Goal: Task Accomplishment & Management: Complete application form

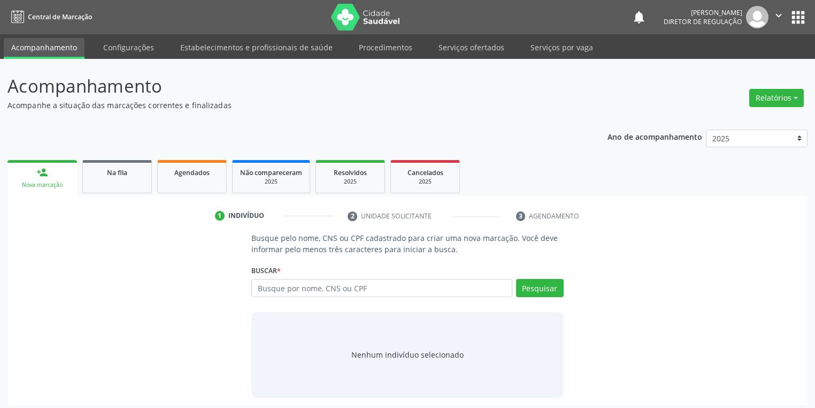
click at [295, 286] on input "text" at bounding box center [381, 288] width 261 height 18
type input "709006863537212"
click at [529, 291] on button "Pesquisar" at bounding box center [540, 288] width 48 height 18
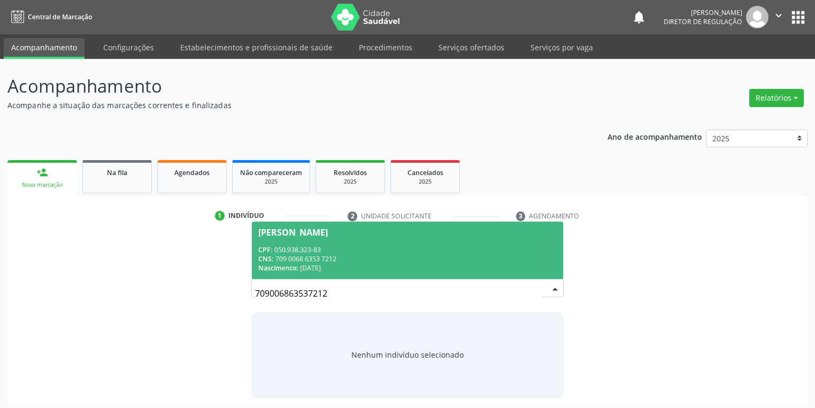
click at [344, 238] on span "Auricelia Maria Rodrigues CPF: 050.938.323-83 CNS: 709 0068 6353 7212 Nasciment…" at bounding box center [407, 250] width 311 height 57
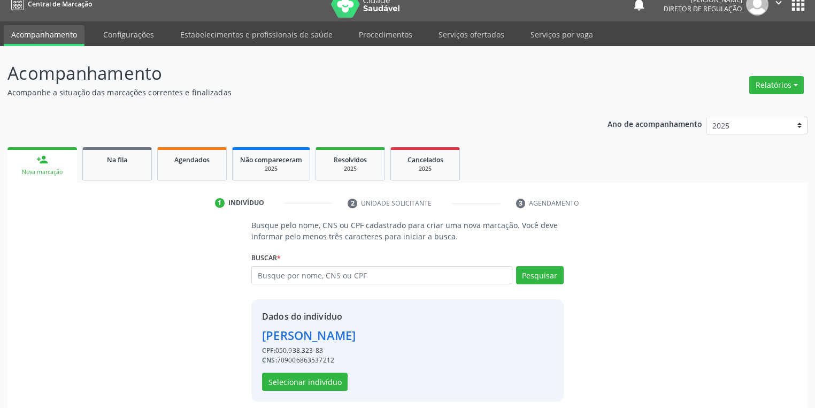
scroll to position [20, 0]
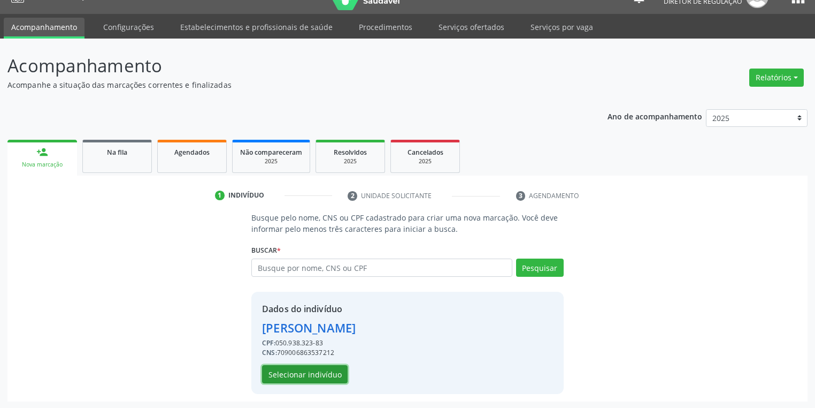
click at [313, 370] on button "Selecionar indivíduo" at bounding box center [305, 374] width 86 height 18
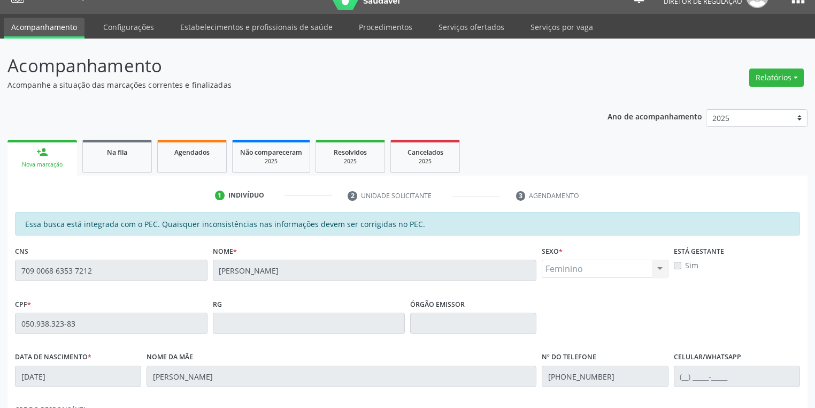
scroll to position [203, 0]
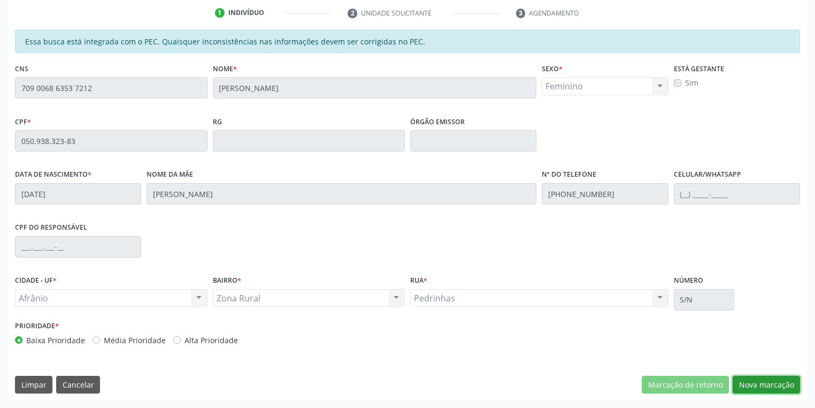
click at [746, 383] on button "Nova marcação" at bounding box center [766, 385] width 67 height 18
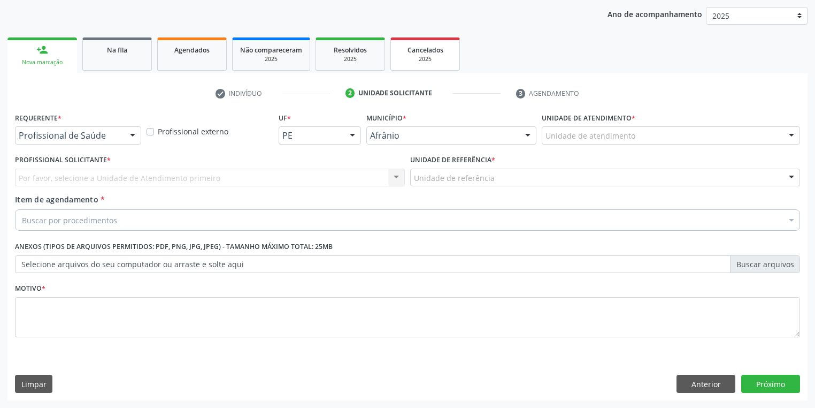
scroll to position [122, 0]
click at [585, 145] on div "Unidade de atendimento * Unidade de atendimento Academia da Saude de Afranio Ac…" at bounding box center [671, 131] width 264 height 42
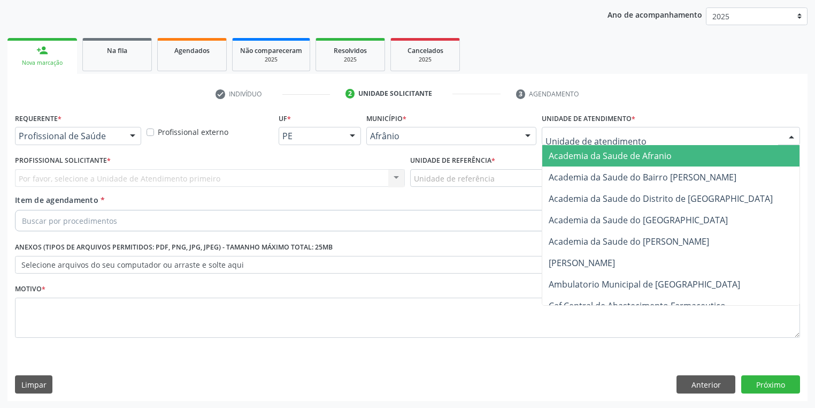
drag, startPoint x: 567, startPoint y: 137, endPoint x: 579, endPoint y: 184, distance: 48.5
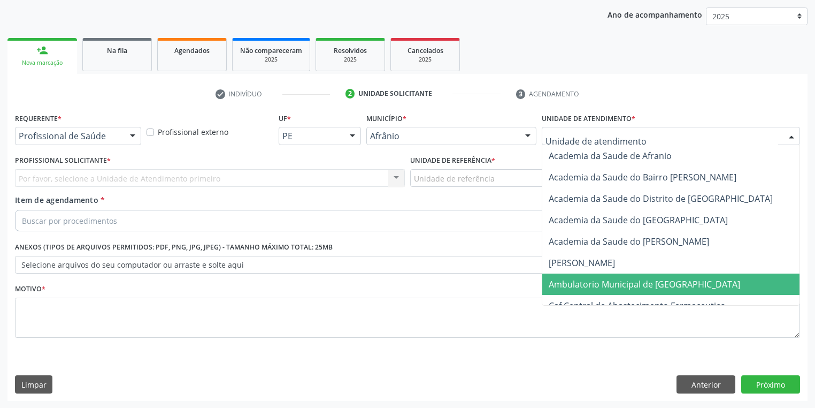
drag, startPoint x: 586, startPoint y: 280, endPoint x: 535, endPoint y: 249, distance: 60.0
click at [586, 280] on span "Ambulatorio Municipal de [GEOGRAPHIC_DATA]" at bounding box center [645, 284] width 192 height 12
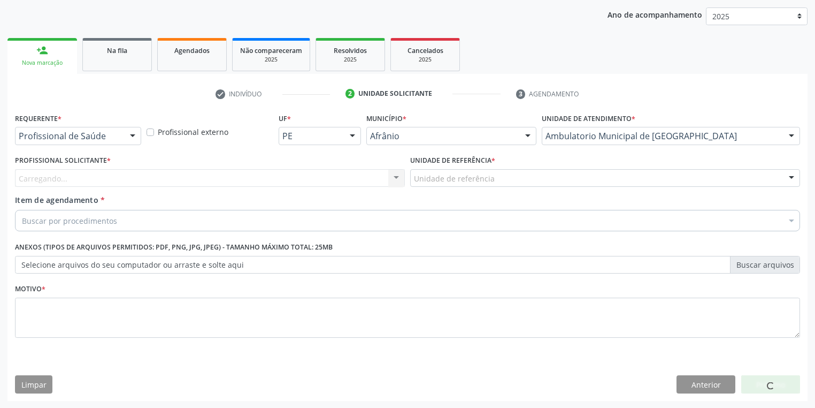
drag, startPoint x: 434, startPoint y: 182, endPoint x: 441, endPoint y: 208, distance: 27.1
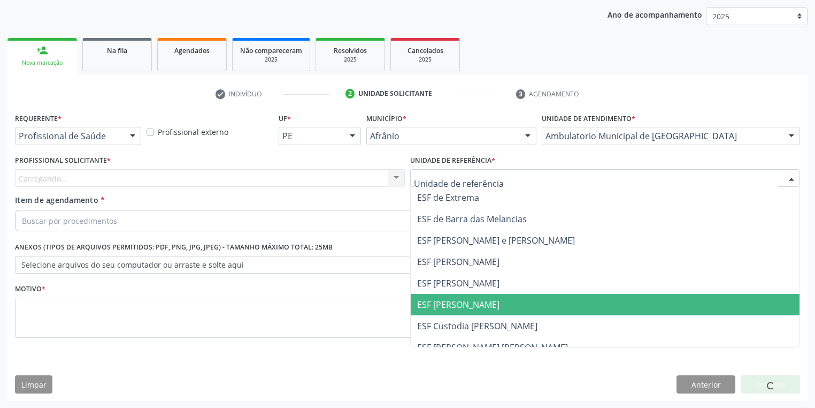
drag, startPoint x: 462, startPoint y: 300, endPoint x: 398, endPoint y: 270, distance: 70.4
click at [461, 299] on span "ESF [PERSON_NAME]" at bounding box center [458, 305] width 82 height 12
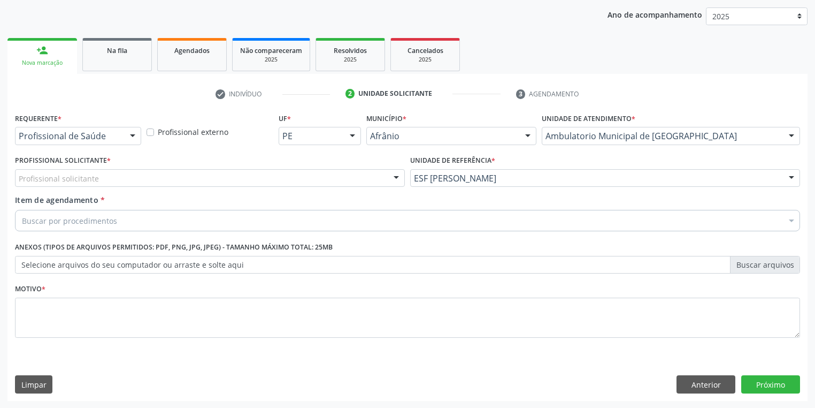
click at [112, 175] on div "Profissional solicitante" at bounding box center [210, 178] width 390 height 18
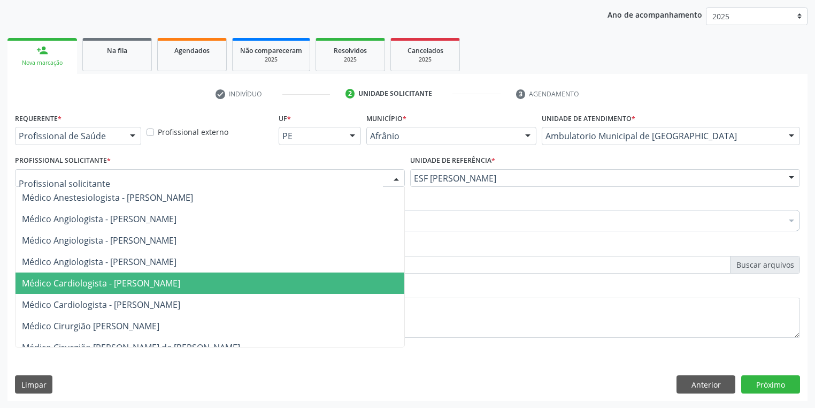
drag, startPoint x: 115, startPoint y: 281, endPoint x: 113, endPoint y: 226, distance: 55.1
click at [115, 280] on span "Médico Cardiologista - [PERSON_NAME]" at bounding box center [101, 283] width 158 height 12
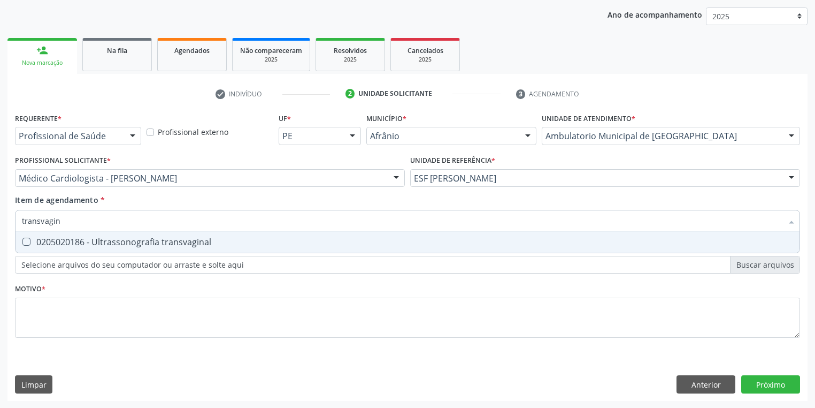
type input "transvagina"
click at [109, 246] on div "0205020186 - Ultrassonografia transvaginal" at bounding box center [408, 242] width 772 height 9
checkbox transvaginal "true"
click at [87, 332] on div "Requerente * Profissional de Saúde Profissional de Saúde Paciente Nenhum result…" at bounding box center [407, 231] width 785 height 242
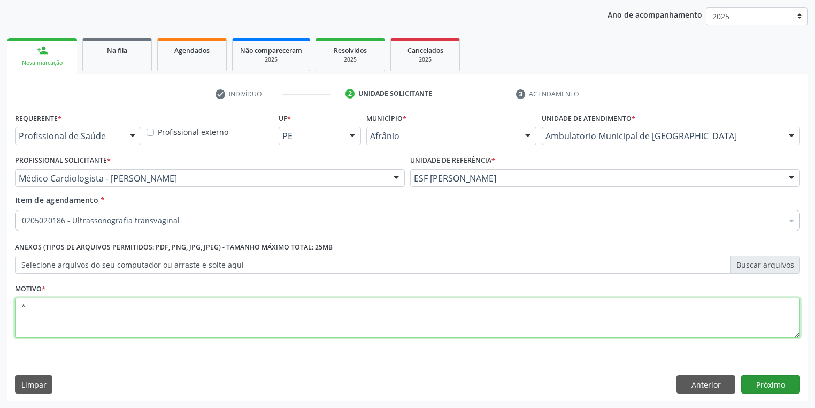
type textarea "*"
click at [764, 382] on button "Próximo" at bounding box center [771, 384] width 59 height 18
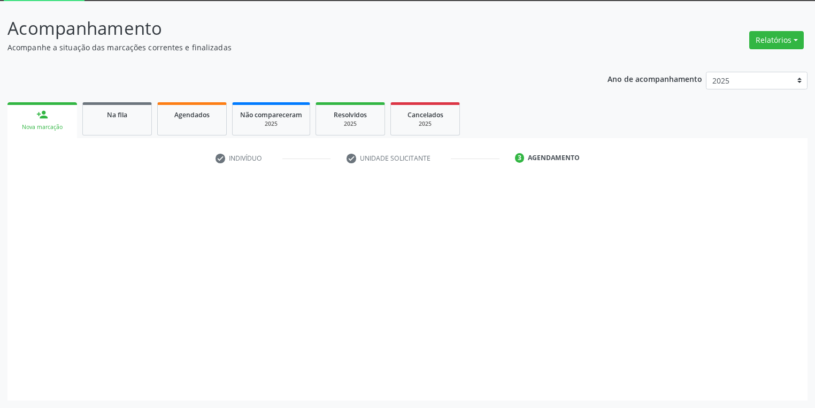
scroll to position [57, 0]
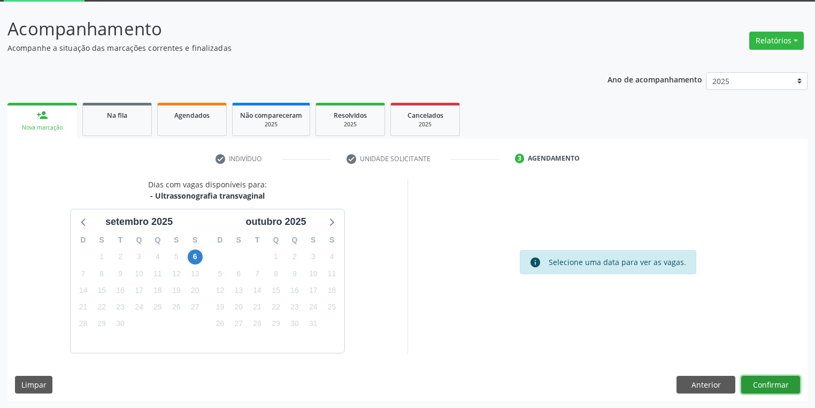
click at [767, 384] on button "Confirmar" at bounding box center [771, 385] width 59 height 18
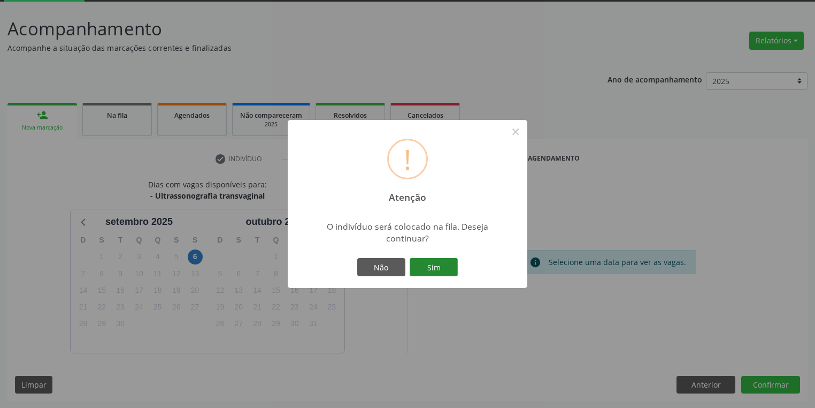
click at [437, 272] on button "Sim" at bounding box center [434, 267] width 48 height 18
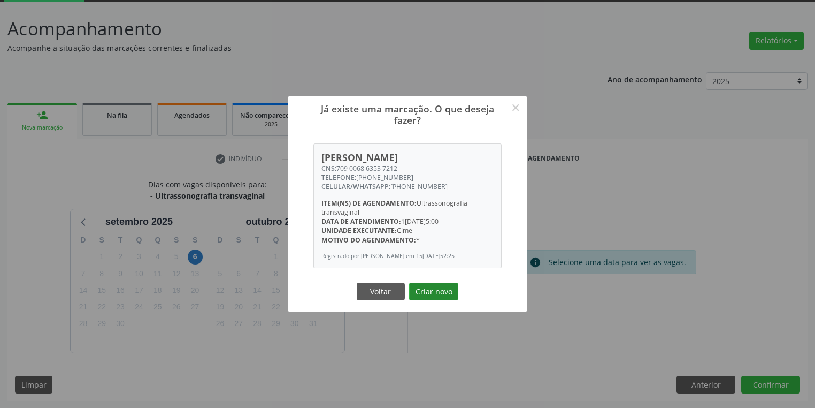
click at [433, 294] on button "Criar novo" at bounding box center [433, 292] width 49 height 18
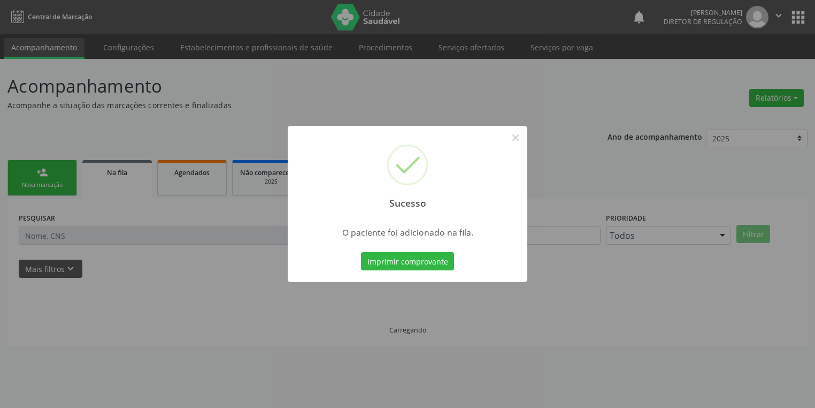
scroll to position [0, 0]
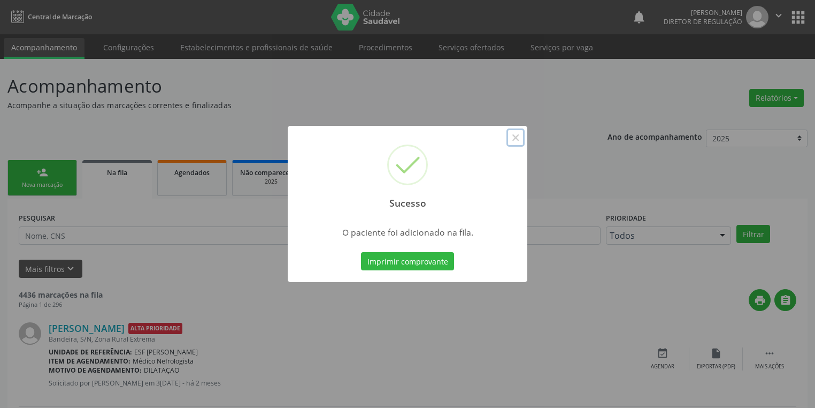
drag, startPoint x: 520, startPoint y: 137, endPoint x: 486, endPoint y: 136, distance: 34.3
click at [519, 136] on button "×" at bounding box center [516, 137] width 18 height 18
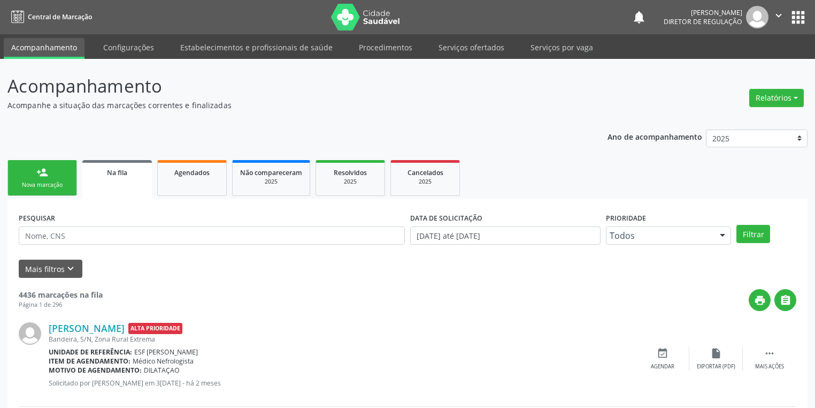
click at [65, 184] on div "Nova marcação" at bounding box center [43, 185] width 54 height 8
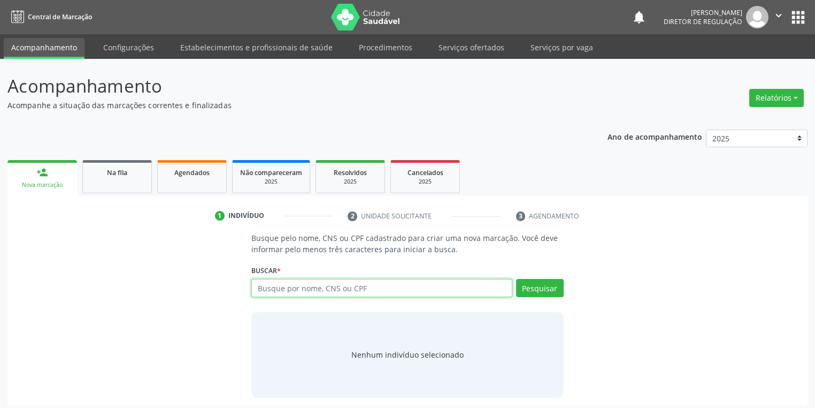
click at [274, 289] on input "text" at bounding box center [381, 288] width 261 height 18
type input "700006713866209"
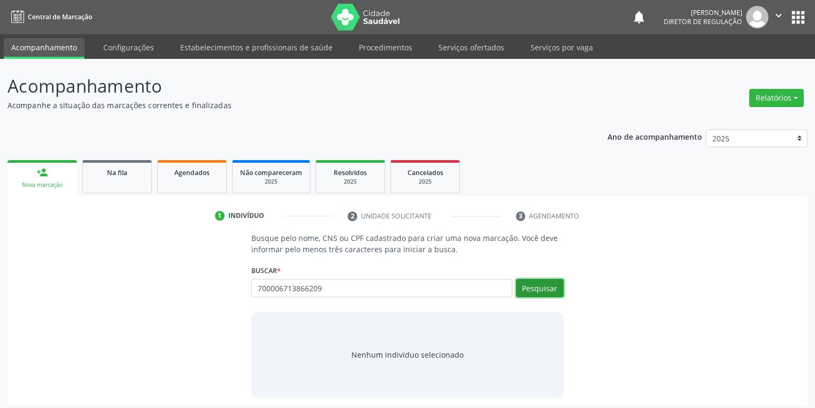
click at [522, 289] on button "Pesquisar" at bounding box center [540, 288] width 48 height 18
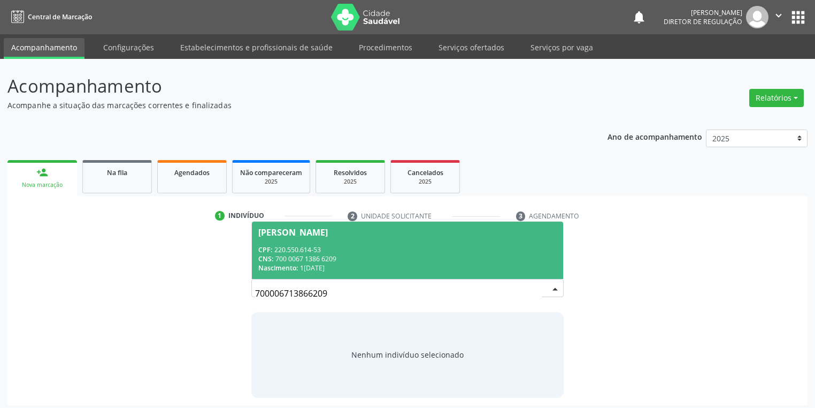
click at [319, 251] on div "CPF: 220.550.614-53" at bounding box center [407, 249] width 299 height 9
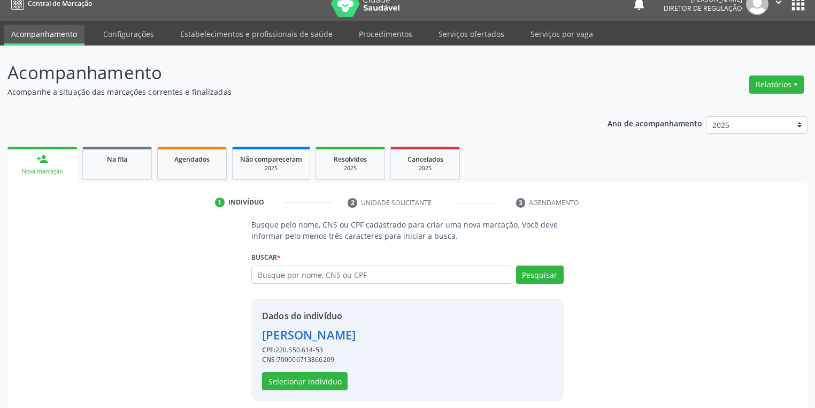
scroll to position [20, 0]
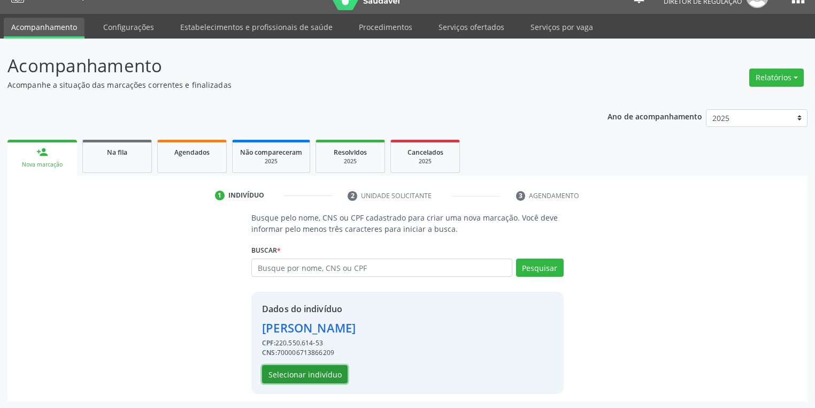
click at [314, 370] on button "Selecionar indivíduo" at bounding box center [305, 374] width 86 height 18
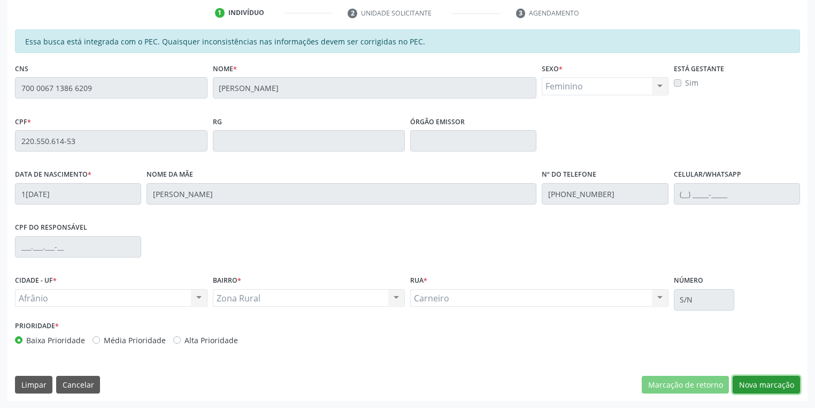
click at [758, 383] on button "Nova marcação" at bounding box center [766, 385] width 67 height 18
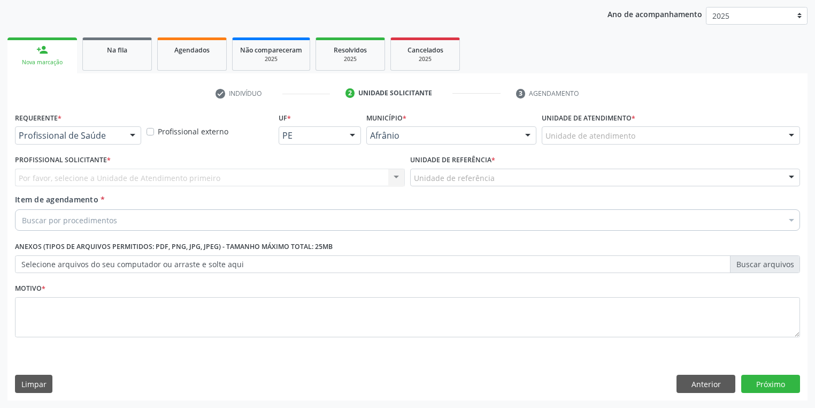
scroll to position [122, 0]
click at [562, 129] on div "Unidade de atendimento" at bounding box center [671, 136] width 258 height 18
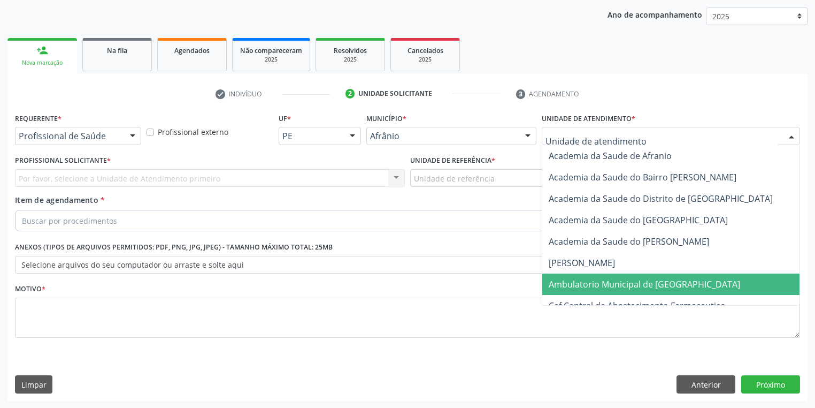
click at [570, 281] on span "Ambulatorio Municipal de [GEOGRAPHIC_DATA]" at bounding box center [645, 284] width 192 height 12
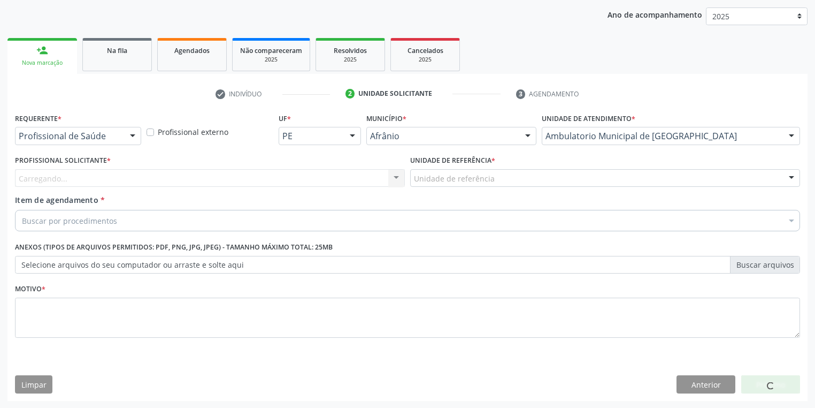
drag, startPoint x: 441, startPoint y: 178, endPoint x: 449, endPoint y: 217, distance: 40.0
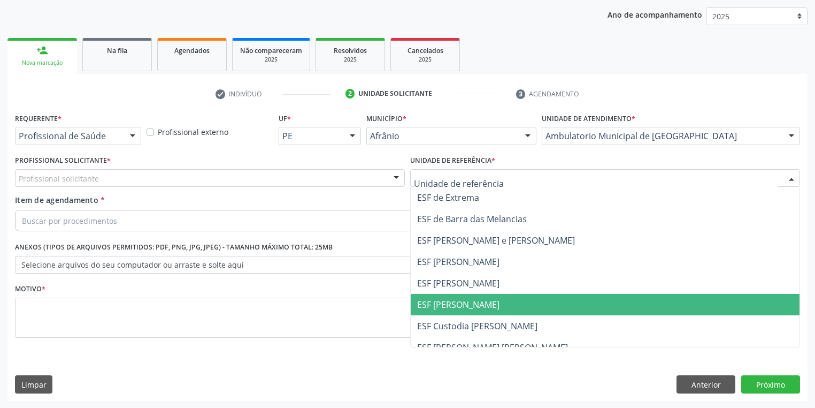
click at [454, 309] on span "ESF [PERSON_NAME]" at bounding box center [458, 305] width 82 height 12
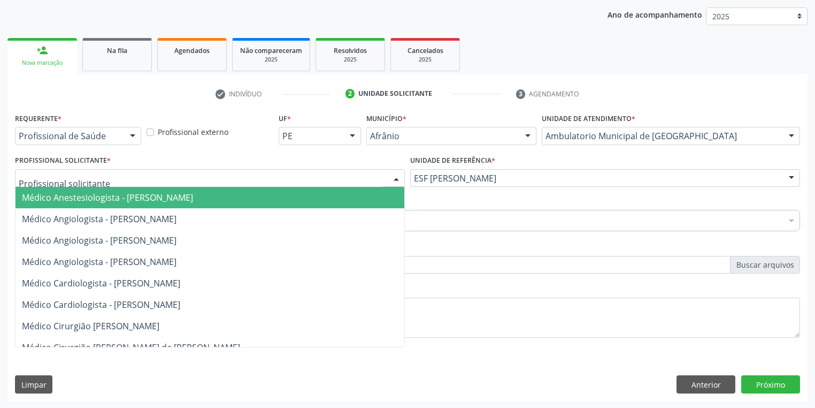
click at [103, 182] on div at bounding box center [210, 178] width 390 height 18
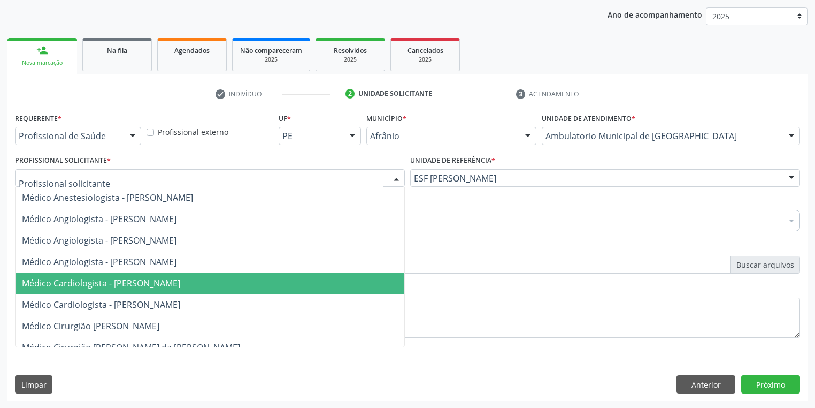
drag, startPoint x: 143, startPoint y: 290, endPoint x: 137, endPoint y: 280, distance: 11.3
click at [143, 290] on span "Médico Cardiologista - [PERSON_NAME]" at bounding box center [210, 282] width 389 height 21
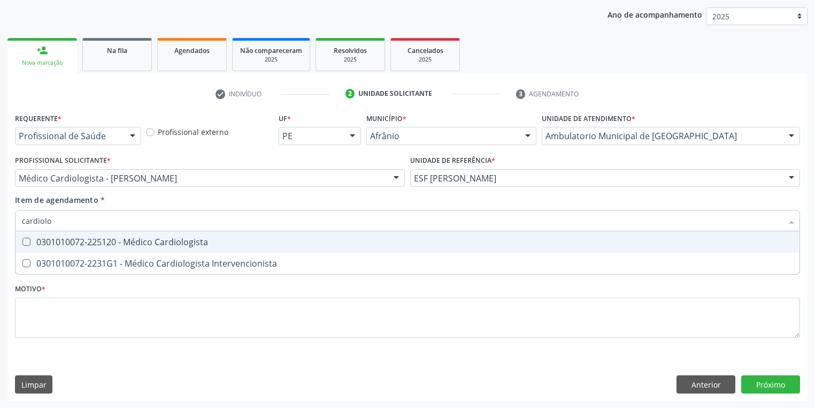
type input "cardiolog"
drag, startPoint x: 66, startPoint y: 238, endPoint x: 68, endPoint y: 246, distance: 8.3
click at [67, 238] on div "0301010072-225120 - Médico Cardiologista" at bounding box center [408, 242] width 772 height 9
checkbox Cardiologista "true"
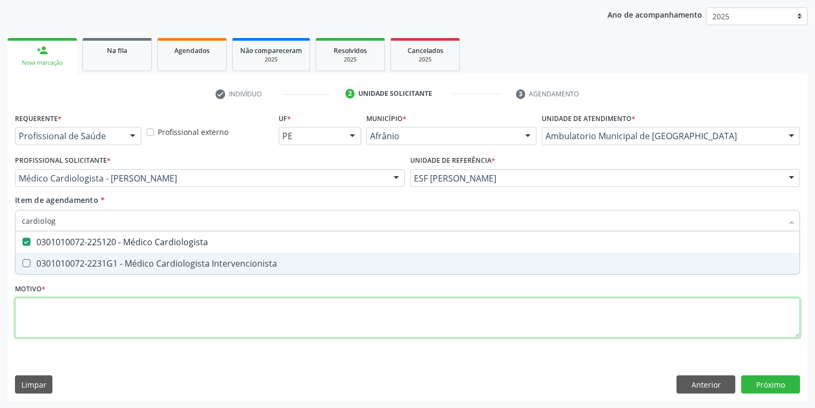
click at [59, 309] on div "Requerente * Profissional de Saúde Profissional de Saúde Paciente Nenhum result…" at bounding box center [407, 231] width 785 height 242
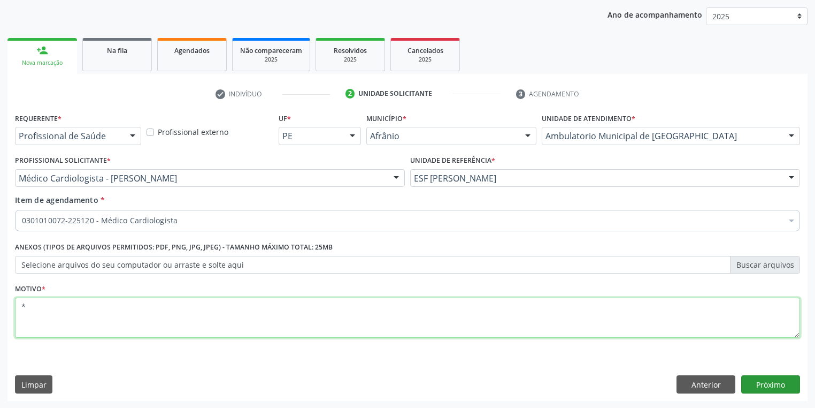
type textarea "*"
click at [744, 381] on button "Próximo" at bounding box center [771, 384] width 59 height 18
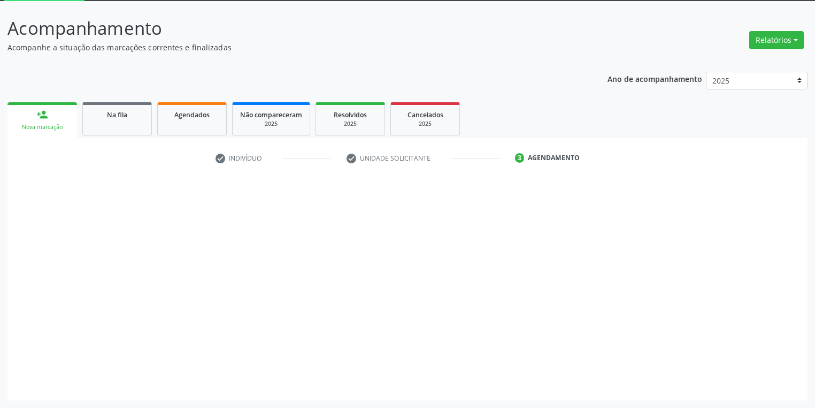
scroll to position [57, 0]
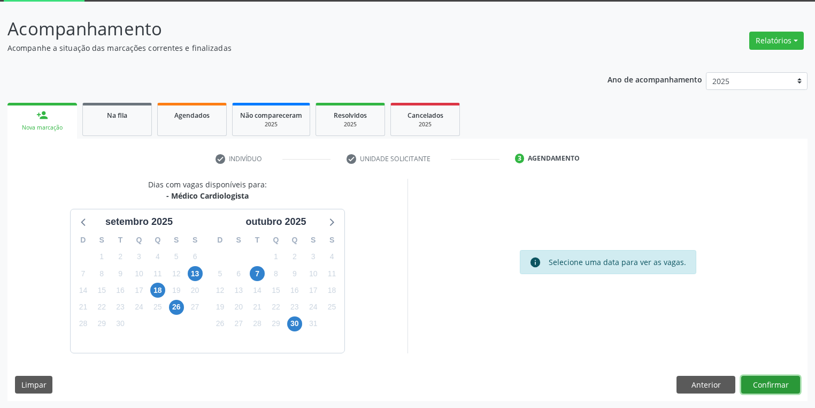
click at [751, 384] on button "Confirmar" at bounding box center [771, 385] width 59 height 18
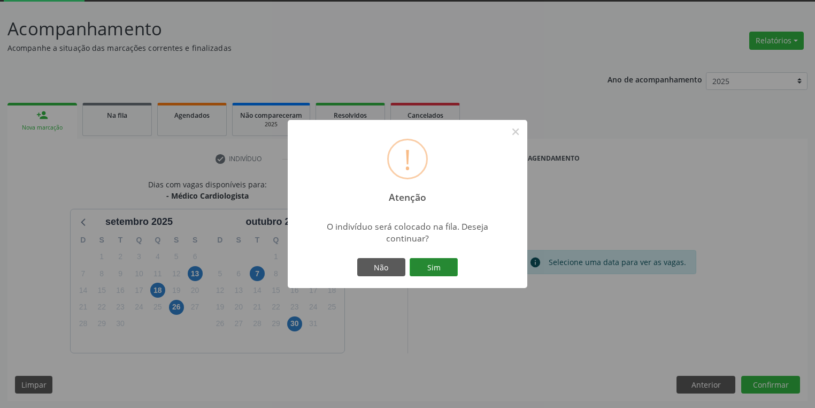
click at [450, 272] on button "Sim" at bounding box center [434, 267] width 48 height 18
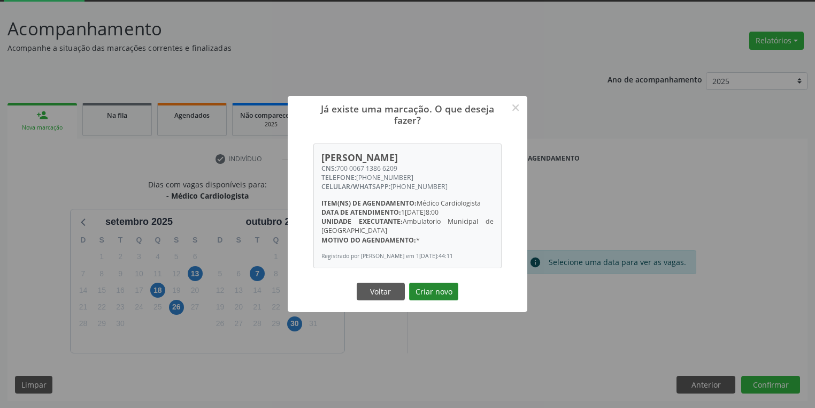
click at [452, 295] on button "Criar novo" at bounding box center [433, 292] width 49 height 18
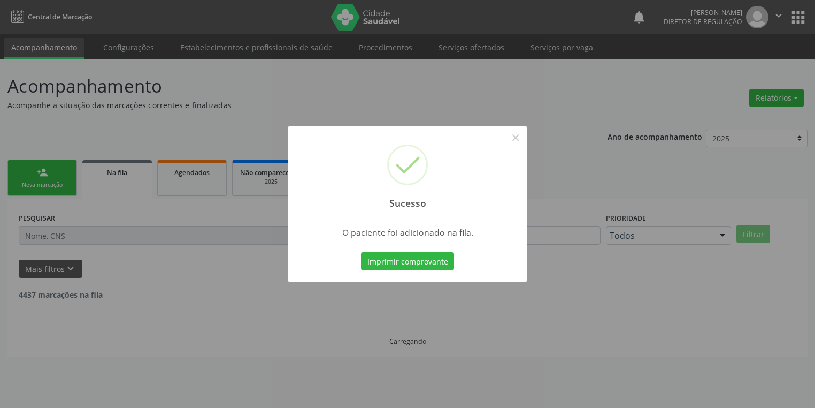
scroll to position [0, 0]
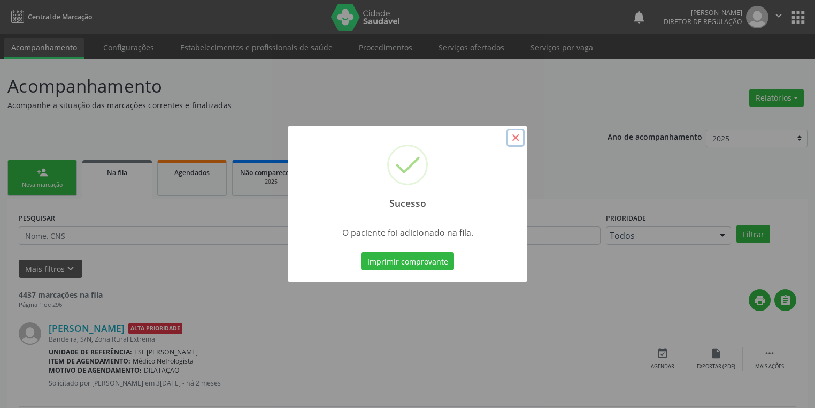
click at [518, 139] on button "×" at bounding box center [516, 137] width 18 height 18
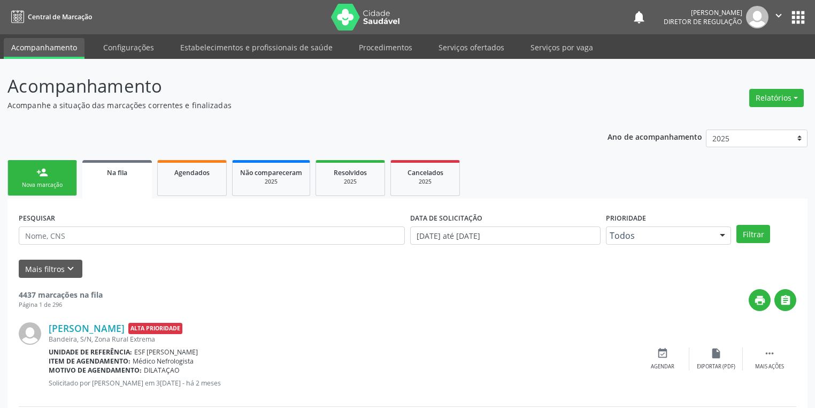
click at [60, 188] on link "person_add Nova marcação" at bounding box center [42, 178] width 70 height 36
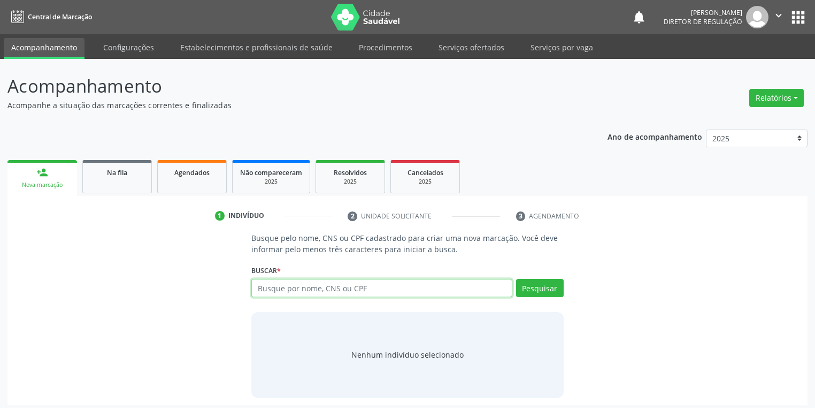
click at [269, 289] on input "text" at bounding box center [381, 288] width 261 height 18
type input "704202282408085"
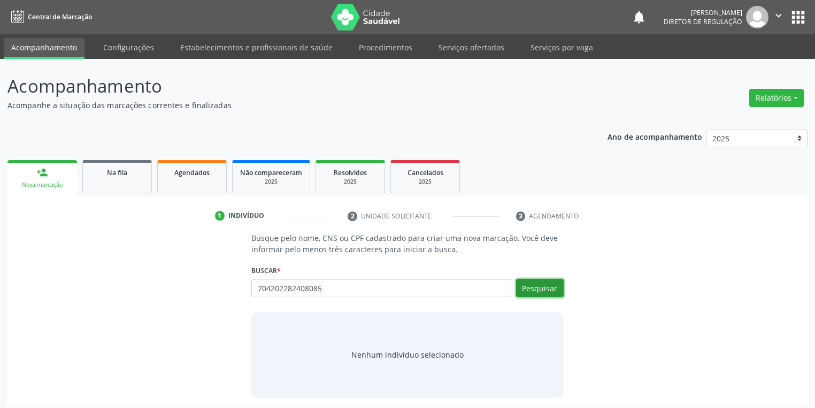
click at [533, 287] on button "Pesquisar" at bounding box center [540, 288] width 48 height 18
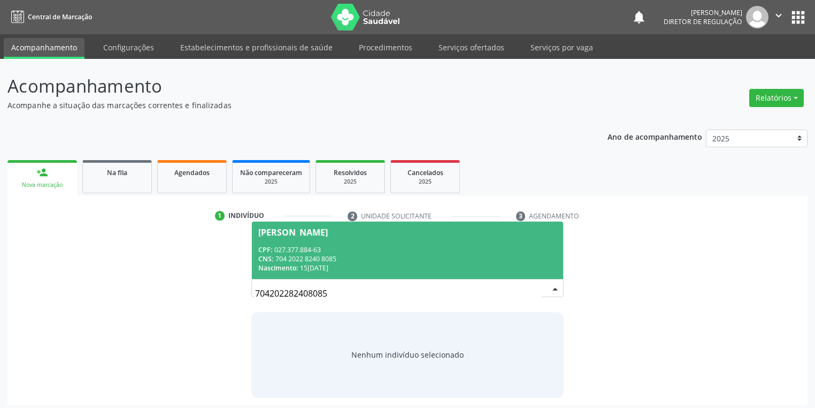
click at [316, 252] on div "CPF: 027.377.884-63" at bounding box center [407, 249] width 299 height 9
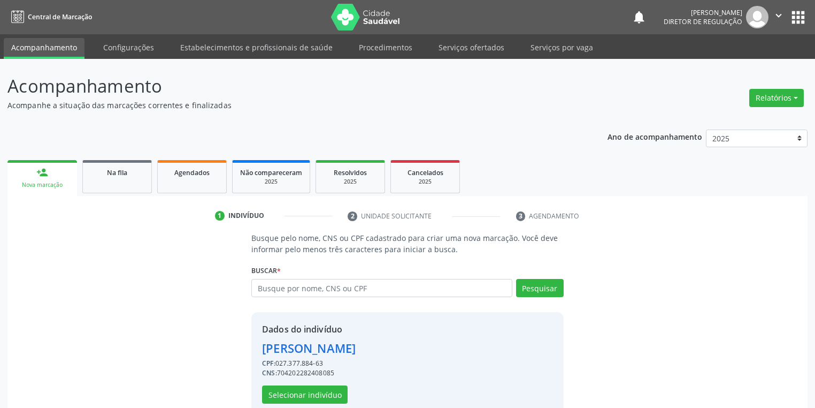
scroll to position [20, 0]
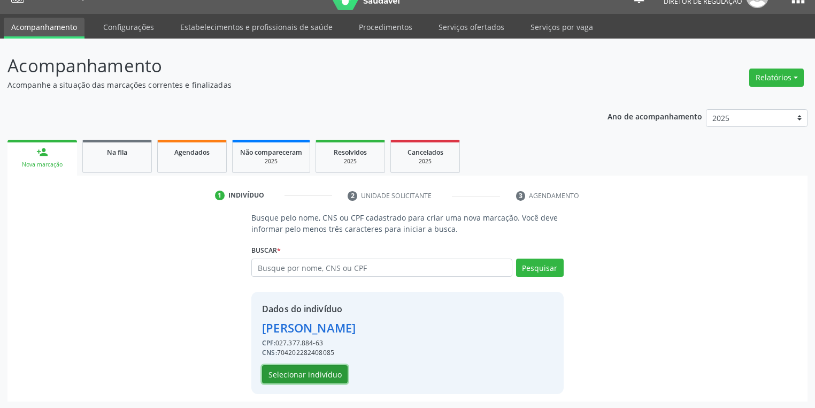
click at [315, 378] on button "Selecionar indivíduo" at bounding box center [305, 374] width 86 height 18
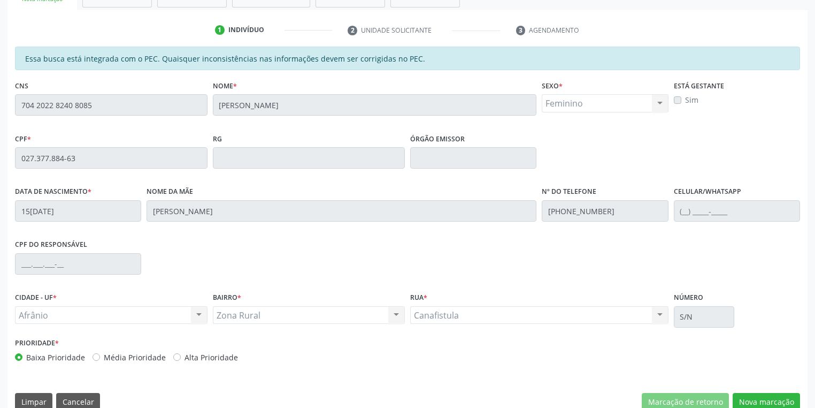
scroll to position [203, 0]
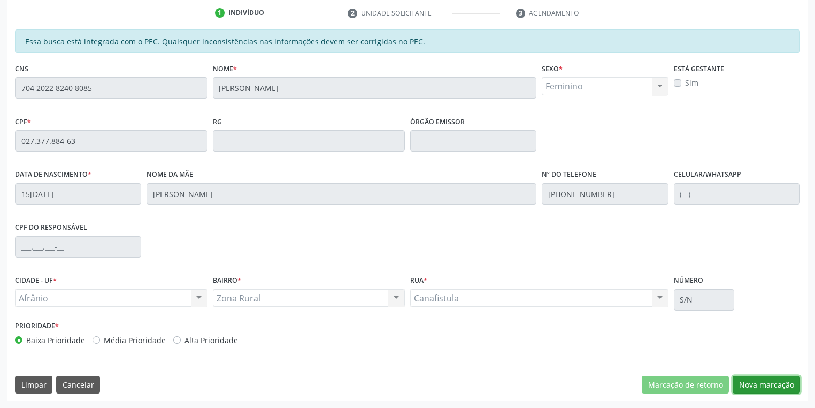
click at [739, 386] on button "Nova marcação" at bounding box center [766, 385] width 67 height 18
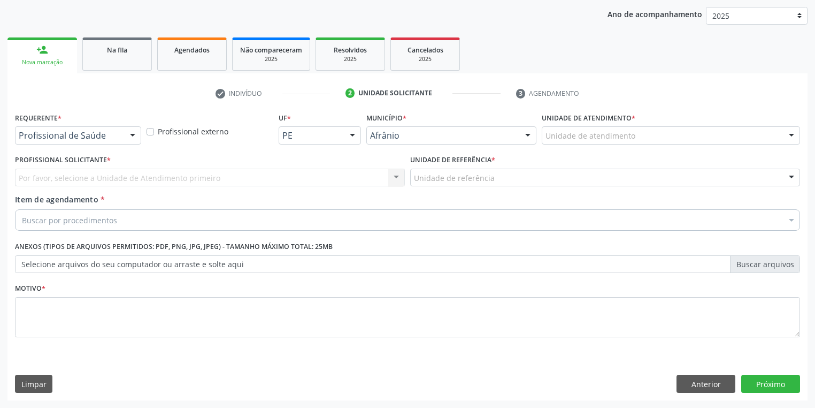
scroll to position [122, 0]
drag, startPoint x: 555, startPoint y: 136, endPoint x: 561, endPoint y: 173, distance: 37.3
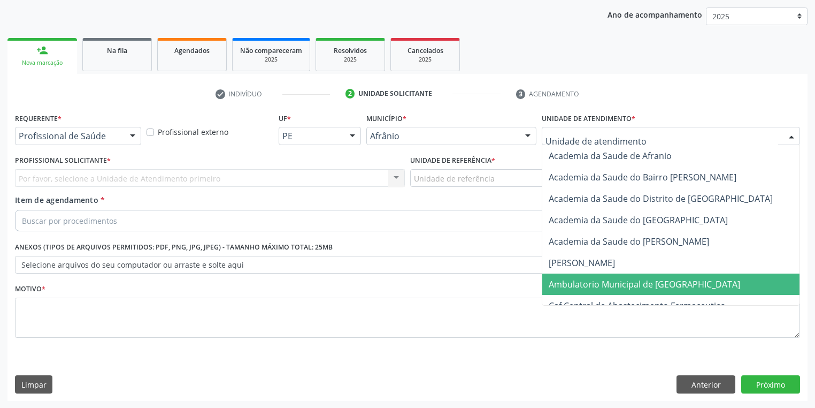
drag, startPoint x: 561, startPoint y: 284, endPoint x: 526, endPoint y: 263, distance: 40.1
click at [561, 283] on span "Ambulatorio Municipal de [GEOGRAPHIC_DATA]" at bounding box center [645, 284] width 192 height 12
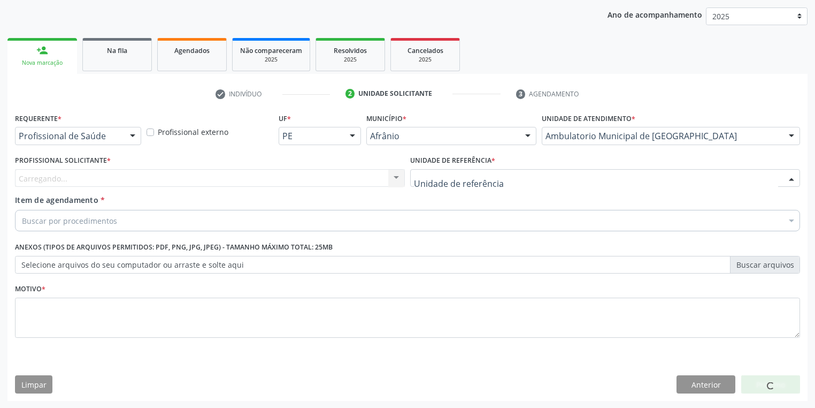
drag, startPoint x: 433, startPoint y: 174, endPoint x: 444, endPoint y: 222, distance: 49.4
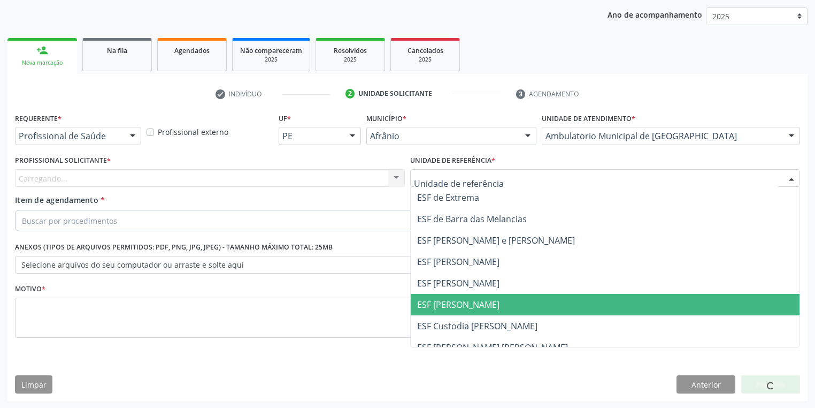
click at [449, 304] on span "ESF [PERSON_NAME]" at bounding box center [458, 305] width 82 height 12
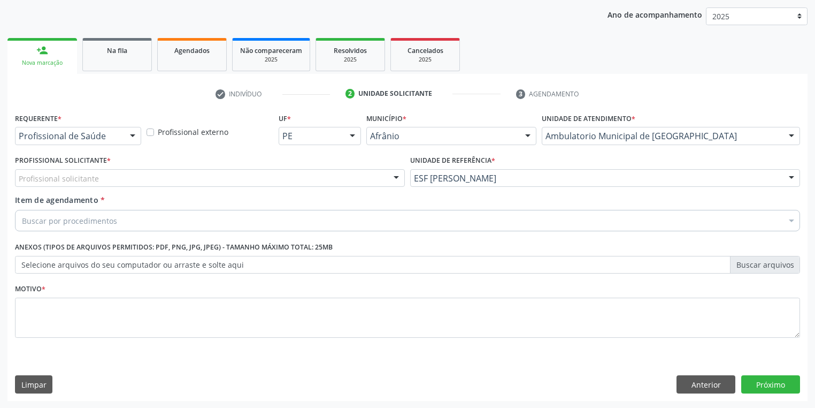
click at [109, 173] on div "Profissional solicitante" at bounding box center [210, 178] width 390 height 18
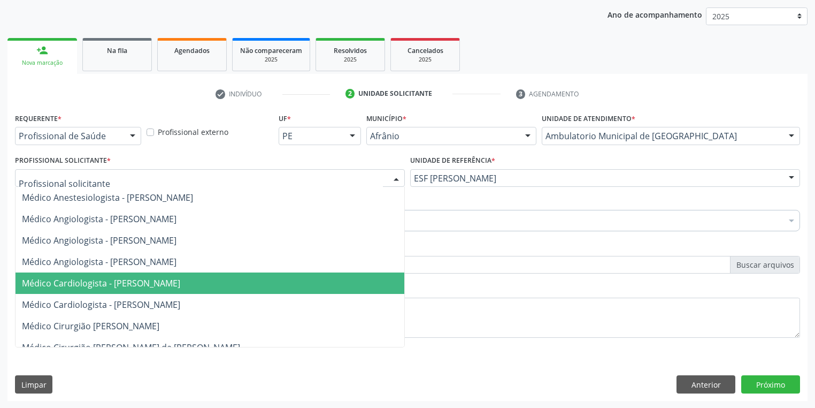
click at [116, 284] on span "Médico Cardiologista - [PERSON_NAME]" at bounding box center [101, 283] width 158 height 12
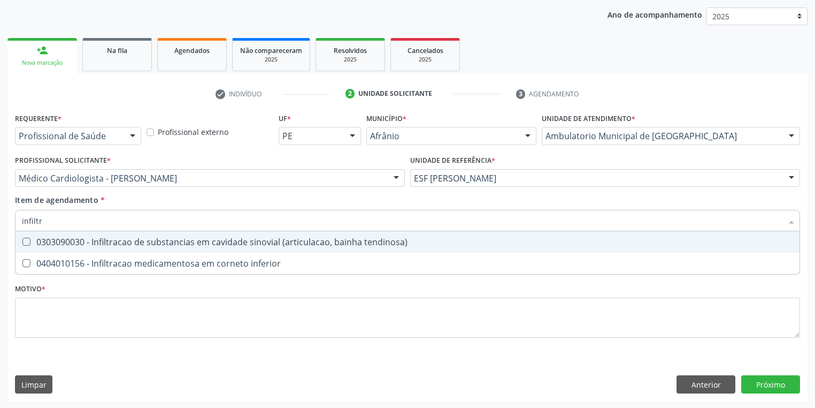
type input "infiltra"
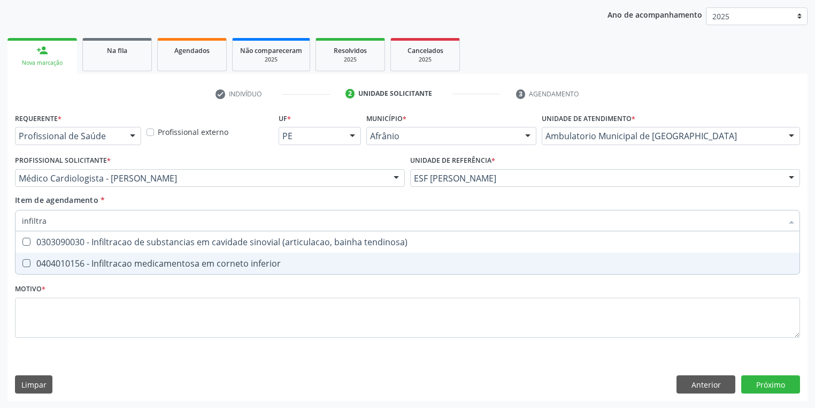
click at [113, 265] on div "0404010156 - Infiltracao medicamentosa em corneto inferior" at bounding box center [408, 263] width 772 height 9
checkbox inferior "true"
click at [65, 307] on div "Requerente * Profissional de Saúde Profissional de Saúde Paciente Nenhum result…" at bounding box center [407, 231] width 785 height 242
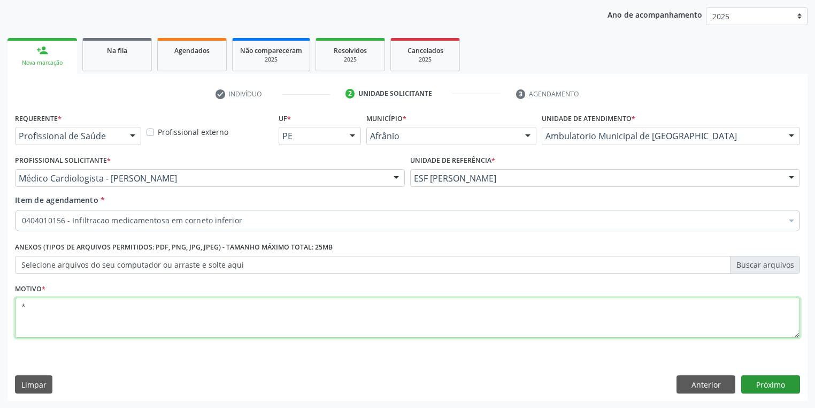
type textarea "*"
click at [762, 382] on button "Próximo" at bounding box center [771, 384] width 59 height 18
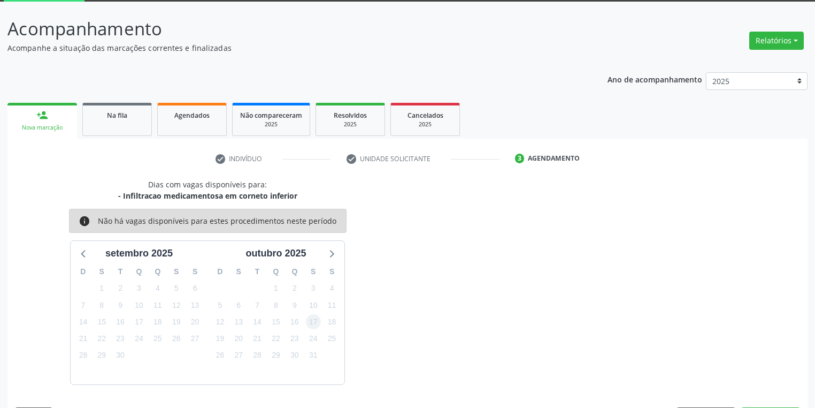
scroll to position [88, 0]
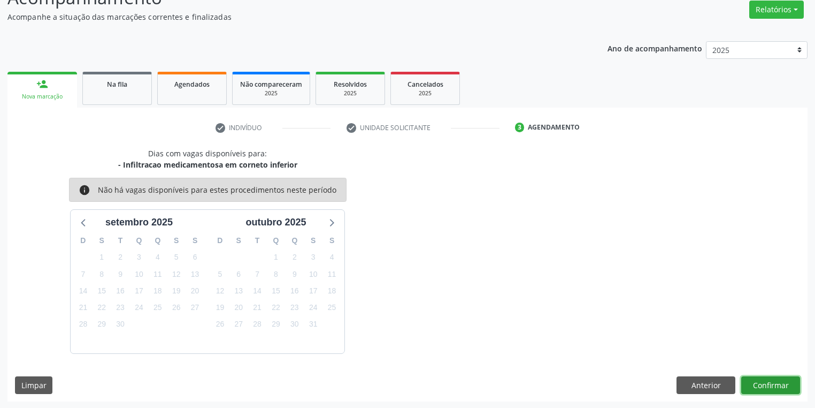
click at [751, 380] on button "Confirmar" at bounding box center [771, 385] width 59 height 18
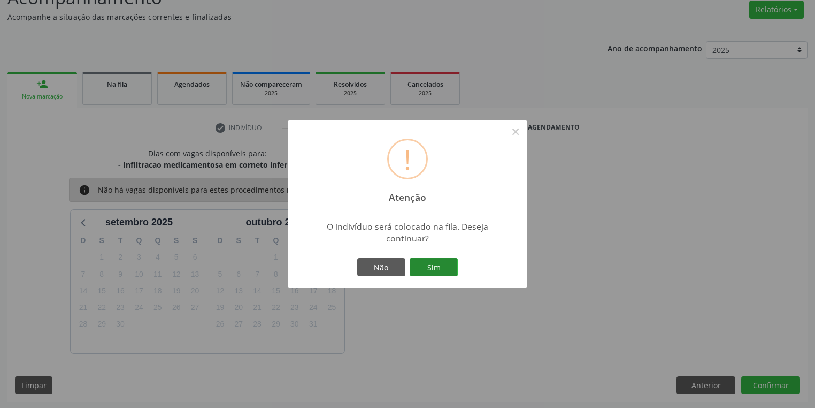
click at [435, 264] on button "Sim" at bounding box center [434, 267] width 48 height 18
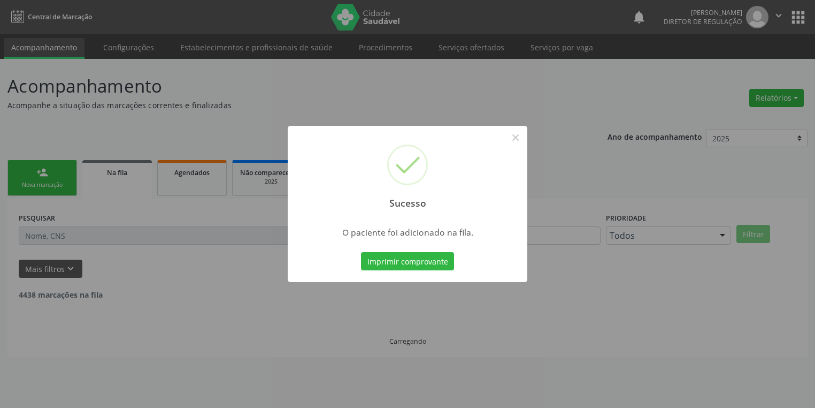
scroll to position [0, 0]
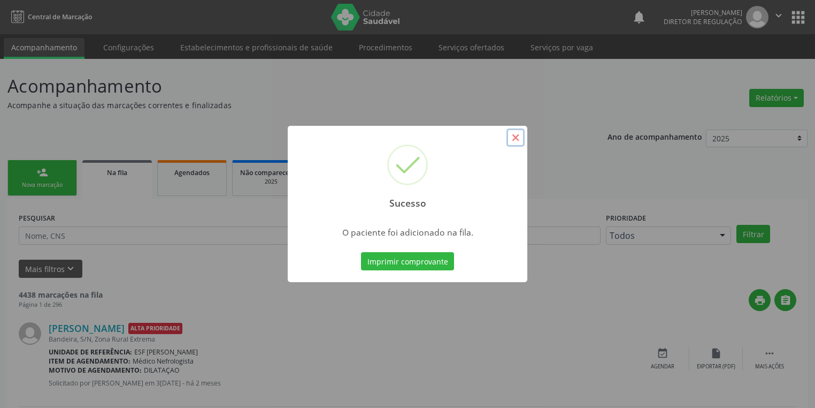
click at [509, 139] on button "×" at bounding box center [516, 137] width 18 height 18
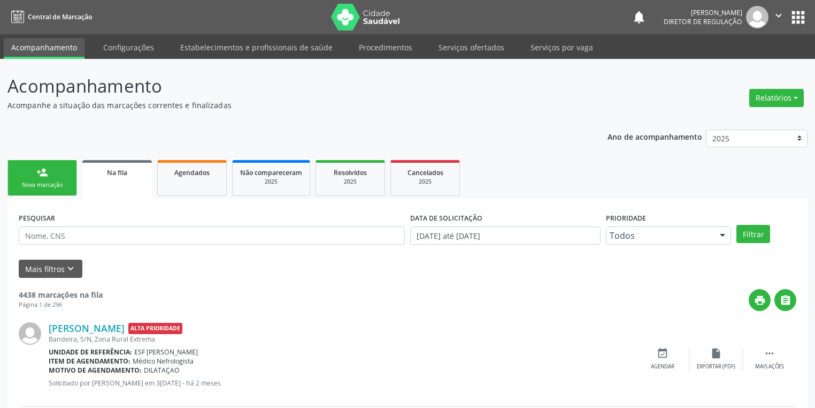
click at [38, 181] on div "Nova marcação" at bounding box center [43, 185] width 54 height 8
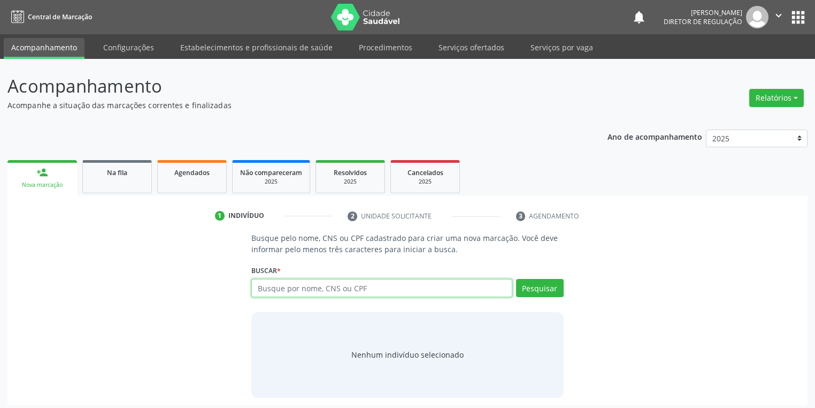
click at [280, 286] on input "text" at bounding box center [381, 288] width 261 height 18
type input "701002864727490"
click at [540, 288] on button "Pesquisar" at bounding box center [540, 288] width 48 height 18
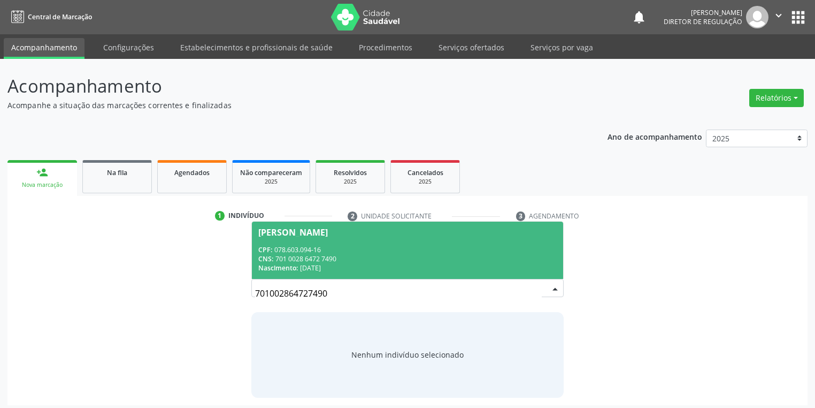
click at [404, 254] on div "CNS: 701 0028 6472 7490" at bounding box center [407, 258] width 299 height 9
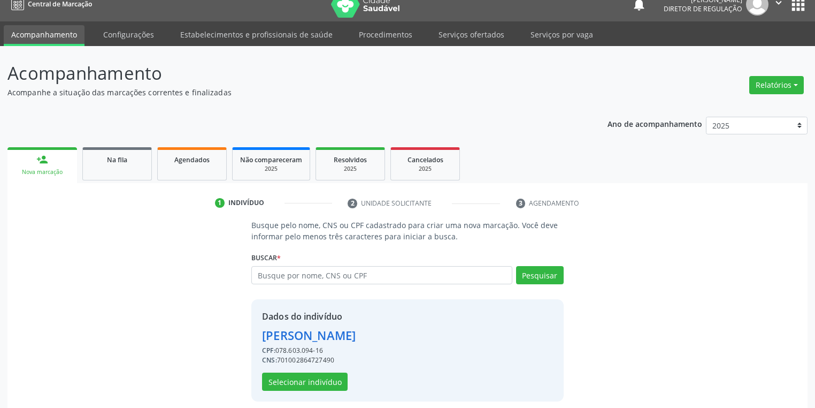
scroll to position [20, 0]
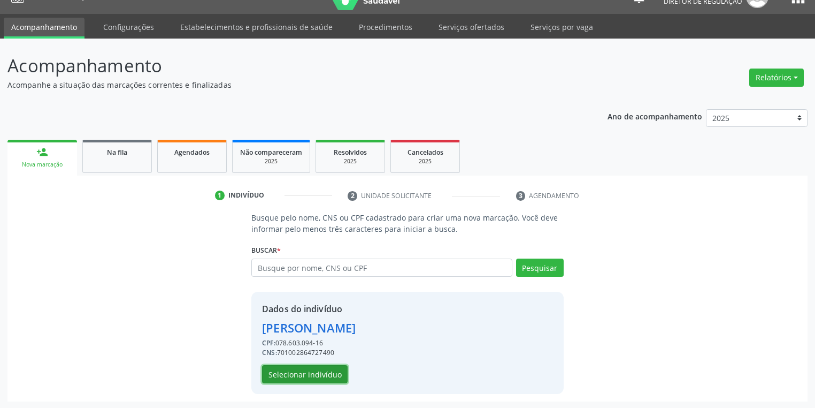
click at [310, 372] on button "Selecionar indivíduo" at bounding box center [305, 374] width 86 height 18
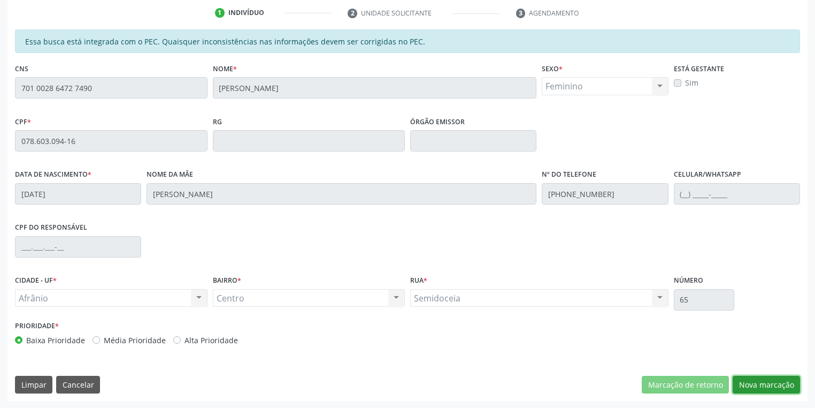
drag, startPoint x: 750, startPoint y: 381, endPoint x: 689, endPoint y: 336, distance: 75.8
click at [750, 378] on button "Nova marcação" at bounding box center [766, 385] width 67 height 18
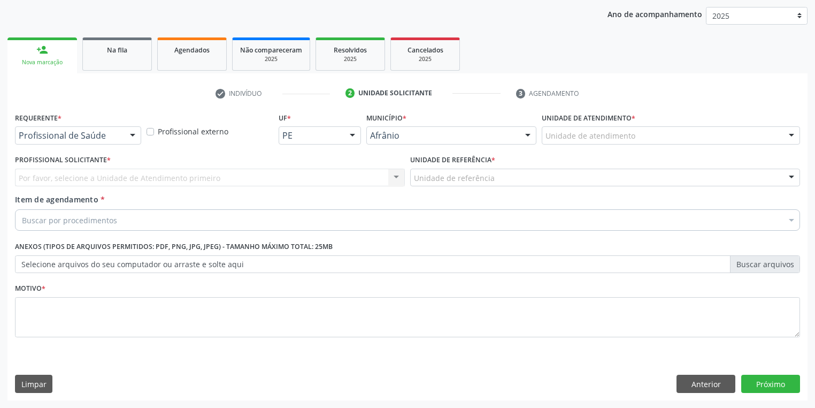
scroll to position [122, 0]
drag, startPoint x: 558, startPoint y: 133, endPoint x: 568, endPoint y: 154, distance: 23.7
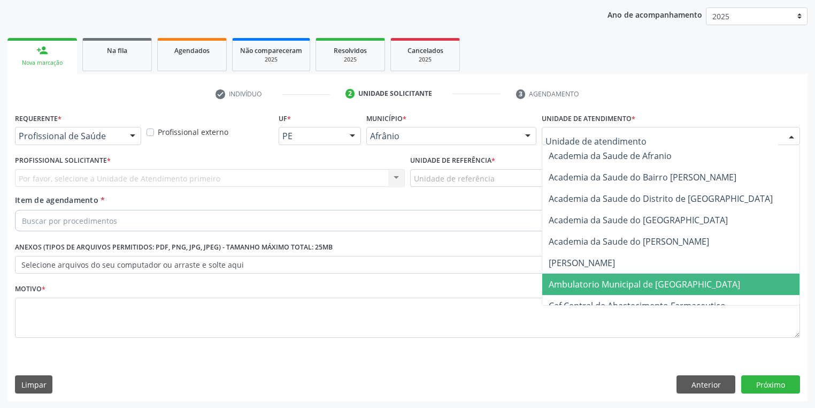
click at [567, 276] on span "Ambulatorio Municipal de [GEOGRAPHIC_DATA]" at bounding box center [673, 283] width 261 height 21
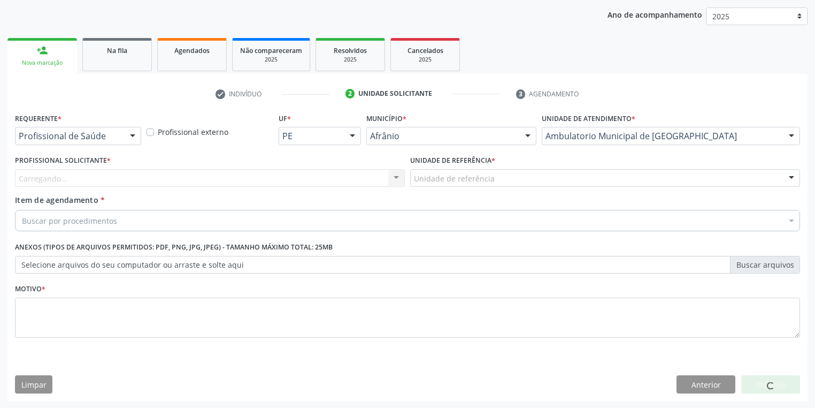
drag, startPoint x: 456, startPoint y: 180, endPoint x: 462, endPoint y: 214, distance: 34.3
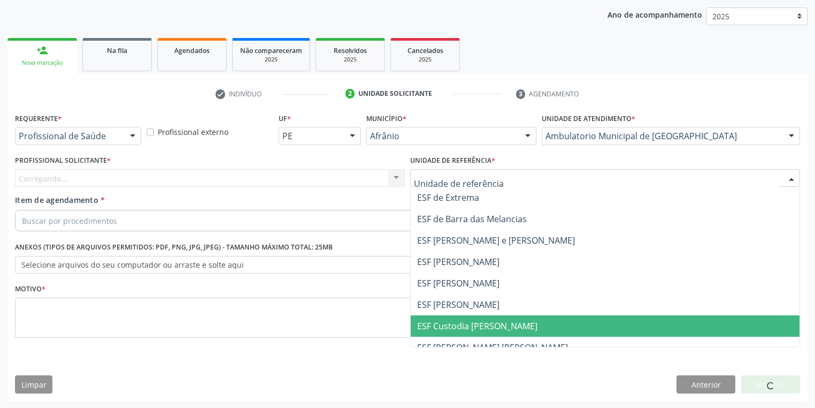
click at [462, 324] on span "ESF Custodia [PERSON_NAME]" at bounding box center [477, 326] width 120 height 12
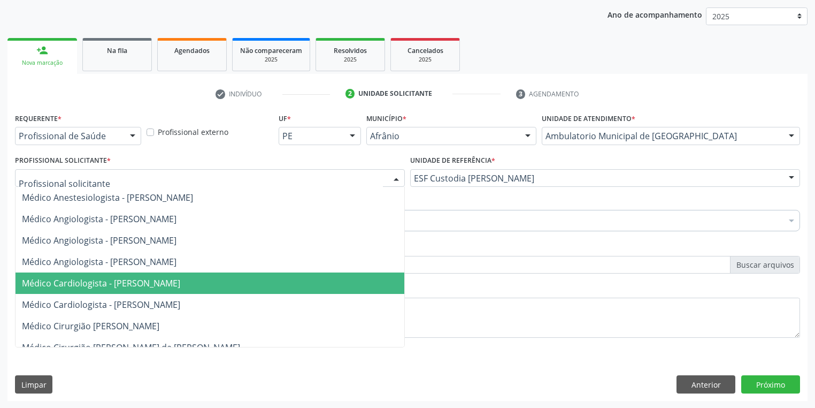
click at [125, 281] on span "Médico Cardiologista - [PERSON_NAME]" at bounding box center [101, 283] width 158 height 12
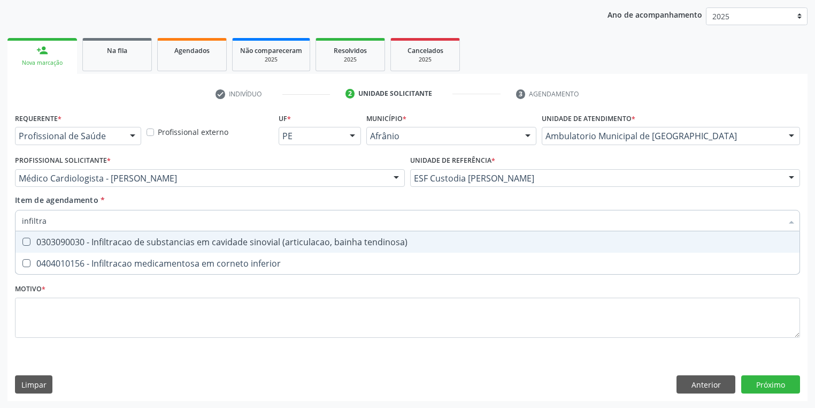
type input "infiltr"
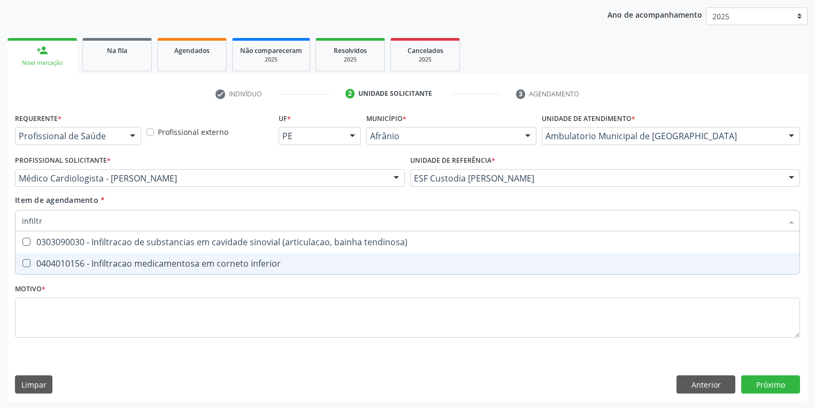
click at [83, 262] on div "0404010156 - Infiltracao medicamentosa em corneto inferior" at bounding box center [408, 263] width 772 height 9
checkbox inferior "true"
click at [62, 312] on div "Requerente * Profissional de Saúde Profissional de Saúde Paciente Nenhum result…" at bounding box center [407, 231] width 785 height 242
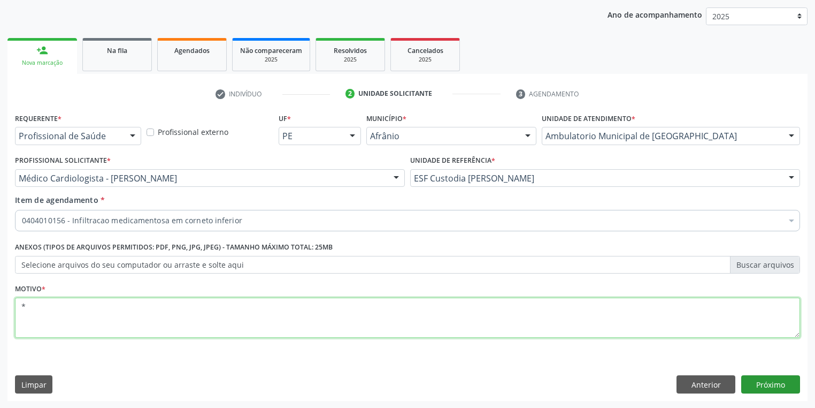
type textarea "*"
click at [766, 384] on button "Próximo" at bounding box center [771, 384] width 59 height 18
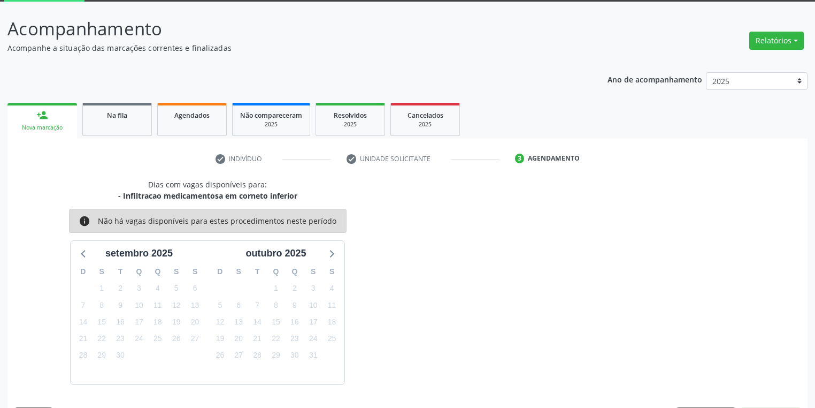
scroll to position [88, 0]
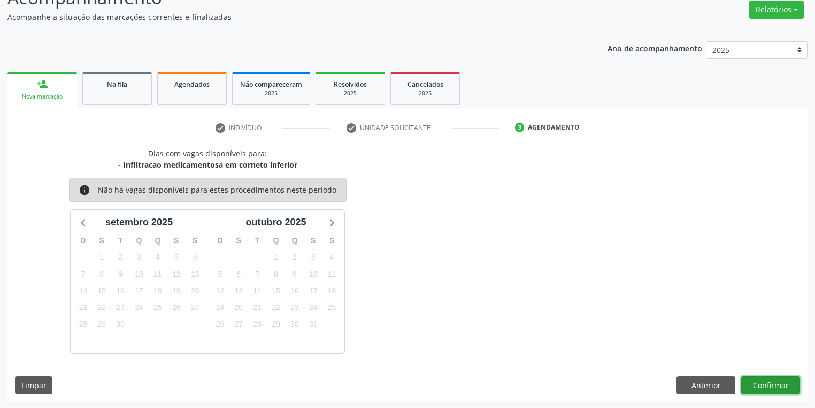
click at [761, 381] on button "Confirmar" at bounding box center [771, 385] width 59 height 18
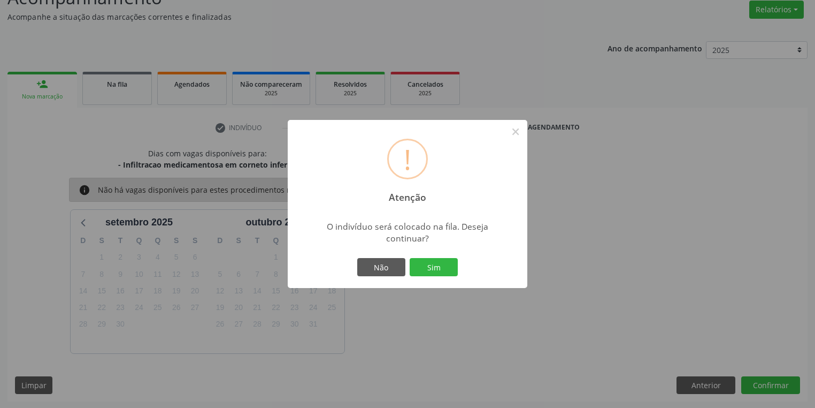
click at [429, 267] on button "Sim" at bounding box center [434, 267] width 48 height 18
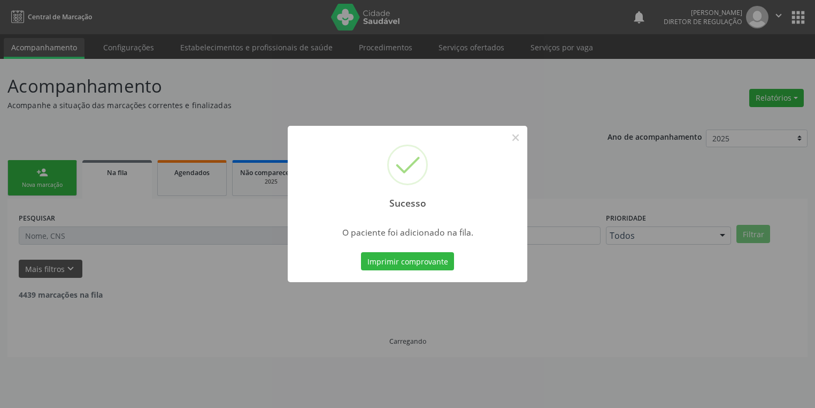
scroll to position [0, 0]
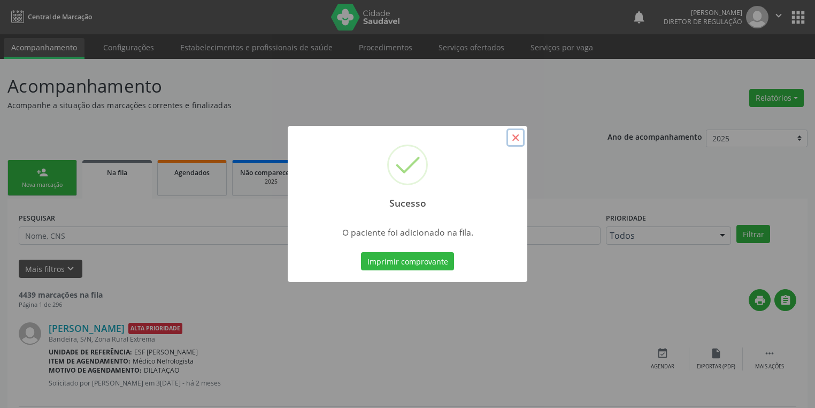
click at [514, 139] on button "×" at bounding box center [516, 137] width 18 height 18
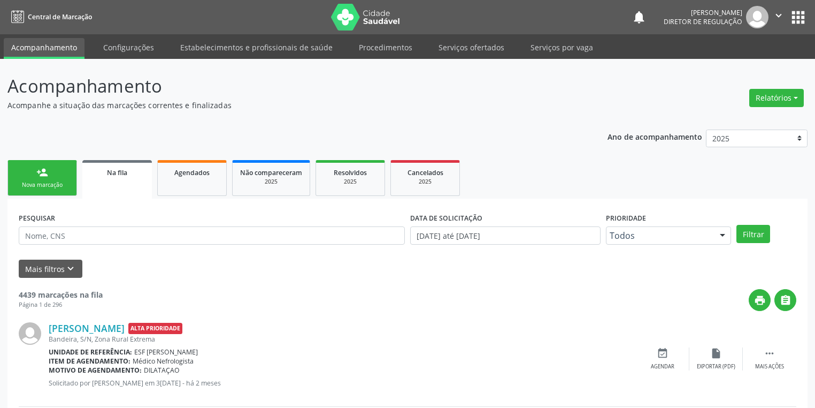
click at [29, 182] on div "Nova marcação" at bounding box center [43, 185] width 54 height 8
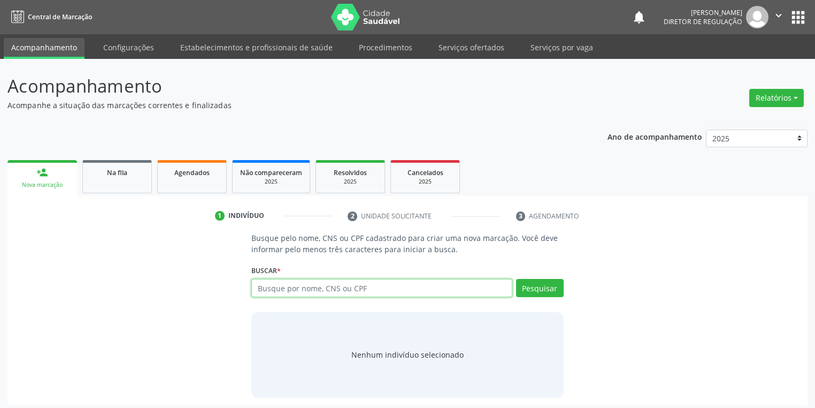
click at [263, 288] on input "text" at bounding box center [381, 288] width 261 height 18
type input "5"
type input "25369932808"
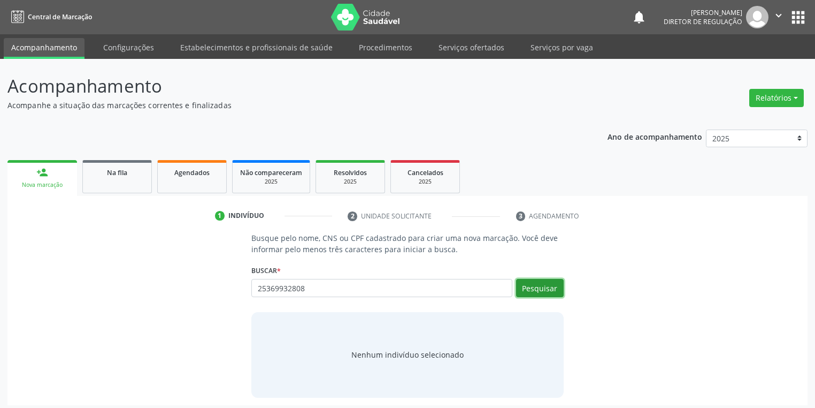
click at [541, 286] on button "Pesquisar" at bounding box center [540, 288] width 48 height 18
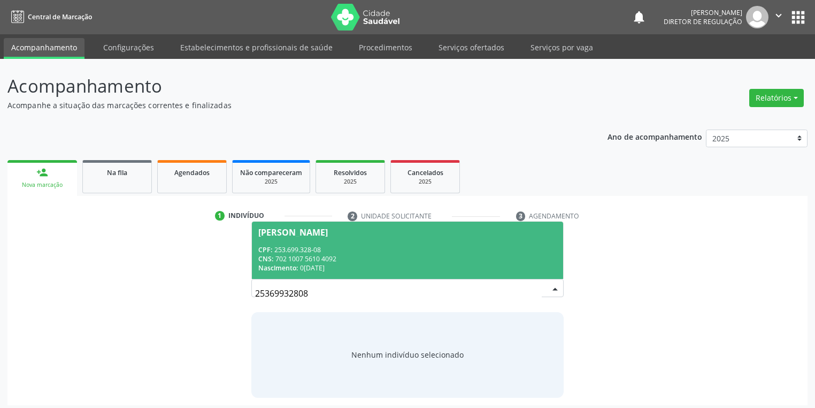
click at [395, 251] on div "CPF: 253.699.328-08" at bounding box center [407, 249] width 299 height 9
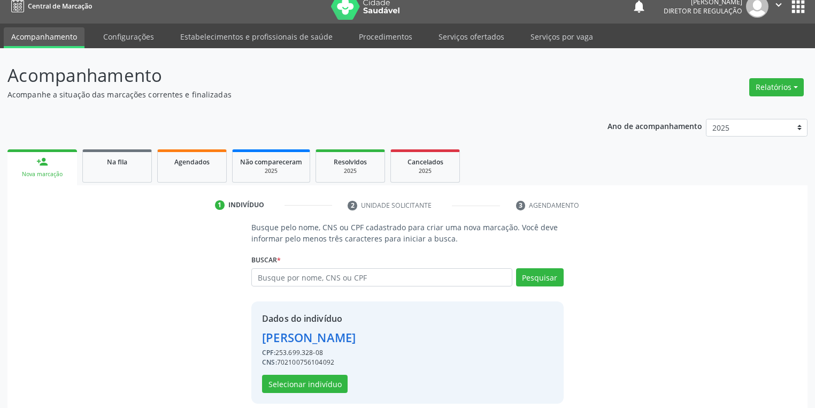
scroll to position [20, 0]
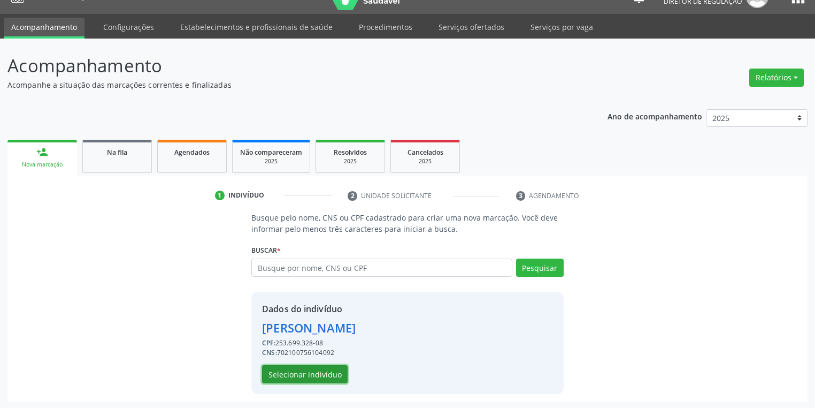
click at [311, 367] on button "Selecionar indivíduo" at bounding box center [305, 374] width 86 height 18
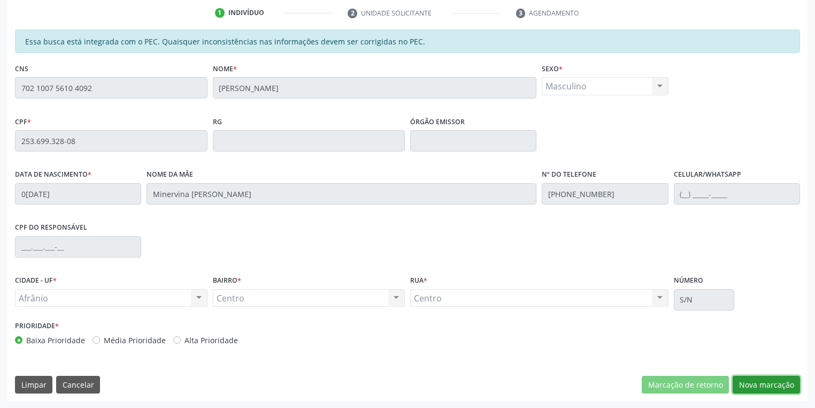
click at [745, 383] on button "Nova marcação" at bounding box center [766, 385] width 67 height 18
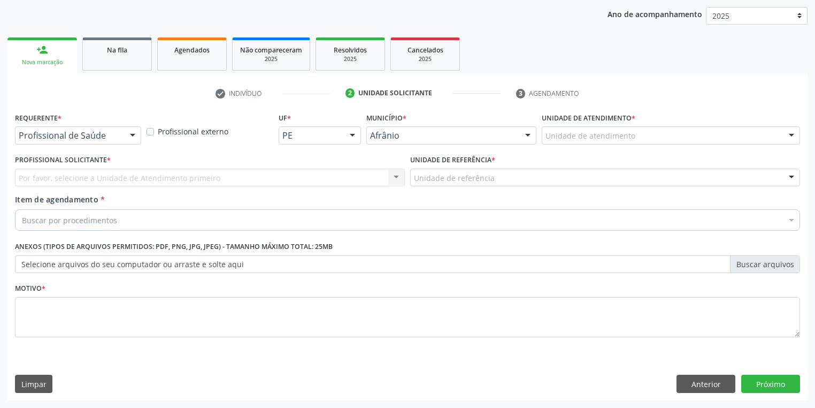
scroll to position [122, 0]
drag, startPoint x: 552, startPoint y: 141, endPoint x: 558, endPoint y: 201, distance: 60.2
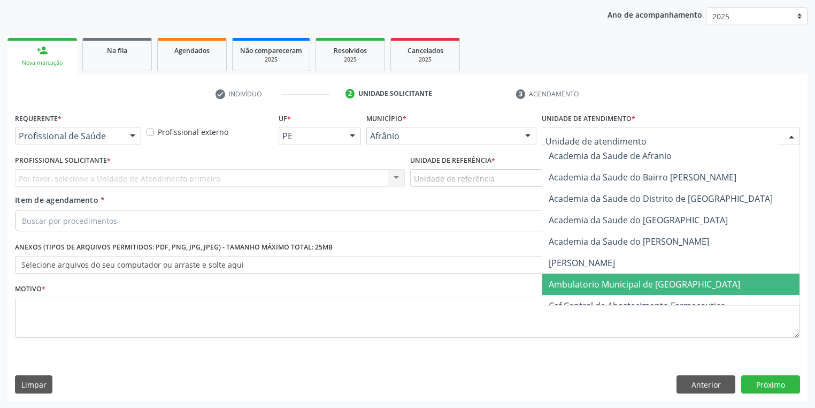
drag, startPoint x: 559, startPoint y: 284, endPoint x: 463, endPoint y: 219, distance: 116.0
click at [558, 280] on span "Ambulatorio Municipal de [GEOGRAPHIC_DATA]" at bounding box center [645, 284] width 192 height 12
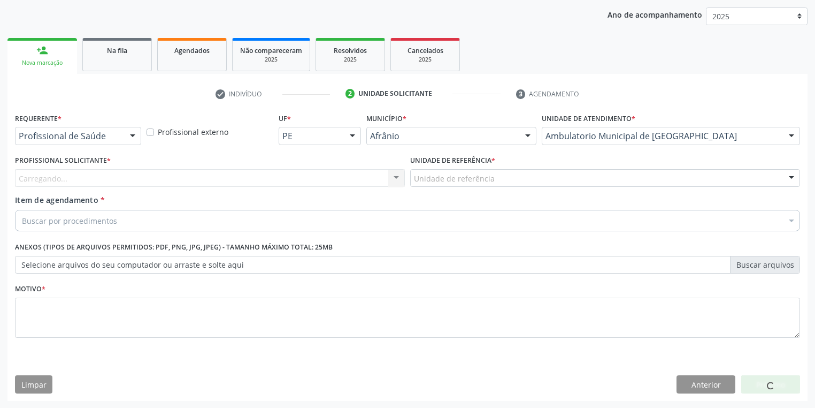
drag, startPoint x: 430, startPoint y: 178, endPoint x: 430, endPoint y: 239, distance: 61.0
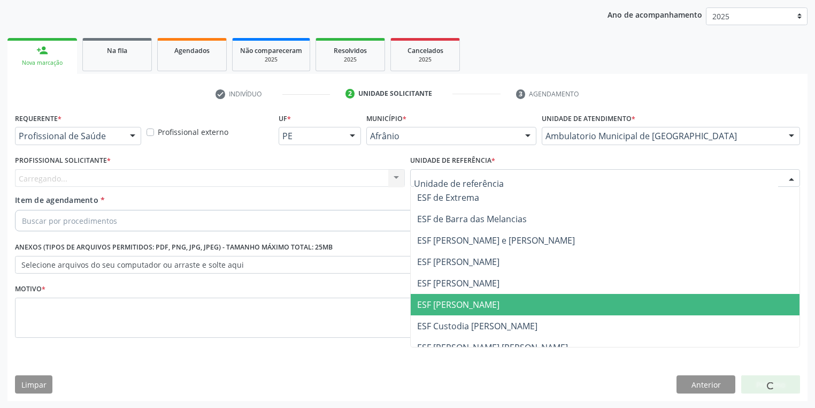
click at [431, 302] on span "ESF [PERSON_NAME]" at bounding box center [458, 305] width 82 height 12
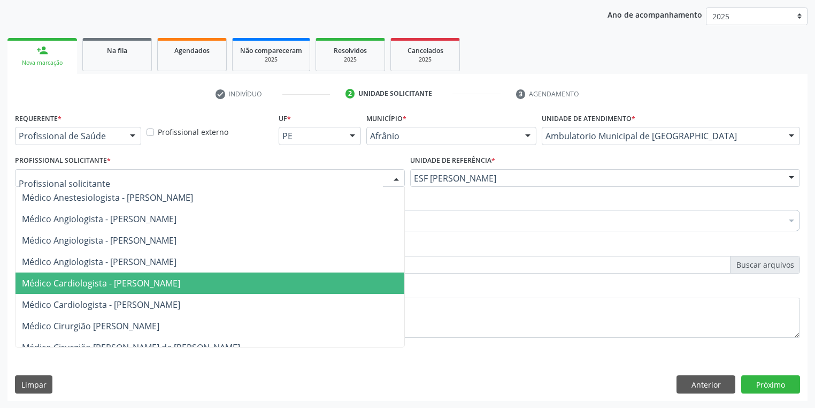
click at [90, 286] on span "Médico Cardiologista - [PERSON_NAME]" at bounding box center [101, 283] width 158 height 12
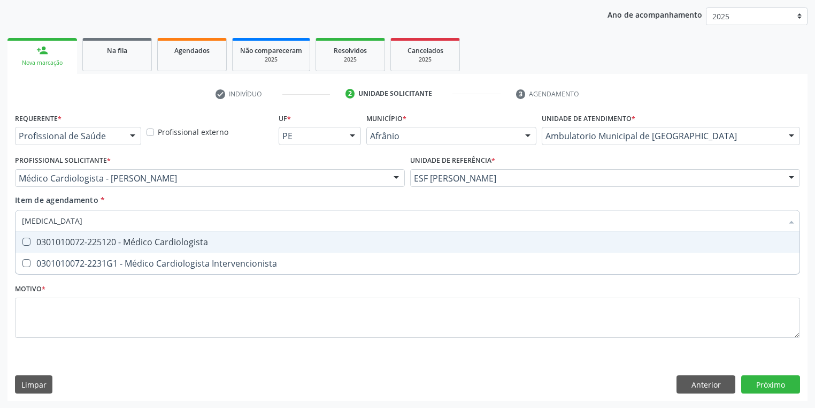
type input "cardiologista"
drag, startPoint x: 102, startPoint y: 239, endPoint x: 90, endPoint y: 273, distance: 36.4
click at [103, 239] on div "0301010072-225120 - Médico Cardiologista" at bounding box center [408, 242] width 772 height 9
checkbox Cardiologista "true"
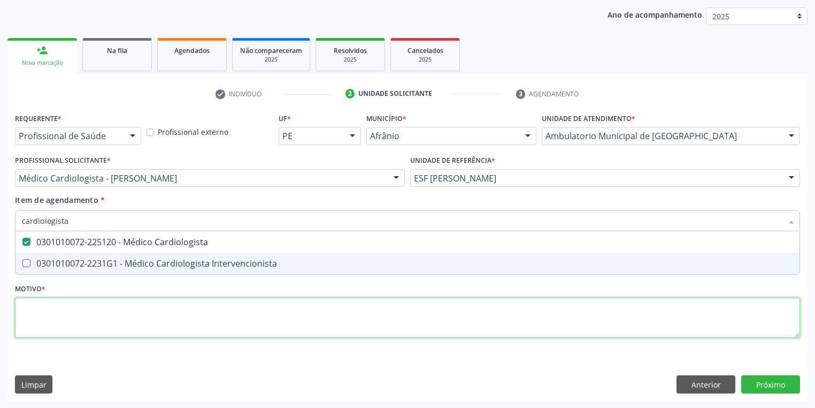
click at [81, 322] on div "Requerente * Profissional de Saúde Profissional de Saúde Paciente Nenhum result…" at bounding box center [407, 231] width 785 height 242
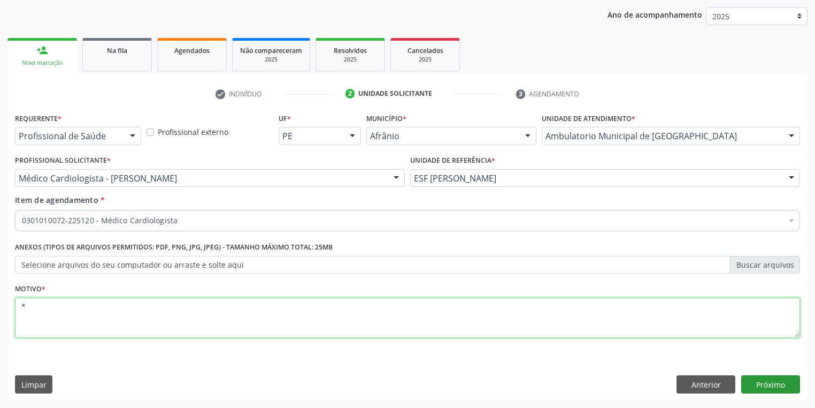
type textarea "*"
click at [780, 384] on button "Próximo" at bounding box center [771, 384] width 59 height 18
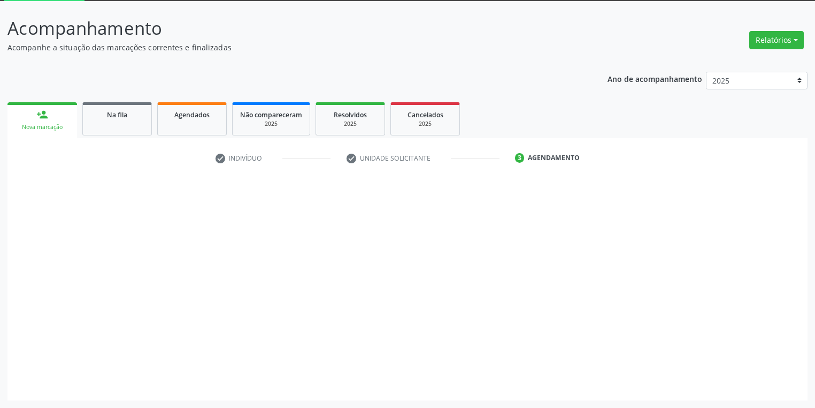
scroll to position [57, 0]
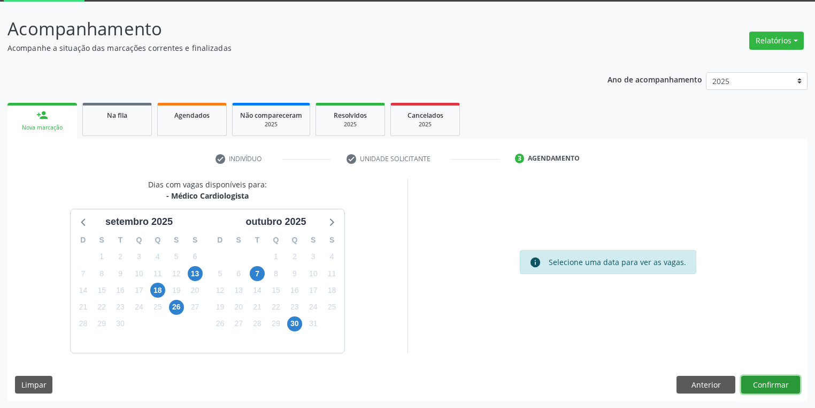
click at [754, 381] on button "Confirmar" at bounding box center [771, 385] width 59 height 18
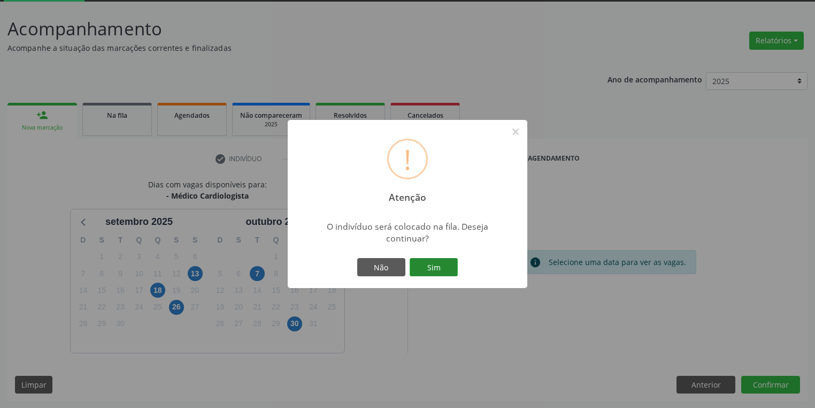
click at [434, 271] on button "Sim" at bounding box center [434, 267] width 48 height 18
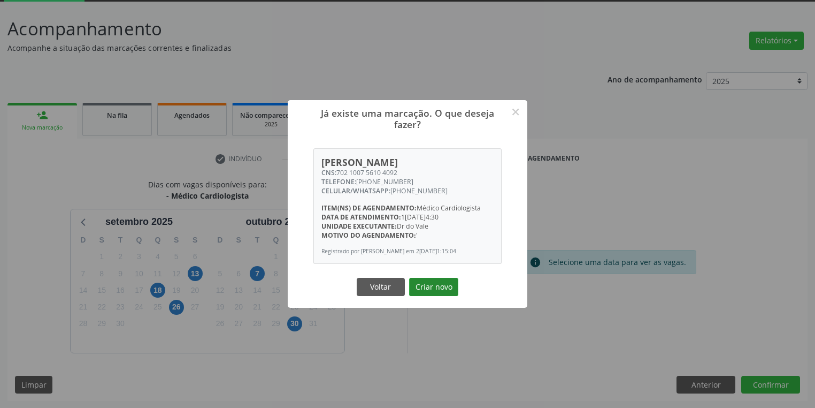
click at [439, 294] on button "Criar novo" at bounding box center [433, 287] width 49 height 18
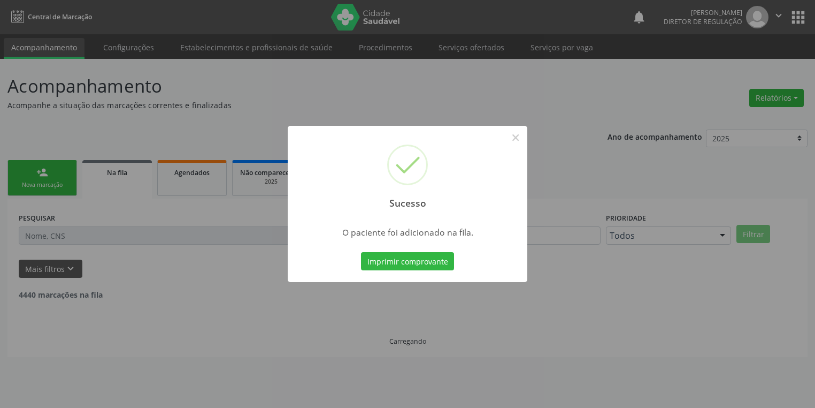
scroll to position [0, 0]
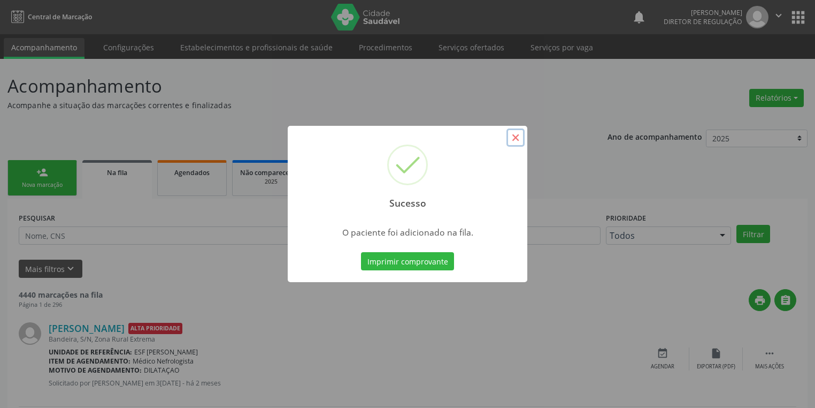
click at [513, 138] on button "×" at bounding box center [516, 137] width 18 height 18
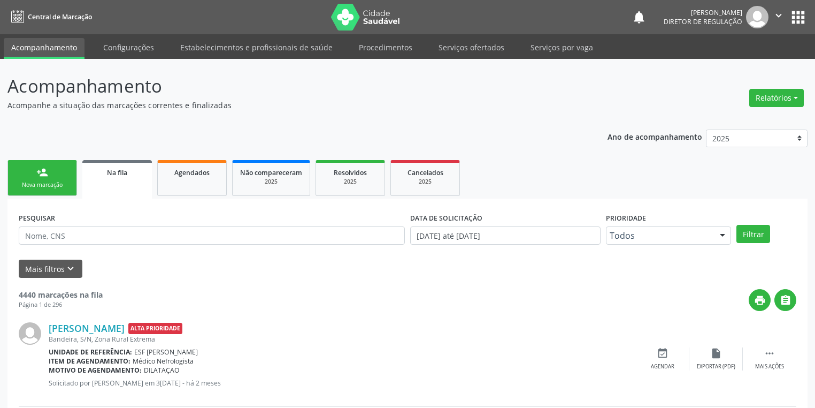
click at [39, 179] on link "person_add Nova marcação" at bounding box center [42, 178] width 70 height 36
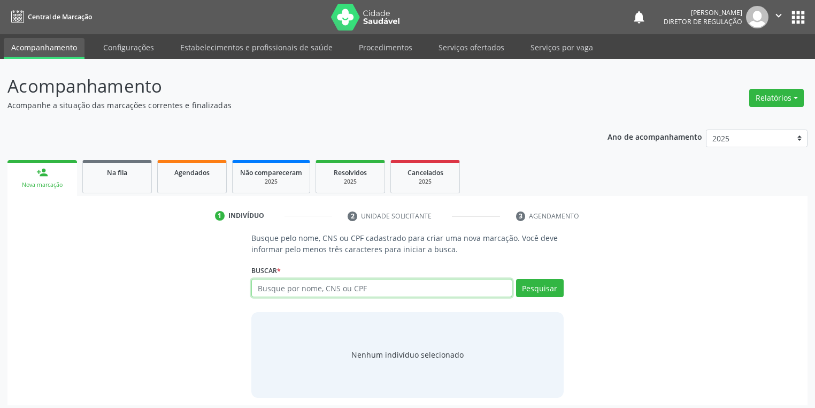
click at [272, 292] on input "text" at bounding box center [381, 288] width 261 height 18
type input "706505367451599"
click at [539, 285] on button "Pesquisar" at bounding box center [540, 288] width 48 height 18
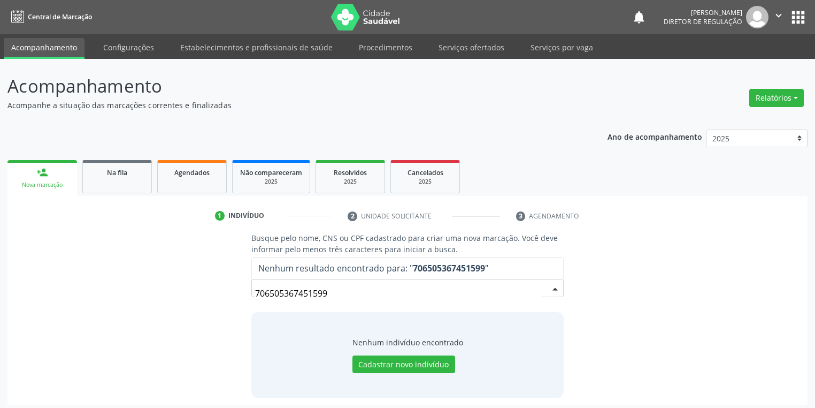
click at [353, 299] on input "706505367451599" at bounding box center [398, 293] width 287 height 21
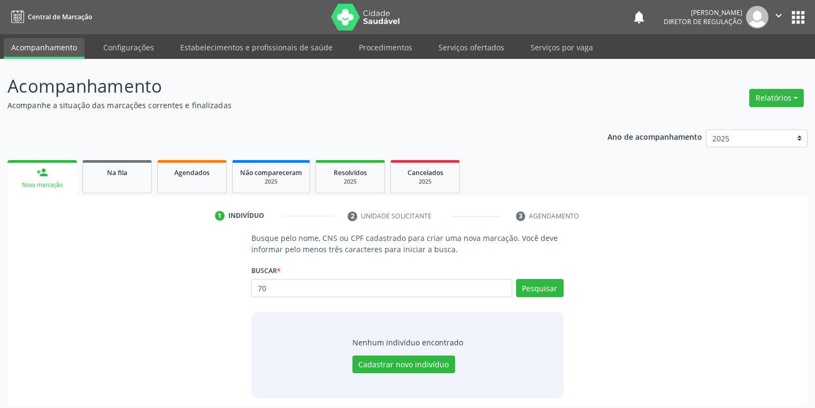
type input "7"
type input "aparecida maria"
click at [533, 291] on button "Pesquisar" at bounding box center [540, 288] width 48 height 18
type input "aparecida maria"
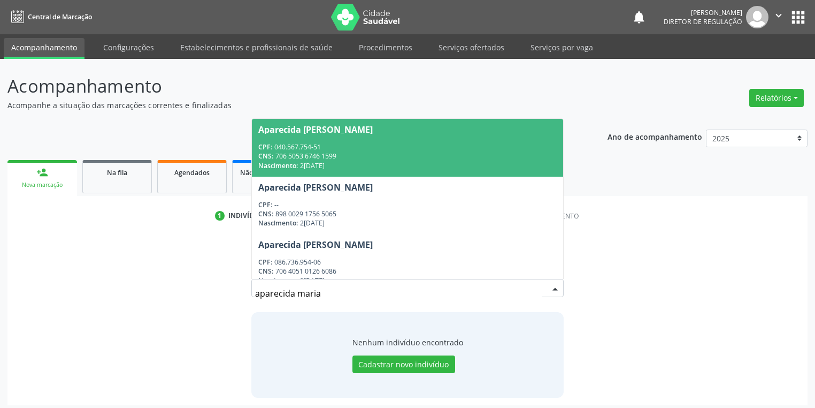
click at [355, 150] on div "CPF: 040.567.754-51" at bounding box center [407, 146] width 299 height 9
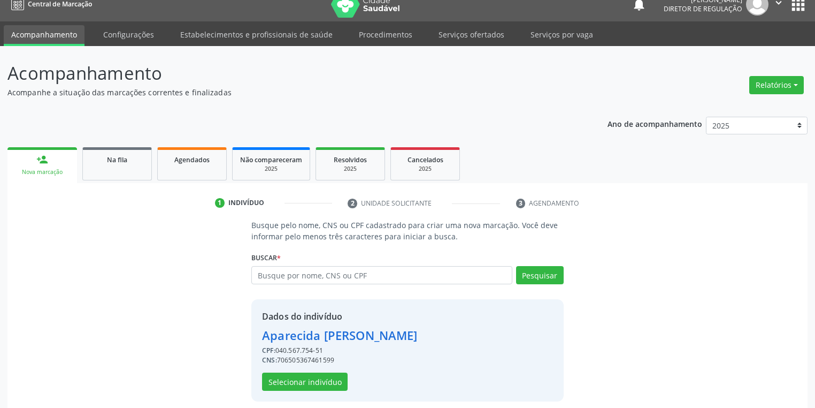
scroll to position [20, 0]
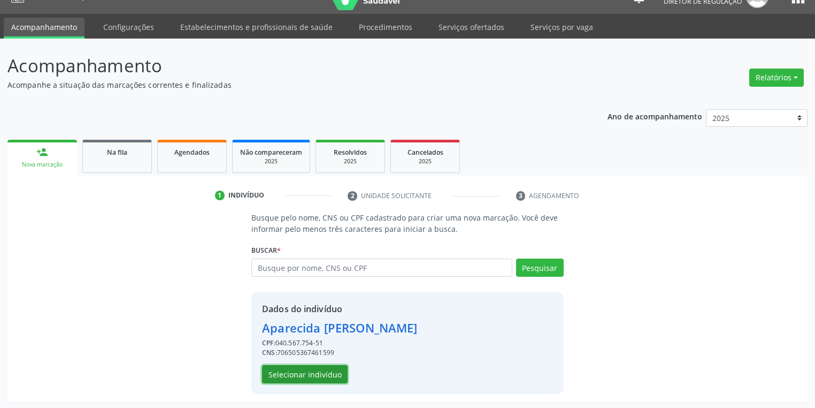
click at [287, 368] on button "Selecionar indivíduo" at bounding box center [305, 374] width 86 height 18
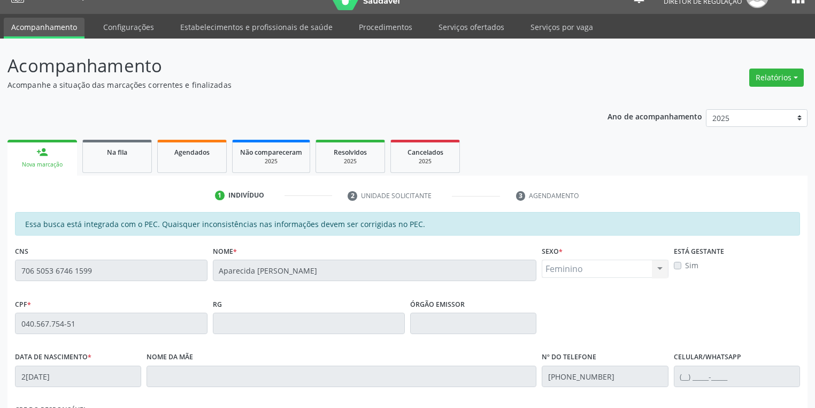
scroll to position [203, 0]
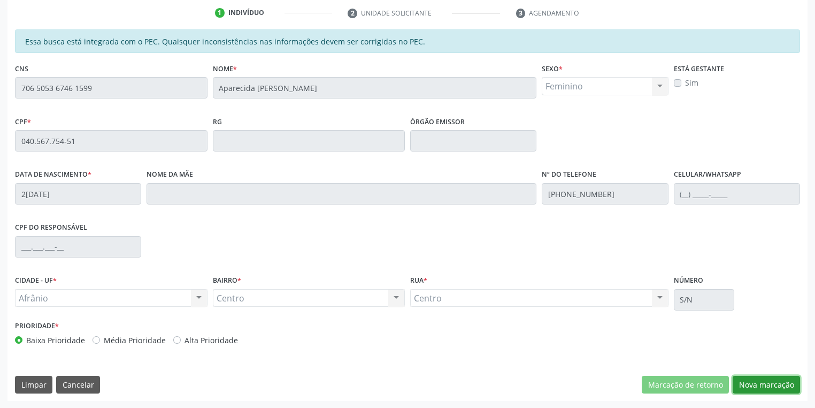
click at [746, 383] on button "Nova marcação" at bounding box center [766, 385] width 67 height 18
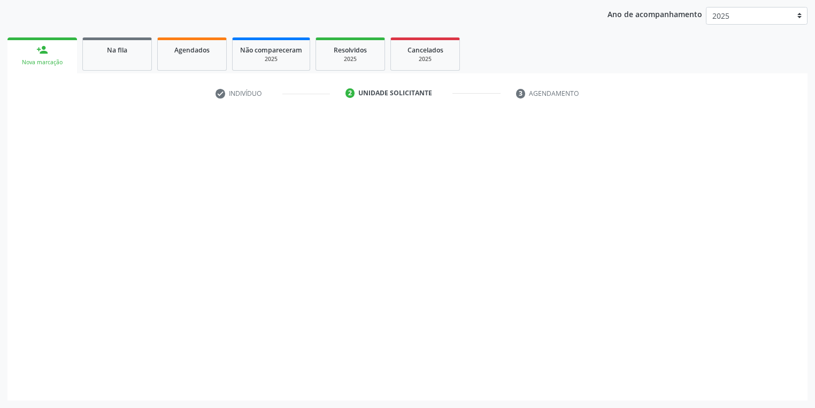
scroll to position [122, 0]
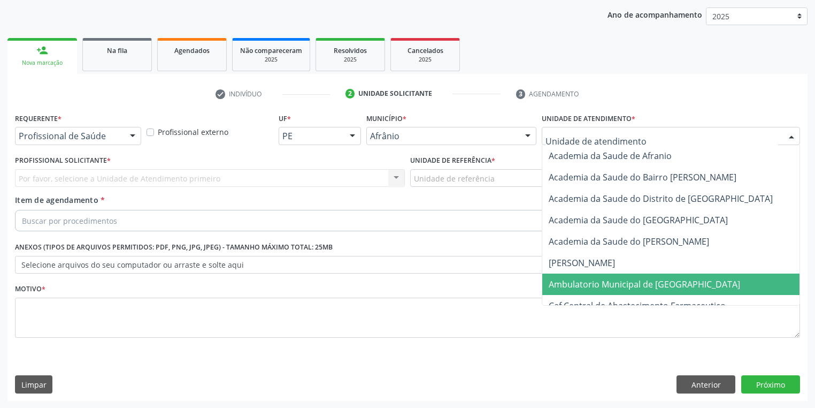
drag, startPoint x: 581, startPoint y: 283, endPoint x: 523, endPoint y: 243, distance: 70.0
click at [580, 283] on span "Ambulatorio Municipal de [GEOGRAPHIC_DATA]" at bounding box center [645, 284] width 192 height 12
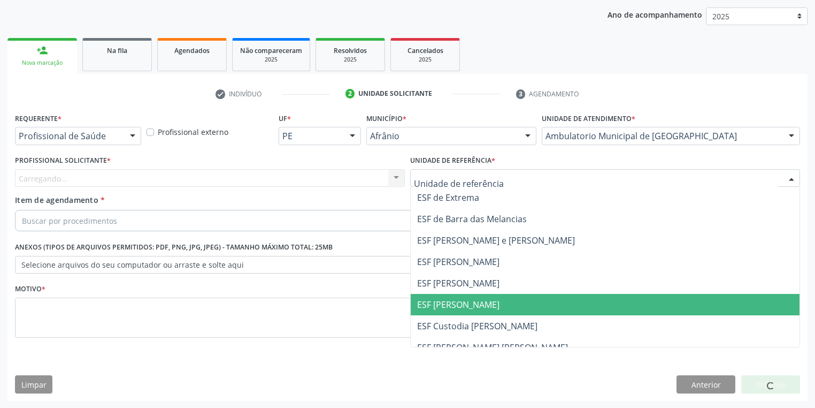
click at [449, 302] on span "ESF [PERSON_NAME]" at bounding box center [458, 305] width 82 height 12
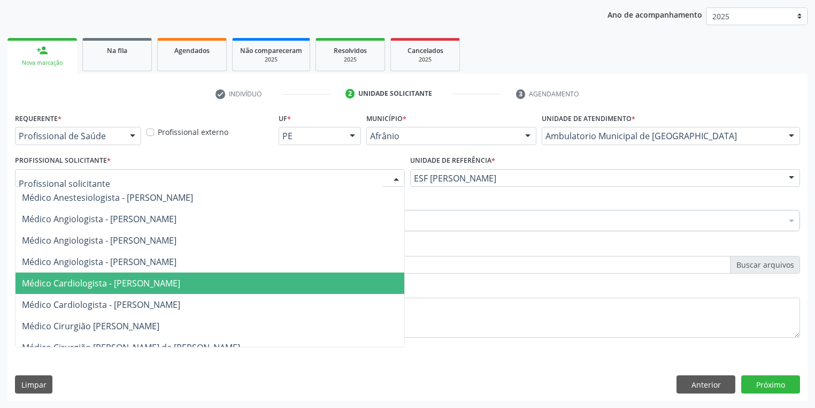
click at [91, 289] on span "Médico Cardiologista - [PERSON_NAME]" at bounding box center [210, 282] width 389 height 21
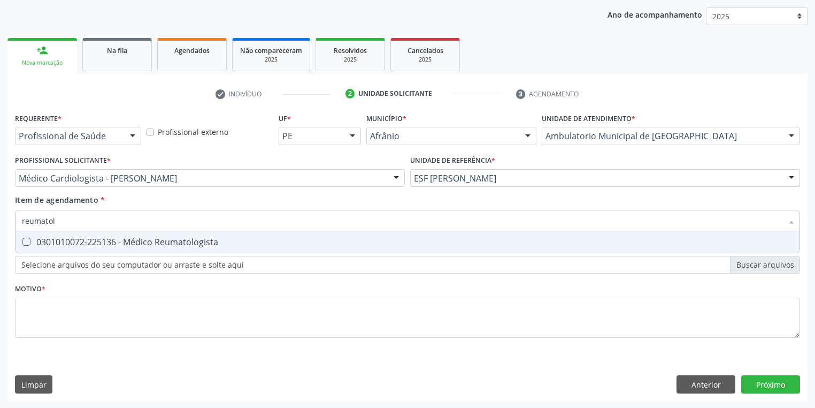
type input "reumatolo"
click at [43, 240] on div "0301010072-225136 - Médico Reumatologista" at bounding box center [408, 242] width 772 height 9
checkbox Reumatologista "true"
click at [60, 310] on div "Requerente * Profissional de Saúde Profissional de Saúde Paciente Nenhum result…" at bounding box center [407, 231] width 785 height 242
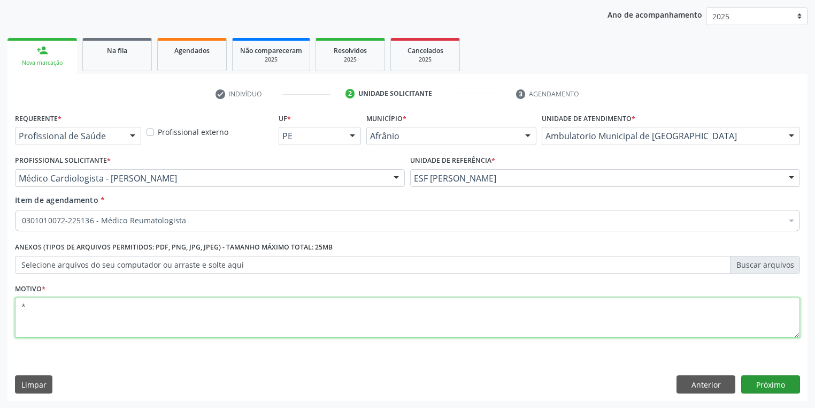
type textarea "*"
click at [766, 387] on button "Próximo" at bounding box center [771, 384] width 59 height 18
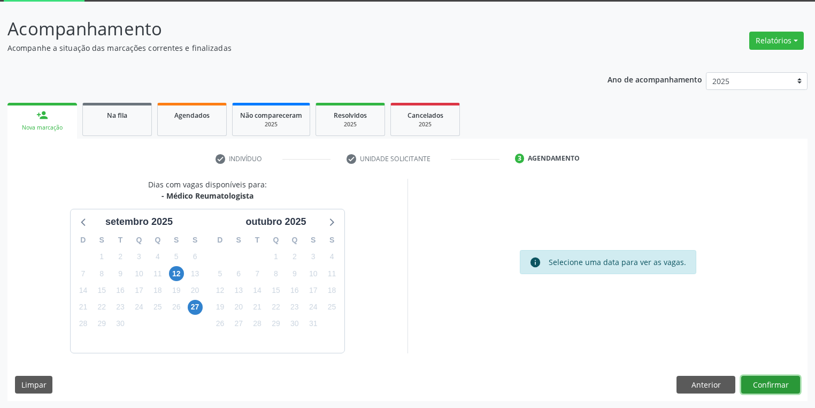
click at [752, 383] on button "Confirmar" at bounding box center [771, 385] width 59 height 18
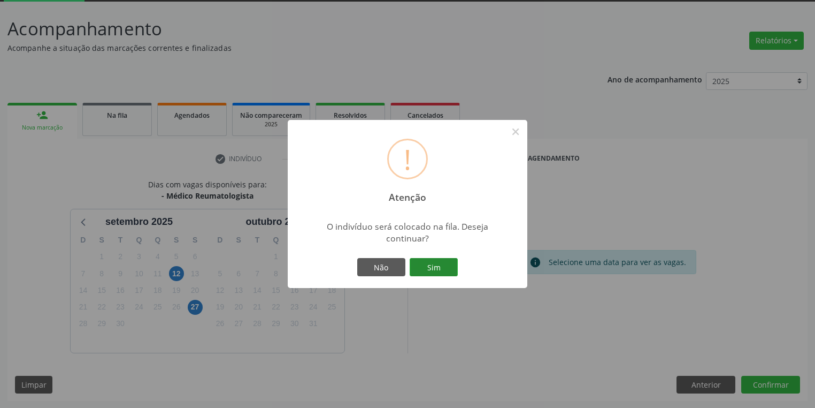
click at [452, 270] on button "Sim" at bounding box center [434, 267] width 48 height 18
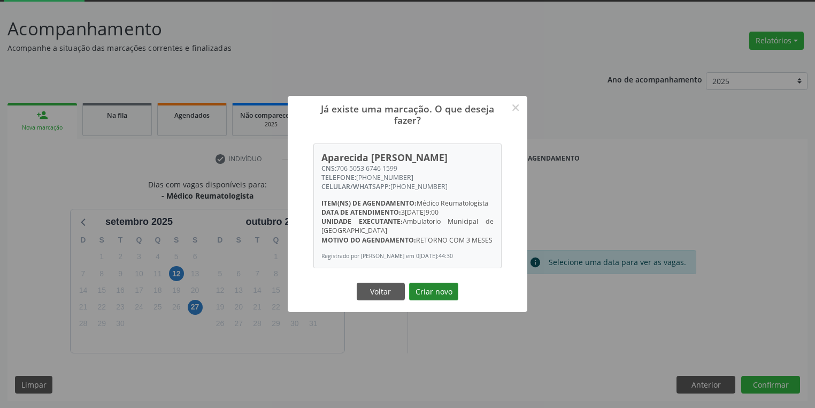
click at [424, 291] on button "Criar novo" at bounding box center [433, 292] width 49 height 18
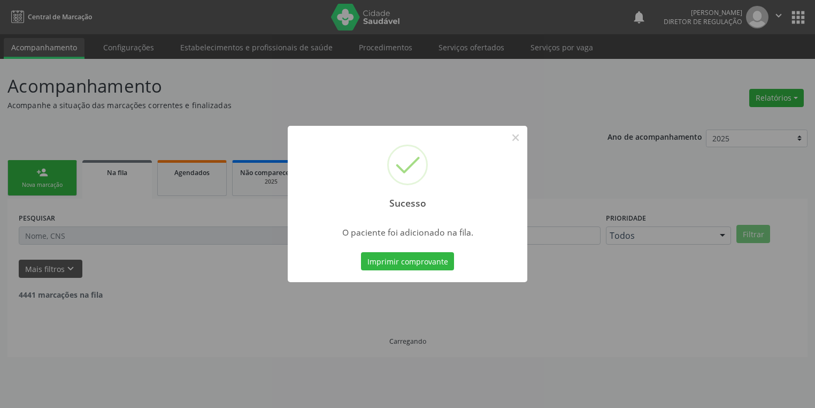
scroll to position [0, 0]
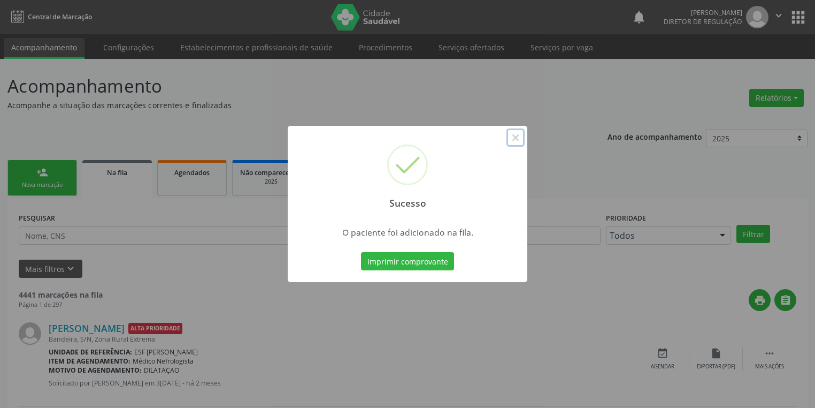
drag, startPoint x: 517, startPoint y: 139, endPoint x: 449, endPoint y: 156, distance: 70.1
click at [518, 139] on button "×" at bounding box center [516, 137] width 18 height 18
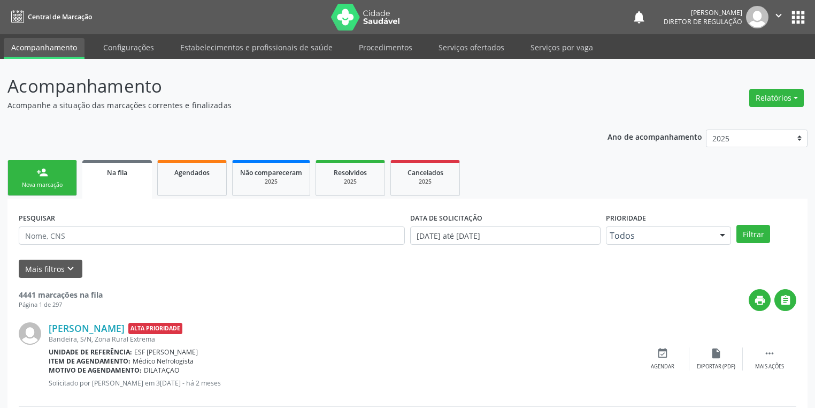
click at [55, 189] on link "person_add Nova marcação" at bounding box center [42, 178] width 70 height 36
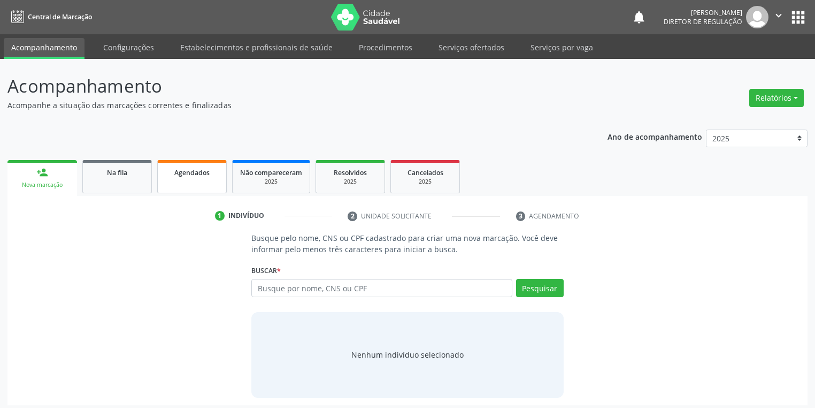
click at [178, 184] on link "Agendados" at bounding box center [192, 176] width 70 height 33
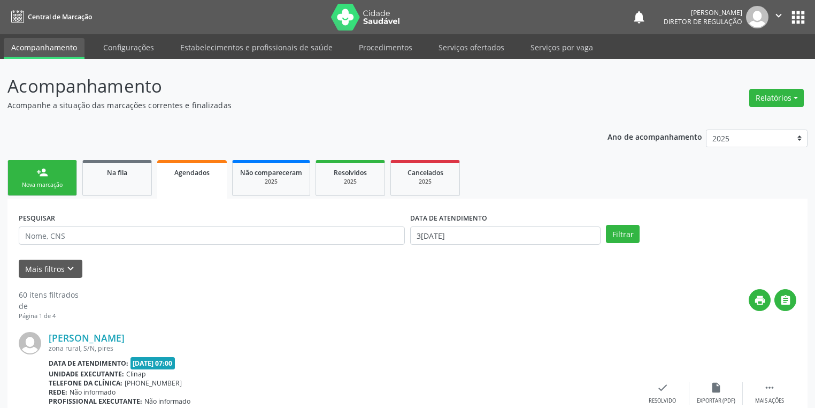
click at [46, 184] on div "Nova marcação" at bounding box center [43, 185] width 54 height 8
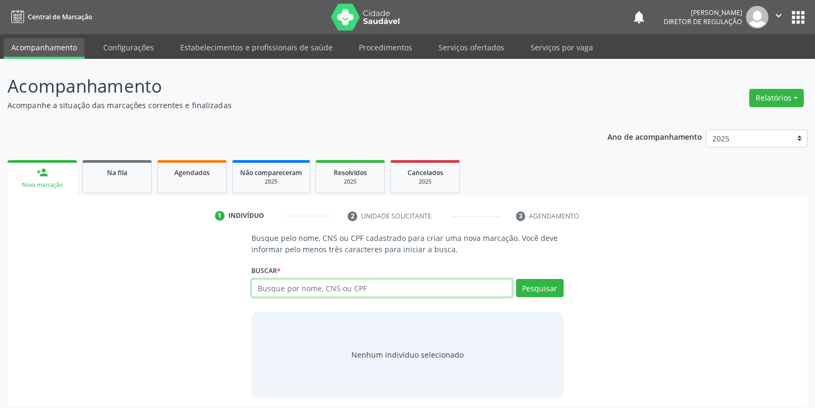
click at [278, 287] on input "text" at bounding box center [381, 288] width 261 height 18
type input "03516218495"
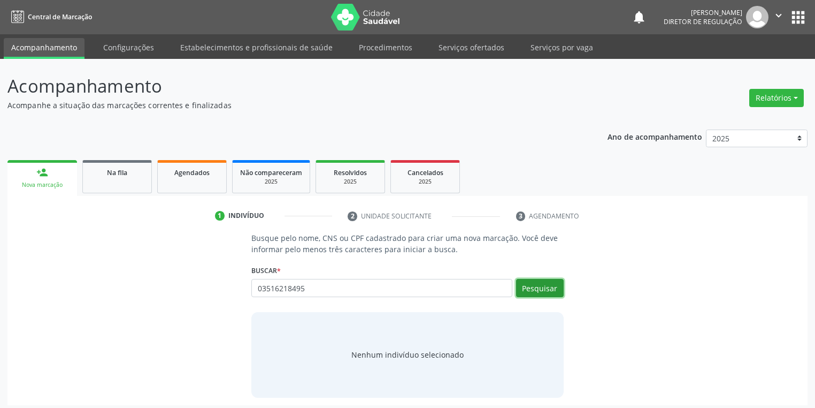
click at [531, 286] on button "Pesquisar" at bounding box center [540, 288] width 48 height 18
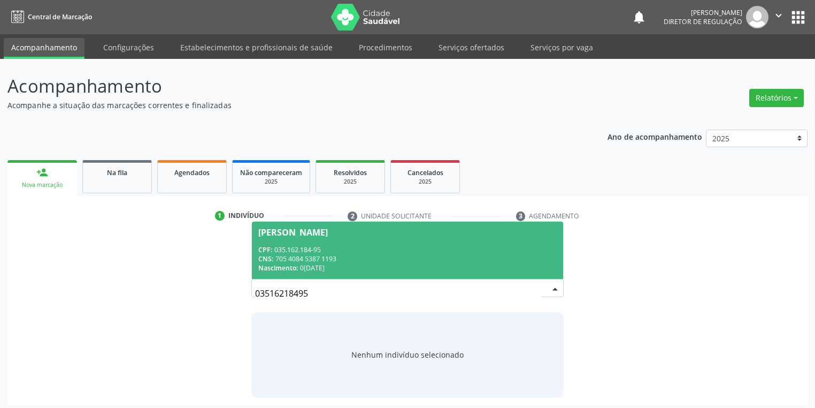
click at [301, 253] on div "CPF: 035.162.184-95" at bounding box center [407, 249] width 299 height 9
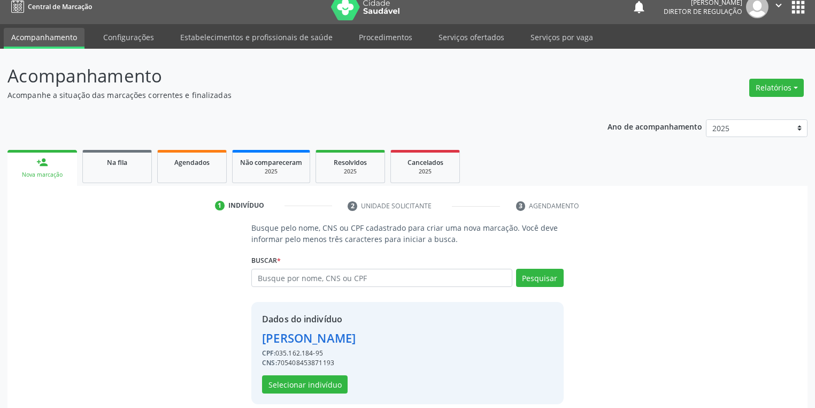
scroll to position [20, 0]
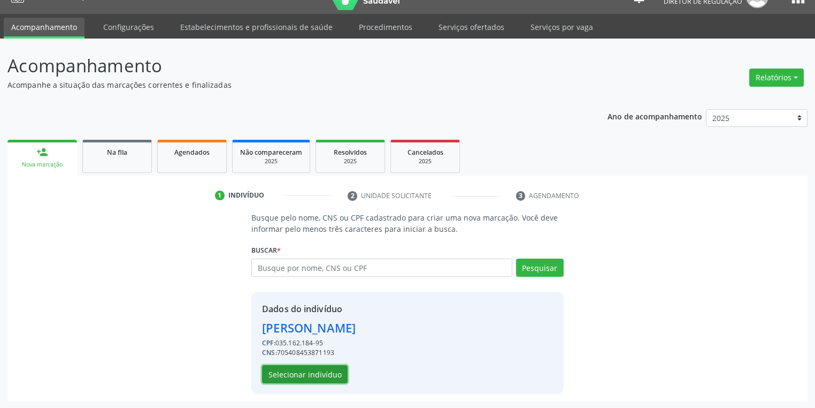
click at [297, 366] on button "Selecionar indivíduo" at bounding box center [305, 374] width 86 height 18
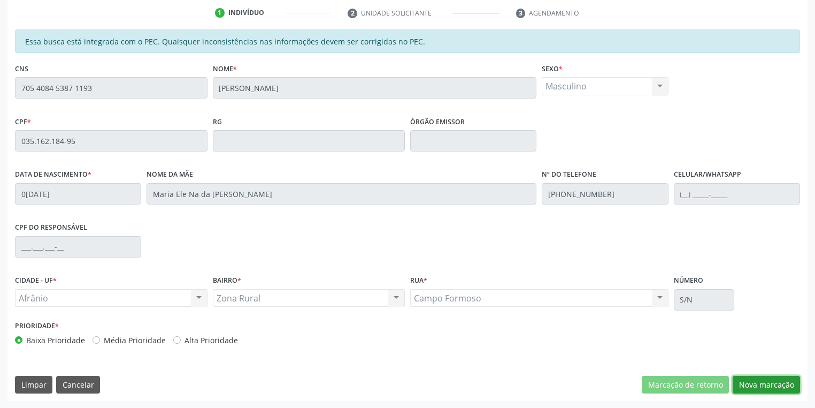
click at [751, 388] on button "Nova marcação" at bounding box center [766, 385] width 67 height 18
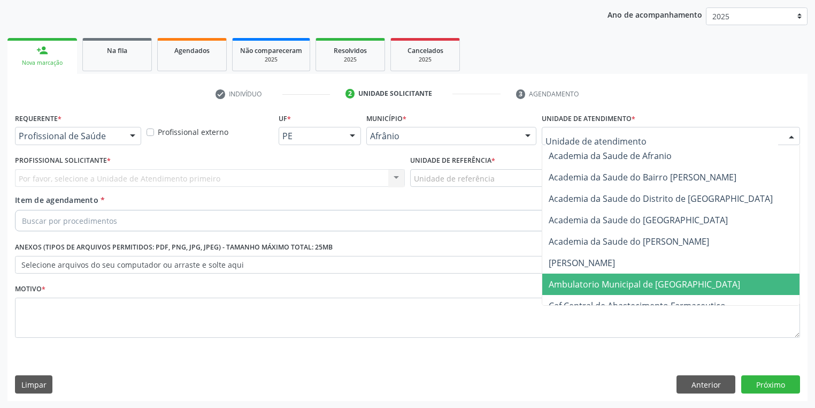
drag, startPoint x: 566, startPoint y: 283, endPoint x: 480, endPoint y: 231, distance: 100.6
click at [566, 283] on span "Ambulatorio Municipal de [GEOGRAPHIC_DATA]" at bounding box center [645, 284] width 192 height 12
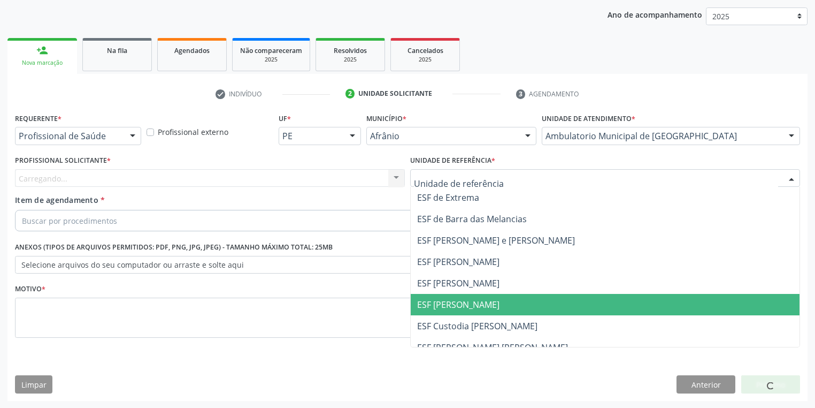
drag, startPoint x: 434, startPoint y: 301, endPoint x: 228, endPoint y: 223, distance: 220.6
click at [433, 301] on span "ESF [PERSON_NAME]" at bounding box center [458, 305] width 82 height 12
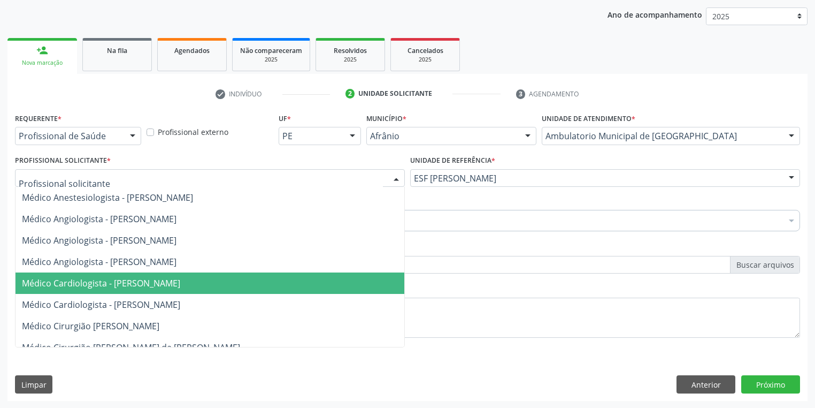
drag, startPoint x: 89, startPoint y: 277, endPoint x: 86, endPoint y: 251, distance: 25.9
click at [89, 277] on span "Médico Cardiologista - [PERSON_NAME]" at bounding box center [101, 283] width 158 height 12
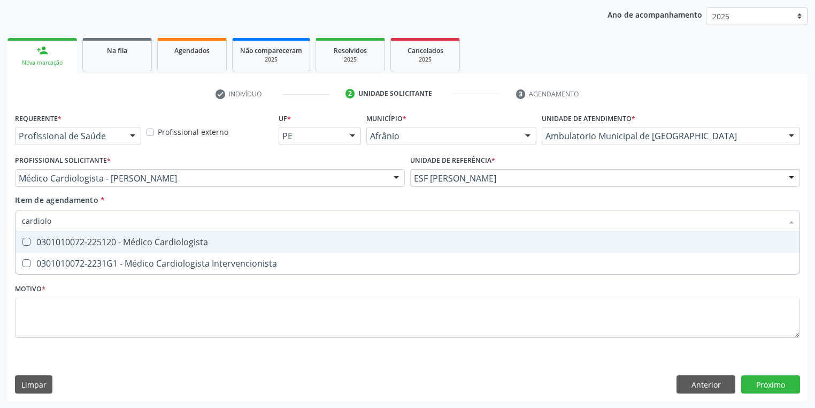
type input "cardiolog"
click at [58, 241] on div "0301010072-225120 - Médico Cardiologista" at bounding box center [408, 242] width 772 height 9
checkbox Cardiologista "true"
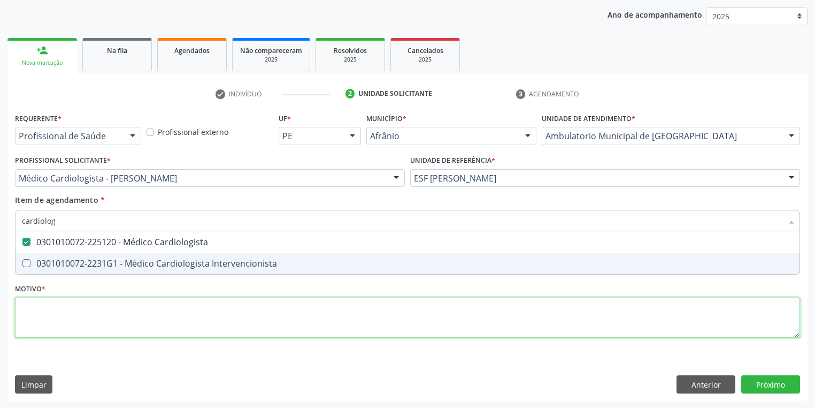
click at [51, 318] on div "Requerente * Profissional de Saúde Profissional de Saúde Paciente Nenhum result…" at bounding box center [407, 231] width 785 height 242
checkbox Intervencionista "true"
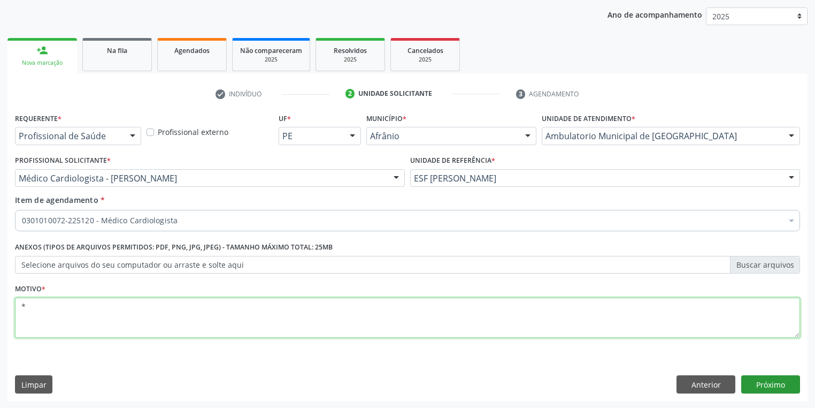
type textarea "*"
click at [750, 378] on button "Próximo" at bounding box center [771, 384] width 59 height 18
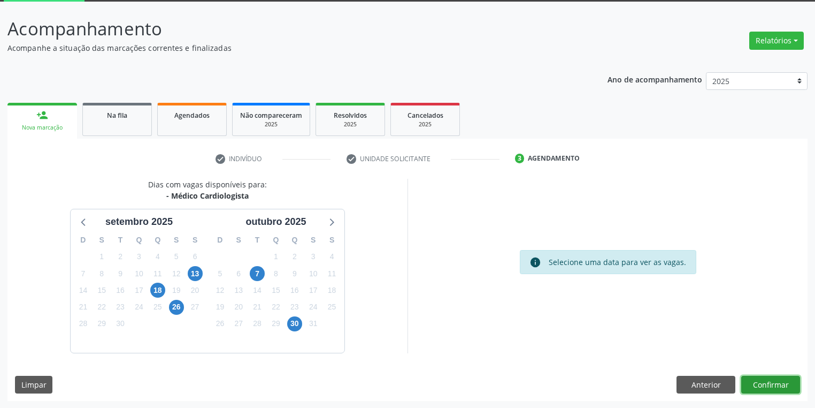
click at [758, 384] on button "Confirmar" at bounding box center [771, 385] width 59 height 18
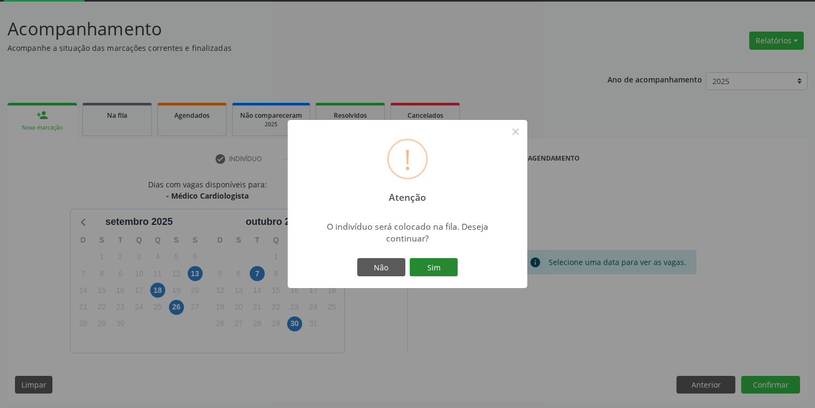
click at [434, 265] on button "Sim" at bounding box center [434, 267] width 48 height 18
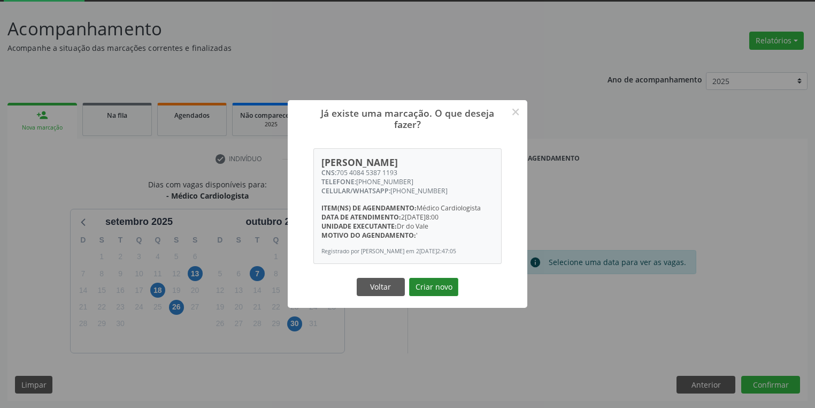
click at [425, 287] on button "Criar novo" at bounding box center [433, 287] width 49 height 18
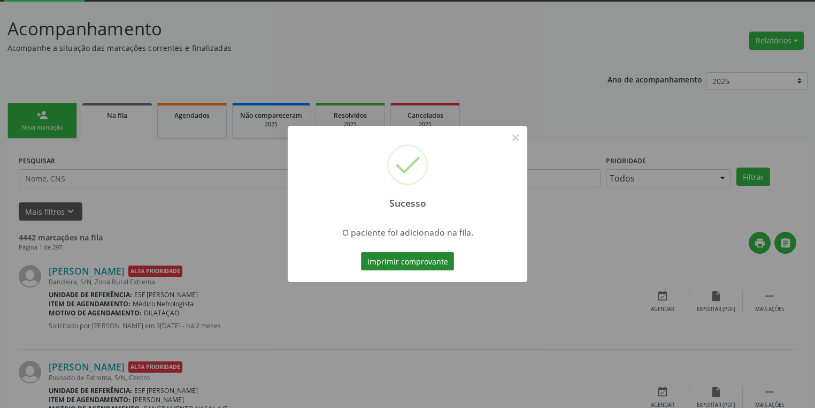
scroll to position [0, 0]
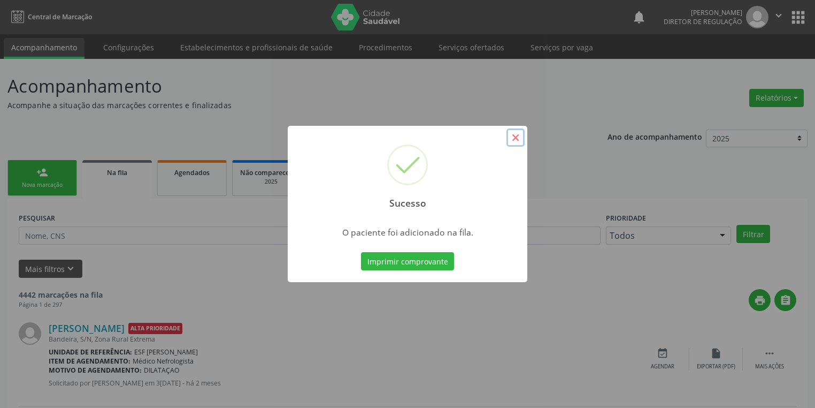
drag, startPoint x: 518, startPoint y: 139, endPoint x: 226, endPoint y: 148, distance: 292.3
click at [517, 139] on button "×" at bounding box center [516, 137] width 18 height 18
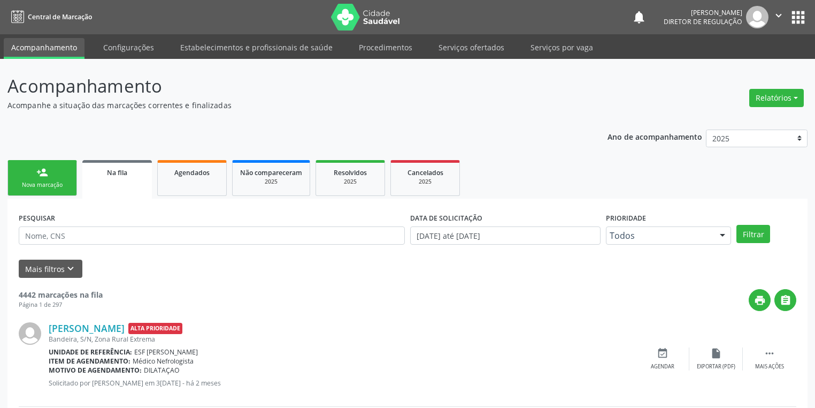
click at [59, 176] on link "person_add Nova marcação" at bounding box center [42, 178] width 70 height 36
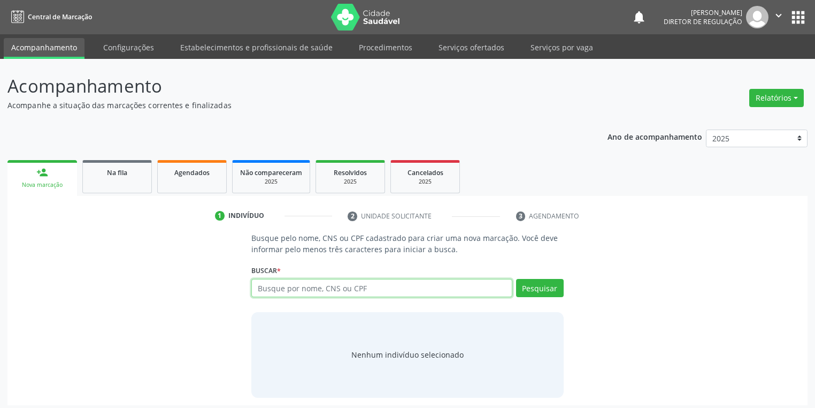
click at [296, 289] on input "text" at bounding box center [381, 288] width 261 height 18
type input "703406228350211"
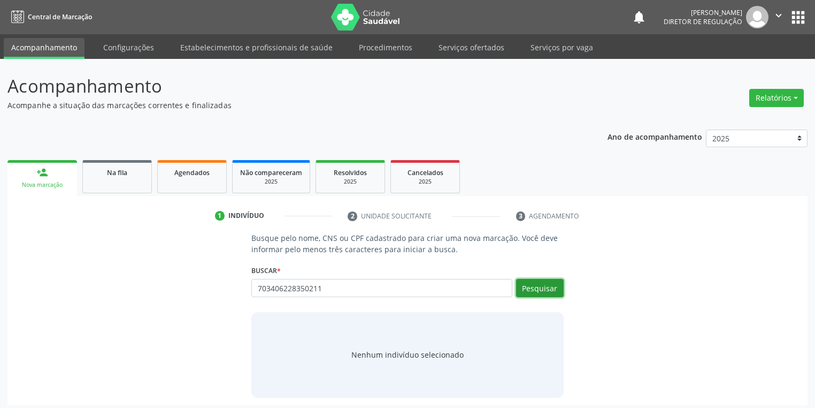
click at [542, 292] on button "Pesquisar" at bounding box center [540, 288] width 48 height 18
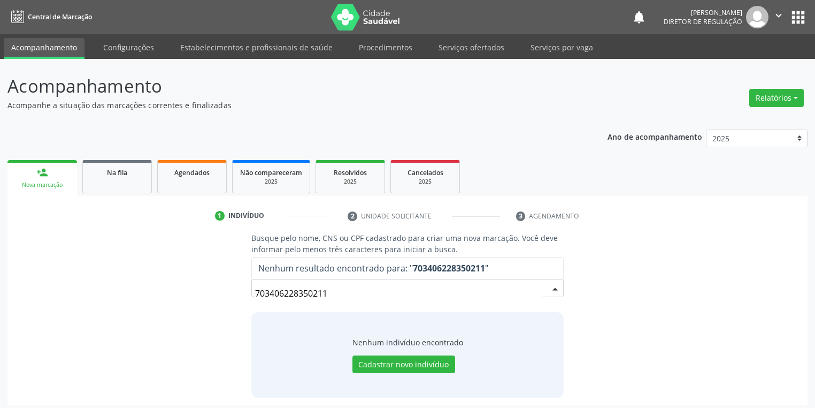
click at [339, 291] on input "703406228350211" at bounding box center [398, 293] width 287 height 21
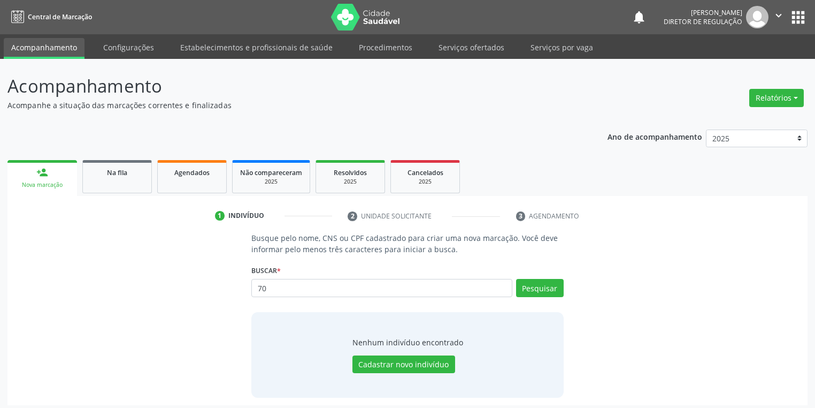
type input "7"
type input "703406258350211"
click at [536, 280] on button "Pesquisar" at bounding box center [540, 288] width 48 height 18
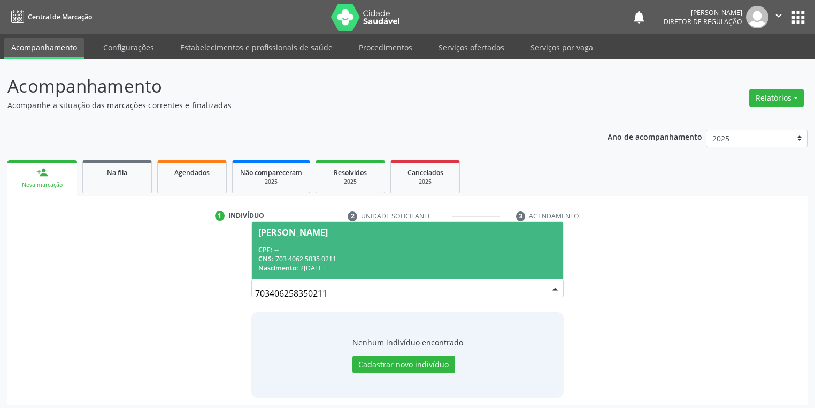
drag, startPoint x: 345, startPoint y: 246, endPoint x: 353, endPoint y: 261, distance: 17.3
click at [344, 246] on div "CPF: --" at bounding box center [407, 249] width 299 height 9
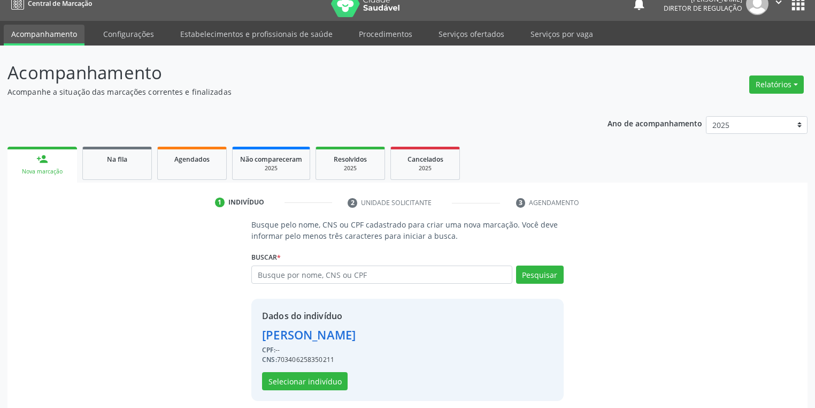
scroll to position [20, 0]
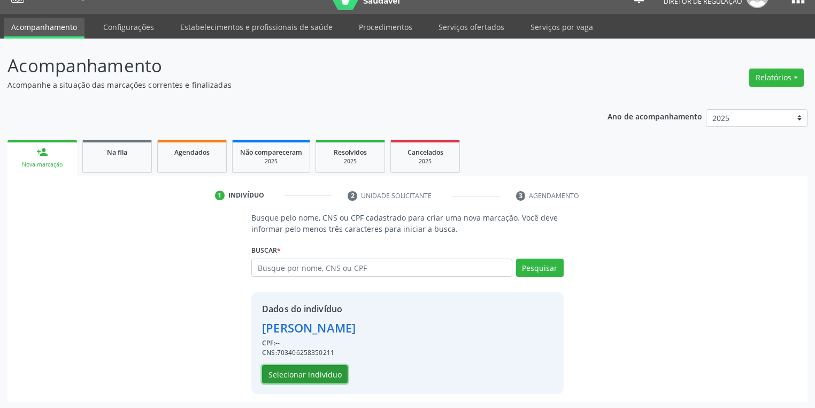
click at [291, 370] on button "Selecionar indivíduo" at bounding box center [305, 374] width 86 height 18
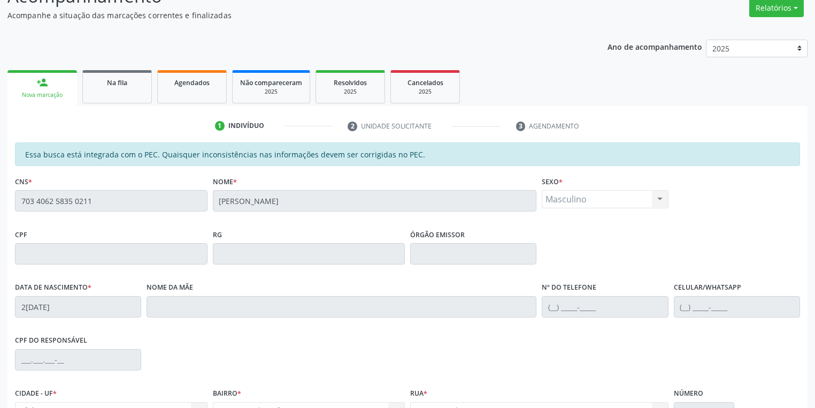
scroll to position [203, 0]
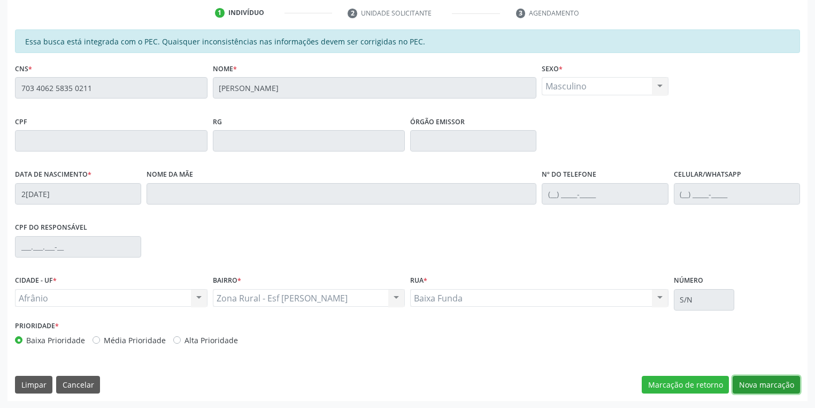
drag, startPoint x: 738, startPoint y: 385, endPoint x: 705, endPoint y: 352, distance: 46.9
click at [738, 384] on button "Nova marcação" at bounding box center [766, 385] width 67 height 18
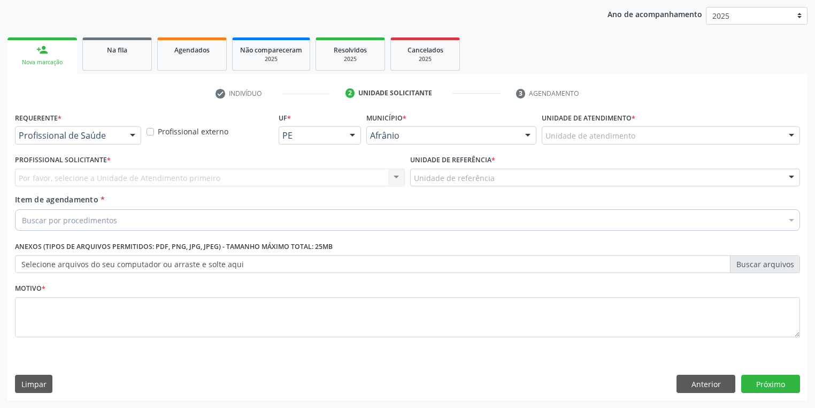
scroll to position [122, 0]
drag, startPoint x: 548, startPoint y: 137, endPoint x: 552, endPoint y: 168, distance: 31.2
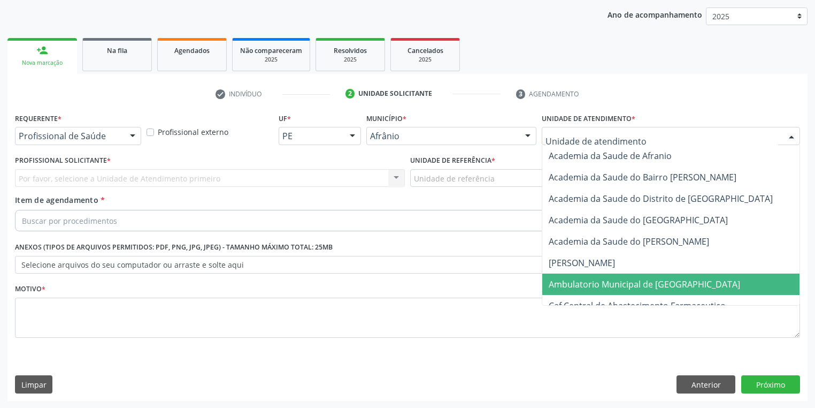
click at [577, 278] on span "Ambulatorio Municipal de [GEOGRAPHIC_DATA]" at bounding box center [645, 284] width 192 height 12
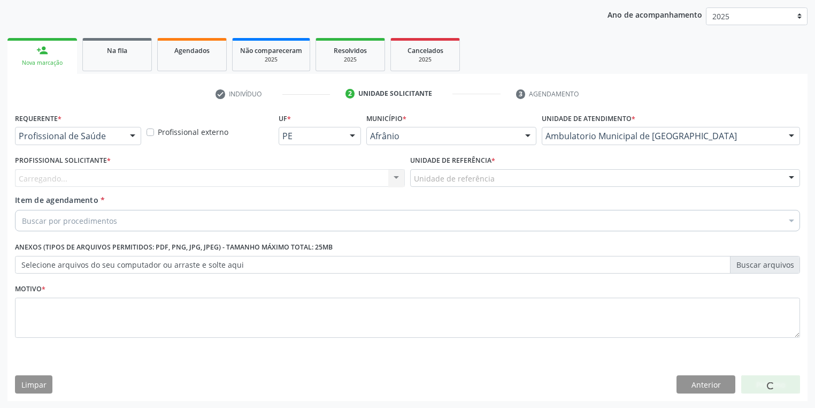
click at [432, 184] on div "Unidade de referência" at bounding box center [605, 178] width 390 height 18
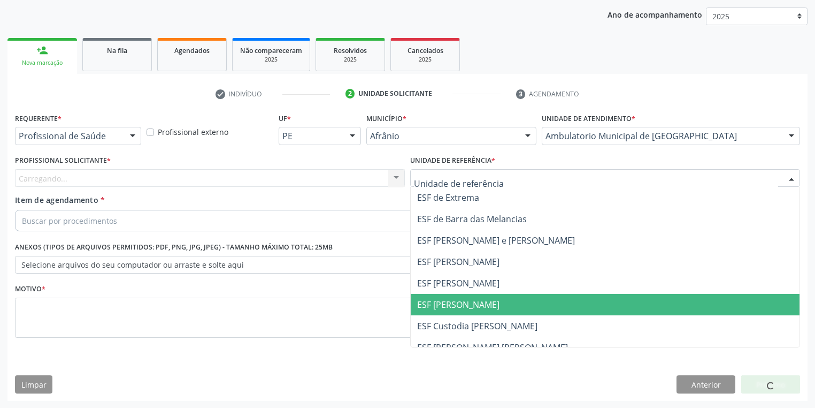
drag, startPoint x: 452, startPoint y: 304, endPoint x: 429, endPoint y: 293, distance: 25.1
click at [450, 304] on span "ESF [PERSON_NAME]" at bounding box center [458, 305] width 82 height 12
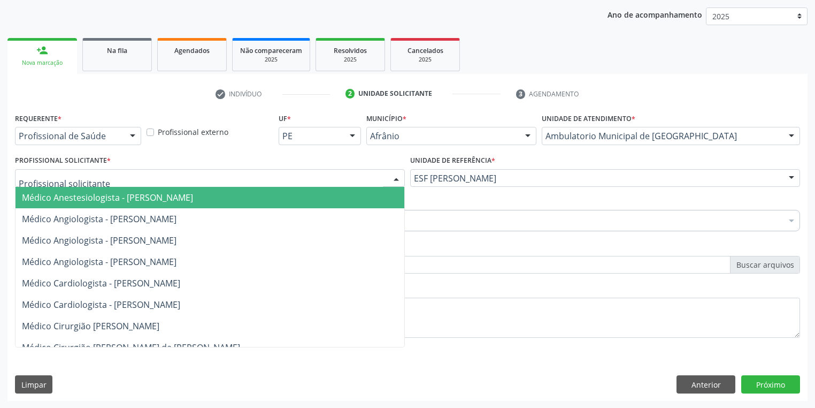
drag, startPoint x: 72, startPoint y: 180, endPoint x: 73, endPoint y: 195, distance: 15.0
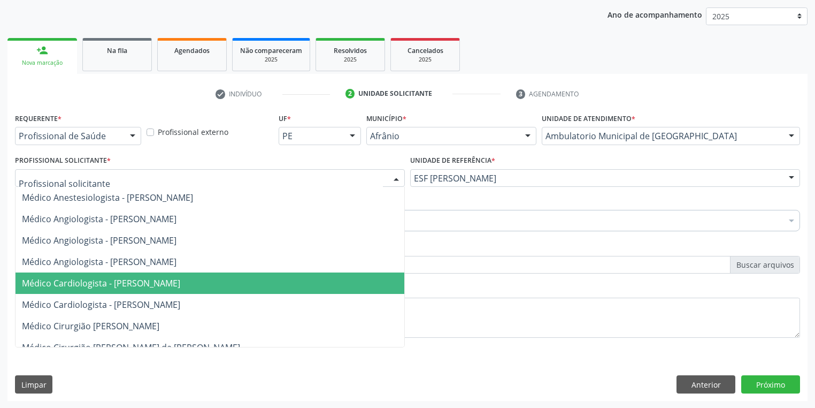
click at [108, 283] on span "Médico Cardiologista - [PERSON_NAME]" at bounding box center [101, 283] width 158 height 12
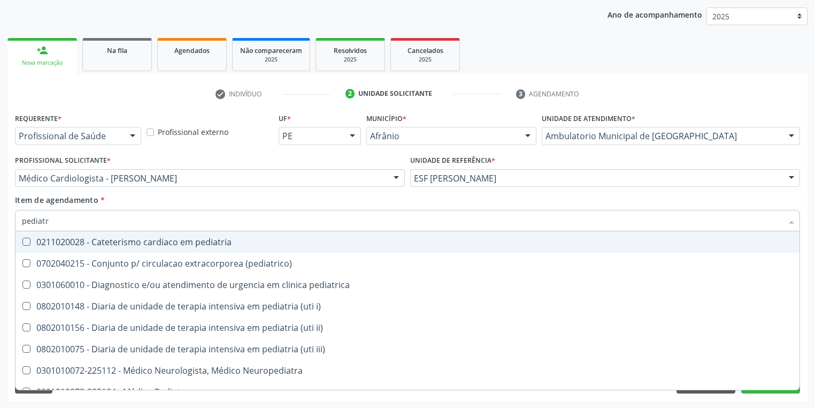
type input "pediatra"
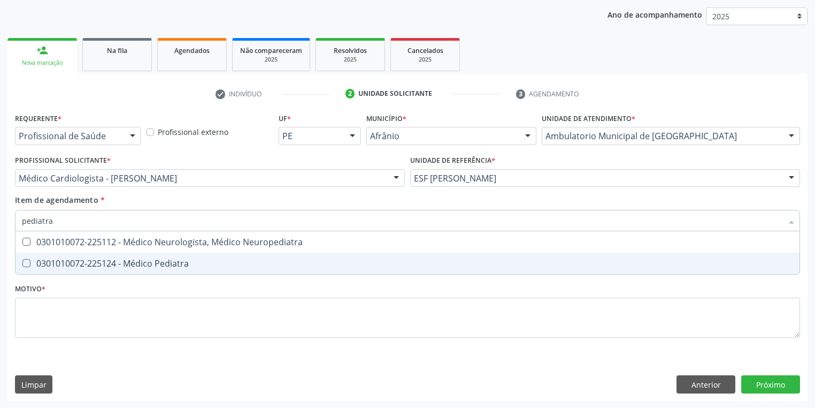
drag, startPoint x: 75, startPoint y: 261, endPoint x: 76, endPoint y: 284, distance: 23.0
click at [76, 262] on div "0301010072-225124 - Médico Pediatra" at bounding box center [408, 263] width 772 height 9
checkbox Pediatra "true"
click at [60, 320] on div "Requerente * Profissional de Saúde Profissional de Saúde Paciente Nenhum result…" at bounding box center [407, 231] width 785 height 242
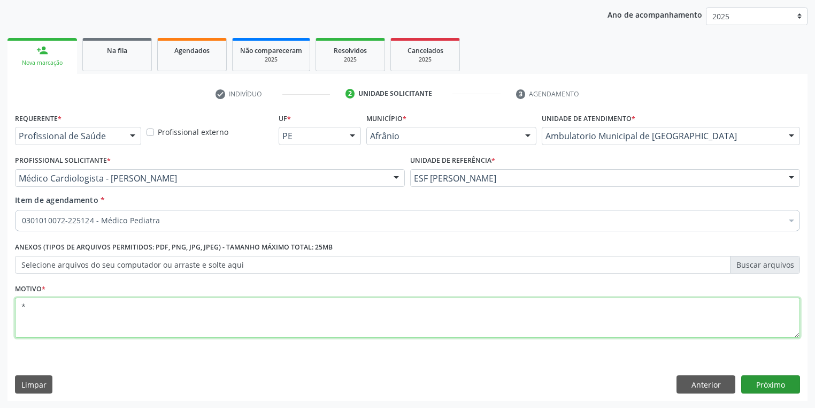
type textarea "*"
click at [762, 387] on button "Próximo" at bounding box center [771, 384] width 59 height 18
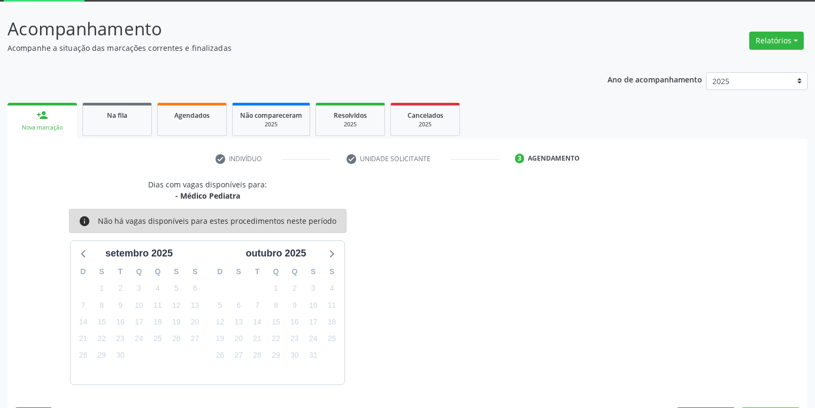
scroll to position [88, 0]
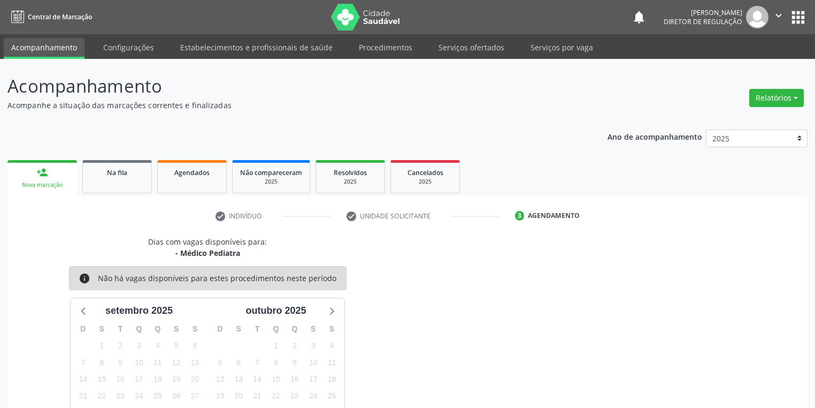
scroll to position [88, 0]
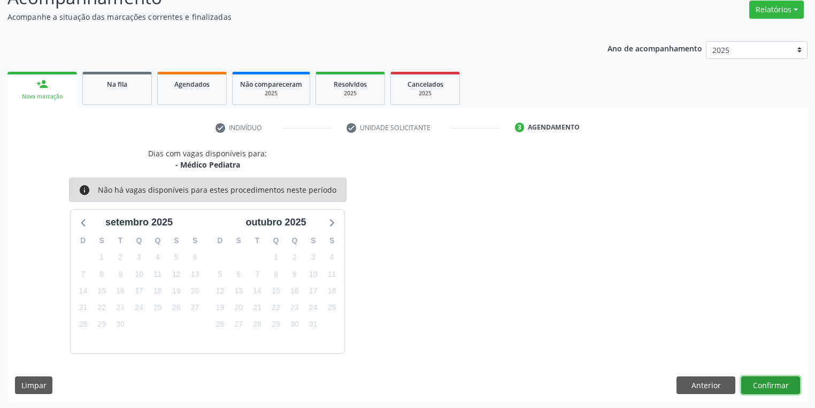
click at [766, 386] on button "Confirmar" at bounding box center [771, 385] width 59 height 18
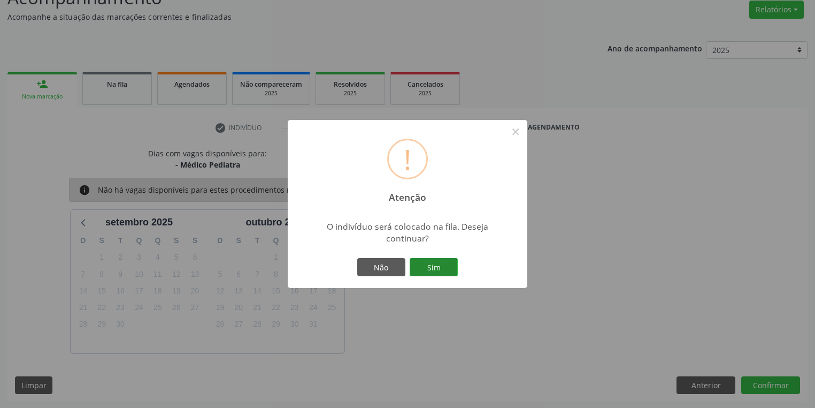
click at [437, 262] on button "Sim" at bounding box center [434, 267] width 48 height 18
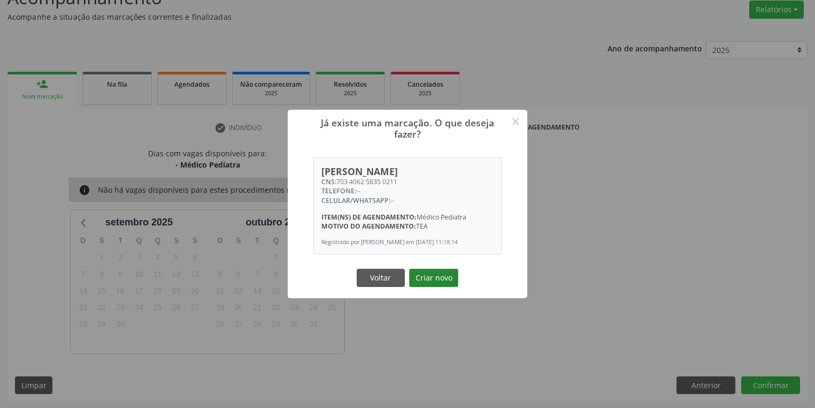
click at [428, 277] on button "Criar novo" at bounding box center [433, 278] width 49 height 18
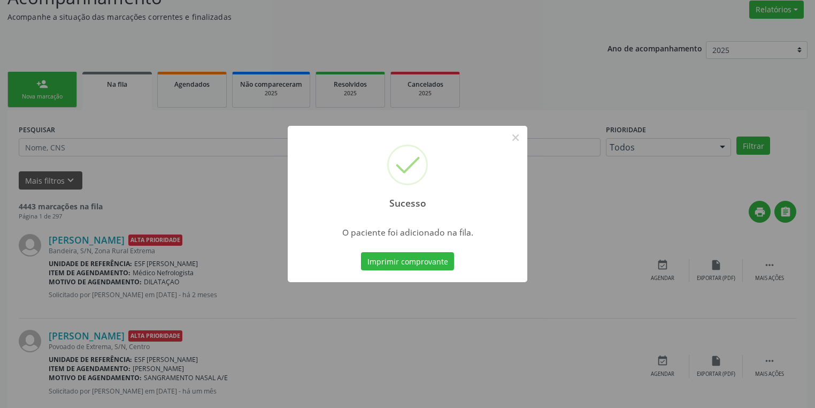
scroll to position [0, 0]
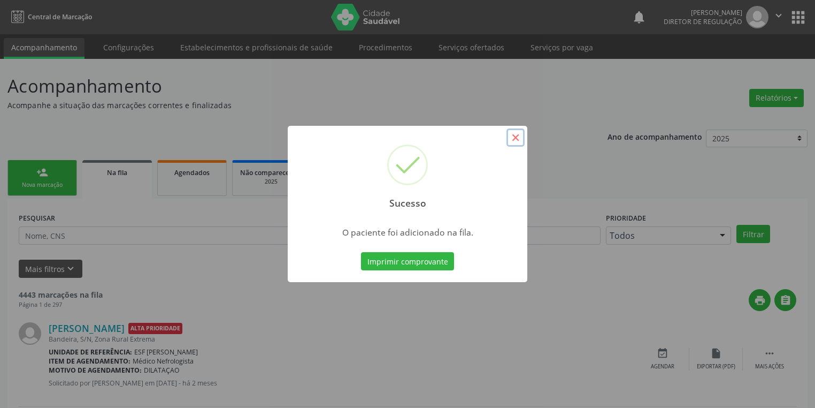
click at [518, 139] on button "×" at bounding box center [516, 137] width 18 height 18
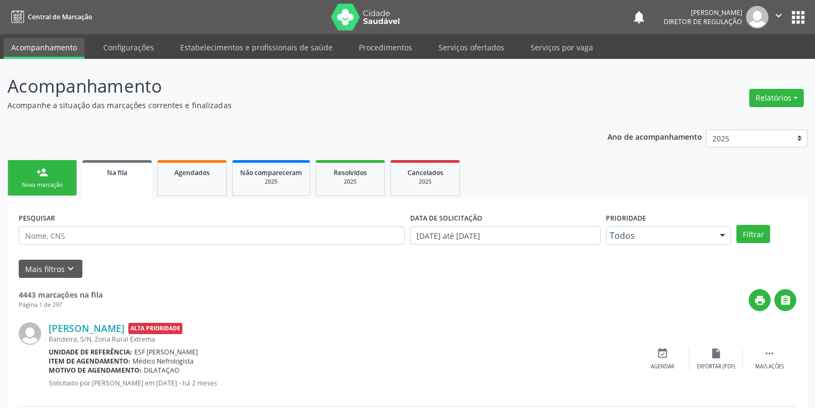
click at [55, 178] on link "person_add Nova marcação" at bounding box center [42, 178] width 70 height 36
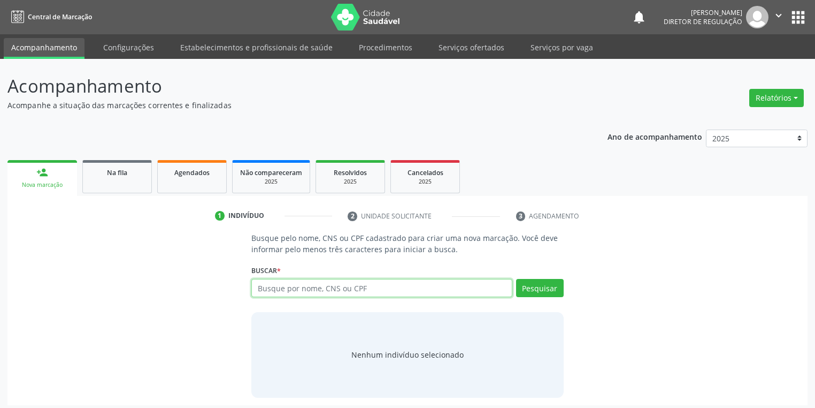
click at [291, 281] on input "text" at bounding box center [381, 288] width 261 height 18
type input "12065923466"
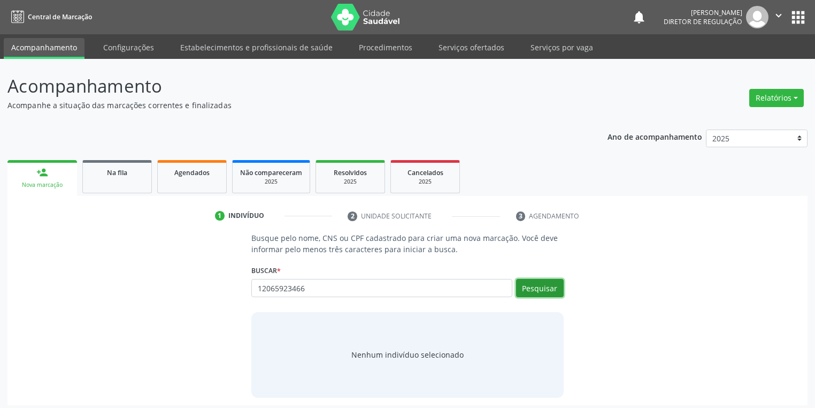
click at [534, 289] on button "Pesquisar" at bounding box center [540, 288] width 48 height 18
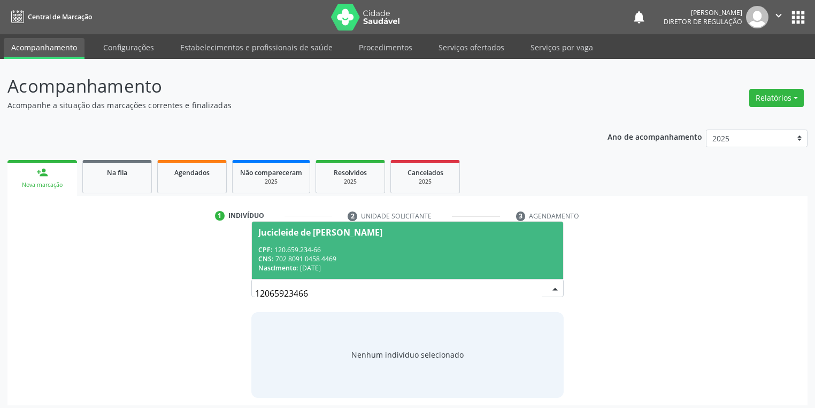
click at [302, 267] on div "Nascimento: 23/04/1993" at bounding box center [407, 267] width 299 height 9
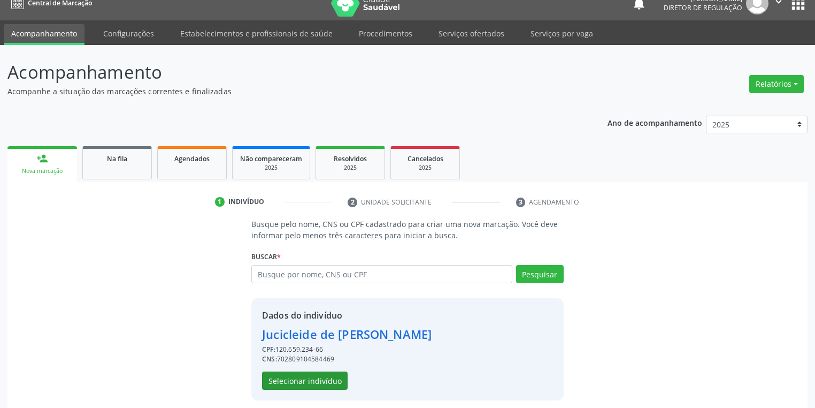
scroll to position [20, 0]
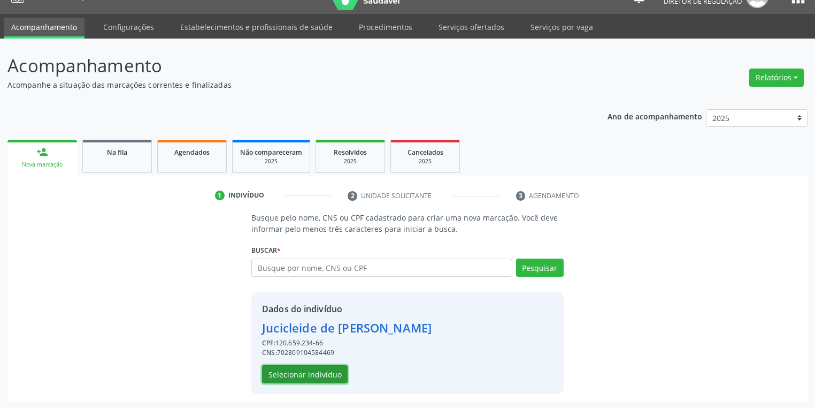
click at [319, 377] on button "Selecionar indivíduo" at bounding box center [305, 374] width 86 height 18
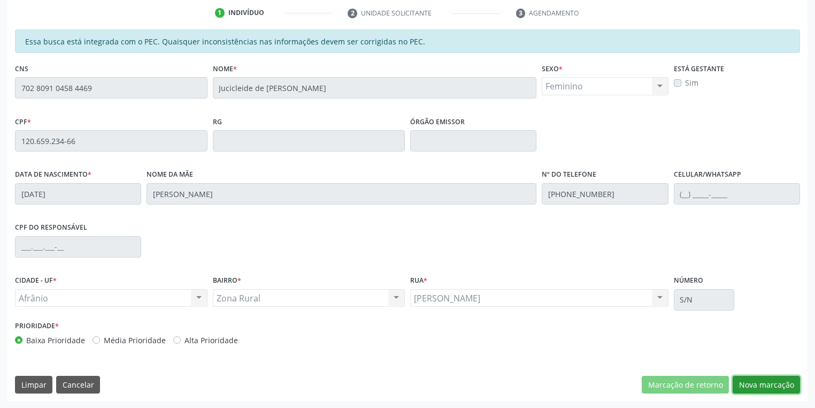
drag, startPoint x: 743, startPoint y: 380, endPoint x: 681, endPoint y: 314, distance: 91.2
click at [744, 380] on button "Nova marcação" at bounding box center [766, 385] width 67 height 18
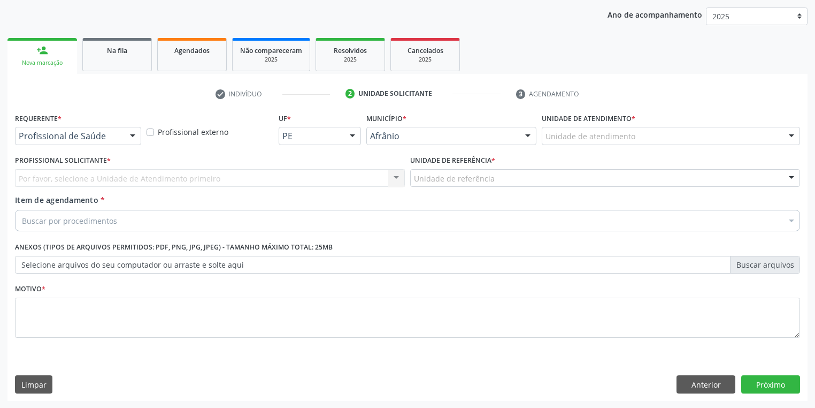
drag, startPoint x: 563, startPoint y: 130, endPoint x: 566, endPoint y: 137, distance: 7.5
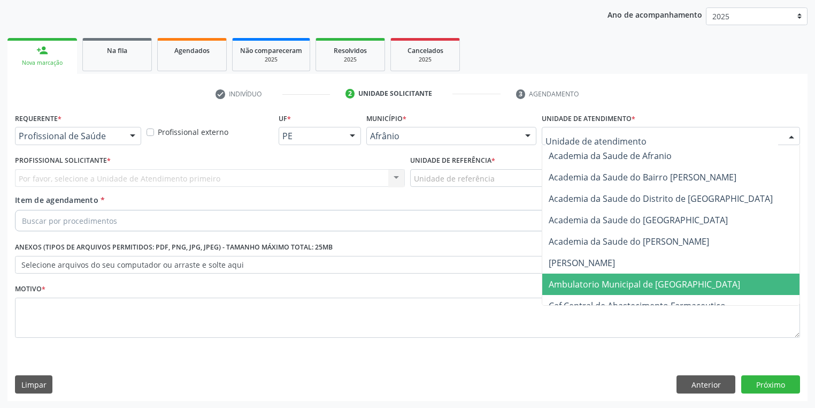
drag, startPoint x: 567, startPoint y: 287, endPoint x: 492, endPoint y: 240, distance: 88.8
click at [565, 285] on span "Ambulatorio Municipal de [GEOGRAPHIC_DATA]" at bounding box center [645, 284] width 192 height 12
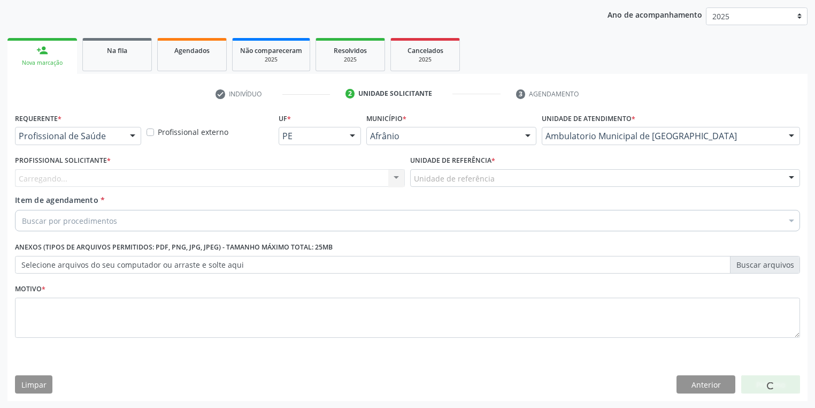
drag, startPoint x: 443, startPoint y: 180, endPoint x: 443, endPoint y: 219, distance: 39.6
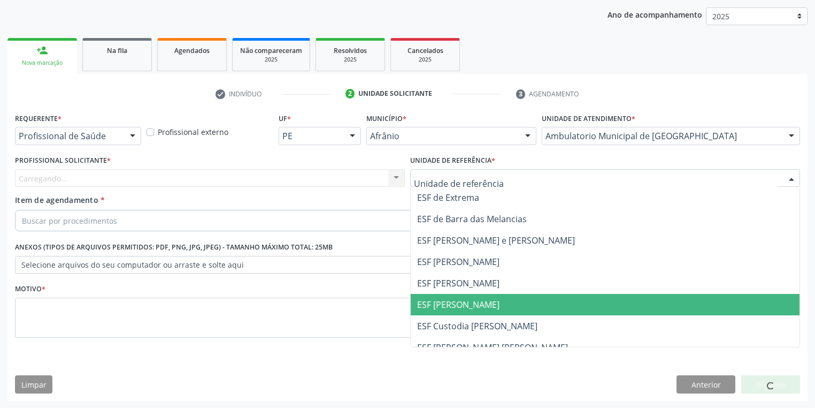
click at [443, 304] on span "ESF [PERSON_NAME]" at bounding box center [458, 305] width 82 height 12
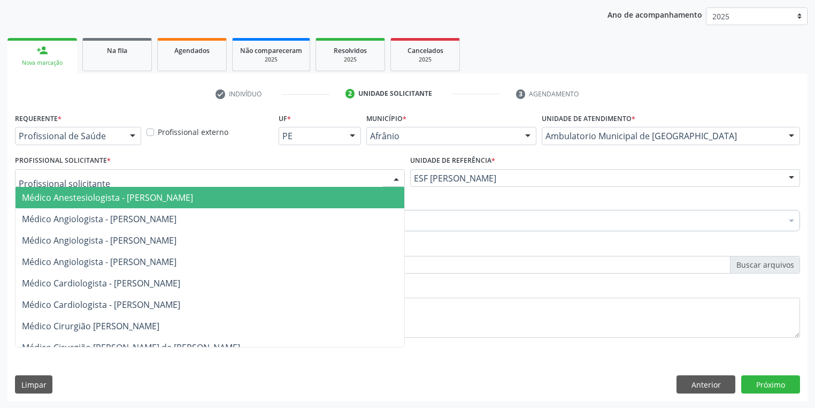
click at [74, 184] on div at bounding box center [210, 178] width 390 height 18
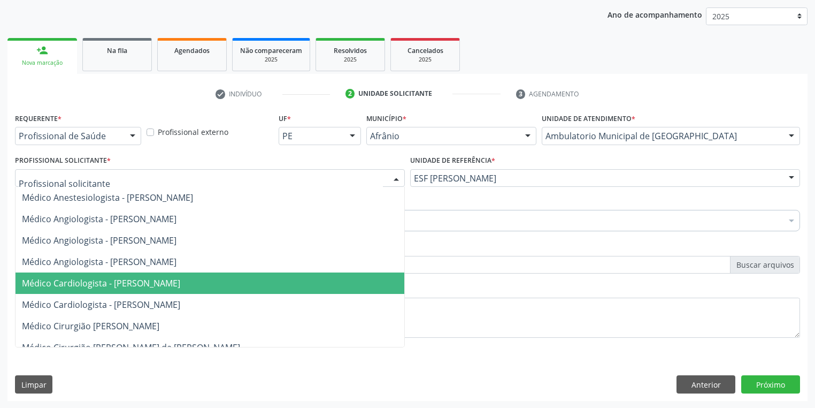
click at [115, 278] on span "Médico Cardiologista - [PERSON_NAME]" at bounding box center [101, 283] width 158 height 12
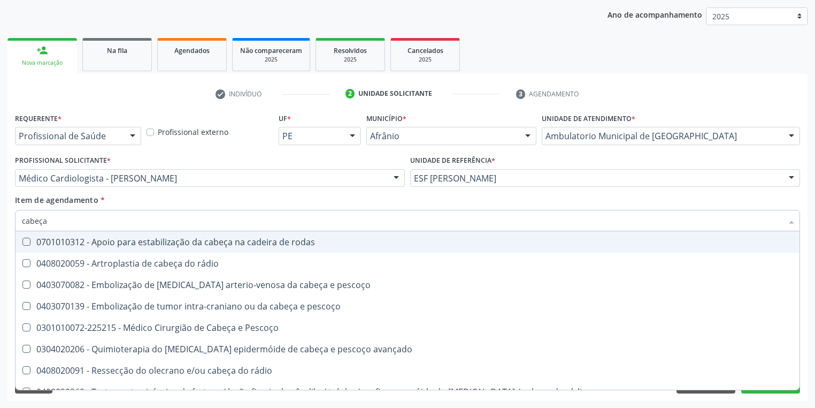
type input "cabeça e"
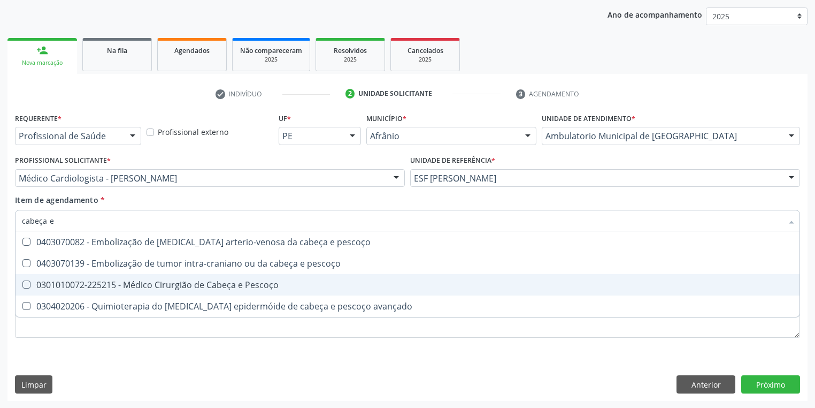
click at [120, 289] on div "0301010072-225215 - Médico Cirurgião de Cabeça e Pescoço" at bounding box center [408, 284] width 772 height 9
checkbox Pescoço "true"
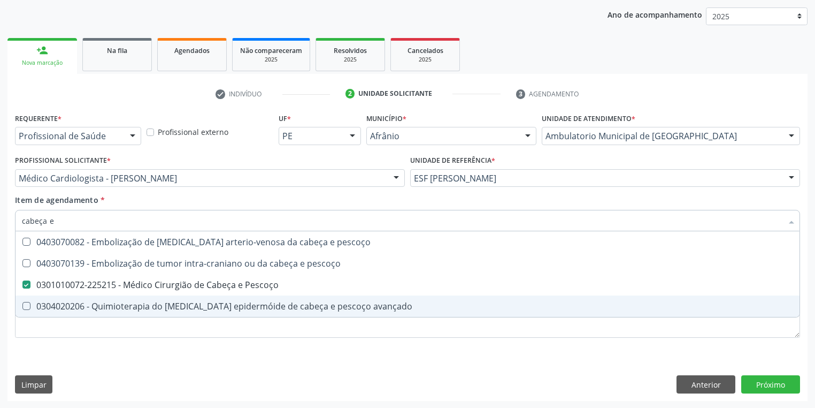
type input "cabeça e"
drag, startPoint x: 56, startPoint y: 338, endPoint x: 55, endPoint y: 331, distance: 7.1
click at [56, 336] on div "Requerente * Profissional de Saúde Profissional de Saúde Paciente Nenhum result…" at bounding box center [407, 231] width 785 height 242
checkbox pescoço "true"
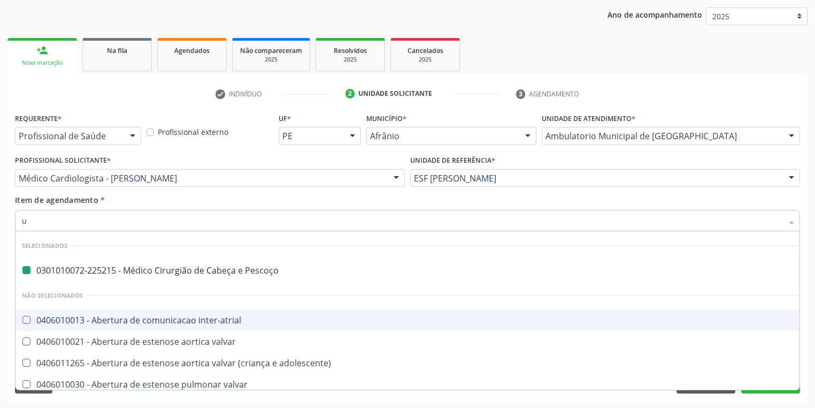
type input "ul"
checkbox Pescoço "false"
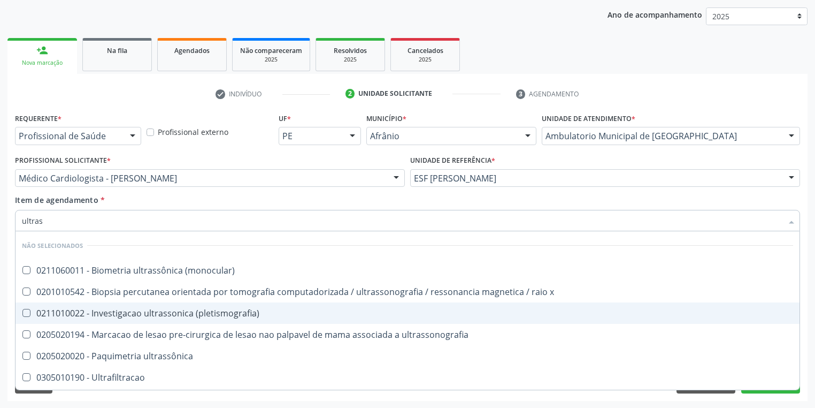
type input "ultrass"
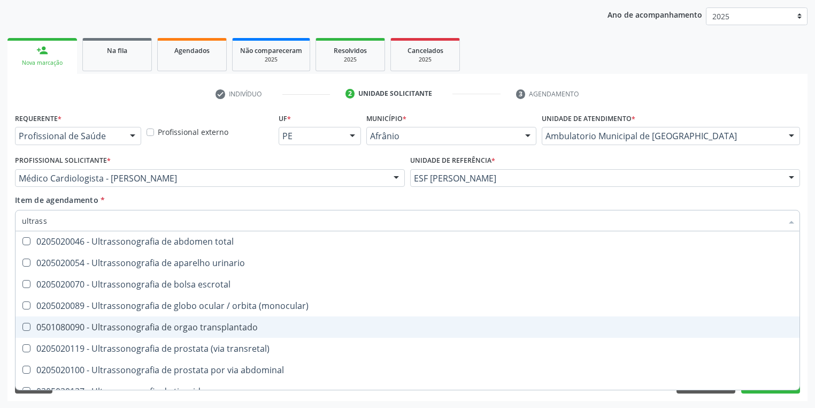
scroll to position [214, 0]
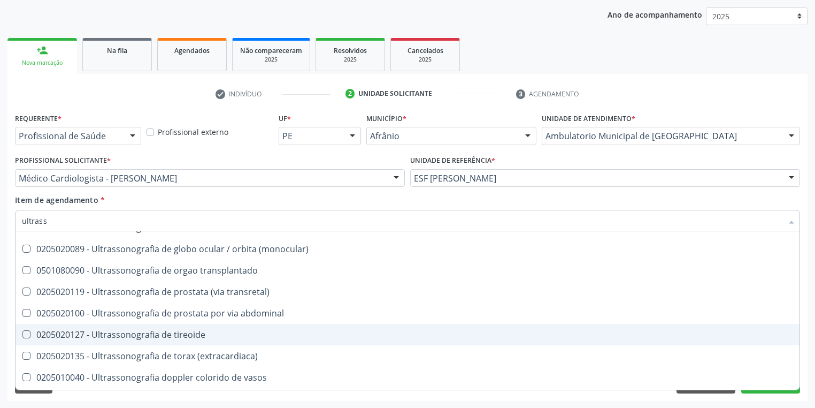
click at [187, 333] on div "0205020127 - Ultrassonografia de tireoide" at bounding box center [408, 334] width 772 height 9
checkbox tireoide "true"
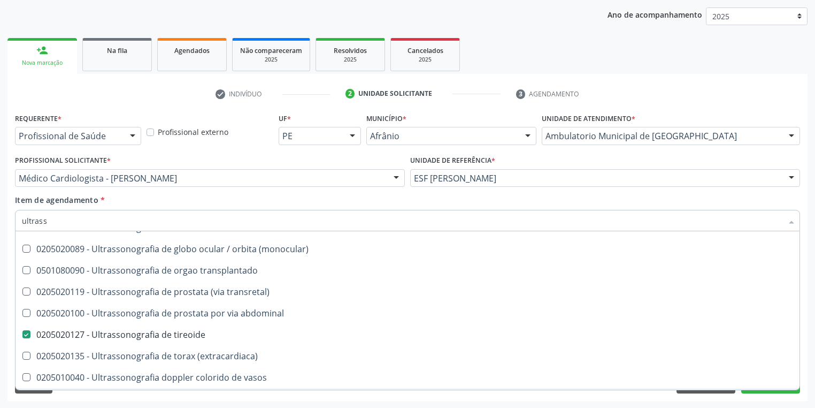
click at [100, 400] on div "Requerente * Profissional de Saúde Profissional de Saúde Paciente Nenhum result…" at bounding box center [407, 255] width 800 height 291
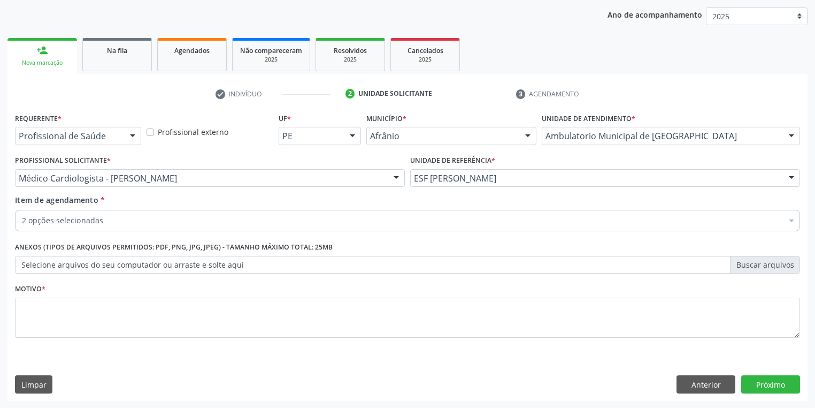
scroll to position [0, 0]
click at [50, 312] on textarea at bounding box center [407, 317] width 785 height 41
type textarea "*"
click at [758, 387] on button "Próximo" at bounding box center [771, 384] width 59 height 18
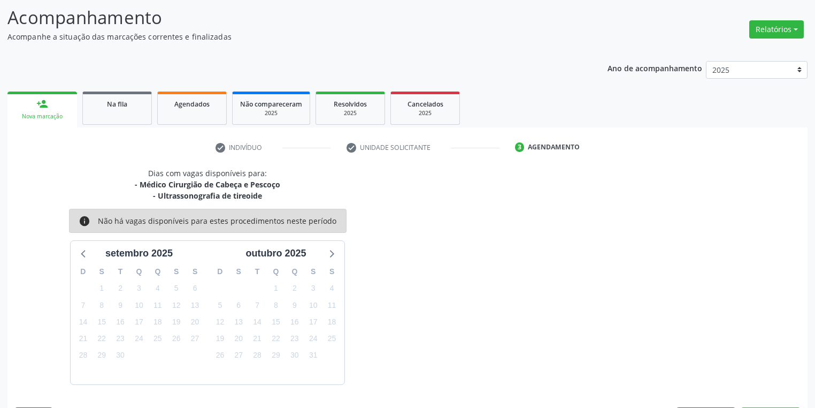
scroll to position [100, 0]
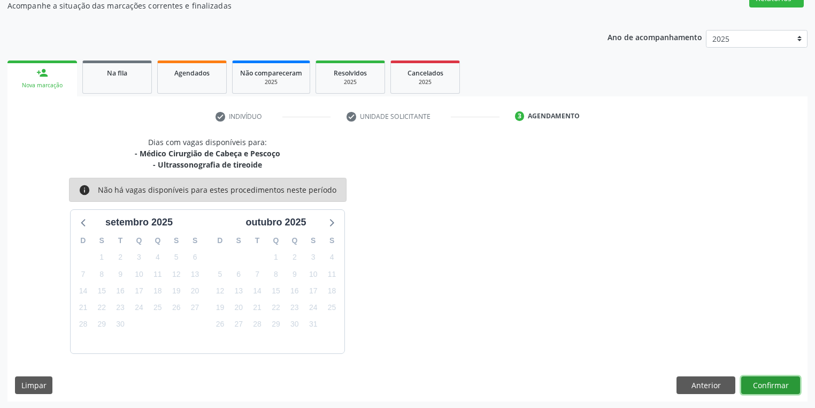
click at [760, 381] on button "Confirmar" at bounding box center [771, 385] width 59 height 18
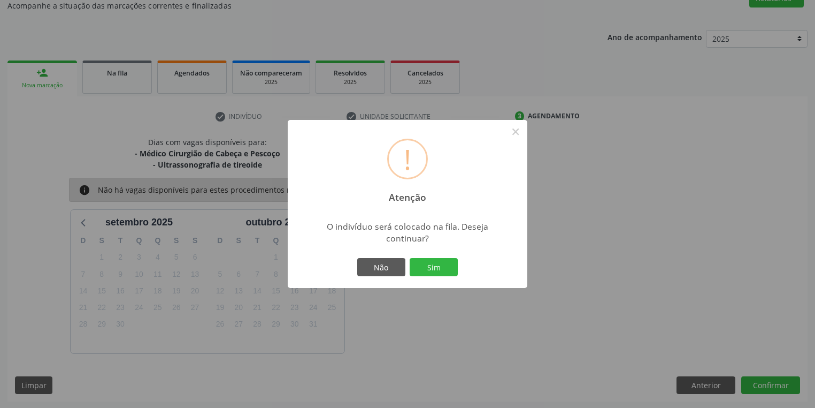
drag, startPoint x: 438, startPoint y: 269, endPoint x: 446, endPoint y: 116, distance: 153.2
click at [438, 268] on button "Sim" at bounding box center [434, 267] width 48 height 18
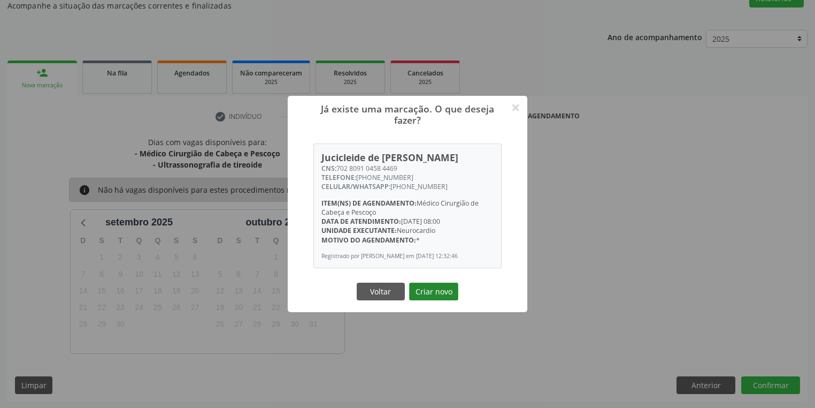
click at [433, 292] on button "Criar novo" at bounding box center [433, 292] width 49 height 18
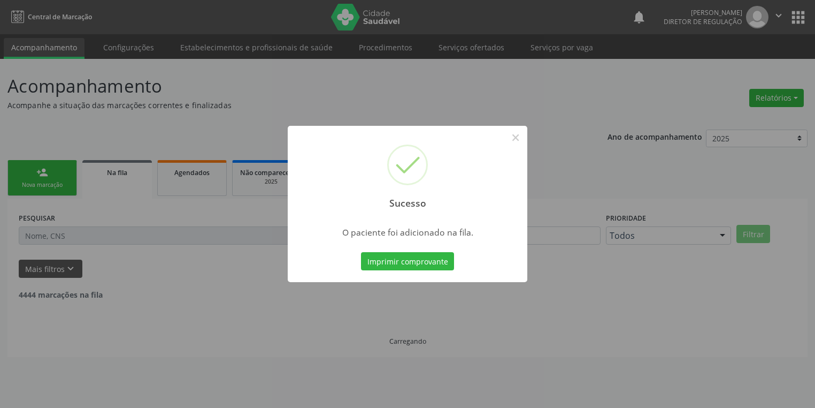
scroll to position [0, 0]
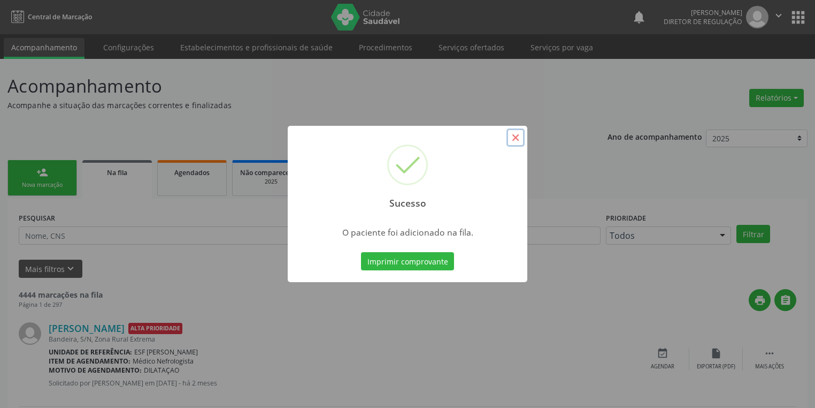
click at [524, 135] on button "×" at bounding box center [516, 137] width 18 height 18
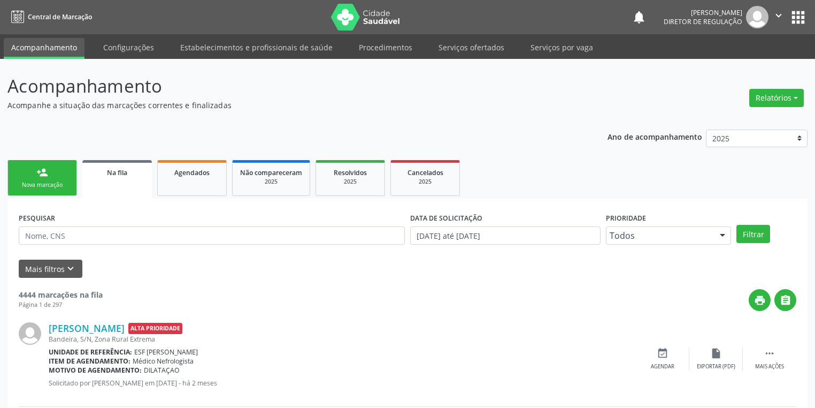
click at [41, 181] on div "Nova marcação" at bounding box center [43, 185] width 54 height 8
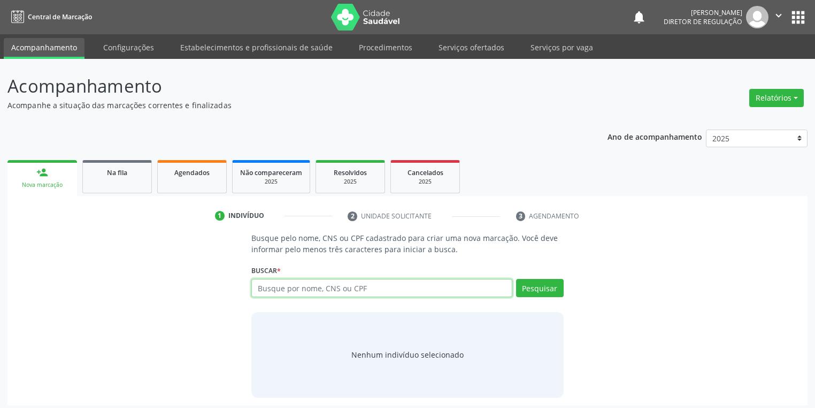
click at [264, 286] on input "text" at bounding box center [381, 288] width 261 height 18
type input "w"
type input "aline macedo"
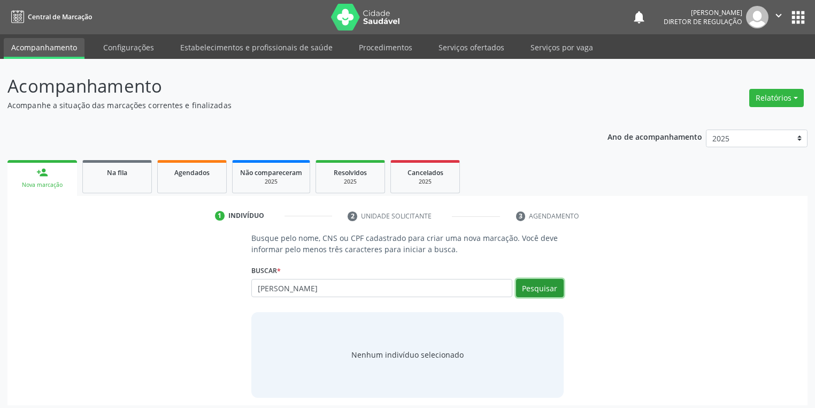
click at [531, 288] on button "Pesquisar" at bounding box center [540, 288] width 48 height 18
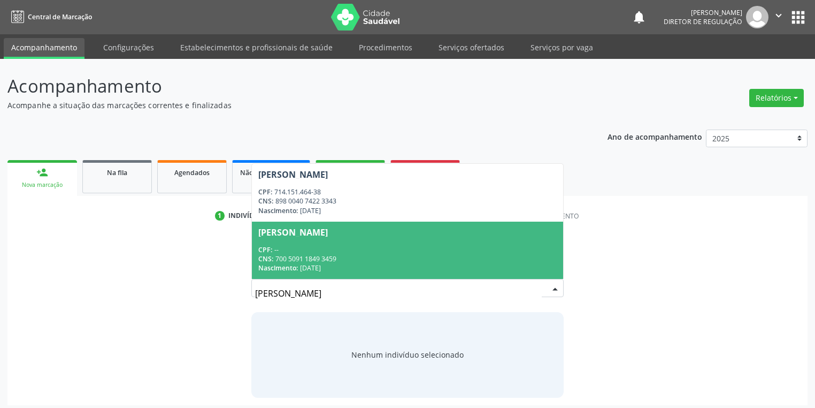
click at [307, 257] on div "CNS: 700 5091 1849 3459" at bounding box center [407, 258] width 299 height 9
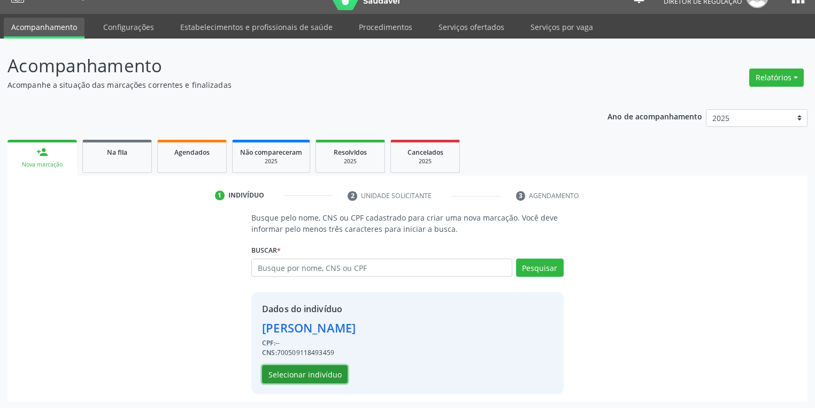
click at [301, 375] on button "Selecionar indivíduo" at bounding box center [305, 374] width 86 height 18
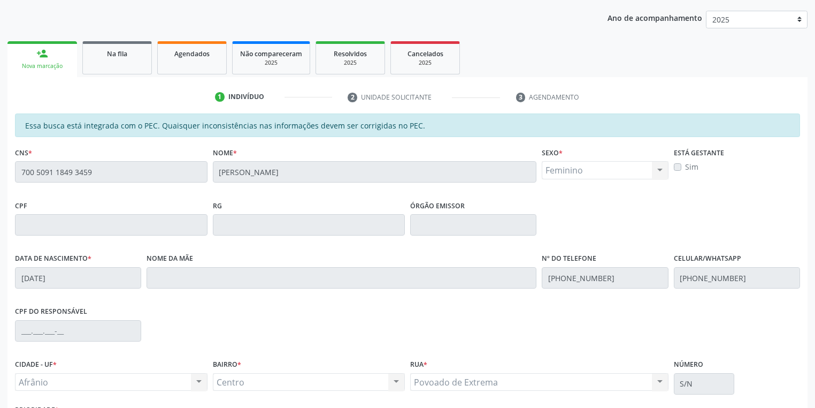
scroll to position [203, 0]
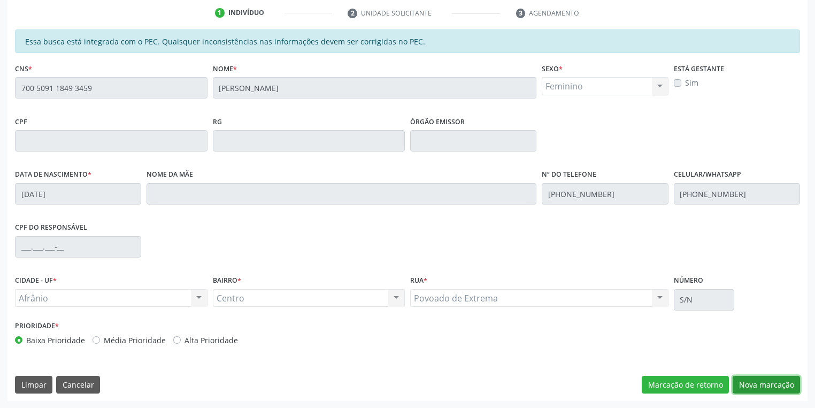
drag, startPoint x: 769, startPoint y: 382, endPoint x: 709, endPoint y: 362, distance: 63.1
click at [769, 381] on button "Nova marcação" at bounding box center [766, 385] width 67 height 18
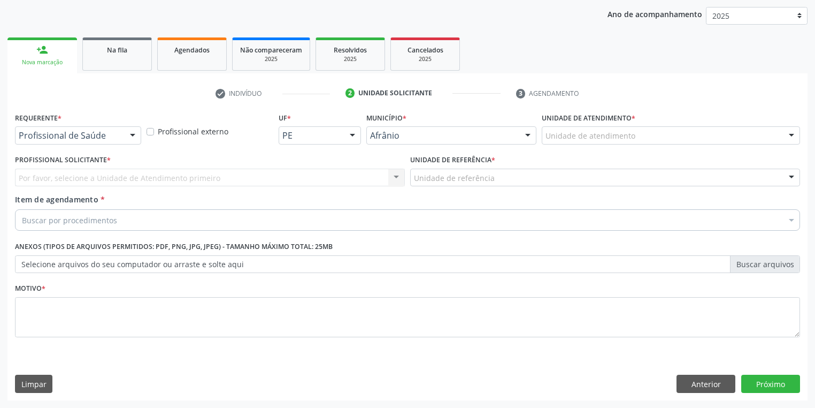
scroll to position [122, 0]
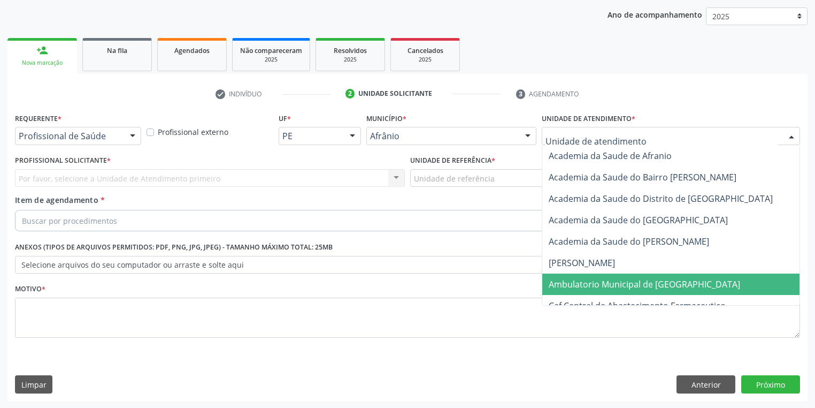
drag, startPoint x: 581, startPoint y: 286, endPoint x: 510, endPoint y: 242, distance: 82.7
click at [579, 285] on span "Ambulatorio Municipal de [GEOGRAPHIC_DATA]" at bounding box center [645, 284] width 192 height 12
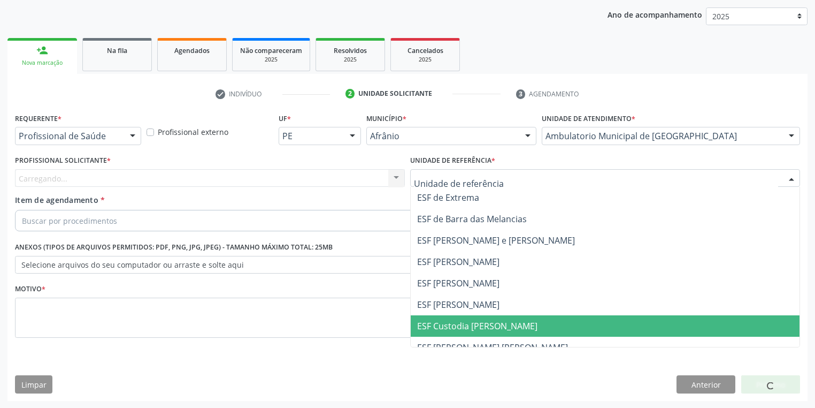
drag, startPoint x: 462, startPoint y: 312, endPoint x: 398, endPoint y: 289, distance: 68.2
click at [462, 311] on span "ESF [PERSON_NAME]" at bounding box center [605, 304] width 389 height 21
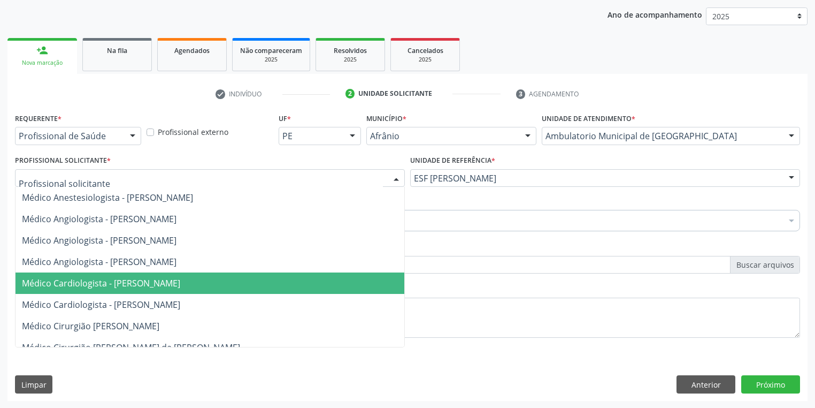
click at [85, 280] on span "Médico Cardiologista - [PERSON_NAME]" at bounding box center [101, 283] width 158 height 12
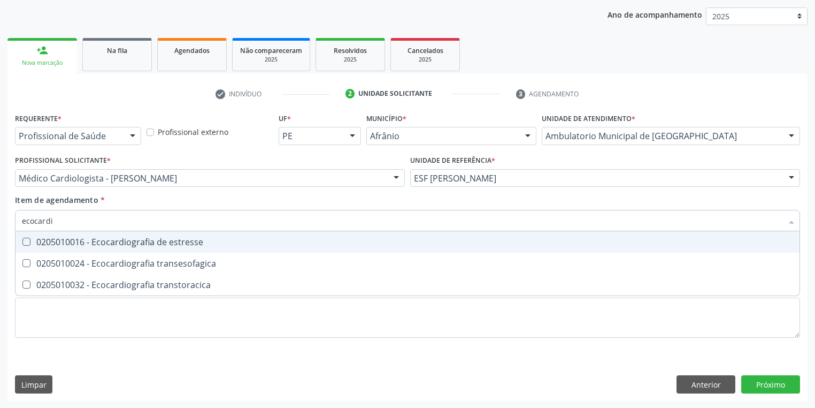
type input "ecocardio"
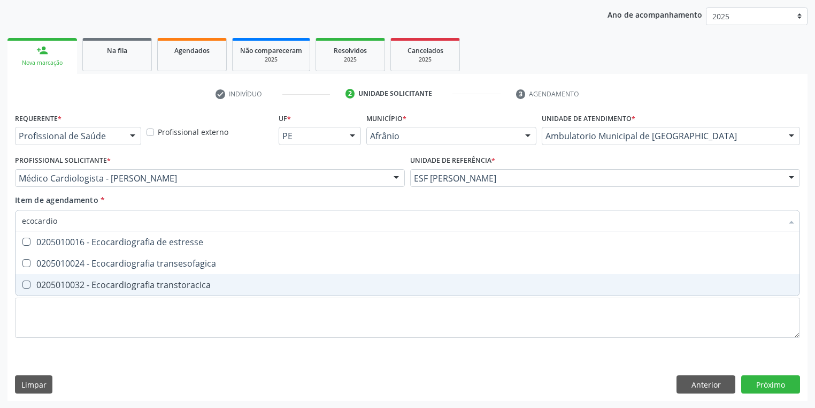
click at [80, 278] on span "0205010032 - Ecocardiografia transtoracica" at bounding box center [408, 284] width 784 height 21
checkbox transtoracica "true"
click at [68, 308] on div "Requerente * Profissional de Saúde Profissional de Saúde Paciente Nenhum result…" at bounding box center [407, 231] width 785 height 242
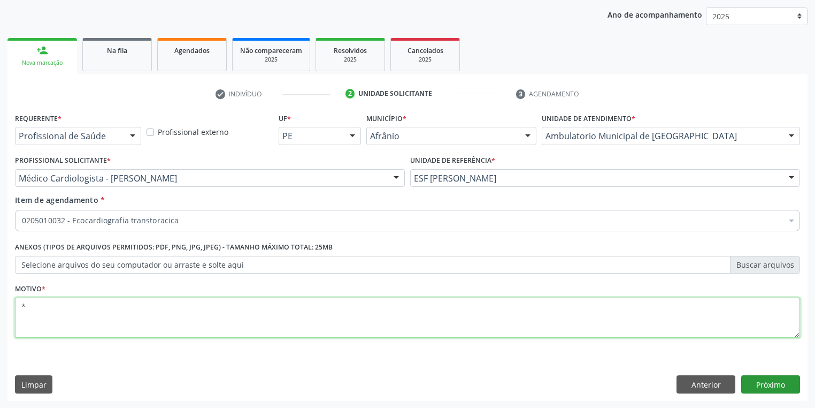
type textarea "*"
click at [762, 381] on button "Próximo" at bounding box center [771, 384] width 59 height 18
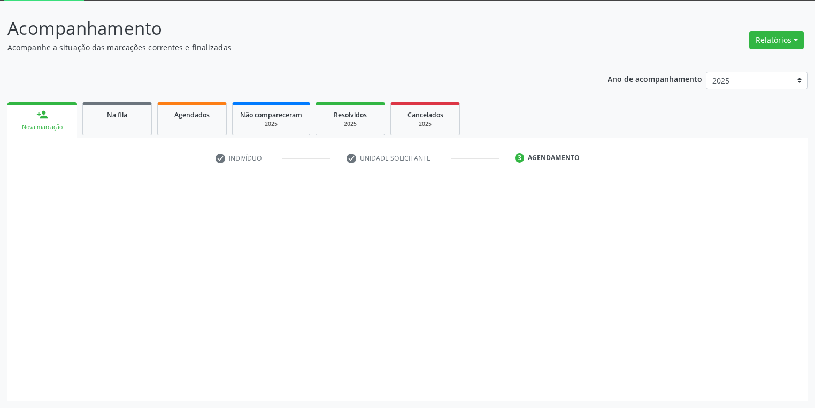
scroll to position [57, 0]
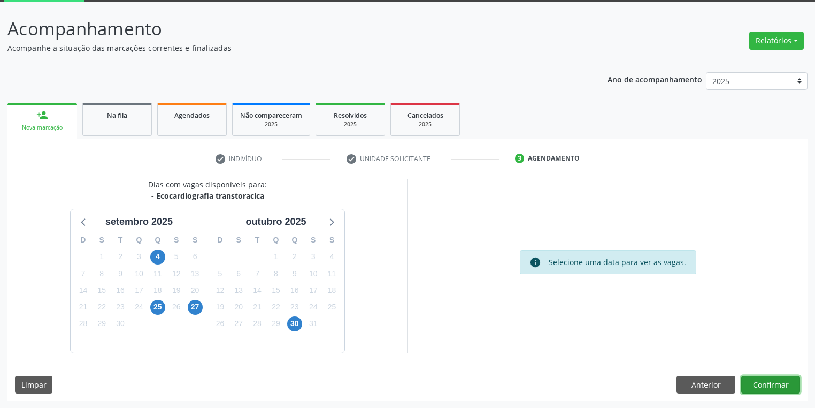
click at [759, 376] on button "Confirmar" at bounding box center [771, 385] width 59 height 18
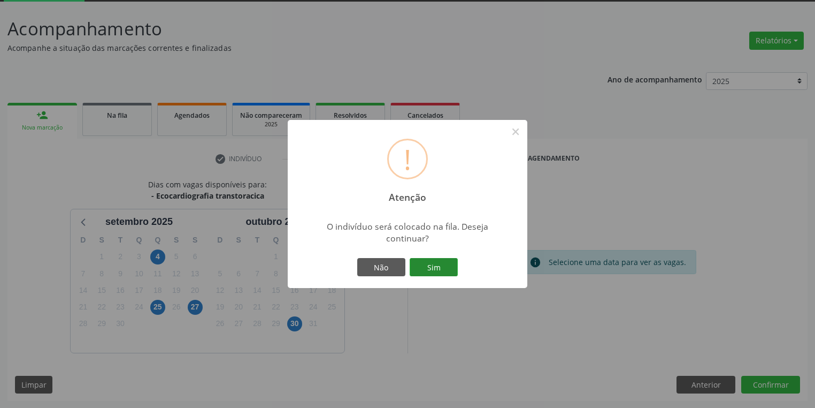
click at [443, 272] on button "Sim" at bounding box center [434, 267] width 48 height 18
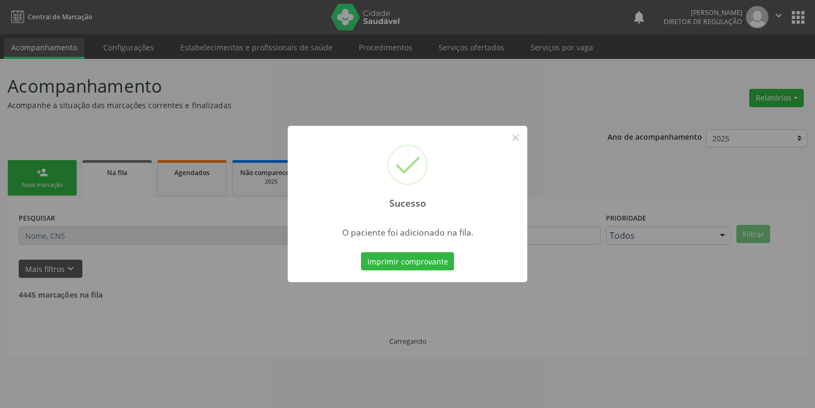
scroll to position [0, 0]
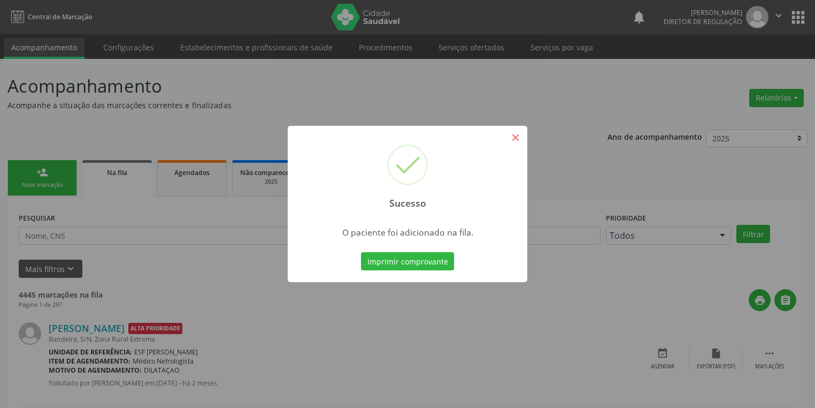
drag, startPoint x: 505, startPoint y: 137, endPoint x: 513, endPoint y: 134, distance: 8.1
click at [509, 135] on div "Sucesso ×" at bounding box center [408, 172] width 240 height 92
click at [515, 143] on button "×" at bounding box center [516, 137] width 18 height 18
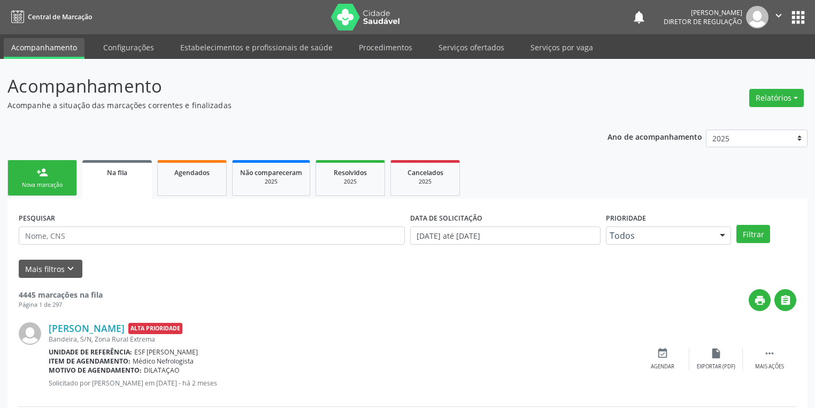
click at [61, 177] on link "person_add Nova marcação" at bounding box center [42, 178] width 70 height 36
click at [62, 177] on link "person_add Nova marcação" at bounding box center [42, 178] width 70 height 36
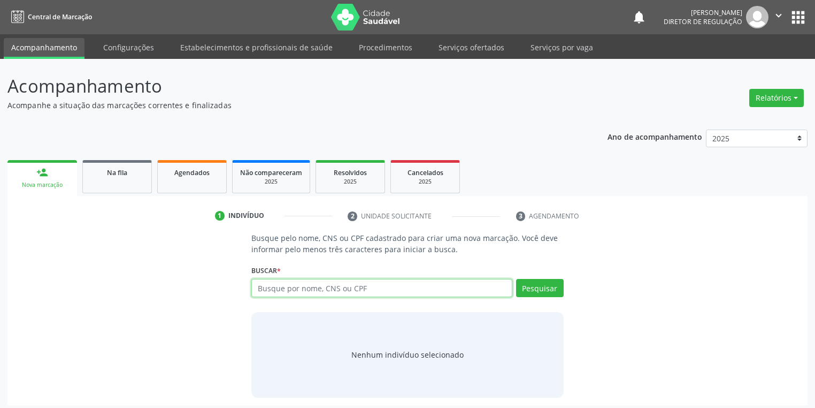
click at [289, 291] on input "text" at bounding box center [381, 288] width 261 height 18
type input "700006325531609"
click at [538, 294] on button "Pesquisar" at bounding box center [540, 288] width 48 height 18
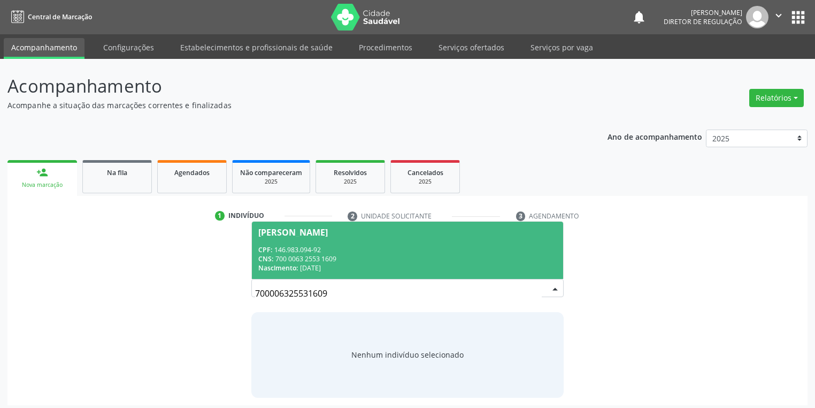
click at [334, 247] on div "CPF: 146.983.094-92" at bounding box center [407, 249] width 299 height 9
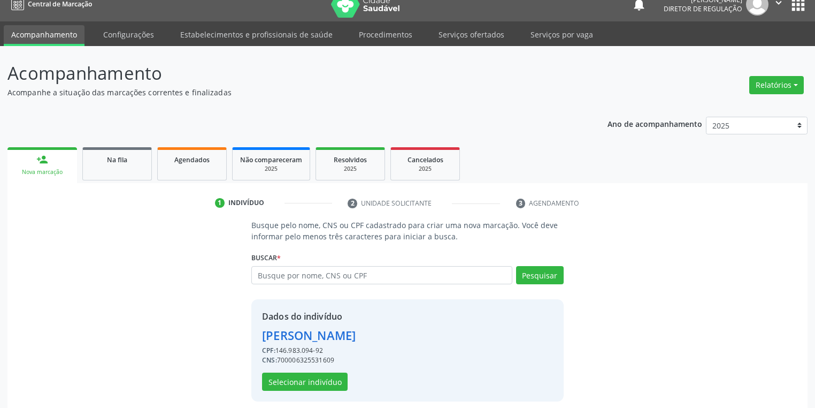
scroll to position [20, 0]
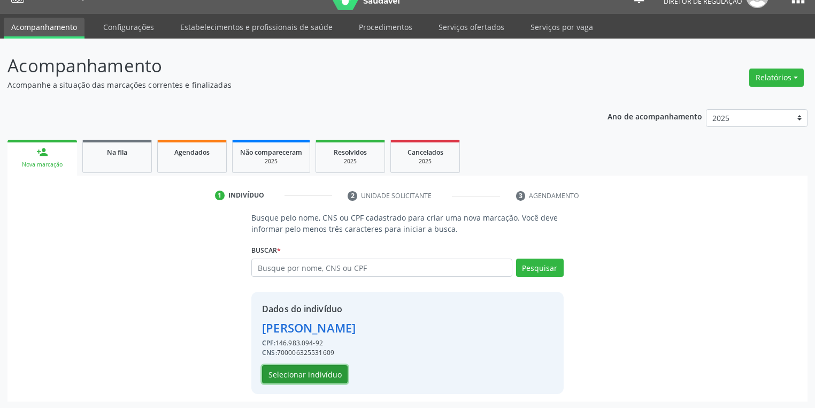
click at [298, 375] on button "Selecionar indivíduo" at bounding box center [305, 374] width 86 height 18
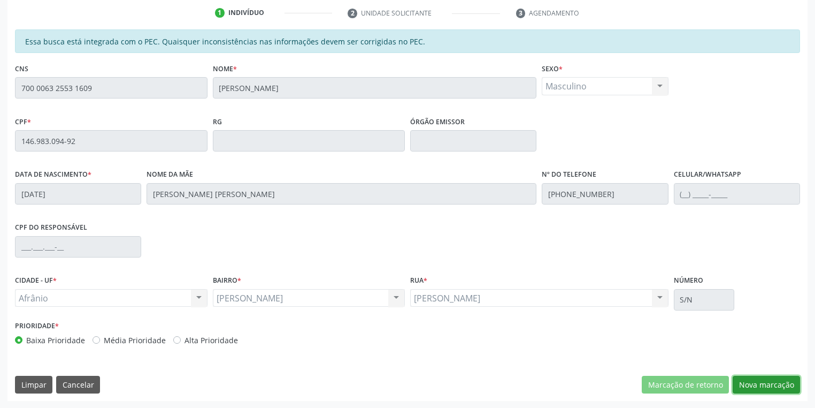
drag, startPoint x: 751, startPoint y: 384, endPoint x: 729, endPoint y: 346, distance: 43.9
click at [749, 380] on button "Nova marcação" at bounding box center [766, 385] width 67 height 18
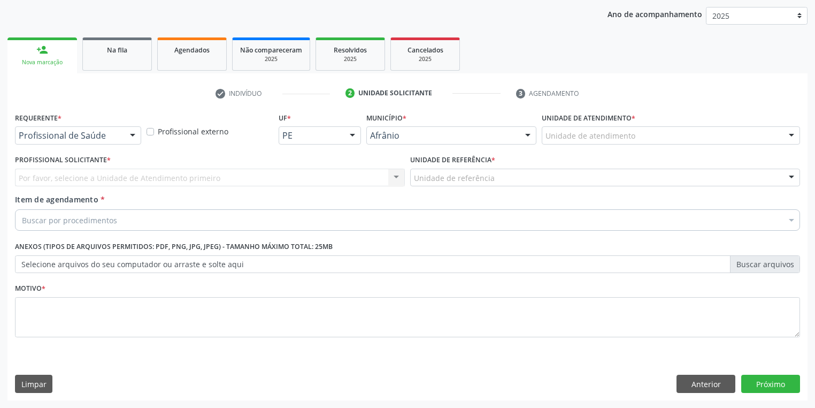
scroll to position [122, 0]
drag, startPoint x: 550, startPoint y: 121, endPoint x: 551, endPoint y: 140, distance: 19.3
click at [550, 128] on div "Unidade de atendimento * Unidade de atendimento Academia da Saude de Afranio Ac…" at bounding box center [671, 127] width 258 height 34
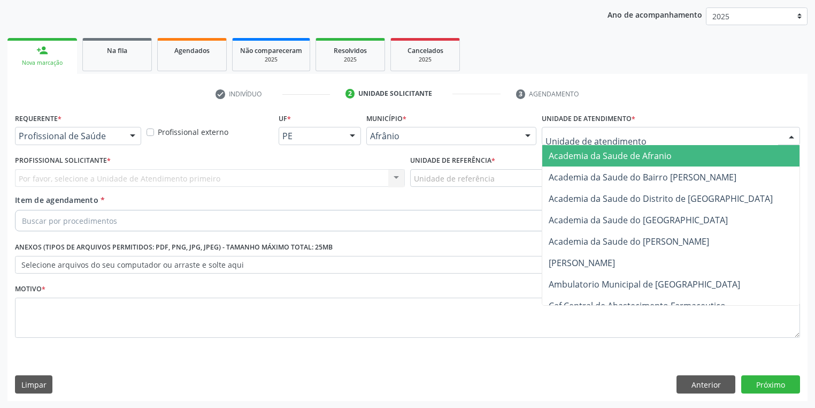
drag, startPoint x: 551, startPoint y: 141, endPoint x: 573, endPoint y: 211, distance: 73.3
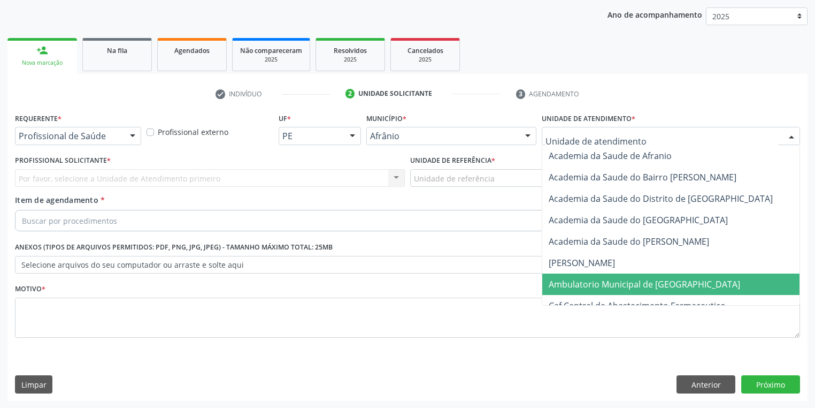
drag, startPoint x: 584, startPoint y: 279, endPoint x: 559, endPoint y: 259, distance: 32.4
click at [584, 278] on span "Ambulatorio Municipal de [GEOGRAPHIC_DATA]" at bounding box center [645, 284] width 192 height 12
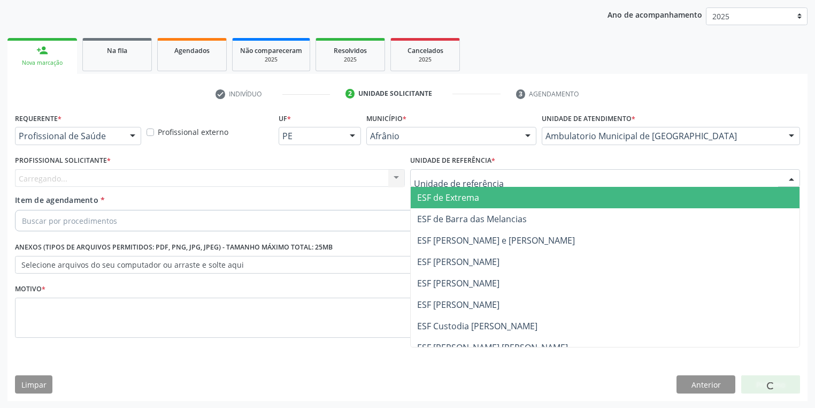
drag, startPoint x: 451, startPoint y: 179, endPoint x: 454, endPoint y: 227, distance: 47.7
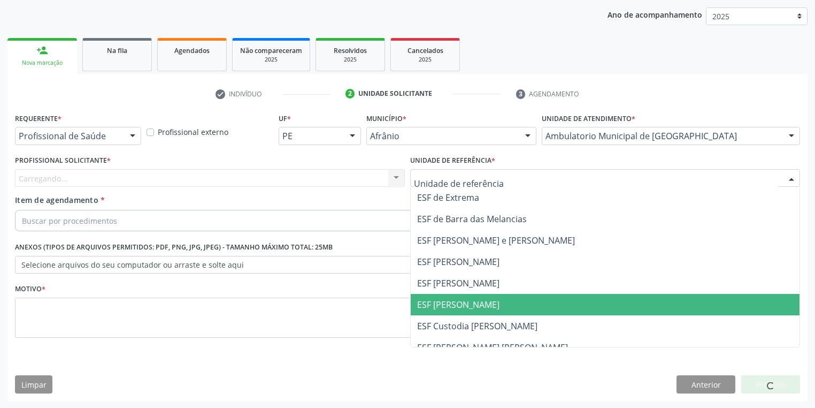
click at [458, 299] on span "ESF [PERSON_NAME]" at bounding box center [458, 305] width 82 height 12
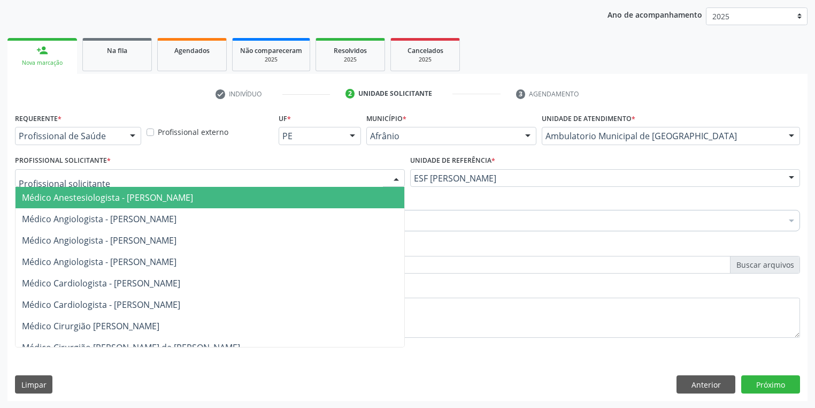
click at [81, 184] on div at bounding box center [210, 178] width 390 height 18
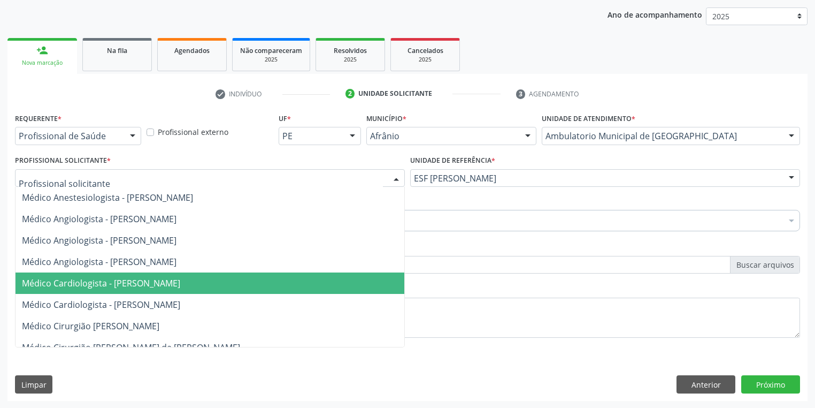
click at [105, 280] on span "Médico Cardiologista - [PERSON_NAME]" at bounding box center [101, 283] width 158 height 12
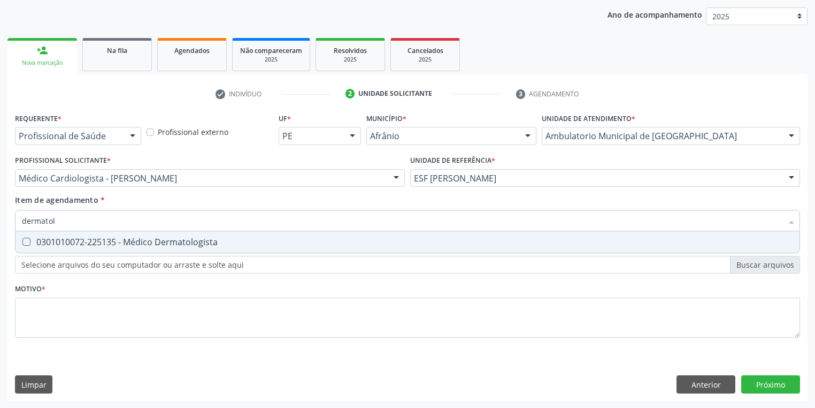
type input "dermatolo"
click at [45, 245] on div "0301010072-225135 - Médico Dermatologista" at bounding box center [408, 242] width 772 height 9
checkbox Dermatologista "true"
click at [58, 308] on div "Requerente * Profissional de Saúde Profissional de Saúde Paciente Nenhum result…" at bounding box center [407, 231] width 785 height 242
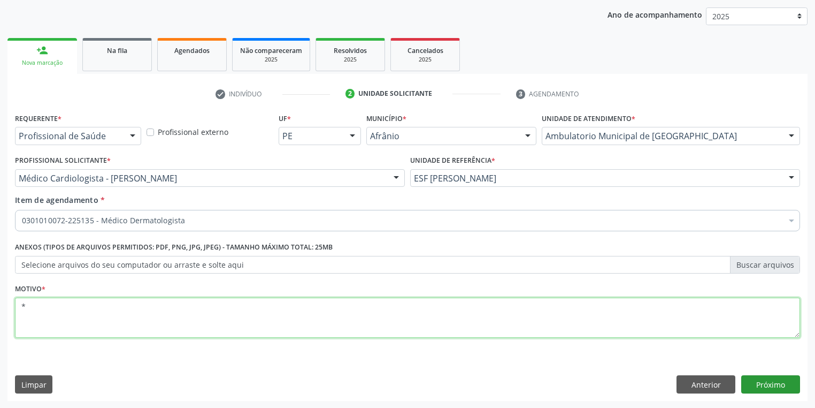
type textarea "*"
click at [753, 388] on button "Próximo" at bounding box center [771, 384] width 59 height 18
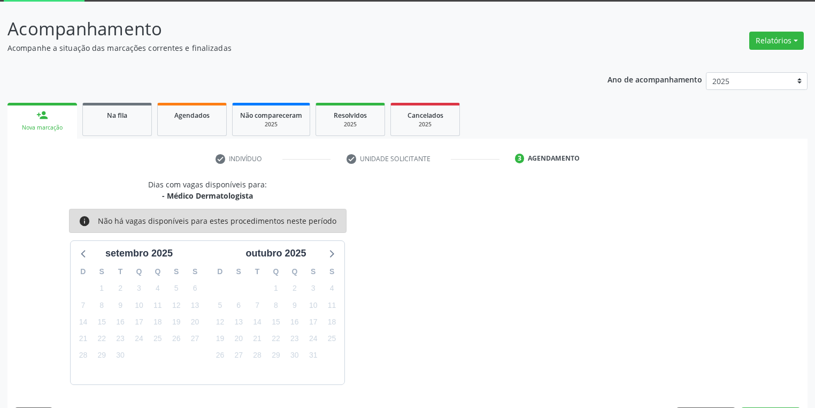
scroll to position [88, 0]
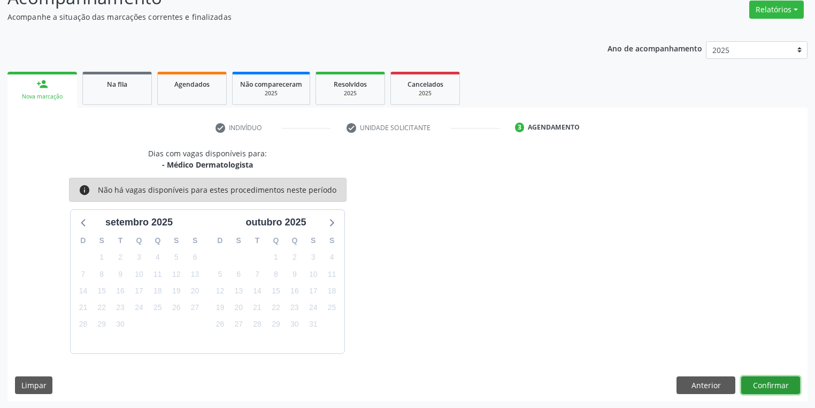
click at [762, 380] on button "Confirmar" at bounding box center [771, 385] width 59 height 18
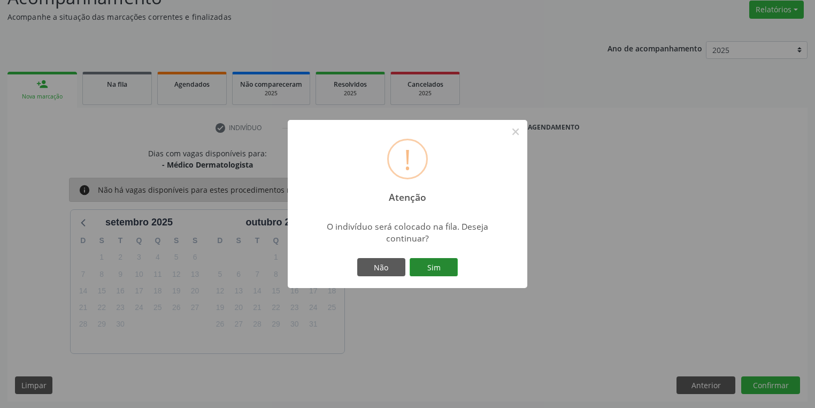
click at [432, 271] on button "Sim" at bounding box center [434, 267] width 48 height 18
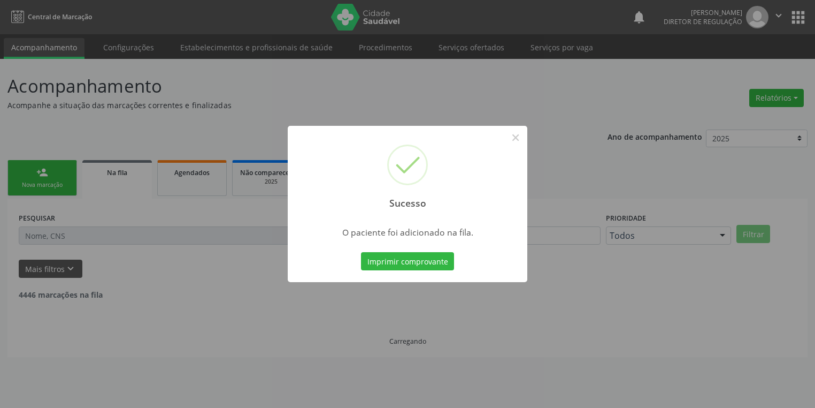
scroll to position [0, 0]
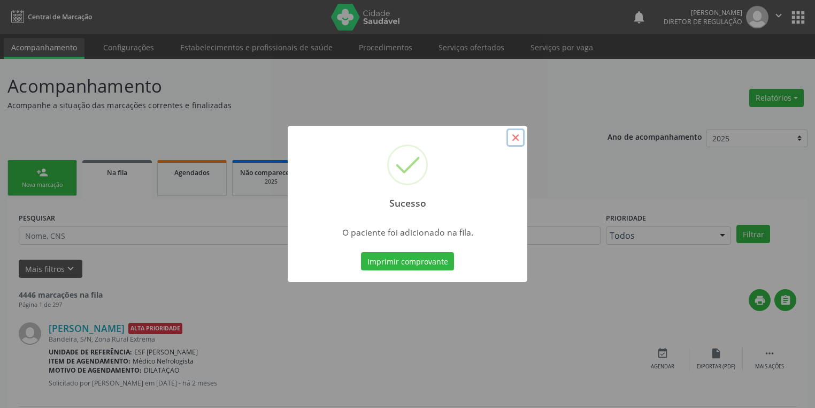
click at [511, 139] on button "×" at bounding box center [516, 137] width 18 height 18
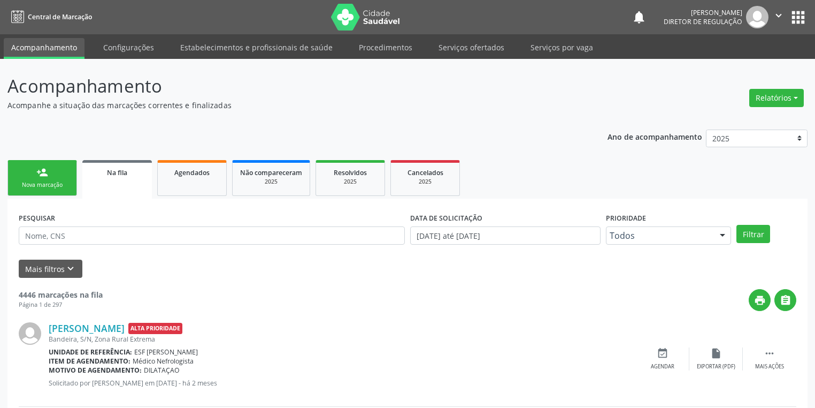
click at [53, 173] on link "person_add Nova marcação" at bounding box center [42, 178] width 70 height 36
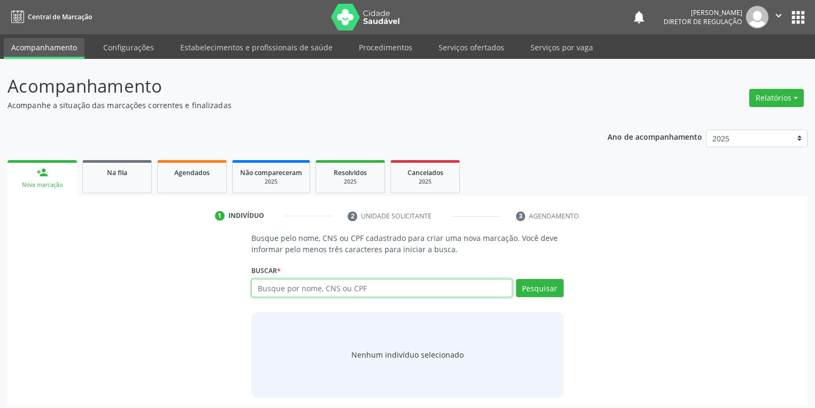
click at [265, 284] on input "text" at bounding box center [381, 288] width 261 height 18
type input "709900157645539"
click at [548, 290] on button "Pesquisar" at bounding box center [540, 288] width 48 height 18
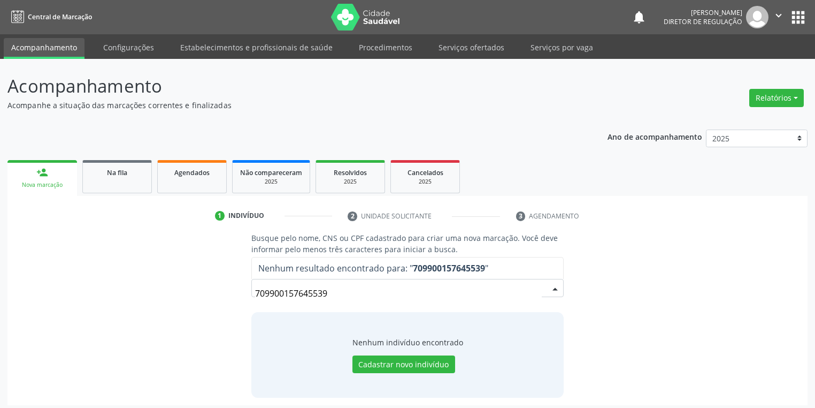
click at [331, 289] on input "709900157645539" at bounding box center [398, 293] width 287 height 21
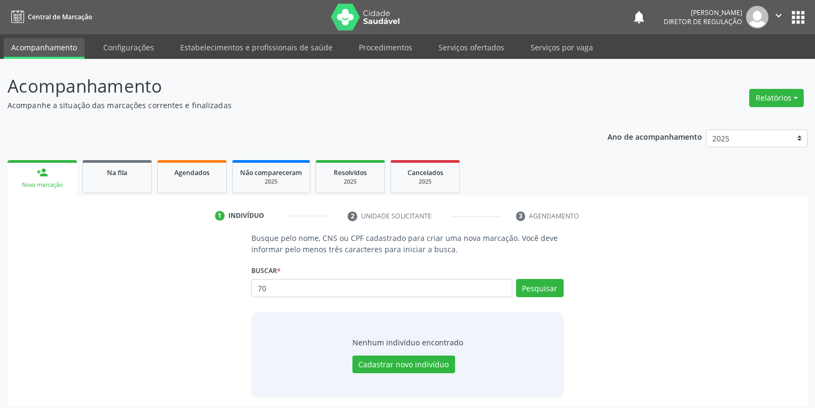
type input "7"
type input "benjamim"
click at [538, 282] on button "Pesquisar" at bounding box center [540, 288] width 48 height 18
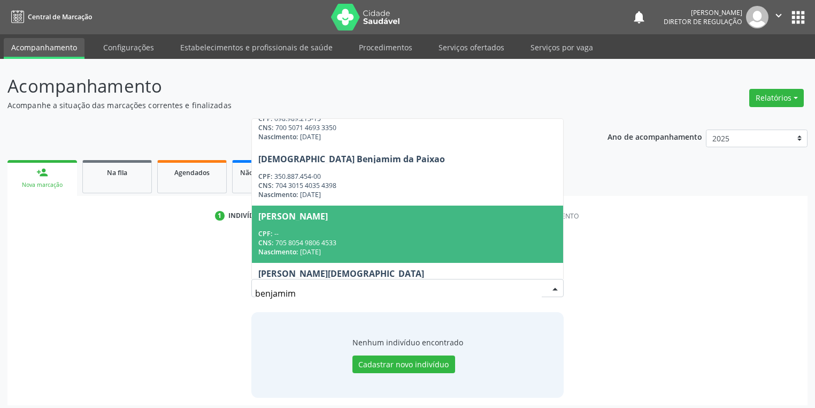
scroll to position [358, 0]
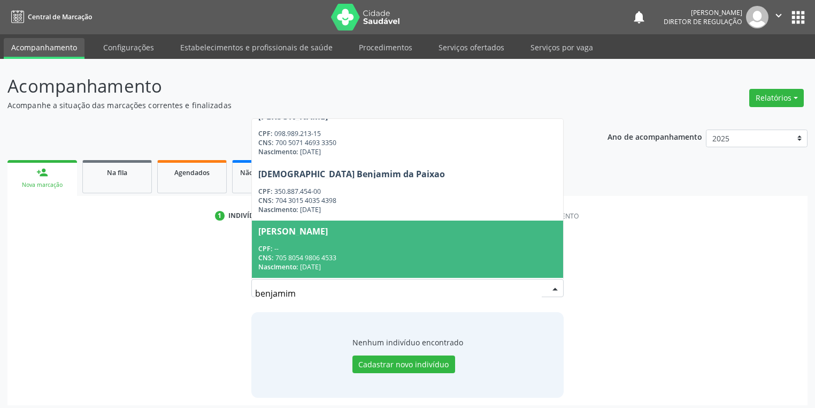
click at [312, 293] on input "benjamim" at bounding box center [398, 293] width 287 height 21
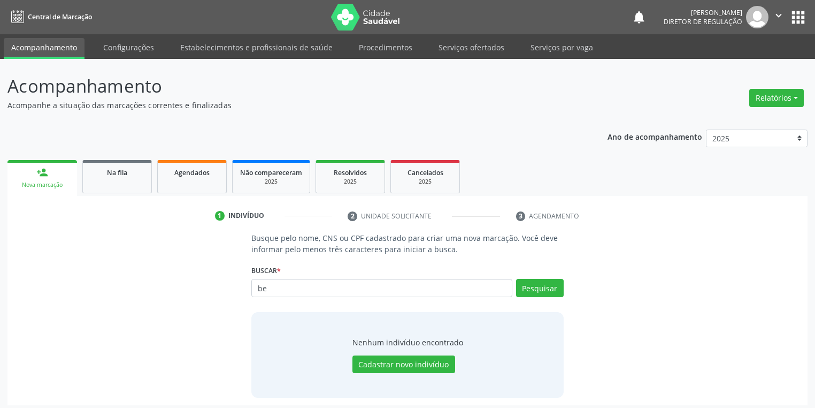
type input "b"
type input "709900157645539"
click at [550, 287] on button "Pesquisar" at bounding box center [540, 288] width 48 height 18
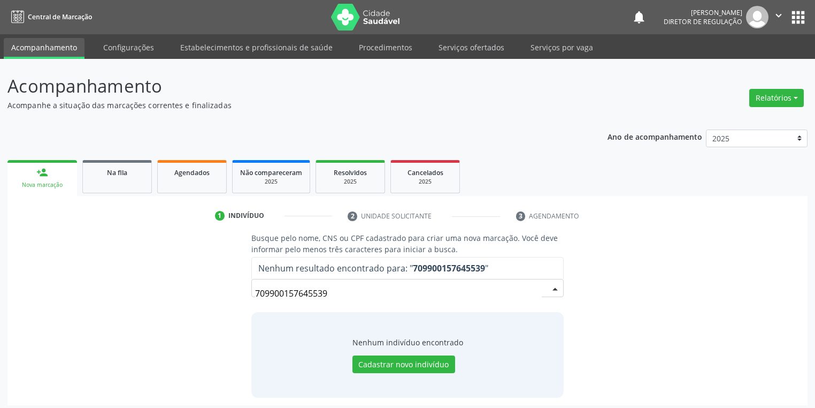
click at [340, 294] on input "709900157645539" at bounding box center [398, 293] width 287 height 21
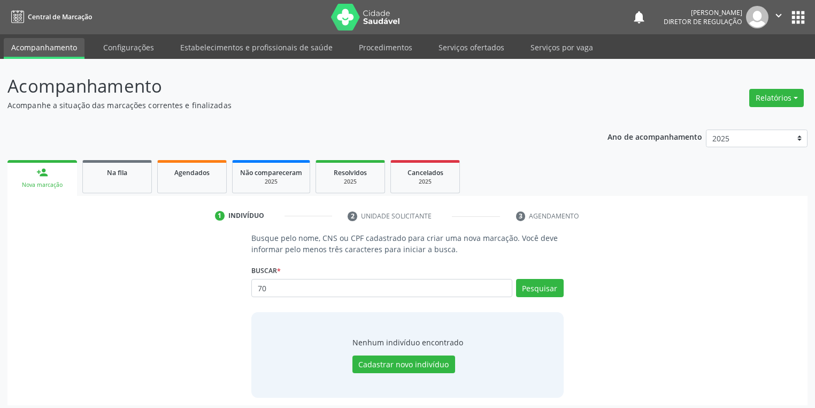
type input "7"
paste input "706900157645539"
type input "706900157645539"
click at [523, 288] on button "Pesquisar" at bounding box center [540, 288] width 48 height 18
type input "706900157645539"
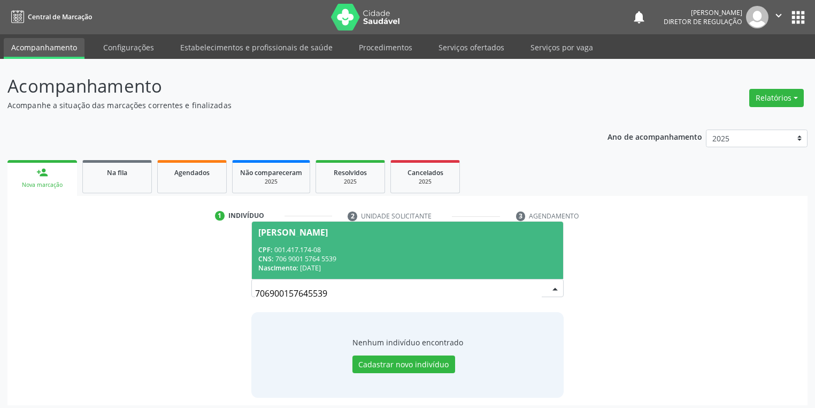
drag, startPoint x: 352, startPoint y: 263, endPoint x: 357, endPoint y: 260, distance: 5.8
click at [353, 262] on div "CPF: 001.417.174-08 CNS: 706 9001 5764 5539 Nascimento: 14/12/2023" at bounding box center [407, 258] width 299 height 27
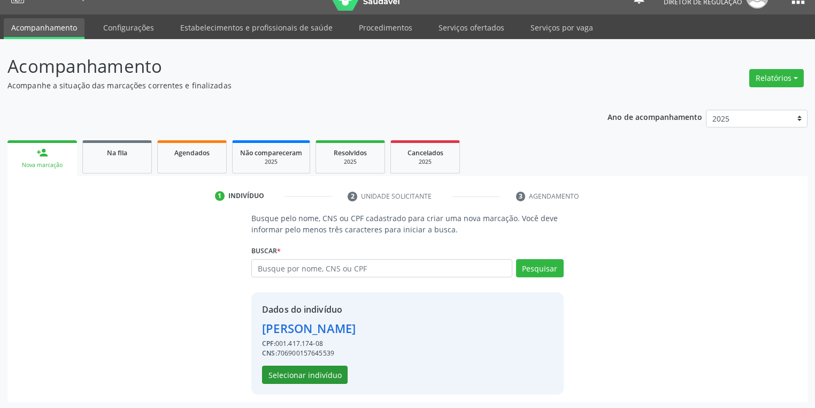
scroll to position [20, 0]
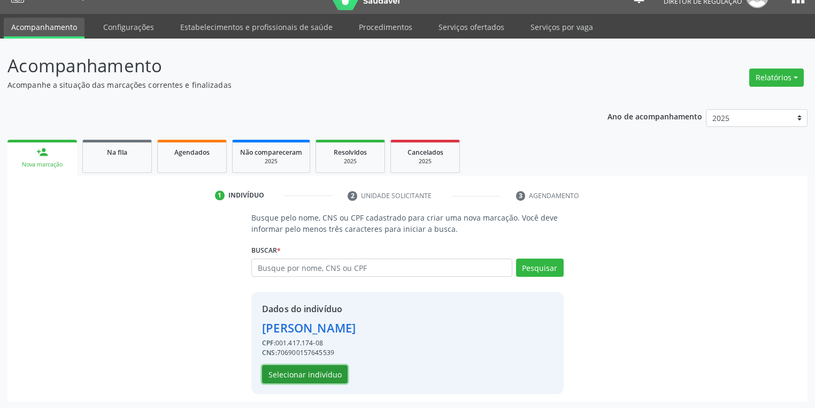
click at [293, 375] on button "Selecionar indivíduo" at bounding box center [305, 374] width 86 height 18
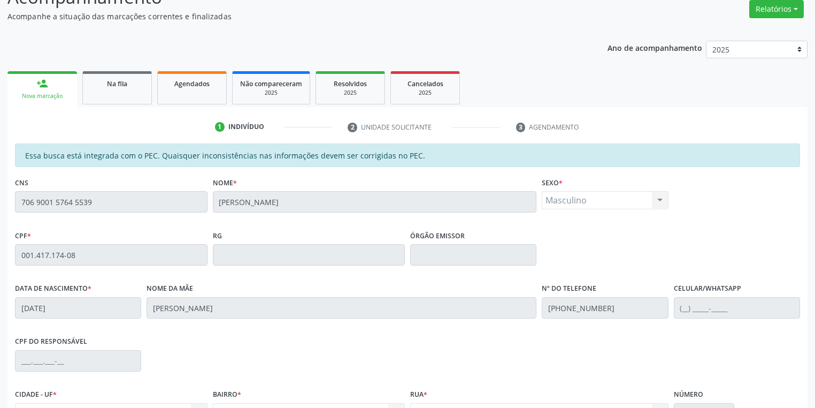
scroll to position [203, 0]
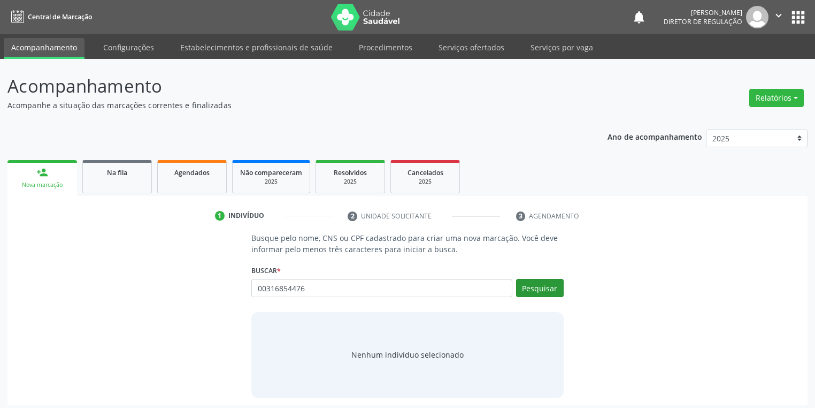
type input "00316854476"
click at [548, 285] on button "Pesquisar" at bounding box center [540, 288] width 48 height 18
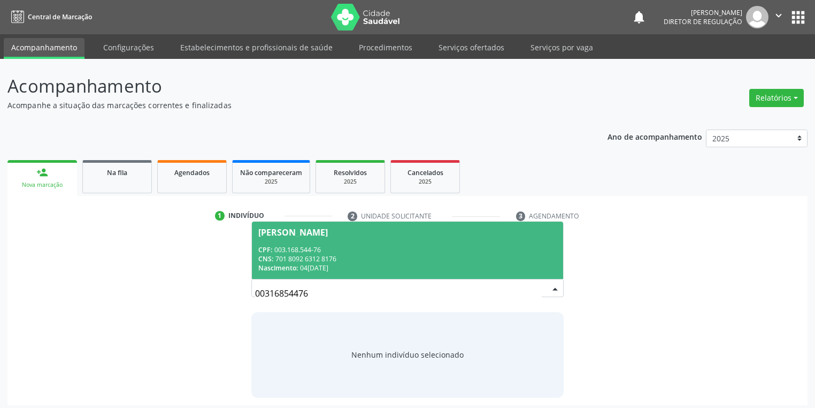
click at [307, 255] on div "CNS: 701 8092 6312 8176" at bounding box center [407, 258] width 299 height 9
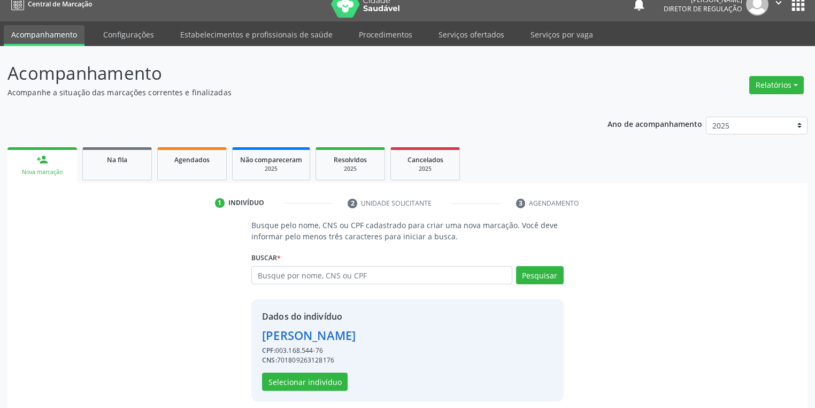
scroll to position [20, 0]
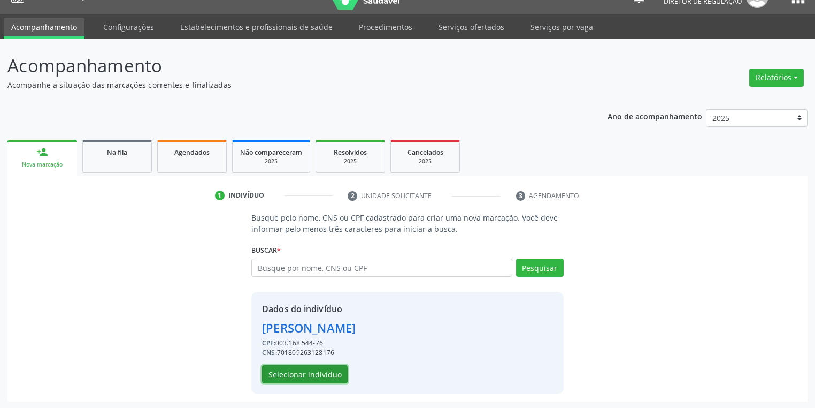
click at [304, 371] on button "Selecionar indivíduo" at bounding box center [305, 374] width 86 height 18
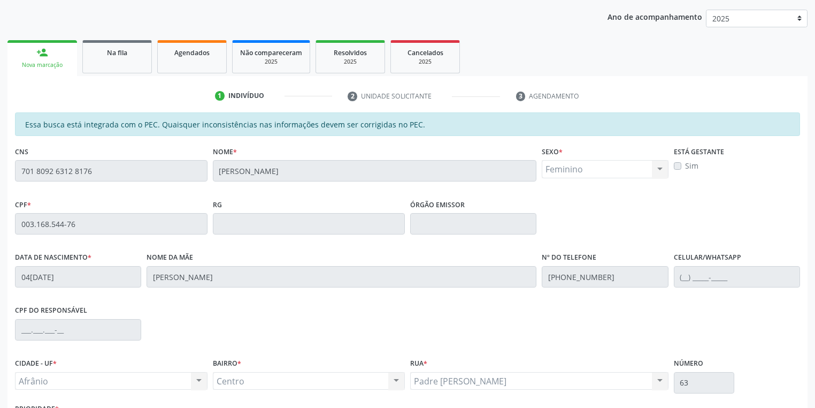
scroll to position [203, 0]
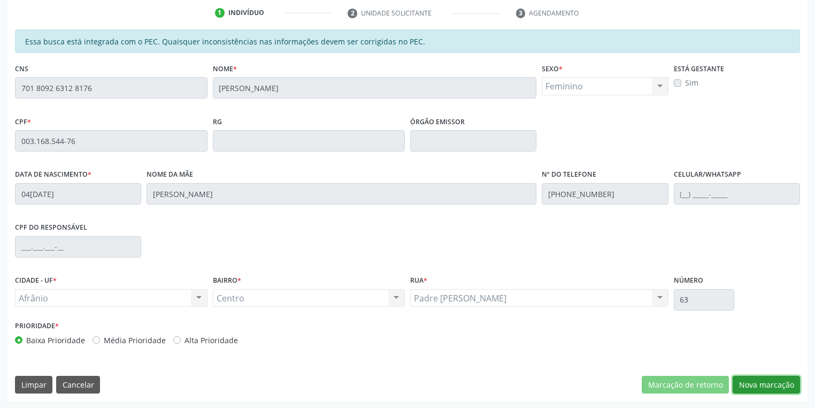
drag, startPoint x: 762, startPoint y: 383, endPoint x: 573, endPoint y: 340, distance: 194.2
click at [753, 381] on button "Nova marcação" at bounding box center [766, 385] width 67 height 18
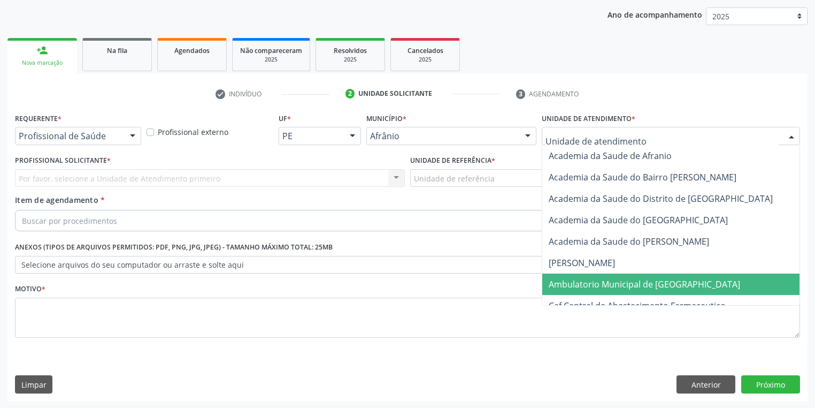
click at [569, 279] on span "Ambulatorio Municipal de [GEOGRAPHIC_DATA]" at bounding box center [645, 284] width 192 height 12
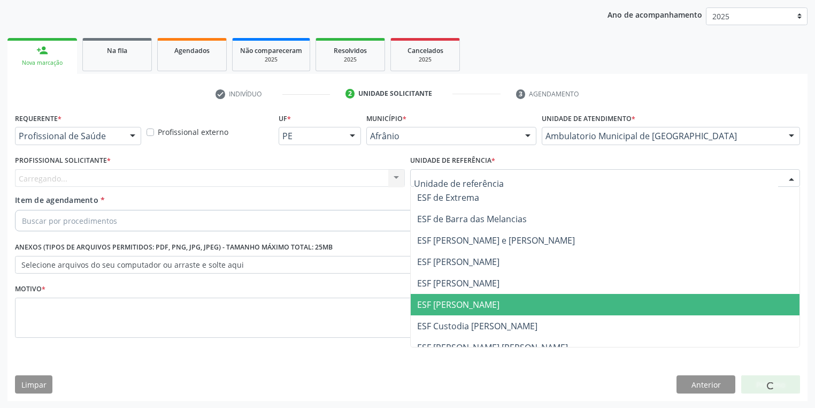
click at [432, 310] on span "ESF [PERSON_NAME]" at bounding box center [605, 304] width 389 height 21
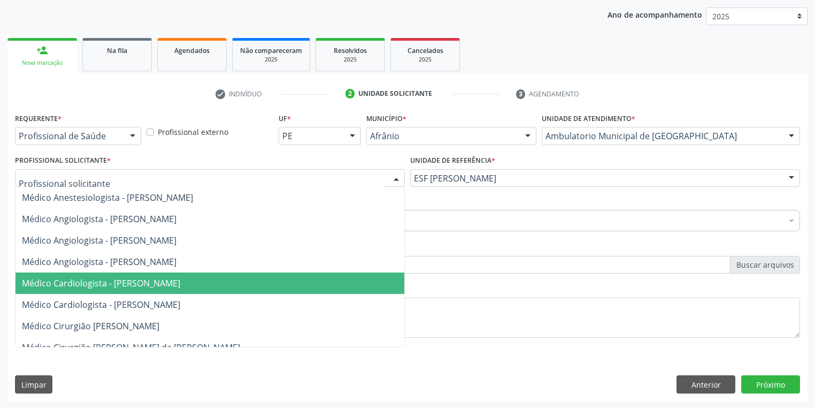
click at [102, 286] on span "Médico Cardiologista - [PERSON_NAME]" at bounding box center [101, 283] width 158 height 12
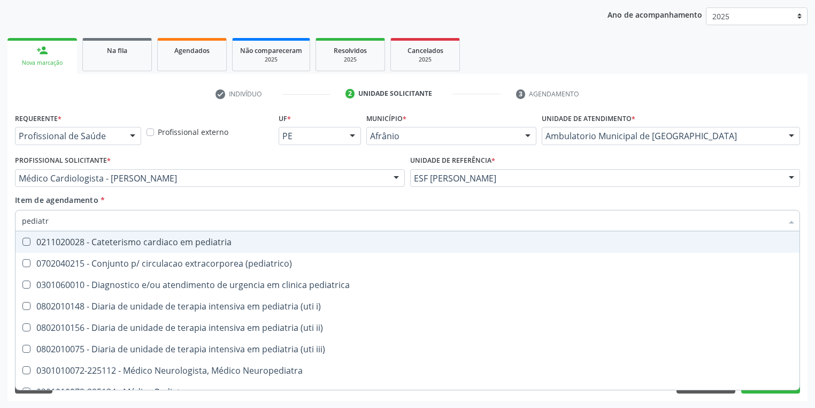
type input "pediatra"
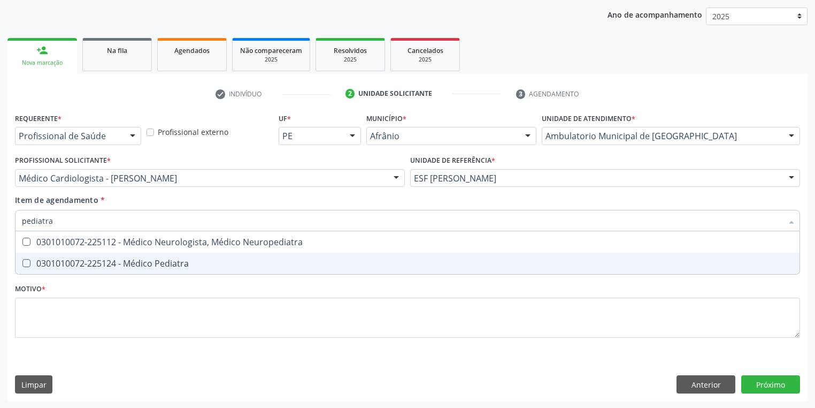
click at [39, 264] on div "0301010072-225124 - Médico Pediatra" at bounding box center [408, 263] width 772 height 9
checkbox Pediatra "true"
click at [36, 316] on div "Requerente * Profissional de Saúde Profissional de Saúde Paciente Nenhum result…" at bounding box center [407, 231] width 785 height 242
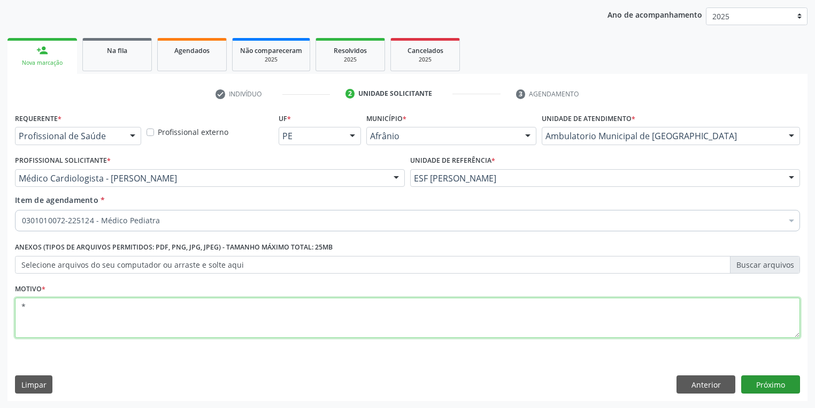
type textarea "*"
click at [759, 387] on button "Próximo" at bounding box center [771, 384] width 59 height 18
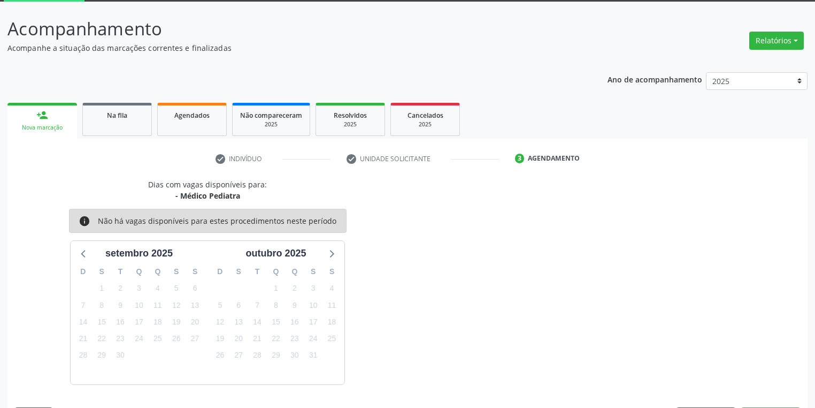
scroll to position [88, 0]
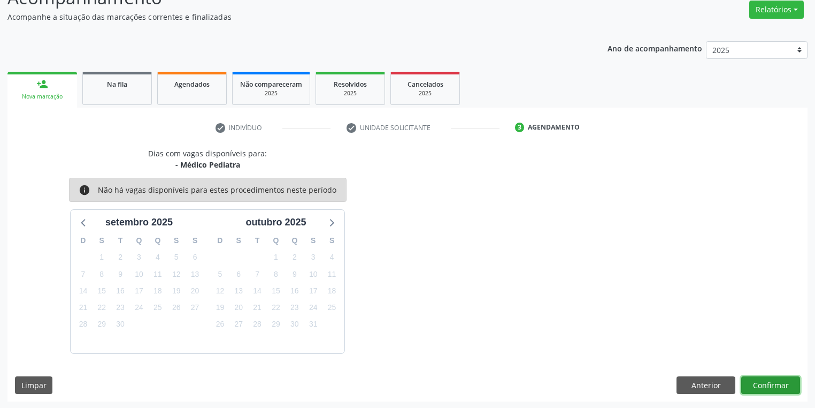
click at [758, 382] on button "Confirmar" at bounding box center [771, 385] width 59 height 18
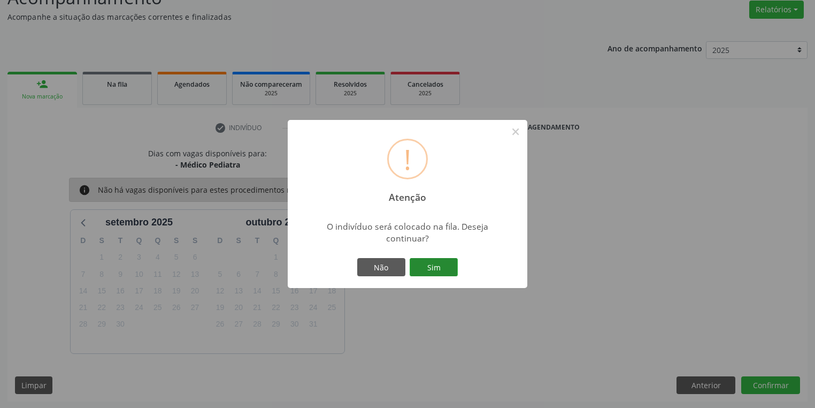
click at [433, 269] on button "Sim" at bounding box center [434, 267] width 48 height 18
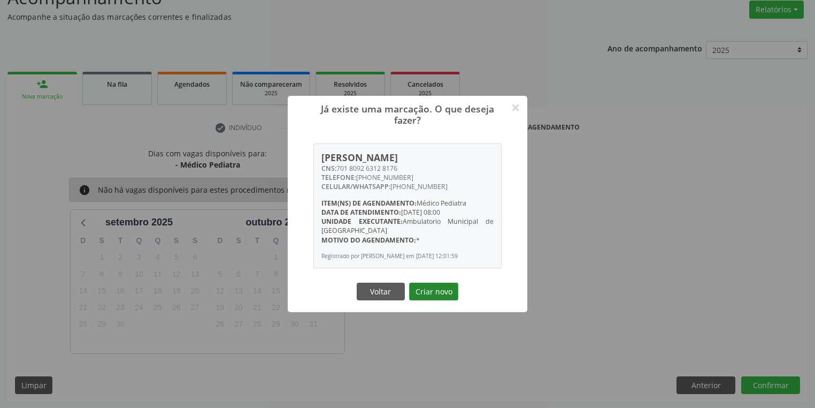
click at [430, 291] on button "Criar novo" at bounding box center [433, 292] width 49 height 18
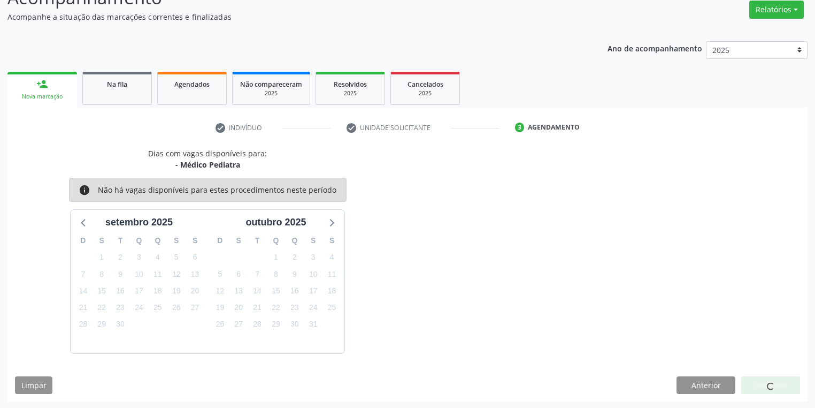
scroll to position [0, 0]
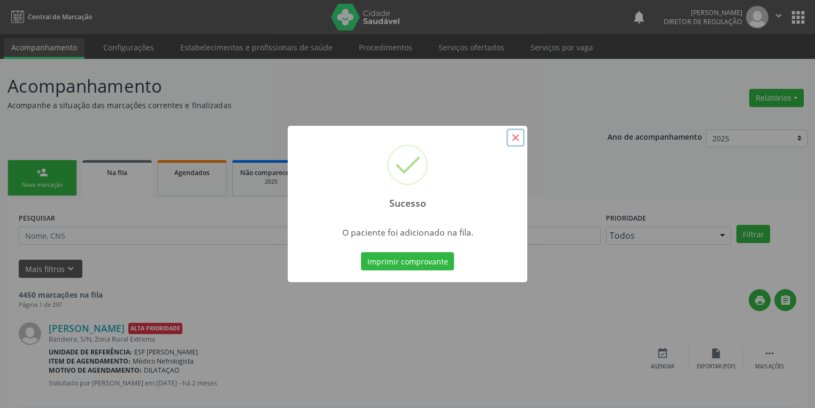
click at [516, 137] on button "×" at bounding box center [516, 137] width 18 height 18
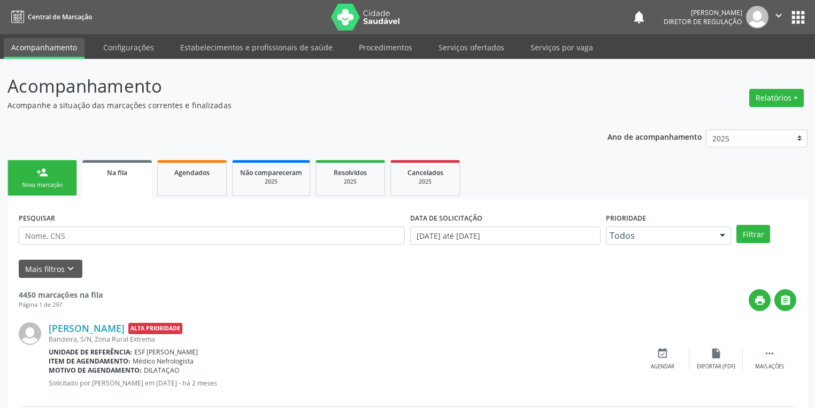
click at [58, 181] on div "Nova marcação" at bounding box center [43, 185] width 54 height 8
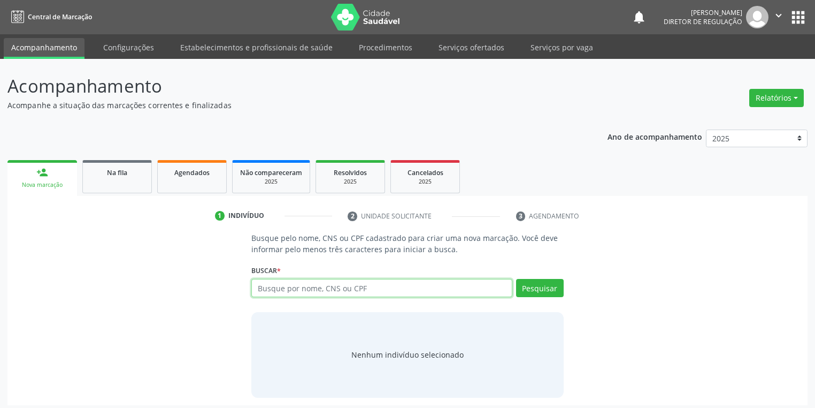
click at [274, 286] on input "text" at bounding box center [381, 288] width 261 height 18
type input "708408273459860"
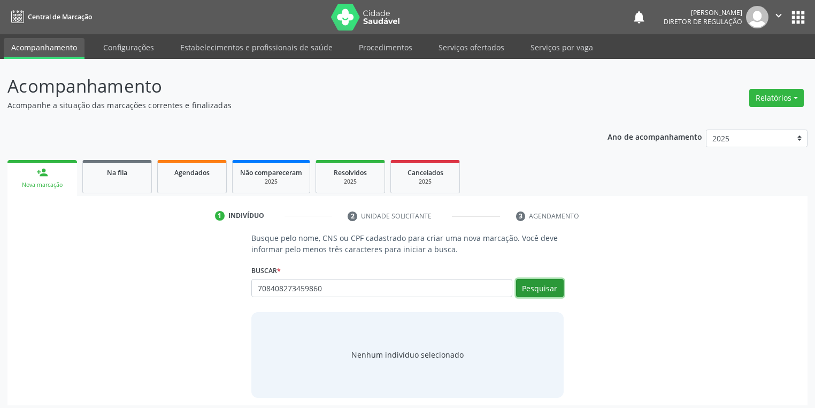
click at [542, 286] on button "Pesquisar" at bounding box center [540, 288] width 48 height 18
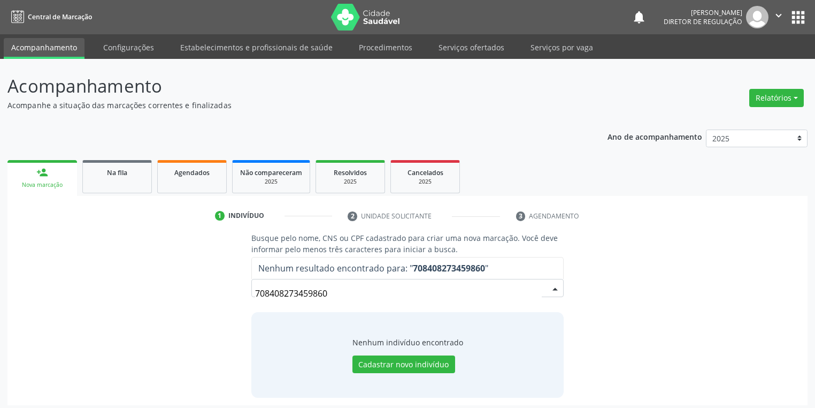
click at [335, 288] on input "708408273459860" at bounding box center [398, 293] width 287 height 21
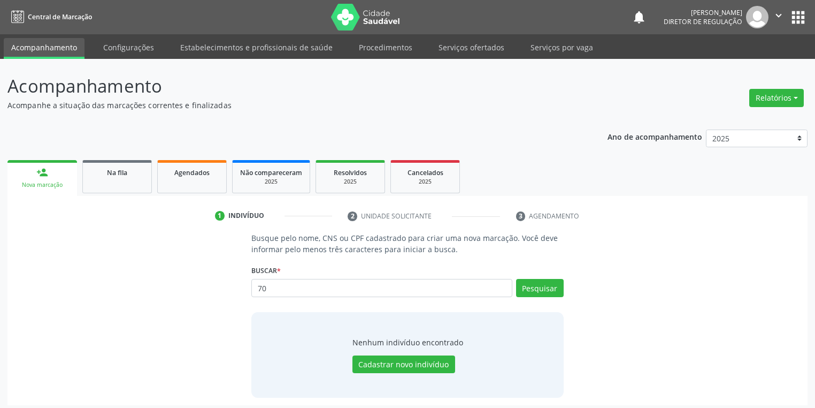
type input "7"
type input "708408283459860"
click at [526, 287] on button "Pesquisar" at bounding box center [540, 288] width 48 height 18
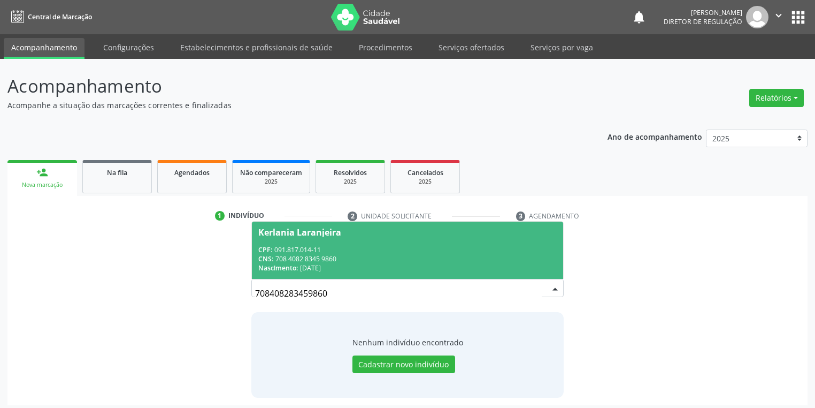
click at [289, 260] on div "CNS: 708 4082 8345 9860" at bounding box center [407, 258] width 299 height 9
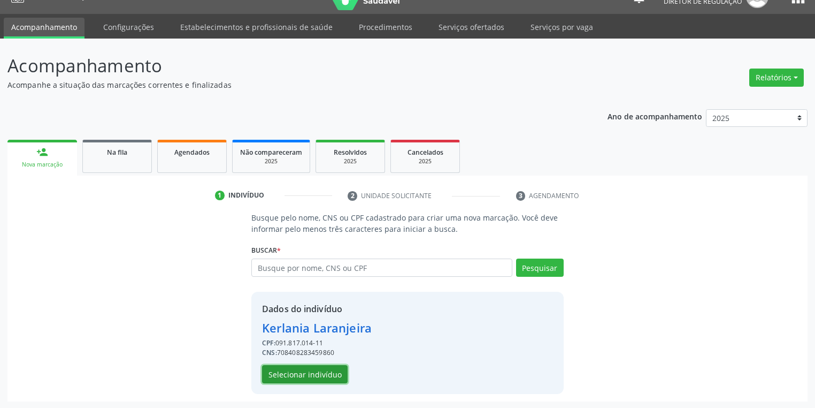
click at [311, 369] on button "Selecionar indivíduo" at bounding box center [305, 374] width 86 height 18
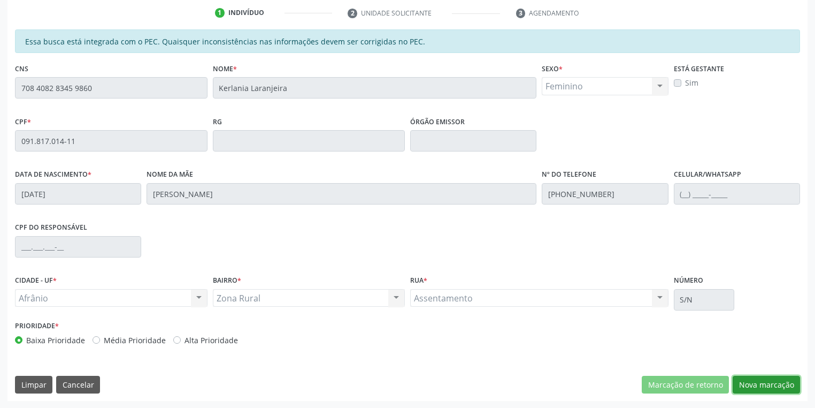
click at [759, 381] on button "Nova marcação" at bounding box center [766, 385] width 67 height 18
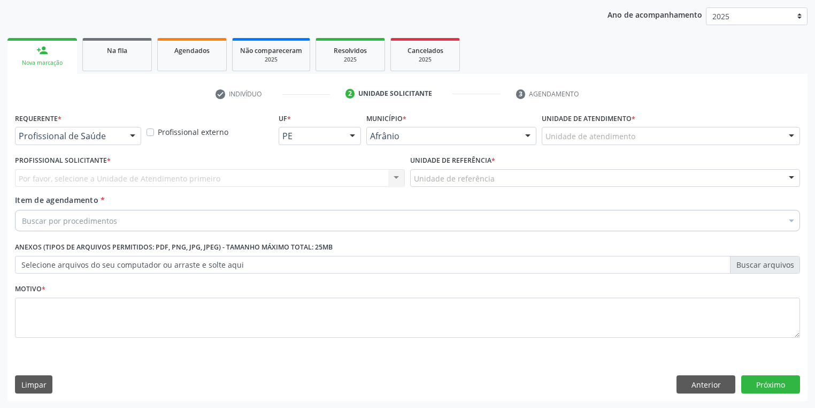
drag, startPoint x: 566, startPoint y: 137, endPoint x: 570, endPoint y: 171, distance: 34.6
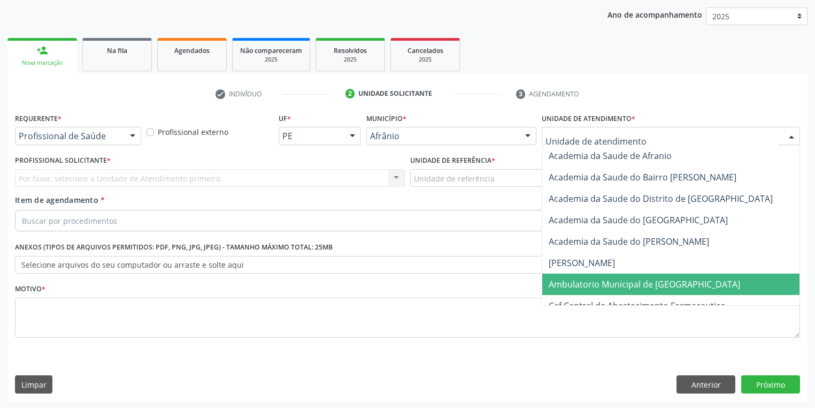
click at [574, 288] on span "Ambulatorio Municipal de [GEOGRAPHIC_DATA]" at bounding box center [645, 284] width 192 height 12
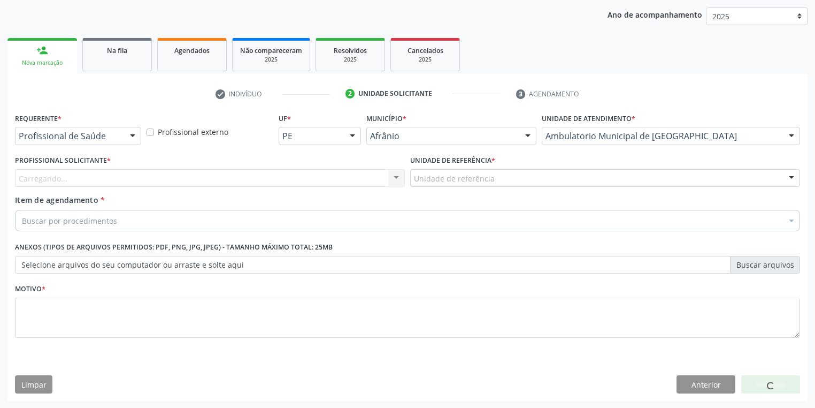
drag, startPoint x: 434, startPoint y: 181, endPoint x: 441, endPoint y: 247, distance: 66.2
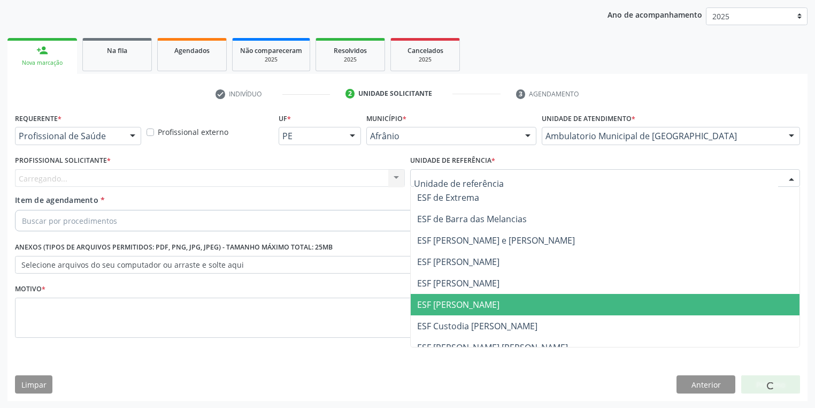
drag, startPoint x: 448, startPoint y: 308, endPoint x: 385, endPoint y: 297, distance: 63.5
click at [447, 309] on span "ESF [PERSON_NAME]" at bounding box center [458, 305] width 82 height 12
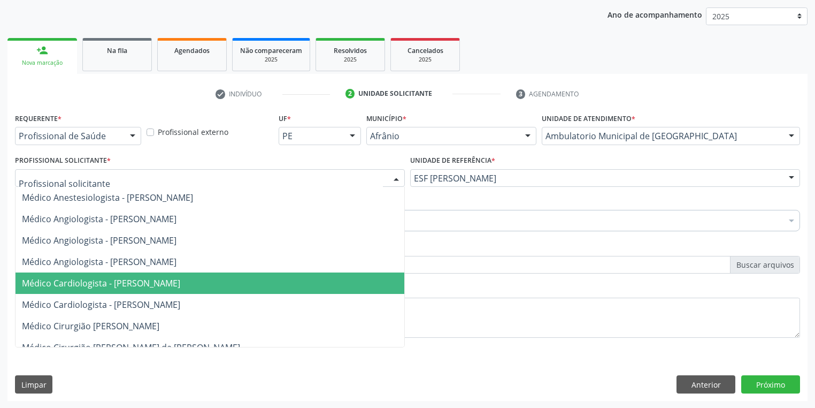
click at [74, 276] on span "Médico Cardiologista - [PERSON_NAME]" at bounding box center [210, 282] width 389 height 21
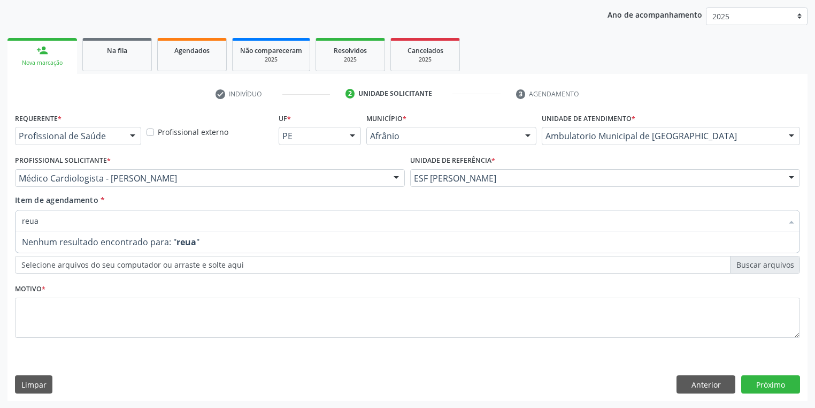
type input "reu"
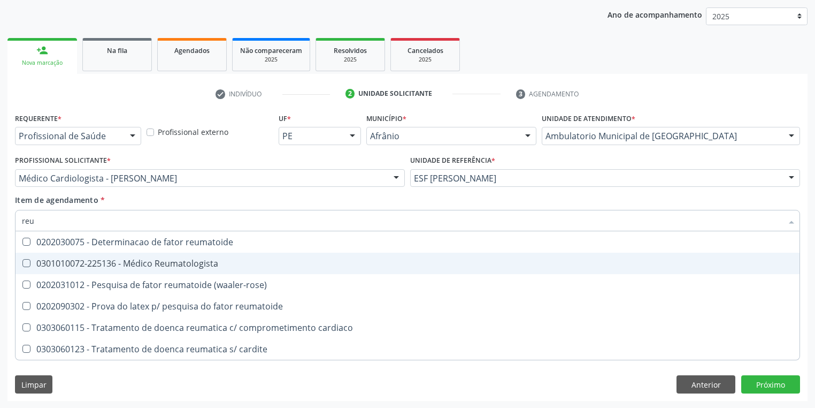
click at [63, 268] on div "0301010072-225136 - Médico Reumatologista" at bounding box center [408, 263] width 772 height 9
checkbox Reumatologista "true"
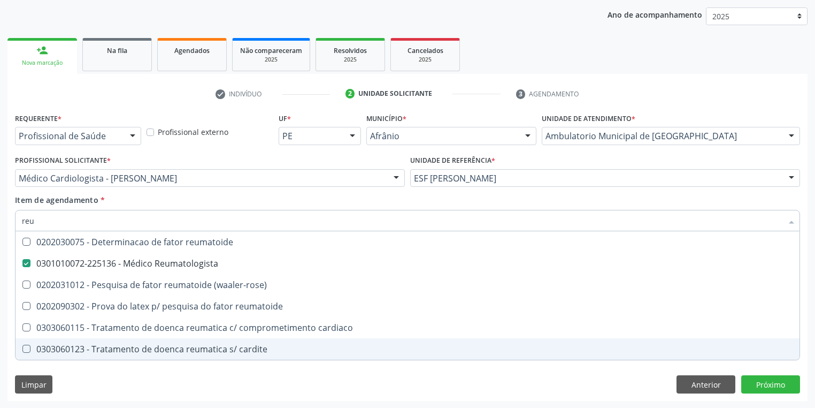
drag, startPoint x: 58, startPoint y: 372, endPoint x: 70, endPoint y: 326, distance: 47.0
click at [58, 372] on div "Requerente * Profissional de Saúde Profissional de Saúde Paciente Nenhum result…" at bounding box center [407, 255] width 800 height 291
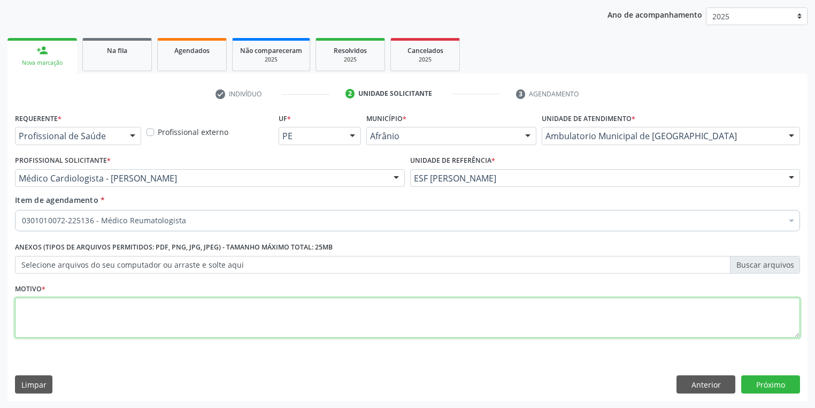
click at [70, 314] on textarea at bounding box center [407, 317] width 785 height 41
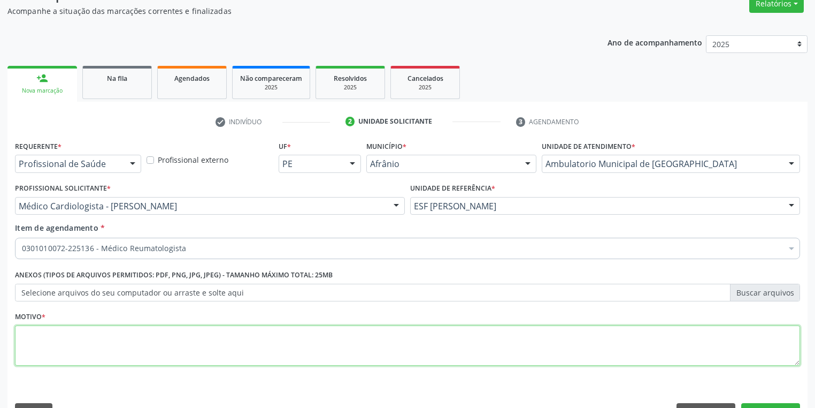
scroll to position [79, 0]
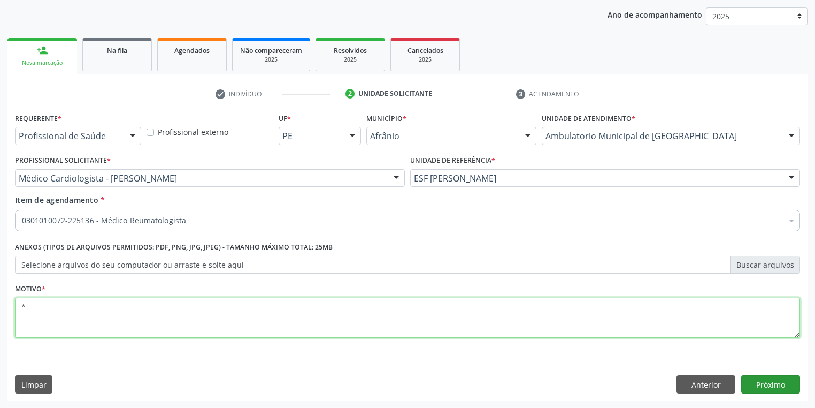
type textarea "*"
click at [755, 383] on button "Próximo" at bounding box center [771, 384] width 59 height 18
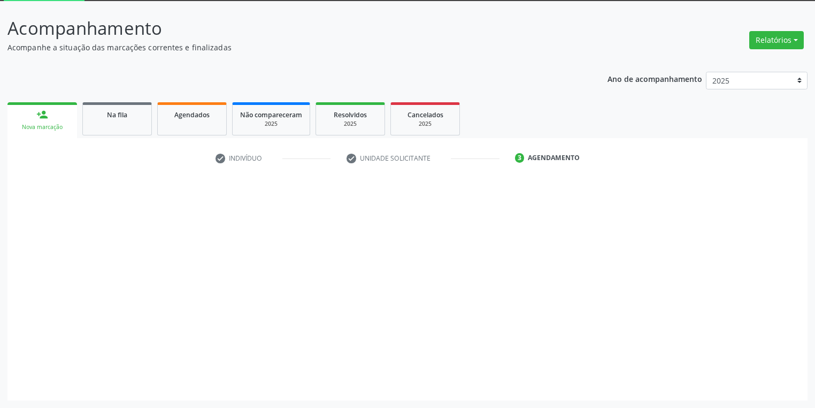
scroll to position [57, 0]
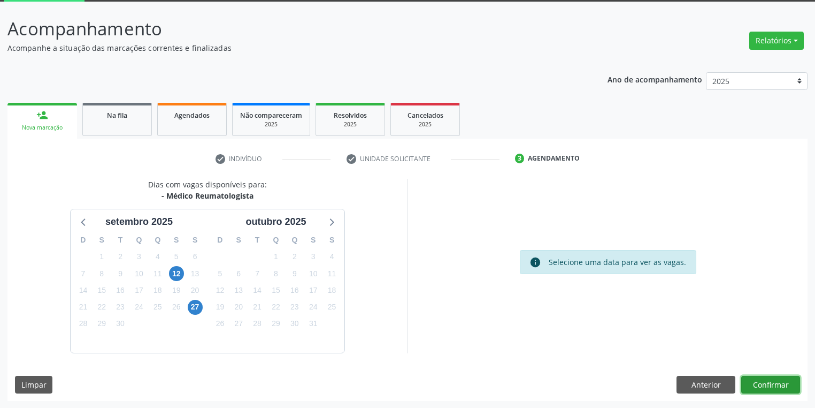
click at [776, 383] on button "Confirmar" at bounding box center [771, 385] width 59 height 18
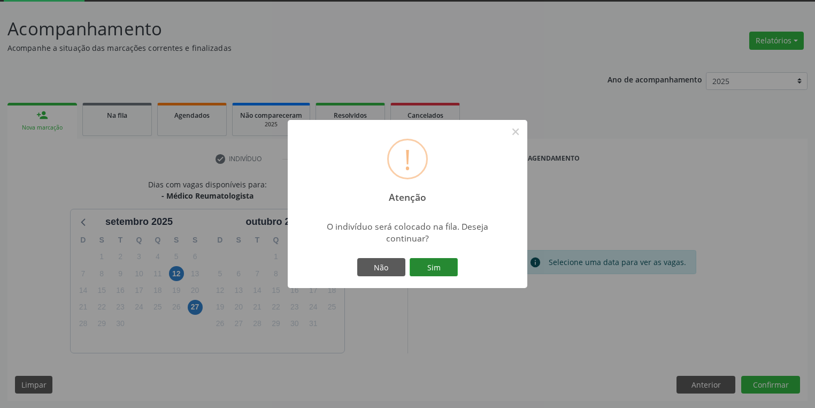
click at [447, 271] on button "Sim" at bounding box center [434, 267] width 48 height 18
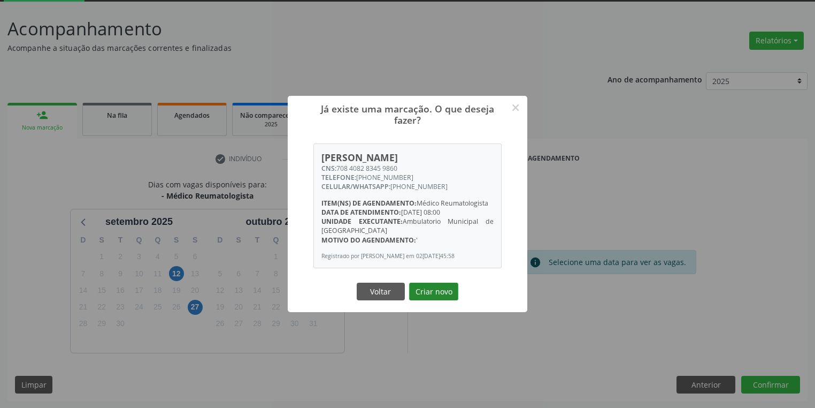
click at [443, 286] on button "Criar novo" at bounding box center [433, 292] width 49 height 18
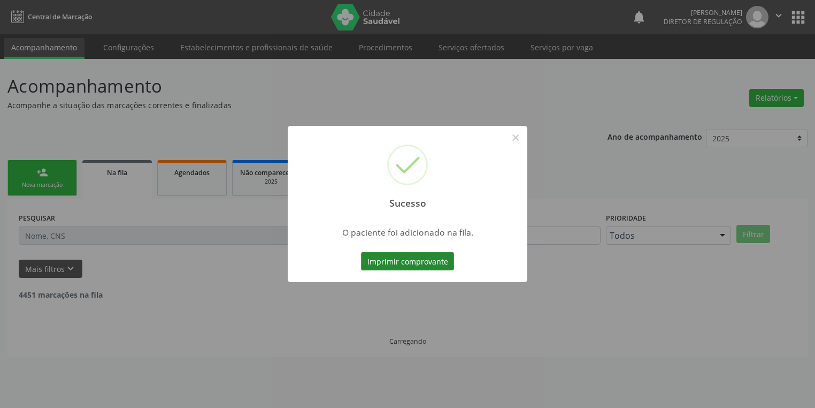
scroll to position [0, 0]
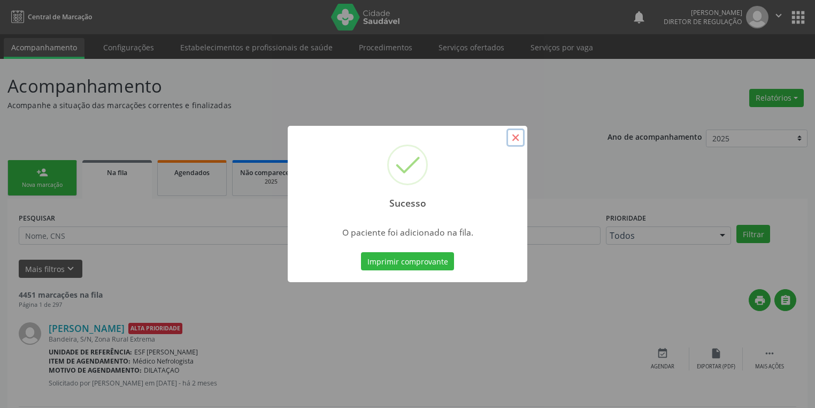
click at [518, 136] on button "×" at bounding box center [516, 137] width 18 height 18
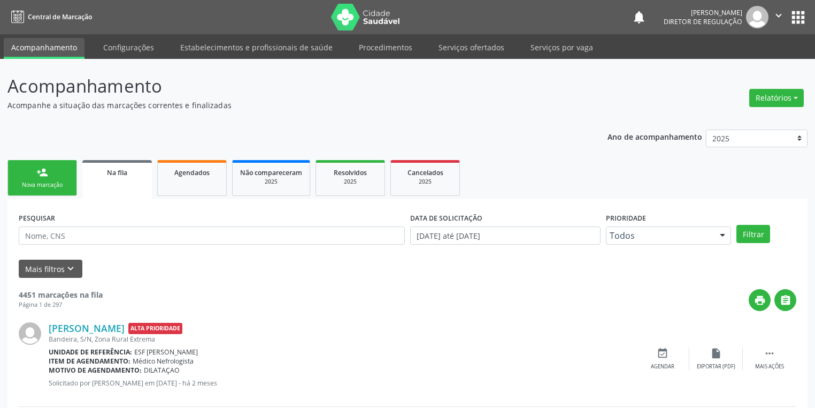
click at [35, 175] on link "person_add Nova marcação" at bounding box center [42, 178] width 70 height 36
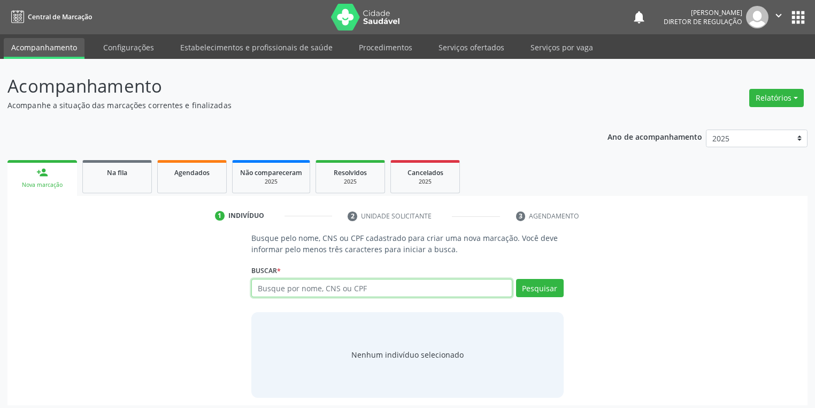
click at [312, 287] on input "text" at bounding box center [381, 288] width 261 height 18
type input "2232532453"
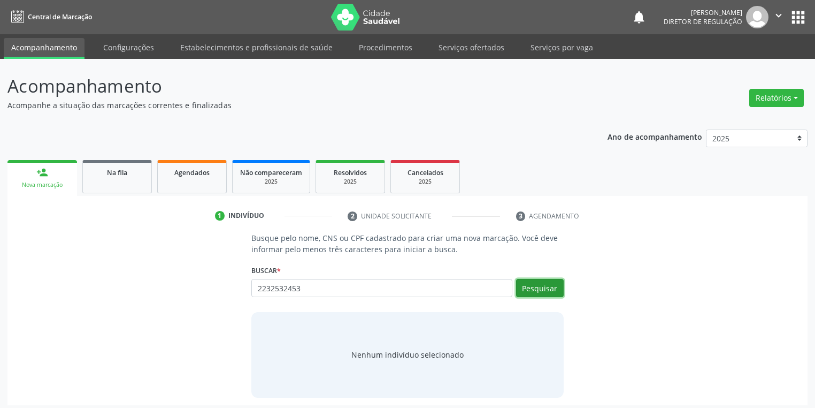
click at [538, 295] on button "Pesquisar" at bounding box center [540, 288] width 48 height 18
type input "2232532453"
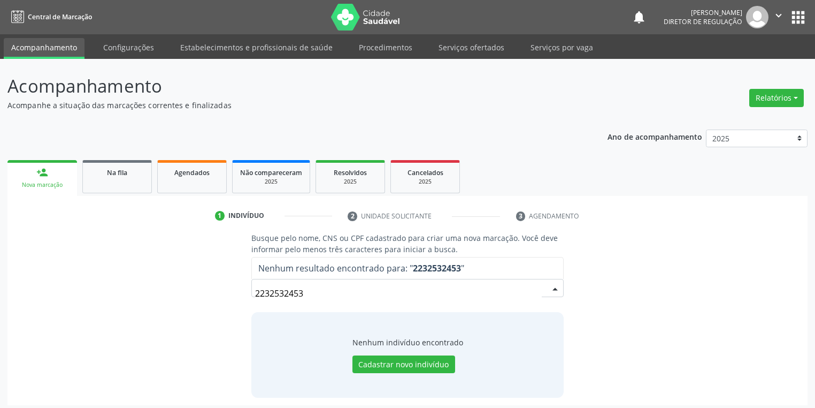
drag, startPoint x: 334, startPoint y: 293, endPoint x: 329, endPoint y: 295, distance: 5.8
click at [334, 292] on input "2232532453" at bounding box center [398, 293] width 287 height 21
click at [327, 293] on input "2232532453" at bounding box center [398, 293] width 287 height 21
type input "2"
type input "22232532453"
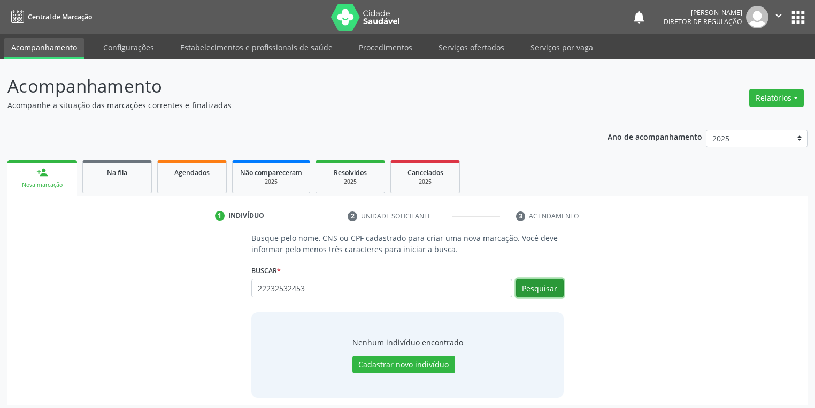
click at [529, 292] on button "Pesquisar" at bounding box center [540, 288] width 48 height 18
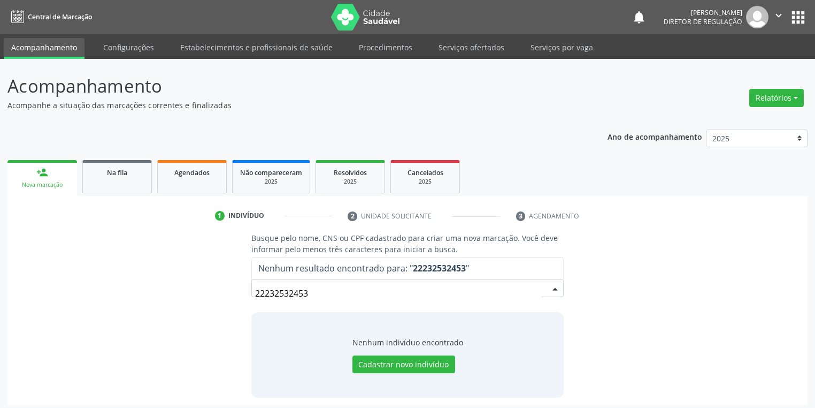
click at [318, 297] on input "22232532453" at bounding box center [398, 293] width 287 height 21
type input "2"
type input "willames"
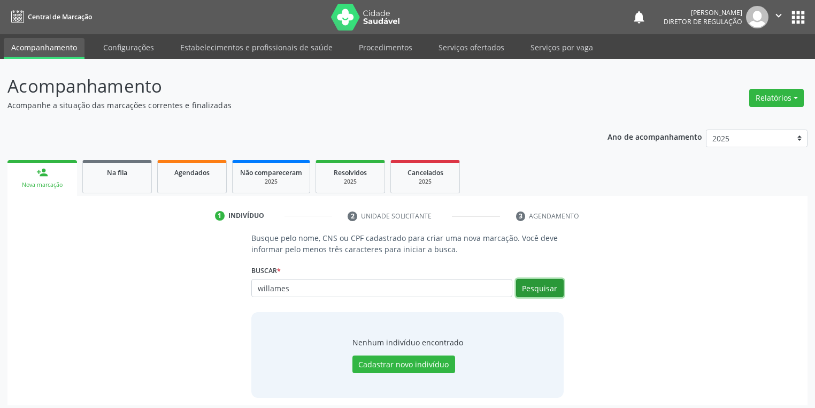
click at [539, 288] on button "Pesquisar" at bounding box center [540, 288] width 48 height 18
type input "willames"
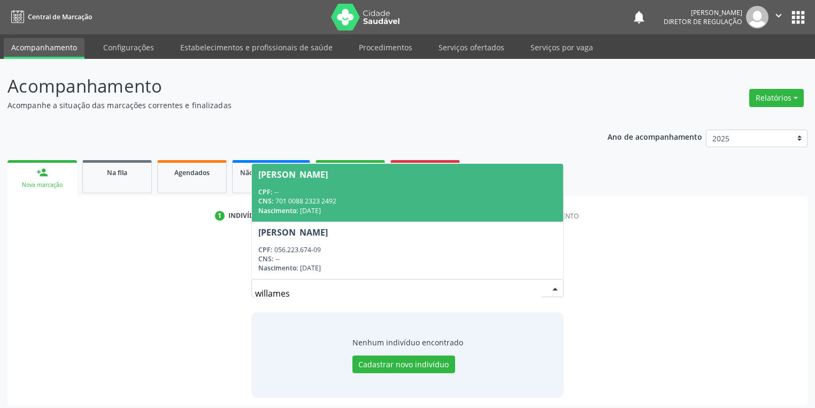
click at [296, 195] on div "CPF: --" at bounding box center [407, 191] width 299 height 9
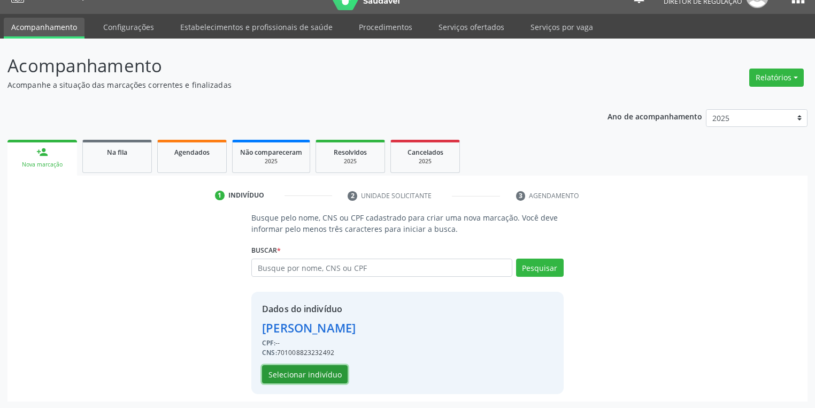
click at [292, 377] on button "Selecionar indivíduo" at bounding box center [305, 374] width 86 height 18
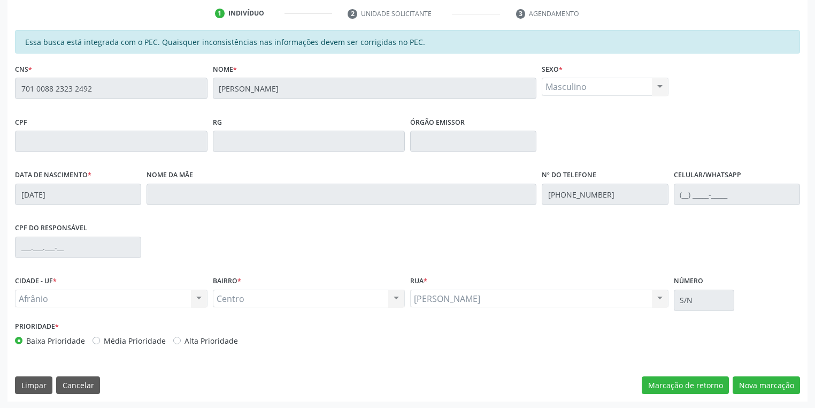
scroll to position [203, 0]
click at [777, 382] on button "Nova marcação" at bounding box center [766, 385] width 67 height 18
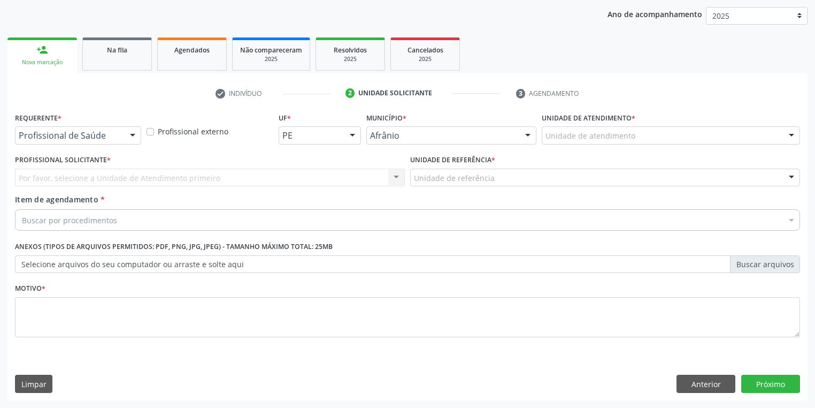
scroll to position [122, 0]
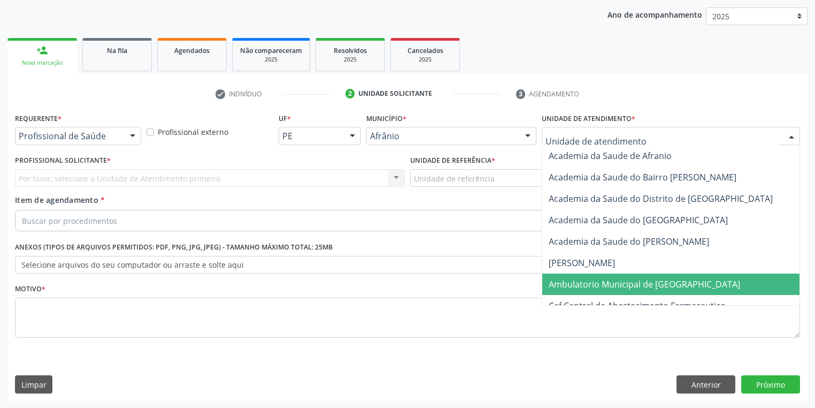
drag, startPoint x: 567, startPoint y: 290, endPoint x: 495, endPoint y: 248, distance: 83.0
click at [567, 289] on span "Ambulatorio Municipal de [GEOGRAPHIC_DATA]" at bounding box center [673, 283] width 261 height 21
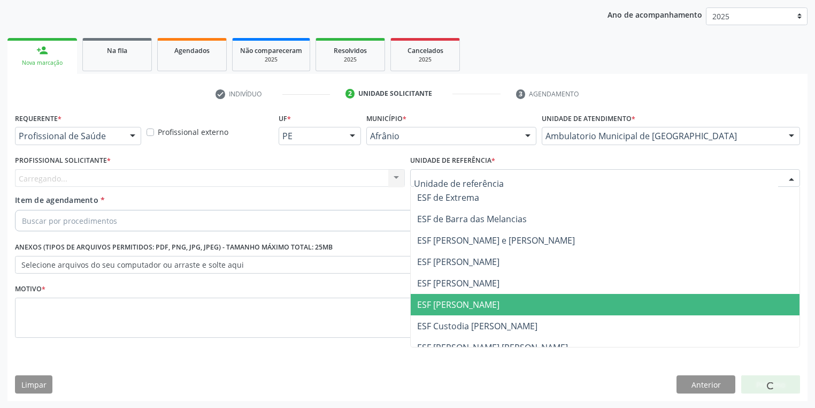
click at [442, 300] on span "ESF [PERSON_NAME]" at bounding box center [458, 305] width 82 height 12
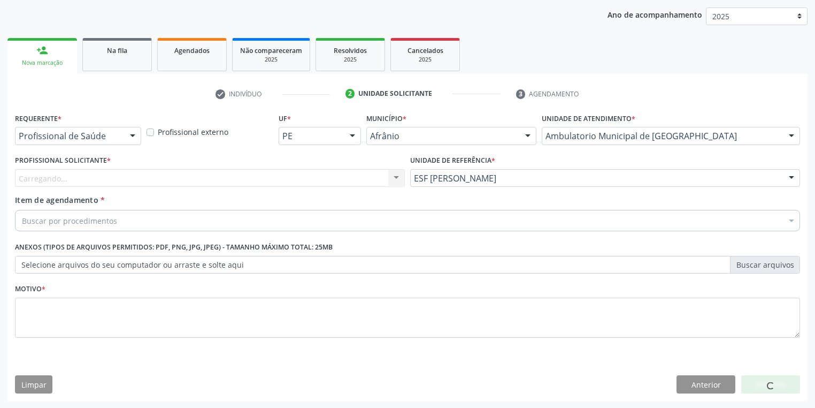
click at [91, 181] on div "Carregando... Nenhum resultado encontrado para: " " Não há nenhuma opção para s…" at bounding box center [210, 178] width 390 height 18
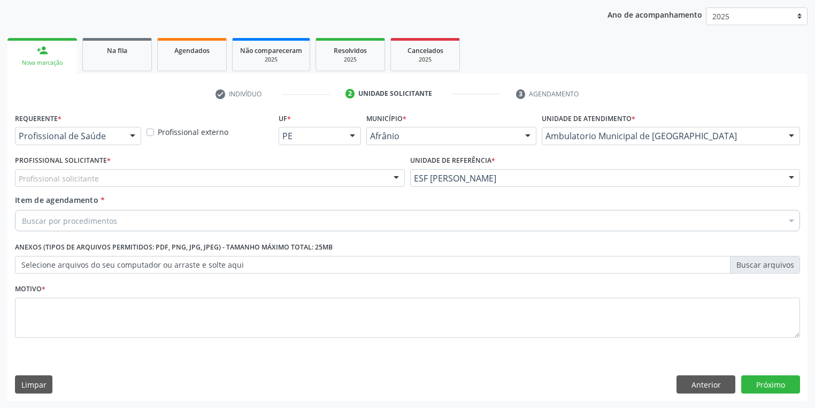
click at [98, 177] on div "Profissional solicitante" at bounding box center [210, 178] width 390 height 18
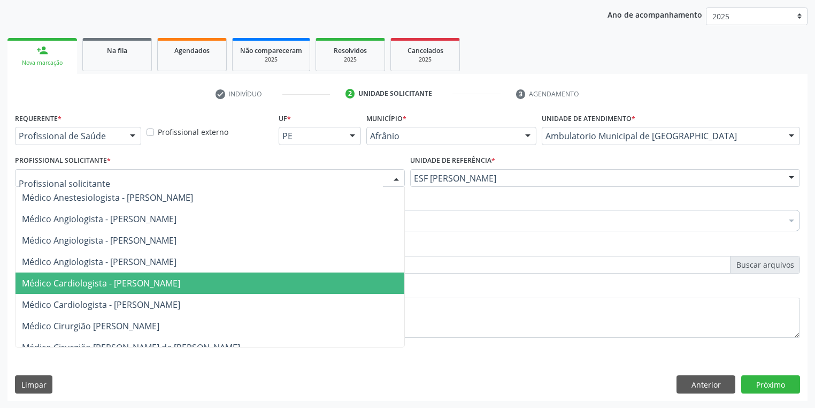
click at [131, 285] on span "Médico Cardiologista - [PERSON_NAME]" at bounding box center [101, 283] width 158 height 12
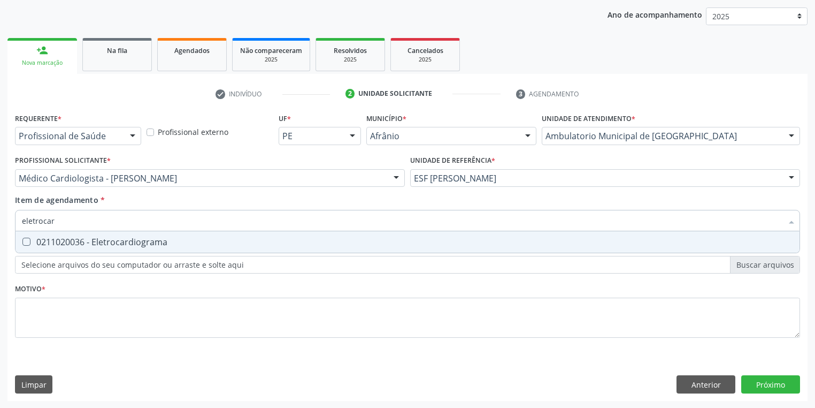
type input "eletrocard"
click at [77, 246] on div "0211020036 - Eletrocardiograma" at bounding box center [408, 242] width 772 height 9
checkbox Eletrocardiograma "true"
click at [38, 302] on div "Requerente * Profissional de Saúde Profissional de Saúde Paciente Nenhum result…" at bounding box center [407, 231] width 785 height 242
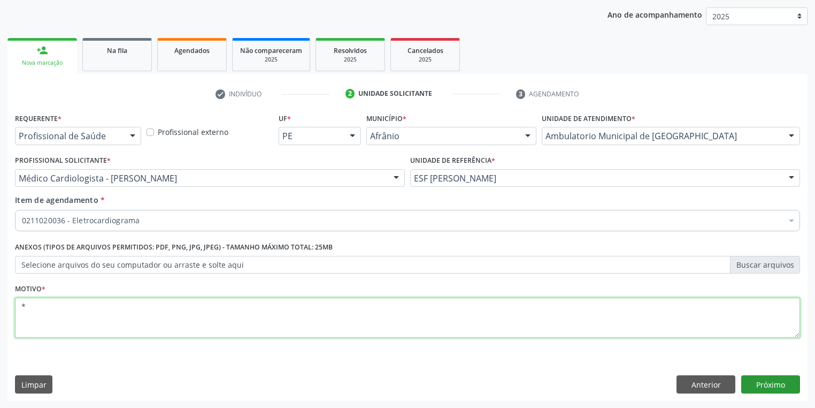
type textarea "*"
click at [769, 381] on button "Próximo" at bounding box center [771, 384] width 59 height 18
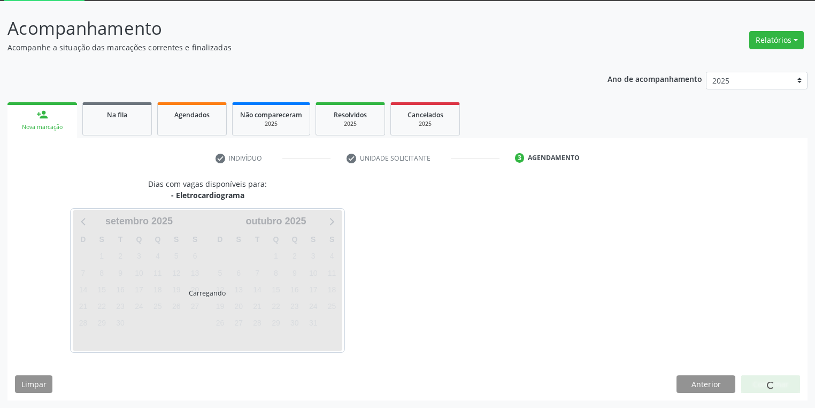
scroll to position [57, 0]
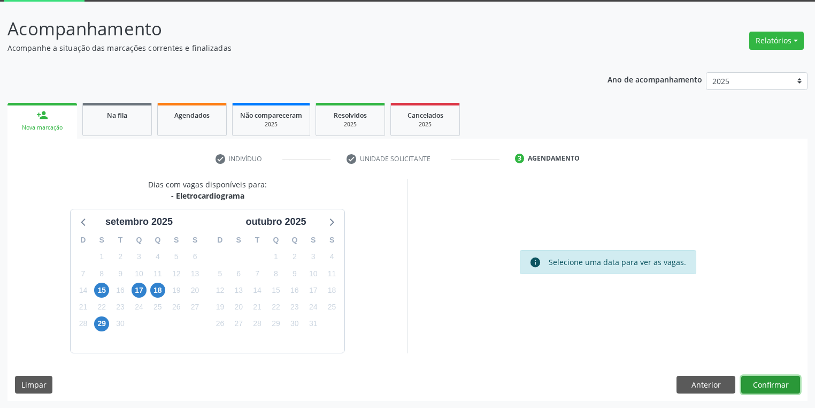
click at [781, 383] on button "Confirmar" at bounding box center [771, 385] width 59 height 18
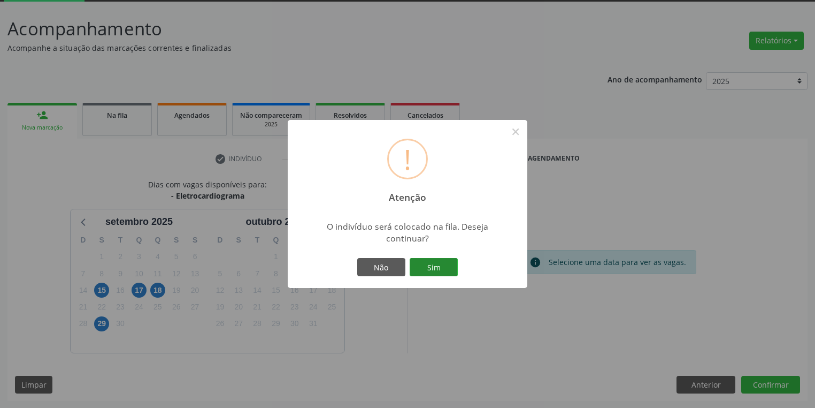
click at [436, 265] on button "Sim" at bounding box center [434, 267] width 48 height 18
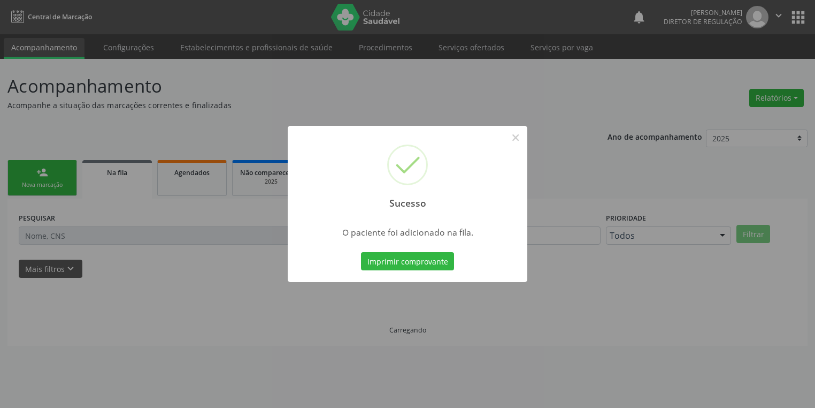
scroll to position [0, 0]
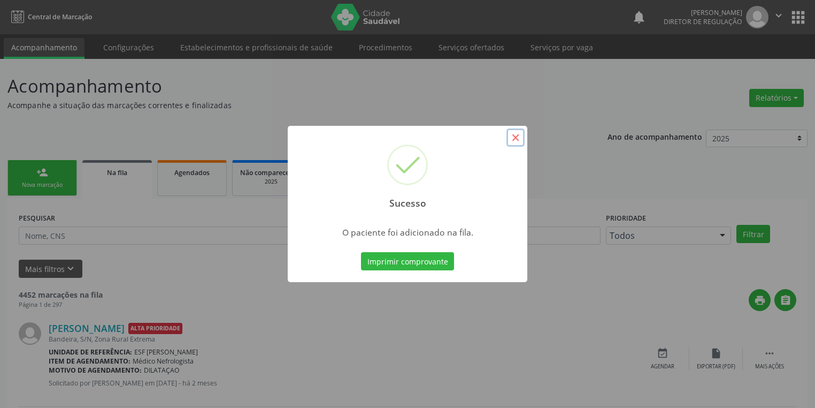
click at [515, 140] on button "×" at bounding box center [516, 137] width 18 height 18
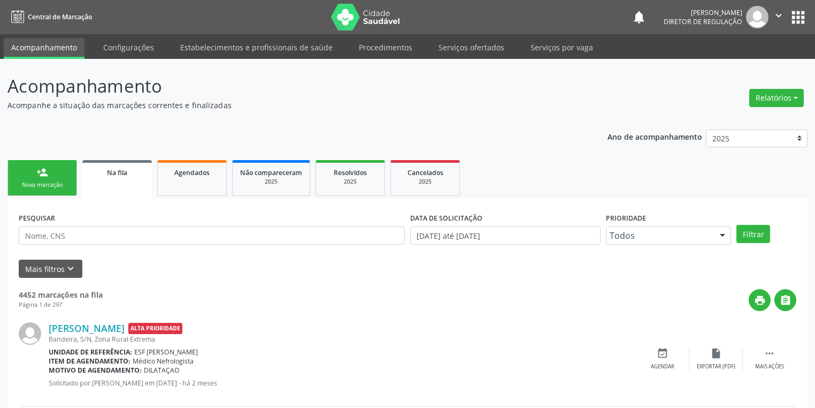
click at [51, 179] on link "person_add Nova marcação" at bounding box center [42, 178] width 70 height 36
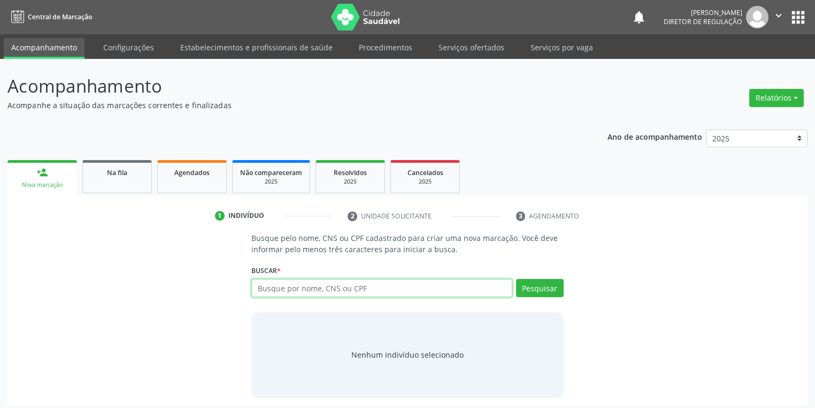
click at [290, 285] on input "text" at bounding box center [381, 288] width 261 height 18
type input "65616308404"
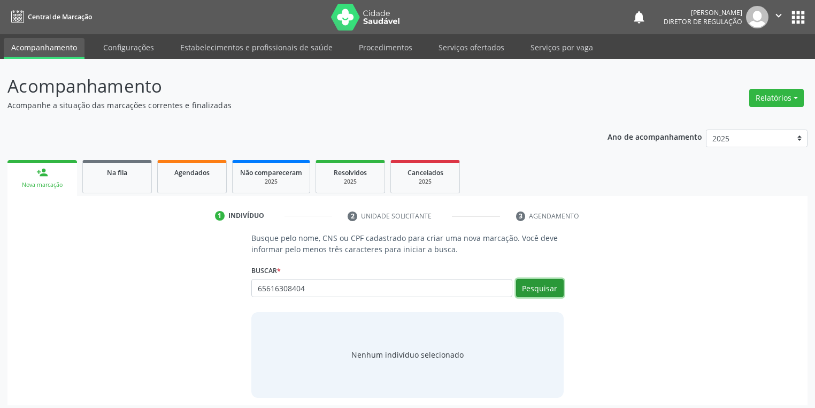
click at [543, 291] on button "Pesquisar" at bounding box center [540, 288] width 48 height 18
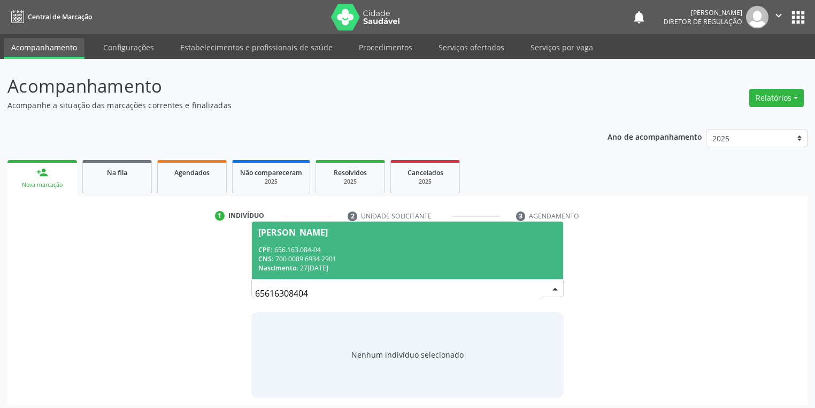
click at [360, 246] on div "CPF: 656.163.084-04" at bounding box center [407, 249] width 299 height 9
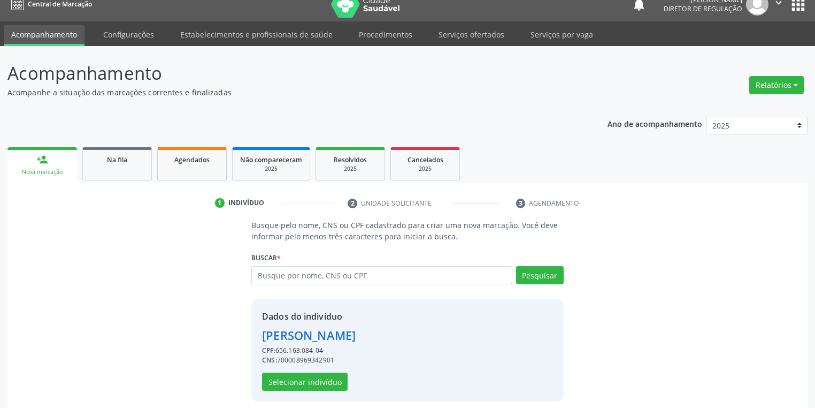
scroll to position [20, 0]
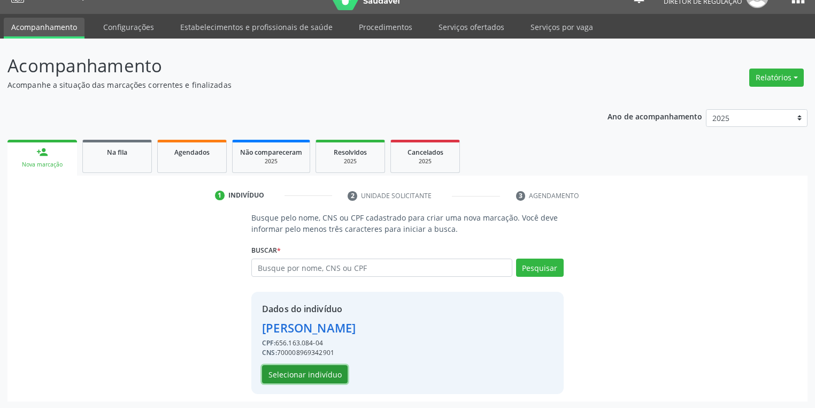
click at [301, 373] on button "Selecionar indivíduo" at bounding box center [305, 374] width 86 height 18
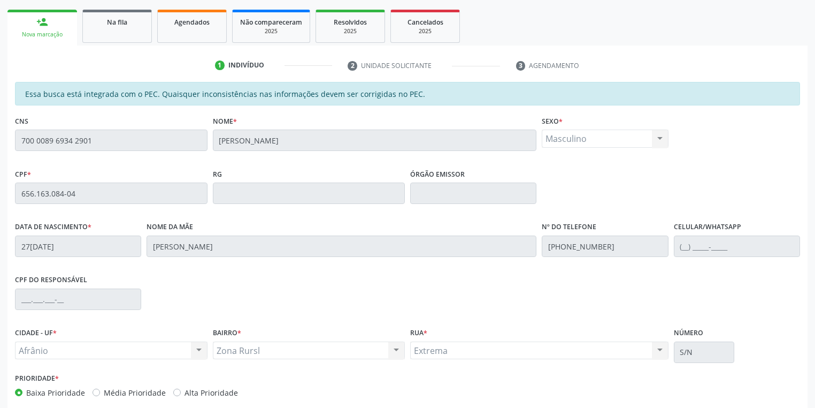
scroll to position [203, 0]
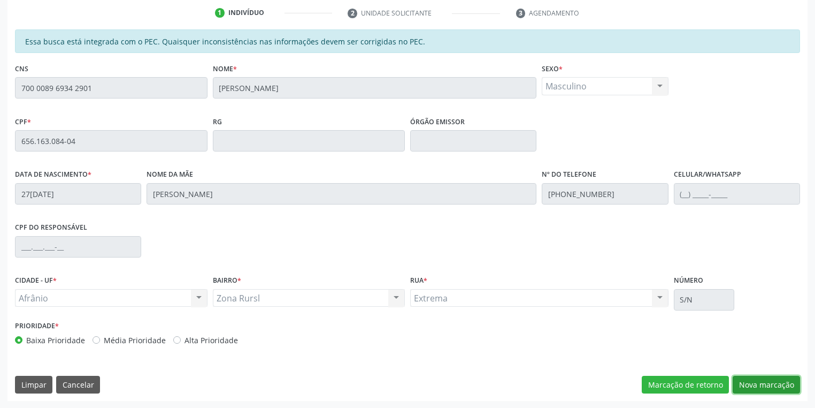
click at [751, 385] on button "Nova marcação" at bounding box center [766, 385] width 67 height 18
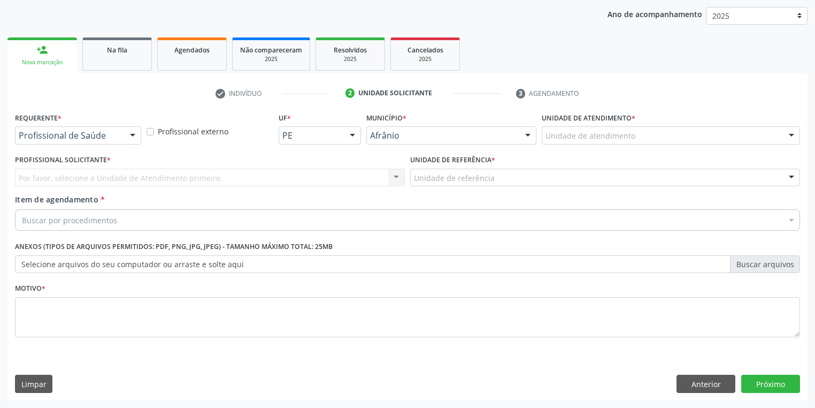
scroll to position [122, 0]
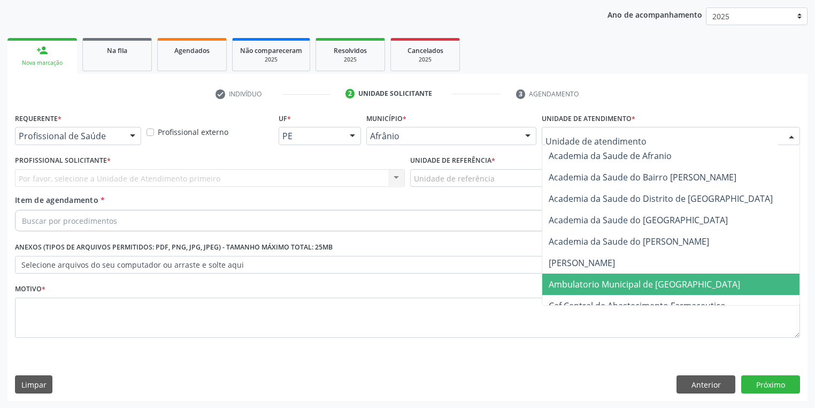
click at [578, 283] on span "Ambulatorio Municipal de [GEOGRAPHIC_DATA]" at bounding box center [645, 284] width 192 height 12
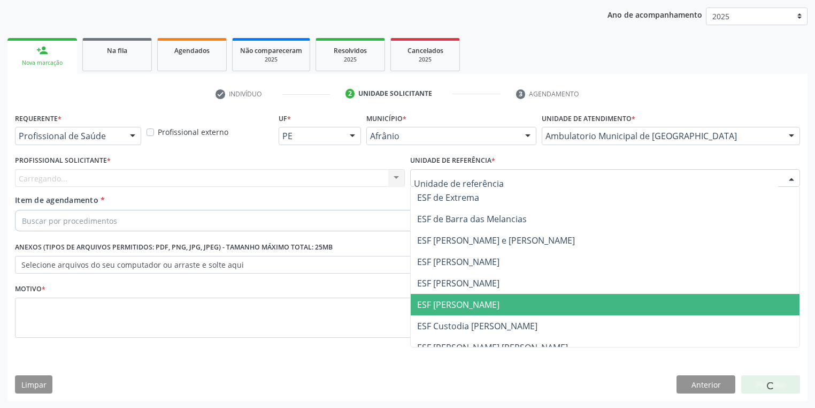
click at [448, 300] on span "ESF [PERSON_NAME]" at bounding box center [458, 305] width 82 height 12
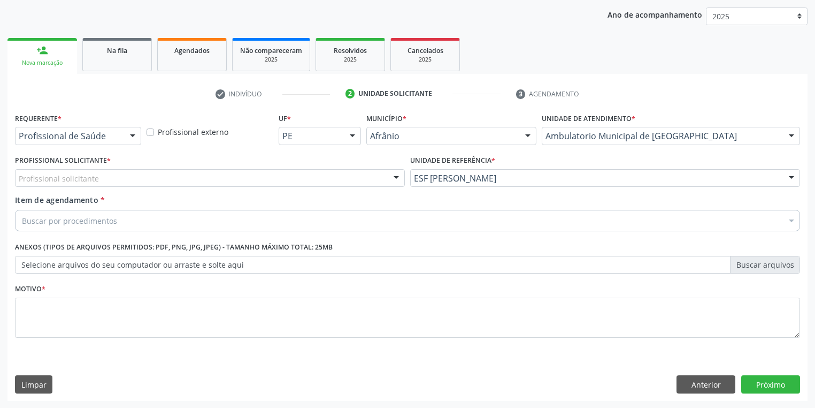
click at [75, 184] on div "Profissional solicitante" at bounding box center [210, 178] width 390 height 18
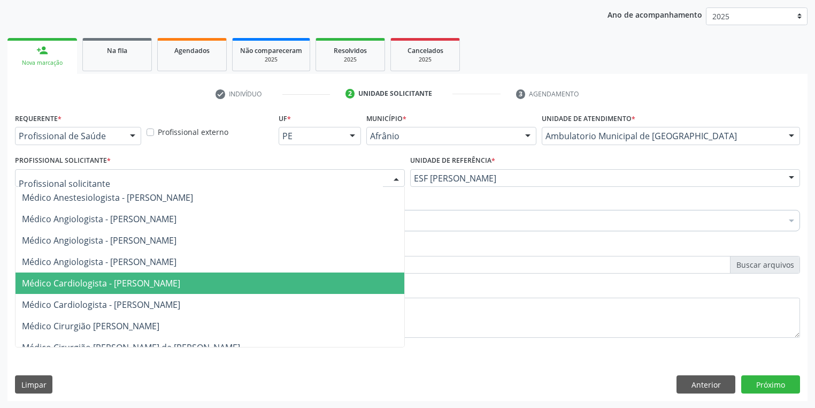
click at [90, 282] on span "Médico Cardiologista - [PERSON_NAME]" at bounding box center [101, 283] width 158 height 12
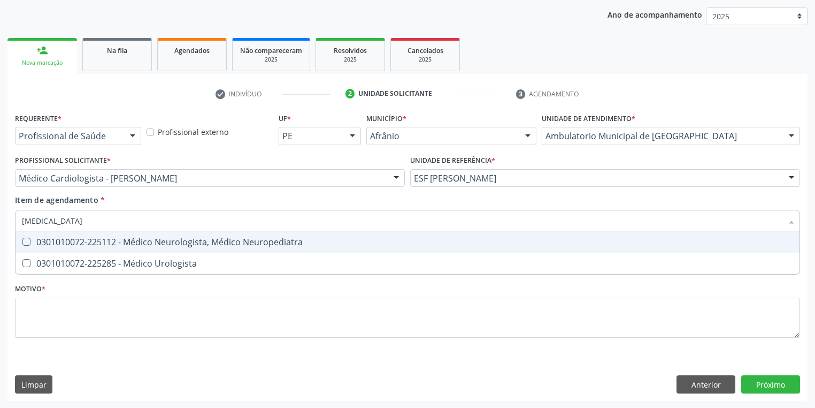
type input "urologista"
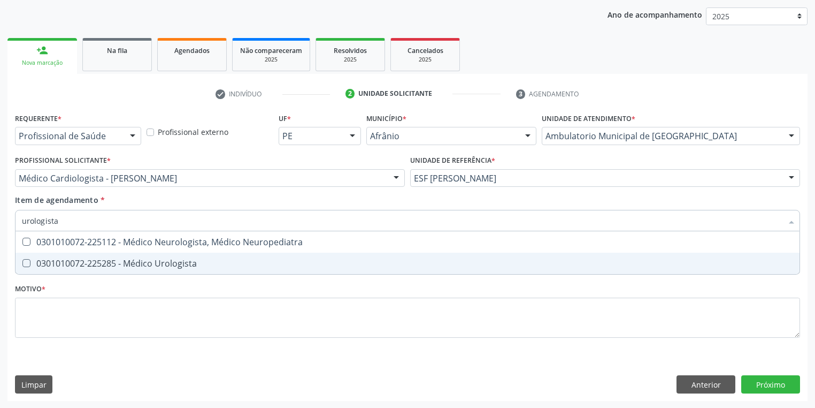
click at [154, 268] on div "0301010072-225285 - Médico Urologista" at bounding box center [408, 263] width 772 height 9
checkbox Urologista "true"
click at [130, 310] on div "Requerente * Profissional de Saúde Profissional de Saúde Paciente Nenhum result…" at bounding box center [407, 231] width 785 height 242
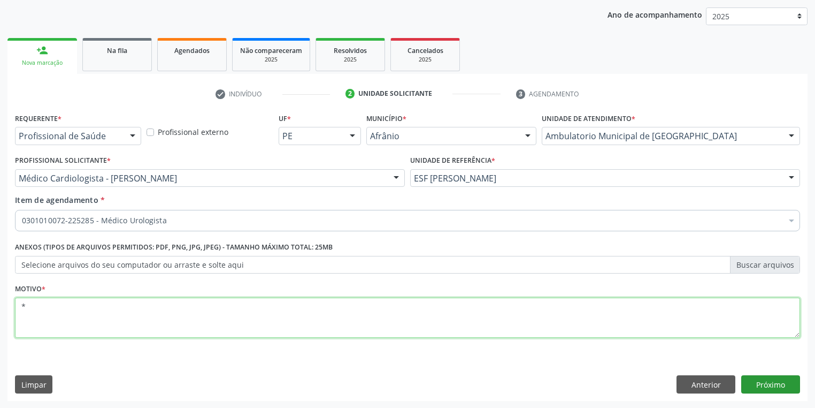
type textarea "*"
click at [758, 385] on button "Próximo" at bounding box center [771, 384] width 59 height 18
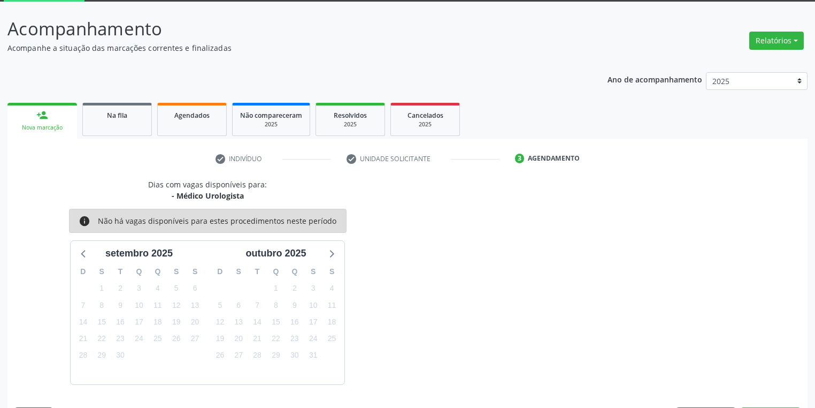
scroll to position [88, 0]
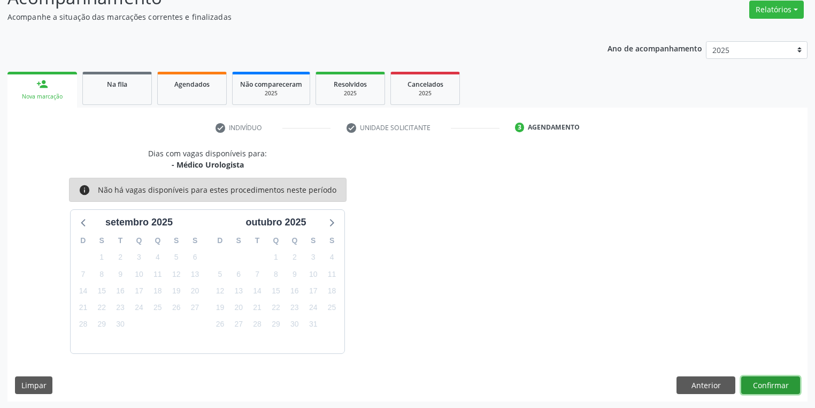
click at [773, 379] on button "Confirmar" at bounding box center [771, 385] width 59 height 18
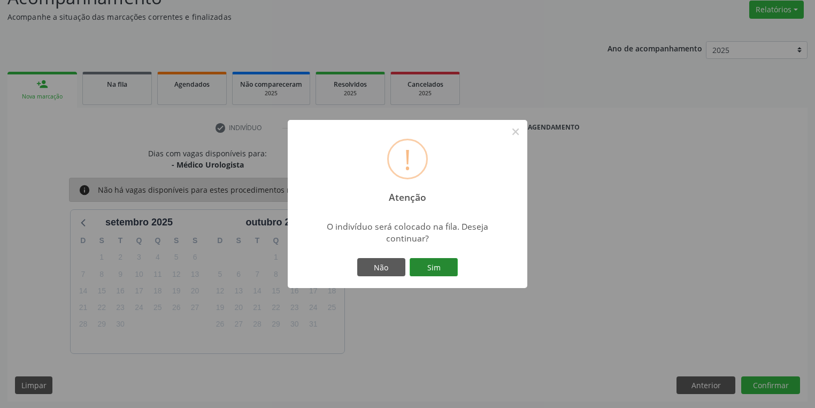
click at [451, 266] on button "Sim" at bounding box center [434, 267] width 48 height 18
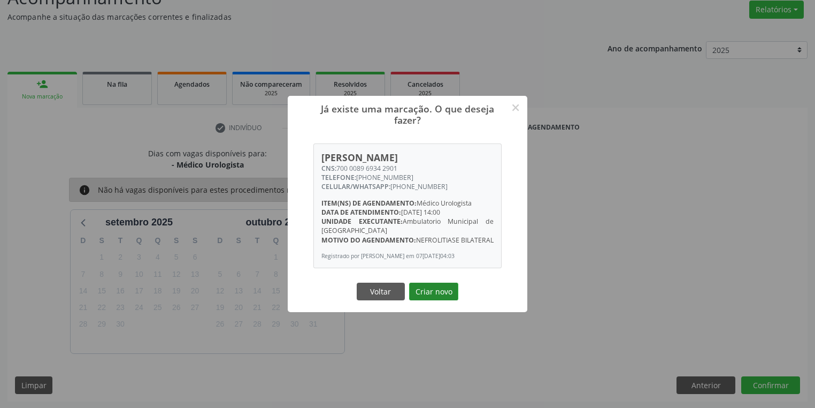
click at [428, 298] on button "Criar novo" at bounding box center [433, 292] width 49 height 18
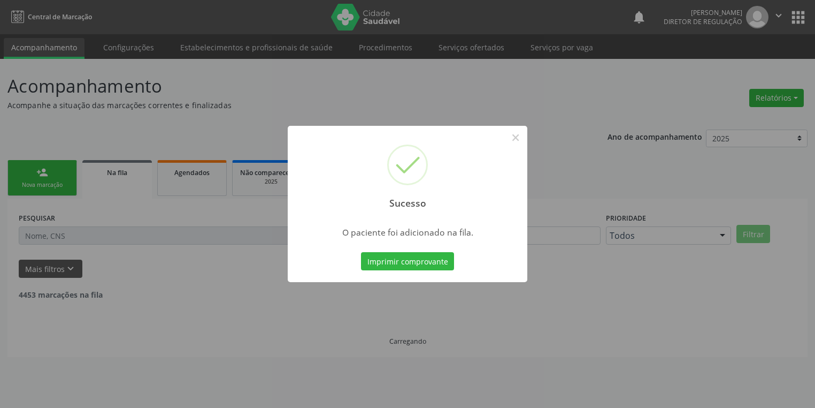
scroll to position [0, 0]
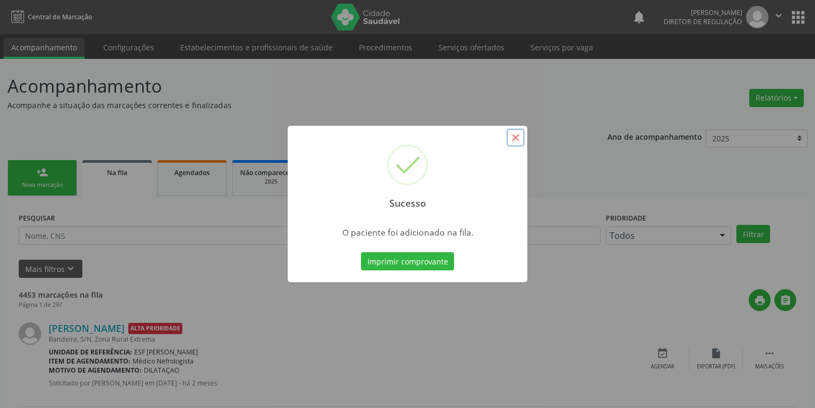
click at [513, 136] on button "×" at bounding box center [516, 137] width 18 height 18
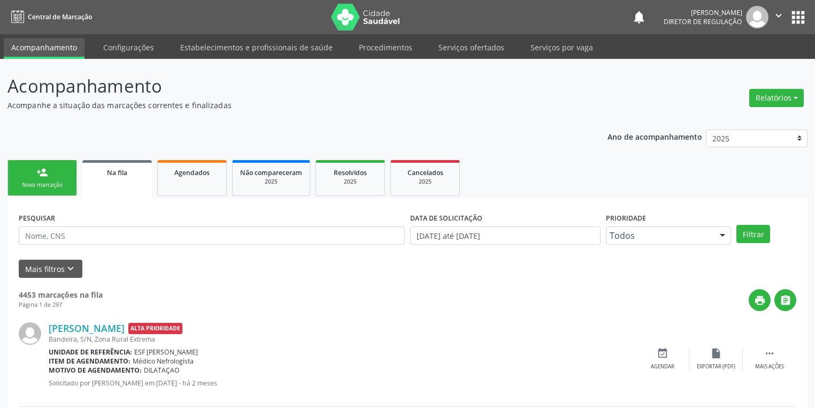
click at [27, 181] on div "Nova marcação" at bounding box center [43, 185] width 54 height 8
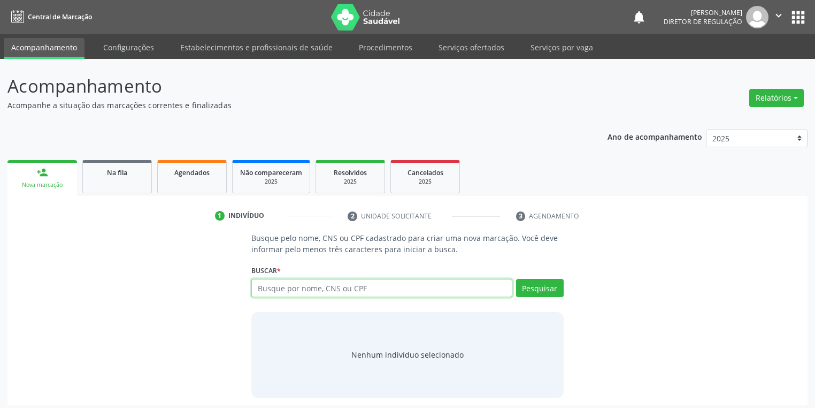
click at [270, 288] on input "text" at bounding box center [381, 288] width 261 height 18
type input "05245428482"
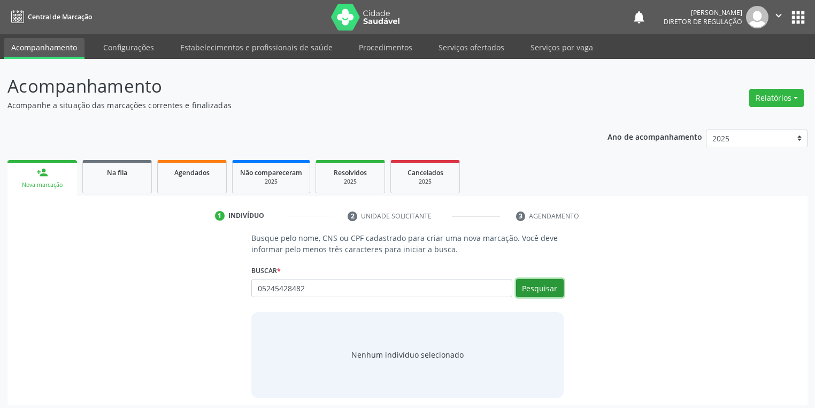
click at [524, 287] on button "Pesquisar" at bounding box center [540, 288] width 48 height 18
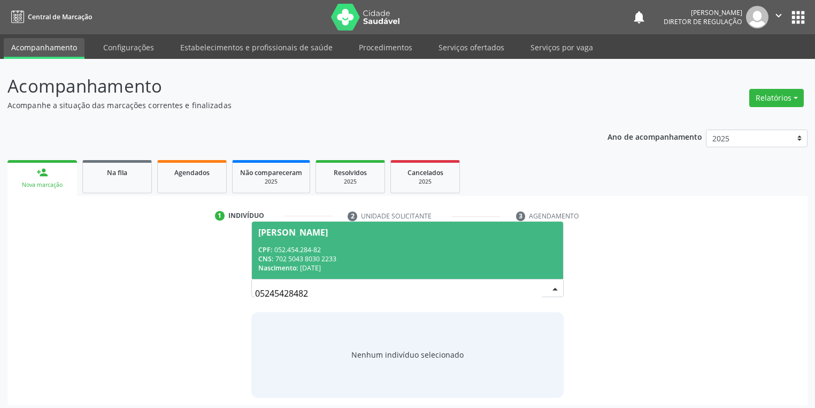
click at [291, 253] on div "CPF: 052.454.284-82" at bounding box center [407, 249] width 299 height 9
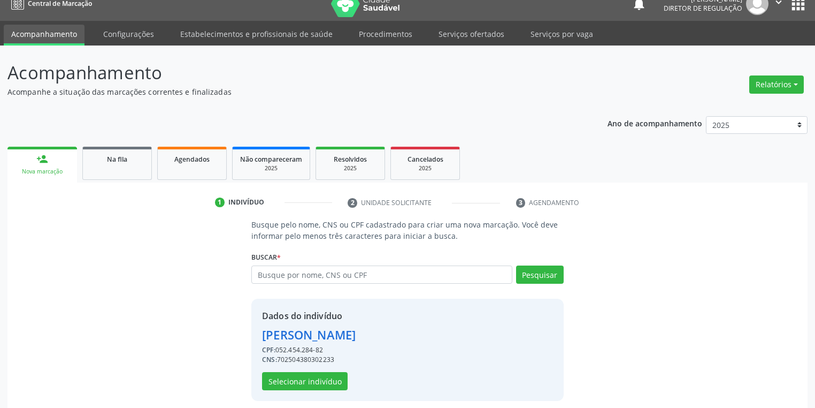
scroll to position [20, 0]
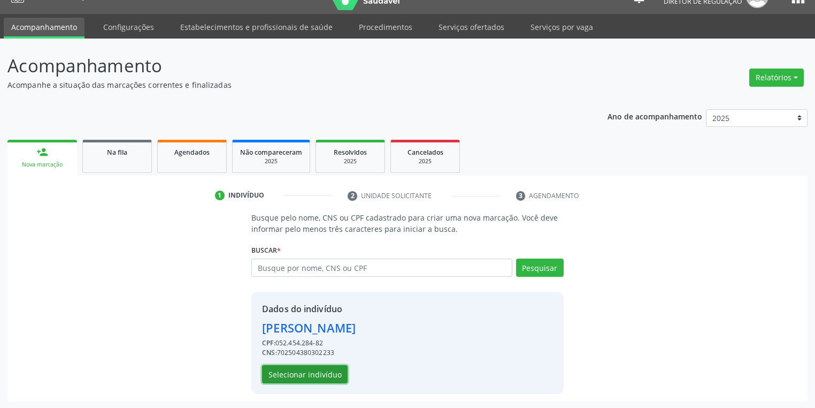
click at [274, 365] on button "Selecionar indivíduo" at bounding box center [305, 374] width 86 height 18
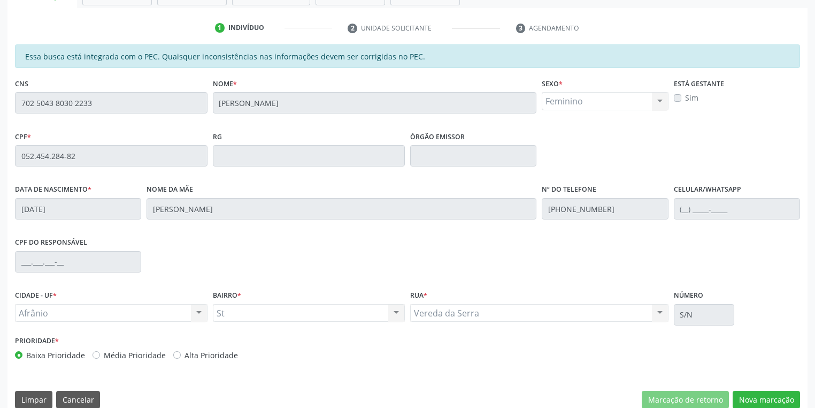
scroll to position [203, 0]
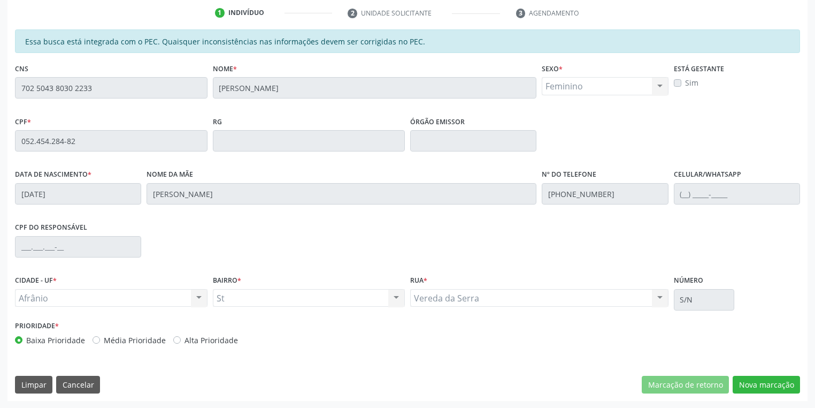
click at [765, 393] on div "Essa busca está integrada com o PEC. Quaisquer inconsistências nas informações …" at bounding box center [407, 214] width 800 height 371
click at [754, 383] on button "Nova marcação" at bounding box center [766, 385] width 67 height 18
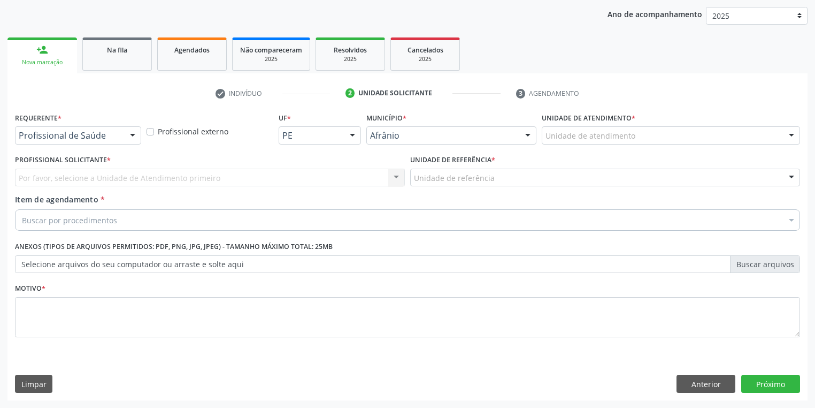
scroll to position [122, 0]
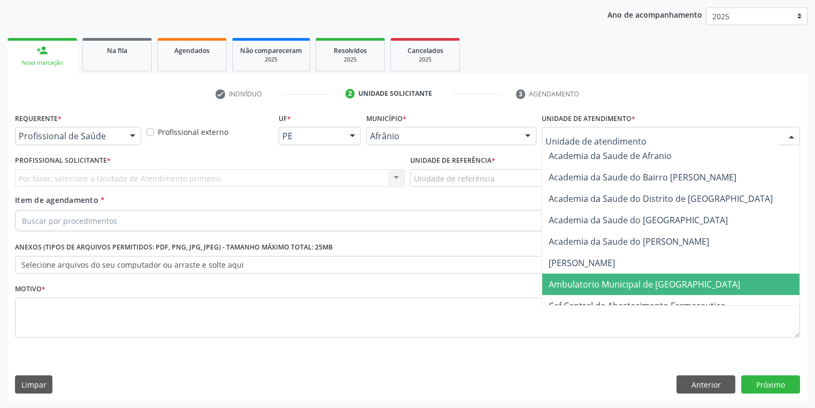
click at [573, 284] on span "Ambulatorio Municipal de [GEOGRAPHIC_DATA]" at bounding box center [645, 284] width 192 height 12
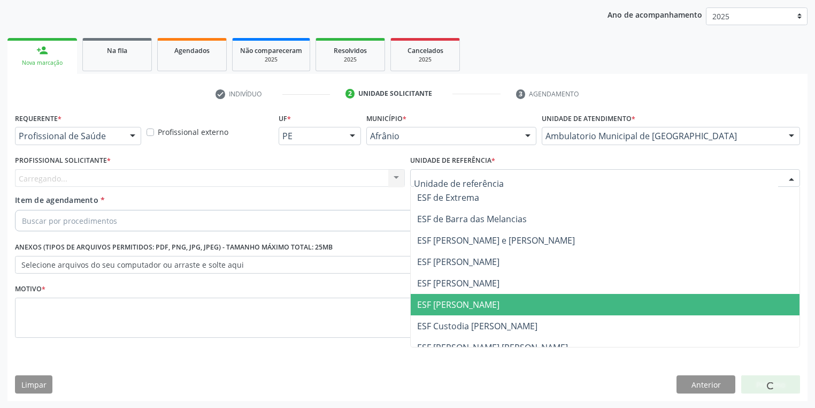
drag, startPoint x: 465, startPoint y: 302, endPoint x: 172, endPoint y: 222, distance: 304.0
click at [463, 301] on span "ESF [PERSON_NAME]" at bounding box center [458, 305] width 82 height 12
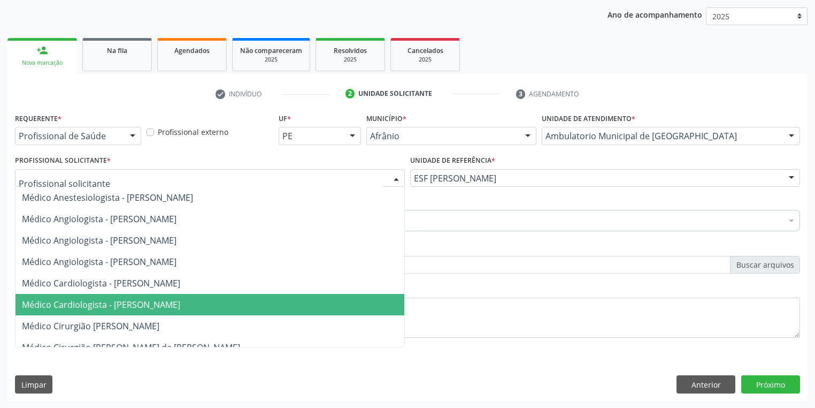
click at [76, 297] on span "Médico Cardiologista - [PERSON_NAME]" at bounding box center [210, 304] width 389 height 21
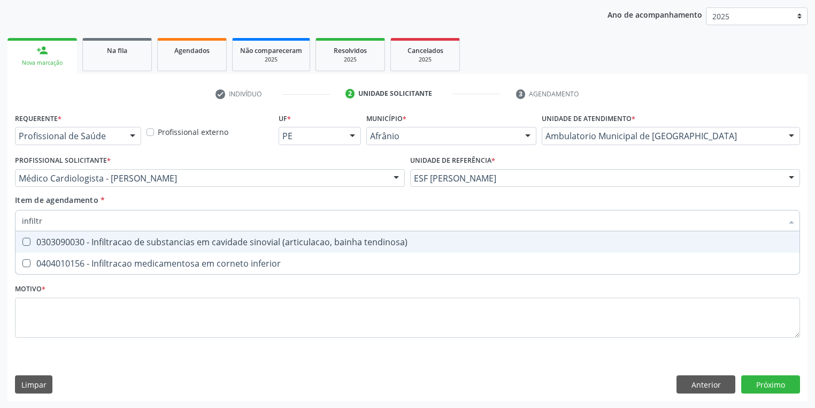
type input "infiltra"
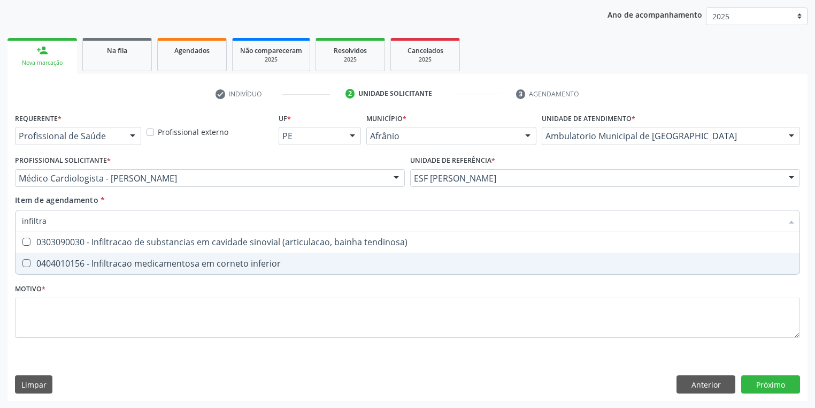
click at [79, 271] on span "0404010156 - Infiltracao medicamentosa em corneto inferior" at bounding box center [408, 263] width 784 height 21
checkbox inferior "true"
click at [59, 316] on div "Requerente * Profissional de Saúde Profissional de Saúde Paciente Nenhum result…" at bounding box center [407, 231] width 785 height 242
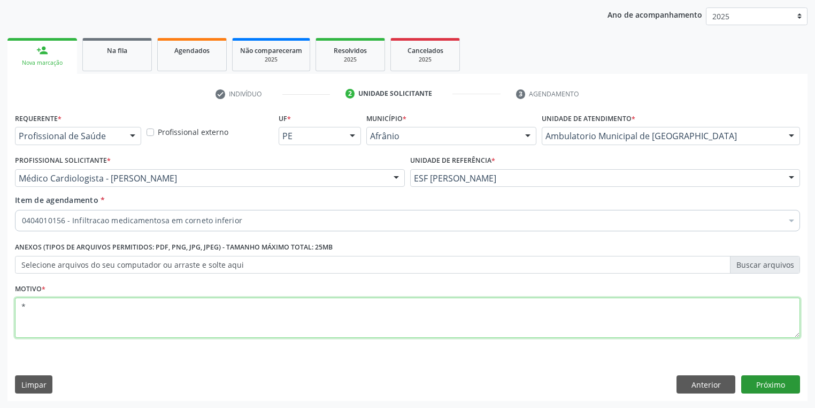
type textarea "*"
click at [755, 383] on button "Próximo" at bounding box center [771, 384] width 59 height 18
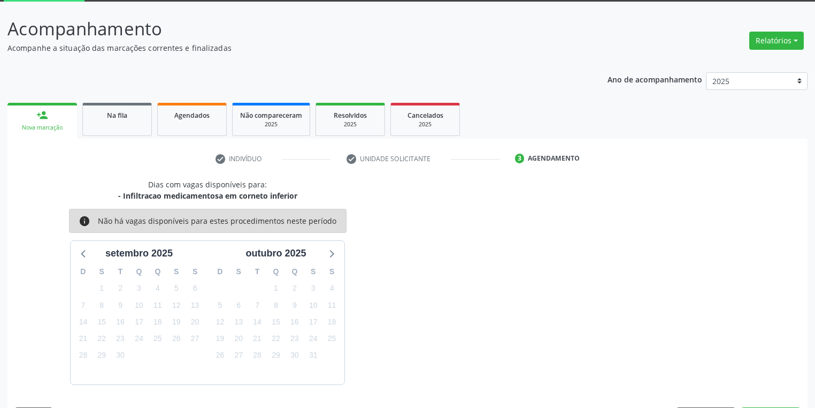
scroll to position [88, 0]
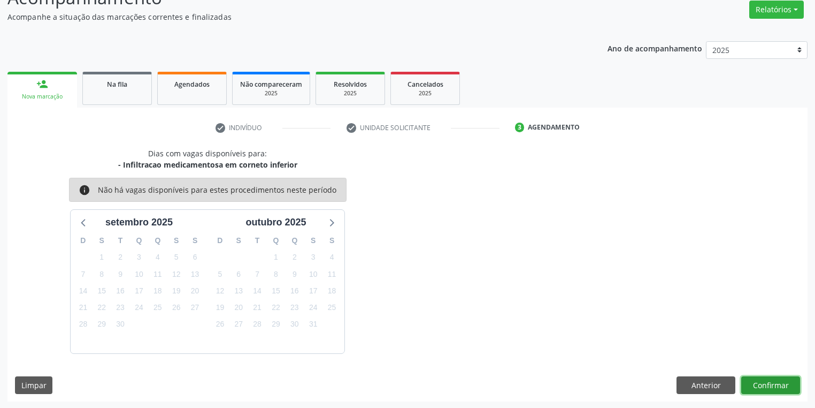
click at [760, 383] on button "Confirmar" at bounding box center [771, 385] width 59 height 18
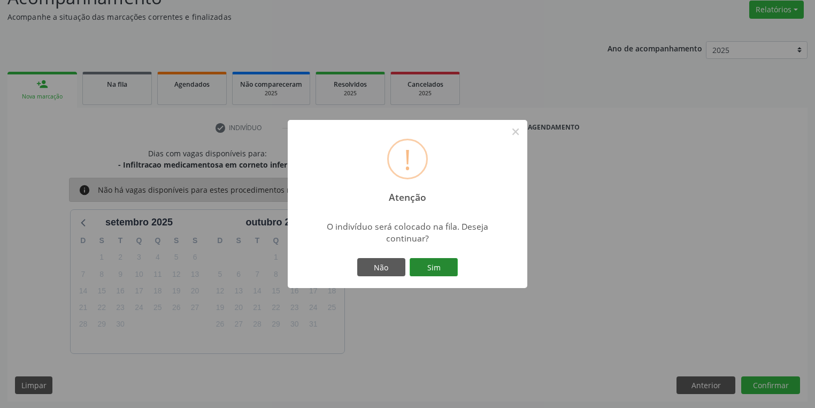
click at [447, 270] on button "Sim" at bounding box center [434, 267] width 48 height 18
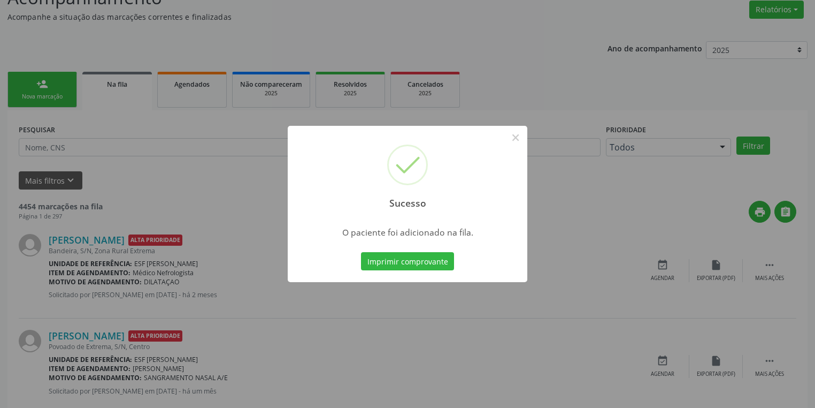
scroll to position [0, 0]
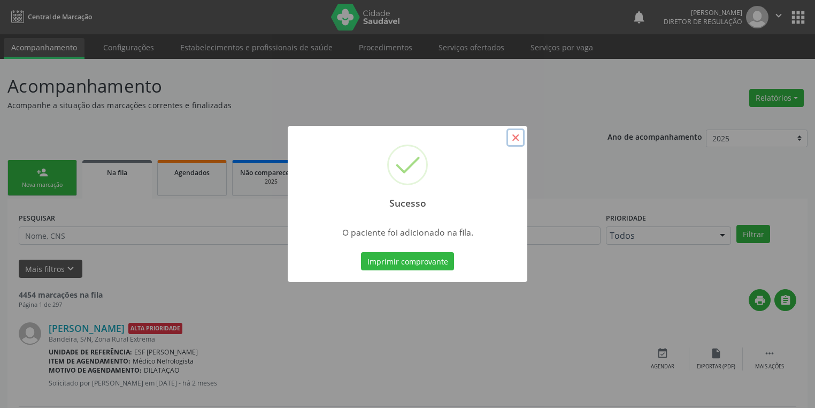
click at [513, 139] on button "×" at bounding box center [516, 137] width 18 height 18
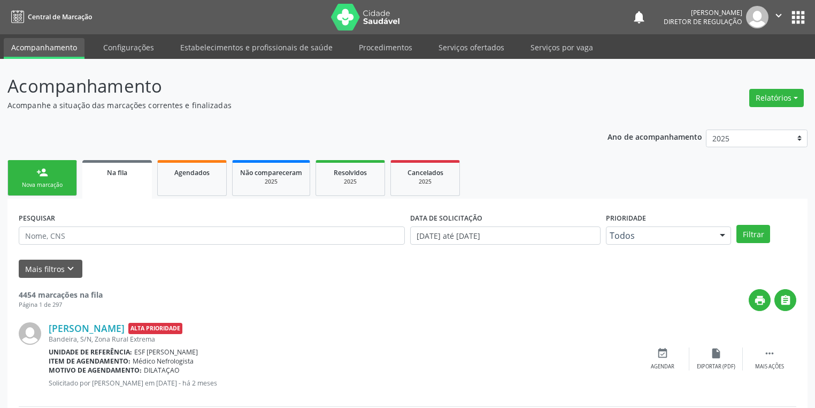
click at [64, 177] on link "person_add Nova marcação" at bounding box center [42, 178] width 70 height 36
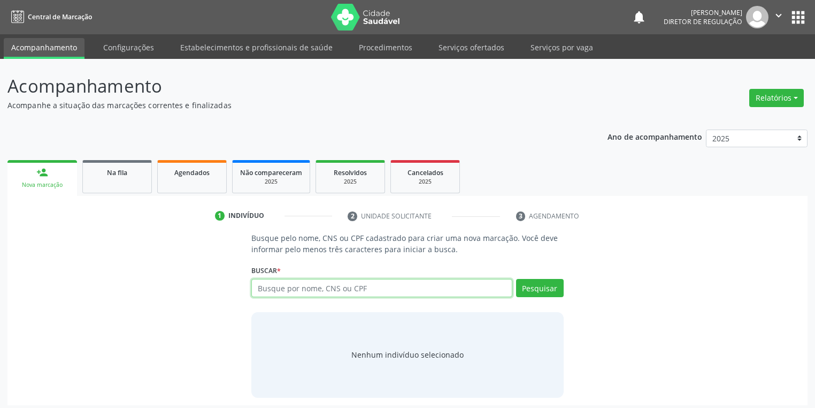
click at [293, 290] on input "text" at bounding box center [381, 288] width 261 height 18
type input "700304497889140"
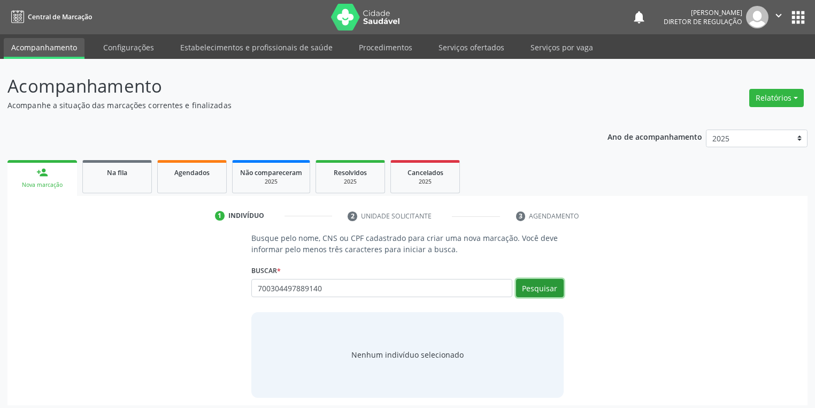
click at [527, 289] on button "Pesquisar" at bounding box center [540, 288] width 48 height 18
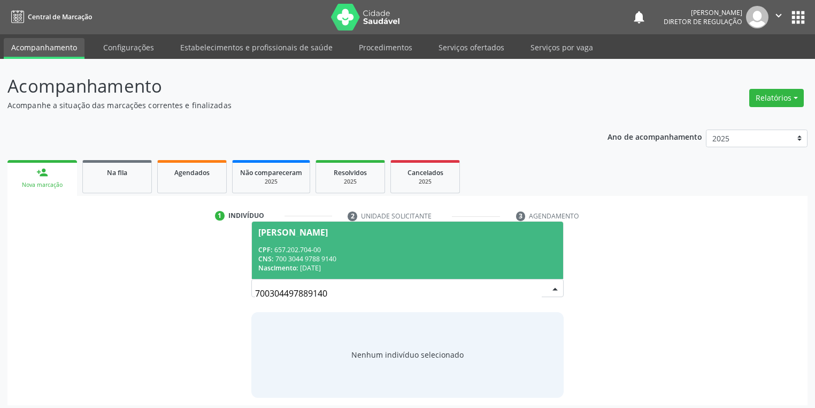
click at [345, 249] on div "CPF: 657.202.704-00" at bounding box center [407, 249] width 299 height 9
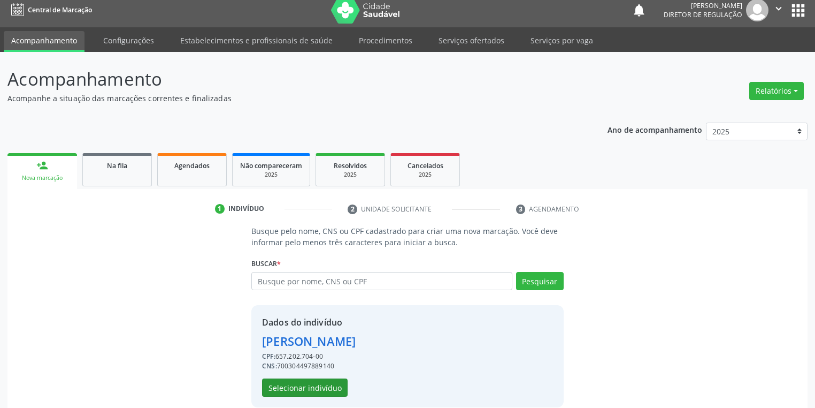
scroll to position [20, 0]
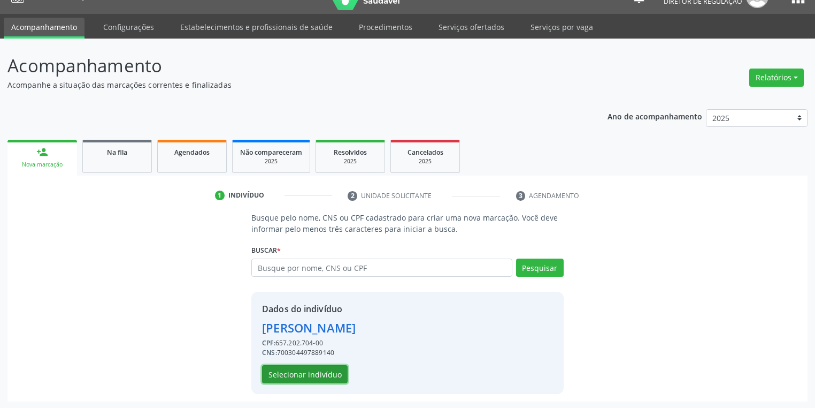
click at [319, 370] on button "Selecionar indivíduo" at bounding box center [305, 374] width 86 height 18
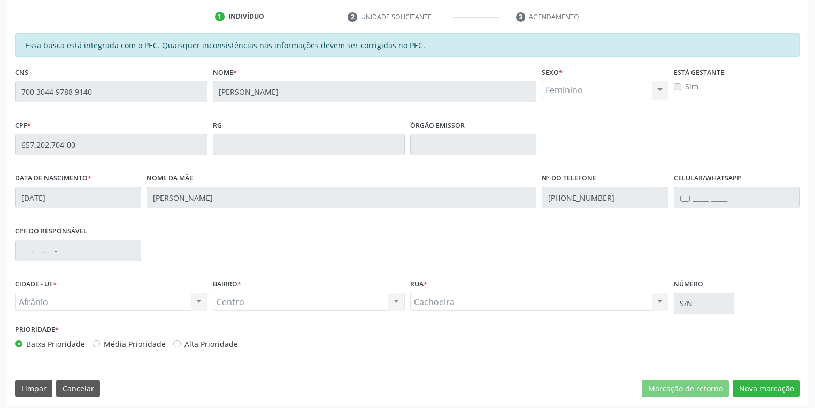
scroll to position [203, 0]
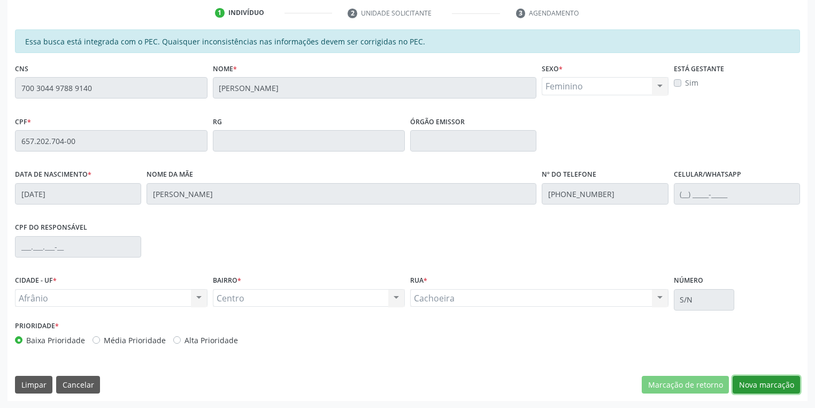
drag, startPoint x: 753, startPoint y: 381, endPoint x: 745, endPoint y: 379, distance: 8.0
click at [752, 381] on button "Nova marcação" at bounding box center [766, 385] width 67 height 18
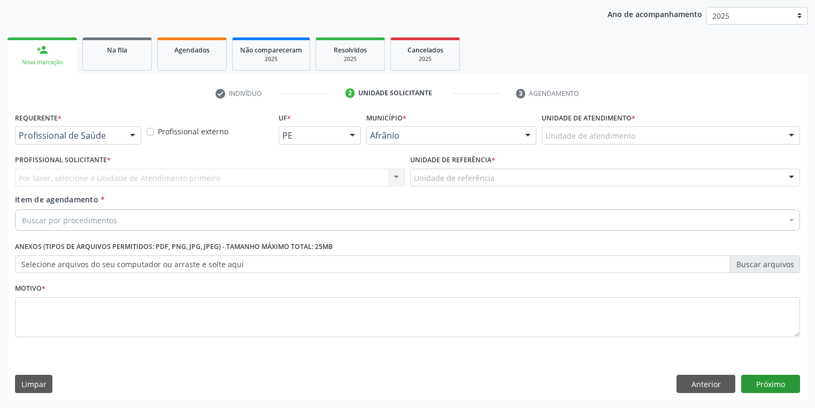
scroll to position [122, 0]
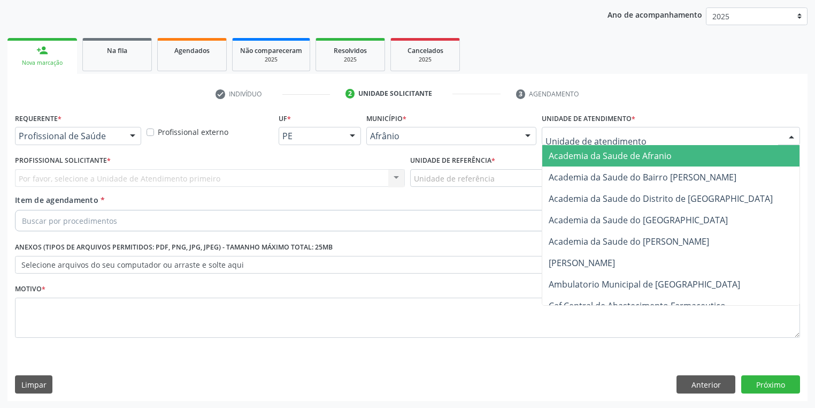
click at [566, 128] on div at bounding box center [671, 136] width 258 height 18
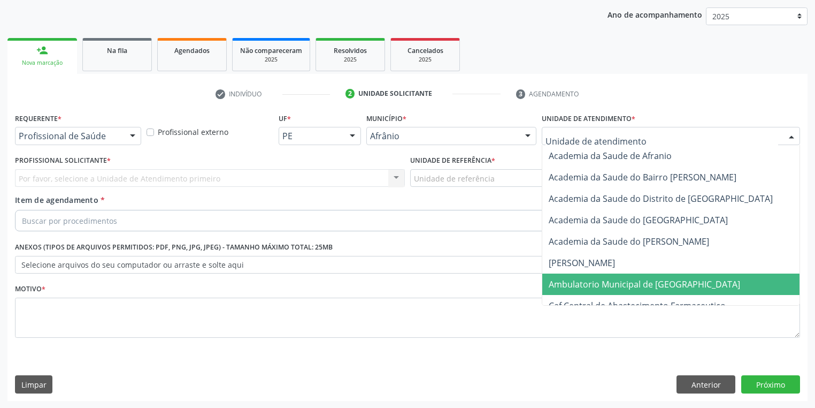
click at [597, 284] on span "Ambulatorio Municipal de [GEOGRAPHIC_DATA]" at bounding box center [645, 284] width 192 height 12
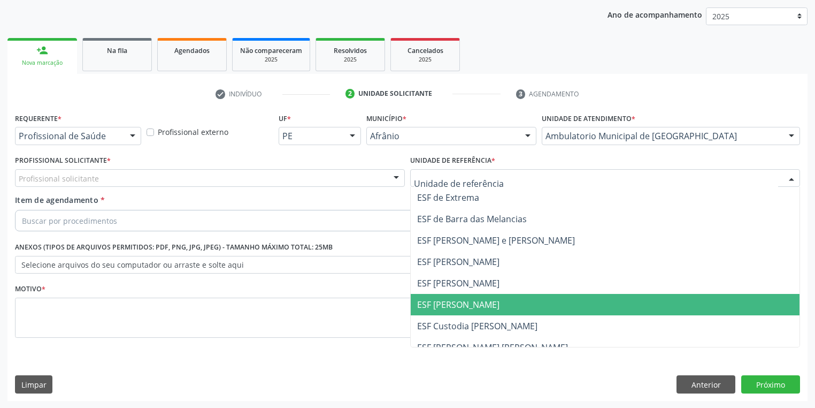
click at [443, 304] on span "ESF [PERSON_NAME]" at bounding box center [458, 305] width 82 height 12
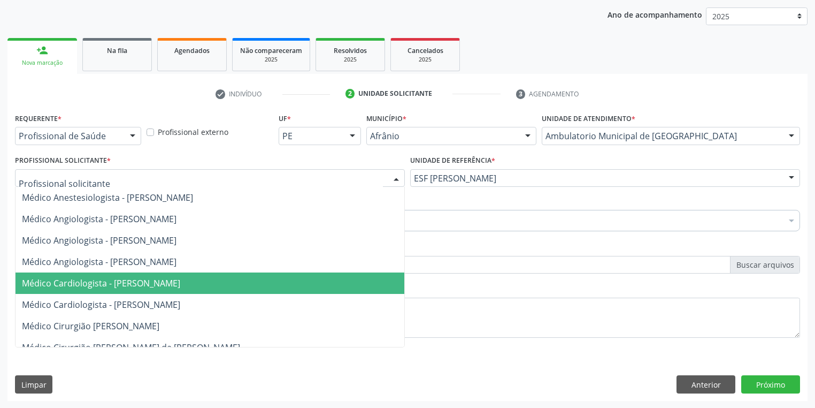
click at [83, 279] on span "Médico Cardiologista - [PERSON_NAME]" at bounding box center [101, 283] width 158 height 12
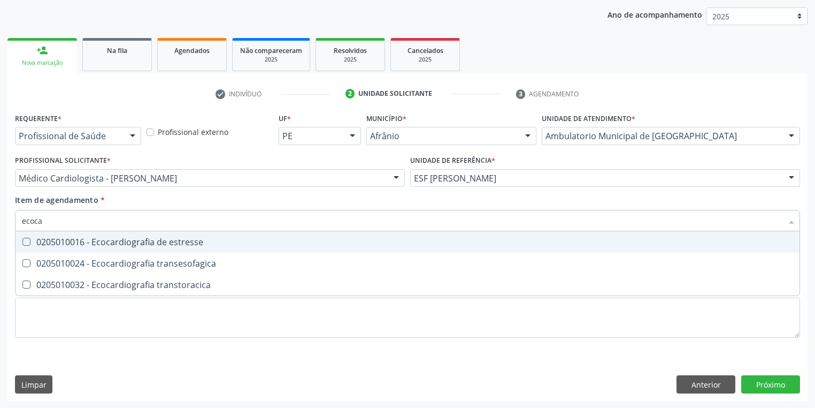
type input "ecocar"
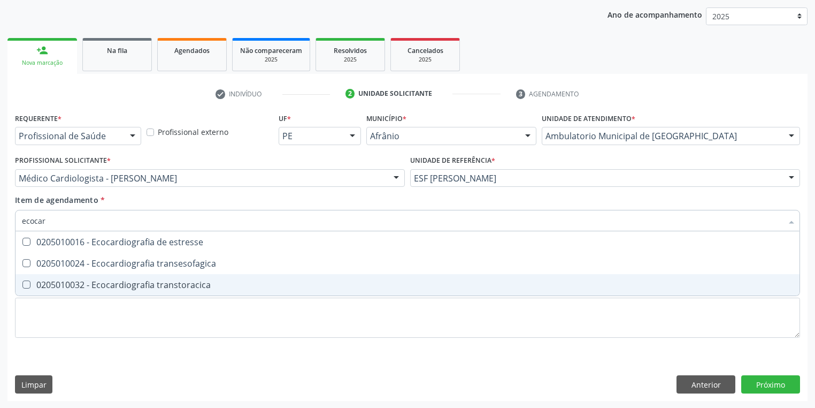
click at [28, 283] on transtoracica at bounding box center [26, 284] width 8 height 8
click at [22, 283] on transtoracica "checkbox" at bounding box center [19, 284] width 7 height 7
checkbox transtoracica "true"
click at [43, 304] on div "Requerente * Profissional de Saúde Profissional de Saúde Paciente Nenhum result…" at bounding box center [407, 231] width 785 height 242
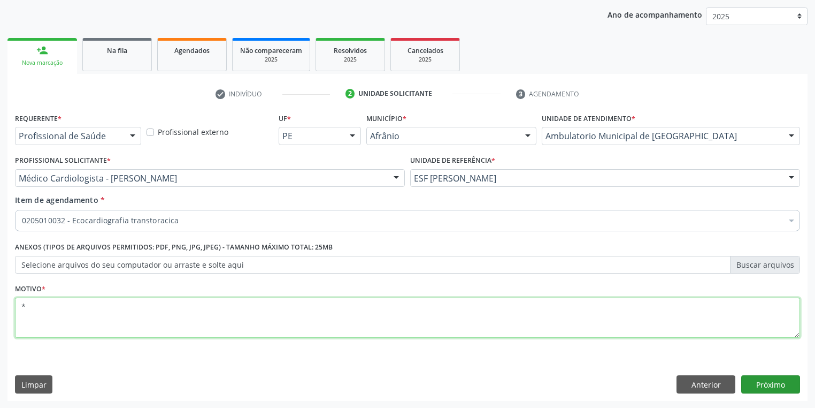
type textarea "*"
click at [754, 383] on button "Próximo" at bounding box center [771, 384] width 59 height 18
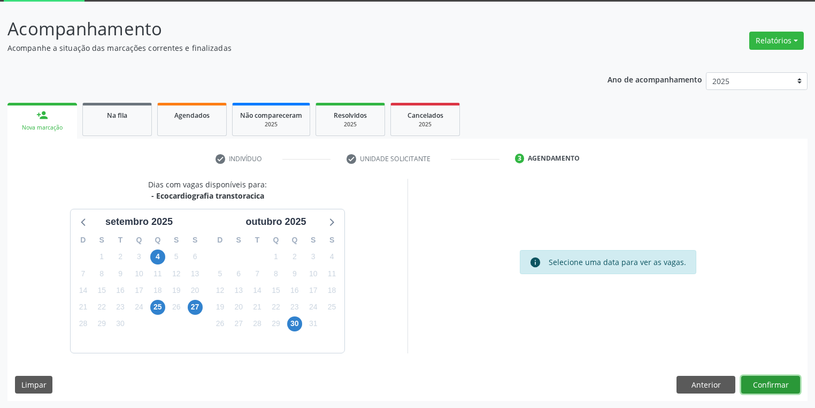
click at [767, 381] on button "Confirmar" at bounding box center [771, 385] width 59 height 18
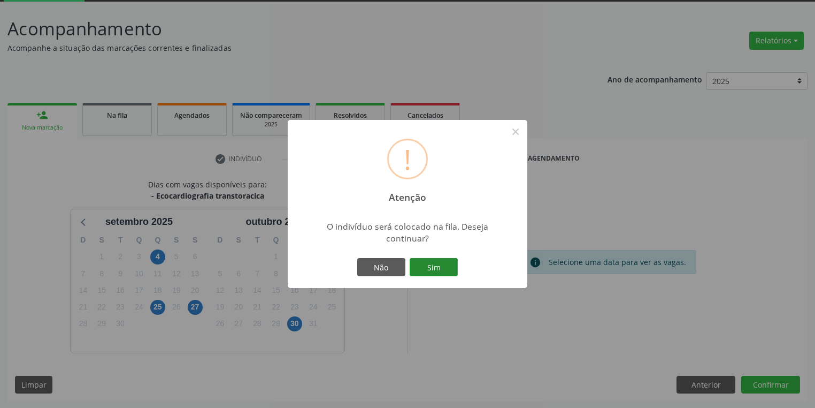
click at [424, 264] on button "Sim" at bounding box center [434, 267] width 48 height 18
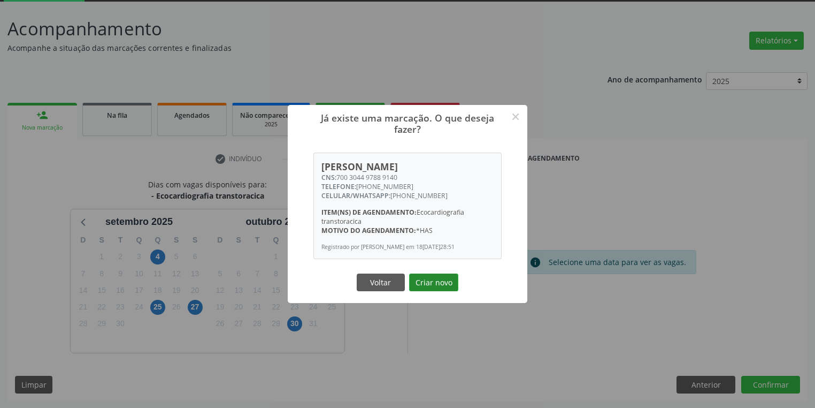
click at [426, 281] on button "Criar novo" at bounding box center [433, 282] width 49 height 18
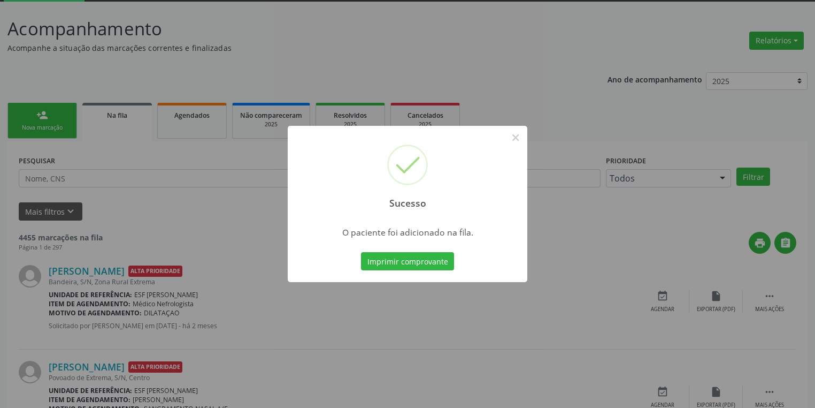
scroll to position [0, 0]
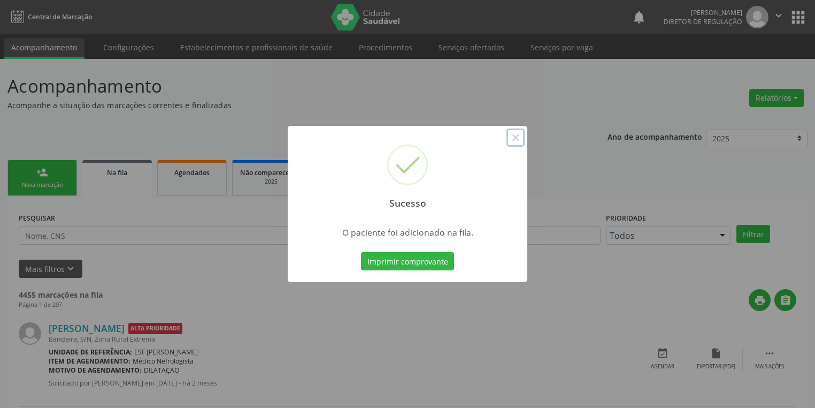
drag, startPoint x: 511, startPoint y: 137, endPoint x: 502, endPoint y: 139, distance: 8.7
click at [510, 137] on button "×" at bounding box center [516, 137] width 18 height 18
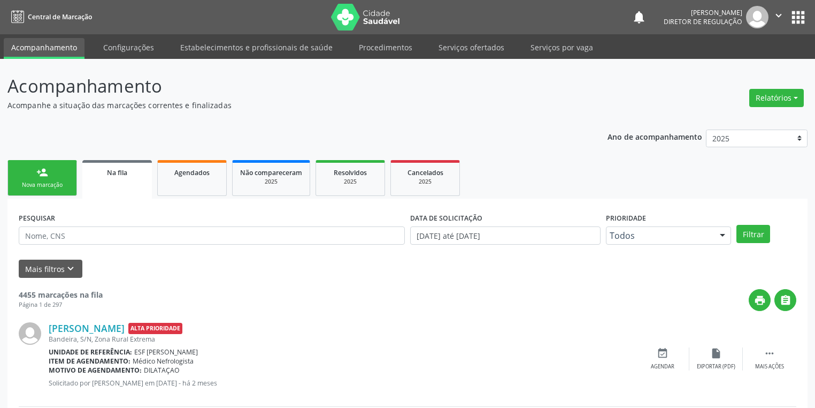
click at [25, 173] on link "person_add Nova marcação" at bounding box center [42, 178] width 70 height 36
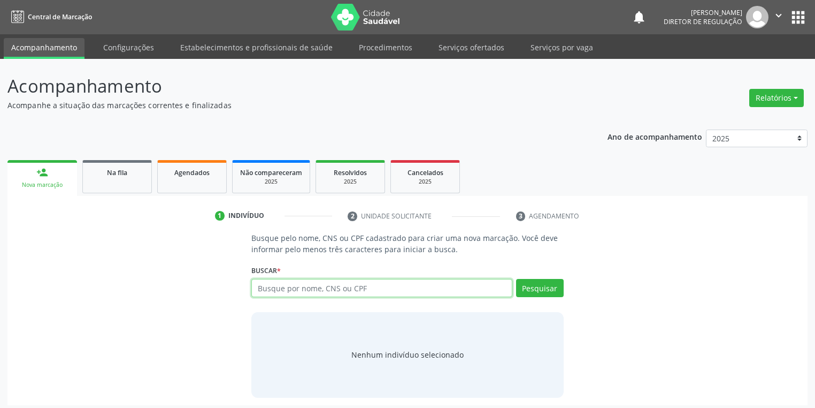
click at [286, 282] on input "text" at bounding box center [381, 288] width 261 height 18
type input "704806590695148"
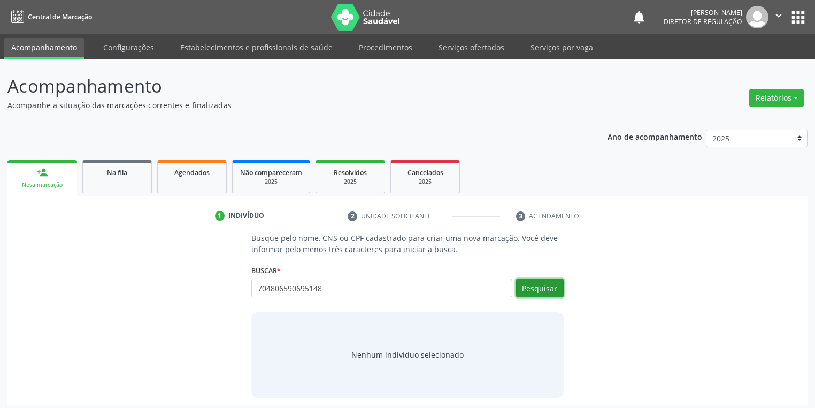
click at [540, 290] on button "Pesquisar" at bounding box center [540, 288] width 48 height 18
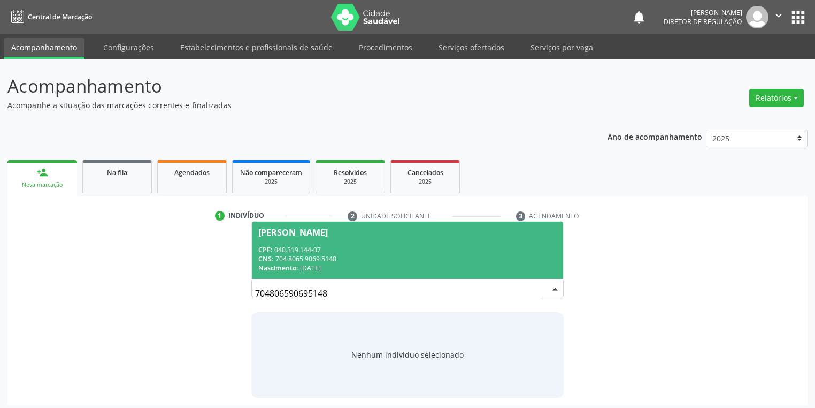
click at [337, 249] on div "CPF: 040.319.144-07" at bounding box center [407, 249] width 299 height 9
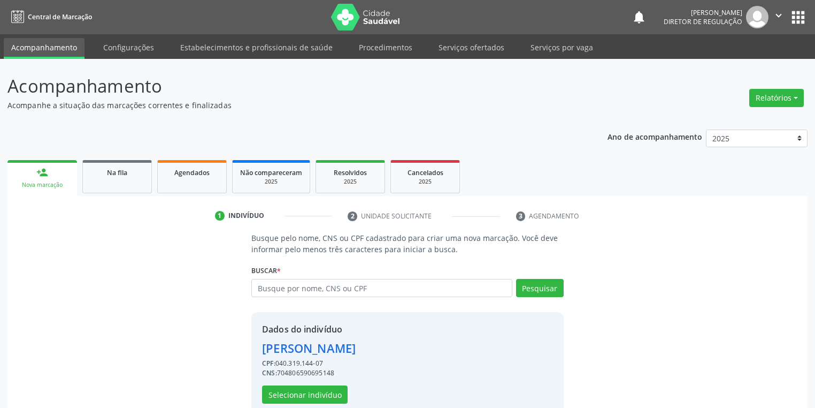
scroll to position [20, 0]
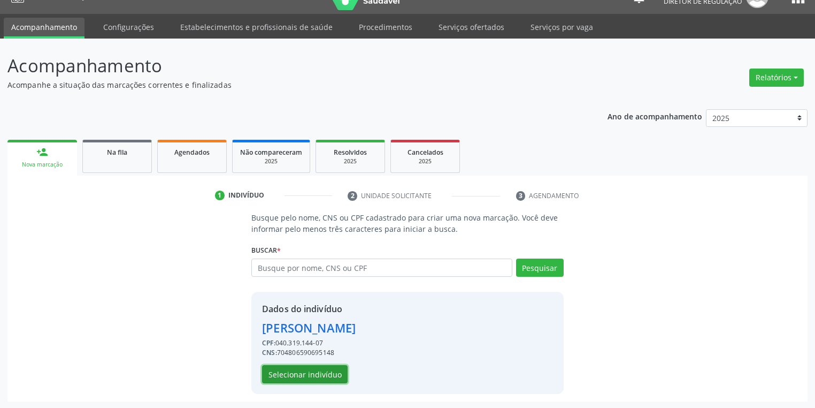
click at [307, 378] on button "Selecionar indivíduo" at bounding box center [305, 374] width 86 height 18
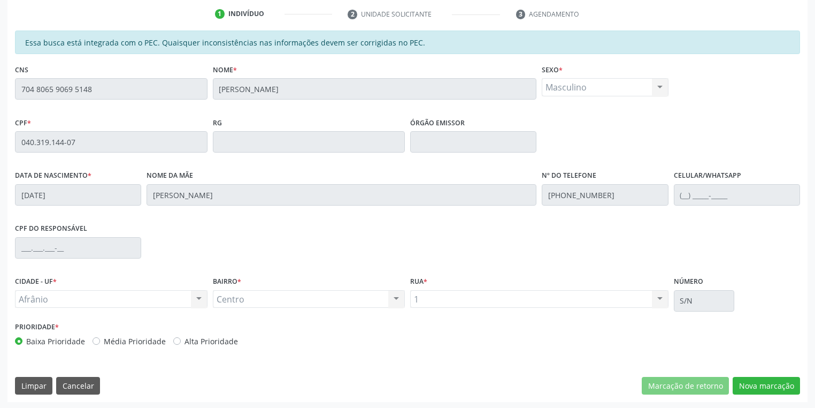
scroll to position [203, 0]
click at [739, 387] on button "Nova marcação" at bounding box center [766, 385] width 67 height 18
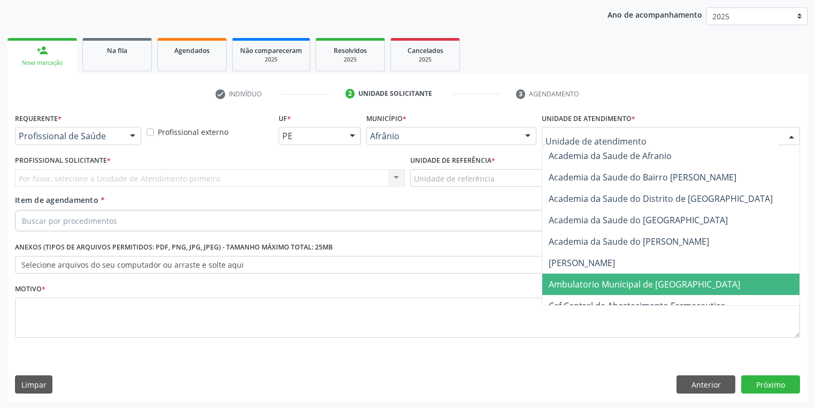
click at [559, 280] on span "Ambulatorio Municipal de [GEOGRAPHIC_DATA]" at bounding box center [645, 284] width 192 height 12
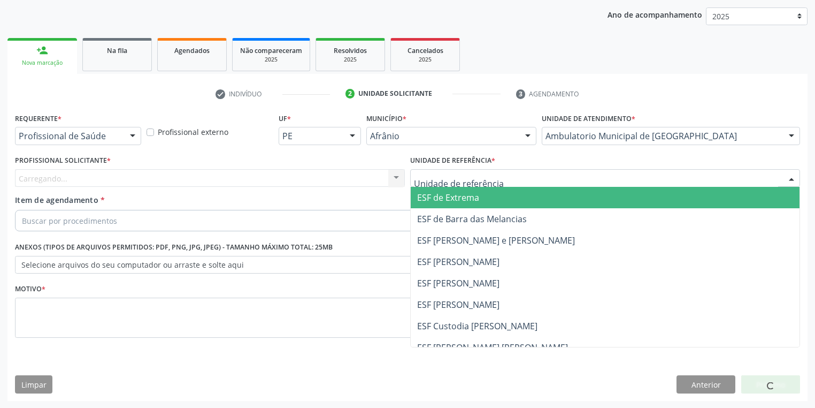
drag, startPoint x: 432, startPoint y: 182, endPoint x: 432, endPoint y: 212, distance: 30.0
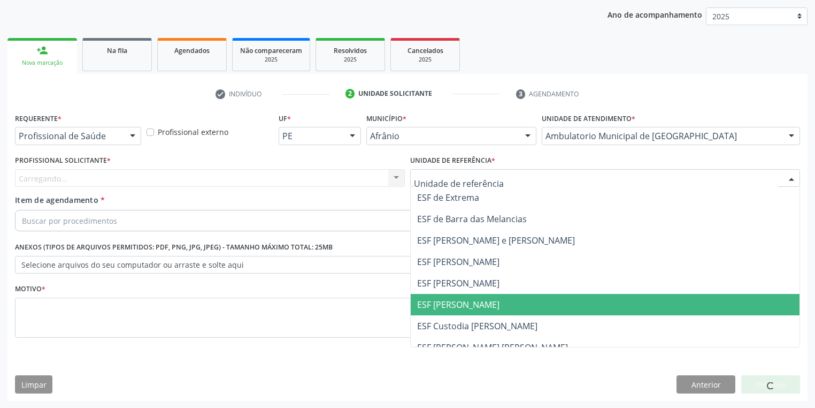
click at [433, 297] on span "ESF [PERSON_NAME]" at bounding box center [605, 304] width 389 height 21
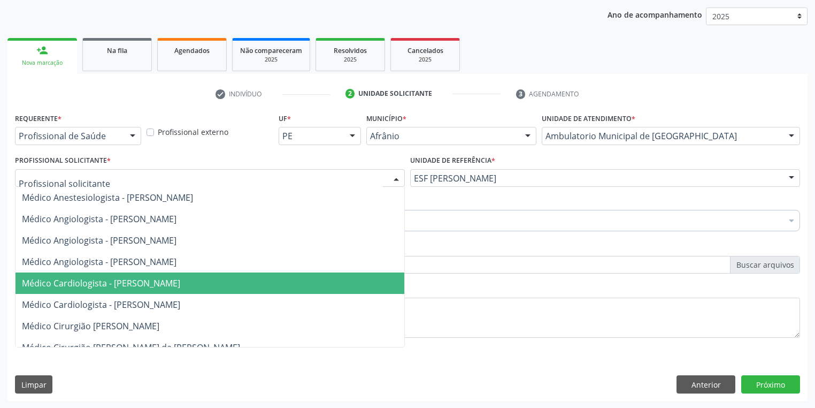
click at [105, 281] on span "Médico Cardiologista - [PERSON_NAME]" at bounding box center [101, 283] width 158 height 12
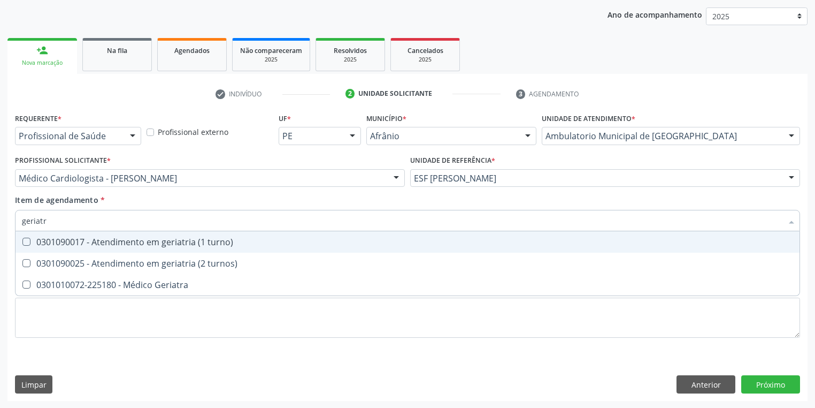
type input "geriatra"
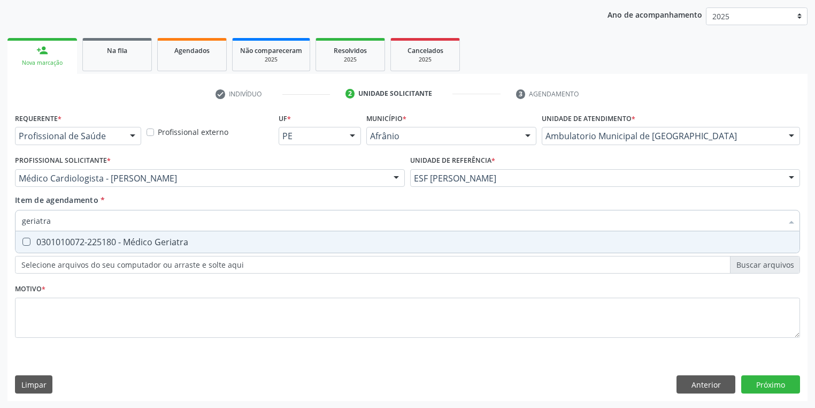
click at [60, 245] on div "0301010072-225180 - Médico Geriatra" at bounding box center [408, 242] width 772 height 9
checkbox Geriatra "true"
click at [44, 322] on div "Requerente * Profissional de Saúde Profissional de Saúde Paciente Nenhum result…" at bounding box center [407, 231] width 785 height 242
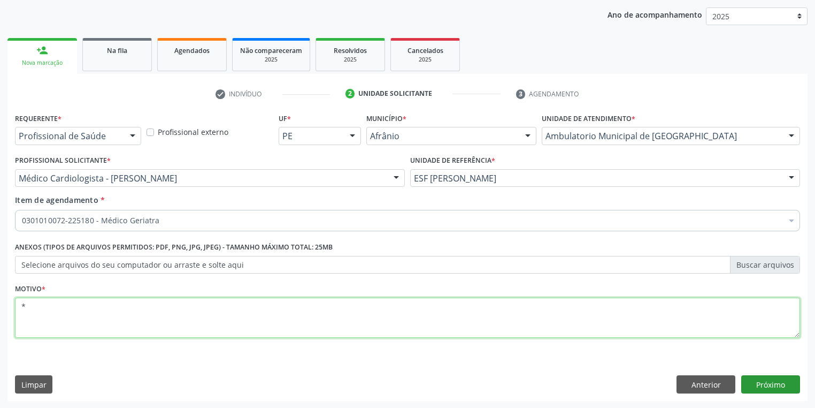
type textarea "*"
click at [767, 387] on button "Próximo" at bounding box center [771, 384] width 59 height 18
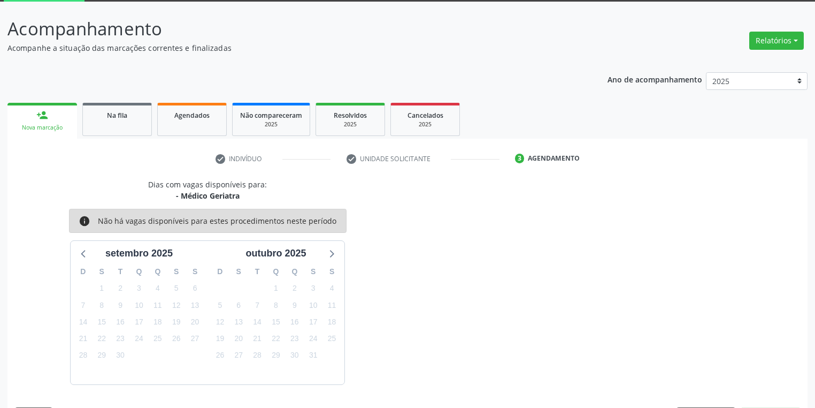
scroll to position [88, 0]
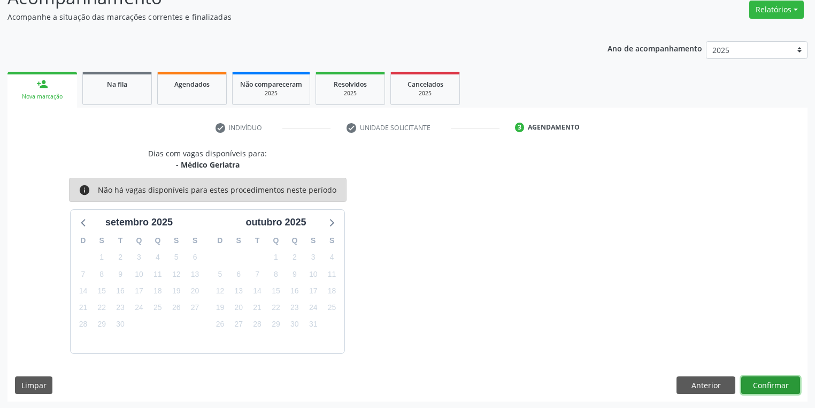
click at [757, 381] on button "Confirmar" at bounding box center [771, 385] width 59 height 18
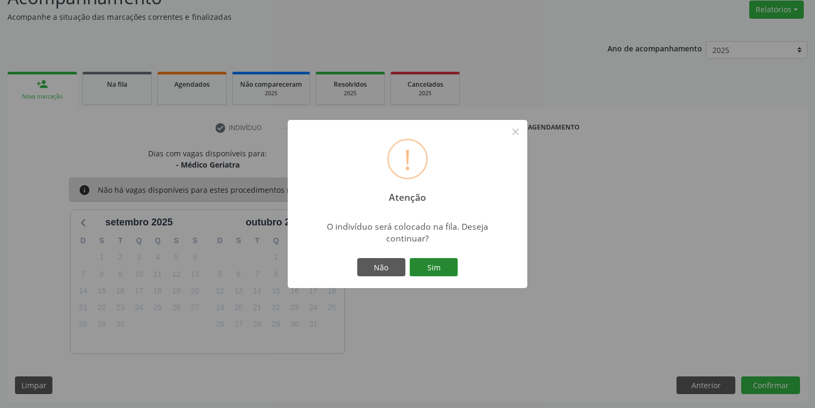
click at [445, 263] on button "Sim" at bounding box center [434, 267] width 48 height 18
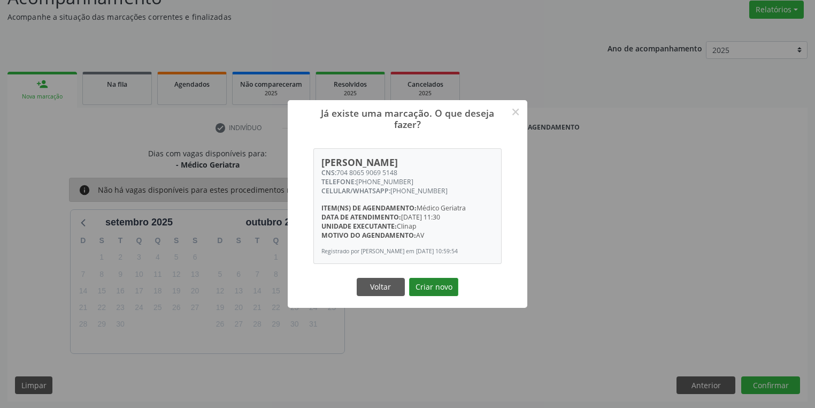
click at [444, 295] on button "Criar novo" at bounding box center [433, 287] width 49 height 18
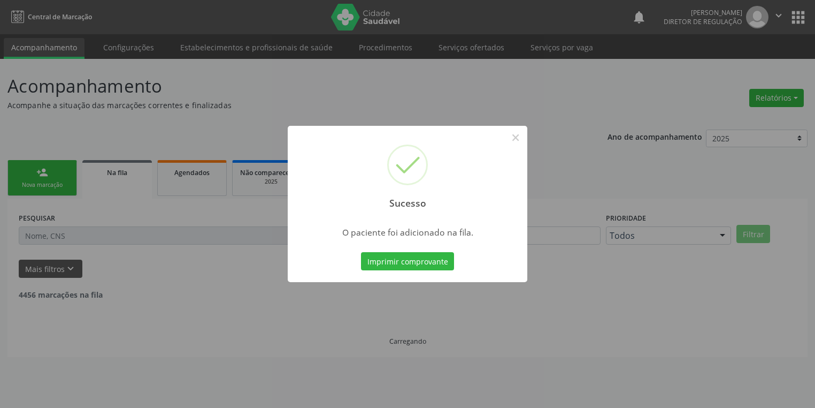
scroll to position [0, 0]
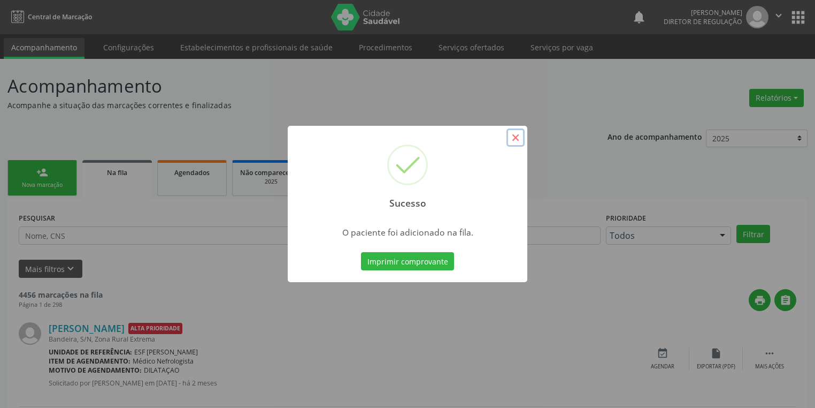
click at [510, 136] on button "×" at bounding box center [516, 137] width 18 height 18
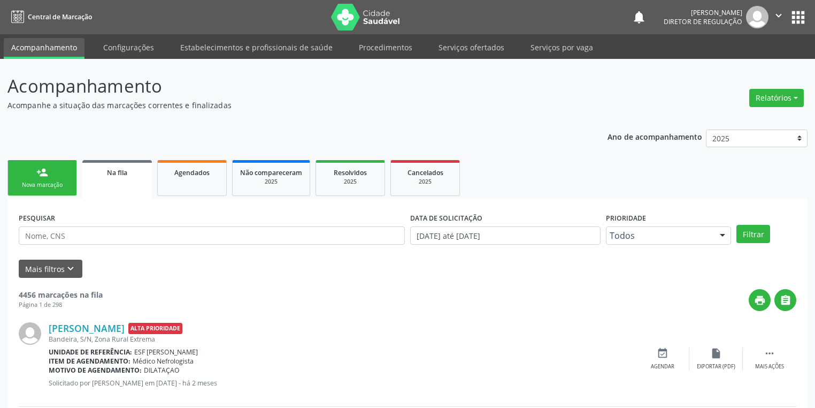
click at [50, 177] on link "person_add Nova marcação" at bounding box center [42, 178] width 70 height 36
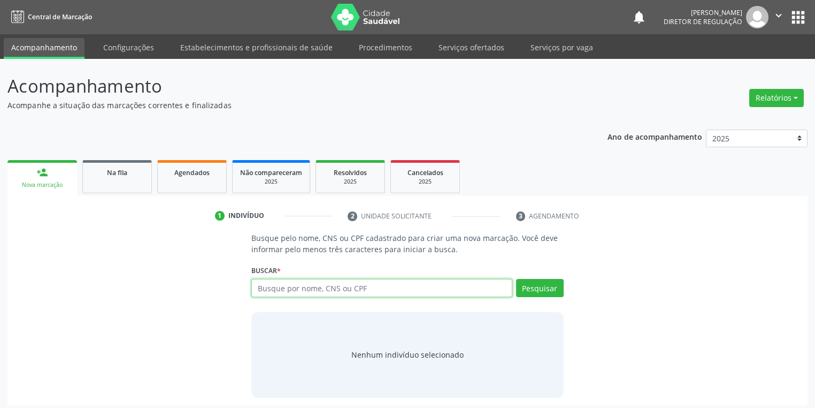
click at [274, 289] on input "text" at bounding box center [381, 288] width 261 height 18
type input "77475550400"
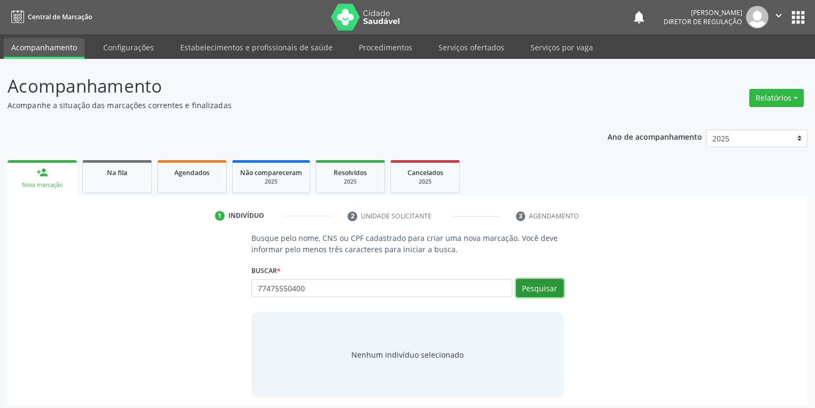
click at [548, 286] on button "Pesquisar" at bounding box center [540, 288] width 48 height 18
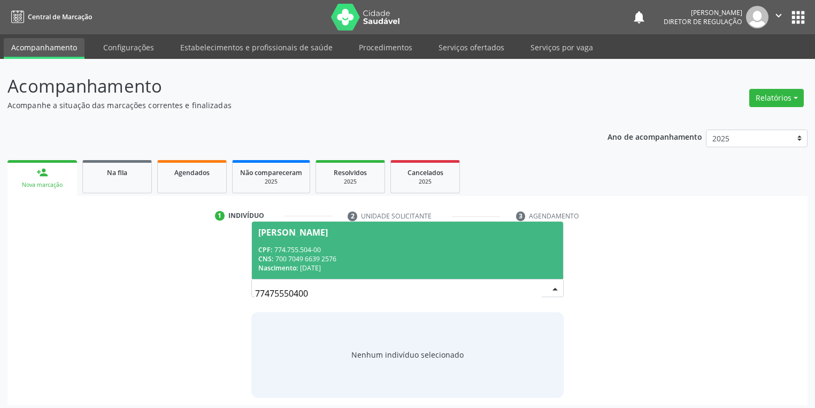
click at [370, 240] on span "Edileusa de Sousa Mendes Sobrinho CPF: 774.755.504-00 CNS: 700 7049 6639 2576 N…" at bounding box center [407, 250] width 311 height 57
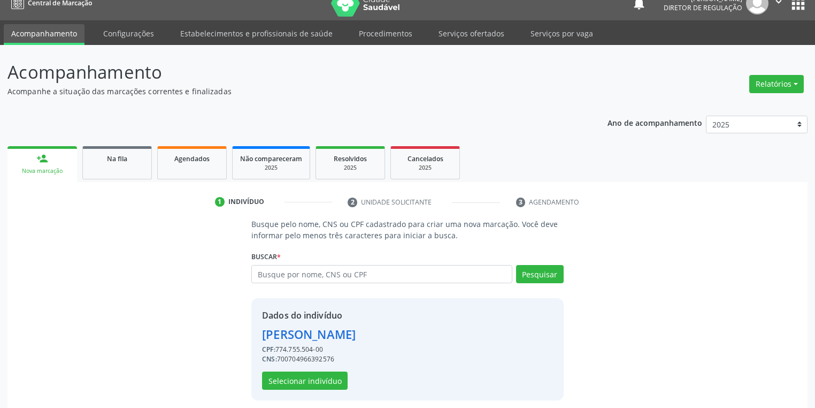
scroll to position [20, 0]
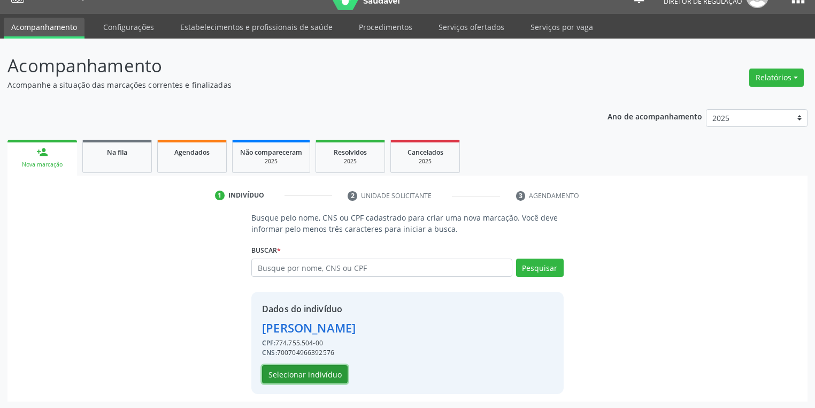
click at [308, 371] on button "Selecionar indivíduo" at bounding box center [305, 374] width 86 height 18
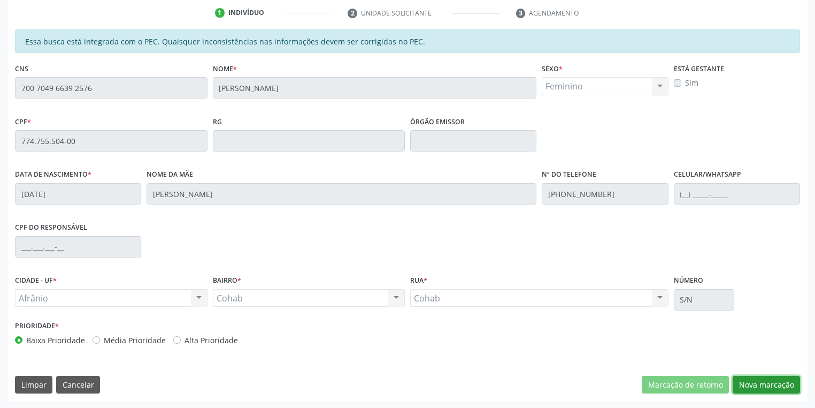
click at [755, 383] on button "Nova marcação" at bounding box center [766, 385] width 67 height 18
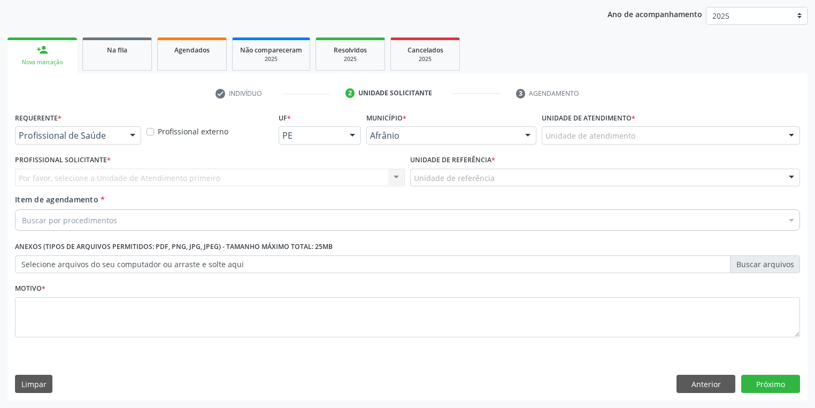
scroll to position [122, 0]
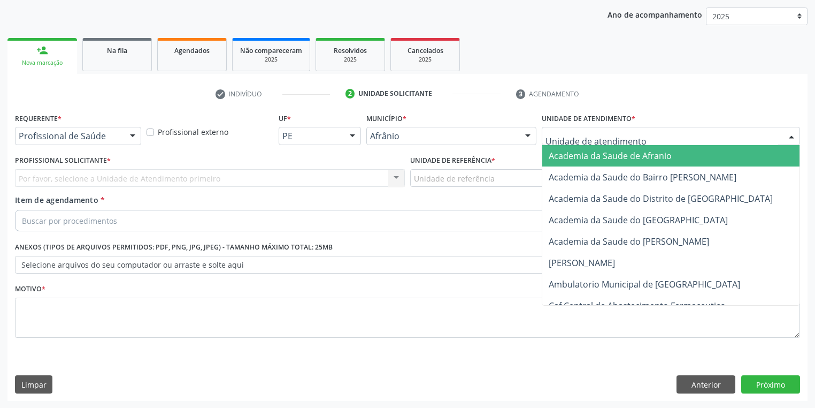
drag, startPoint x: 570, startPoint y: 135, endPoint x: 582, endPoint y: 233, distance: 98.0
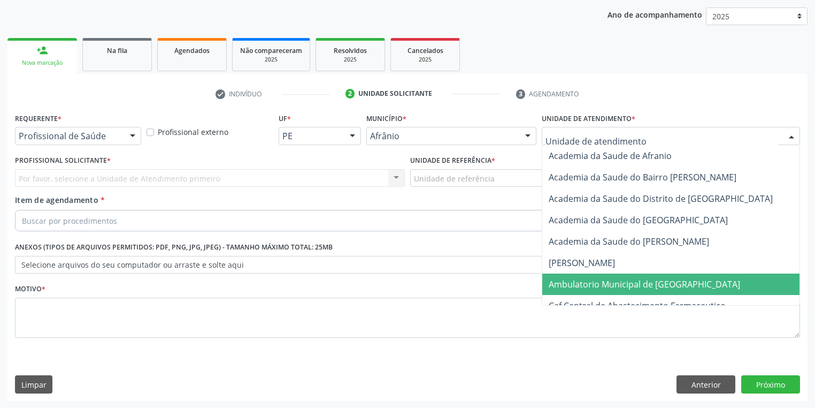
drag, startPoint x: 579, startPoint y: 280, endPoint x: 533, endPoint y: 254, distance: 52.5
click at [578, 280] on span "Ambulatorio Municipal de [GEOGRAPHIC_DATA]" at bounding box center [645, 284] width 192 height 12
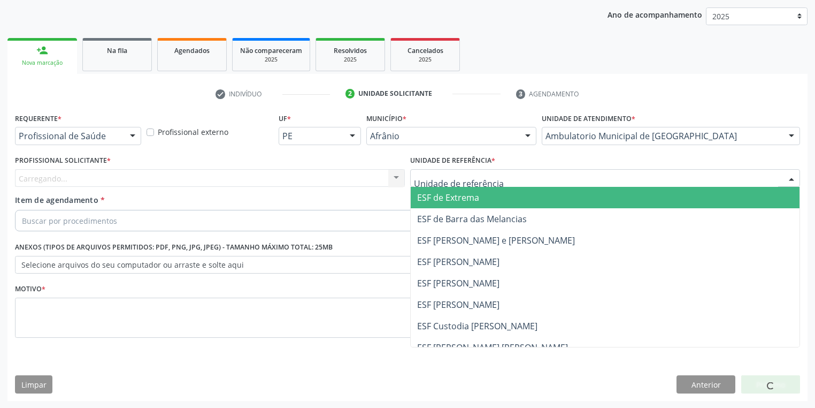
click at [439, 169] on div at bounding box center [605, 178] width 390 height 18
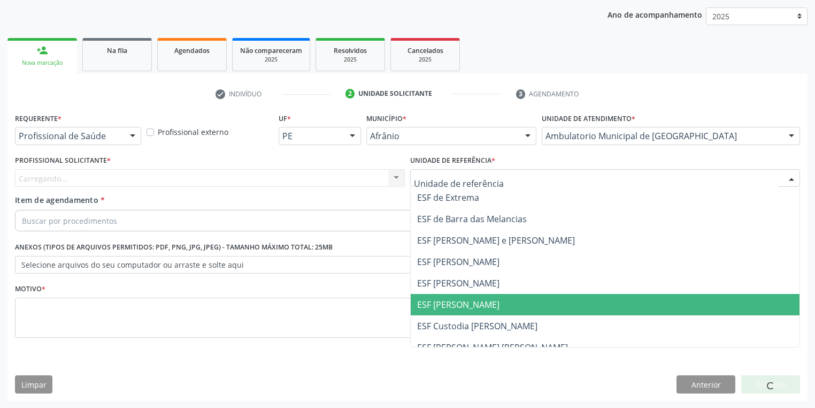
drag, startPoint x: 448, startPoint y: 308, endPoint x: 428, endPoint y: 302, distance: 21.7
click at [447, 308] on span "ESF [PERSON_NAME]" at bounding box center [458, 305] width 82 height 12
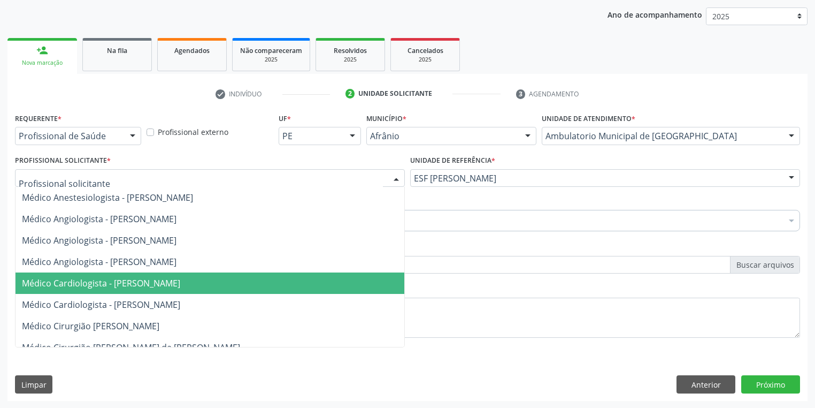
click at [104, 286] on span "Médico Cardiologista - [PERSON_NAME]" at bounding box center [101, 283] width 158 height 12
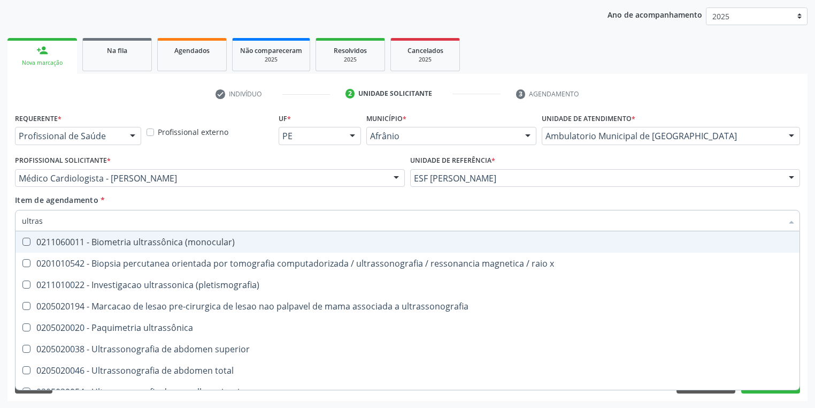
type input "ultrass"
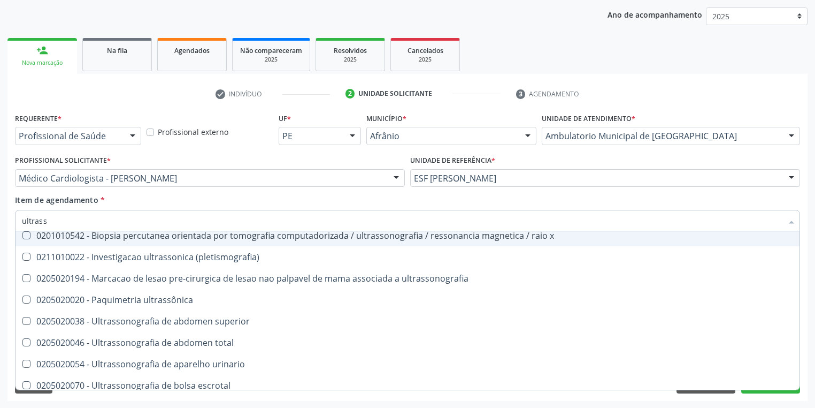
scroll to position [43, 0]
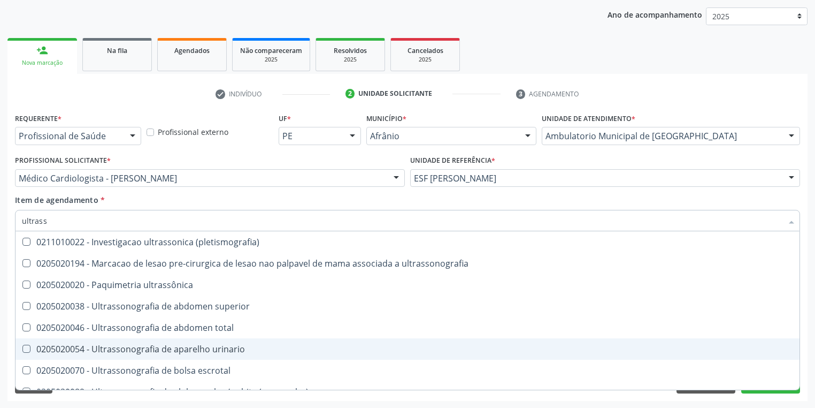
click at [145, 351] on div "0205020054 - Ultrassonografia de aparelho urinario" at bounding box center [408, 349] width 772 height 9
checkbox urinario "true"
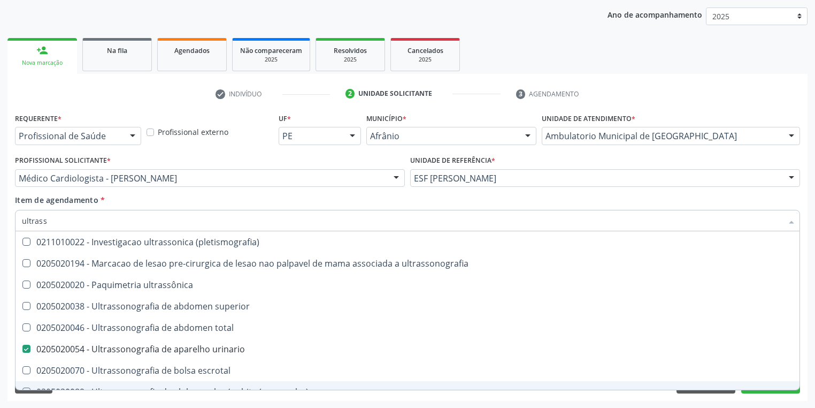
click at [107, 392] on div "Limpar Anterior Próximo" at bounding box center [407, 384] width 785 height 18
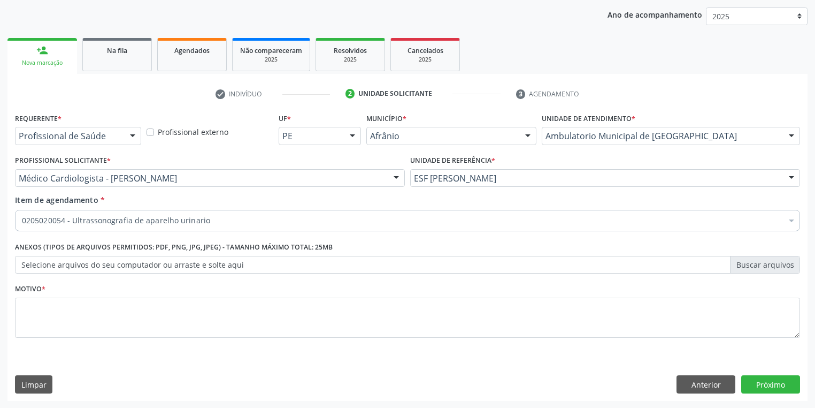
scroll to position [0, 0]
click at [52, 315] on textarea at bounding box center [407, 317] width 785 height 41
type textarea "*"
click at [760, 386] on button "Próximo" at bounding box center [771, 384] width 59 height 18
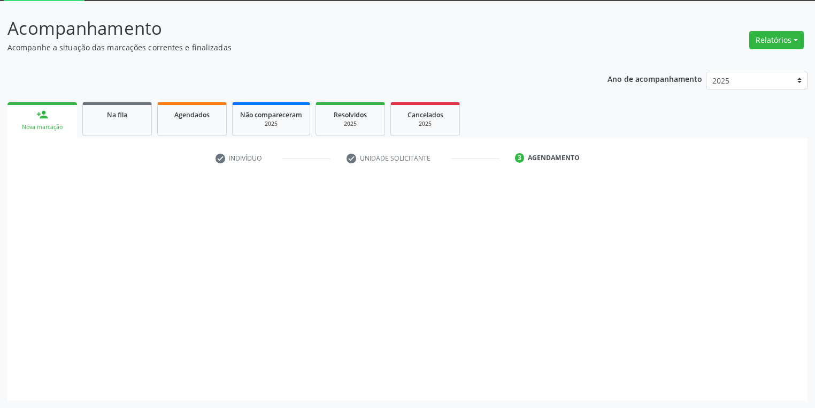
scroll to position [57, 0]
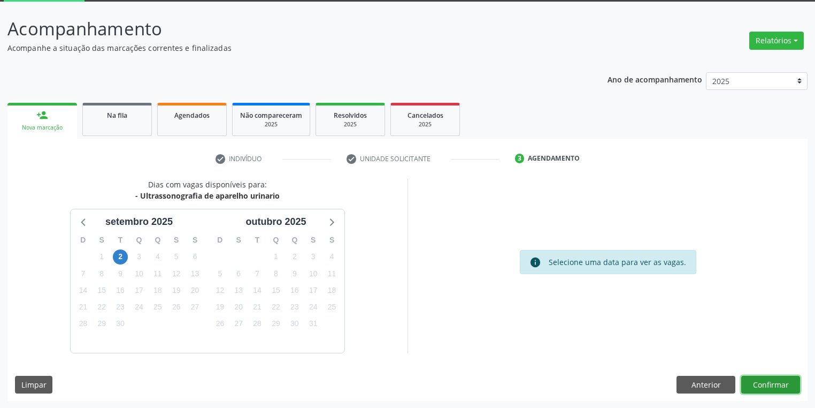
click at [768, 383] on button "Confirmar" at bounding box center [771, 385] width 59 height 18
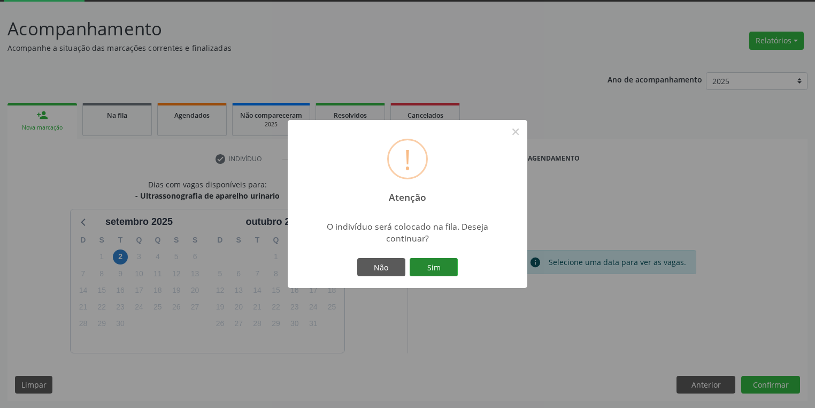
click at [422, 265] on button "Sim" at bounding box center [434, 267] width 48 height 18
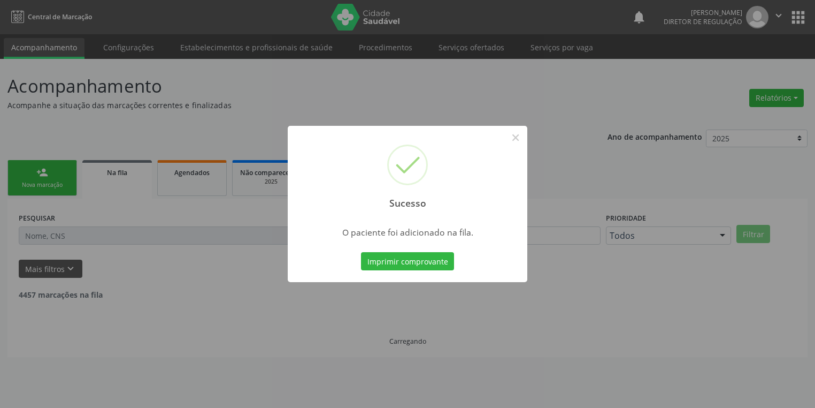
scroll to position [0, 0]
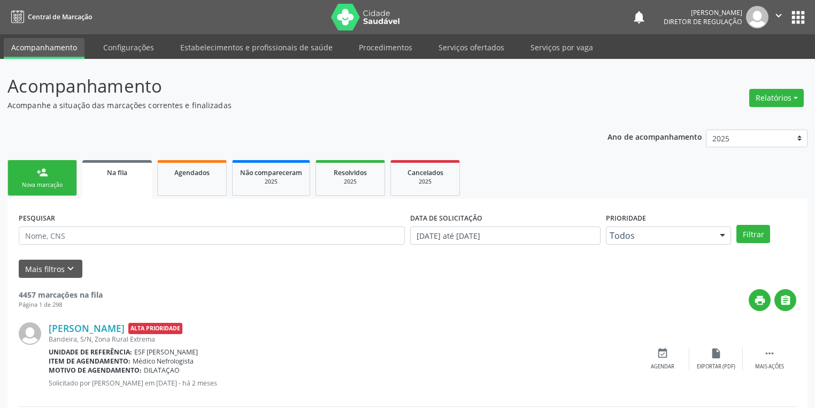
click at [50, 176] on link "person_add Nova marcação" at bounding box center [42, 178] width 70 height 36
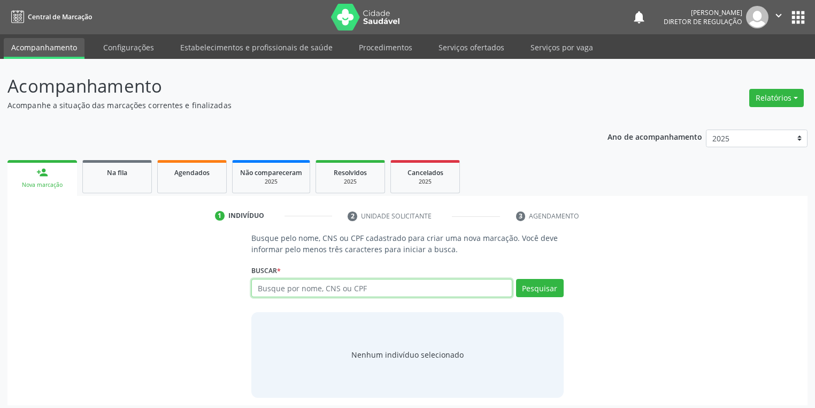
click at [268, 286] on input "text" at bounding box center [381, 288] width 261 height 18
type input "301640542453"
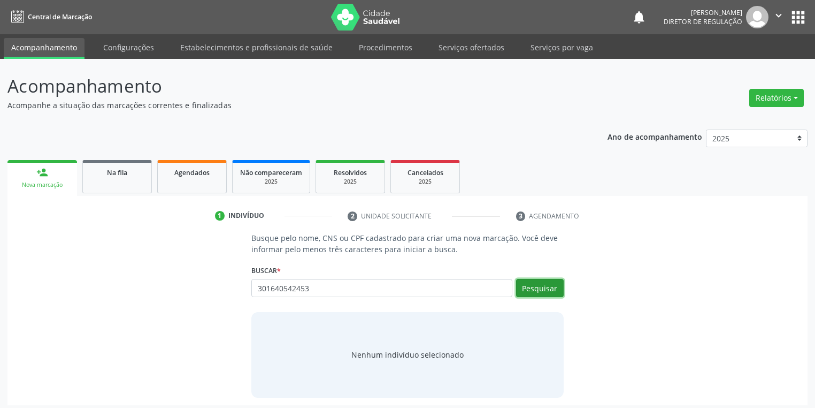
click at [537, 287] on button "Pesquisar" at bounding box center [540, 288] width 48 height 18
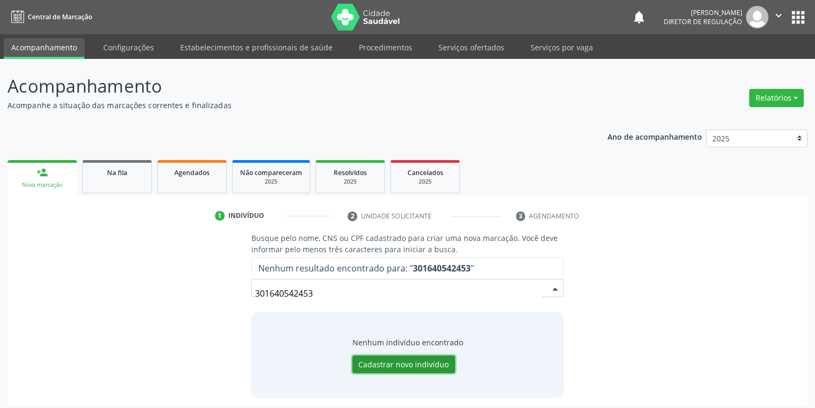
click at [402, 357] on button "Cadastrar novo indivíduo" at bounding box center [404, 364] width 103 height 18
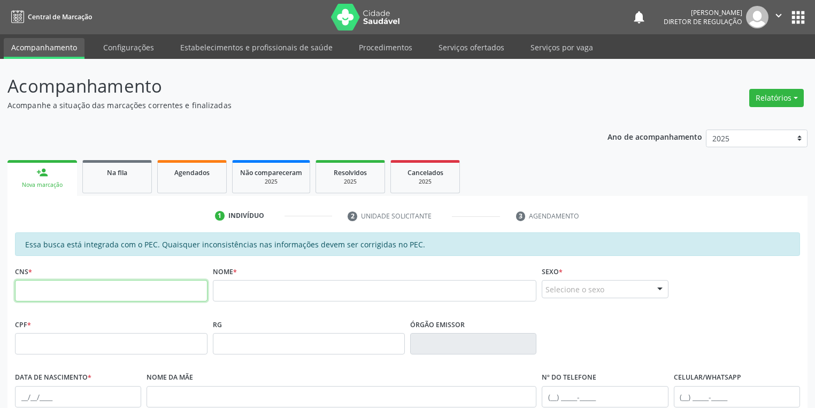
click at [140, 295] on input "text" at bounding box center [111, 290] width 193 height 21
click at [34, 293] on input "text" at bounding box center [111, 290] width 193 height 21
click at [125, 294] on input "text" at bounding box center [111, 290] width 193 height 21
type input "3"
click at [53, 182] on div "Nova marcação" at bounding box center [42, 185] width 55 height 8
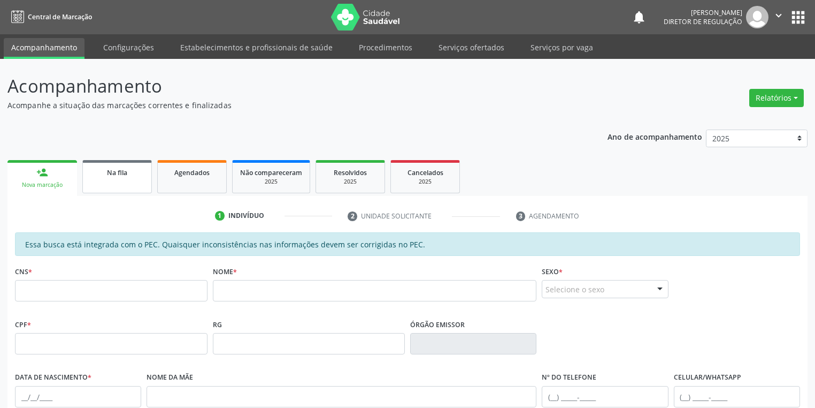
click at [118, 184] on link "Na fila" at bounding box center [117, 176] width 70 height 33
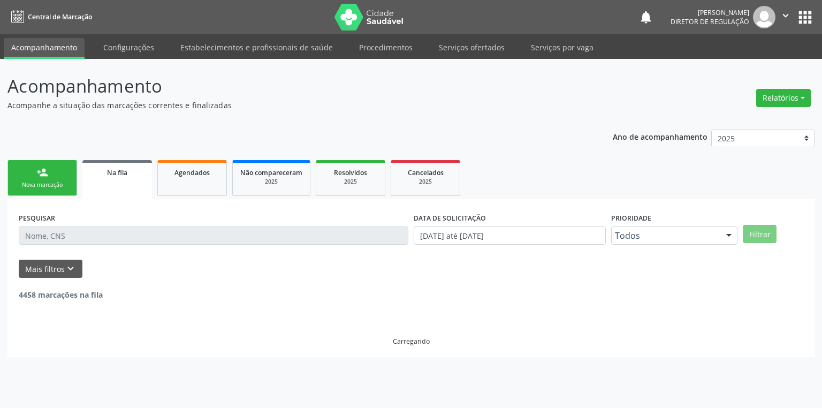
click at [47, 187] on div "Nova marcação" at bounding box center [43, 185] width 54 height 8
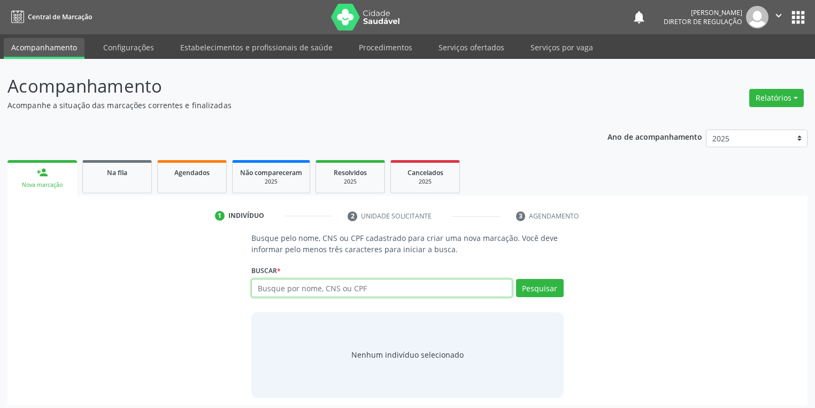
click at [304, 286] on input "text" at bounding box center [381, 288] width 261 height 18
type input "alaide da silva"
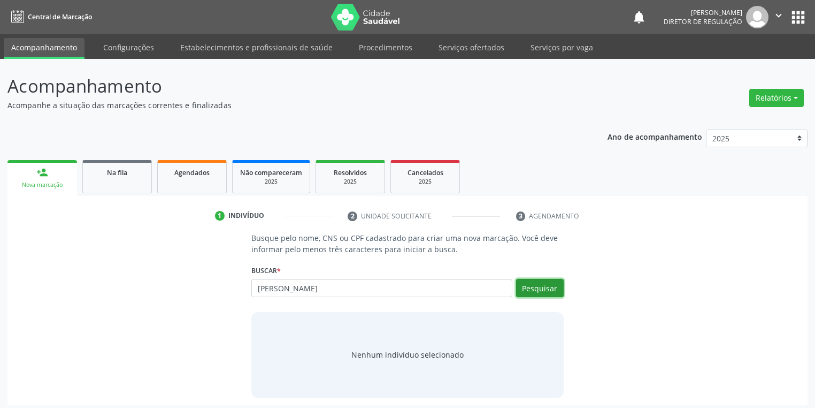
click at [537, 288] on button "Pesquisar" at bounding box center [540, 288] width 48 height 18
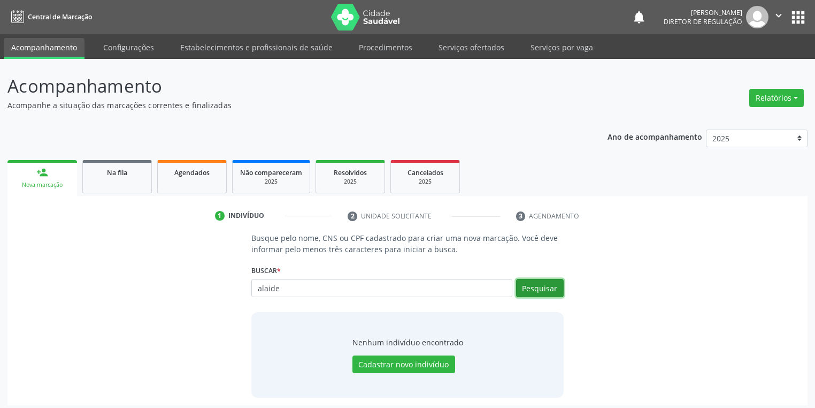
click at [537, 284] on button "Pesquisar" at bounding box center [540, 288] width 48 height 18
click at [291, 281] on input "alaide" at bounding box center [381, 288] width 261 height 18
type input "a"
type input "301640524"
click at [525, 289] on button "Pesquisar" at bounding box center [540, 288] width 48 height 18
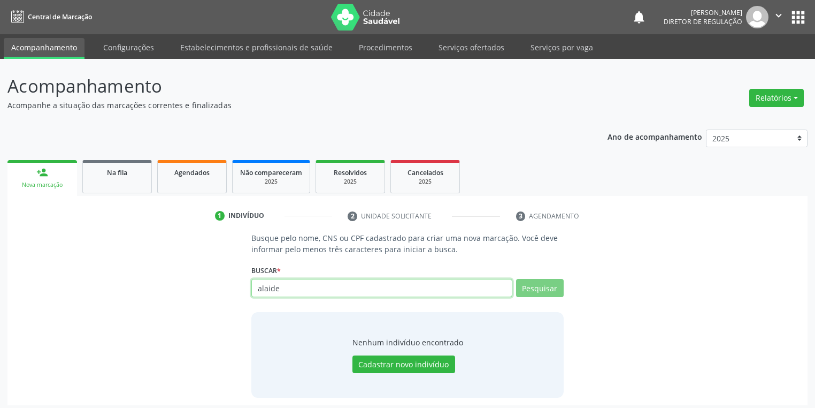
click at [291, 287] on input "alaide" at bounding box center [381, 288] width 261 height 18
type input "alaide da si"
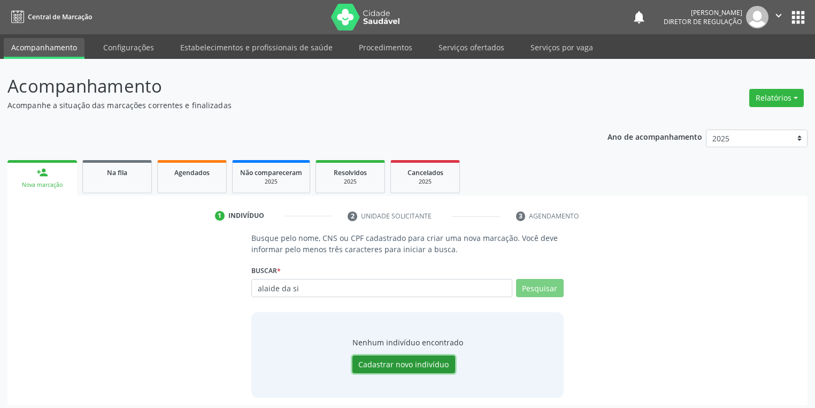
click at [386, 361] on button "Cadastrar novo indivíduo" at bounding box center [404, 364] width 103 height 18
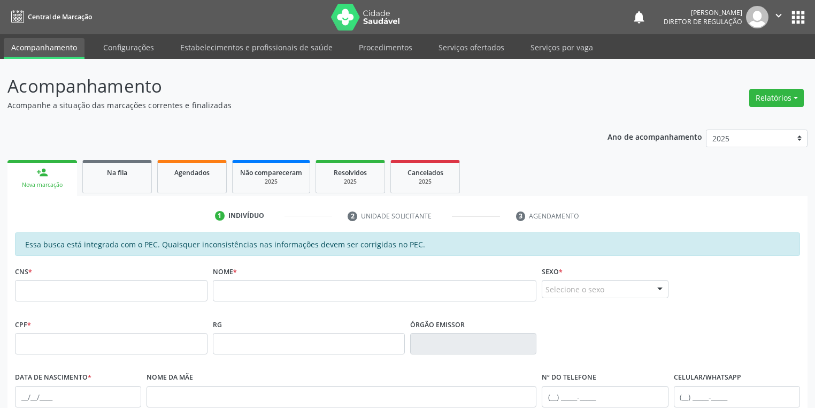
click at [52, 177] on link "person_add Nova marcação" at bounding box center [42, 178] width 70 height 36
click at [55, 180] on link "person_add Nova marcação" at bounding box center [42, 178] width 70 height 36
click at [43, 190] on link "person_add Nova marcação" at bounding box center [42, 178] width 70 height 36
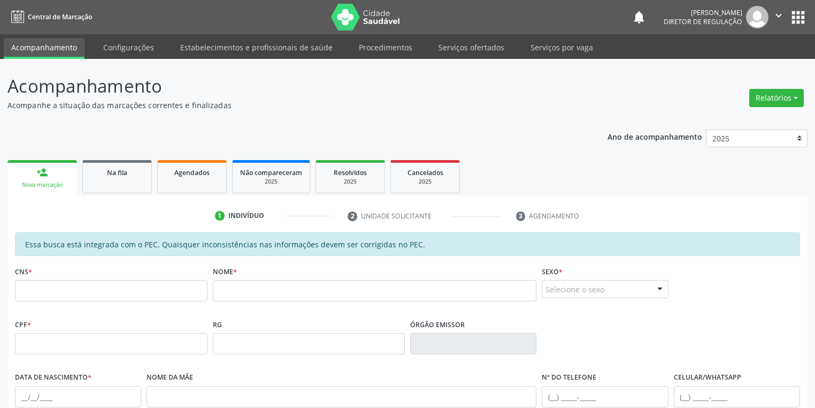
click at [43, 190] on link "person_add Nova marcação" at bounding box center [42, 178] width 70 height 36
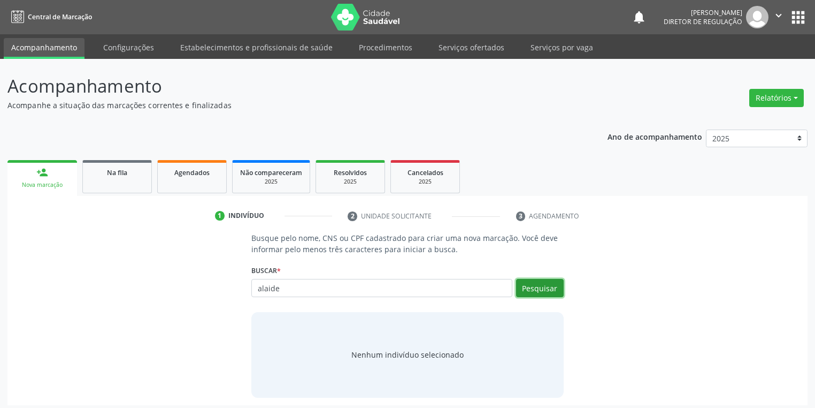
click at [529, 284] on button "Pesquisar" at bounding box center [540, 288] width 48 height 18
click at [302, 287] on input "alaide" at bounding box center [381, 288] width 261 height 18
type input "a"
type input "30"
click at [279, 289] on input "alaide 164052453" at bounding box center [381, 288] width 261 height 18
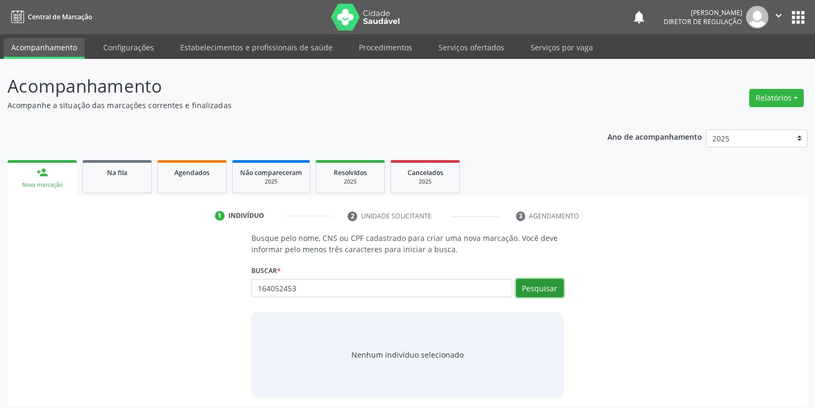
click at [543, 285] on button "Pesquisar" at bounding box center [540, 288] width 48 height 18
click at [313, 287] on input "164052453" at bounding box center [381, 288] width 261 height 18
type input "1"
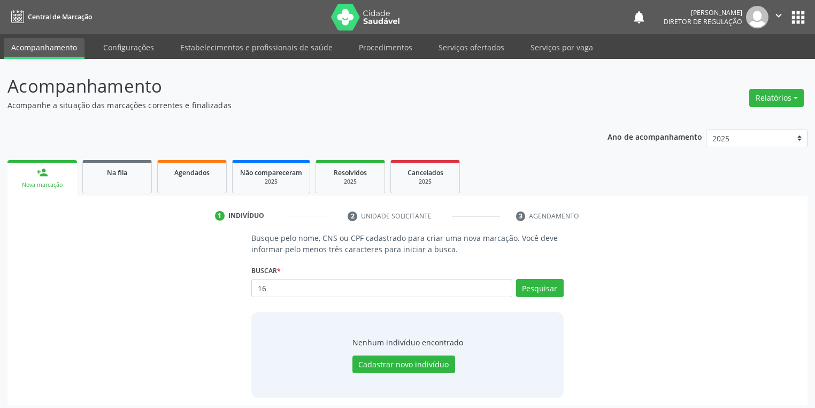
type input "1"
type input "30164052453"
click at [552, 284] on button "Pesquisar" at bounding box center [540, 288] width 48 height 18
type input "30164052453"
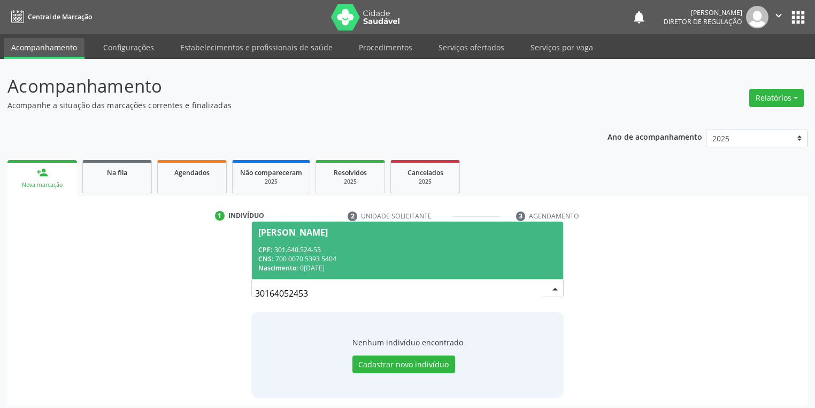
click at [360, 264] on div "Nascimento: 05/06/1953" at bounding box center [407, 267] width 299 height 9
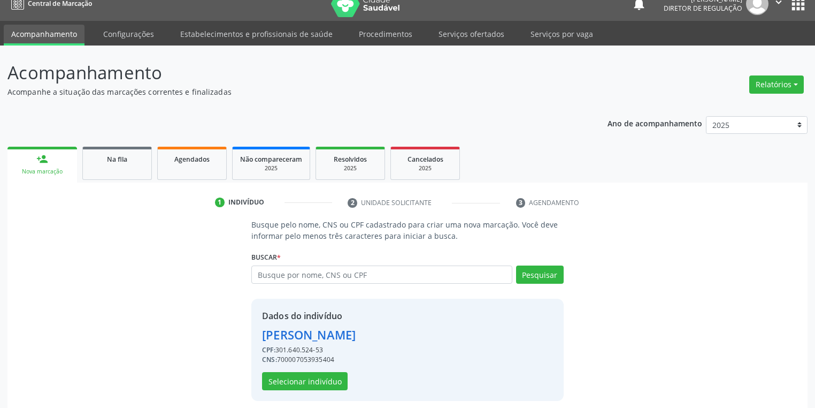
scroll to position [20, 0]
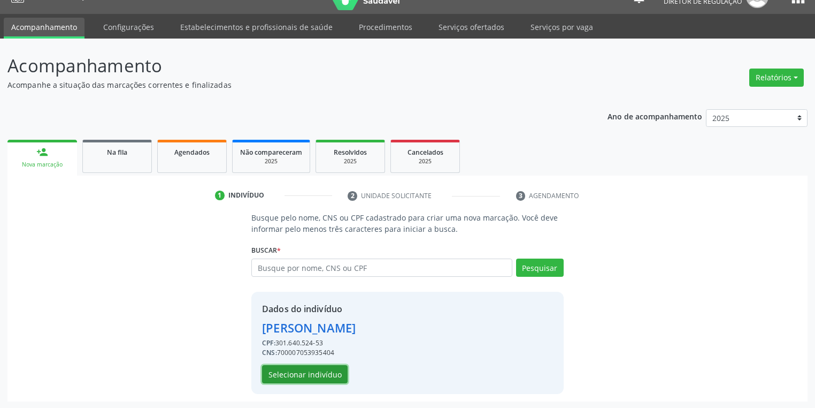
click at [293, 373] on button "Selecionar indivíduo" at bounding box center [305, 374] width 86 height 18
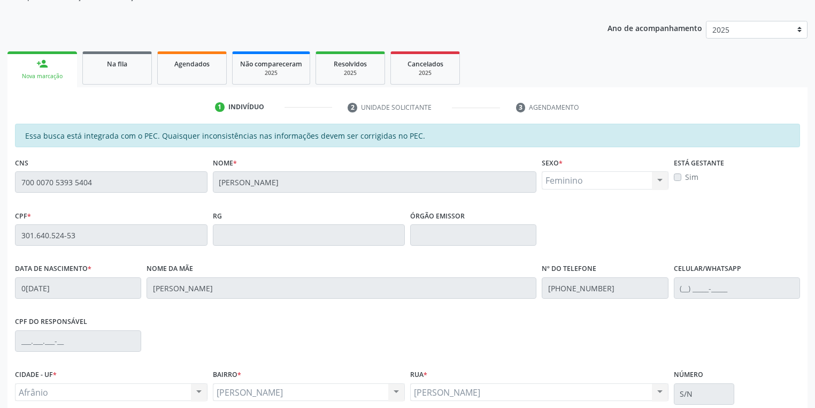
scroll to position [203, 0]
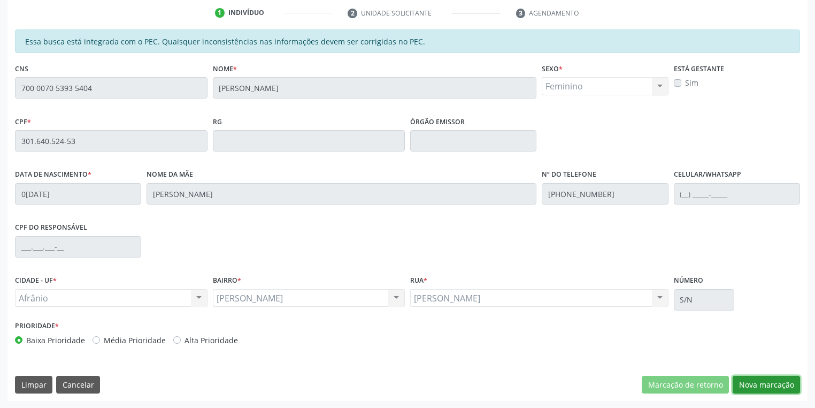
click at [749, 384] on button "Nova marcação" at bounding box center [766, 385] width 67 height 18
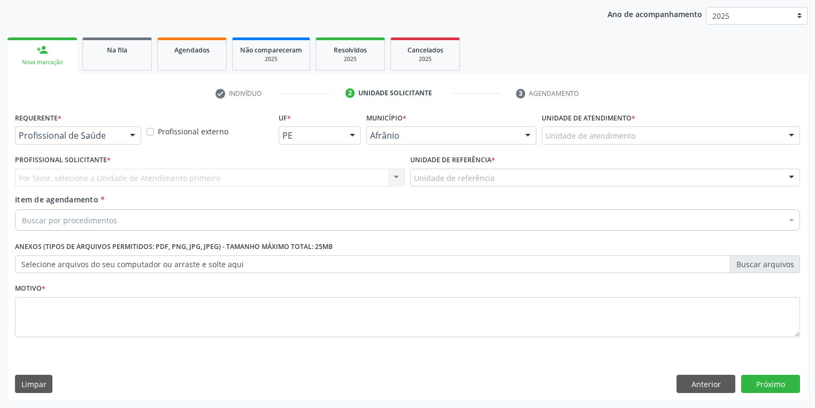
scroll to position [122, 0]
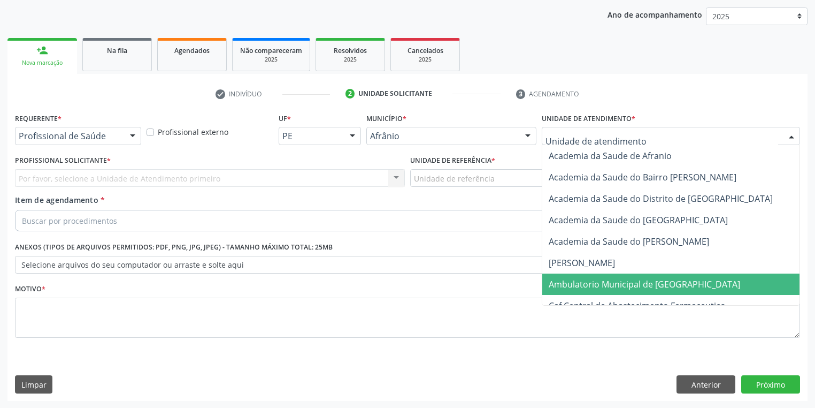
drag, startPoint x: 578, startPoint y: 286, endPoint x: 544, endPoint y: 269, distance: 38.3
click at [576, 286] on span "Ambulatorio Municipal de [GEOGRAPHIC_DATA]" at bounding box center [645, 284] width 192 height 12
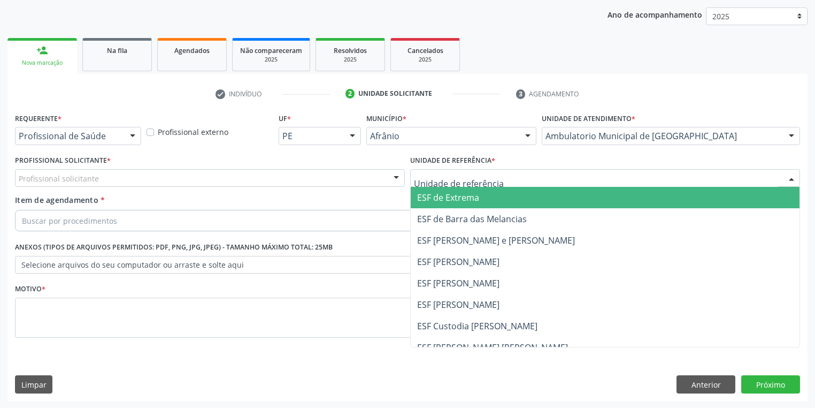
drag, startPoint x: 443, startPoint y: 178, endPoint x: 451, endPoint y: 228, distance: 51.5
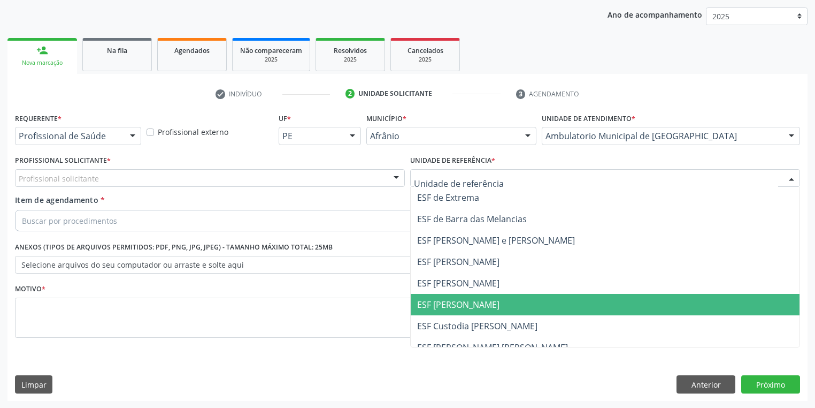
drag, startPoint x: 454, startPoint y: 306, endPoint x: 300, endPoint y: 256, distance: 161.8
click at [454, 305] on span "ESF [PERSON_NAME]" at bounding box center [458, 305] width 82 height 12
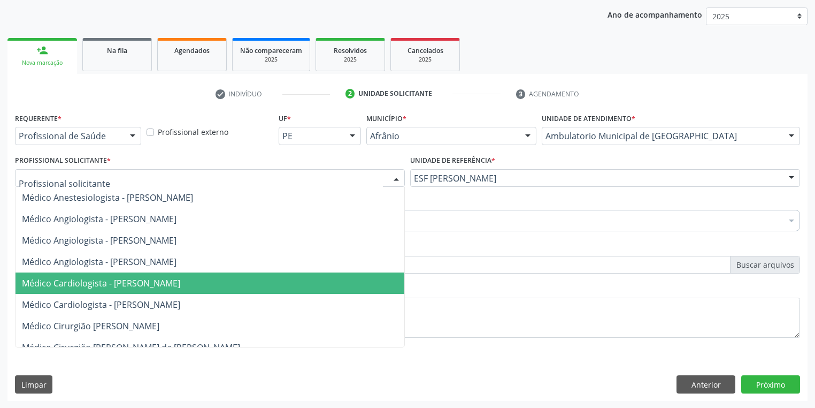
click at [92, 283] on span "Médico Cardiologista - [PERSON_NAME]" at bounding box center [101, 283] width 158 height 12
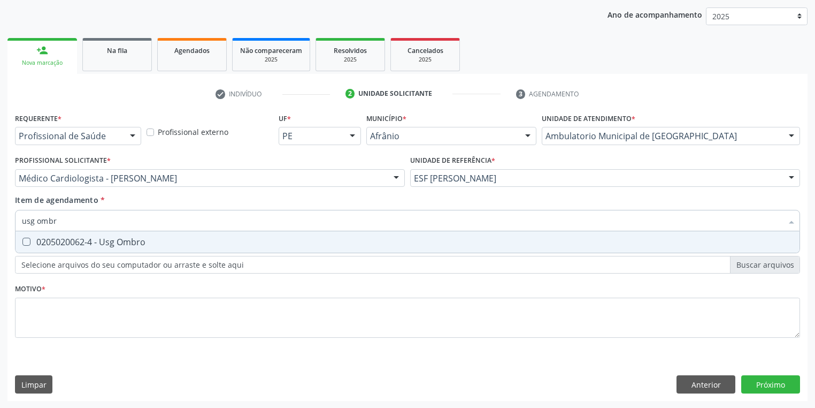
type input "usg ombro"
drag, startPoint x: 74, startPoint y: 245, endPoint x: 72, endPoint y: 283, distance: 38.6
click at [74, 245] on div "0205020062-4 - Usg Ombro" at bounding box center [408, 242] width 772 height 9
checkbox Ombro "true"
click at [49, 312] on div "Requerente * Profissional de Saúde Profissional de Saúde Paciente Nenhum result…" at bounding box center [407, 231] width 785 height 242
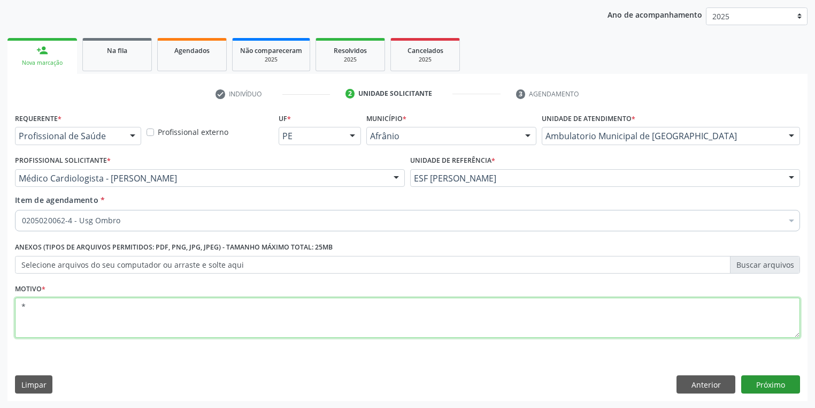
type textarea "*"
click at [761, 386] on button "Próximo" at bounding box center [771, 384] width 59 height 18
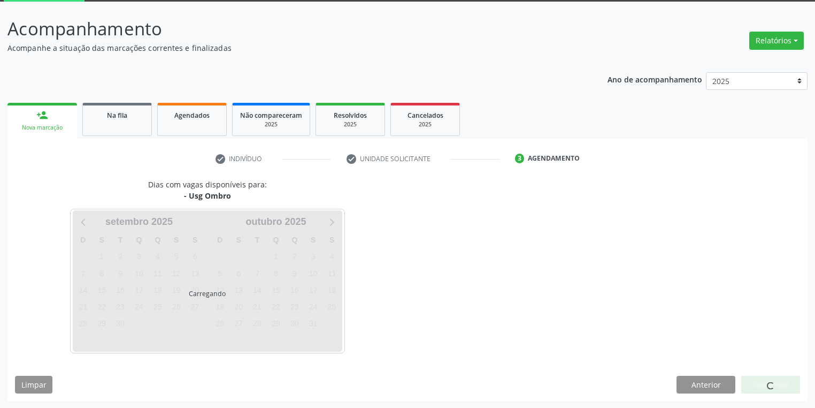
scroll to position [88, 0]
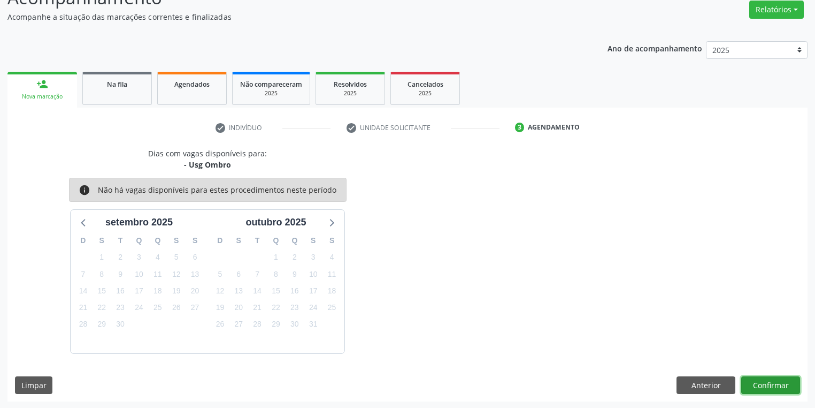
click at [771, 381] on button "Confirmar" at bounding box center [771, 385] width 59 height 18
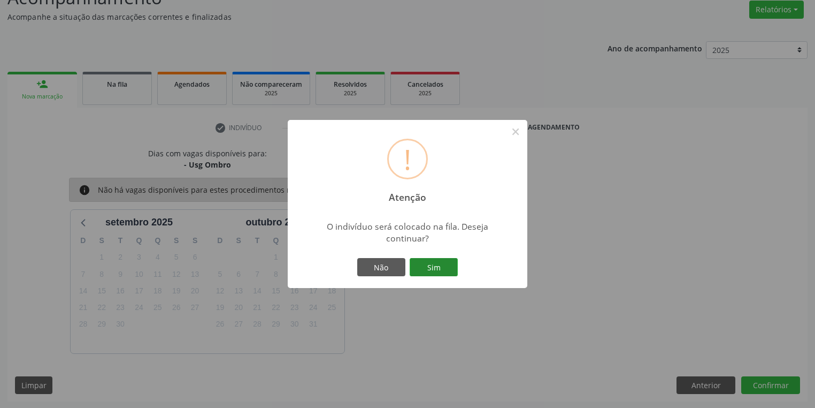
click at [441, 270] on button "Sim" at bounding box center [434, 267] width 48 height 18
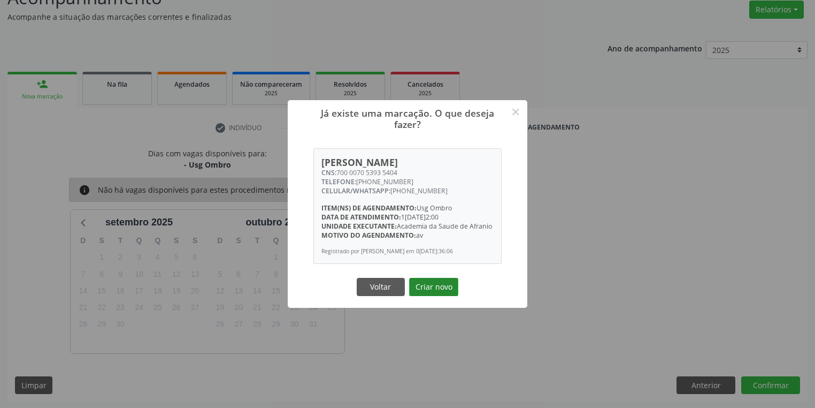
click at [422, 294] on button "Criar novo" at bounding box center [433, 287] width 49 height 18
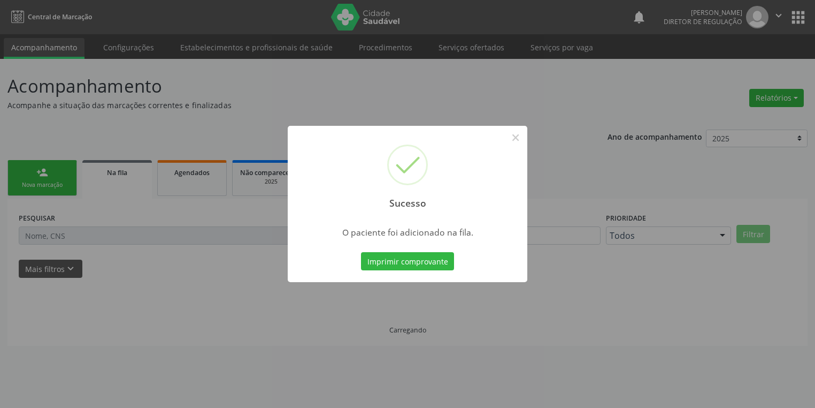
scroll to position [0, 0]
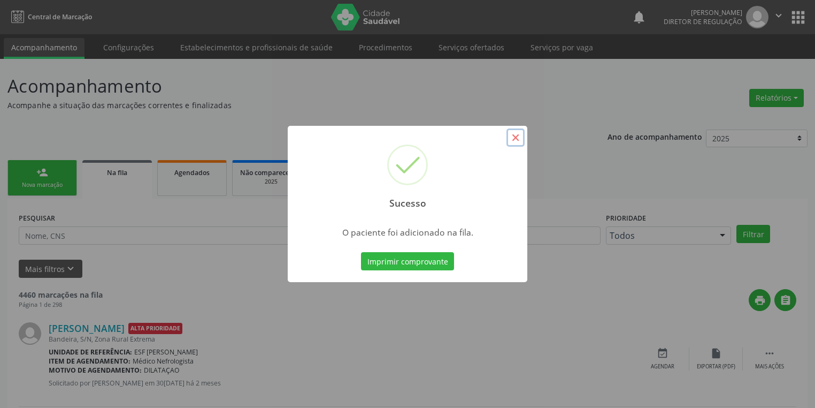
drag, startPoint x: 522, startPoint y: 136, endPoint x: 284, endPoint y: 164, distance: 239.7
click at [518, 137] on button "×" at bounding box center [516, 137] width 18 height 18
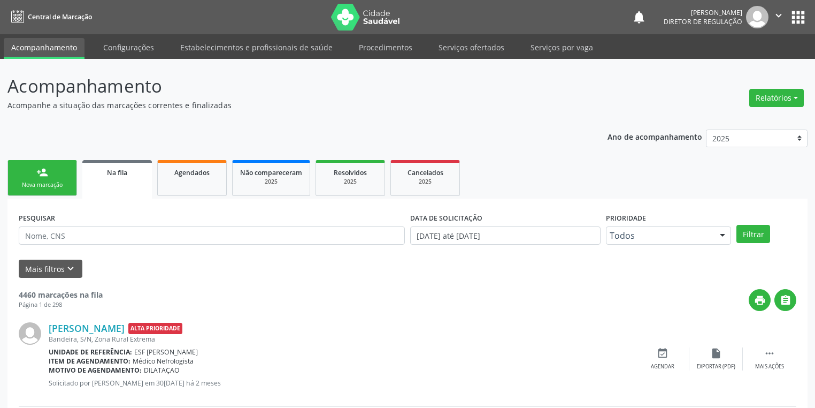
click at [51, 182] on div "Nova marcação" at bounding box center [43, 185] width 54 height 8
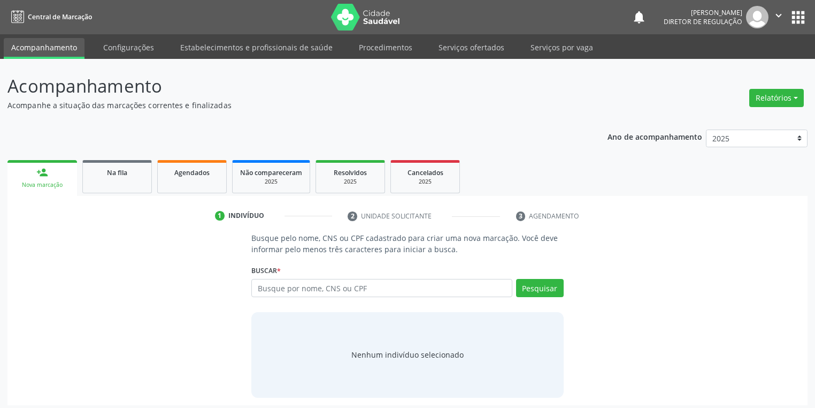
drag, startPoint x: 51, startPoint y: 182, endPoint x: 195, endPoint y: 205, distance: 145.8
click at [51, 182] on div "Nova marcação" at bounding box center [42, 185] width 55 height 8
click at [280, 288] on input "text" at bounding box center [381, 288] width 261 height 18
type input "03199547494"
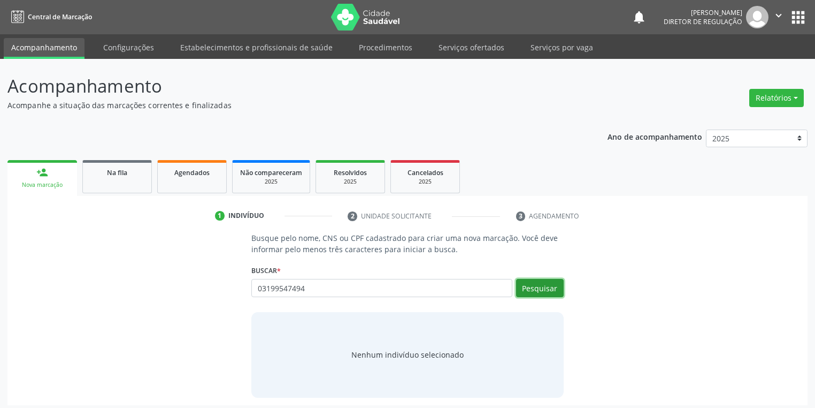
click at [528, 287] on button "Pesquisar" at bounding box center [540, 288] width 48 height 18
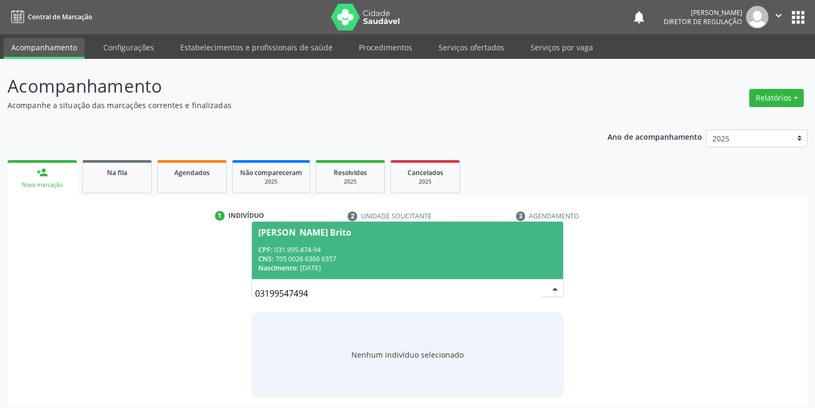
click at [301, 250] on div "CPF: 031.995.474-94" at bounding box center [407, 249] width 299 height 9
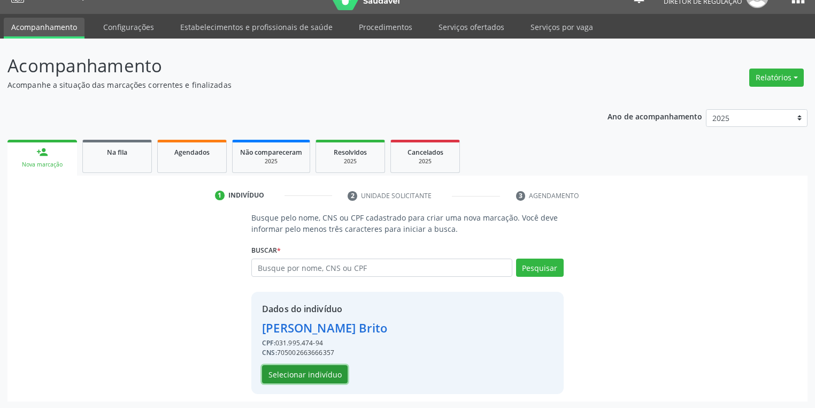
click at [318, 374] on button "Selecionar indivíduo" at bounding box center [305, 374] width 86 height 18
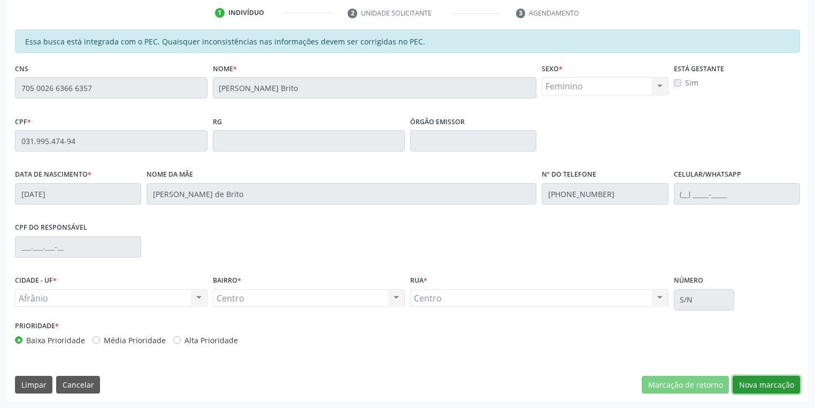
drag, startPoint x: 758, startPoint y: 385, endPoint x: 717, endPoint y: 373, distance: 43.0
click at [758, 385] on button "Nova marcação" at bounding box center [766, 385] width 67 height 18
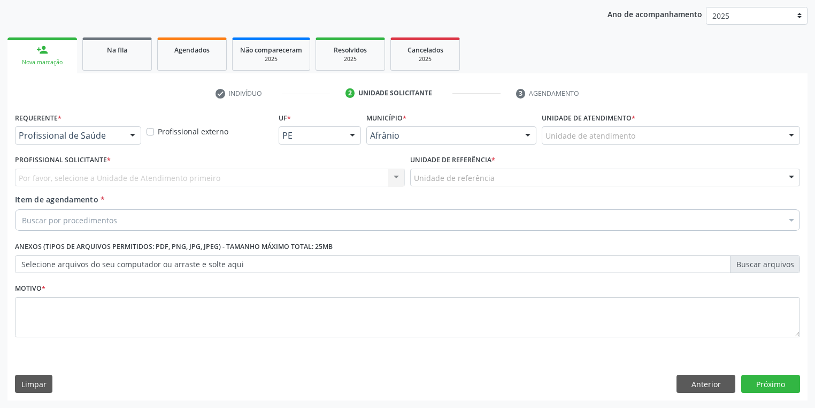
scroll to position [122, 0]
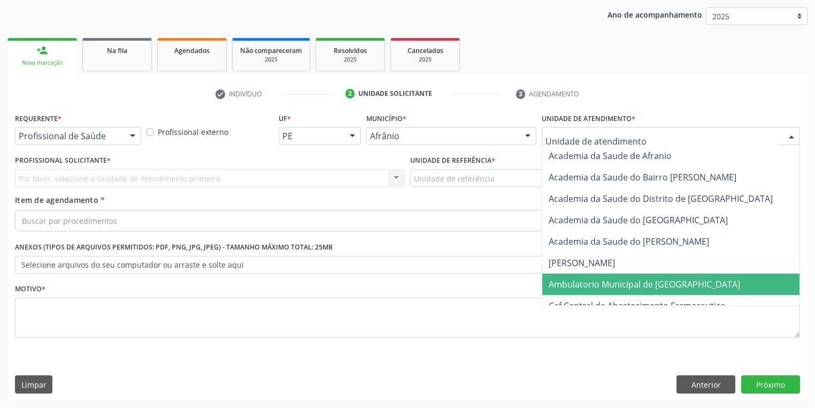
click at [580, 278] on span "Ambulatorio Municipal de [GEOGRAPHIC_DATA]" at bounding box center [645, 284] width 192 height 12
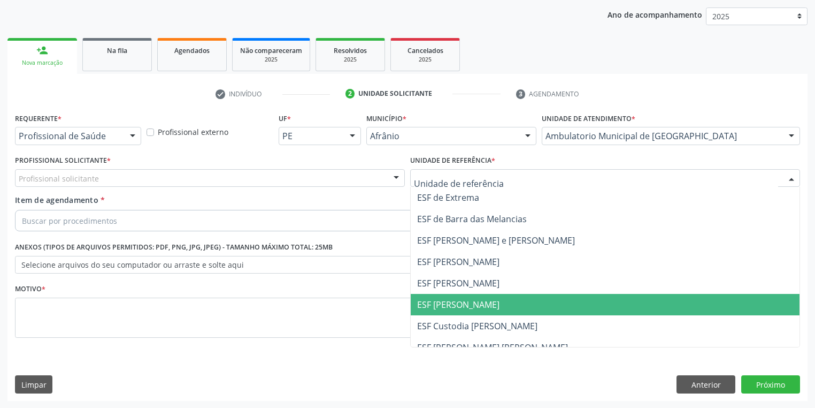
click at [446, 309] on span "ESF [PERSON_NAME]" at bounding box center [458, 305] width 82 height 12
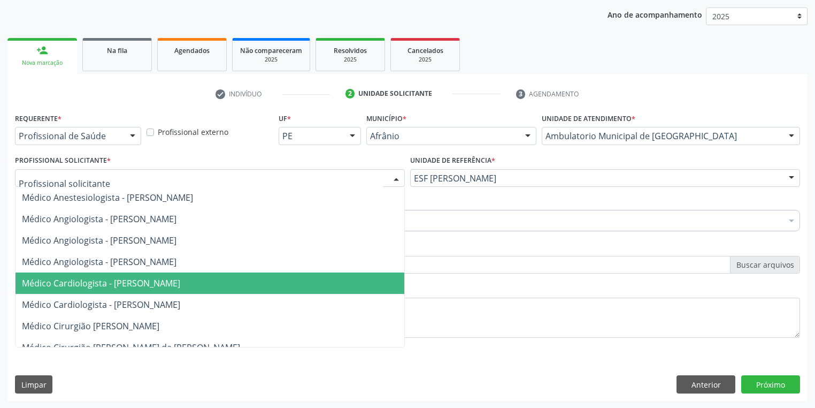
click at [68, 284] on span "Médico Cardiologista - [PERSON_NAME]" at bounding box center [101, 283] width 158 height 12
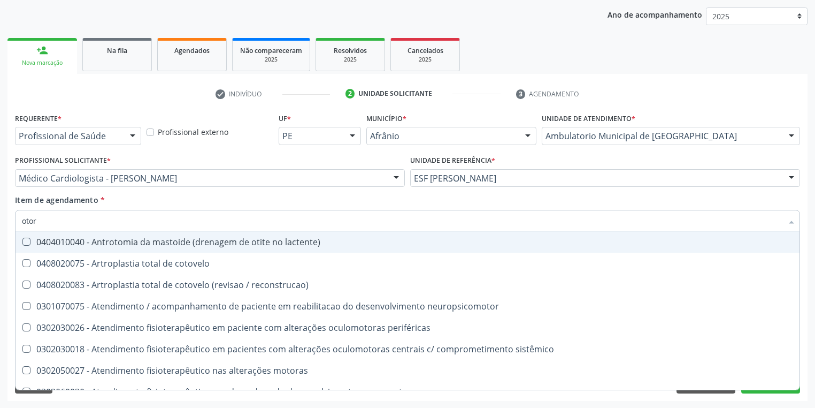
type input "otorr"
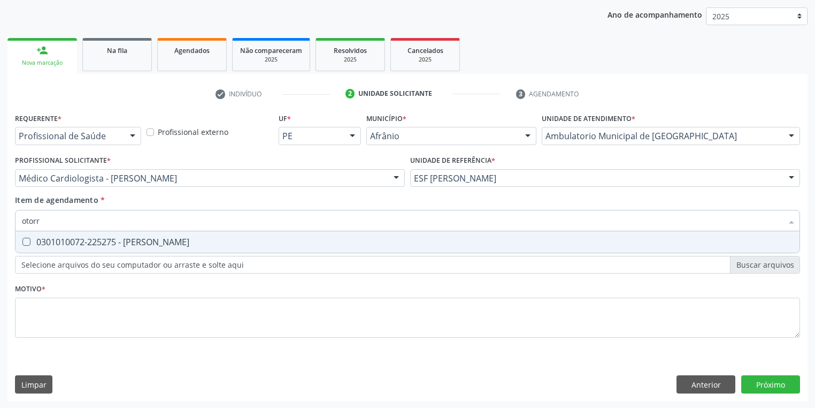
click at [59, 241] on div "0301010072-225275 - Médico Otorrinolaringologista" at bounding box center [408, 242] width 772 height 9
checkbox Otorrinolaringologista "true"
click at [61, 311] on div "Requerente * Profissional de Saúde Profissional de Saúde Paciente Nenhum result…" at bounding box center [407, 231] width 785 height 242
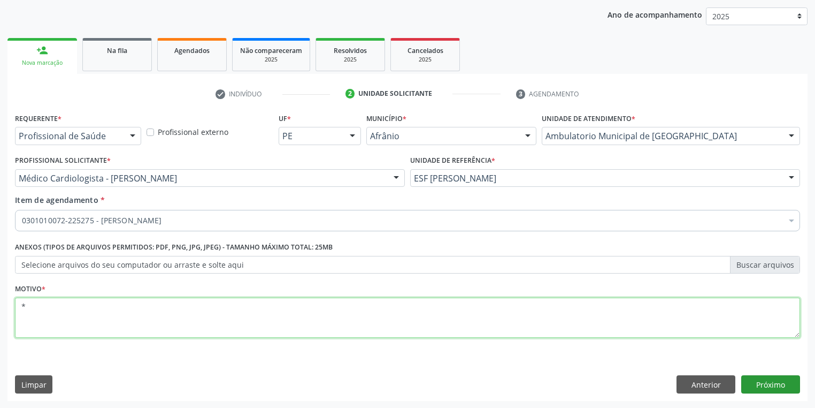
type textarea "*"
click at [766, 385] on button "Próximo" at bounding box center [771, 384] width 59 height 18
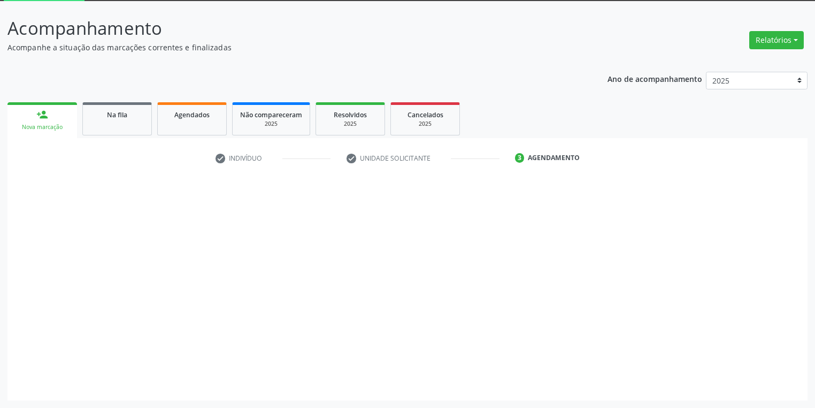
scroll to position [57, 0]
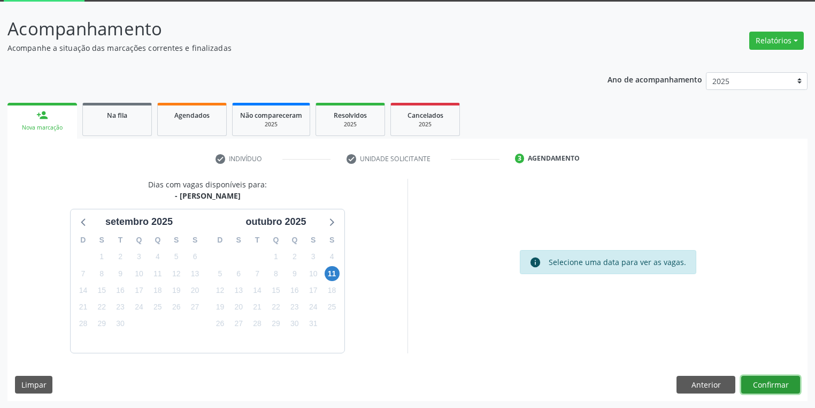
click at [772, 380] on button "Confirmar" at bounding box center [771, 385] width 59 height 18
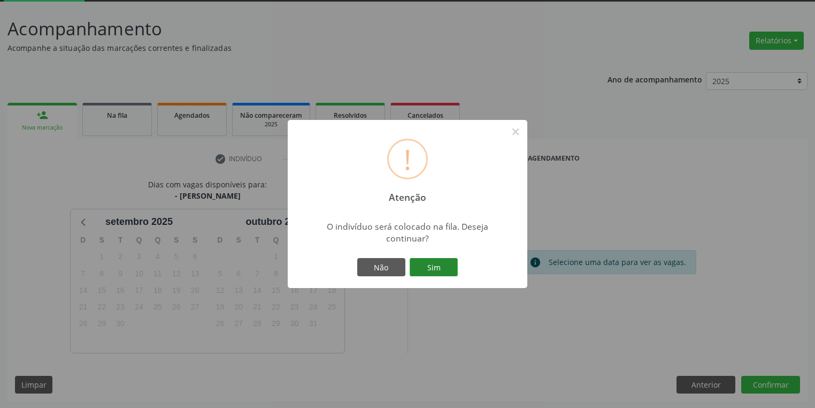
click at [444, 268] on button "Sim" at bounding box center [434, 267] width 48 height 18
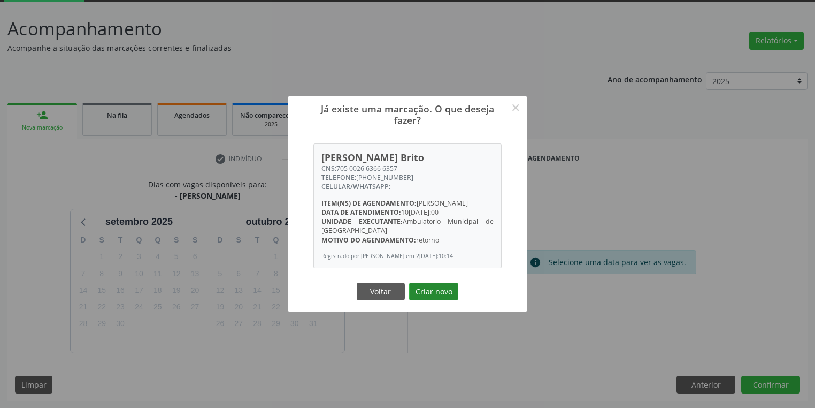
click at [436, 297] on button "Criar novo" at bounding box center [433, 292] width 49 height 18
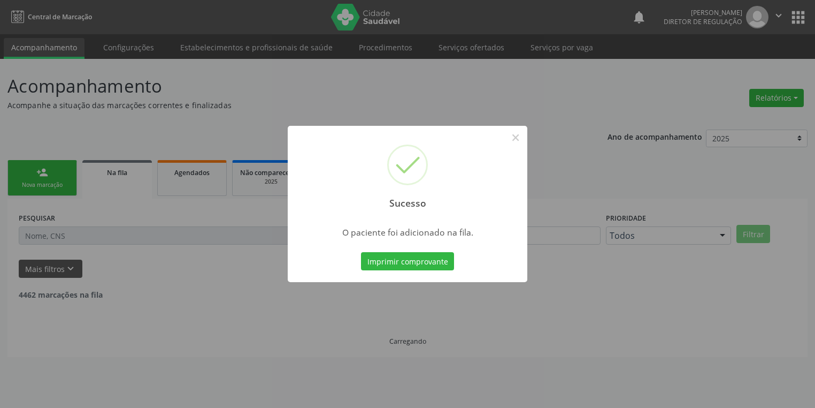
scroll to position [0, 0]
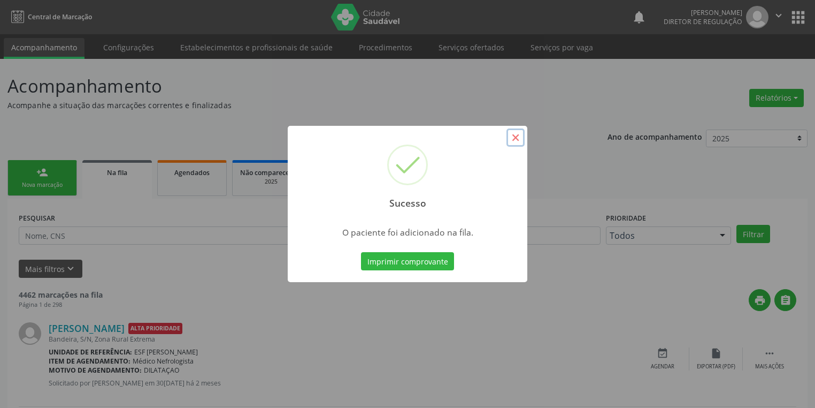
click at [516, 136] on button "×" at bounding box center [516, 137] width 18 height 18
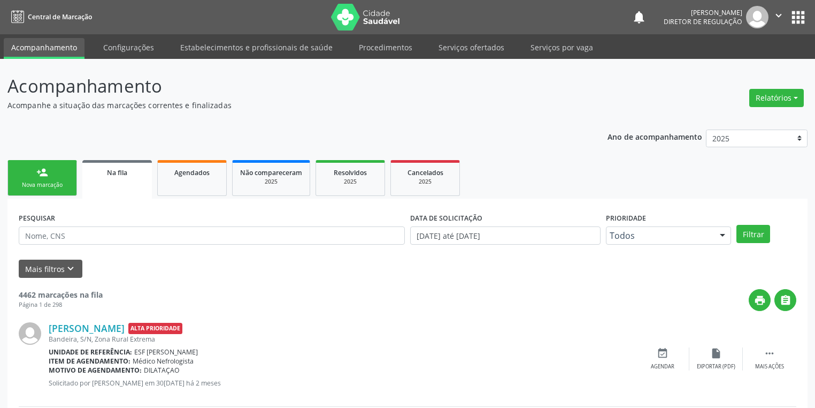
click at [59, 178] on link "person_add Nova marcação" at bounding box center [42, 178] width 70 height 36
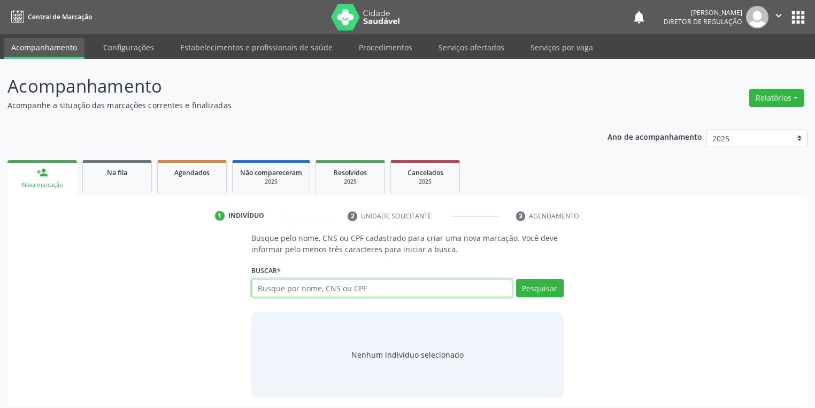
click at [265, 287] on input "text" at bounding box center [381, 288] width 261 height 18
type input "700504429730660"
click at [548, 289] on button "Pesquisar" at bounding box center [540, 288] width 48 height 18
type input "700504429730660"
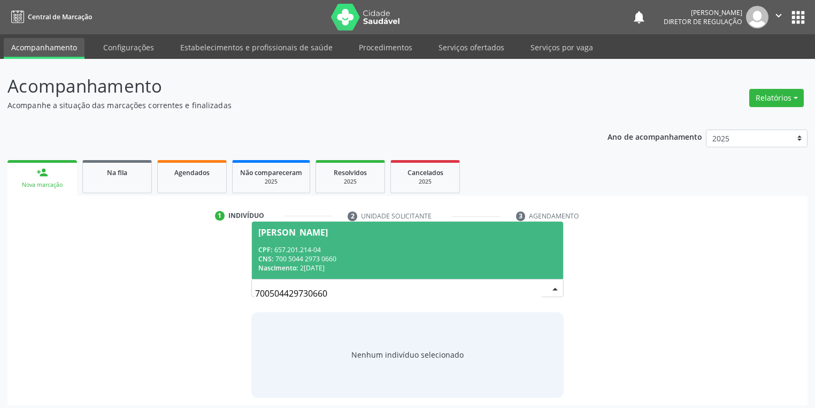
click at [348, 258] on div "CNS: 700 5044 2973 0660" at bounding box center [407, 258] width 299 height 9
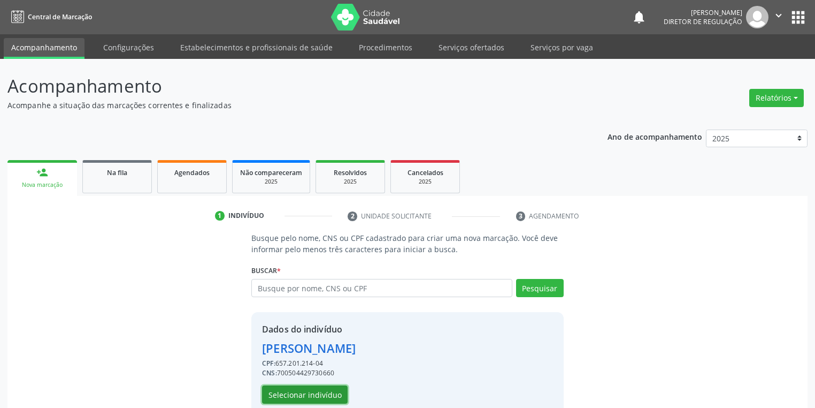
click at [316, 399] on button "Selecionar indivíduo" at bounding box center [305, 394] width 86 height 18
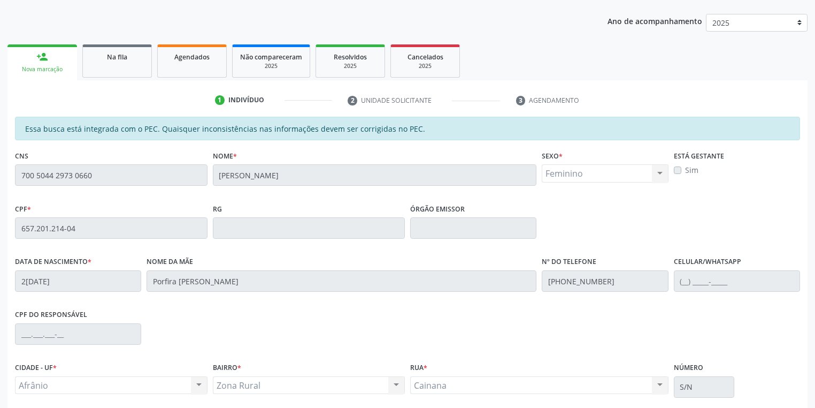
scroll to position [203, 0]
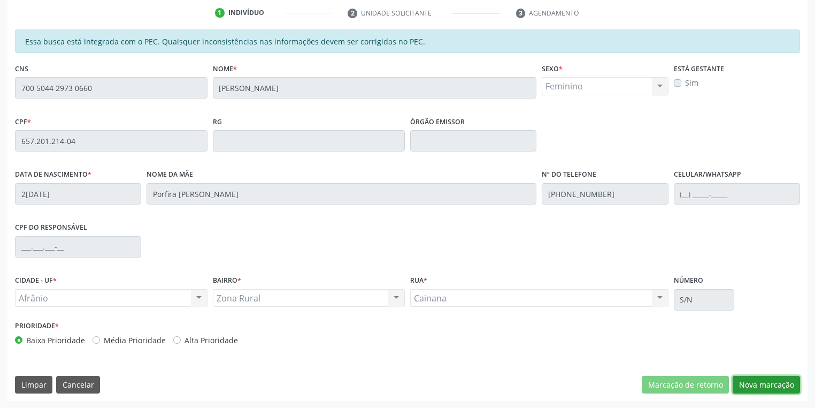
click at [762, 388] on button "Nova marcação" at bounding box center [766, 385] width 67 height 18
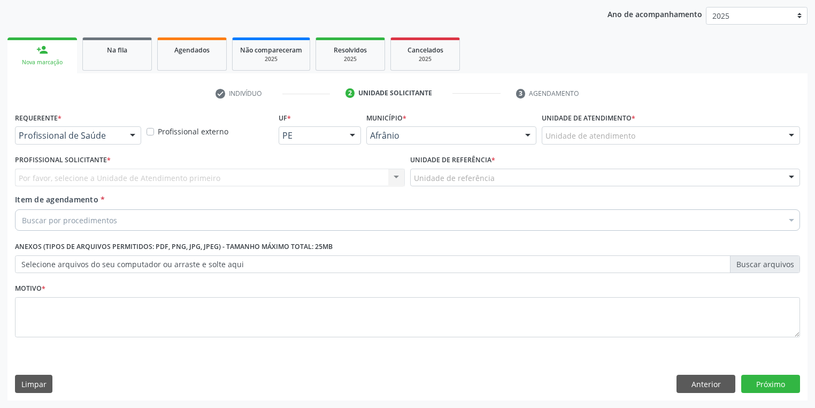
scroll to position [122, 0]
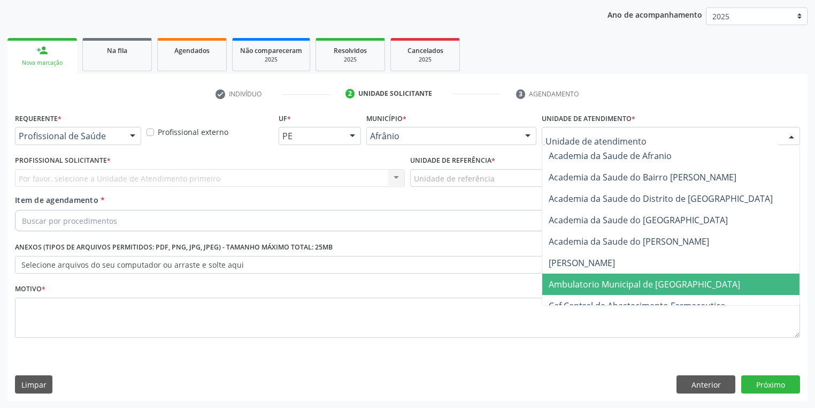
click at [593, 288] on span "Ambulatorio Municipal de [GEOGRAPHIC_DATA]" at bounding box center [645, 284] width 192 height 12
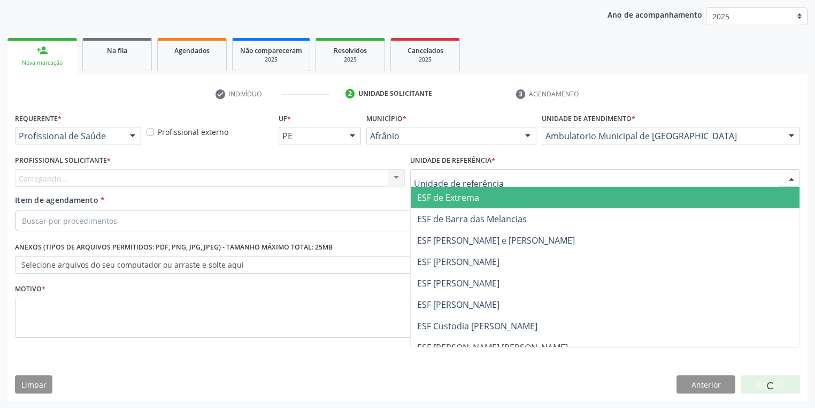
click at [433, 184] on div at bounding box center [605, 178] width 390 height 18
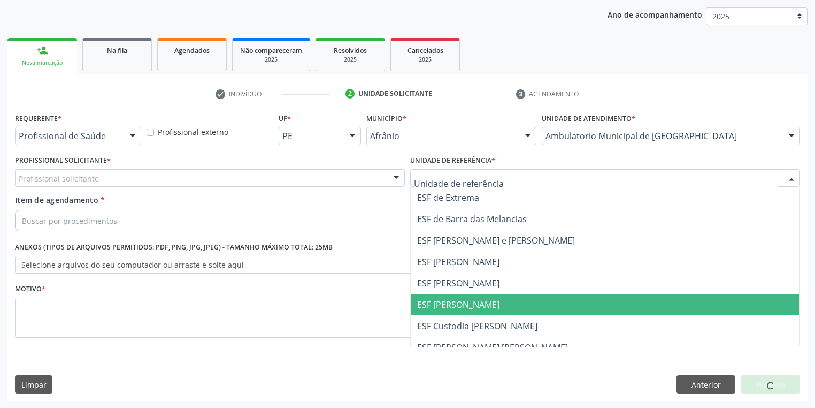
click at [441, 302] on span "ESF [PERSON_NAME]" at bounding box center [458, 305] width 82 height 12
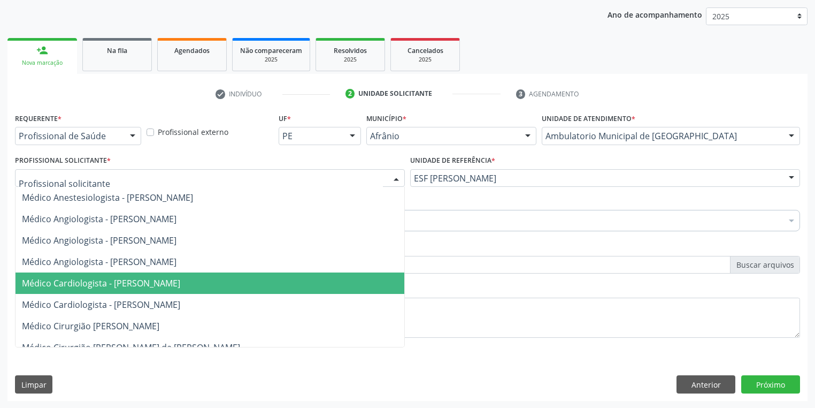
click at [91, 283] on span "Médico Cardiologista - [PERSON_NAME]" at bounding box center [101, 283] width 158 height 12
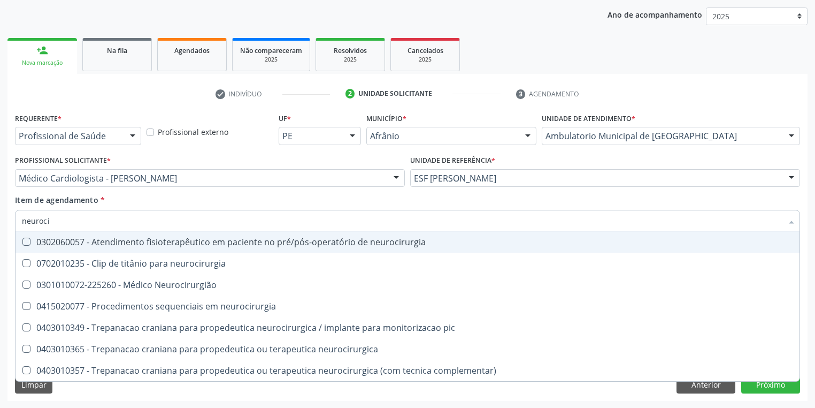
type input "neurocir"
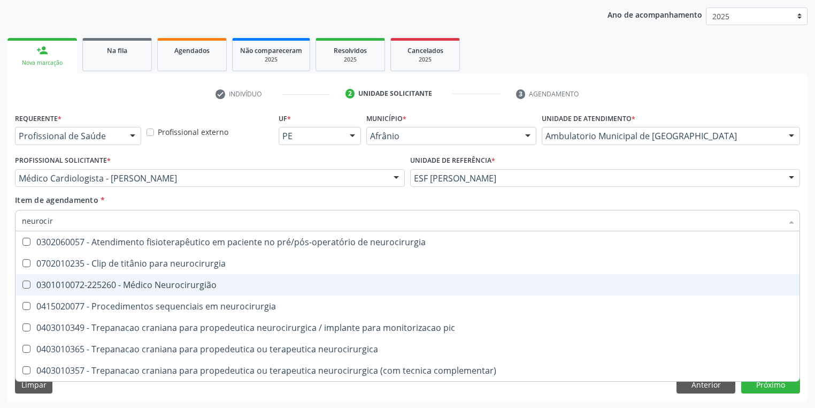
click at [59, 288] on div "0301010072-225260 - Médico Neurocirurgião" at bounding box center [408, 284] width 772 height 9
checkbox Neurocirurgião "true"
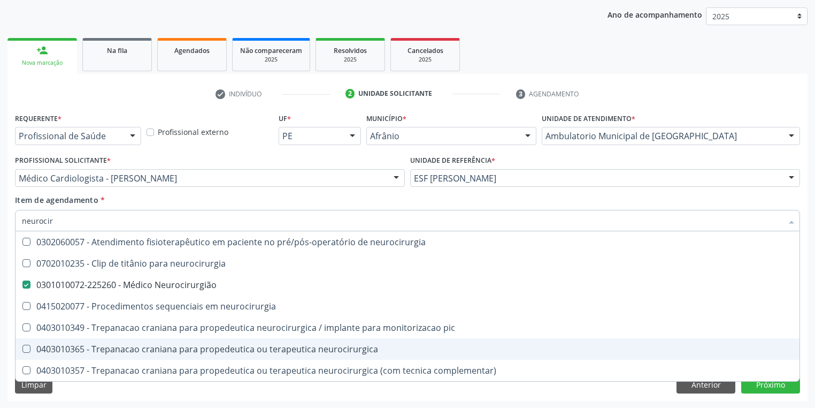
click at [141, 398] on div "Requerente * Profissional de Saúde Profissional de Saúde Paciente Nenhum result…" at bounding box center [407, 255] width 800 height 291
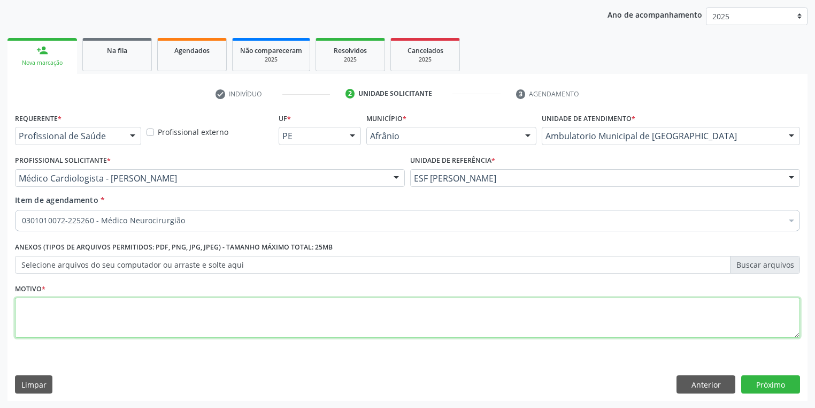
click at [70, 317] on textarea at bounding box center [407, 317] width 785 height 41
type textarea "*"
click at [780, 381] on button "Próximo" at bounding box center [771, 384] width 59 height 18
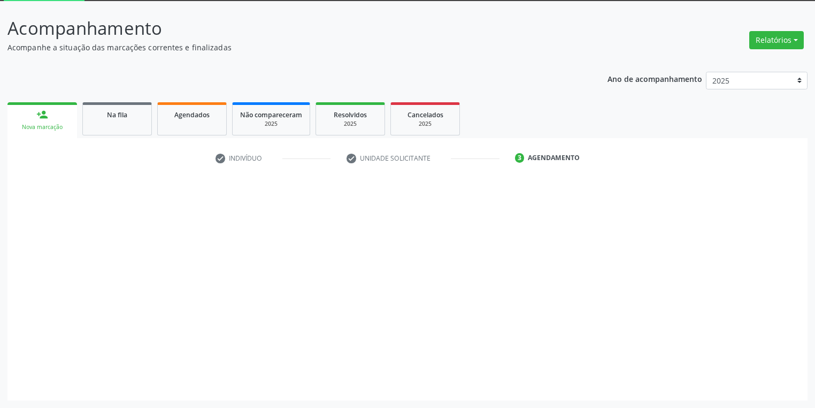
scroll to position [57, 0]
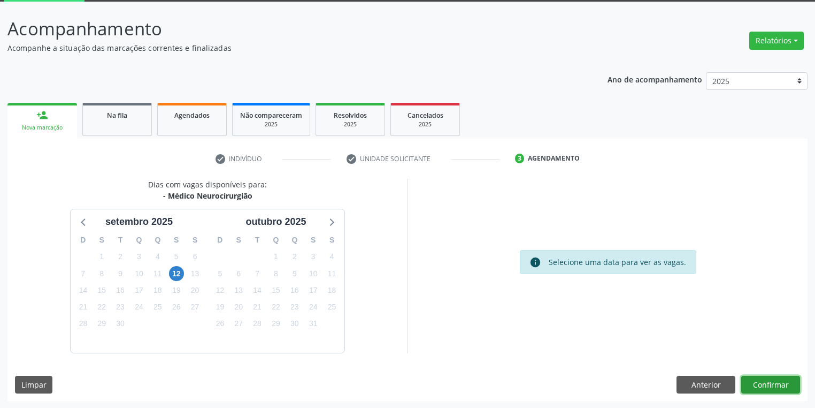
click at [761, 385] on button "Confirmar" at bounding box center [771, 385] width 59 height 18
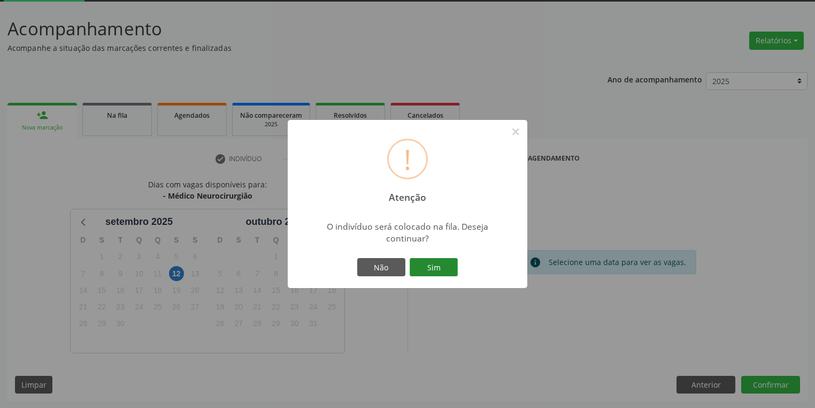
click at [446, 267] on button "Sim" at bounding box center [434, 267] width 48 height 18
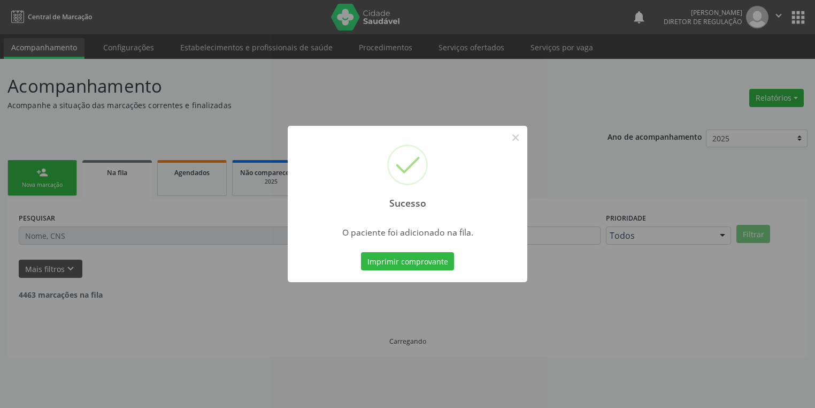
scroll to position [0, 0]
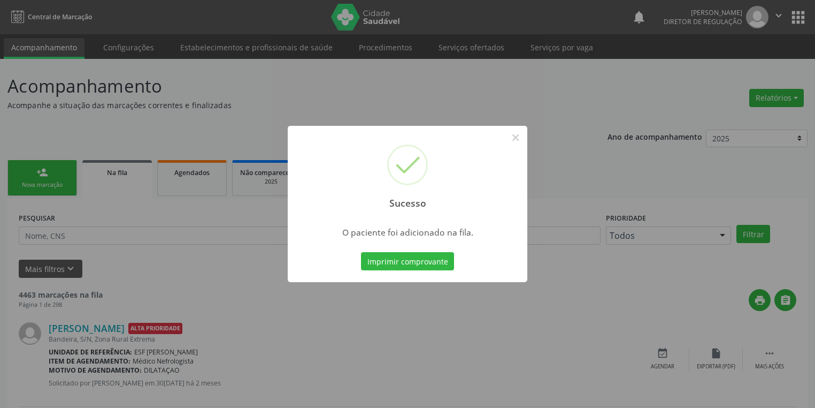
click at [361, 252] on button "Imprimir comprovante" at bounding box center [407, 261] width 93 height 18
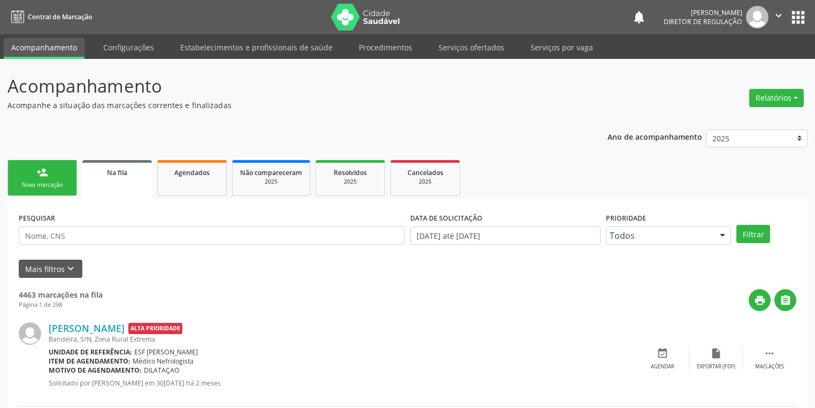
click at [39, 175] on div "person_add" at bounding box center [42, 172] width 12 height 12
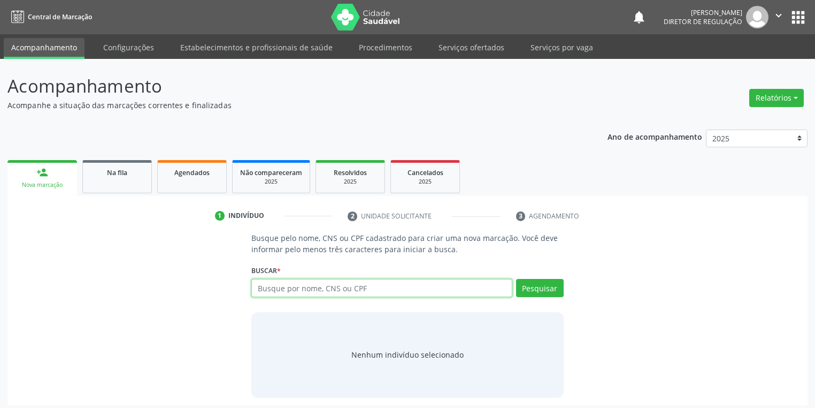
click at [276, 291] on input "text" at bounding box center [381, 288] width 261 height 18
type input "707606276286199"
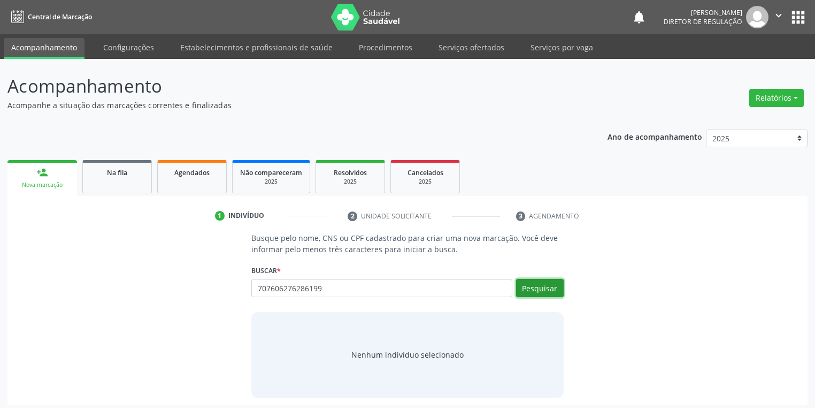
click at [539, 288] on button "Pesquisar" at bounding box center [540, 288] width 48 height 18
type input "707606276286199"
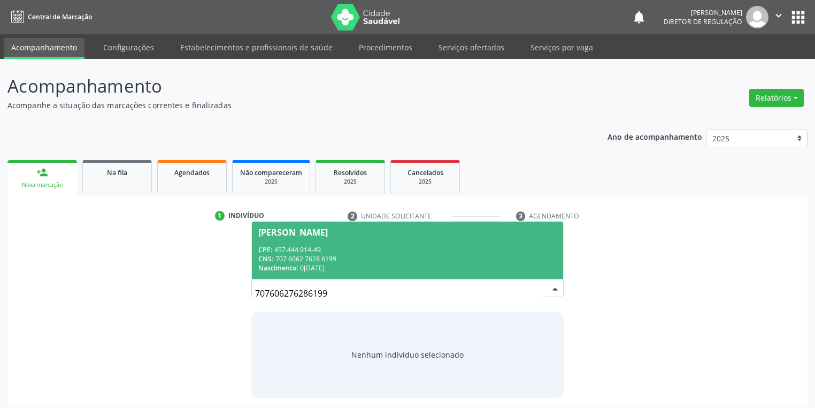
click at [323, 261] on div "CNS: 707 6062 7628 6199" at bounding box center [407, 258] width 299 height 9
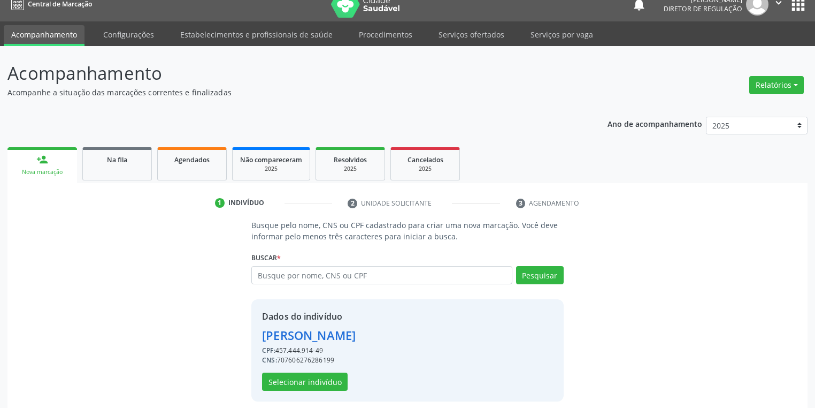
scroll to position [20, 0]
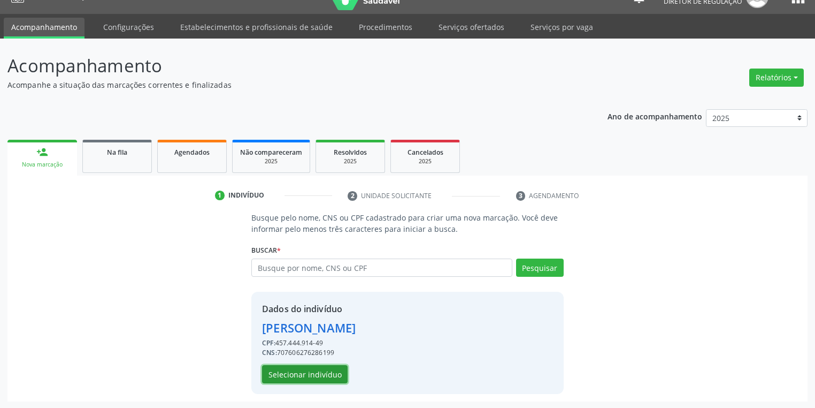
click at [302, 373] on button "Selecionar indivíduo" at bounding box center [305, 374] width 86 height 18
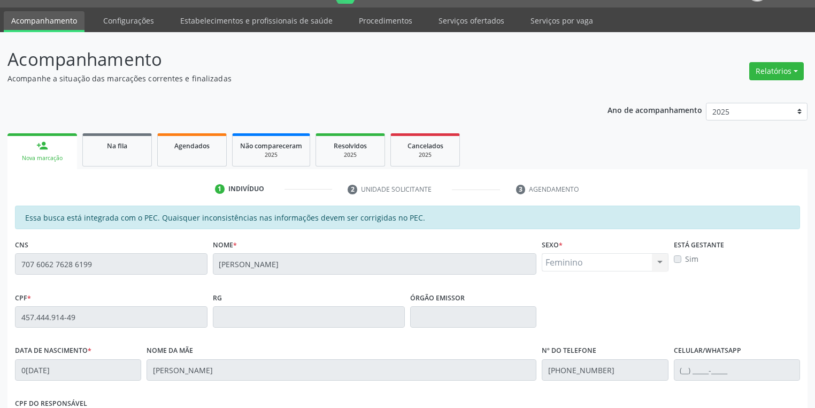
scroll to position [203, 0]
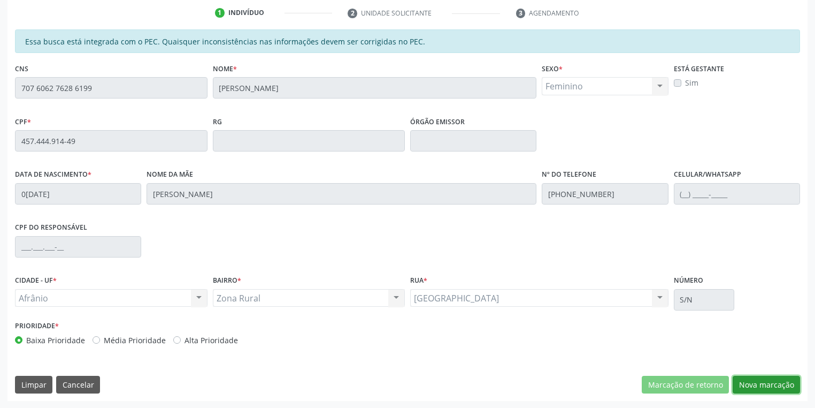
click at [766, 388] on button "Nova marcação" at bounding box center [766, 385] width 67 height 18
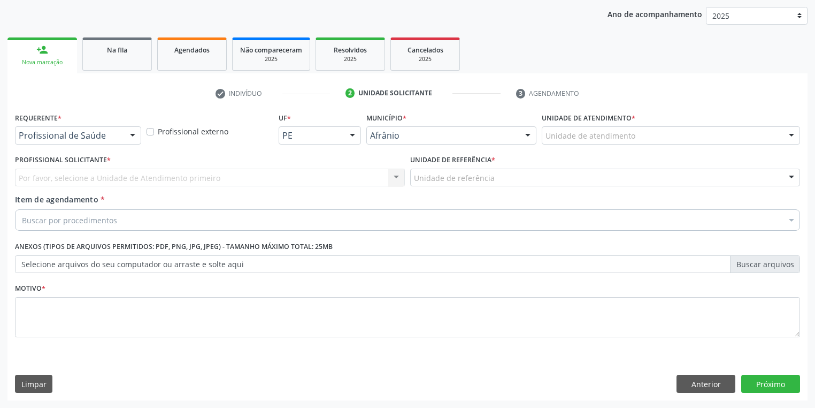
scroll to position [122, 0]
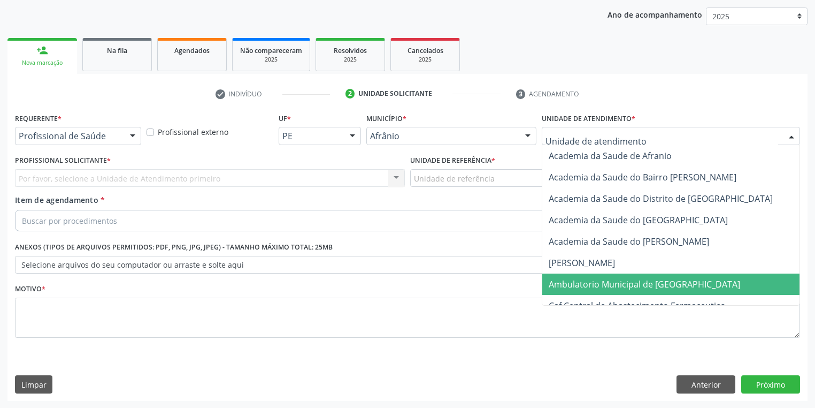
click at [583, 285] on span "Ambulatorio Municipal de [GEOGRAPHIC_DATA]" at bounding box center [645, 284] width 192 height 12
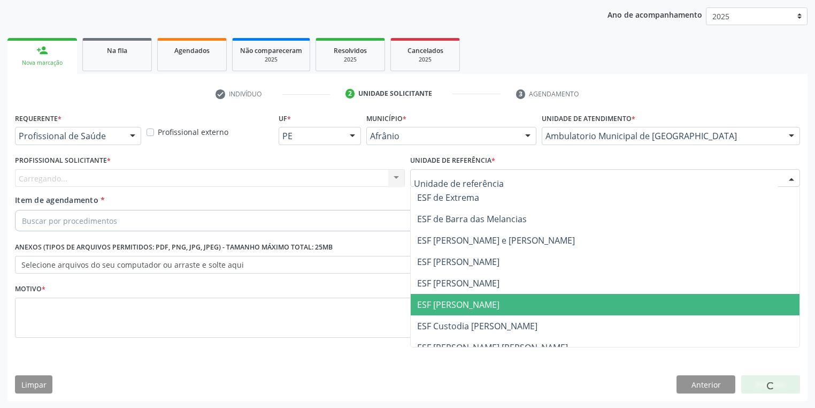
click at [433, 306] on span "ESF [PERSON_NAME]" at bounding box center [458, 305] width 82 height 12
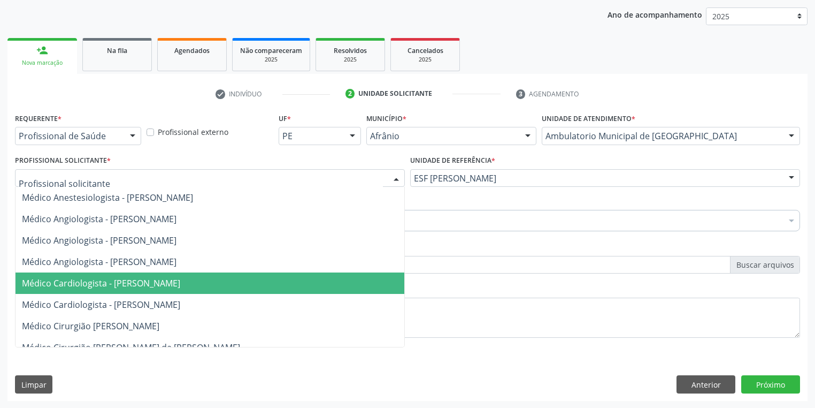
click at [101, 283] on span "Médico Cardiologista - [PERSON_NAME]" at bounding box center [101, 283] width 158 height 12
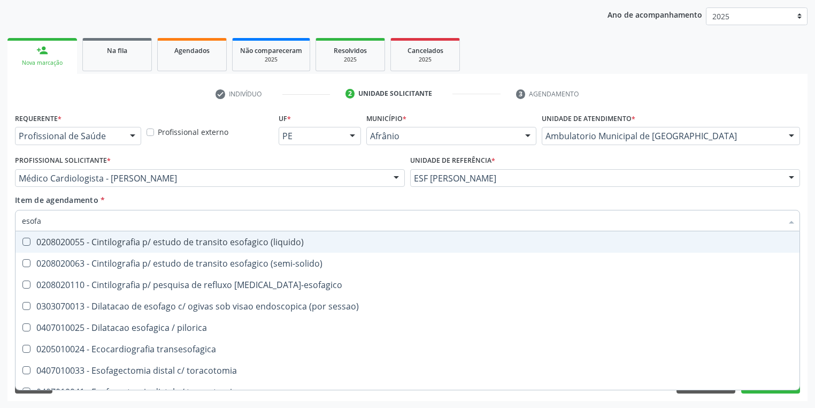
type input "esofag"
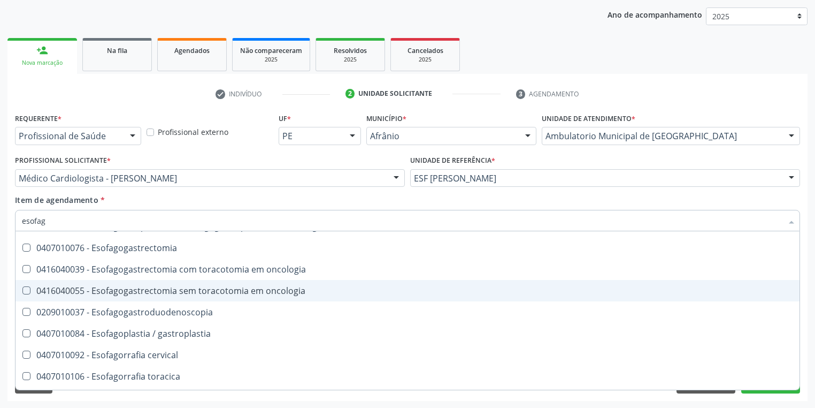
scroll to position [257, 0]
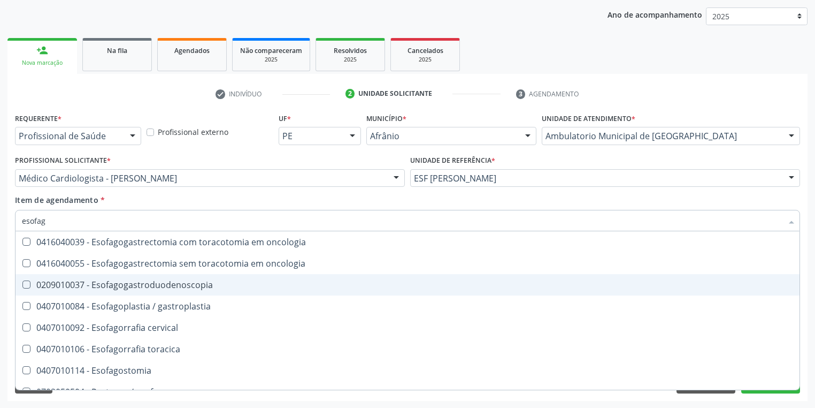
click at [163, 281] on div "0209010037 - Esofagogastroduodenoscopia" at bounding box center [408, 284] width 772 height 9
checkbox Esofagogastroduodenoscopia "true"
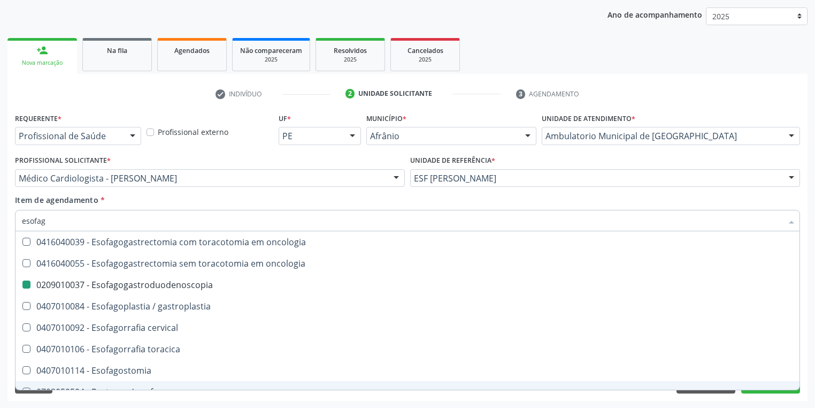
click at [155, 399] on div "Requerente * Profissional de Saúde Profissional de Saúde Paciente Nenhum result…" at bounding box center [407, 255] width 800 height 291
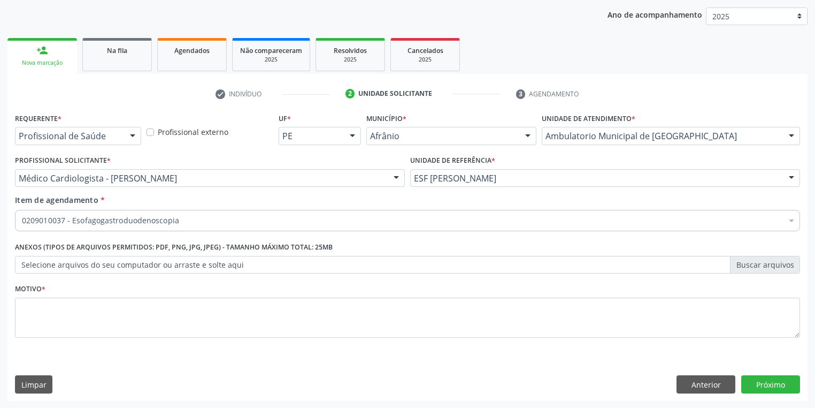
scroll to position [0, 0]
click at [64, 314] on textarea at bounding box center [407, 317] width 785 height 41
type textarea "*"
click at [770, 383] on button "Próximo" at bounding box center [771, 384] width 59 height 18
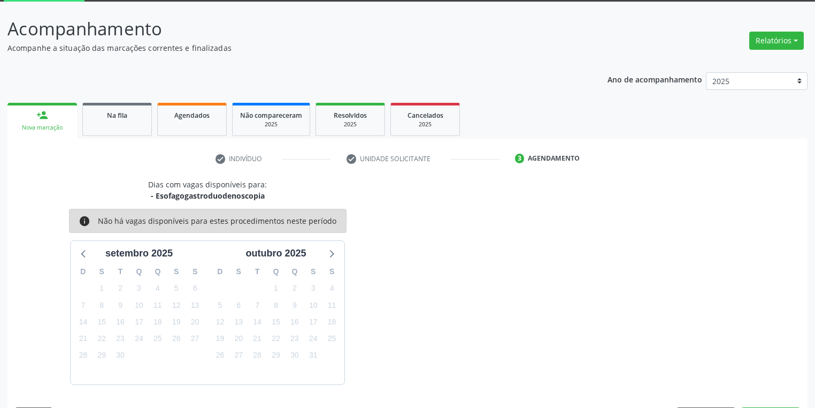
scroll to position [88, 0]
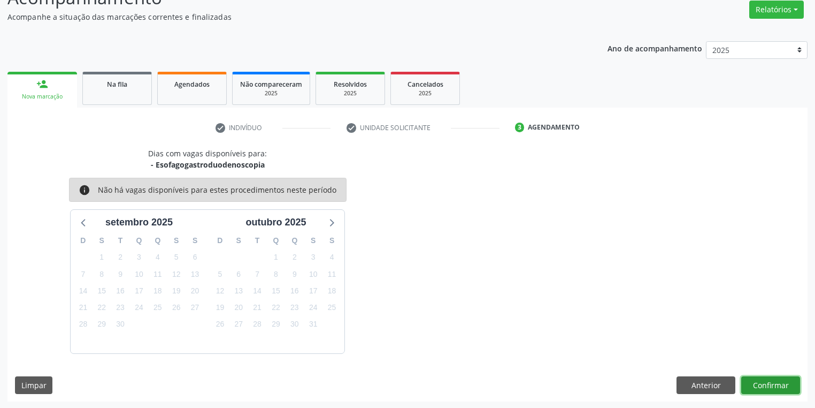
click at [769, 383] on button "Confirmar" at bounding box center [771, 385] width 59 height 18
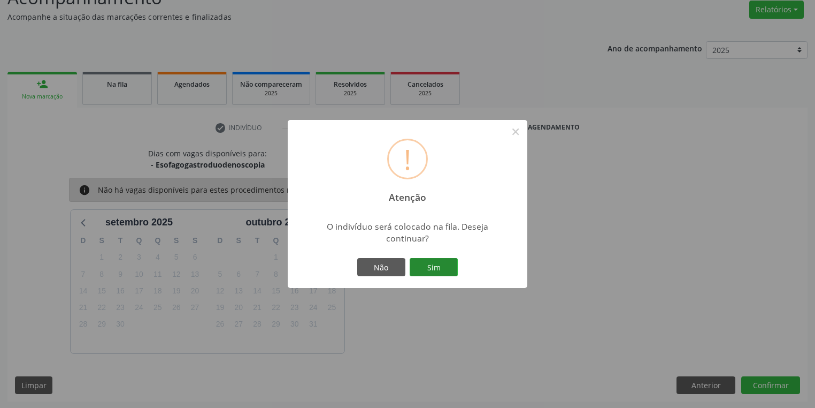
click at [445, 268] on button "Sim" at bounding box center [434, 267] width 48 height 18
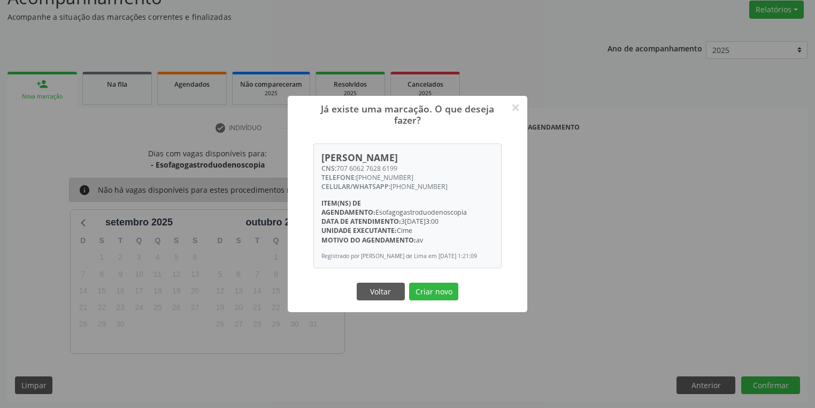
click at [441, 299] on button "Criar novo" at bounding box center [433, 292] width 49 height 18
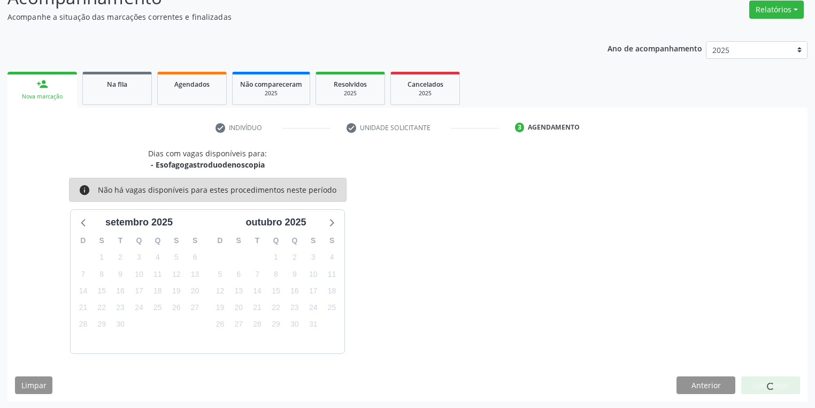
scroll to position [0, 0]
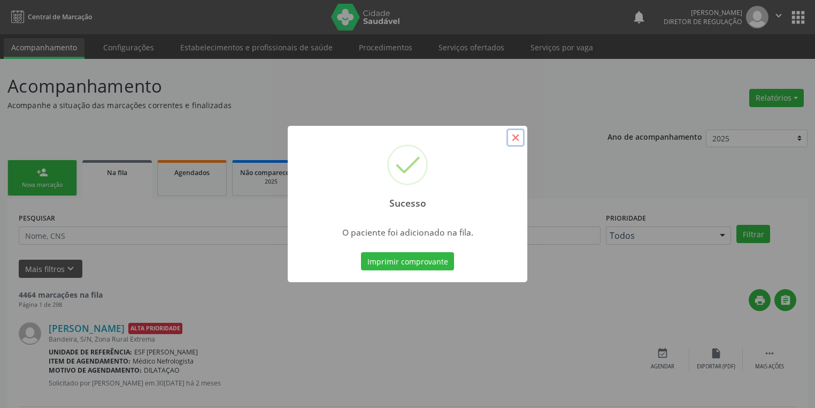
click at [518, 139] on button "×" at bounding box center [516, 137] width 18 height 18
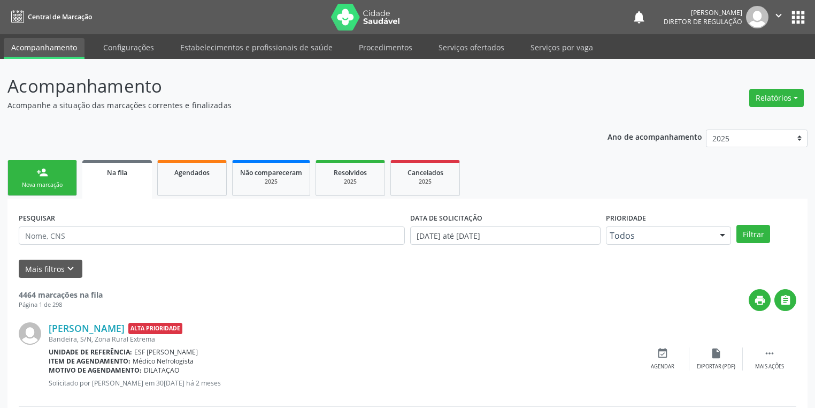
click at [47, 179] on link "person_add Nova marcação" at bounding box center [42, 178] width 70 height 36
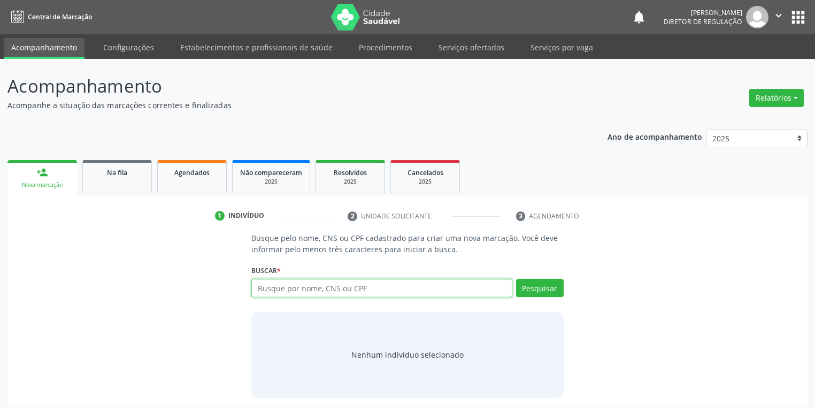
click at [270, 289] on input "text" at bounding box center [381, 288] width 261 height 18
type input "700005007341503"
click at [532, 292] on button "Pesquisar" at bounding box center [540, 288] width 48 height 18
type input "700005007341503"
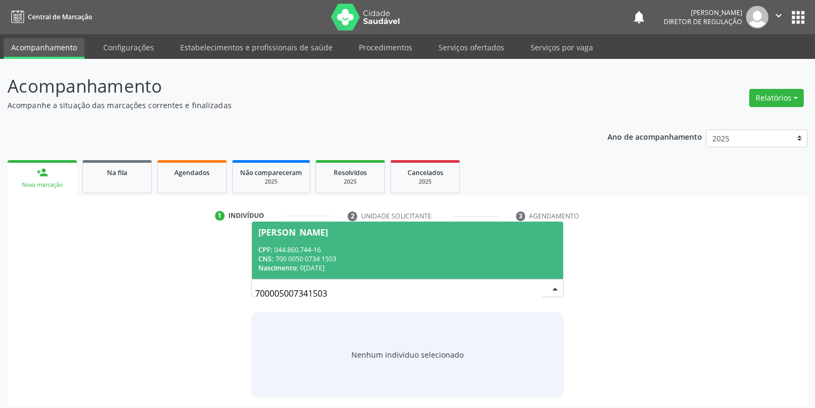
drag, startPoint x: 334, startPoint y: 250, endPoint x: 340, endPoint y: 253, distance: 6.5
click at [334, 250] on div "CPF: 044.860.744-16" at bounding box center [407, 249] width 299 height 9
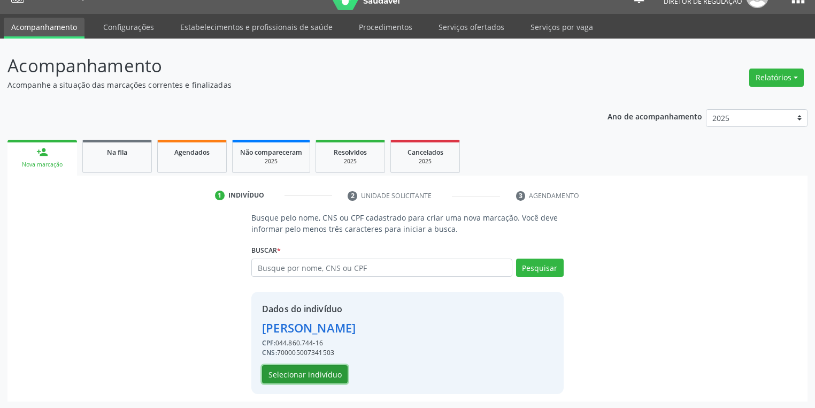
click at [306, 375] on button "Selecionar indivíduo" at bounding box center [305, 374] width 86 height 18
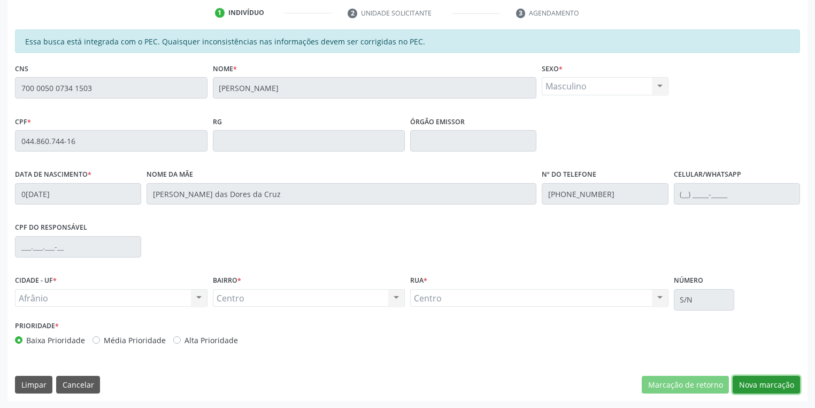
drag, startPoint x: 743, startPoint y: 390, endPoint x: 741, endPoint y: 380, distance: 10.3
click at [743, 390] on button "Nova marcação" at bounding box center [766, 385] width 67 height 18
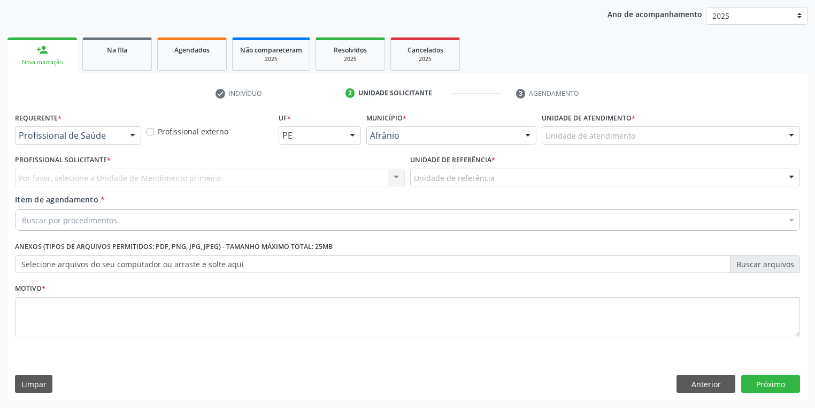
scroll to position [122, 0]
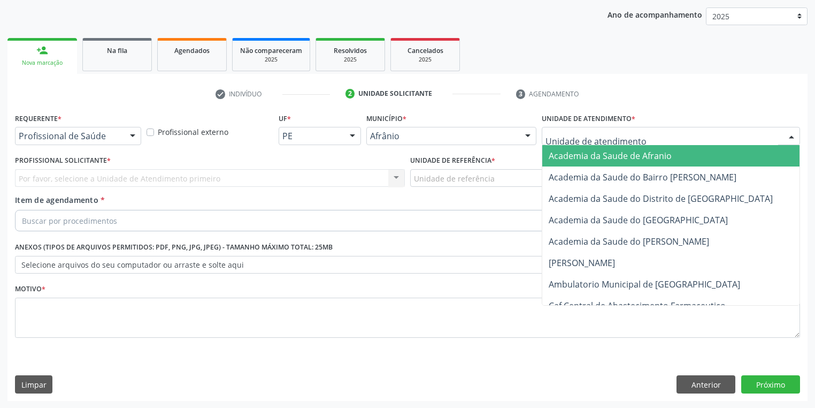
drag, startPoint x: 559, startPoint y: 135, endPoint x: 580, endPoint y: 204, distance: 72.3
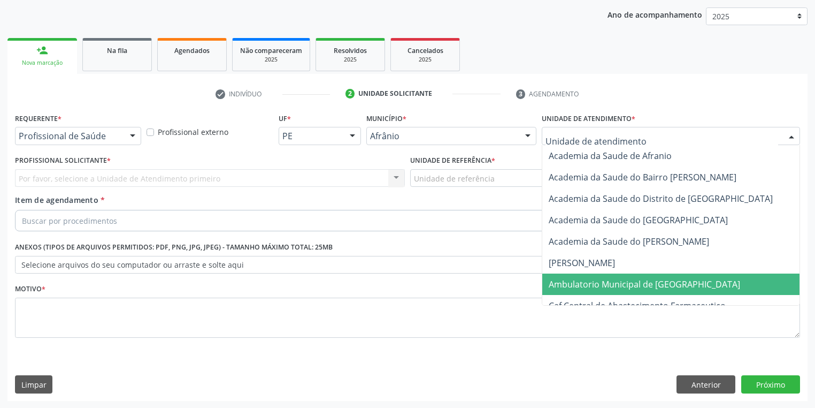
drag, startPoint x: 596, startPoint y: 289, endPoint x: 549, endPoint y: 264, distance: 52.9
click at [596, 288] on span "Ambulatorio Municipal de [GEOGRAPHIC_DATA]" at bounding box center [673, 283] width 261 height 21
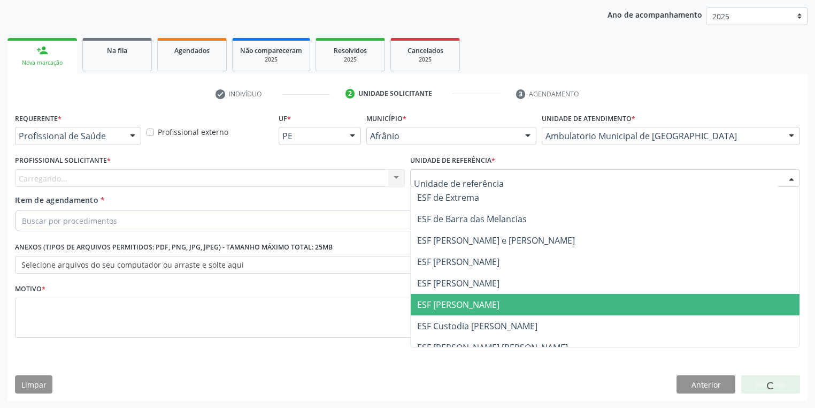
drag, startPoint x: 447, startPoint y: 311, endPoint x: 392, endPoint y: 273, distance: 66.9
click at [447, 310] on span "ESF [PERSON_NAME]" at bounding box center [605, 304] width 389 height 21
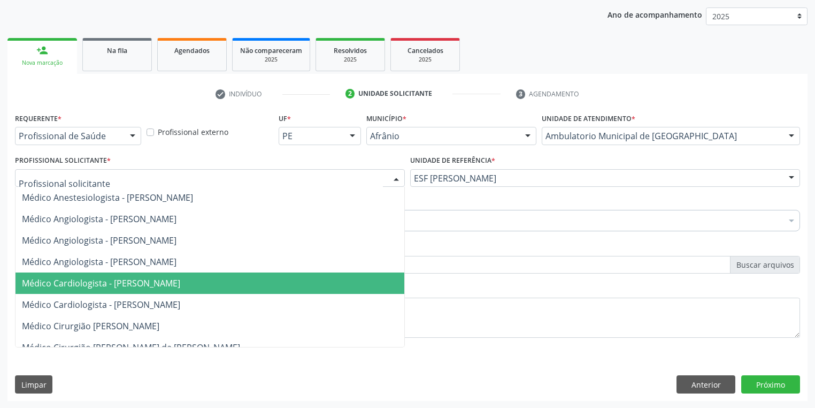
drag, startPoint x: 109, startPoint y: 287, endPoint x: 111, endPoint y: 278, distance: 9.0
click at [109, 286] on span "Médico Cardiologista - [PERSON_NAME]" at bounding box center [101, 283] width 158 height 12
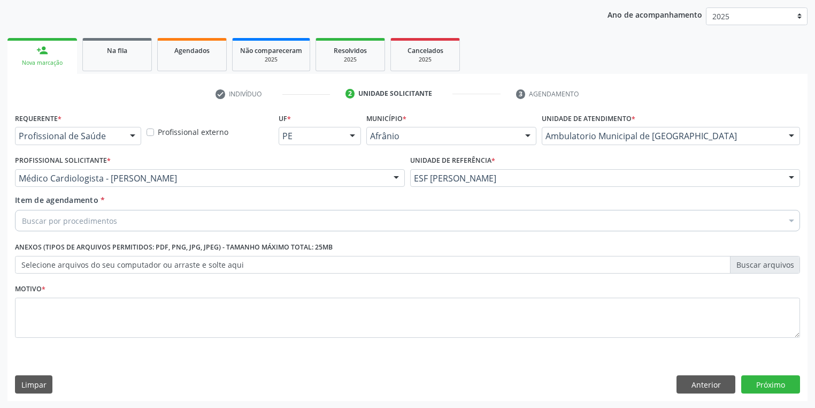
click at [96, 227] on div "Buscar por procedimentos" at bounding box center [407, 220] width 785 height 21
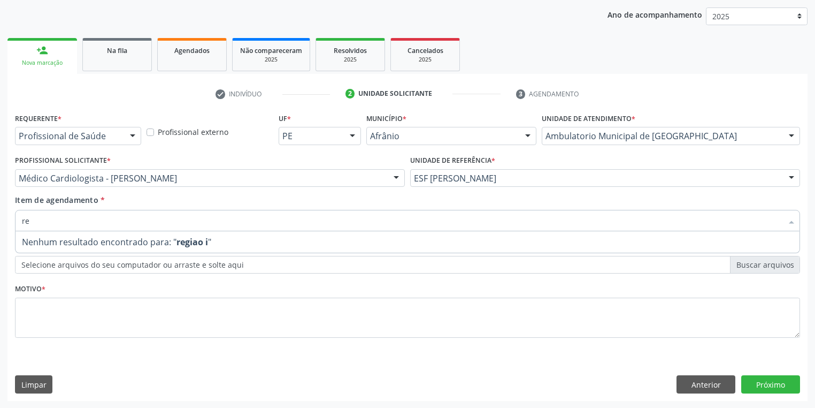
type input "r"
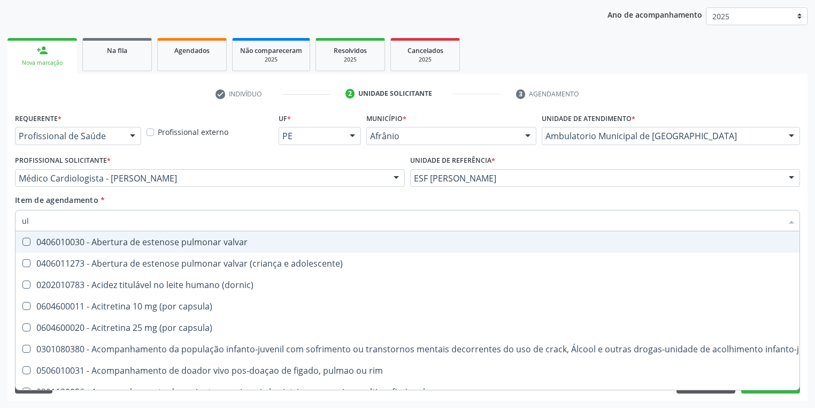
type input "u"
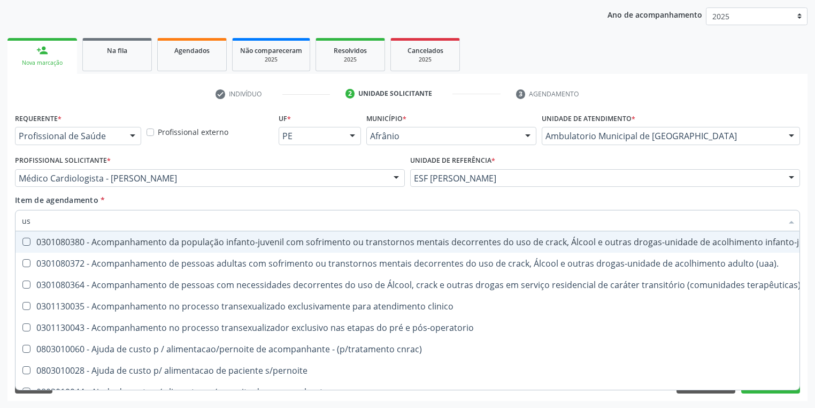
type input "u"
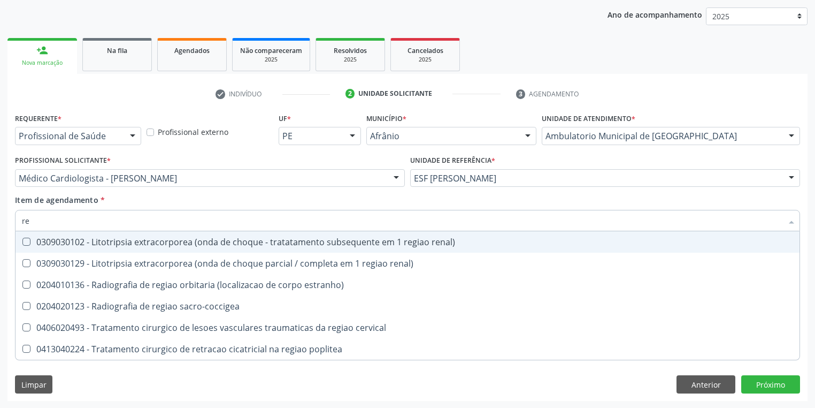
type input "r"
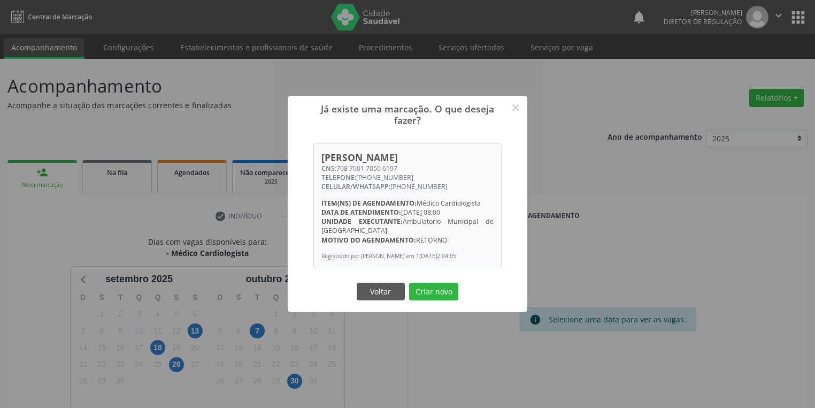
click at [441, 289] on button "Criar novo" at bounding box center [433, 292] width 49 height 18
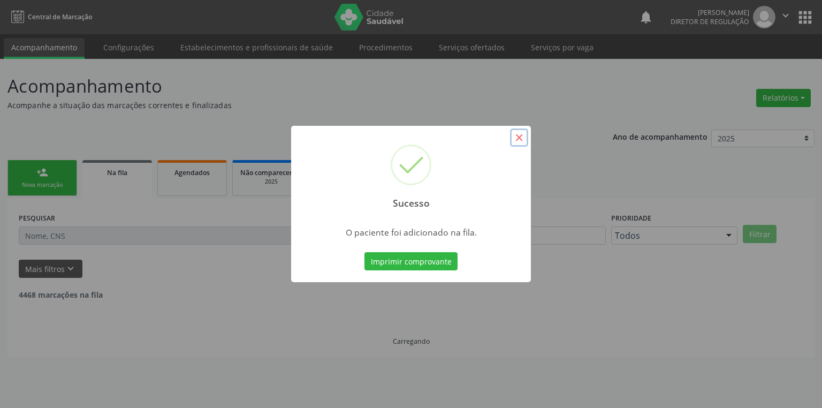
click at [517, 138] on button "×" at bounding box center [519, 137] width 18 height 18
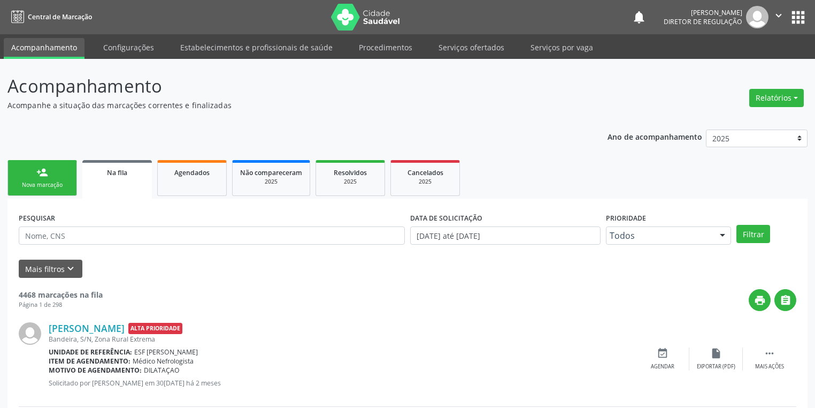
click at [63, 173] on link "person_add Nova marcação" at bounding box center [42, 178] width 70 height 36
click at [63, 174] on link "person_add Nova marcação" at bounding box center [42, 178] width 70 height 36
click at [63, 176] on link "person_add Nova marcação" at bounding box center [42, 178] width 70 height 36
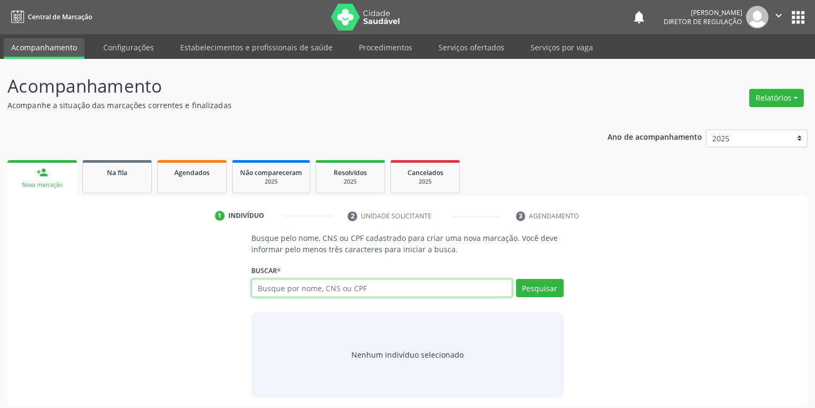
click at [271, 285] on input "text" at bounding box center [381, 288] width 261 height 18
type input "700404964923941"
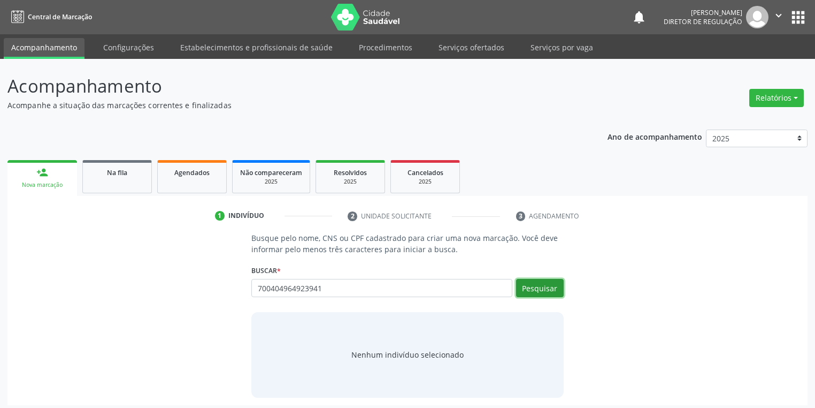
click at [535, 286] on button "Pesquisar" at bounding box center [540, 288] width 48 height 18
type input "700404964923941"
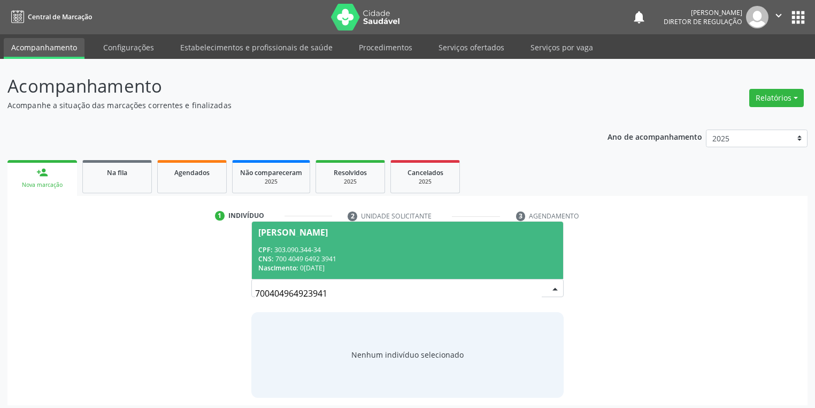
click at [358, 248] on div "CPF: 303.090.344-34" at bounding box center [407, 249] width 299 height 9
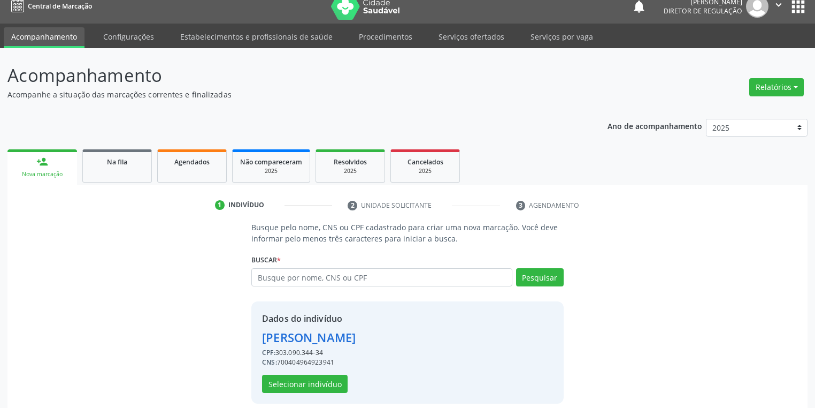
scroll to position [20, 0]
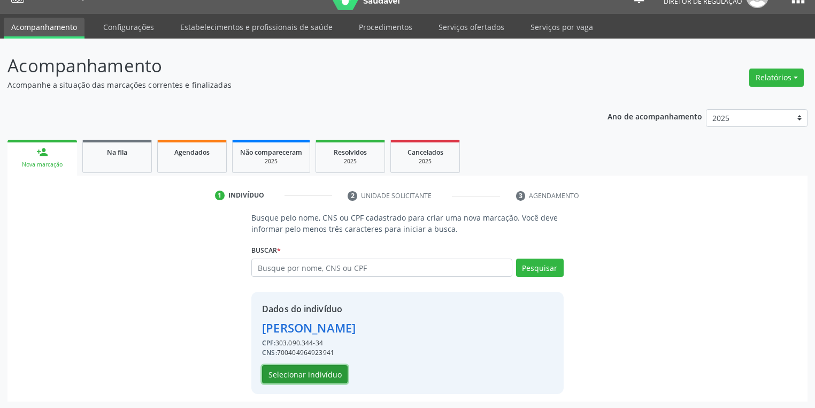
click at [280, 376] on button "Selecionar indivíduo" at bounding box center [305, 374] width 86 height 18
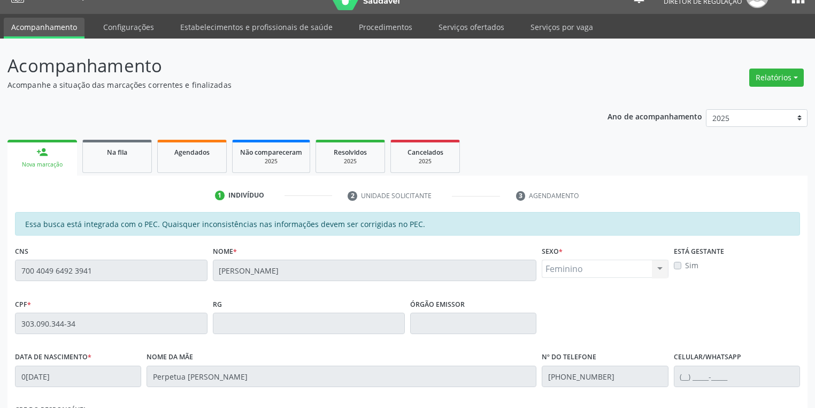
scroll to position [203, 0]
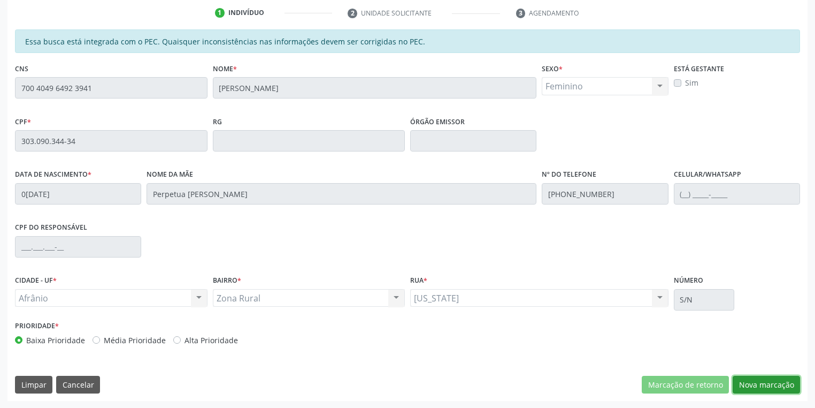
drag, startPoint x: 751, startPoint y: 385, endPoint x: 721, endPoint y: 368, distance: 34.8
click at [751, 385] on button "Nova marcação" at bounding box center [766, 385] width 67 height 18
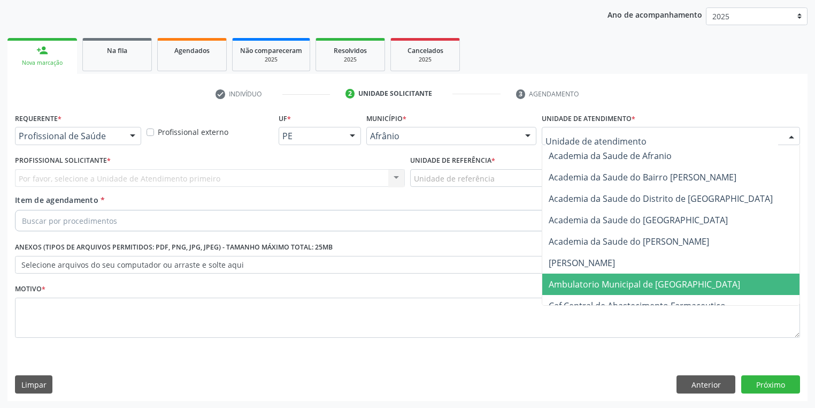
click at [579, 285] on span "Ambulatorio Municipal de [GEOGRAPHIC_DATA]" at bounding box center [645, 284] width 192 height 12
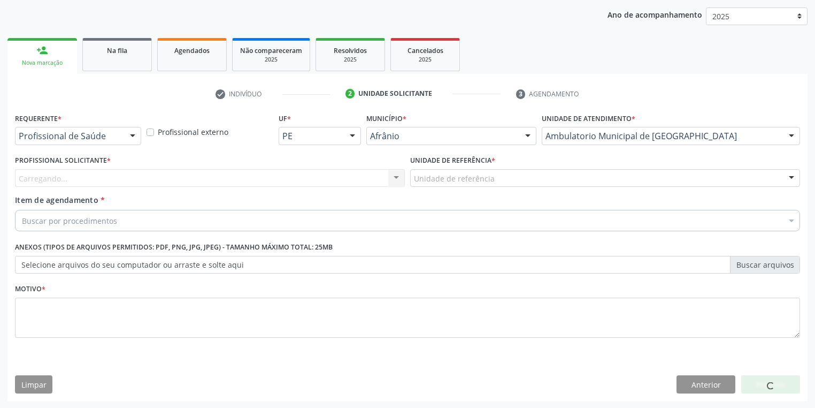
drag, startPoint x: 429, startPoint y: 179, endPoint x: 441, endPoint y: 212, distance: 35.4
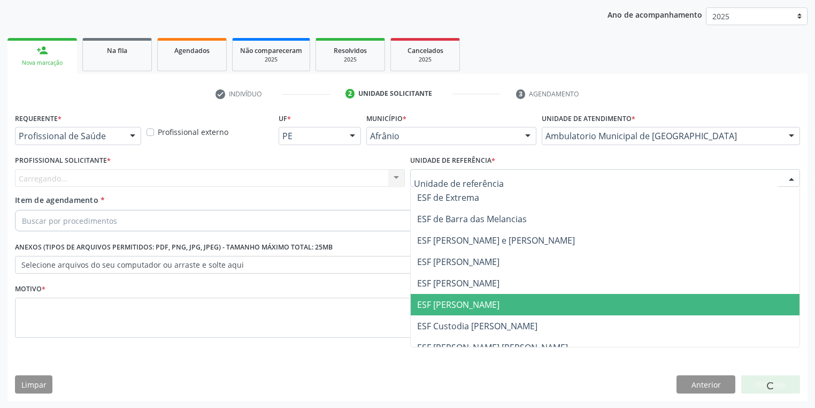
click at [456, 303] on span "ESF [PERSON_NAME]" at bounding box center [458, 305] width 82 height 12
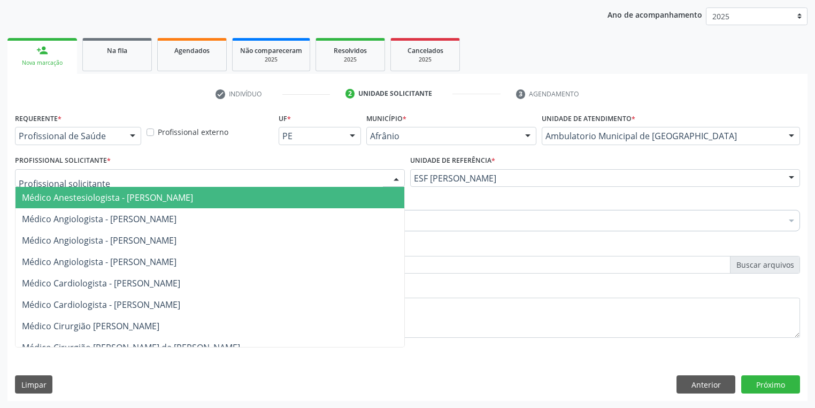
drag, startPoint x: 48, startPoint y: 172, endPoint x: 54, endPoint y: 194, distance: 22.7
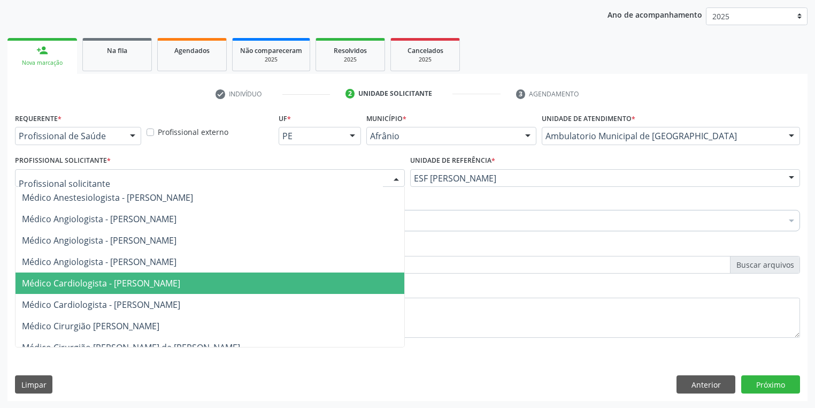
click at [79, 283] on span "Médico Cardiologista - [PERSON_NAME]" at bounding box center [101, 283] width 158 height 12
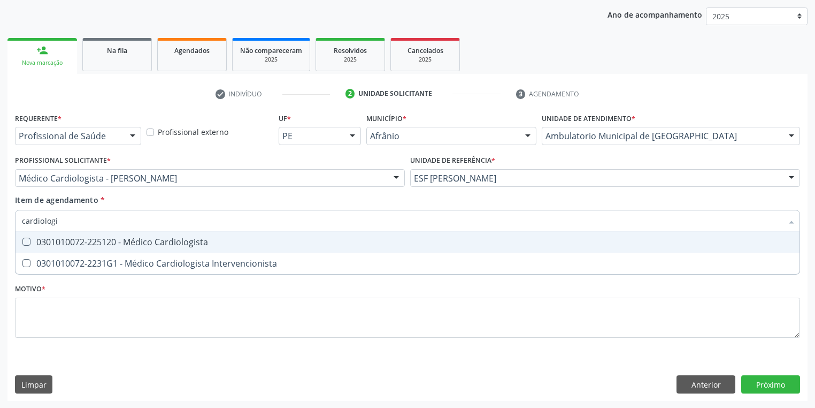
type input "cardiologis"
click at [101, 241] on div "0301010072-225120 - Médico Cardiologista" at bounding box center [408, 242] width 772 height 9
checkbox Cardiologista "true"
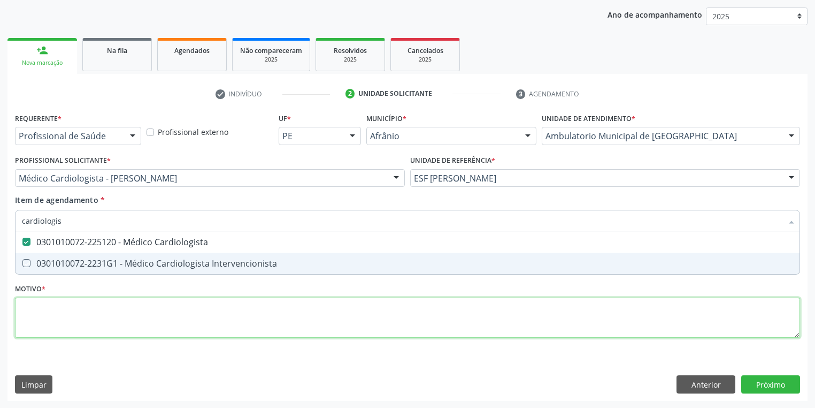
click at [47, 306] on div "Requerente * Profissional de Saúde Profissional de Saúde Paciente Nenhum result…" at bounding box center [407, 231] width 785 height 242
checkbox Intervencionista "true"
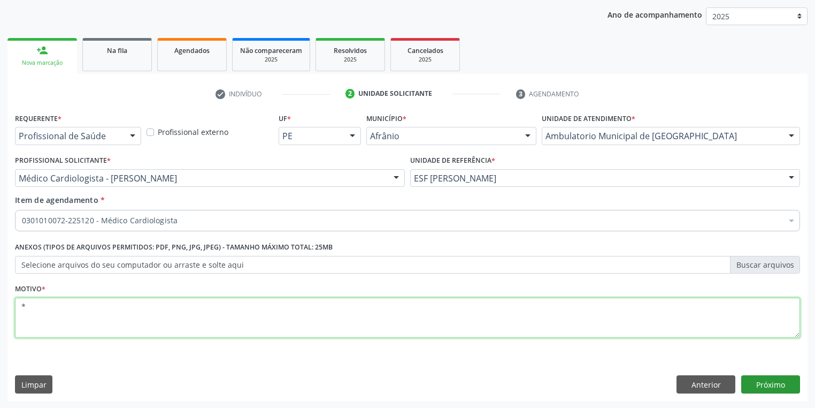
type textarea "*"
click at [752, 381] on button "Próximo" at bounding box center [771, 384] width 59 height 18
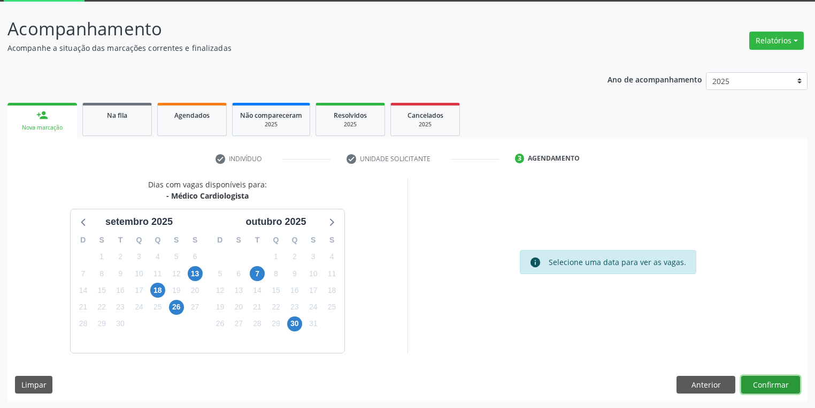
click at [765, 379] on button "Confirmar" at bounding box center [771, 385] width 59 height 18
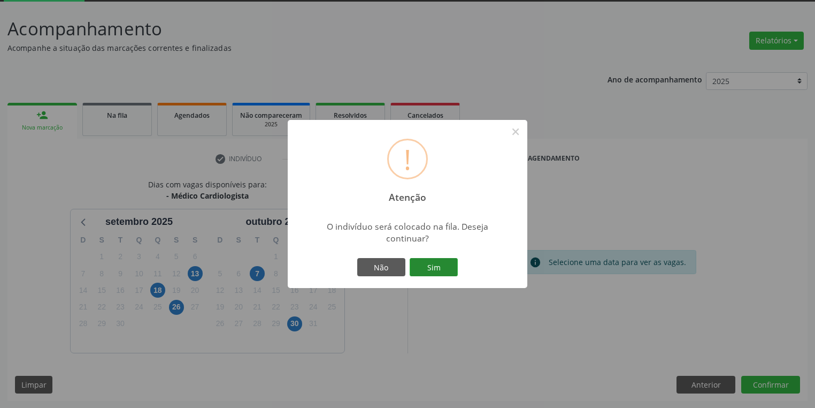
click at [429, 263] on button "Sim" at bounding box center [434, 267] width 48 height 18
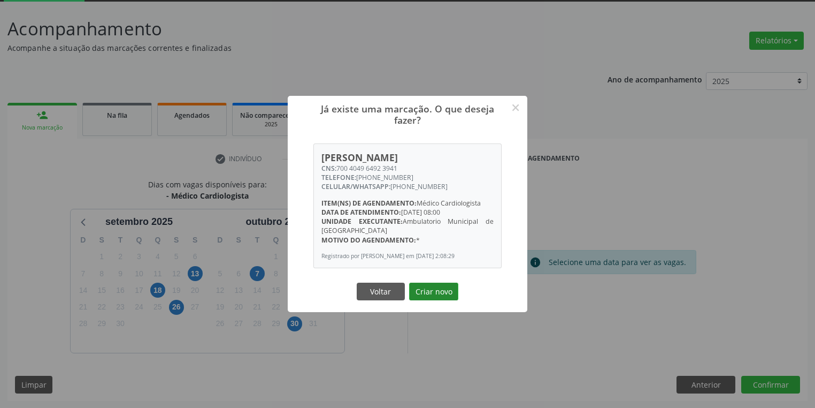
click at [437, 295] on button "Criar novo" at bounding box center [433, 292] width 49 height 18
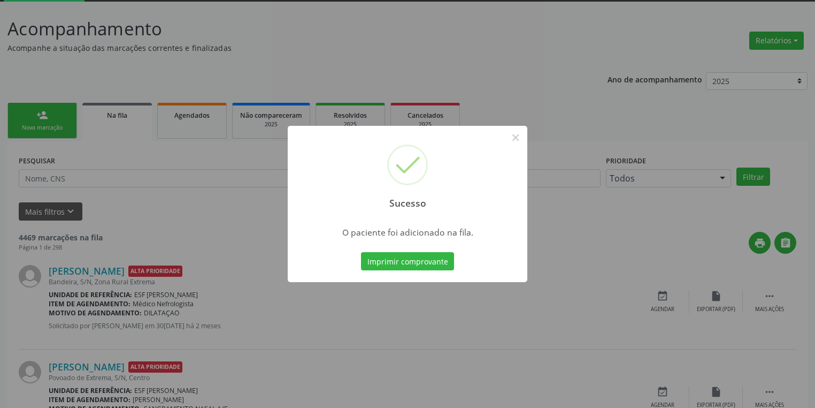
scroll to position [0, 0]
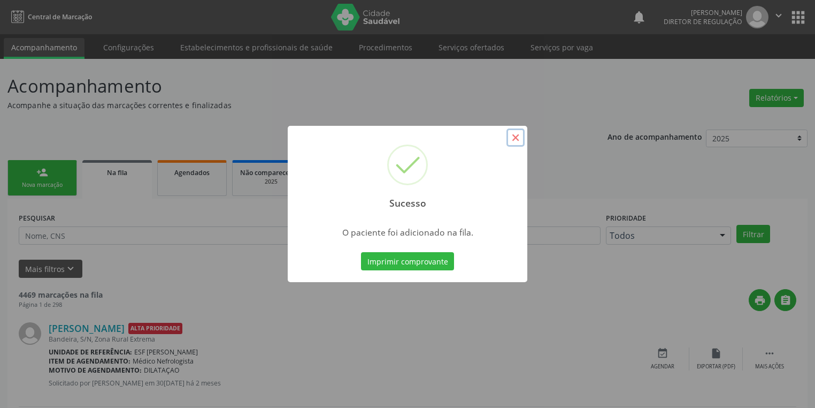
click at [509, 139] on button "×" at bounding box center [516, 137] width 18 height 18
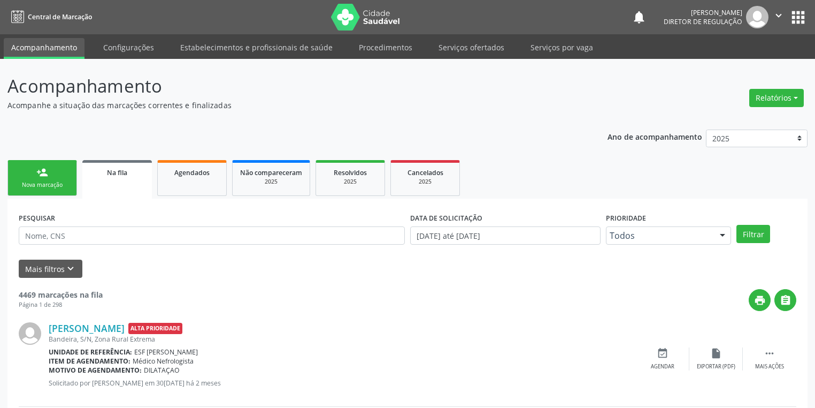
click at [54, 178] on link "person_add Nova marcação" at bounding box center [42, 178] width 70 height 36
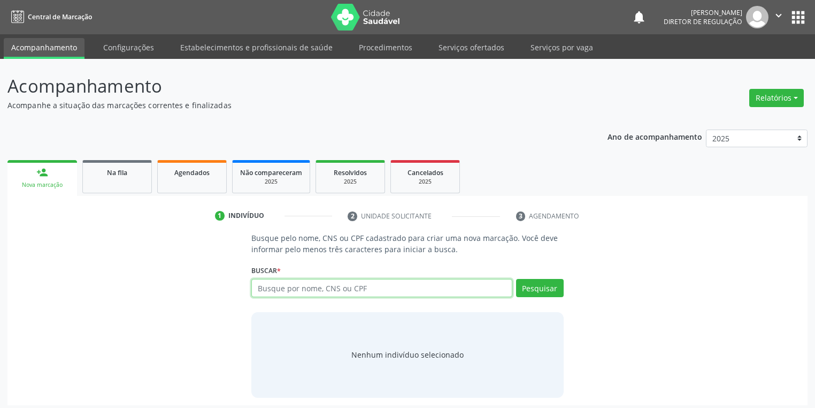
click at [265, 280] on input "text" at bounding box center [381, 288] width 261 height 18
type input "703402154199300"
click at [536, 284] on button "Pesquisar" at bounding box center [540, 288] width 48 height 18
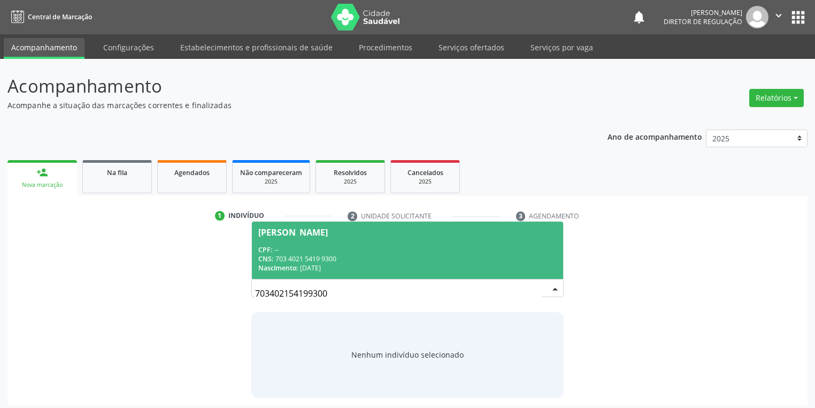
click at [339, 249] on div "CPF: --" at bounding box center [407, 249] width 299 height 9
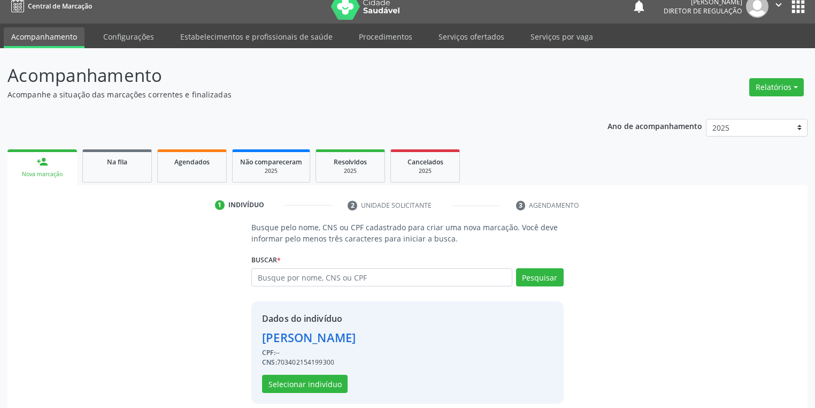
scroll to position [20, 0]
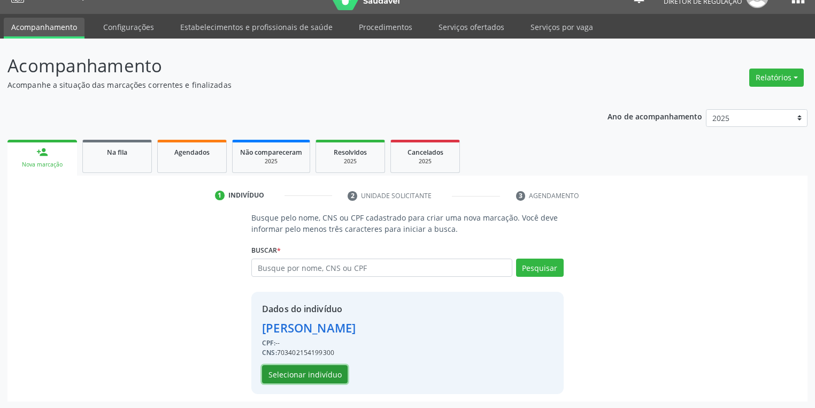
click at [306, 375] on button "Selecionar indivíduo" at bounding box center [305, 374] width 86 height 18
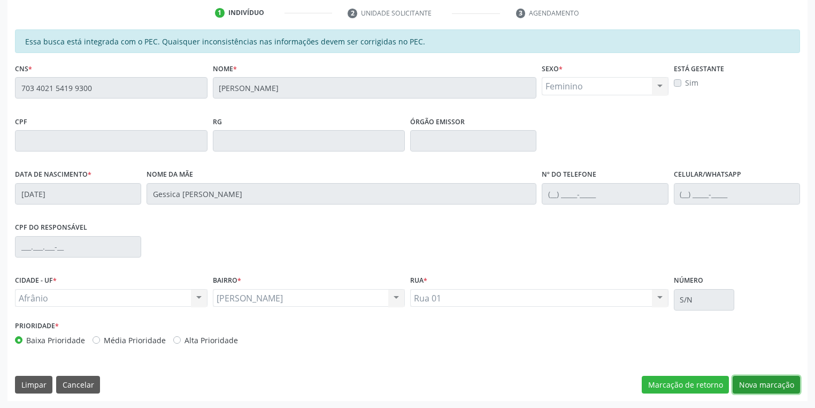
click at [759, 380] on button "Nova marcação" at bounding box center [766, 385] width 67 height 18
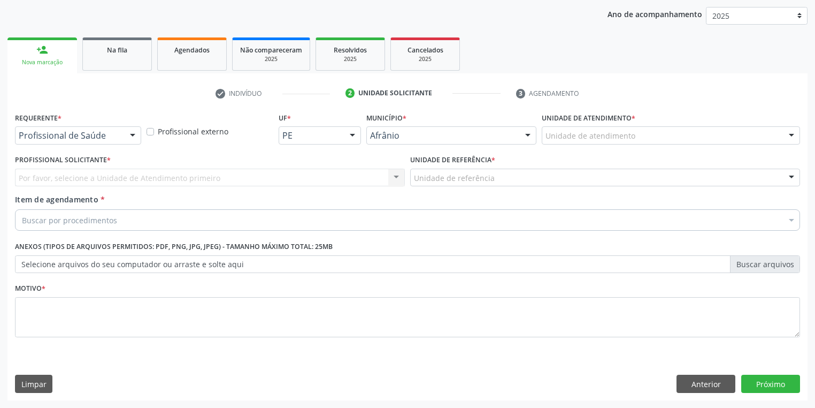
scroll to position [122, 0]
click at [564, 131] on div "Unidade de atendimento" at bounding box center [671, 136] width 258 height 18
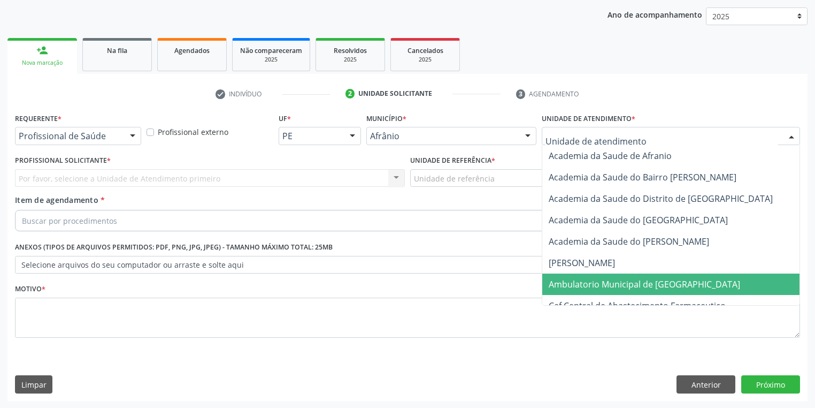
drag, startPoint x: 591, startPoint y: 278, endPoint x: 525, endPoint y: 232, distance: 80.3
click at [591, 278] on span "Ambulatorio Municipal de [GEOGRAPHIC_DATA]" at bounding box center [645, 284] width 192 height 12
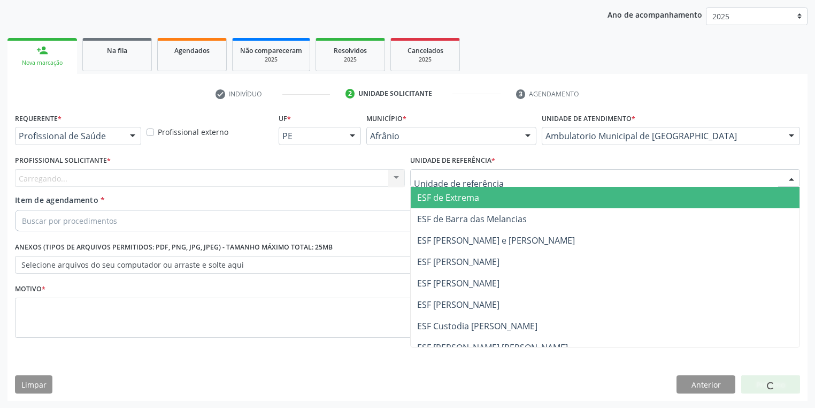
drag, startPoint x: 444, startPoint y: 177, endPoint x: 451, endPoint y: 223, distance: 46.5
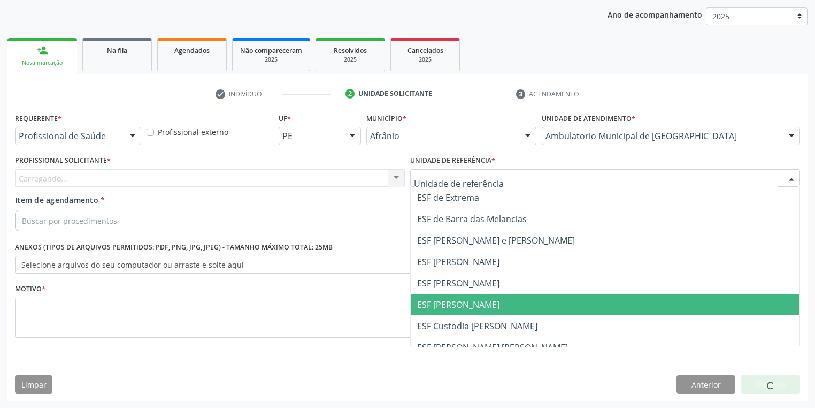
click at [466, 302] on span "ESF [PERSON_NAME]" at bounding box center [458, 305] width 82 height 12
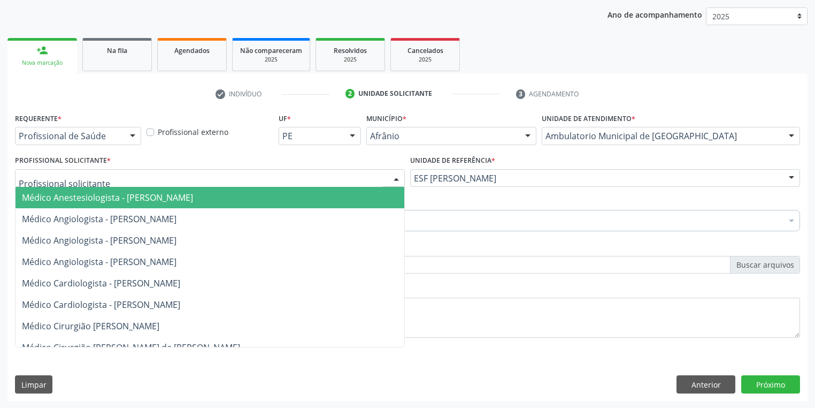
drag, startPoint x: 125, startPoint y: 181, endPoint x: 124, endPoint y: 203, distance: 22.5
click at [124, 181] on div at bounding box center [210, 178] width 390 height 18
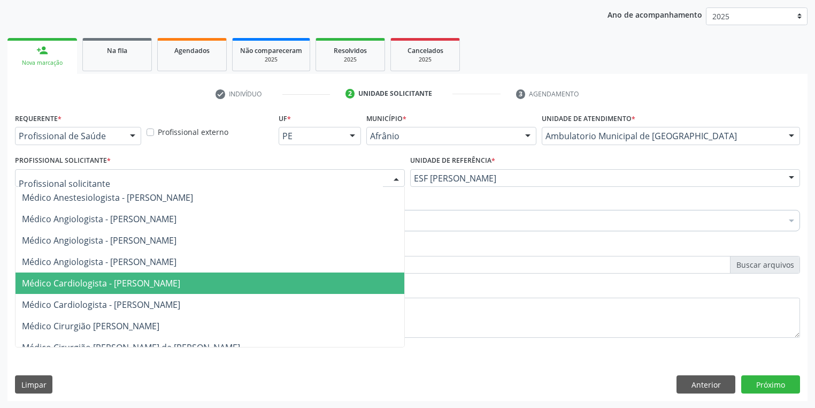
click at [119, 280] on span "Médico Cardiologista - [PERSON_NAME]" at bounding box center [101, 283] width 158 height 12
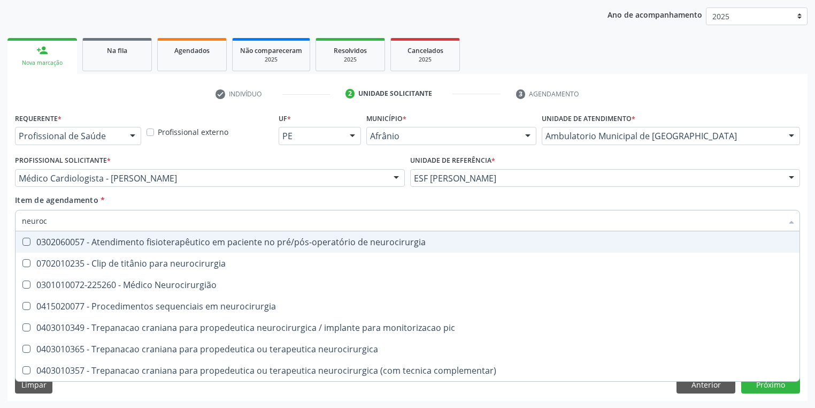
type input "neuroci"
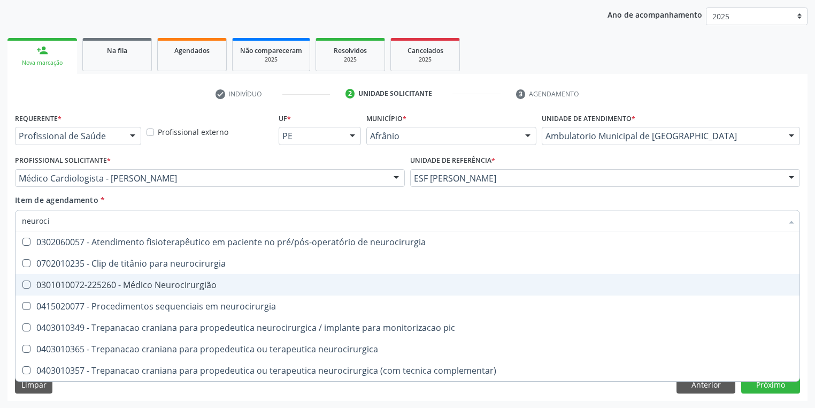
click at [78, 287] on div "0301010072-225260 - Médico Neurocirurgião" at bounding box center [408, 284] width 772 height 9
checkbox Neurocirurgião "true"
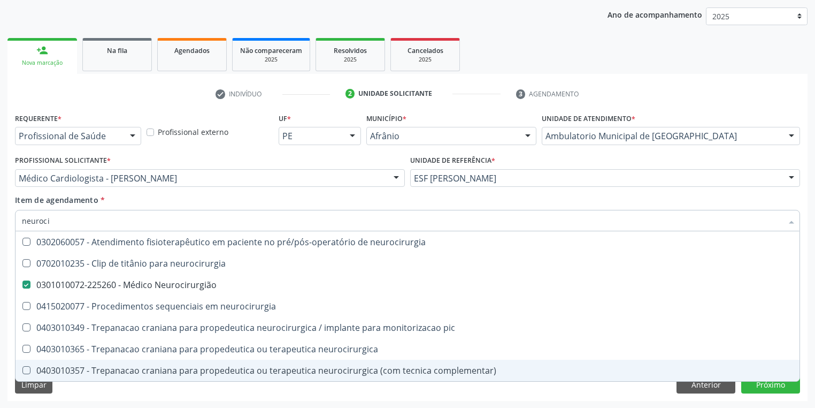
click at [71, 391] on div "Limpar Anterior Próximo" at bounding box center [407, 384] width 785 height 18
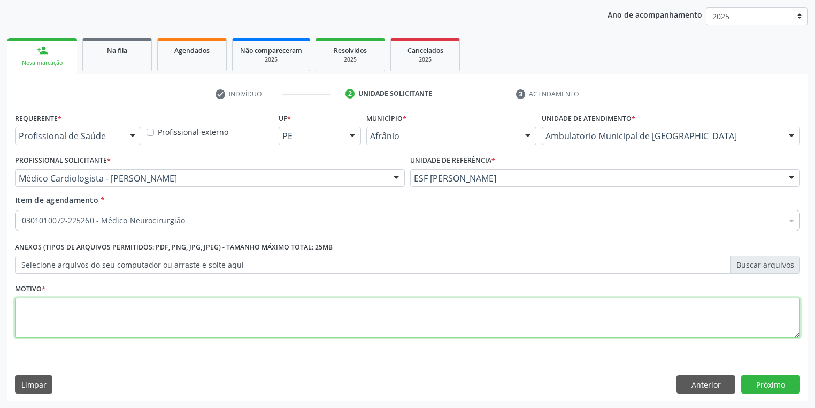
click at [47, 315] on textarea at bounding box center [407, 317] width 785 height 41
type textarea "*"
click at [758, 381] on button "Próximo" at bounding box center [771, 384] width 59 height 18
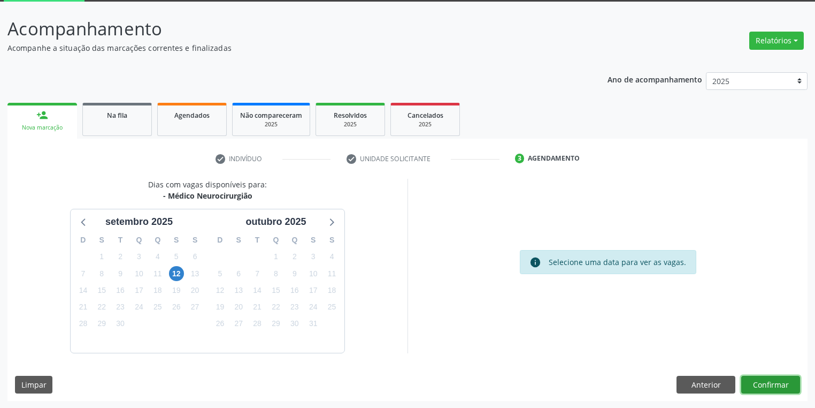
click at [755, 385] on button "Confirmar" at bounding box center [771, 385] width 59 height 18
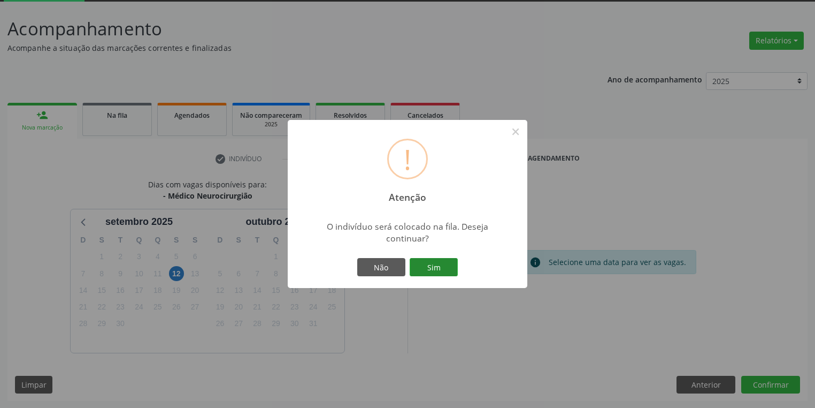
click at [441, 266] on button "Sim" at bounding box center [434, 267] width 48 height 18
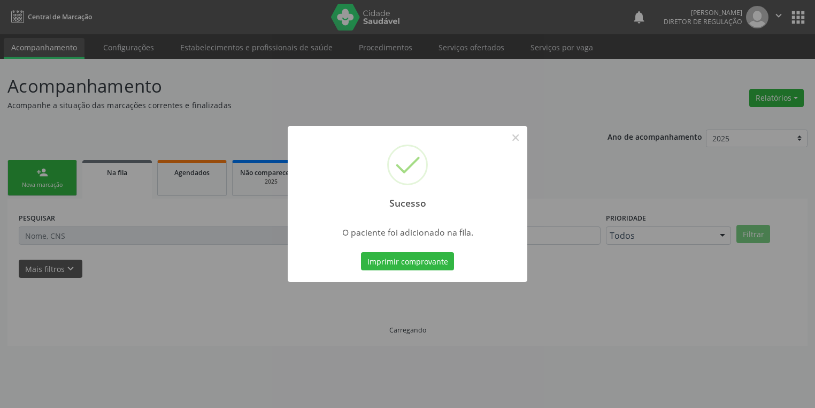
scroll to position [0, 0]
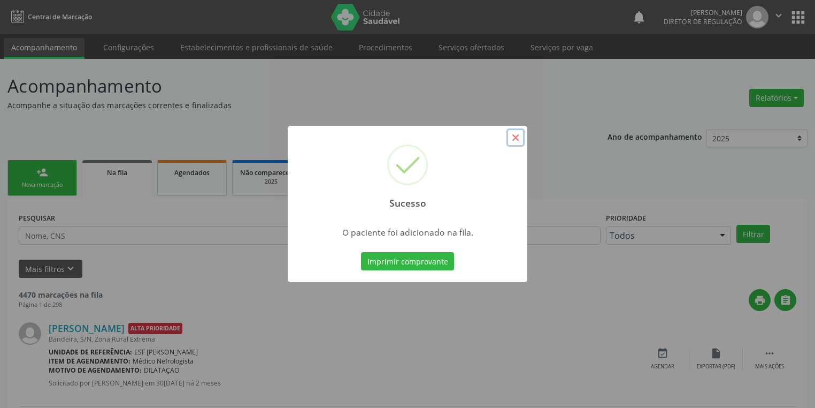
click at [515, 139] on button "×" at bounding box center [516, 137] width 18 height 18
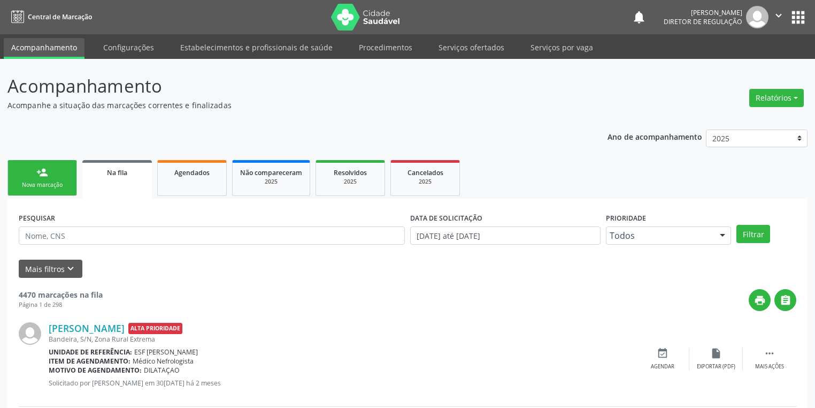
click at [53, 178] on link "person_add Nova marcação" at bounding box center [42, 178] width 70 height 36
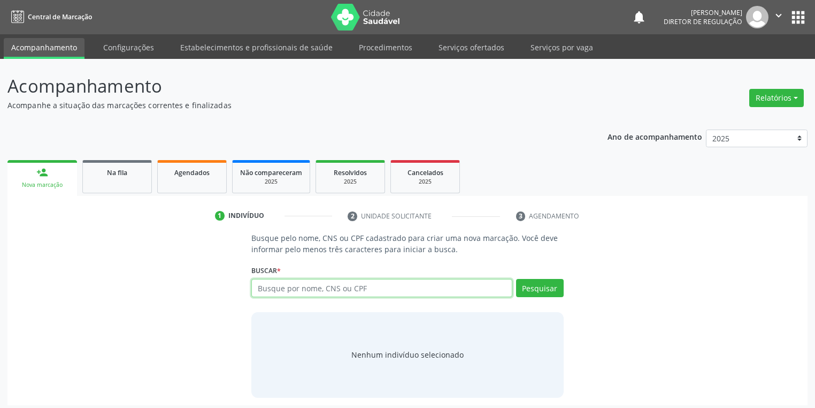
click at [286, 286] on input "text" at bounding box center [381, 288] width 261 height 18
type input "04010101474"
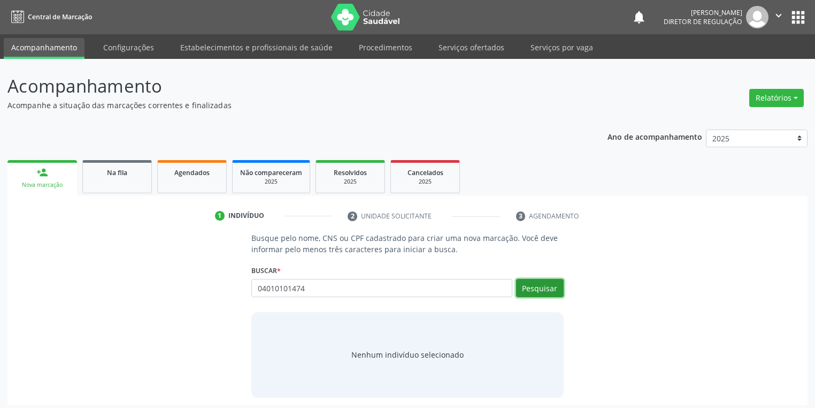
click at [537, 284] on button "Pesquisar" at bounding box center [540, 288] width 48 height 18
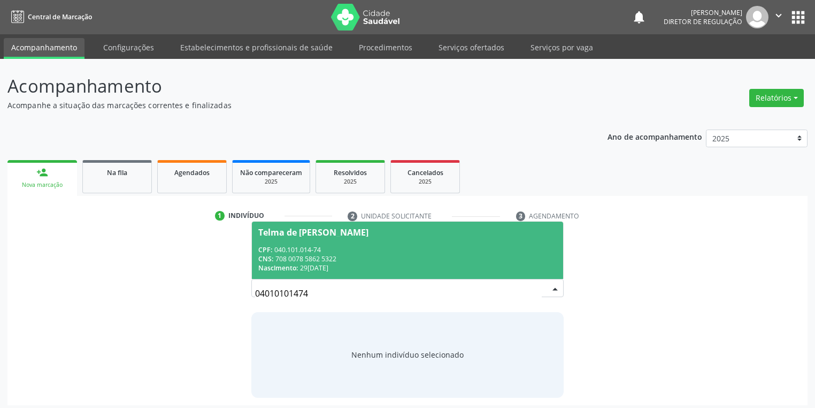
click at [312, 242] on span "Telma de Albuquerque Rodrigues CPF: 040.101.014-74 CNS: 708 0078 5862 5322 Nasc…" at bounding box center [407, 250] width 311 height 57
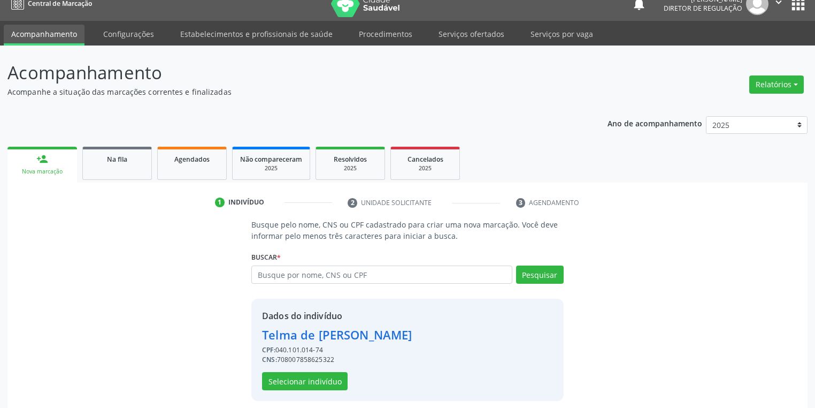
scroll to position [20, 0]
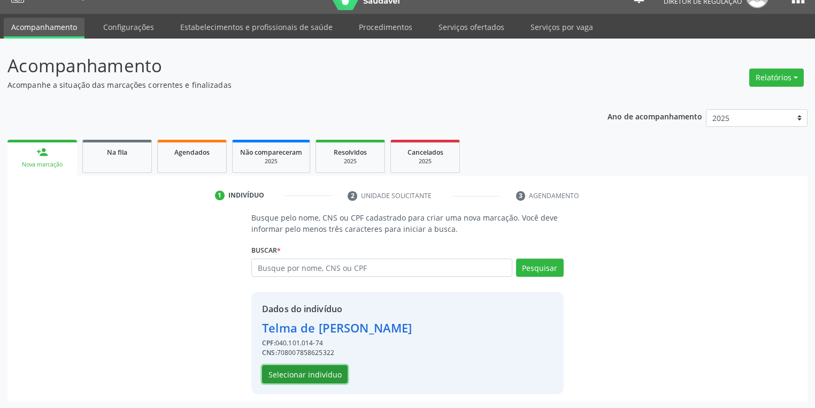
click at [293, 375] on button "Selecionar indivíduo" at bounding box center [305, 374] width 86 height 18
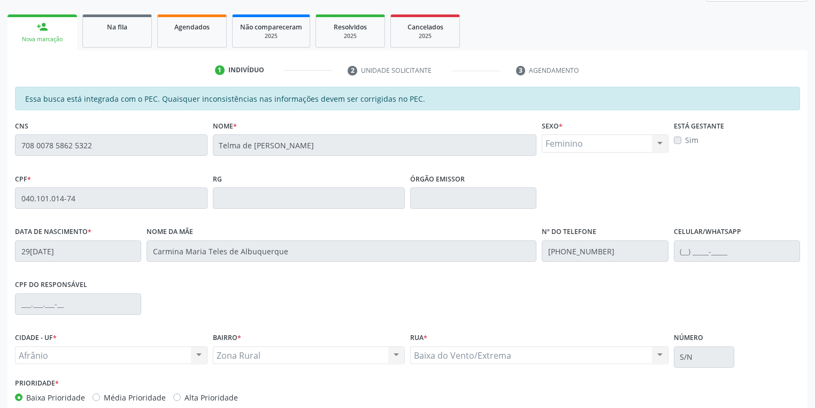
scroll to position [203, 0]
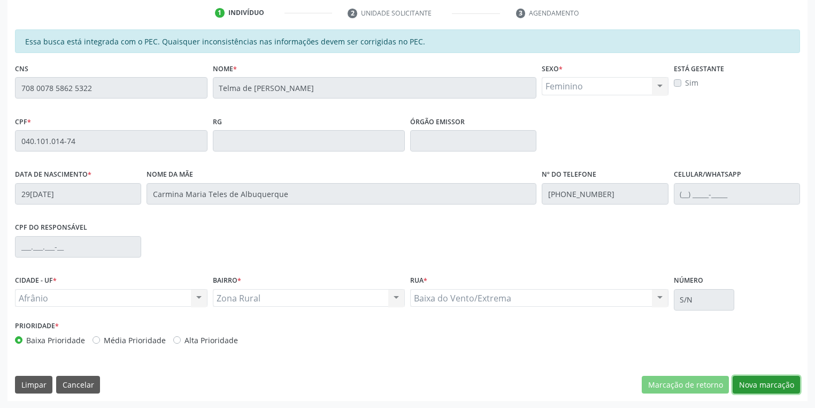
click at [743, 380] on button "Nova marcação" at bounding box center [766, 385] width 67 height 18
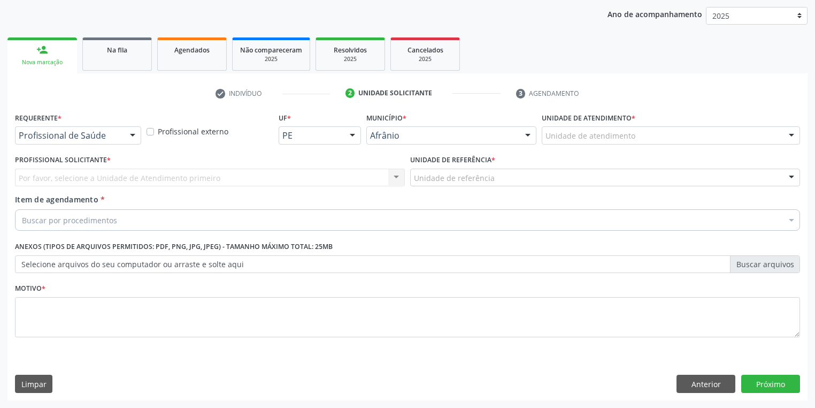
scroll to position [122, 0]
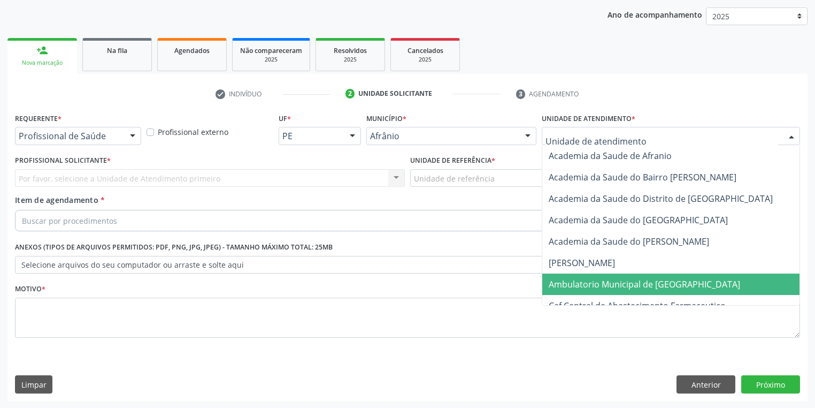
drag, startPoint x: 569, startPoint y: 278, endPoint x: 542, endPoint y: 264, distance: 30.2
click at [568, 278] on span "Ambulatorio Municipal de [GEOGRAPHIC_DATA]" at bounding box center [645, 284] width 192 height 12
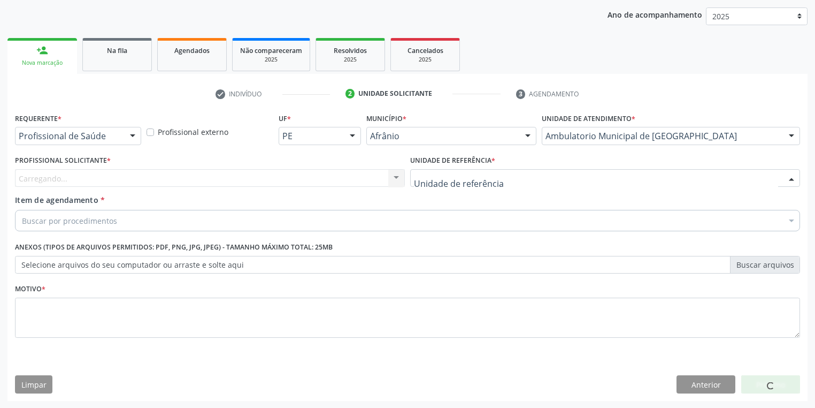
drag, startPoint x: 439, startPoint y: 179, endPoint x: 438, endPoint y: 219, distance: 40.2
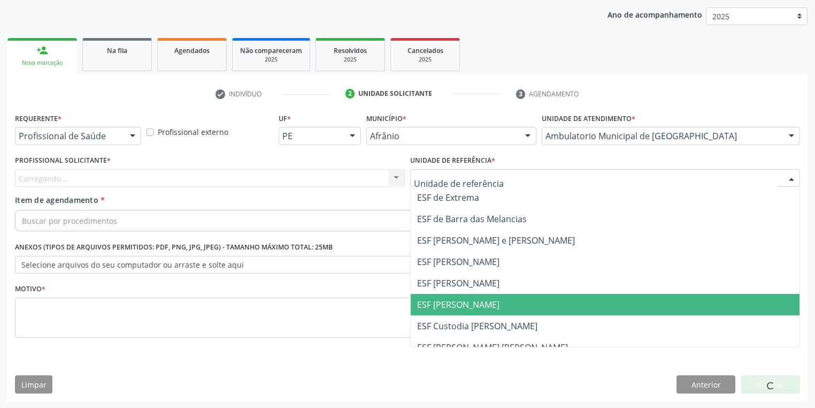
click at [439, 311] on span "ESF [PERSON_NAME]" at bounding box center [605, 304] width 389 height 21
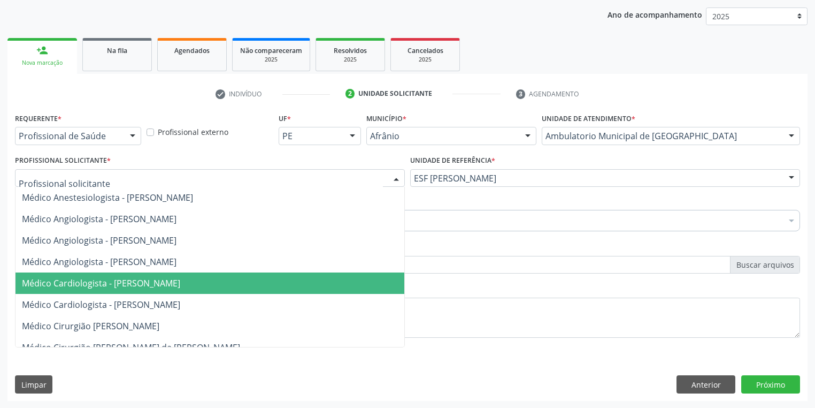
click at [64, 286] on span "Médico Cardiologista - [PERSON_NAME]" at bounding box center [101, 283] width 158 height 12
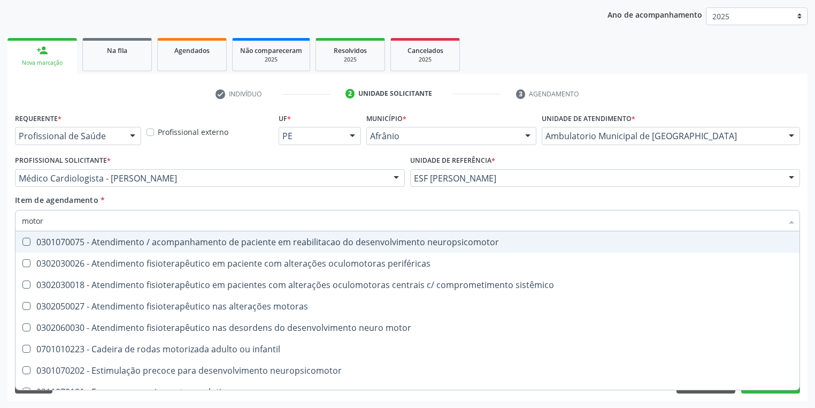
type input "motora"
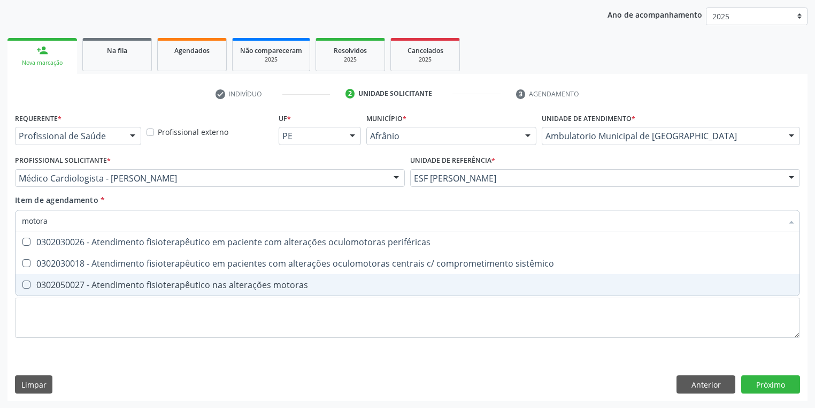
click at [118, 294] on span "0302050027 - Atendimento fisioterapêutico nas alterações motoras" at bounding box center [408, 284] width 784 height 21
checkbox motoras "true"
click at [83, 324] on div "Requerente * Profissional de Saúde Profissional de Saúde Paciente Nenhum result…" at bounding box center [407, 231] width 785 height 242
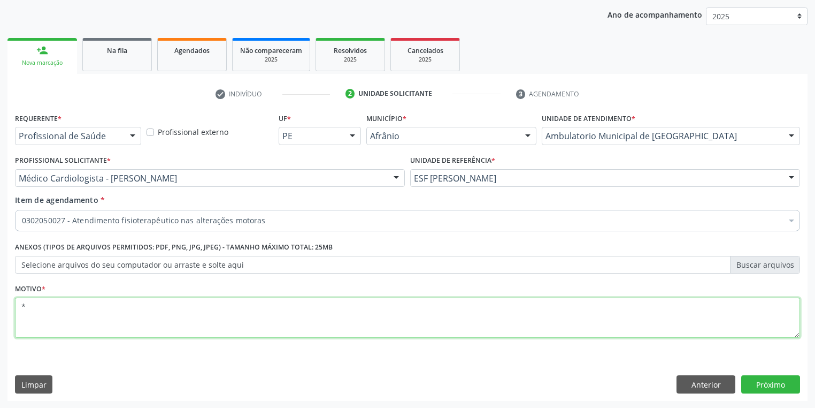
type textarea "*"
click at [761, 387] on button "Próximo" at bounding box center [771, 384] width 59 height 18
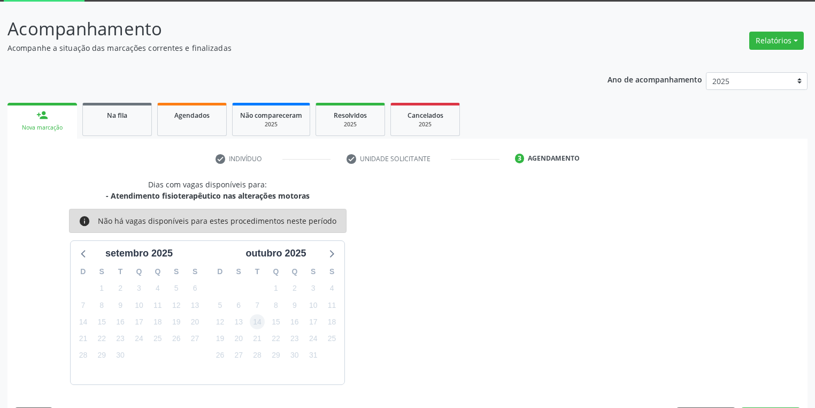
scroll to position [88, 0]
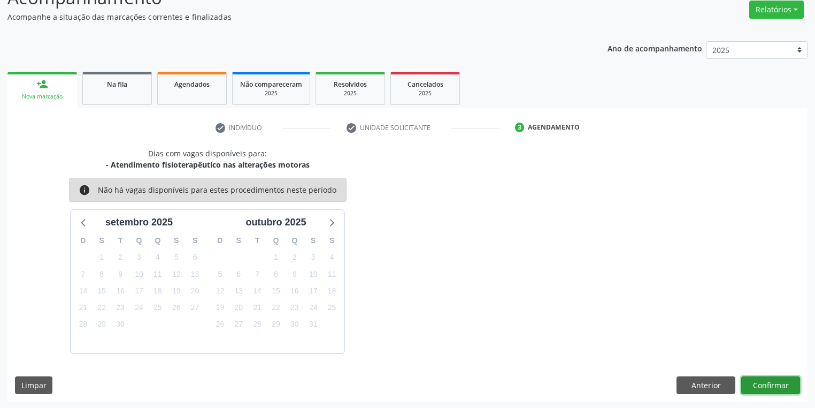
click at [754, 390] on button "Confirmar" at bounding box center [771, 385] width 59 height 18
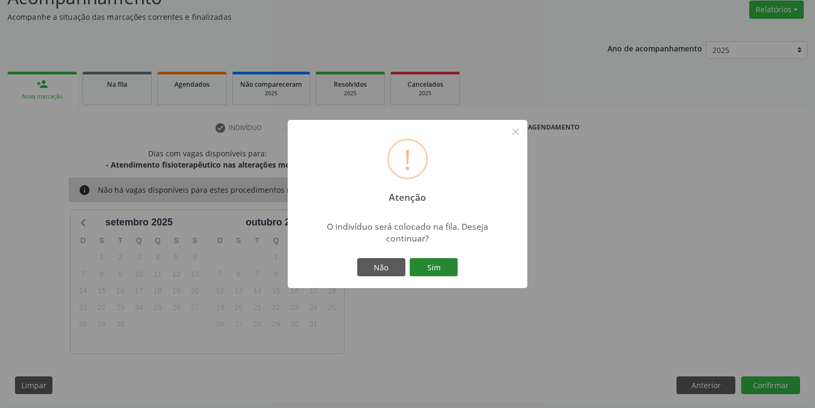
click at [439, 267] on button "Sim" at bounding box center [434, 267] width 48 height 18
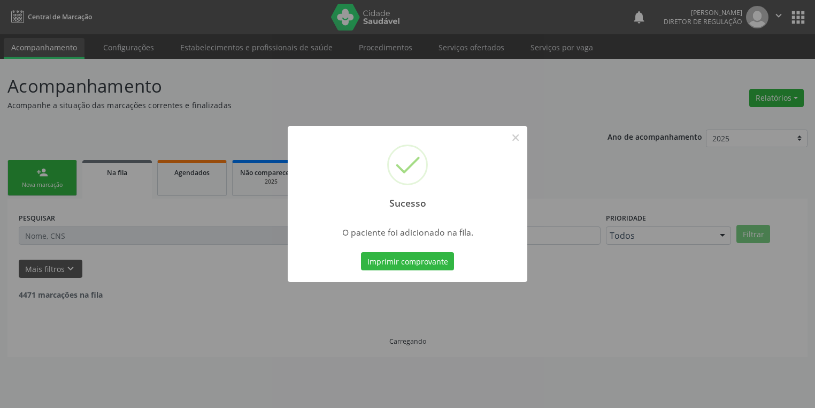
scroll to position [0, 0]
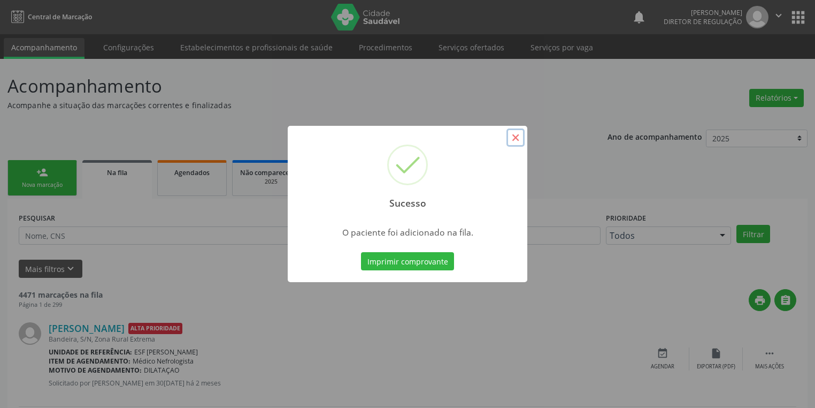
drag, startPoint x: 514, startPoint y: 138, endPoint x: 407, endPoint y: 139, distance: 106.5
click at [514, 138] on button "×" at bounding box center [516, 137] width 18 height 18
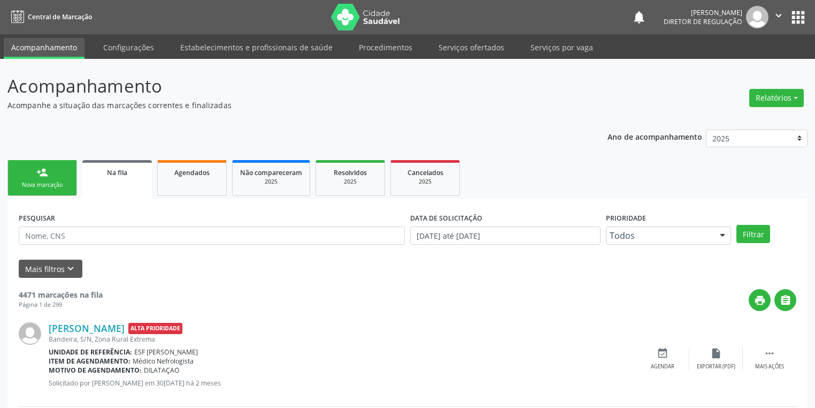
click at [48, 175] on link "person_add Nova marcação" at bounding box center [42, 178] width 70 height 36
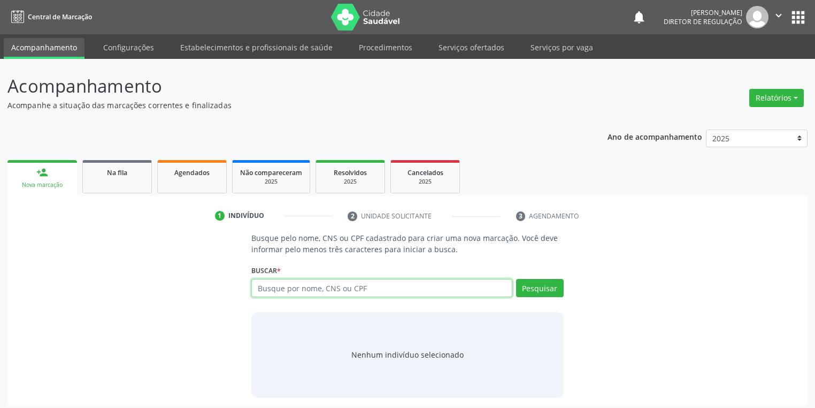
click at [275, 287] on input "text" at bounding box center [381, 288] width 261 height 18
type input "71172784477"
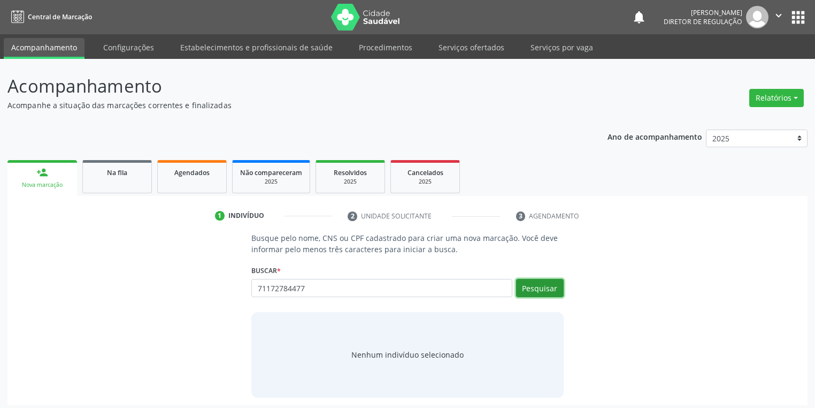
click at [535, 287] on button "Pesquisar" at bounding box center [540, 288] width 48 height 18
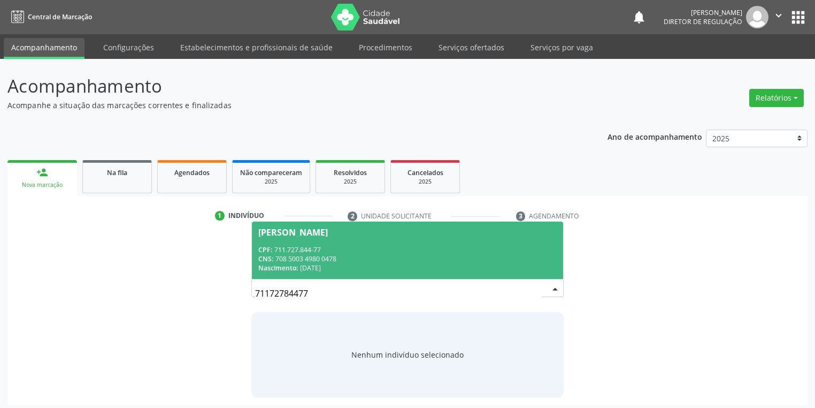
click at [334, 255] on div "CNS: 708 5003 4980 0478" at bounding box center [407, 258] width 299 height 9
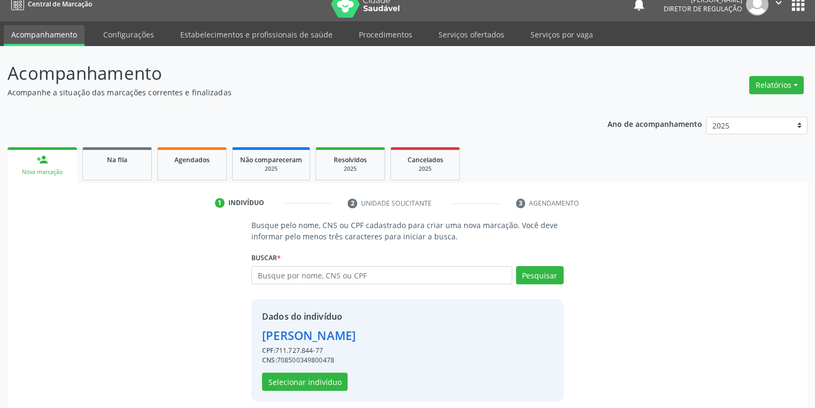
scroll to position [20, 0]
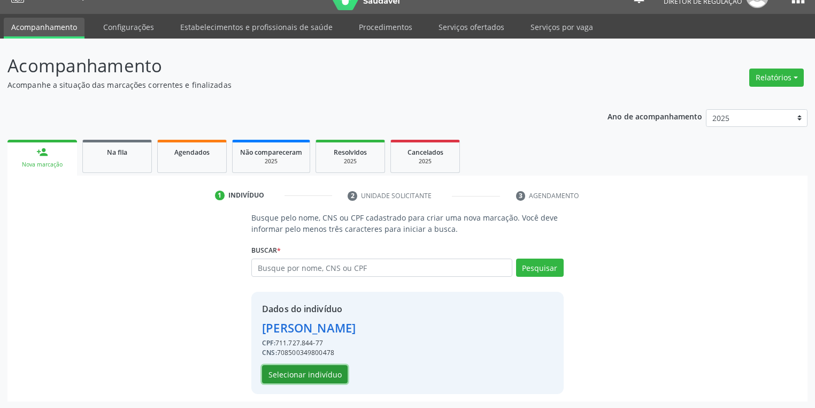
click at [307, 377] on button "Selecionar indivíduo" at bounding box center [305, 374] width 86 height 18
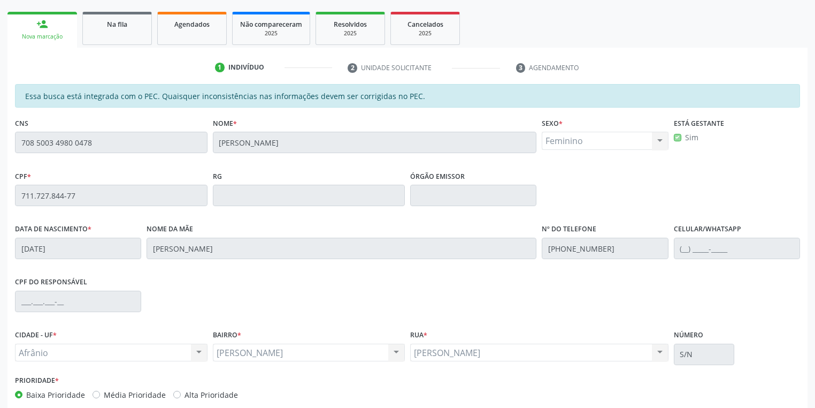
scroll to position [203, 0]
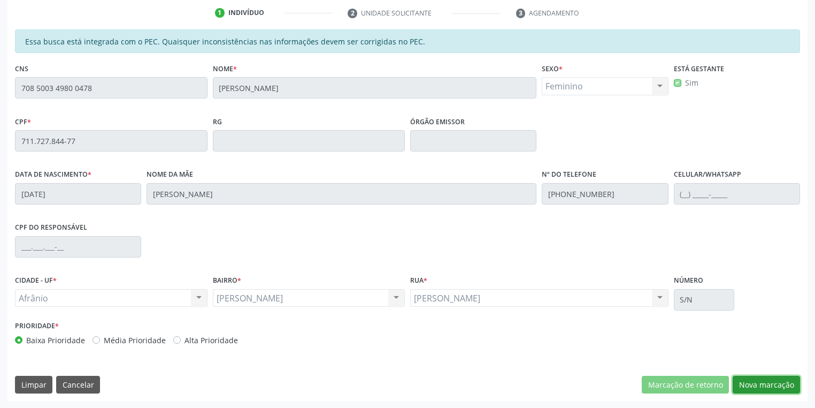
click at [743, 383] on button "Nova marcação" at bounding box center [766, 385] width 67 height 18
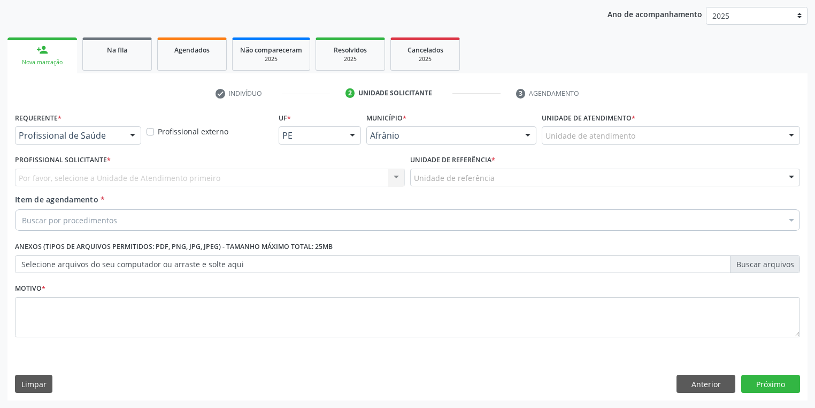
scroll to position [122, 0]
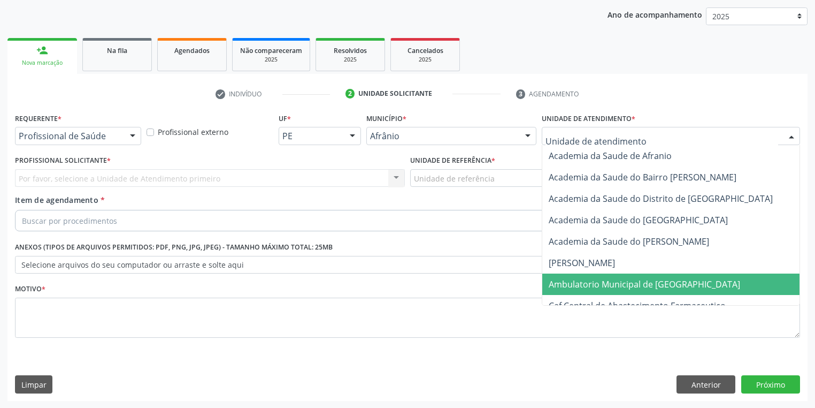
click at [575, 280] on span "Ambulatorio Municipal de [GEOGRAPHIC_DATA]" at bounding box center [645, 284] width 192 height 12
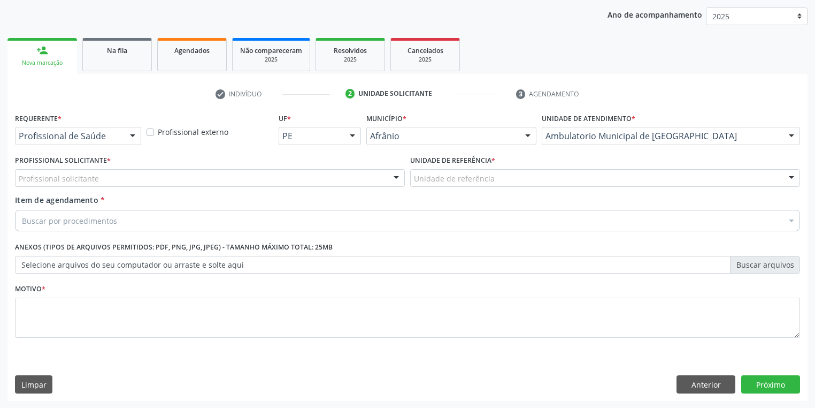
drag, startPoint x: 442, startPoint y: 178, endPoint x: 441, endPoint y: 186, distance: 7.6
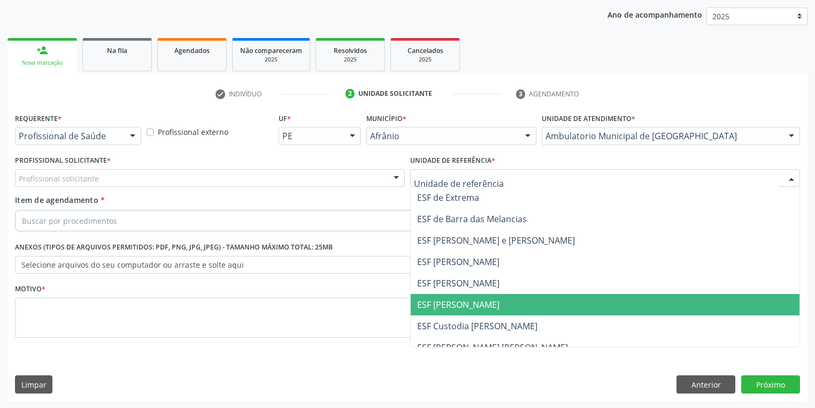
click at [459, 301] on span "ESF [PERSON_NAME]" at bounding box center [458, 305] width 82 height 12
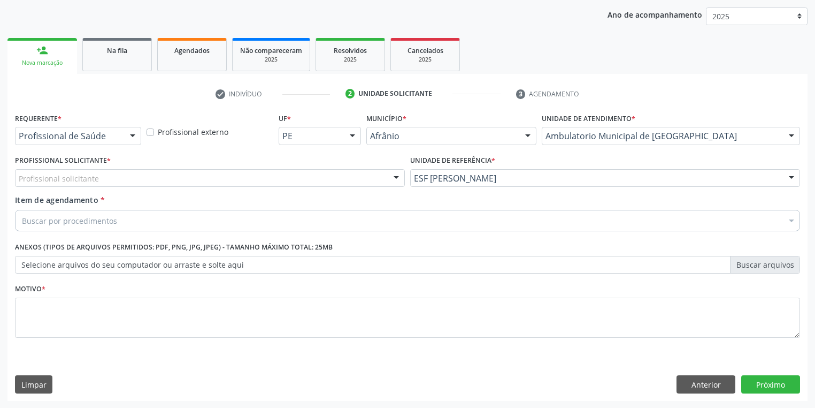
click at [98, 175] on div "Profissional solicitante" at bounding box center [210, 178] width 390 height 18
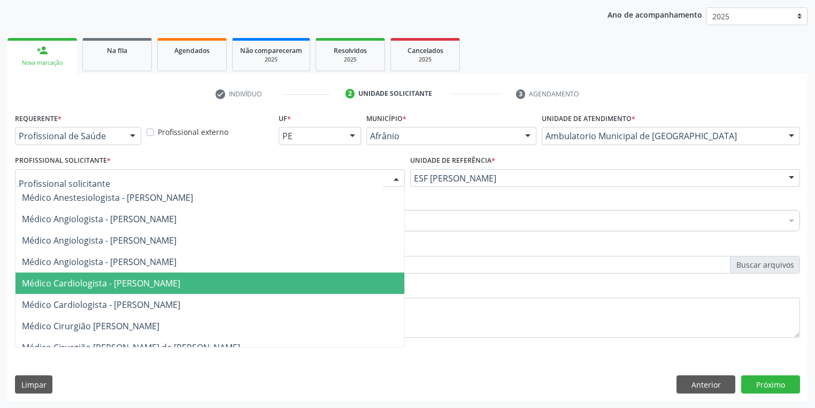
click at [113, 276] on span "Médico Cardiologista - [PERSON_NAME]" at bounding box center [210, 282] width 389 height 21
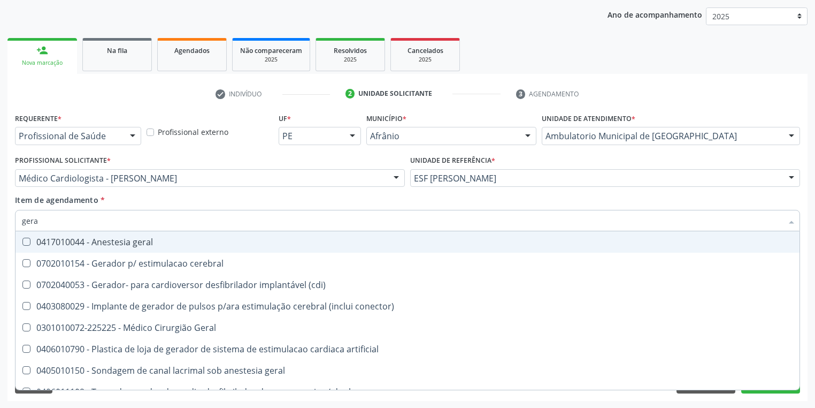
type input "geral"
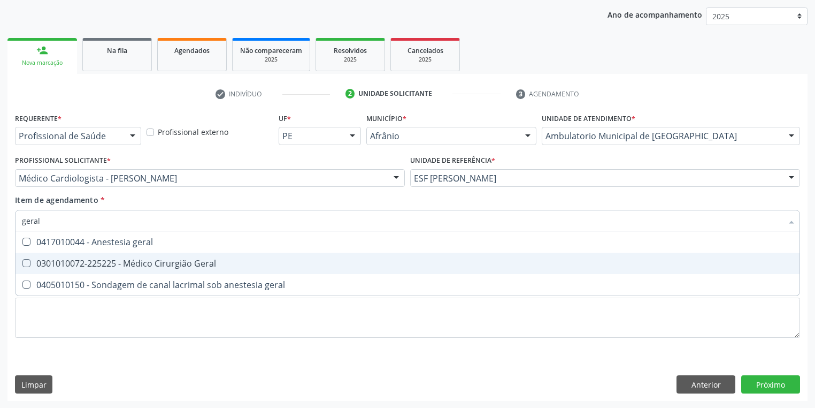
drag, startPoint x: 107, startPoint y: 259, endPoint x: 79, endPoint y: 283, distance: 36.4
click at [107, 259] on div "0301010072-225225 - Médico Cirurgião Geral" at bounding box center [408, 263] width 772 height 9
checkbox Geral "true"
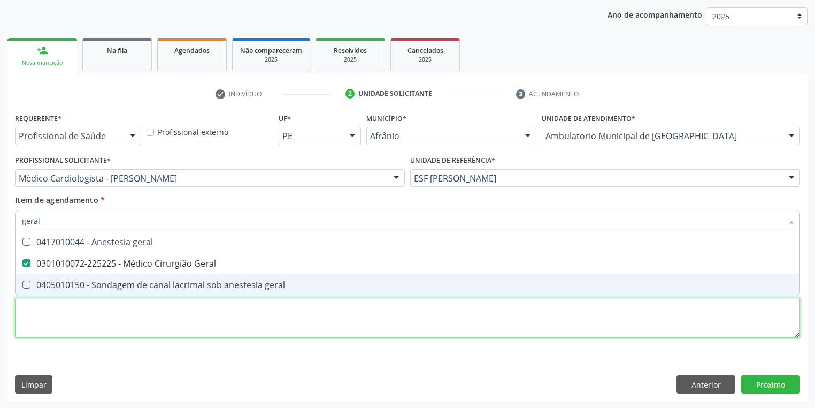
click at [49, 314] on div "Requerente * Profissional de Saúde Profissional de Saúde Paciente Nenhum result…" at bounding box center [407, 231] width 785 height 242
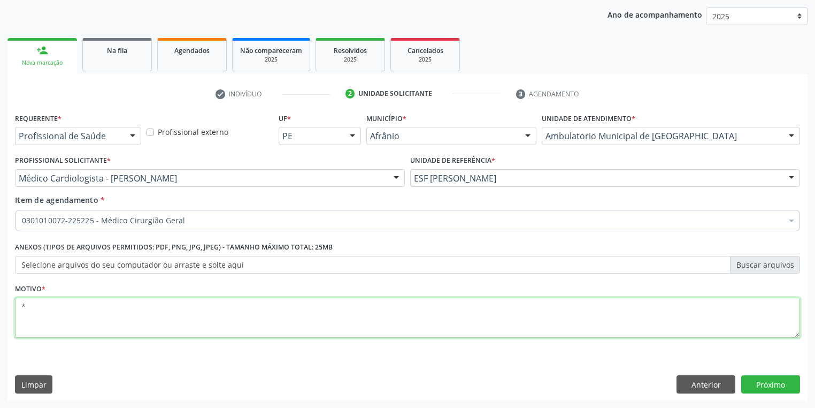
type textarea "*"
click at [758, 386] on button "Próximo" at bounding box center [771, 384] width 59 height 18
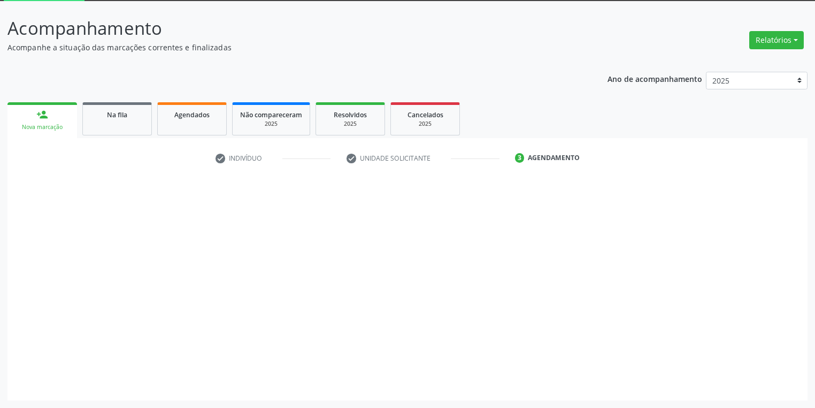
scroll to position [57, 0]
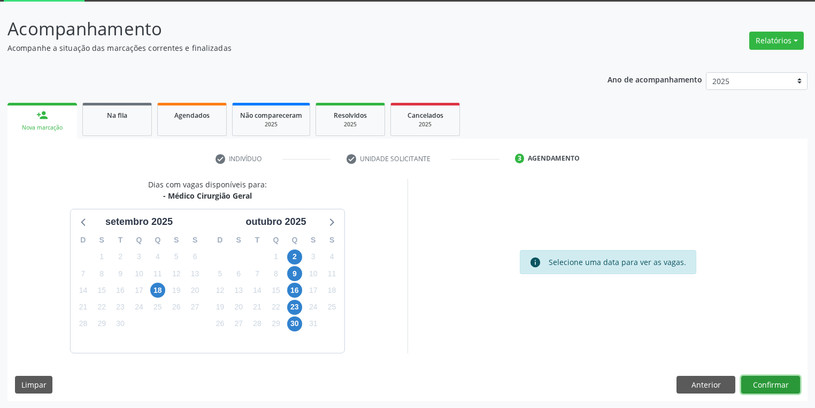
click at [776, 386] on button "Confirmar" at bounding box center [771, 385] width 59 height 18
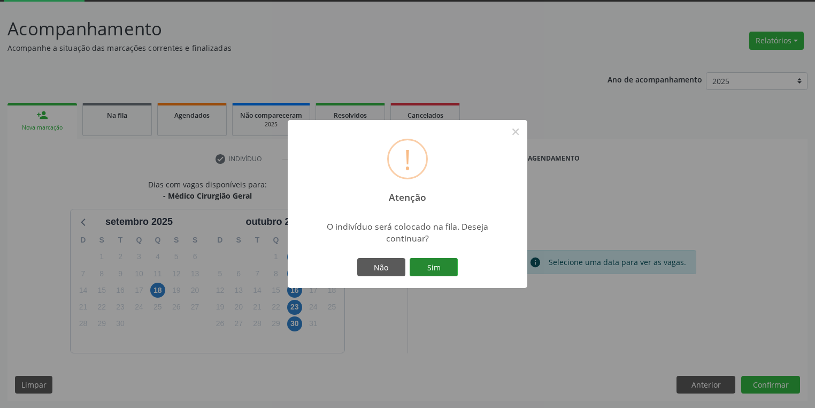
click at [446, 269] on button "Sim" at bounding box center [434, 267] width 48 height 18
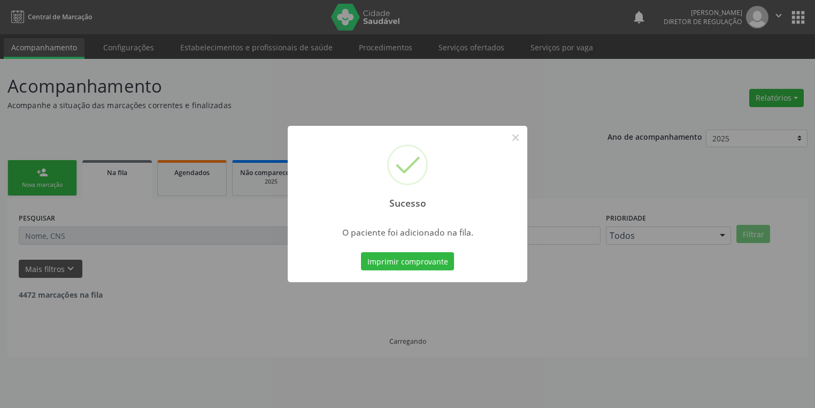
scroll to position [0, 0]
click at [522, 134] on button "×" at bounding box center [519, 137] width 18 height 18
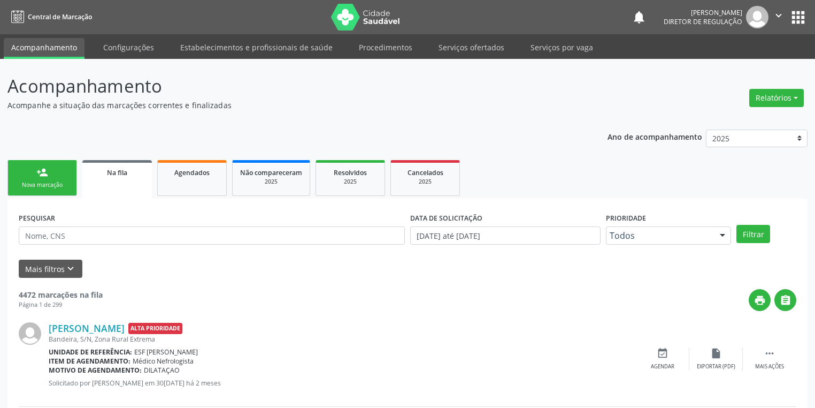
click at [30, 182] on div "Nova marcação" at bounding box center [43, 185] width 54 height 8
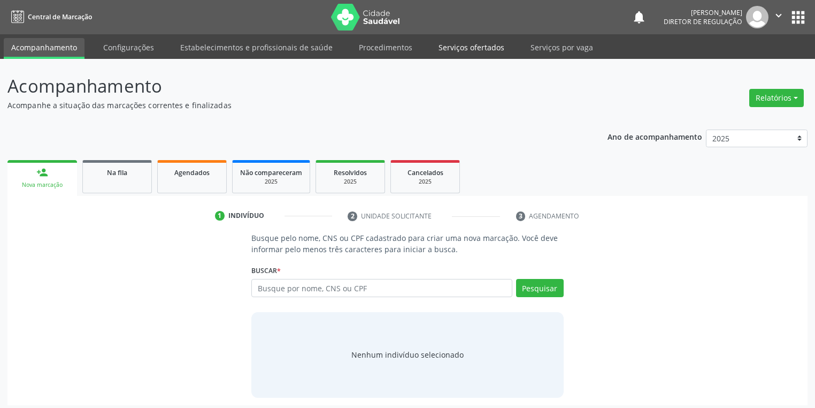
click at [456, 45] on link "Serviços ofertados" at bounding box center [471, 47] width 81 height 19
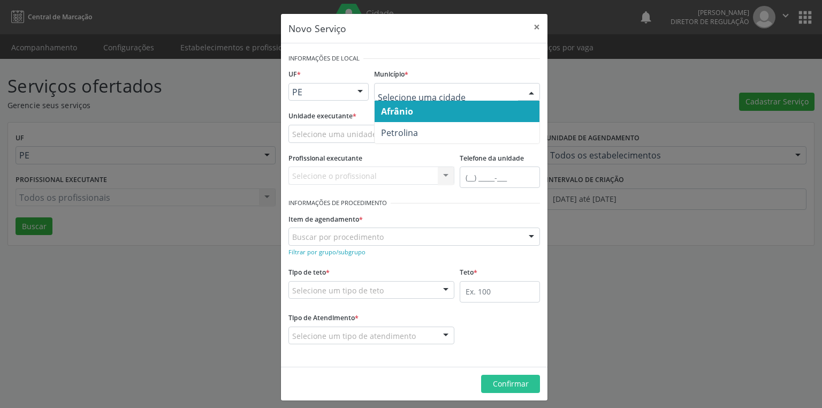
drag, startPoint x: 398, startPoint y: 112, endPoint x: 368, endPoint y: 126, distance: 33.5
click at [398, 112] on span "Afrânio" at bounding box center [397, 111] width 32 height 12
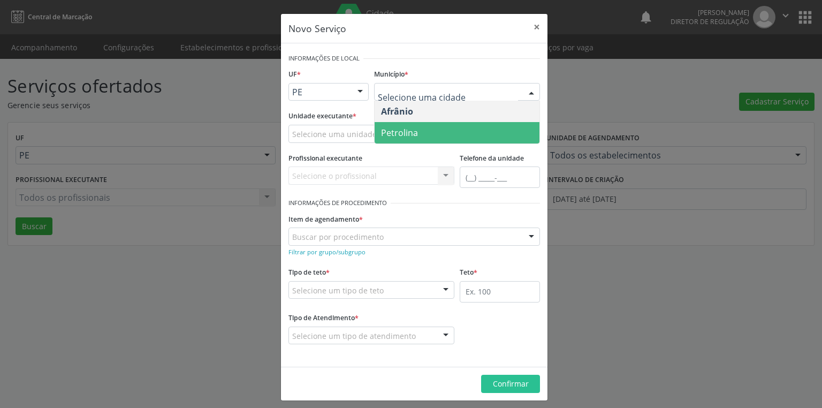
drag, startPoint x: 404, startPoint y: 125, endPoint x: 374, endPoint y: 126, distance: 30.0
click at [402, 126] on span "Petrolina" at bounding box center [457, 132] width 165 height 21
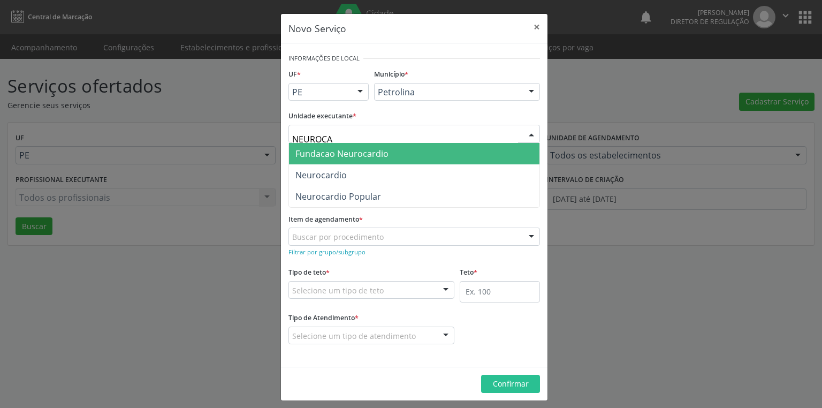
type input "NEUROCAR"
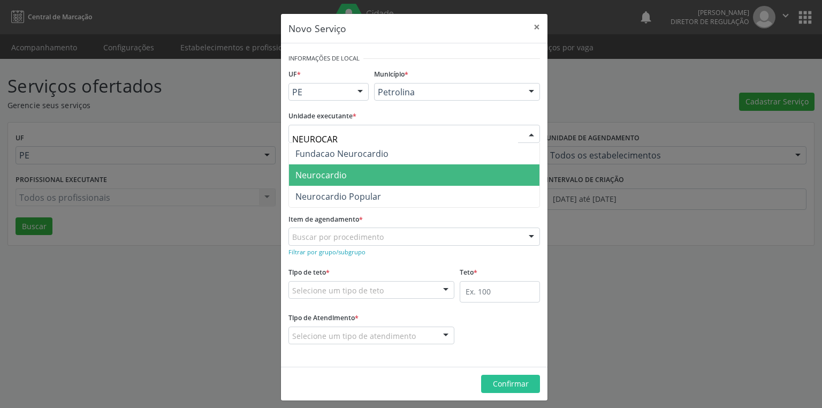
click at [308, 174] on span "Neurocardio" at bounding box center [320, 175] width 51 height 12
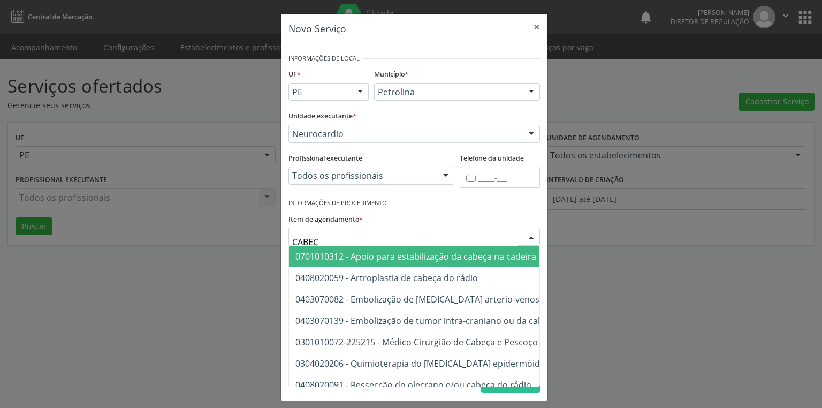
type input "CABEÇA"
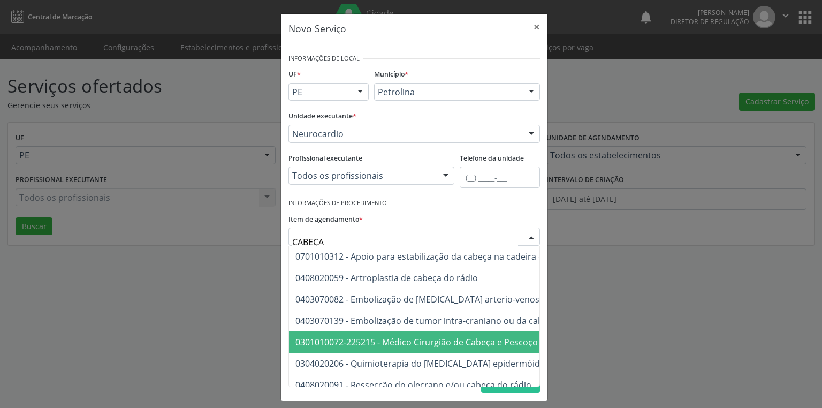
click at [376, 338] on span "0301010072-225215 - Médico Cirurgião de Cabeça e Pescoço" at bounding box center [416, 342] width 242 height 12
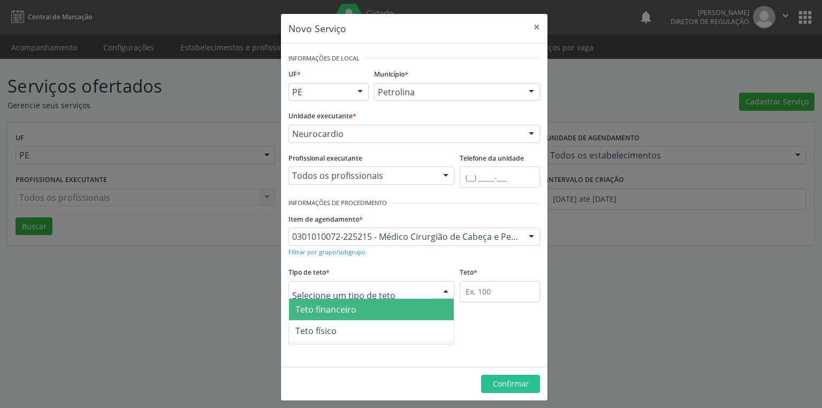
drag, startPoint x: 304, startPoint y: 285, endPoint x: 308, endPoint y: 296, distance: 12.5
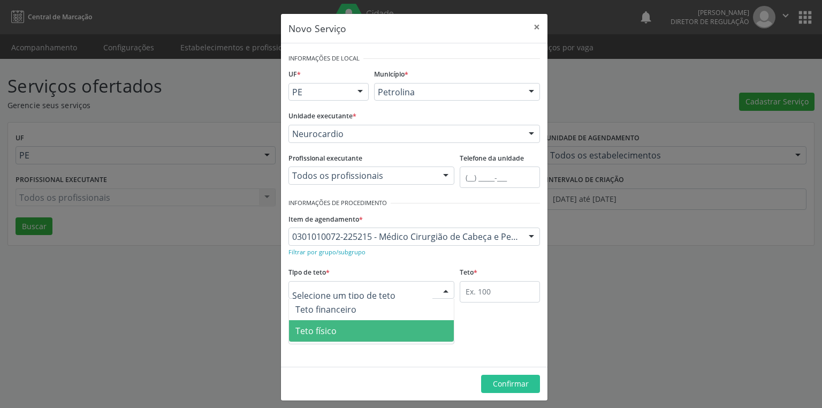
click at [323, 332] on span "Teto físico" at bounding box center [315, 331] width 41 height 12
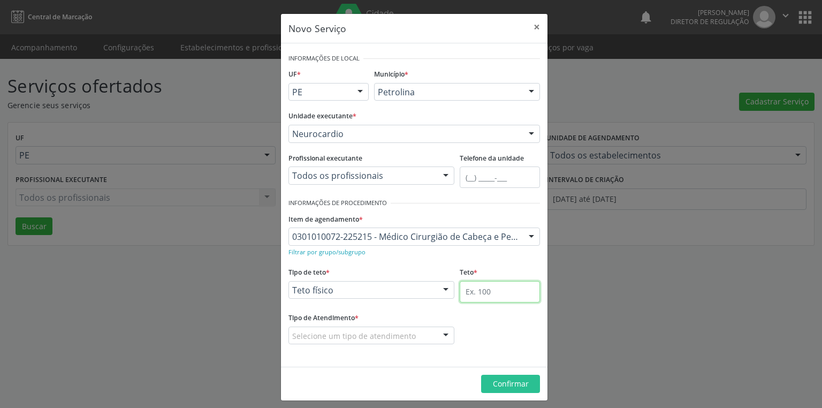
click at [472, 290] on input "text" at bounding box center [500, 291] width 80 height 21
type input "1"
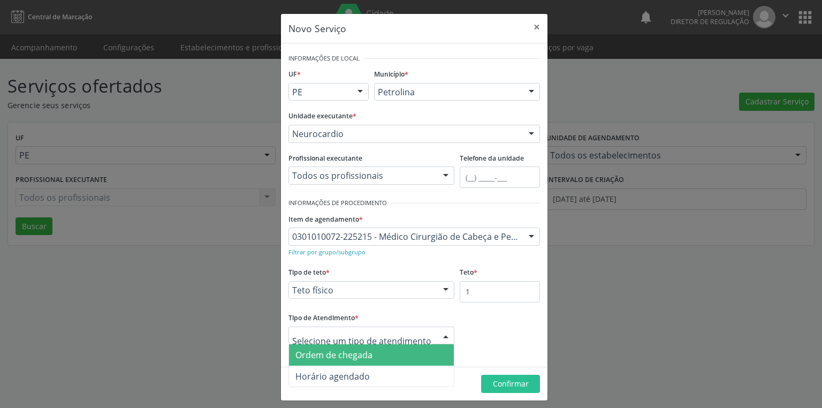
click at [341, 358] on span "Ordem de chegada" at bounding box center [333, 355] width 77 height 12
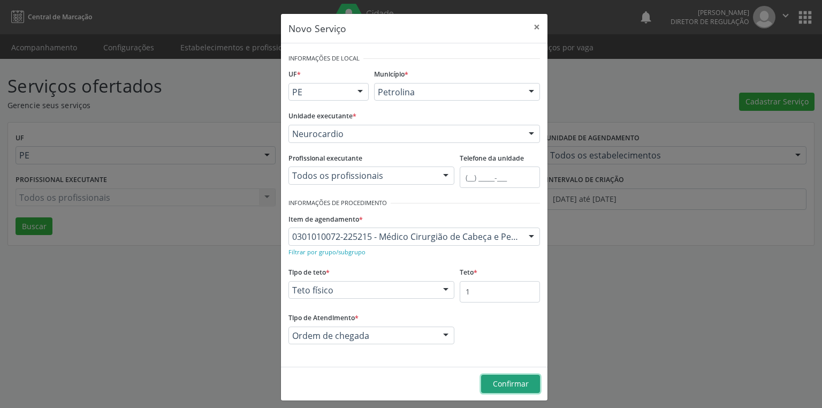
click at [501, 382] on span "Confirmar" at bounding box center [511, 383] width 36 height 10
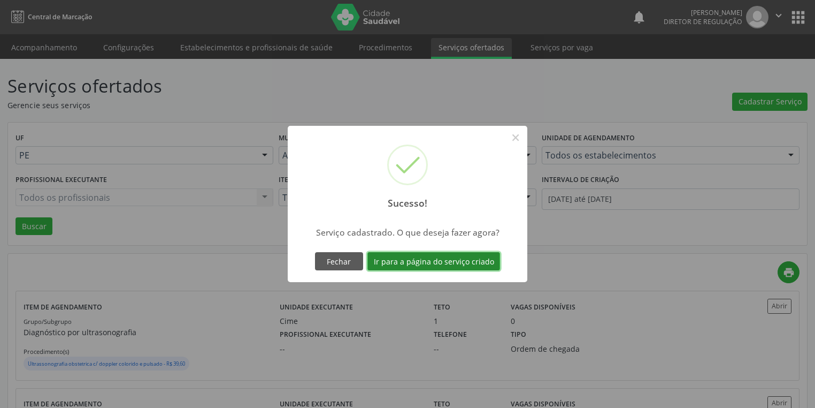
click at [427, 263] on button "Ir para a página do serviço criado" at bounding box center [434, 261] width 133 height 18
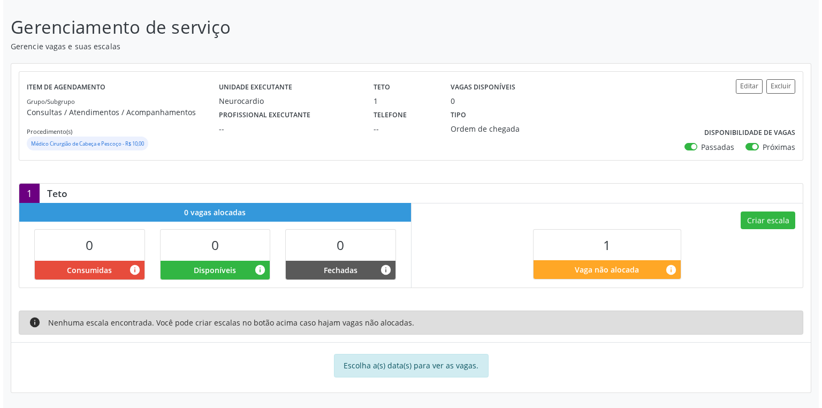
scroll to position [57, 0]
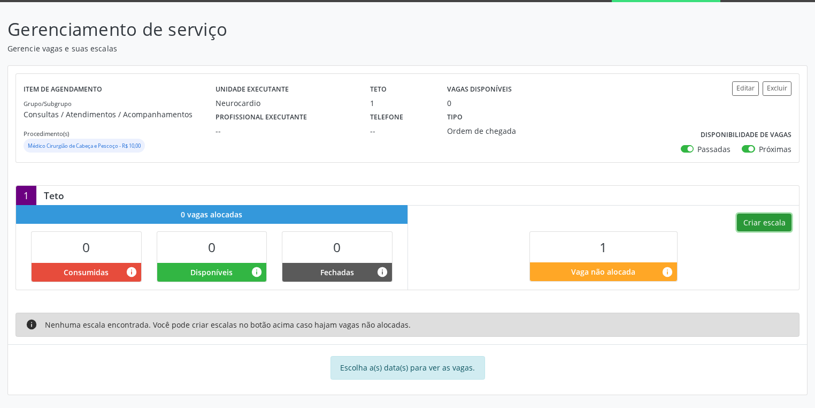
click at [760, 220] on button "Criar escala" at bounding box center [764, 222] width 55 height 18
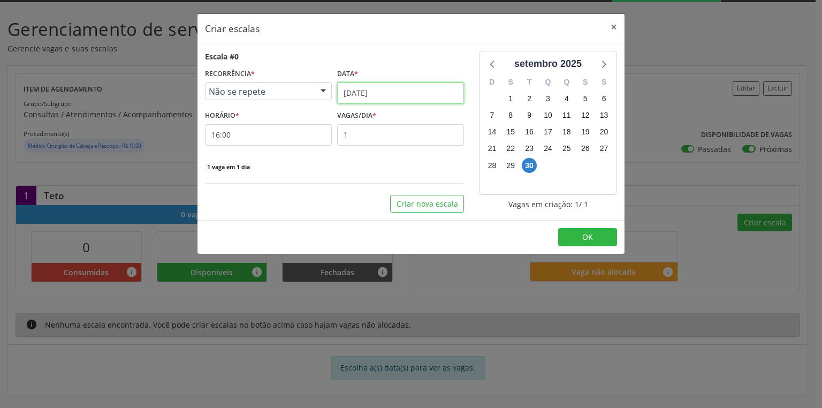
click at [357, 98] on body "Central de Marcação notifications Maria Aparecida Rodrigues da Silva Diretor de…" at bounding box center [411, 147] width 822 height 408
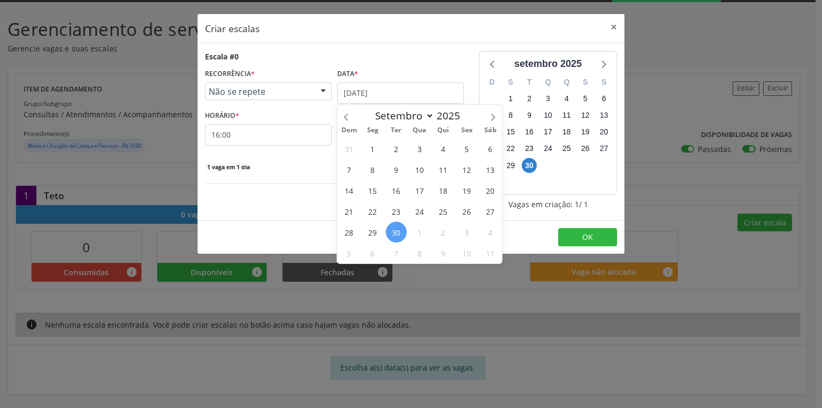
click at [396, 231] on span "30" at bounding box center [396, 232] width 21 height 21
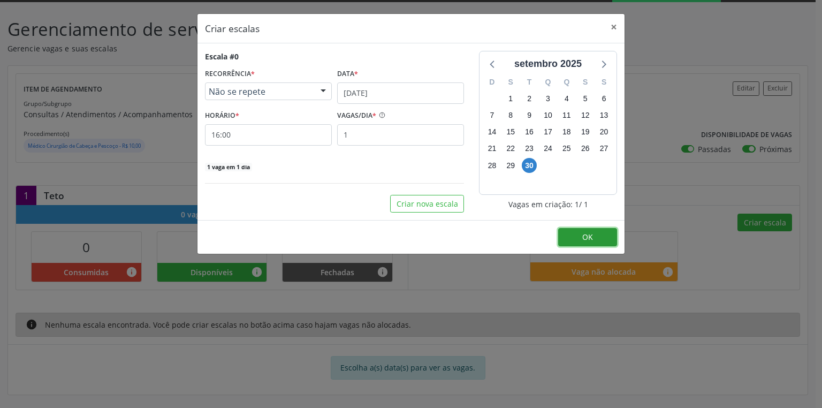
click at [597, 237] on button "OK" at bounding box center [587, 237] width 59 height 18
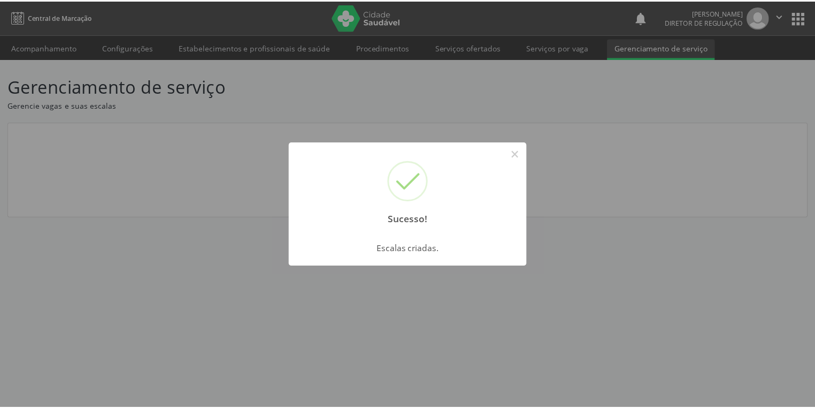
scroll to position [0, 0]
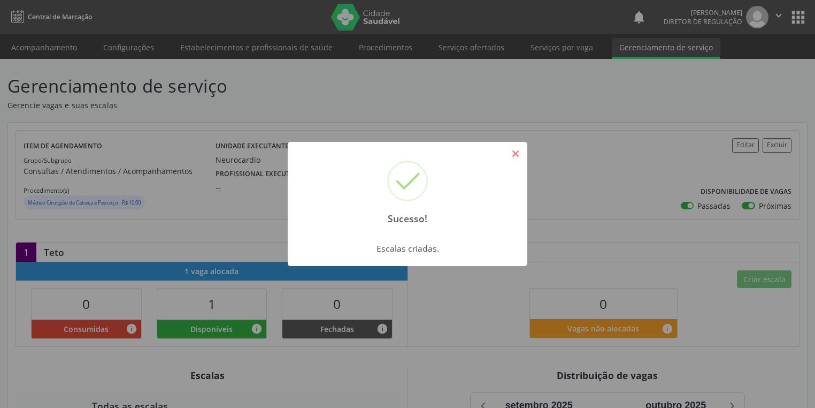
click at [515, 152] on button "×" at bounding box center [516, 153] width 18 height 18
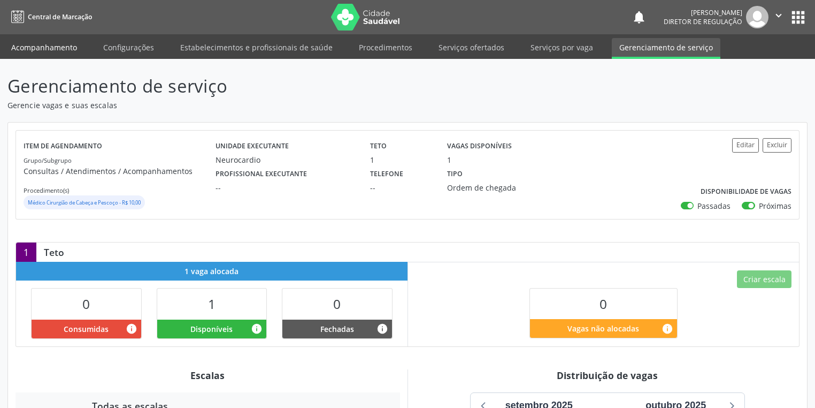
click at [49, 48] on link "Acompanhamento" at bounding box center [44, 47] width 81 height 19
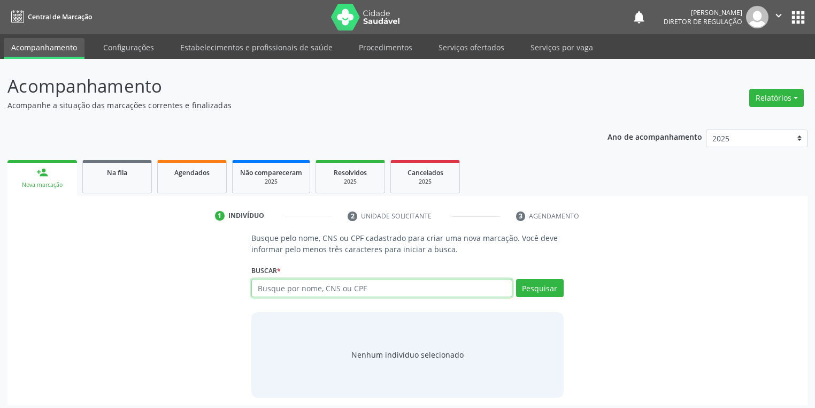
click at [280, 279] on input "text" at bounding box center [381, 288] width 261 height 18
type input "T"
type input "ROBERVANIA LIMA BA"
click at [537, 285] on button "Pesquisar" at bounding box center [540, 288] width 48 height 18
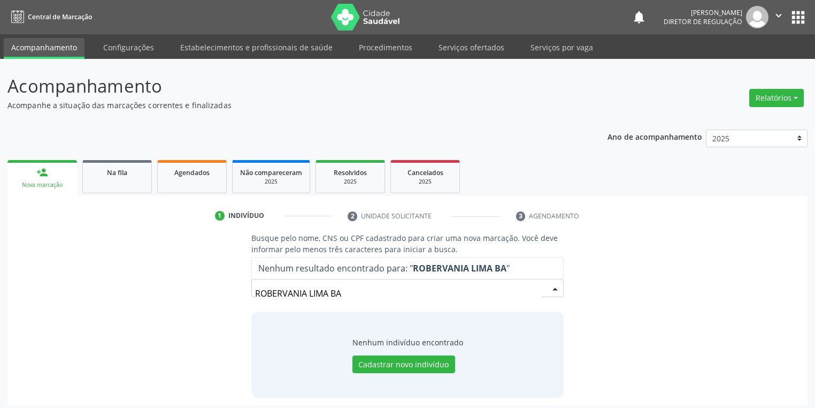
click at [342, 289] on input "ROBERVANIA LIMA BA" at bounding box center [398, 293] width 287 height 21
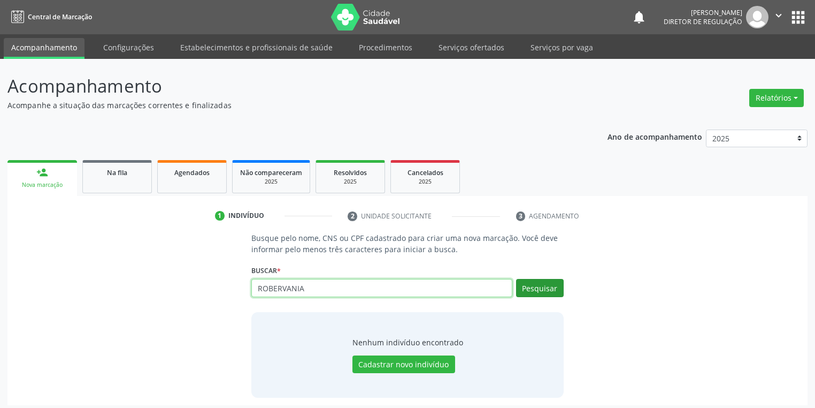
type input "ROBERVANIA"
click at [529, 284] on button "Pesquisar" at bounding box center [540, 288] width 48 height 18
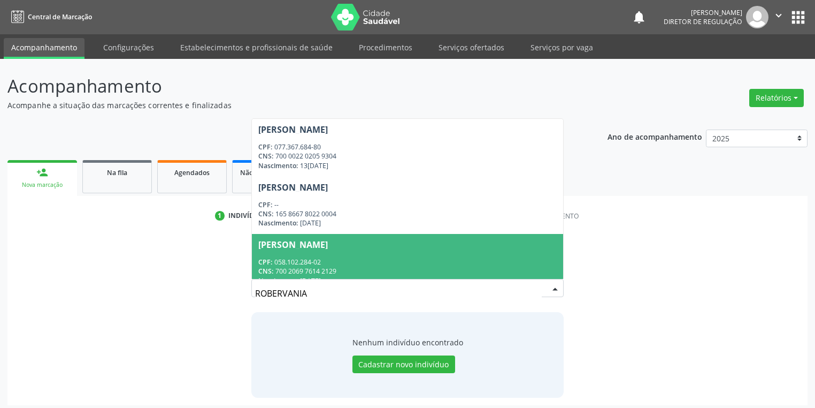
click at [316, 246] on div "Robervania de Lima Barbosa" at bounding box center [293, 244] width 70 height 9
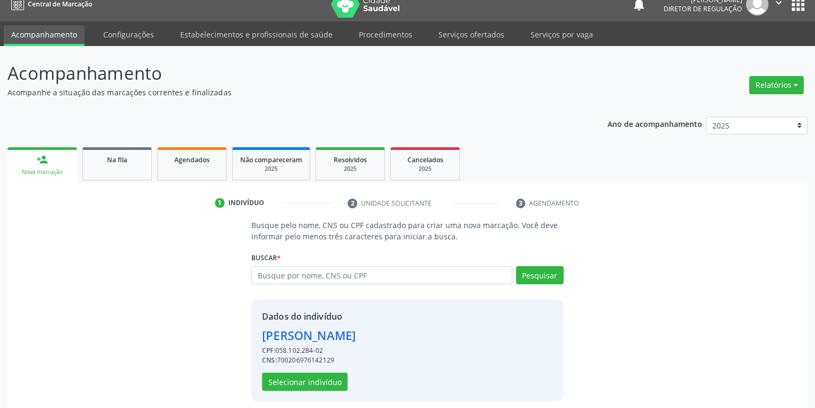
scroll to position [20, 0]
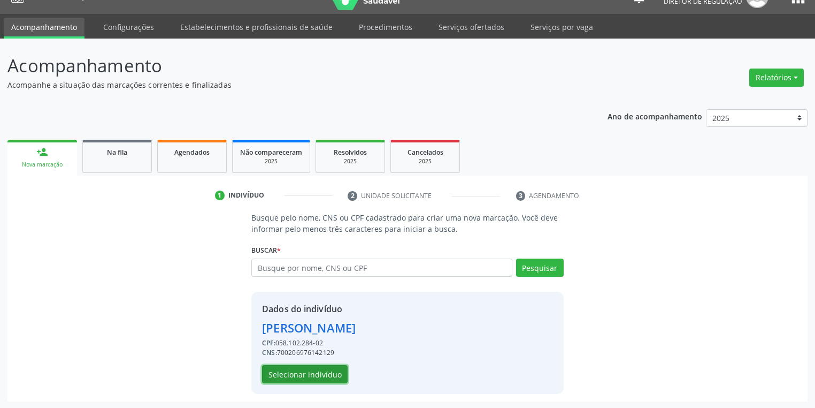
click at [296, 366] on button "Selecionar indivíduo" at bounding box center [305, 374] width 86 height 18
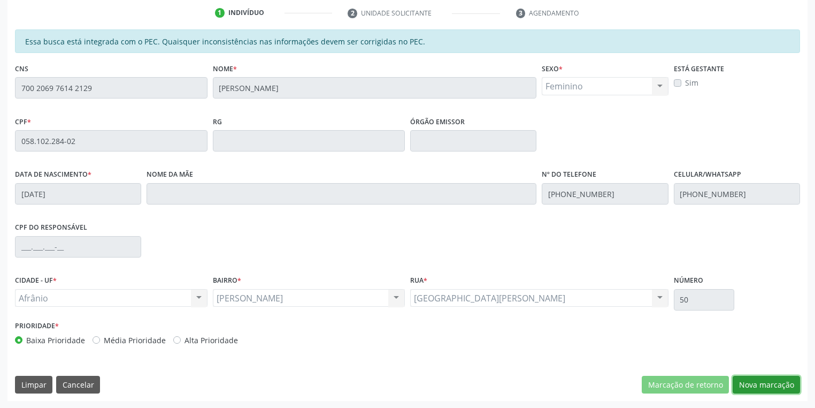
drag, startPoint x: 749, startPoint y: 380, endPoint x: 734, endPoint y: 365, distance: 21.2
click at [749, 380] on button "Nova marcação" at bounding box center [766, 385] width 67 height 18
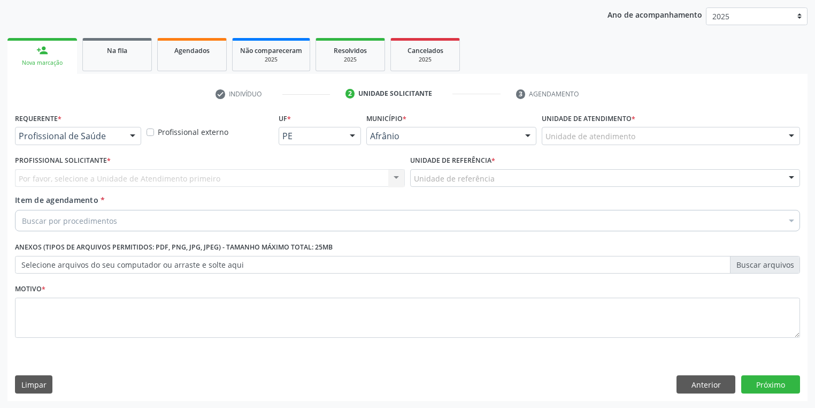
drag, startPoint x: 555, startPoint y: 135, endPoint x: 555, endPoint y: 143, distance: 8.0
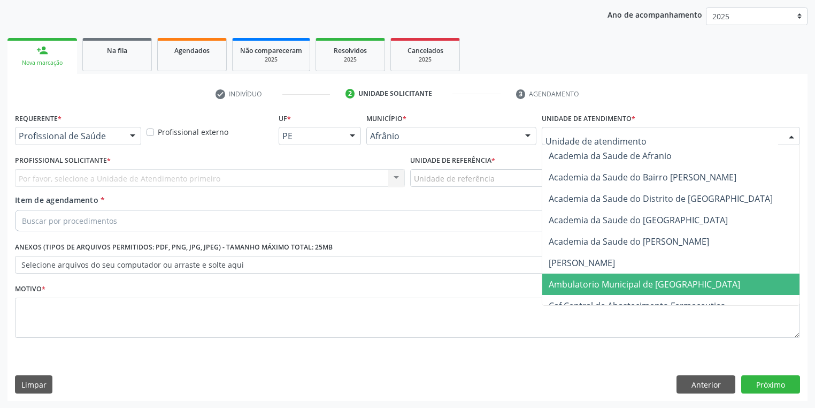
click at [567, 281] on span "Ambulatorio Municipal de [GEOGRAPHIC_DATA]" at bounding box center [645, 284] width 192 height 12
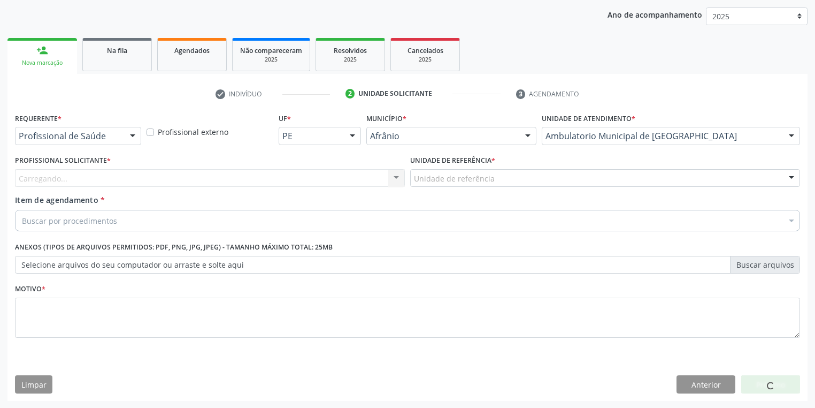
drag, startPoint x: 447, startPoint y: 173, endPoint x: 447, endPoint y: 202, distance: 29.4
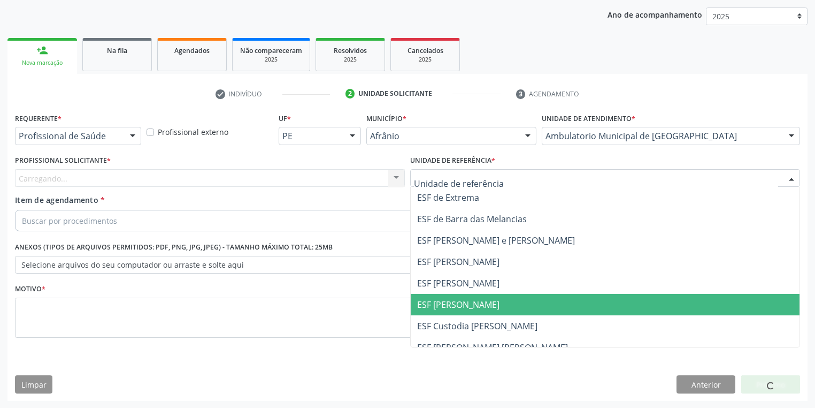
click at [451, 296] on span "ESF [PERSON_NAME]" at bounding box center [605, 304] width 389 height 21
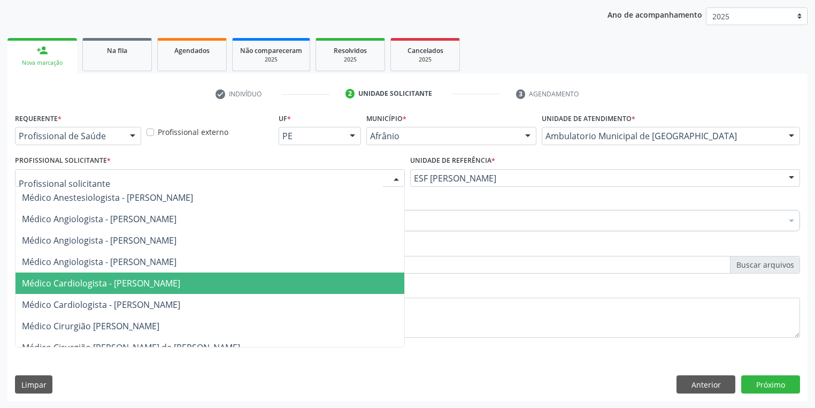
drag, startPoint x: 94, startPoint y: 283, endPoint x: 95, endPoint y: 275, distance: 7.6
click at [93, 281] on span "Médico Cardiologista - [PERSON_NAME]" at bounding box center [101, 283] width 158 height 12
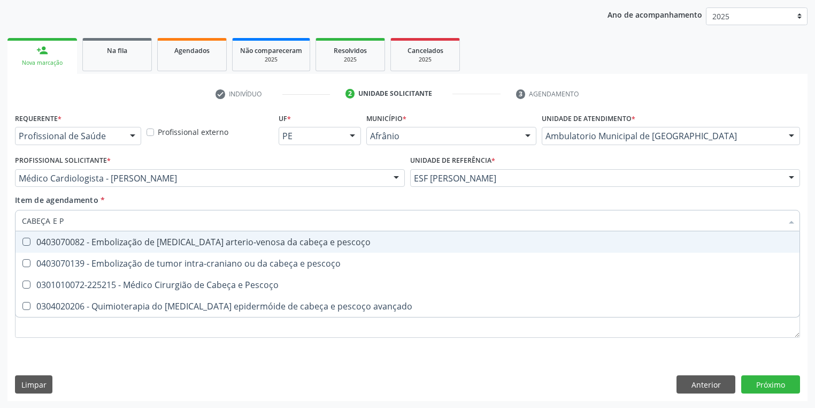
type input "CABEÇA E PE"
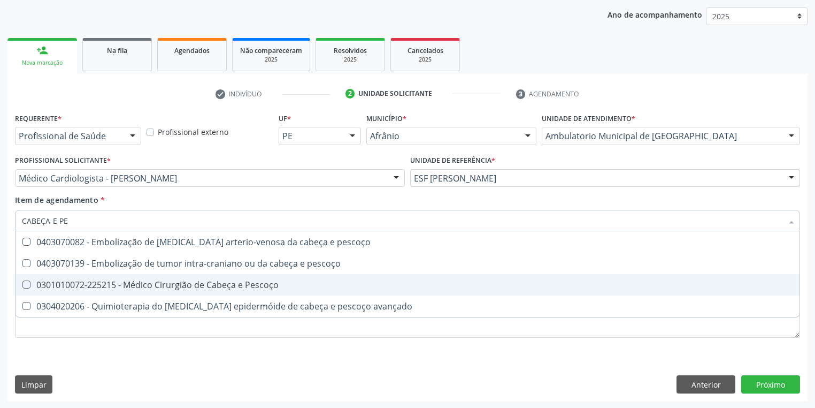
click at [19, 280] on div at bounding box center [20, 284] width 8 height 9
checkbox Pescoço "true"
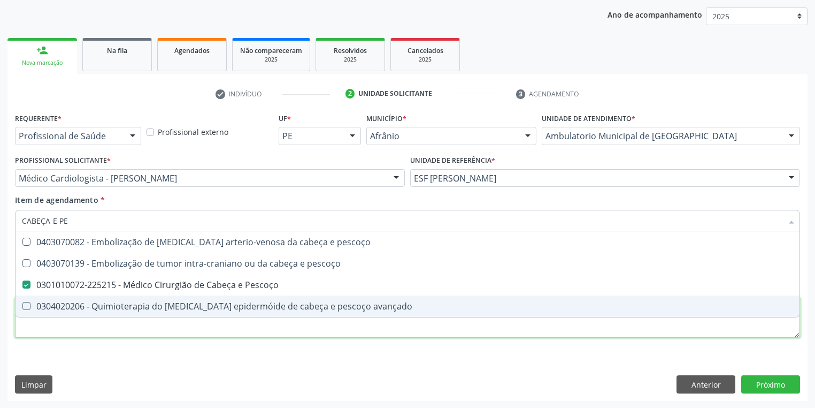
click at [47, 330] on div "Requerente * Profissional de Saúde Profissional de Saúde Paciente Nenhum result…" at bounding box center [407, 231] width 785 height 242
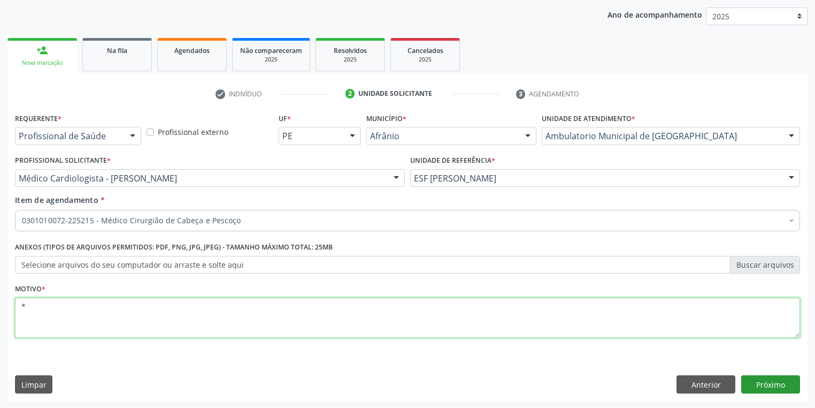
type textarea "*"
click at [775, 384] on button "Próximo" at bounding box center [771, 384] width 59 height 18
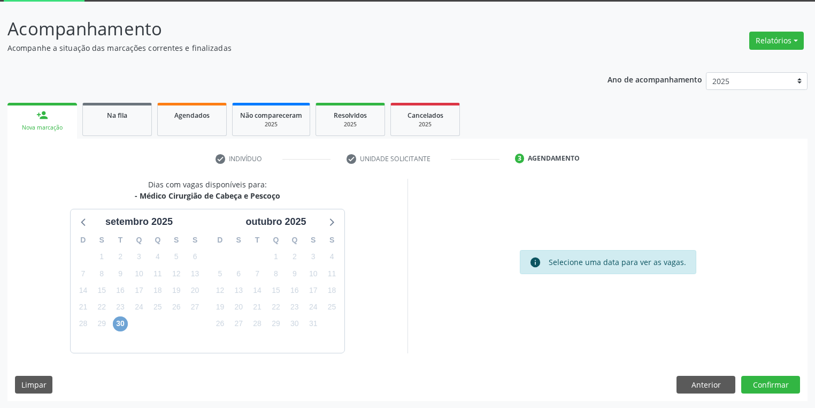
click at [115, 323] on span "30" at bounding box center [120, 323] width 15 height 15
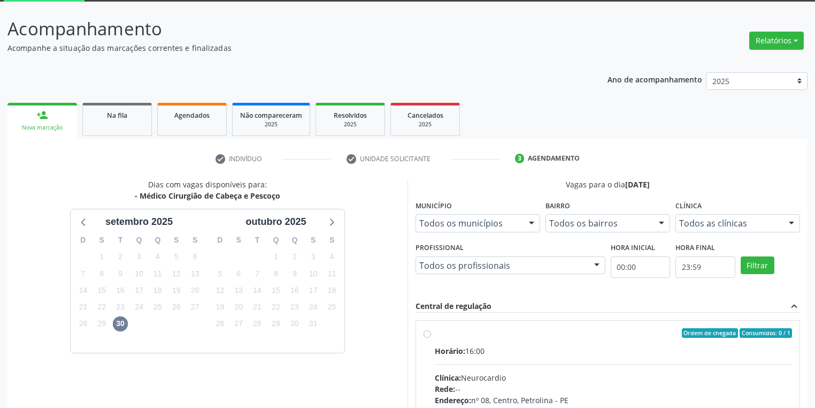
click at [668, 355] on div "Horário: 16:00" at bounding box center [613, 350] width 357 height 11
click at [431, 338] on input "Ordem de chegada Consumidos: 0 / 1 Horário: 16:00 Clínica: Neurocardio Rede: --…" at bounding box center [427, 333] width 7 height 10
radio input "true"
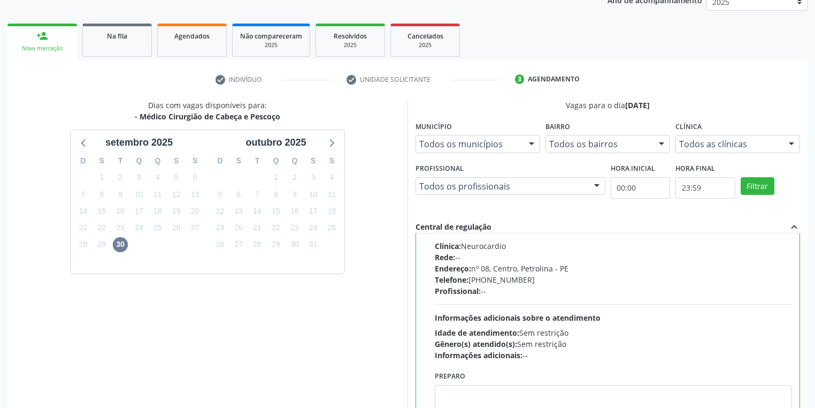
scroll to position [228, 0]
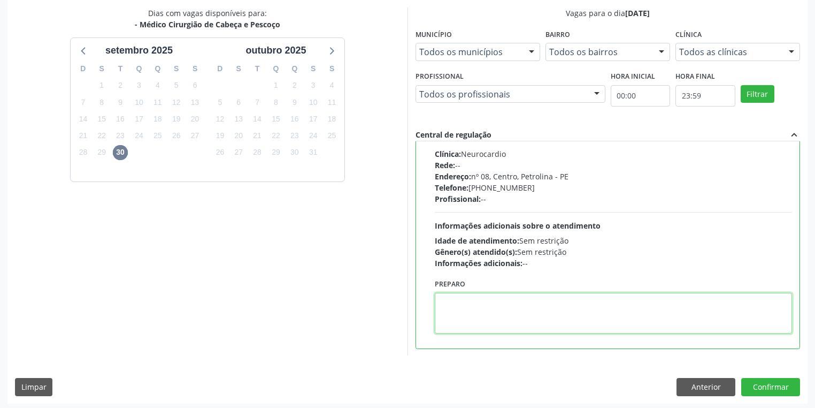
click at [458, 312] on textarea at bounding box center [613, 313] width 357 height 41
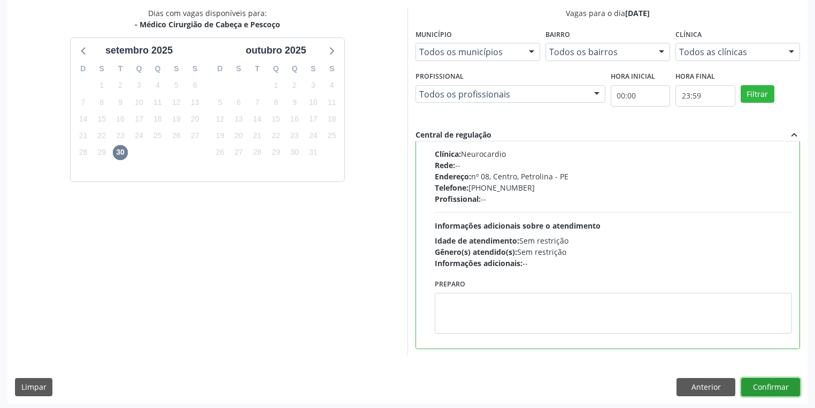
click at [780, 390] on button "Confirmar" at bounding box center [771, 387] width 59 height 18
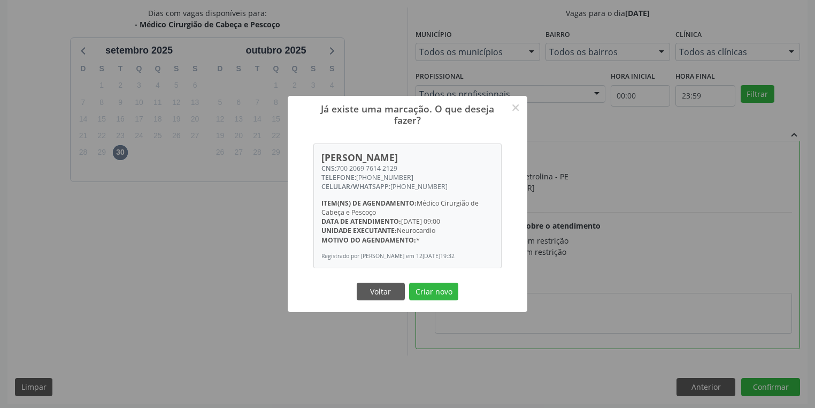
click at [434, 293] on button "Criar novo" at bounding box center [433, 292] width 49 height 18
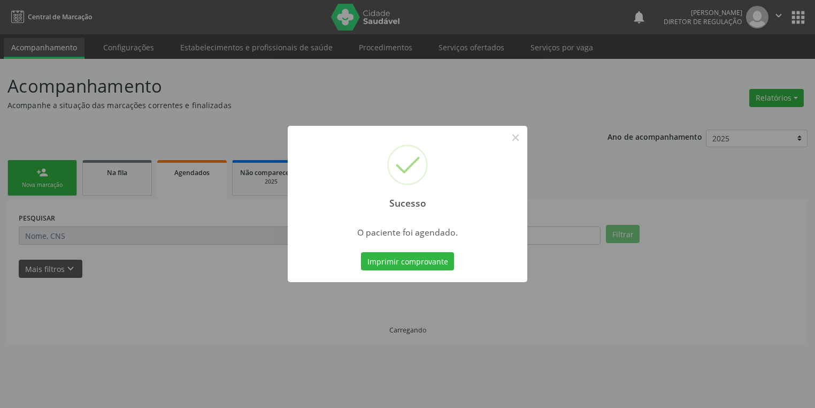
scroll to position [0, 0]
click at [401, 262] on button "Imprimir comprovante" at bounding box center [410, 261] width 93 height 18
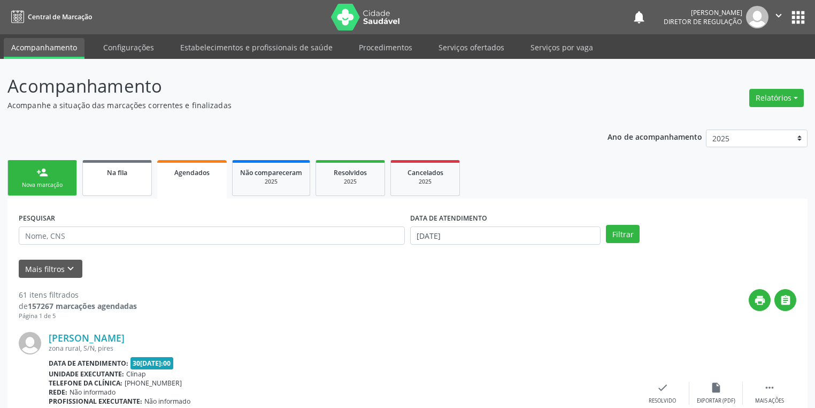
click at [128, 176] on div "Na fila" at bounding box center [117, 171] width 54 height 11
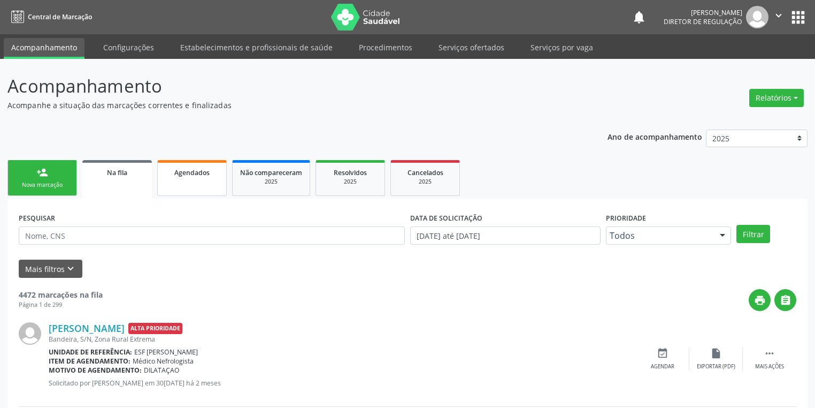
click at [194, 184] on link "Agendados" at bounding box center [192, 178] width 70 height 36
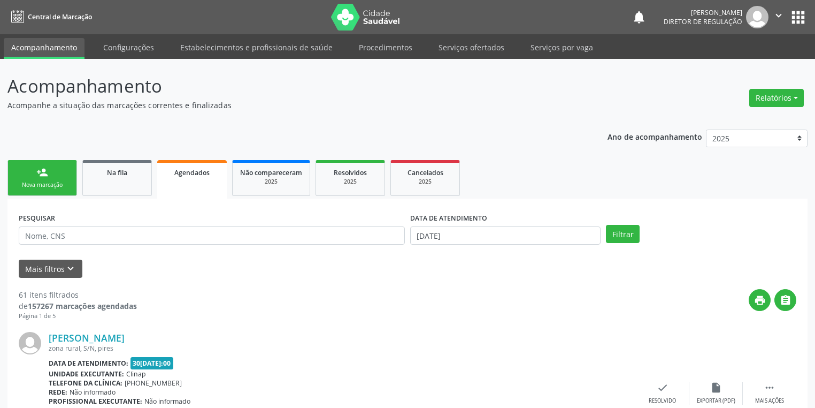
click at [52, 182] on div "Nova marcação" at bounding box center [43, 185] width 54 height 8
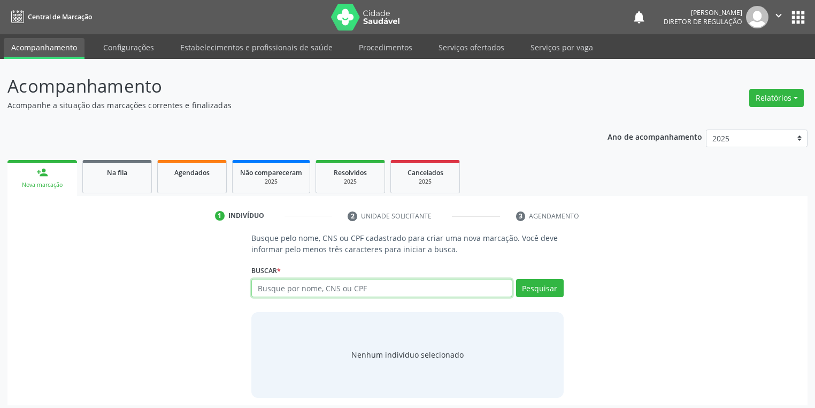
click at [276, 285] on input "text" at bounding box center [381, 288] width 261 height 18
type input "708509388277576"
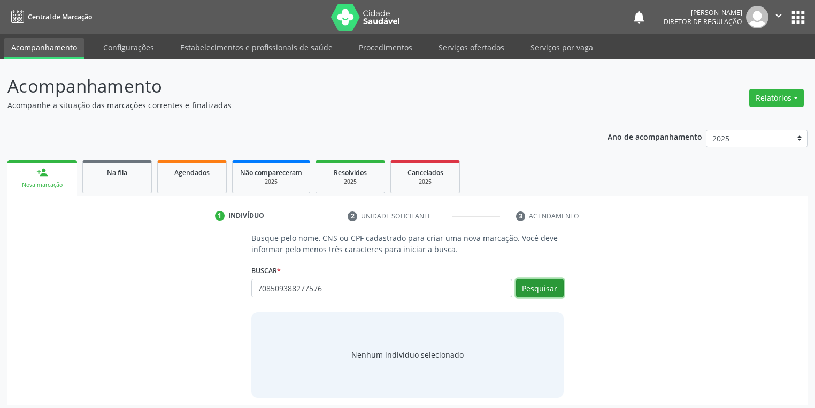
click at [532, 284] on button "Pesquisar" at bounding box center [540, 288] width 48 height 18
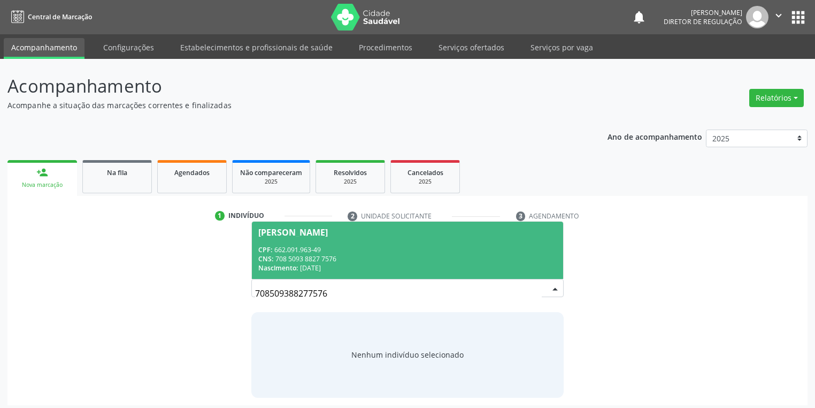
click at [325, 262] on div "CNS: 708 5093 8827 7576" at bounding box center [407, 258] width 299 height 9
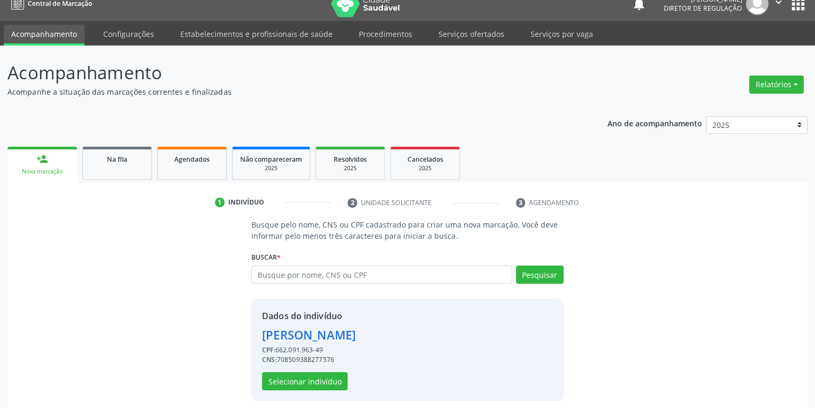
scroll to position [20, 0]
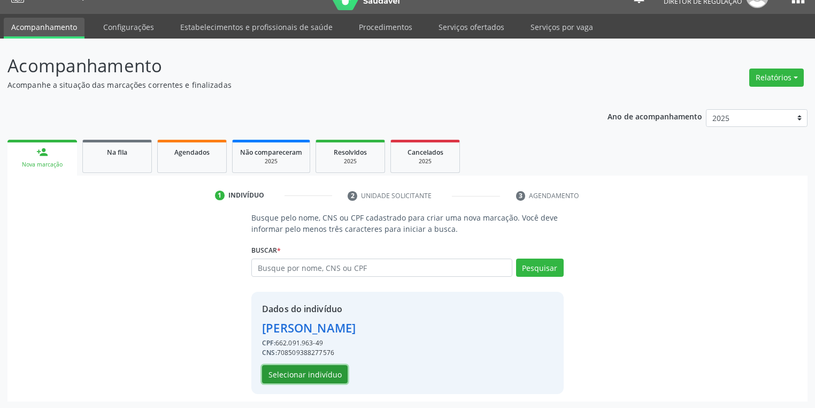
click at [295, 378] on button "Selecionar indivíduo" at bounding box center [305, 374] width 86 height 18
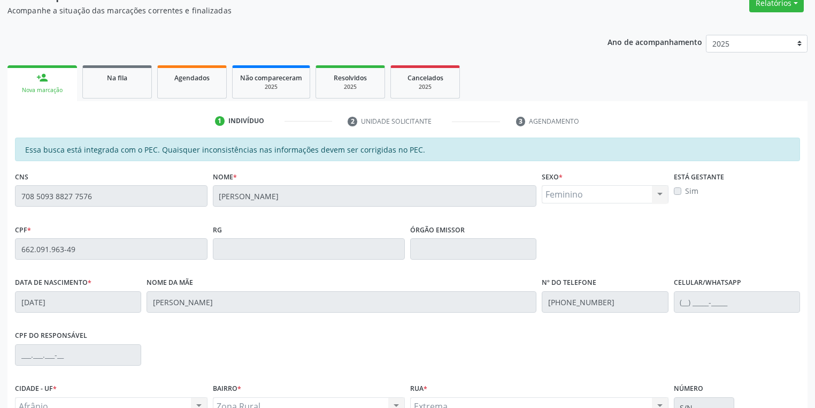
scroll to position [203, 0]
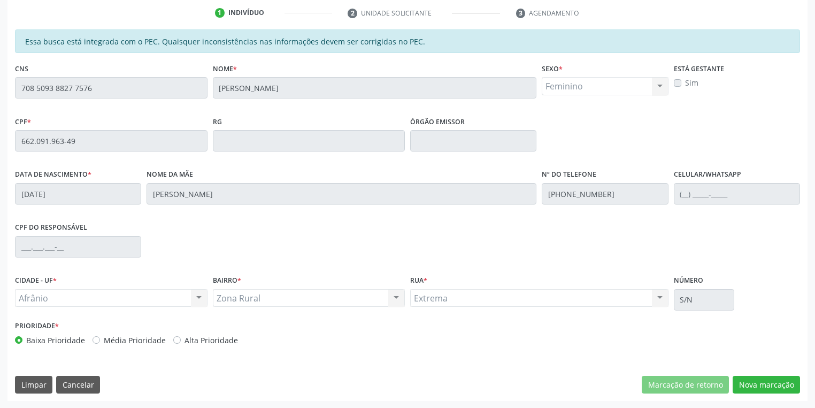
click at [748, 395] on div "Essa busca está integrada com o PEC. Quaisquer inconsistências nas informações …" at bounding box center [407, 214] width 800 height 371
click at [749, 383] on button "Nova marcação" at bounding box center [766, 385] width 67 height 18
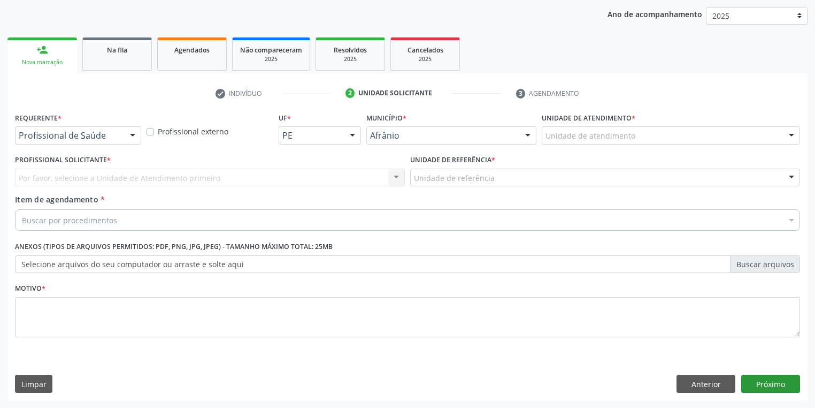
scroll to position [122, 0]
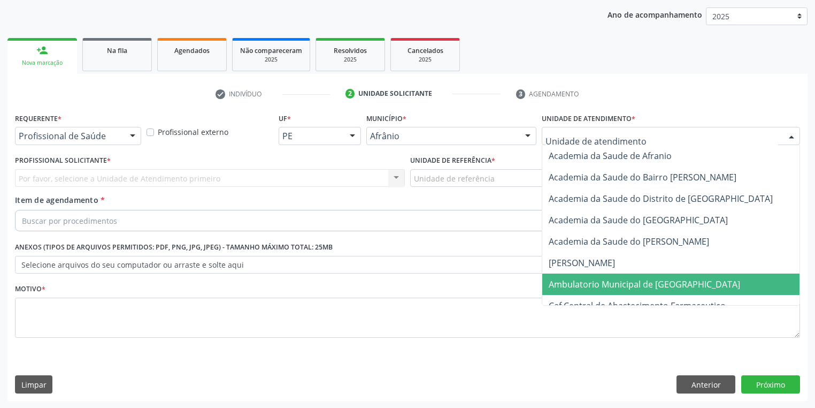
click at [578, 285] on span "Ambulatorio Municipal de [GEOGRAPHIC_DATA]" at bounding box center [645, 284] width 192 height 12
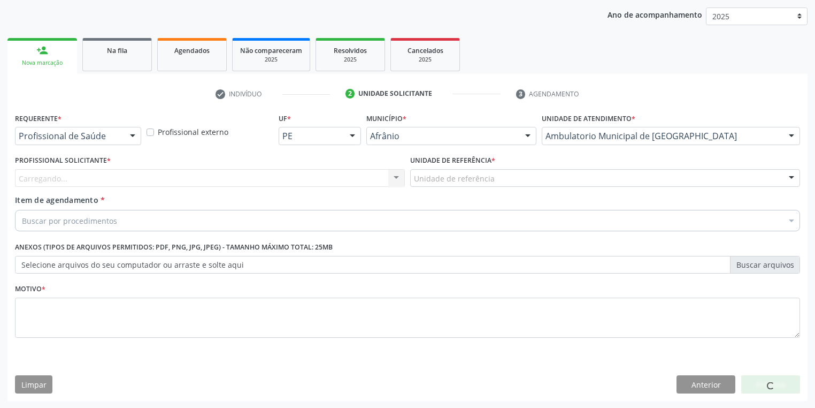
drag, startPoint x: 430, startPoint y: 180, endPoint x: 432, endPoint y: 192, distance: 11.9
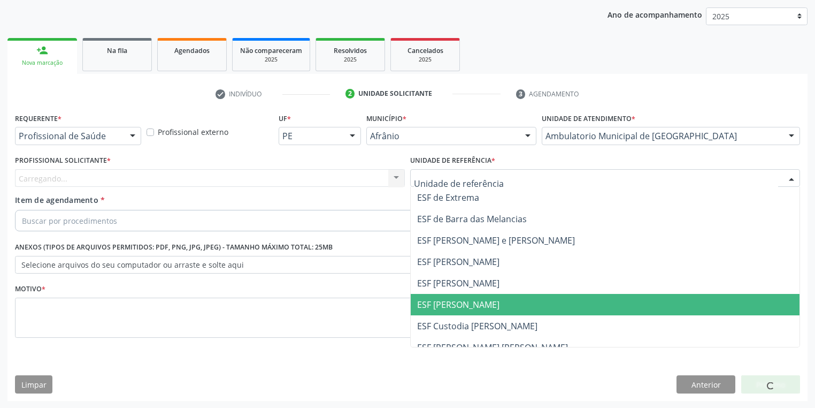
drag, startPoint x: 438, startPoint y: 307, endPoint x: 327, endPoint y: 229, distance: 135.5
click at [438, 307] on span "ESF [PERSON_NAME]" at bounding box center [458, 305] width 82 height 12
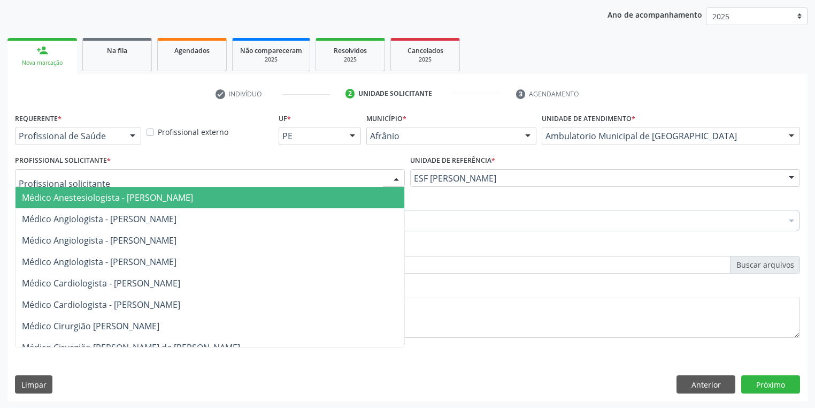
click at [59, 185] on div at bounding box center [210, 178] width 390 height 18
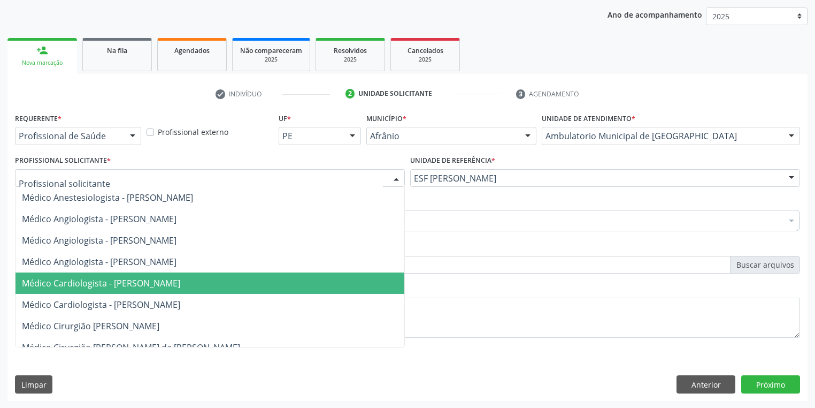
drag, startPoint x: 127, startPoint y: 284, endPoint x: 73, endPoint y: 240, distance: 69.3
click at [126, 284] on span "Médico Cardiologista - [PERSON_NAME]" at bounding box center [101, 283] width 158 height 12
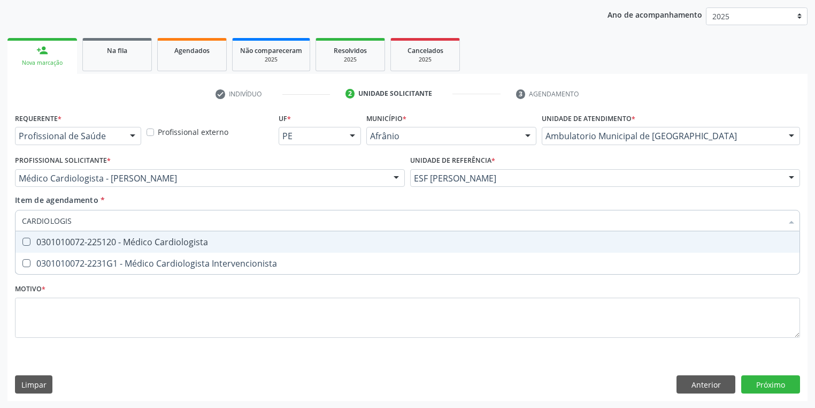
type input "[MEDICAL_DATA]"
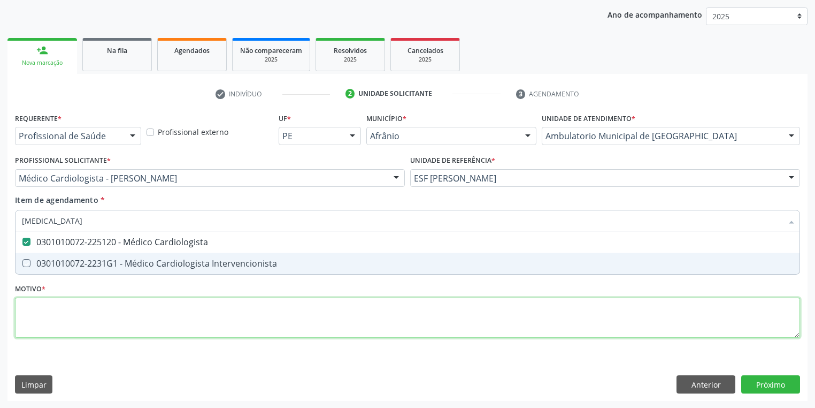
click at [51, 315] on div "Requerente * Profissional de Saúde Profissional de Saúde Paciente Nenhum result…" at bounding box center [407, 231] width 785 height 242
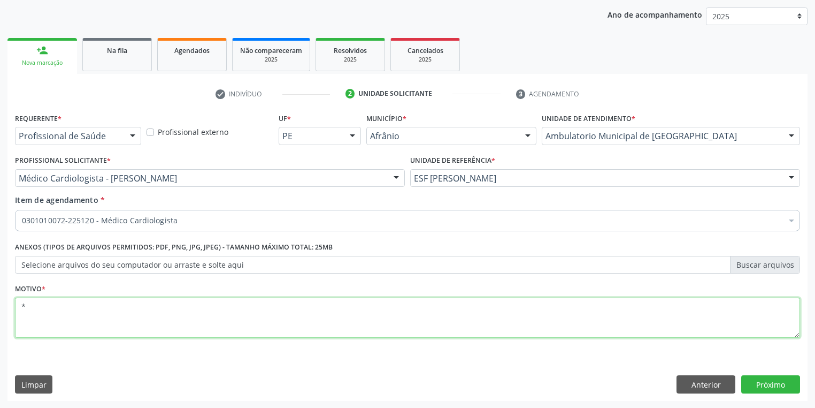
scroll to position [122, 0]
type textarea "*"
click at [753, 378] on button "Próximo" at bounding box center [771, 384] width 59 height 18
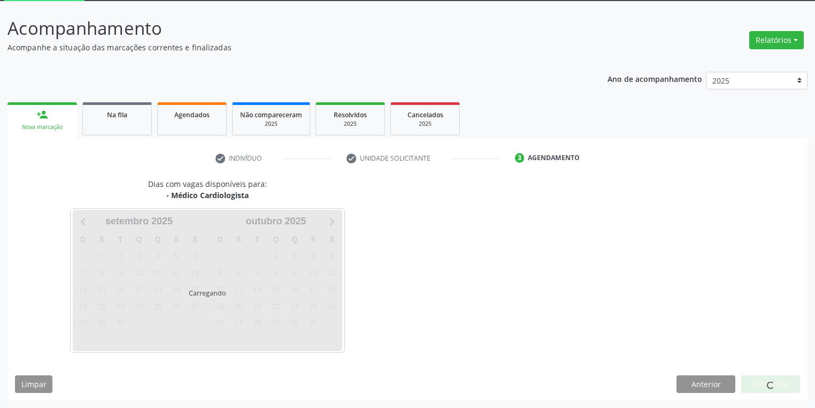
scroll to position [57, 0]
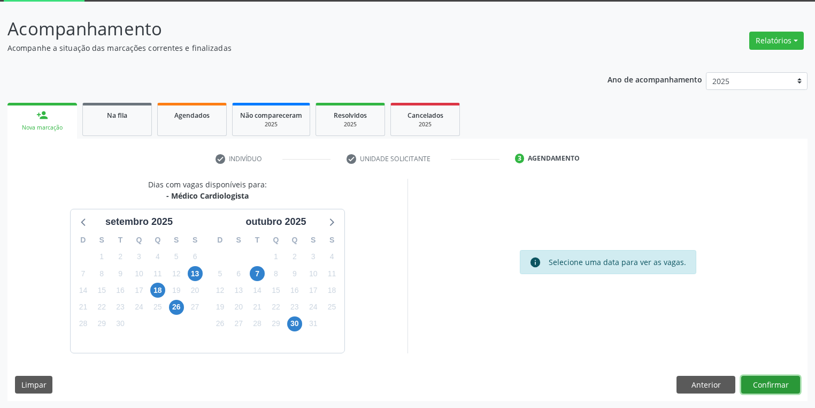
click at [760, 385] on button "Confirmar" at bounding box center [771, 385] width 59 height 18
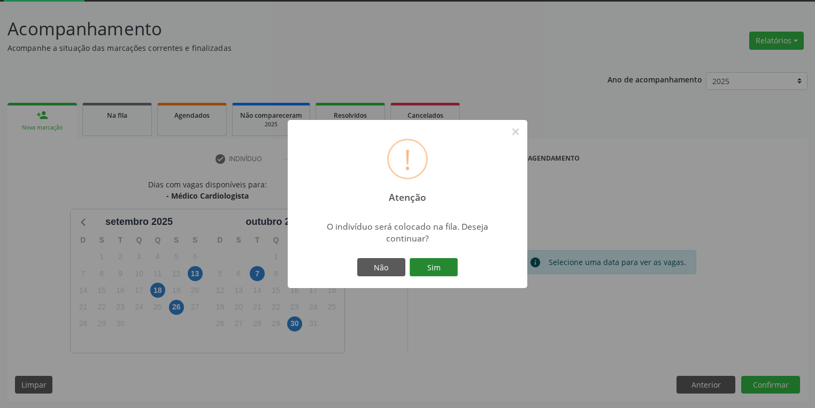
click at [439, 266] on button "Sim" at bounding box center [434, 267] width 48 height 18
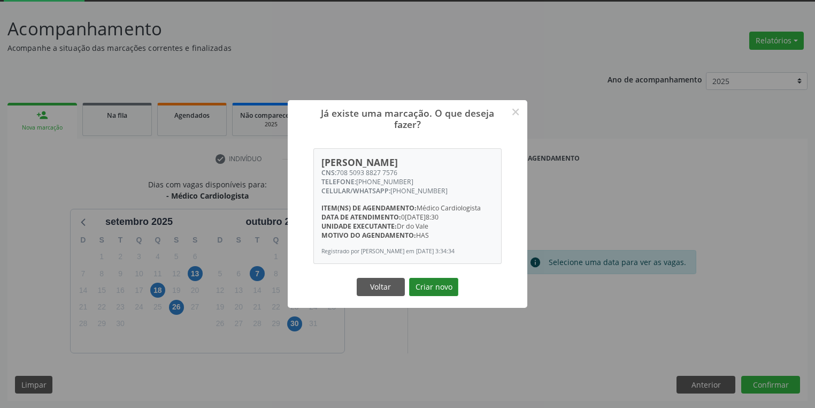
click at [440, 295] on button "Criar novo" at bounding box center [433, 287] width 49 height 18
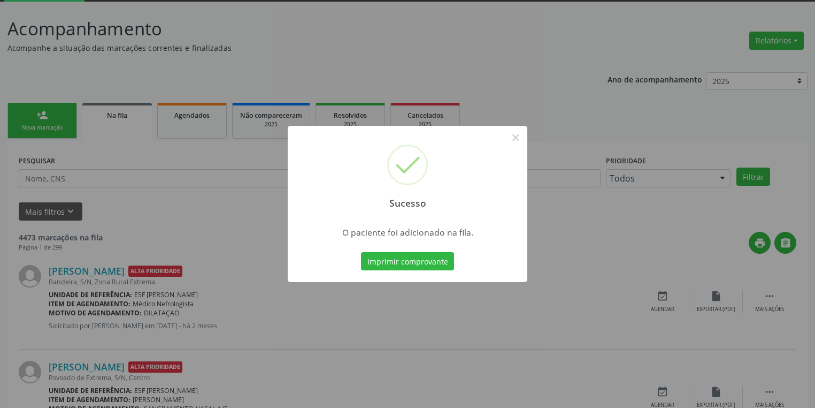
scroll to position [0, 0]
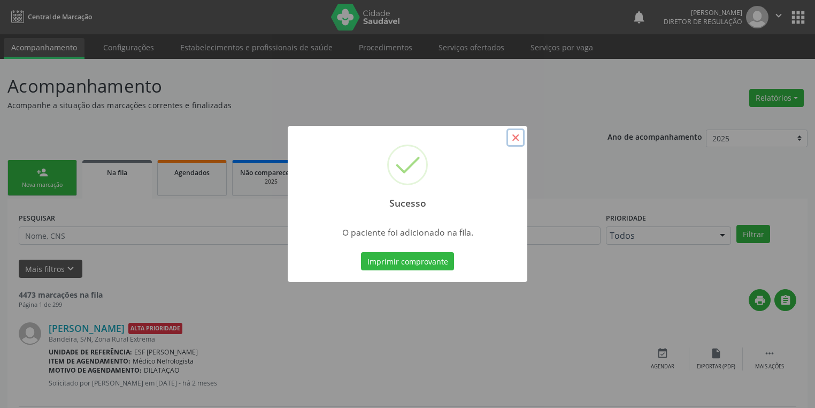
click at [516, 138] on button "×" at bounding box center [516, 137] width 18 height 18
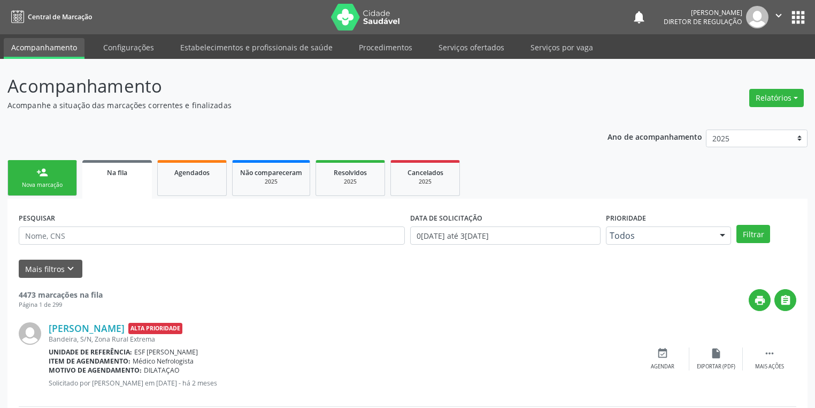
click at [51, 179] on link "person_add Nova marcação" at bounding box center [42, 178] width 70 height 36
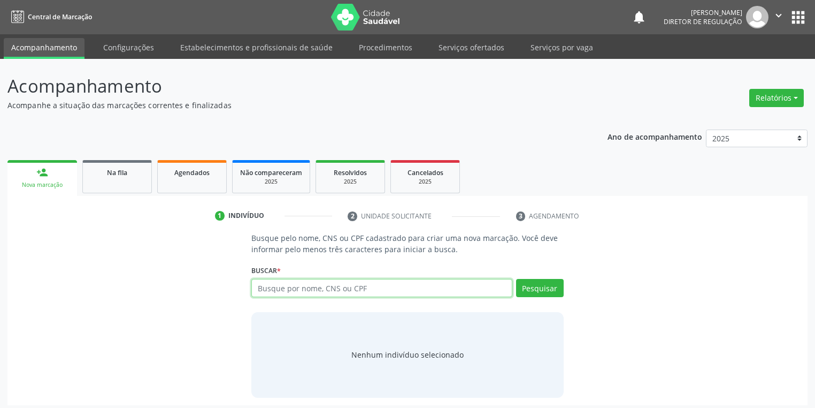
click at [280, 285] on input "text" at bounding box center [381, 288] width 261 height 18
type input "15726276469"
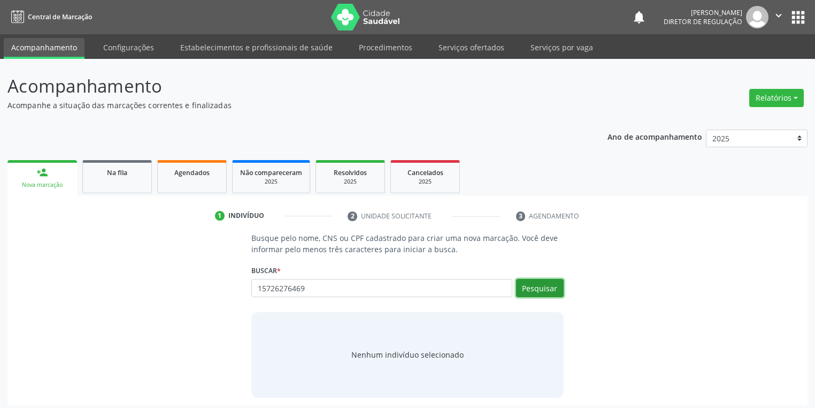
click at [531, 287] on button "Pesquisar" at bounding box center [540, 288] width 48 height 18
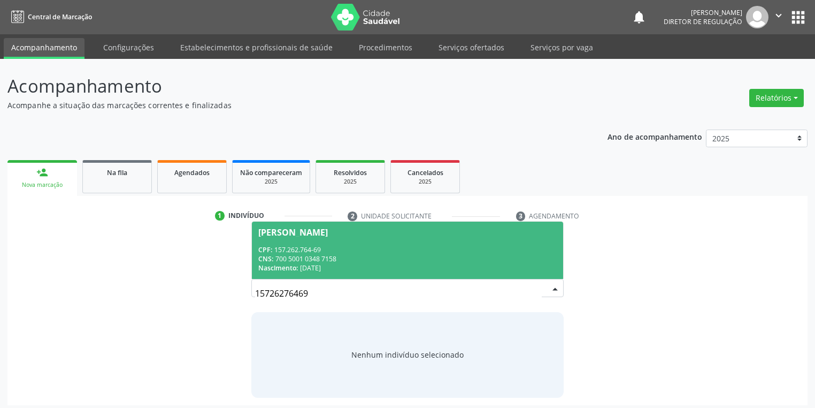
click at [327, 251] on div "CPF: 157.262.764-69" at bounding box center [407, 249] width 299 height 9
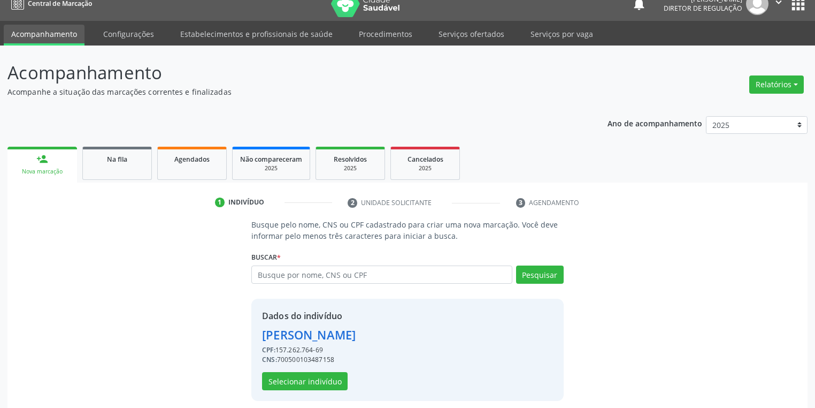
scroll to position [20, 0]
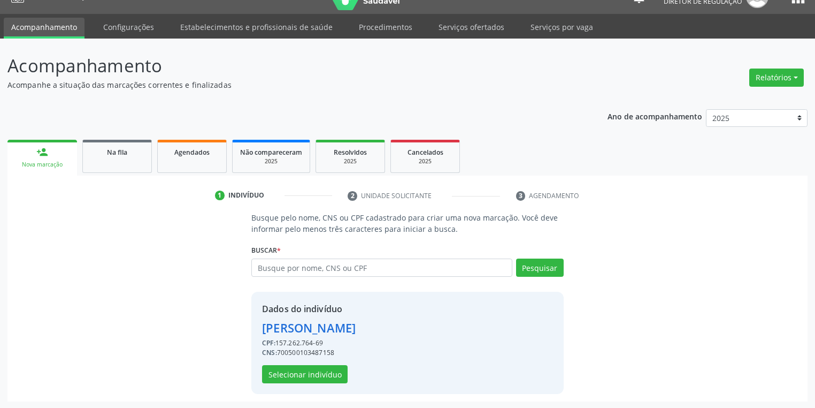
click at [318, 363] on div "Dados do indivíduo [PERSON_NAME] CPF: 157.262.764-69 CNS: 700500103487158 Selec…" at bounding box center [309, 342] width 94 height 81
click at [317, 375] on button "Selecionar indivíduo" at bounding box center [305, 374] width 86 height 18
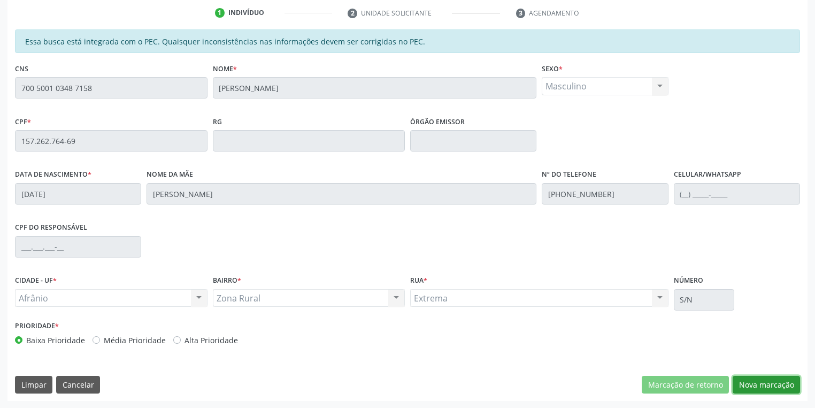
click at [764, 385] on button "Nova marcação" at bounding box center [766, 385] width 67 height 18
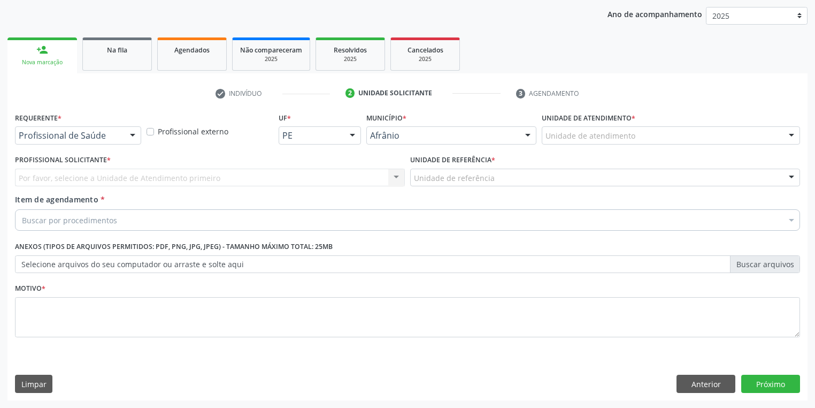
scroll to position [122, 0]
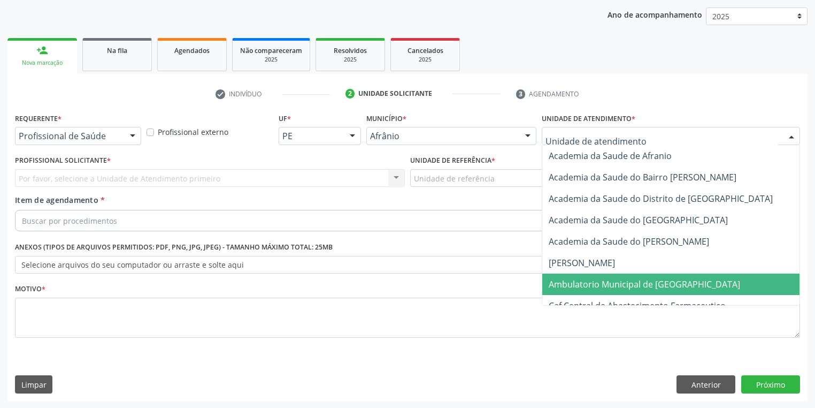
drag, startPoint x: 571, startPoint y: 283, endPoint x: 463, endPoint y: 207, distance: 132.1
click at [569, 281] on span "Ambulatorio Municipal de [GEOGRAPHIC_DATA]" at bounding box center [645, 284] width 192 height 12
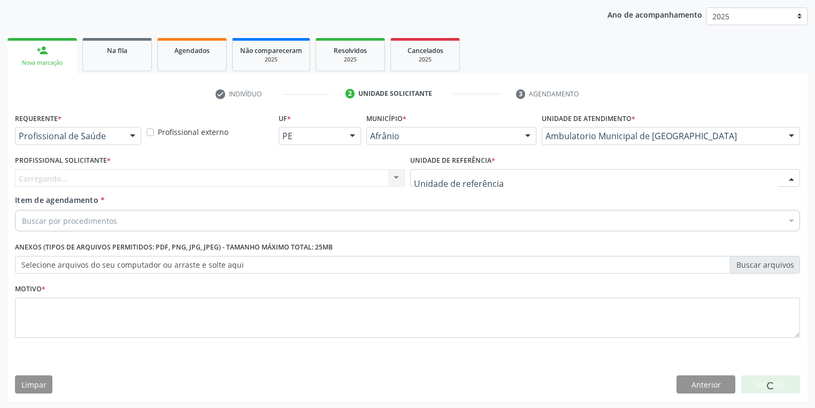
drag, startPoint x: 436, startPoint y: 178, endPoint x: 441, endPoint y: 242, distance: 64.4
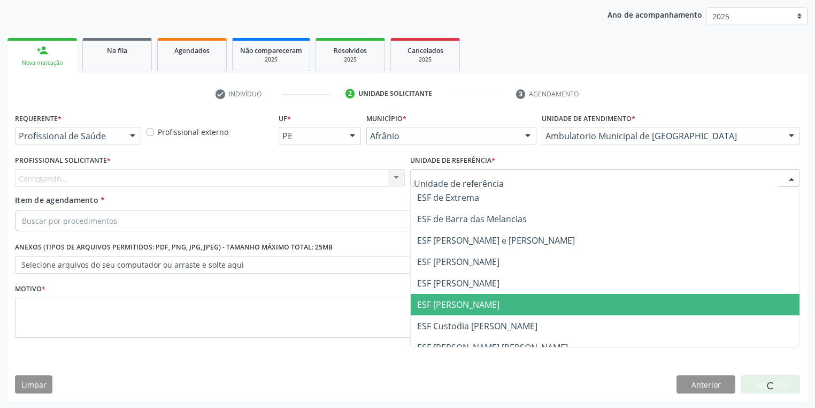
click at [440, 314] on span "ESF [PERSON_NAME]" at bounding box center [605, 304] width 389 height 21
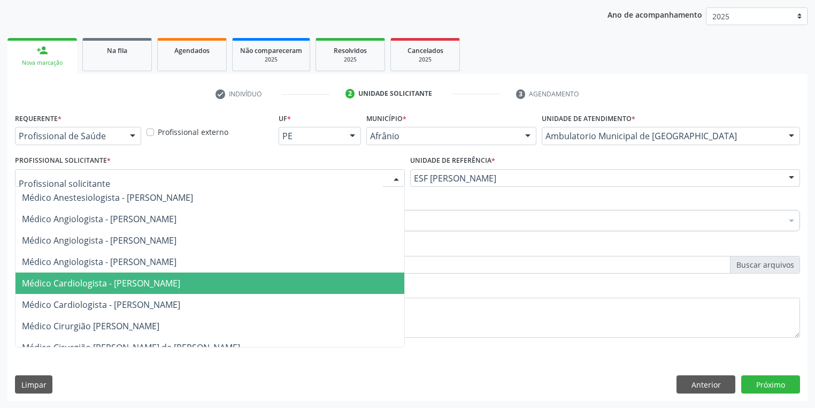
click at [112, 289] on span "Médico Cardiologista - [PERSON_NAME]" at bounding box center [210, 282] width 389 height 21
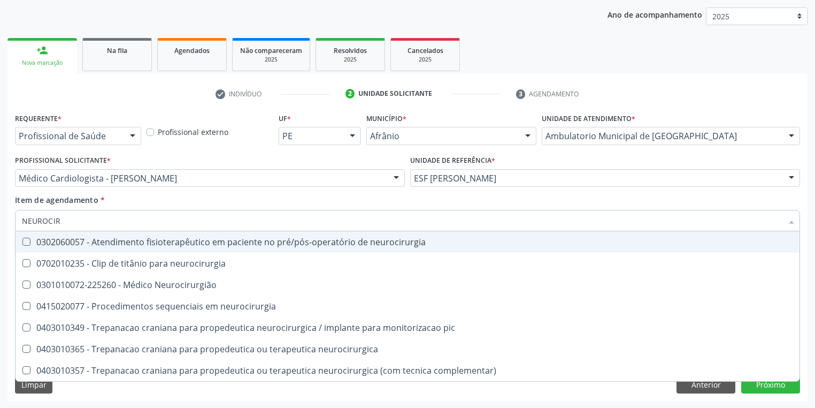
type input "NEUROCIRU"
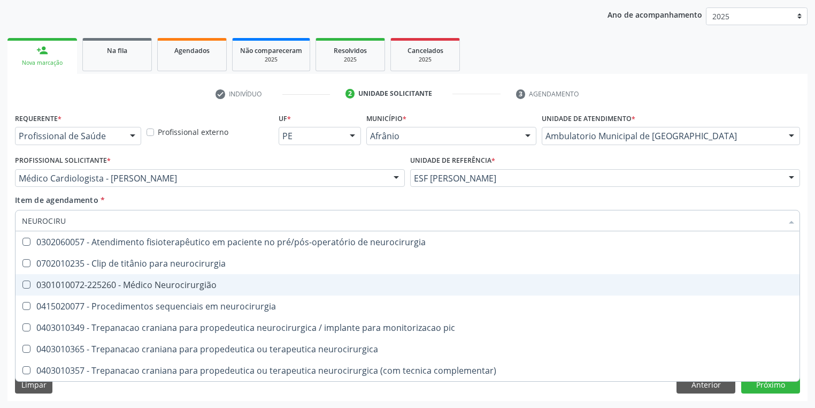
click at [117, 285] on div "0301010072-225260 - Médico Neurocirurgião" at bounding box center [408, 284] width 772 height 9
checkbox Neurocirurgião "true"
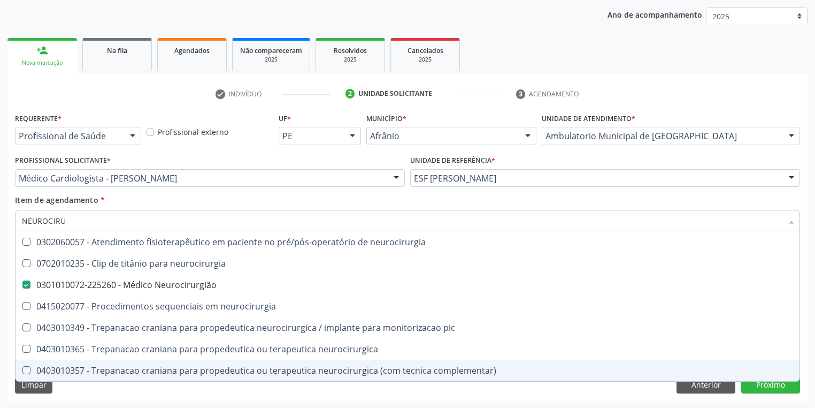
click at [98, 390] on div "Limpar Anterior Próximo" at bounding box center [407, 384] width 785 height 18
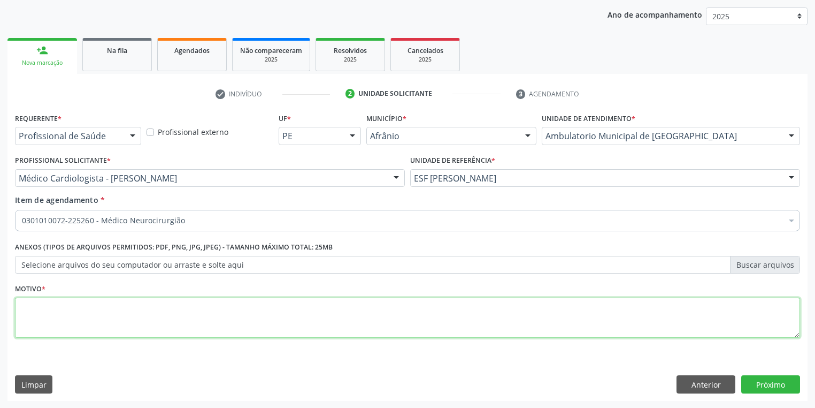
click at [74, 309] on textarea at bounding box center [407, 317] width 785 height 41
type textarea "*"
click at [751, 386] on button "Próximo" at bounding box center [771, 384] width 59 height 18
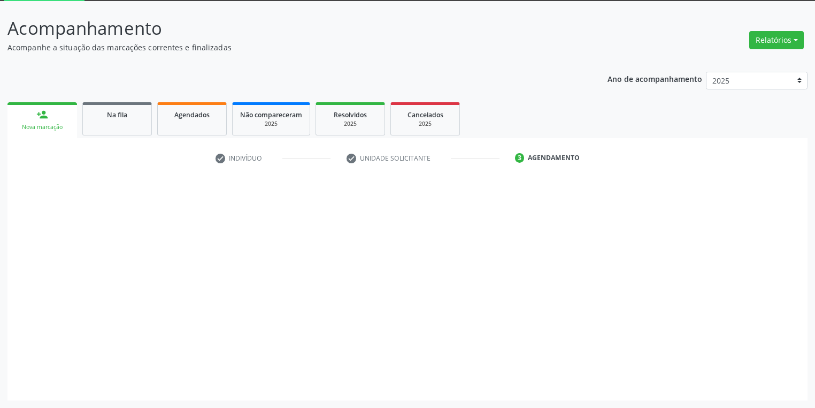
scroll to position [57, 0]
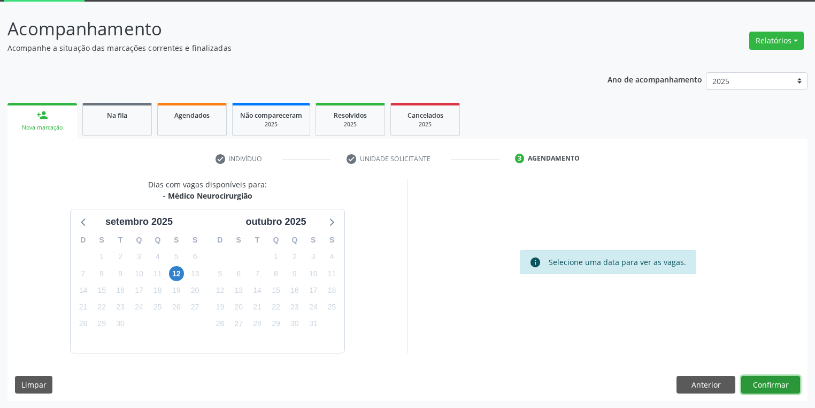
click at [747, 383] on button "Confirmar" at bounding box center [771, 385] width 59 height 18
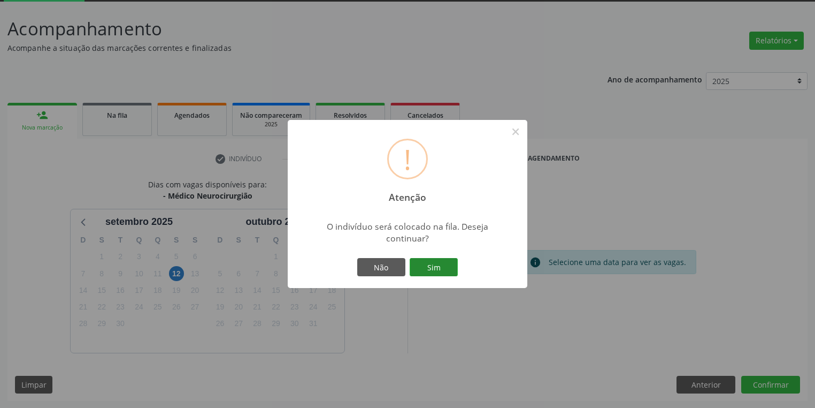
click at [429, 261] on button "Sim" at bounding box center [434, 267] width 48 height 18
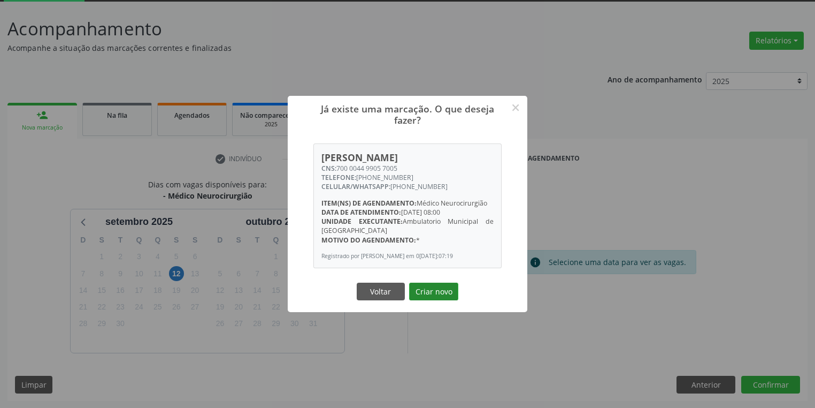
click at [432, 292] on button "Criar novo" at bounding box center [433, 292] width 49 height 18
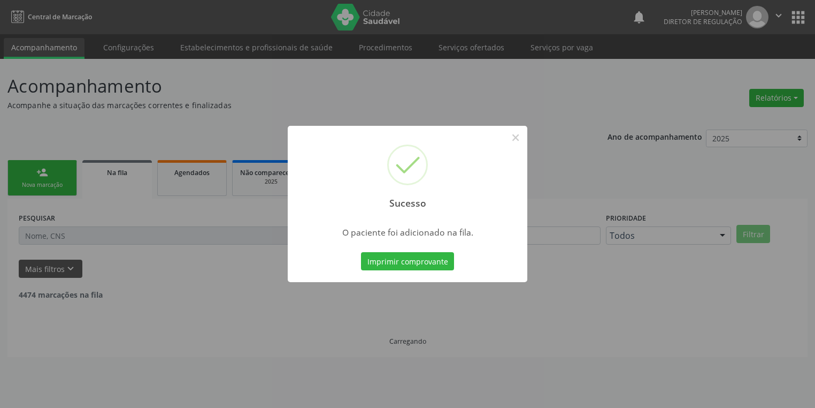
scroll to position [0, 0]
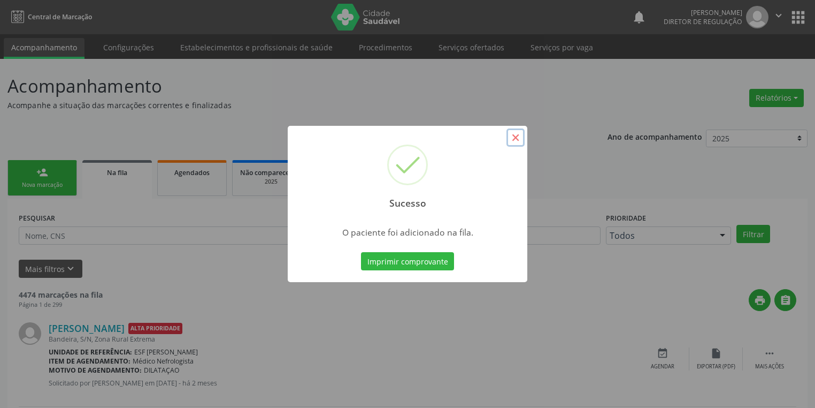
click at [510, 142] on button "×" at bounding box center [516, 137] width 18 height 18
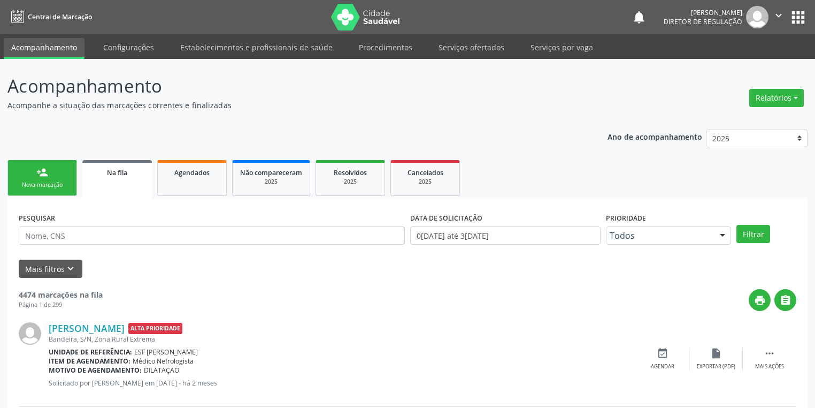
click at [55, 181] on div "Nova marcação" at bounding box center [43, 185] width 54 height 8
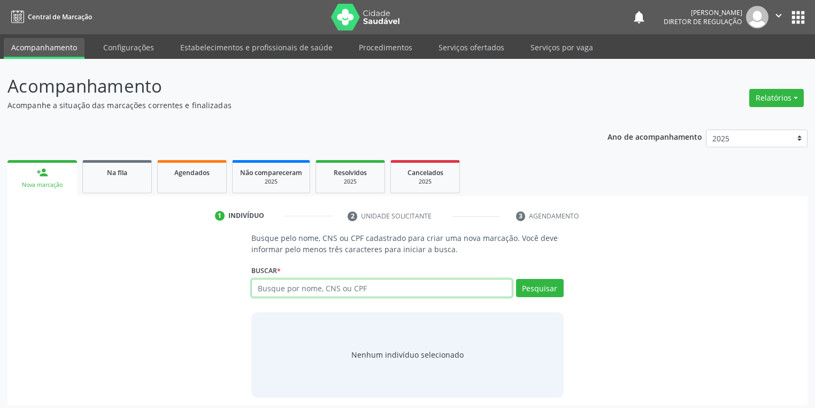
click at [274, 285] on input "text" at bounding box center [381, 288] width 261 height 18
type input "702408516783623"
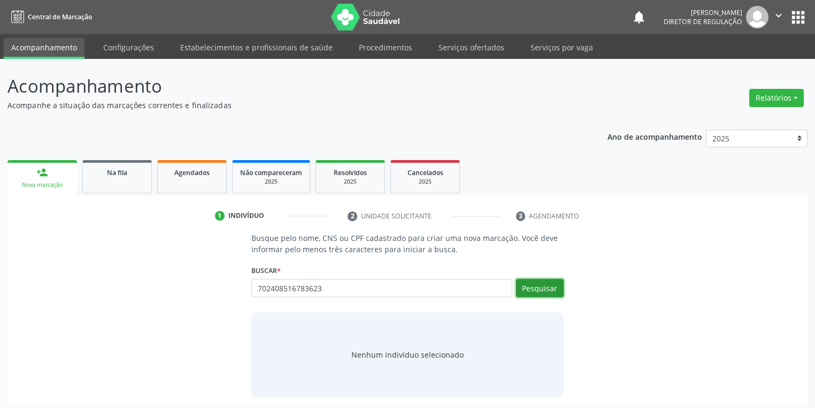
click at [537, 282] on button "Pesquisar" at bounding box center [540, 288] width 48 height 18
type input "702408516783623"
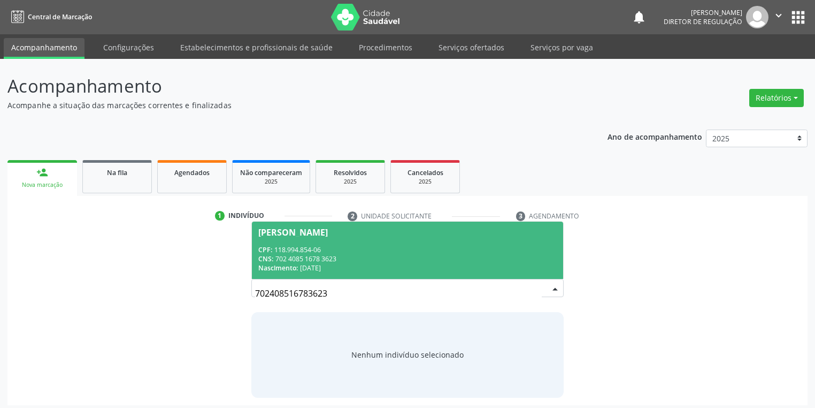
click at [301, 255] on div "CNS: 702 4085 1678 3623" at bounding box center [407, 258] width 299 height 9
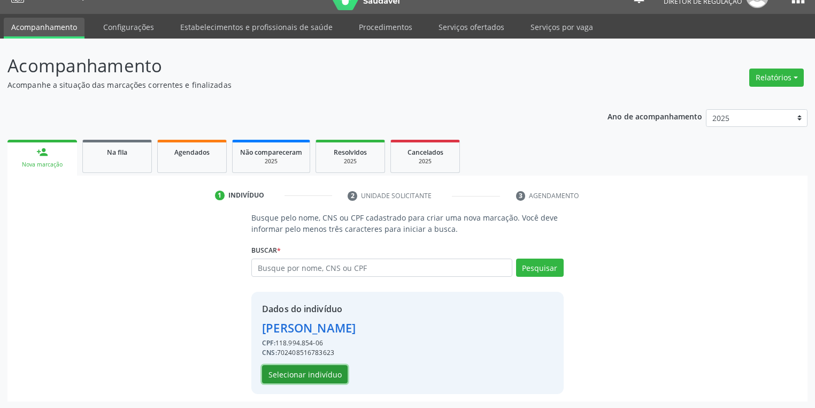
click at [299, 375] on button "Selecionar indivíduo" at bounding box center [305, 374] width 86 height 18
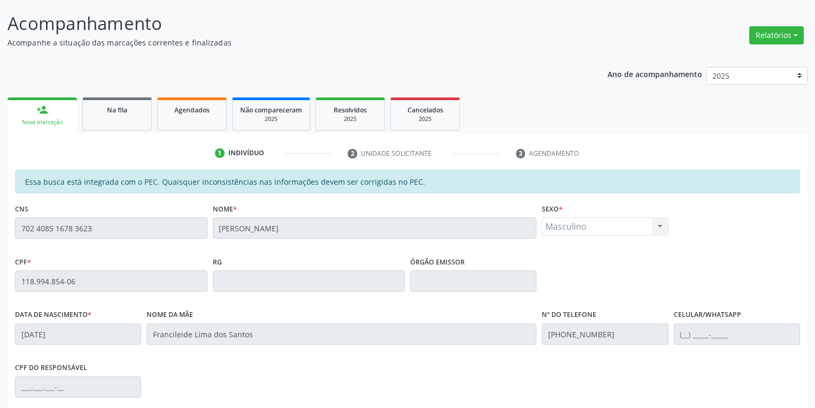
scroll to position [203, 0]
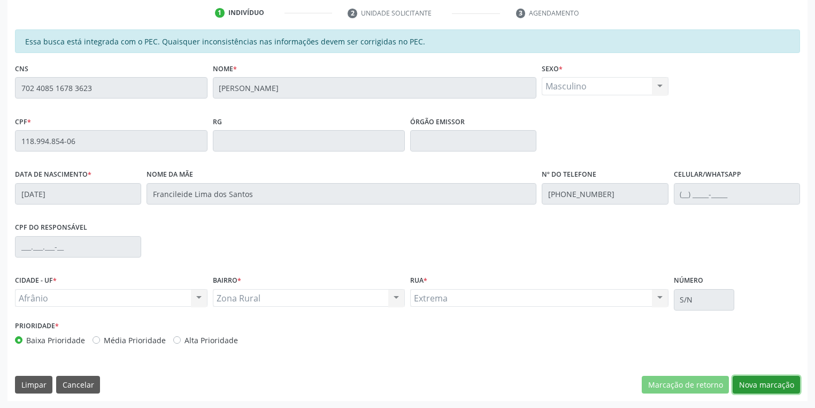
click at [750, 387] on button "Nova marcação" at bounding box center [766, 385] width 67 height 18
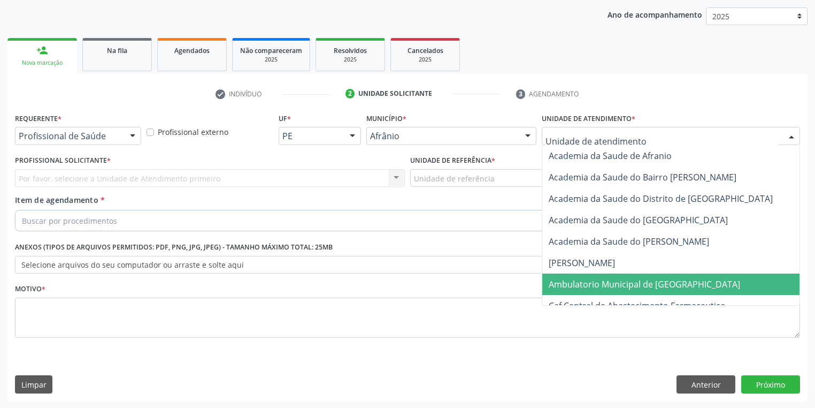
drag, startPoint x: 592, startPoint y: 280, endPoint x: 552, endPoint y: 249, distance: 50.8
click at [592, 279] on span "Ambulatorio Municipal de [GEOGRAPHIC_DATA]" at bounding box center [645, 284] width 192 height 12
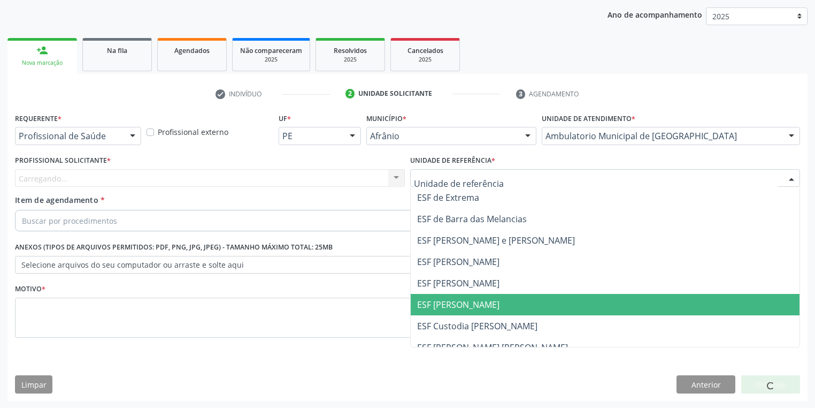
drag, startPoint x: 448, startPoint y: 299, endPoint x: 368, endPoint y: 276, distance: 83.1
click at [448, 300] on span "ESF [PERSON_NAME]" at bounding box center [458, 305] width 82 height 12
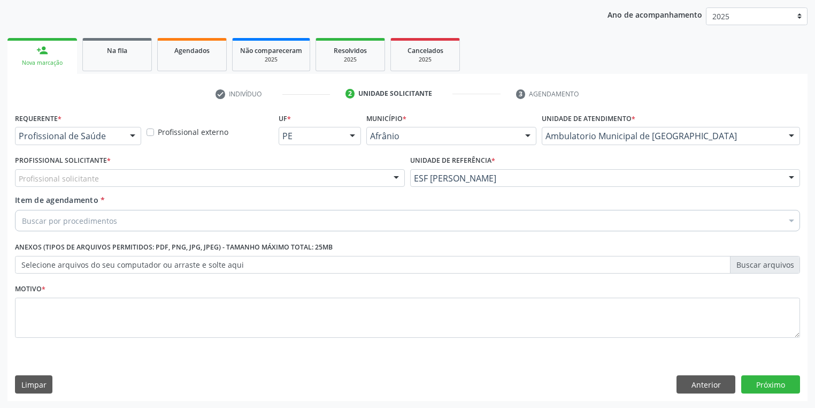
click at [105, 175] on div "Profissional solicitante" at bounding box center [210, 178] width 390 height 18
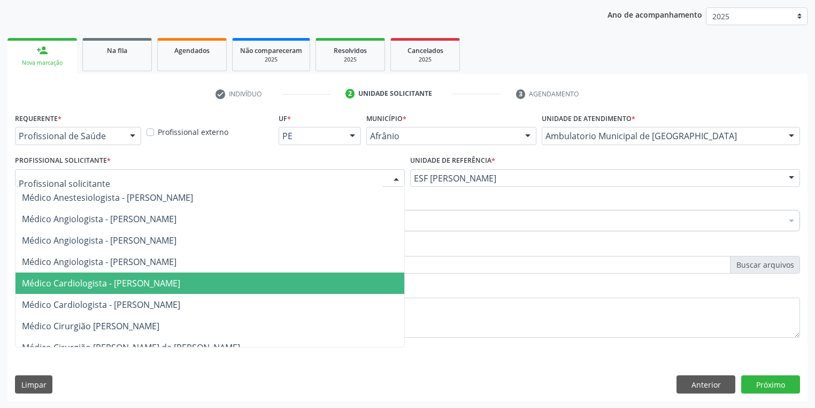
click at [112, 283] on span "Médico Cardiologista - [PERSON_NAME]" at bounding box center [101, 283] width 158 height 12
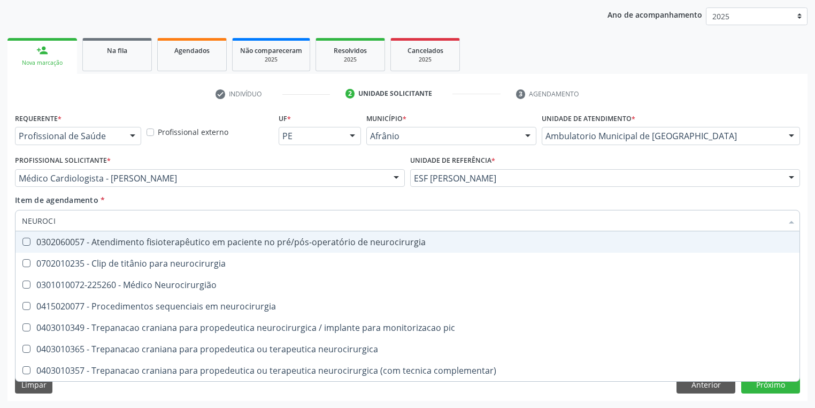
type input "NEUROCIR"
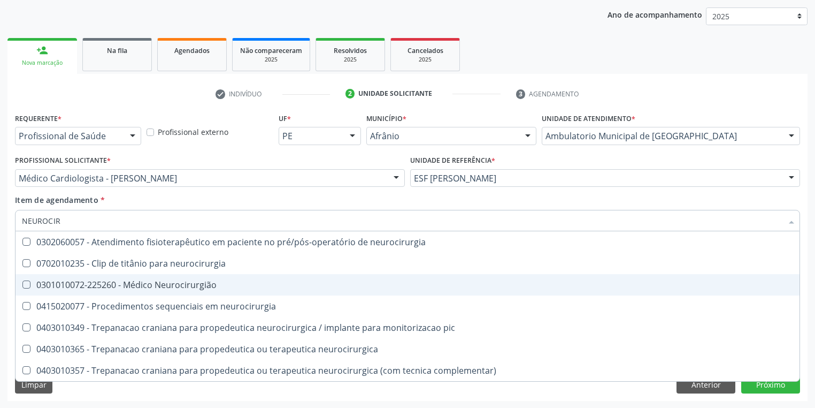
click at [74, 278] on span "0301010072-225260 - Médico Neurocirurgião" at bounding box center [408, 284] width 784 height 21
checkbox Neurocirurgião "true"
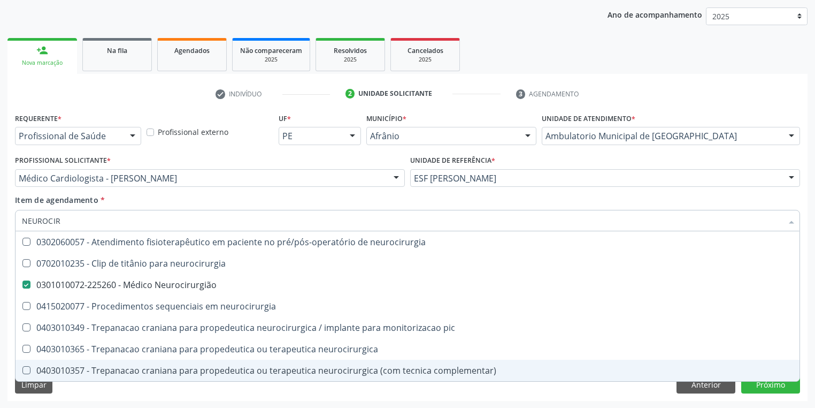
click at [92, 388] on div "Requerente * Profissional de Saúde Profissional de Saúde Paciente Nenhum result…" at bounding box center [407, 255] width 800 height 291
checkbox neurocirurgia "true"
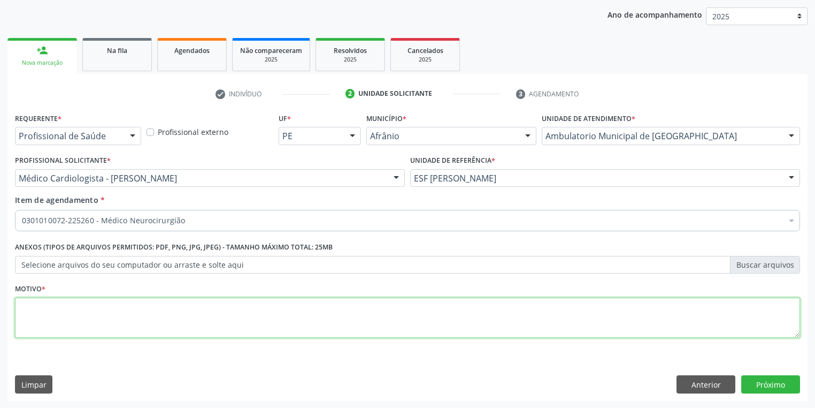
click at [65, 326] on textarea at bounding box center [407, 317] width 785 height 41
type textarea "*"
click at [760, 386] on button "Próximo" at bounding box center [771, 384] width 59 height 18
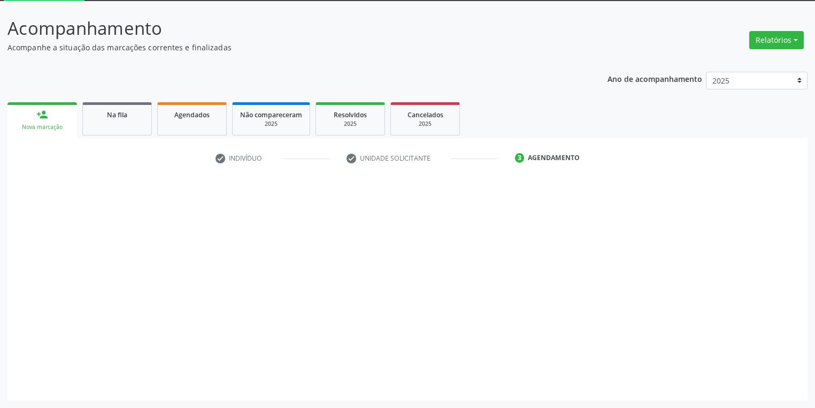
scroll to position [57, 0]
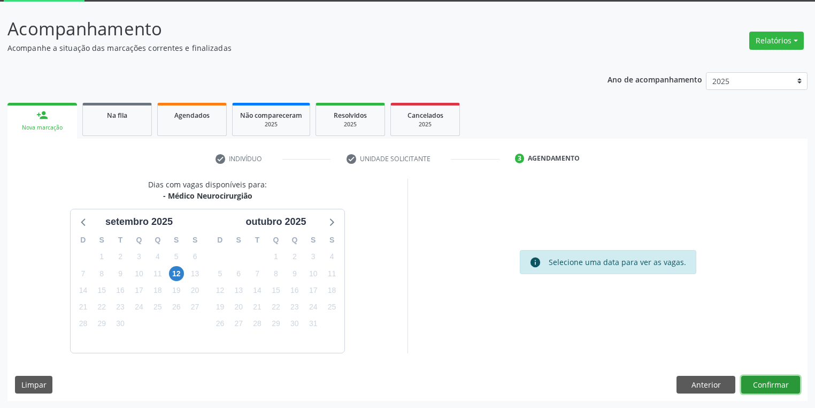
click at [770, 385] on button "Confirmar" at bounding box center [771, 385] width 59 height 18
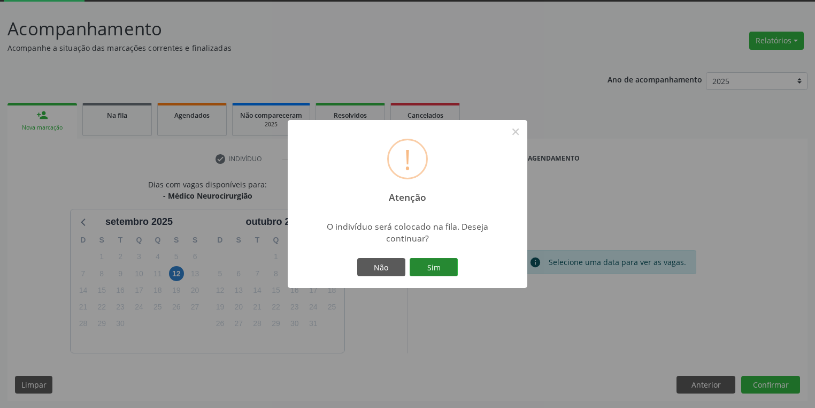
click at [449, 267] on button "Sim" at bounding box center [434, 267] width 48 height 18
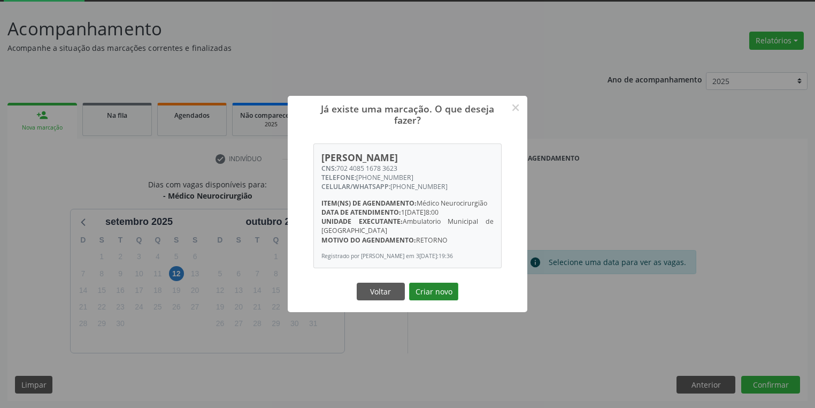
click at [420, 290] on button "Criar novo" at bounding box center [433, 292] width 49 height 18
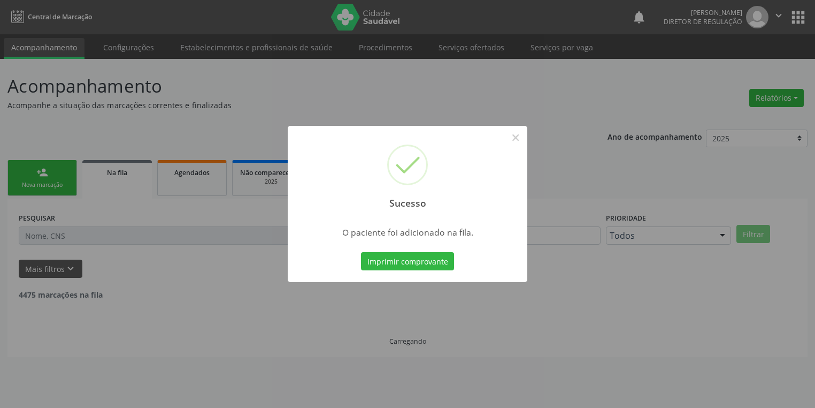
scroll to position [0, 0]
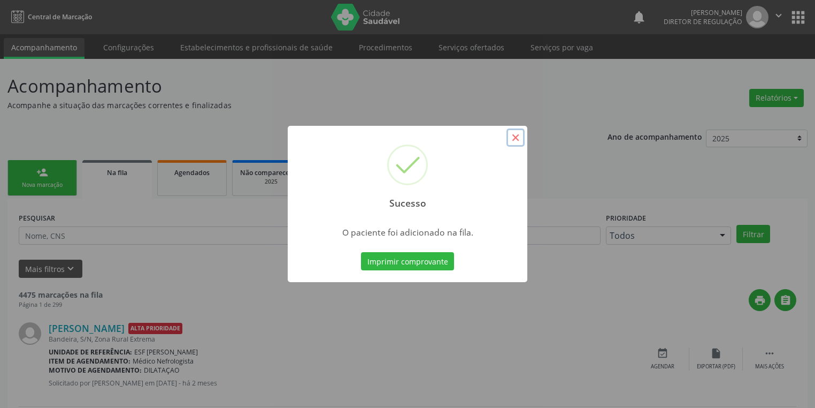
click at [516, 139] on button "×" at bounding box center [516, 137] width 18 height 18
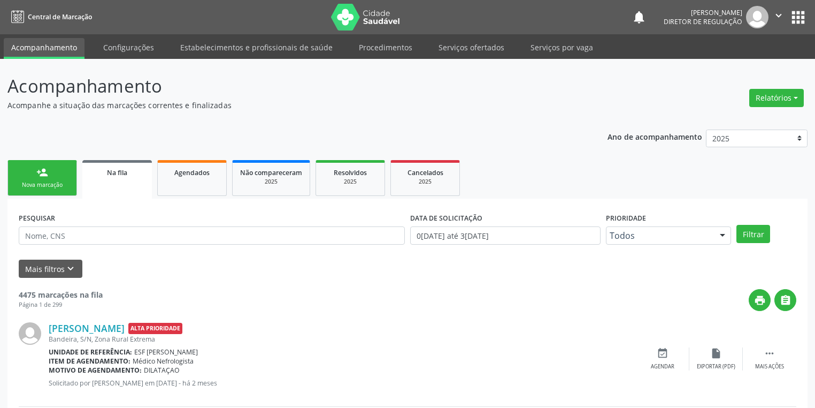
click at [43, 185] on div "Nova marcação" at bounding box center [43, 185] width 54 height 8
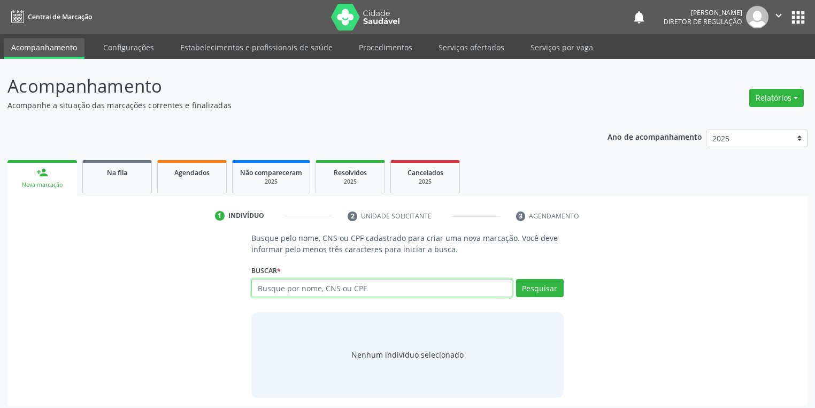
click at [271, 289] on input "text" at bounding box center [381, 288] width 261 height 18
type input "708408216377564"
click at [532, 287] on button "Pesquisar" at bounding box center [540, 288] width 48 height 18
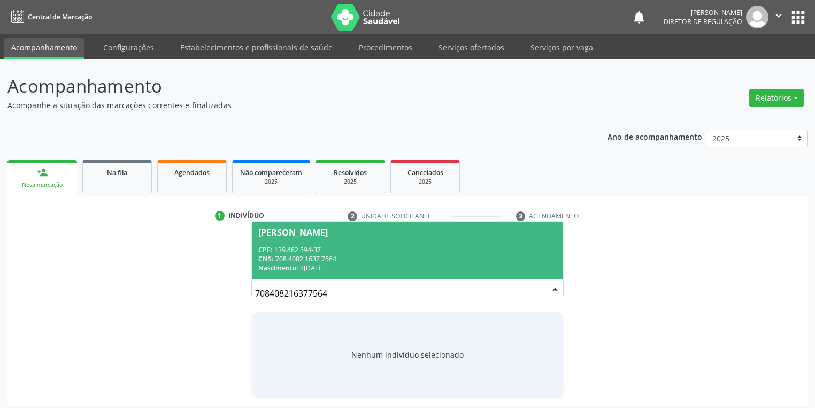
click at [325, 259] on div "CNS: 708 4082 1637 7564" at bounding box center [407, 258] width 299 height 9
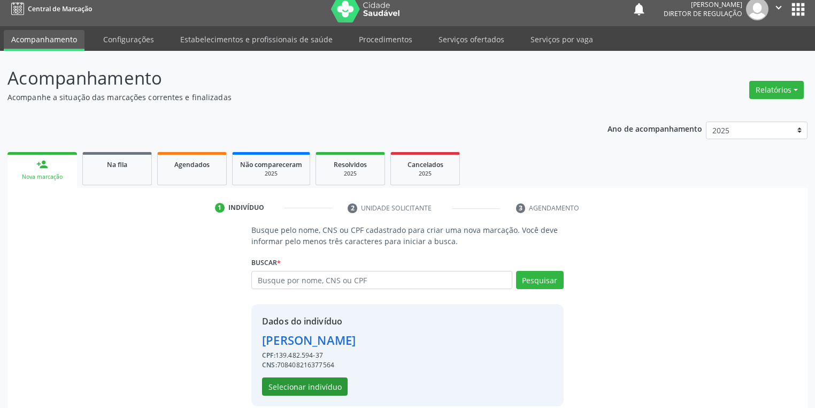
scroll to position [20, 0]
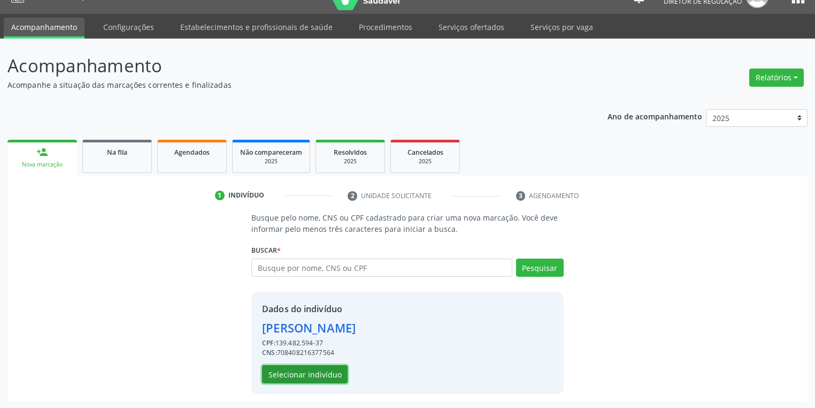
click at [316, 367] on button "Selecionar indivíduo" at bounding box center [305, 374] width 86 height 18
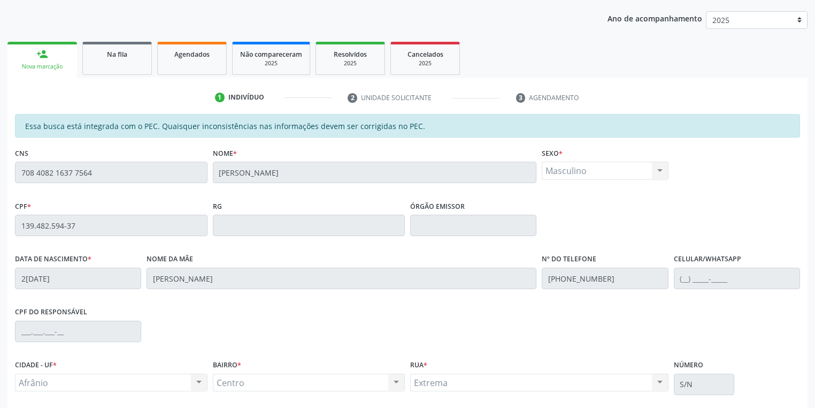
scroll to position [203, 0]
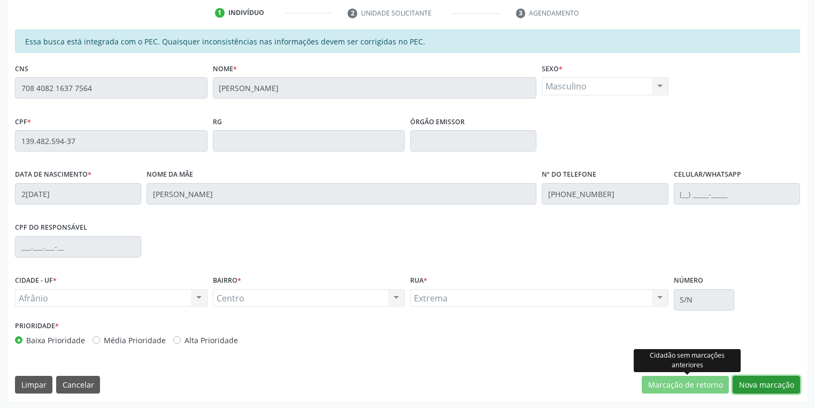
click at [738, 379] on button "Nova marcação" at bounding box center [766, 385] width 67 height 18
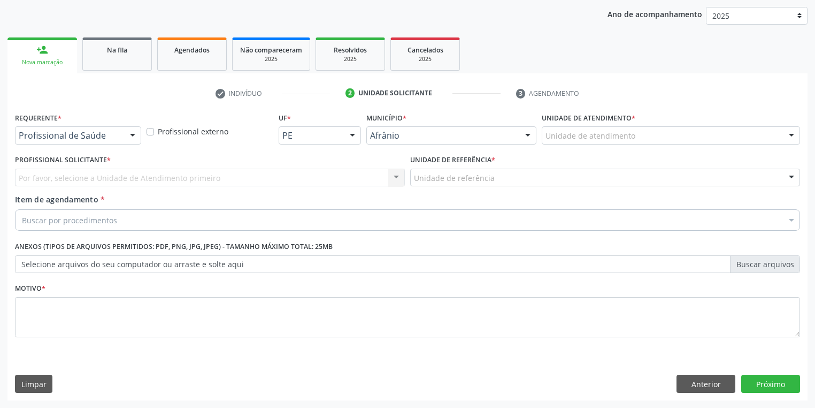
scroll to position [122, 0]
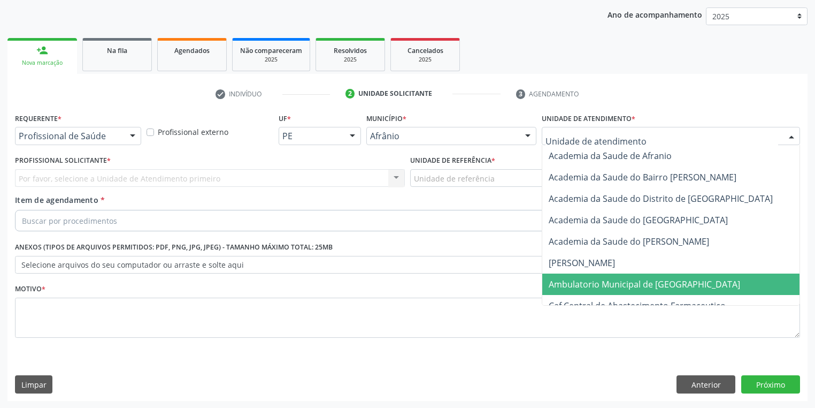
click at [576, 283] on span "Ambulatorio Municipal de [GEOGRAPHIC_DATA]" at bounding box center [645, 284] width 192 height 12
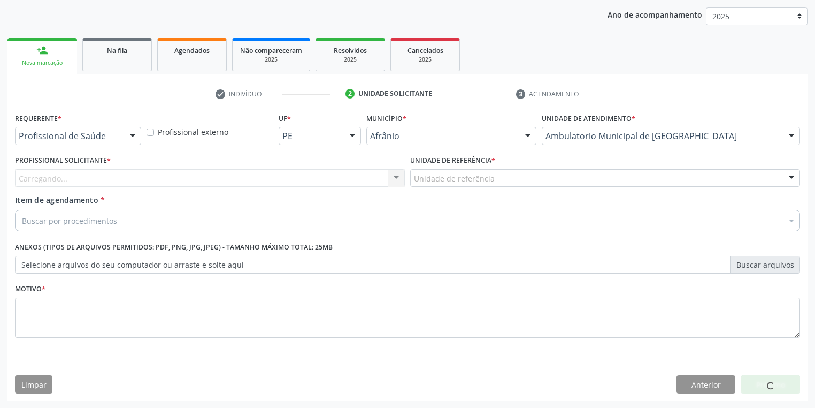
drag, startPoint x: 447, startPoint y: 178, endPoint x: 448, endPoint y: 210, distance: 31.6
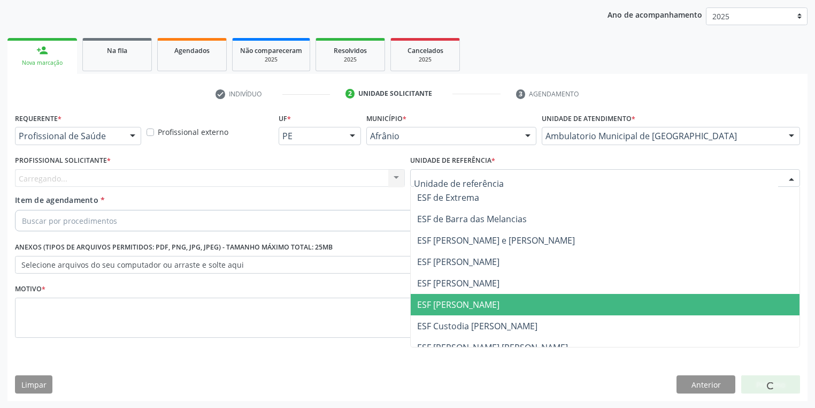
click at [459, 305] on span "ESF [PERSON_NAME]" at bounding box center [458, 305] width 82 height 12
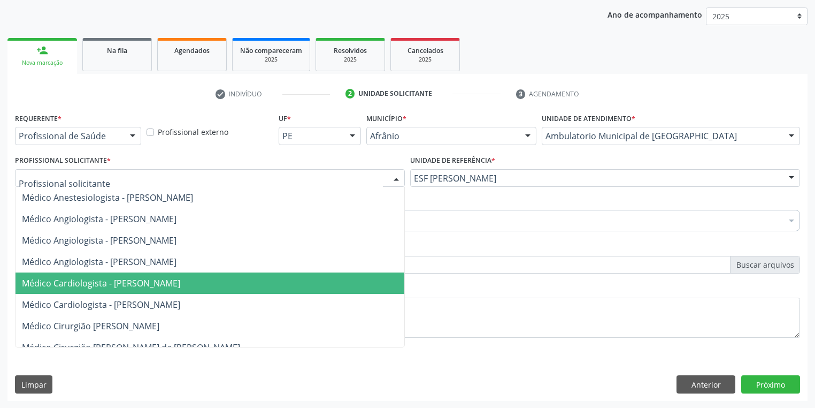
click at [102, 284] on span "Médico Cardiologista - [PERSON_NAME]" at bounding box center [101, 283] width 158 height 12
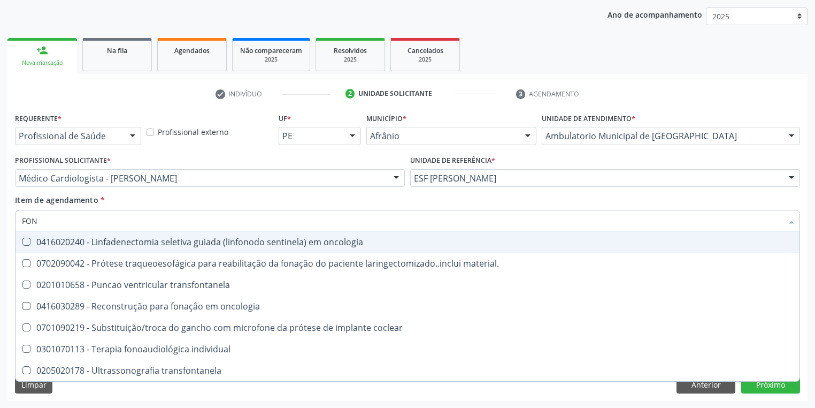
type input "FONO"
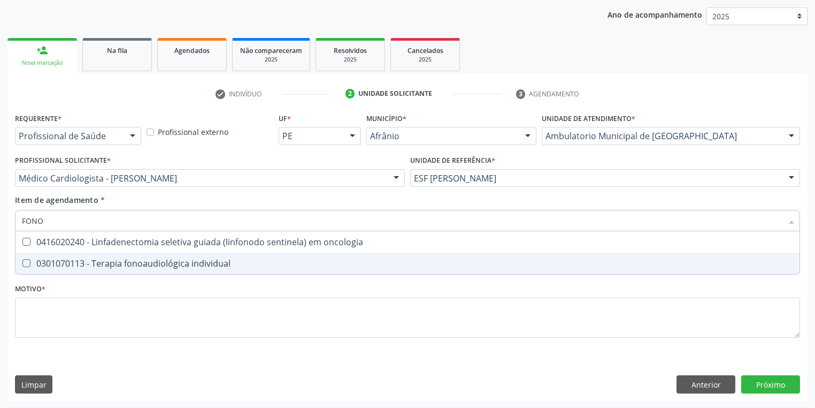
click at [85, 264] on div "0301070113 - Terapia fonoaudiológica individual" at bounding box center [408, 263] width 772 height 9
checkbox individual "true"
click at [59, 314] on div "Requerente * Profissional de Saúde Profissional de Saúde Paciente Nenhum result…" at bounding box center [407, 231] width 785 height 242
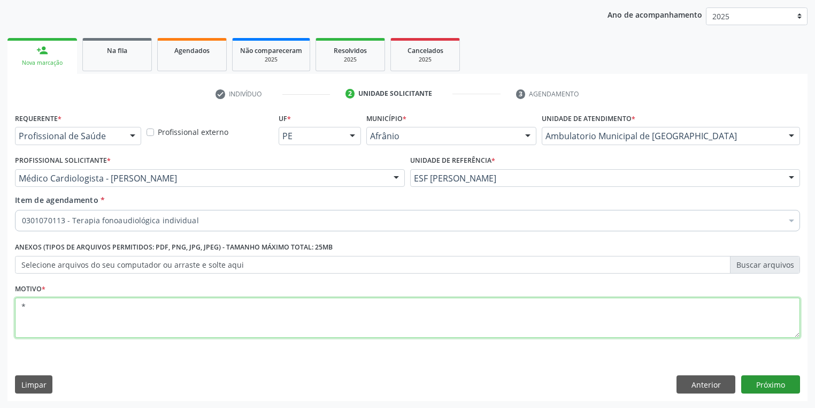
type textarea "*"
click at [767, 381] on button "Próximo" at bounding box center [771, 384] width 59 height 18
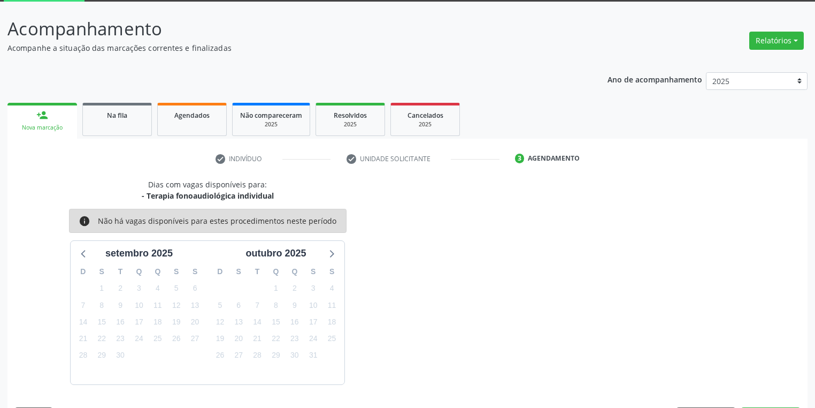
scroll to position [88, 0]
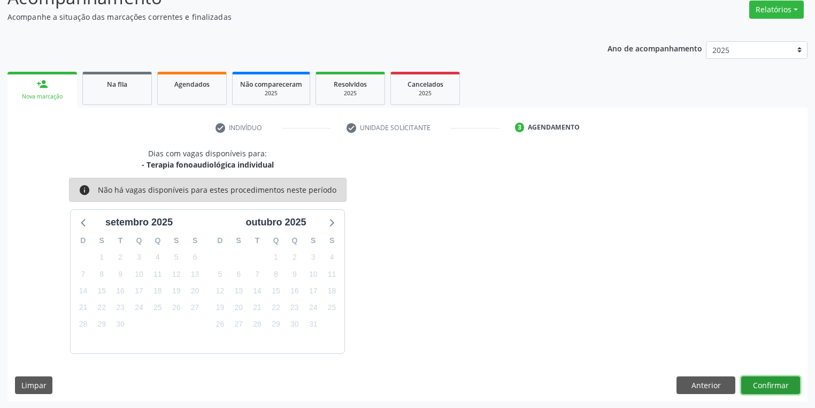
click at [765, 381] on button "Confirmar" at bounding box center [771, 385] width 59 height 18
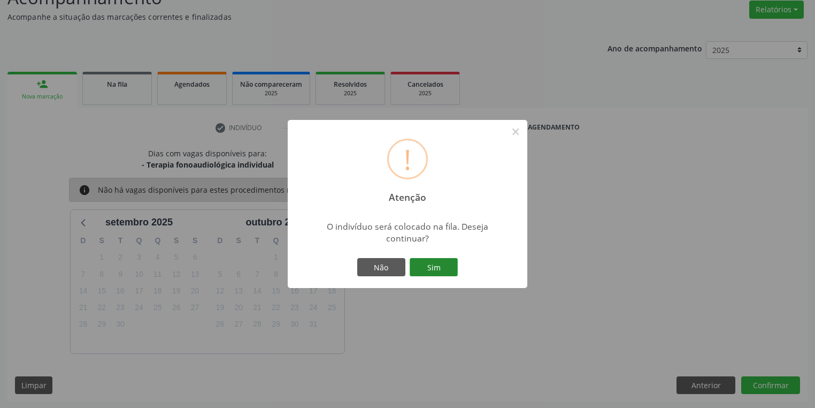
click at [426, 266] on button "Sim" at bounding box center [434, 267] width 48 height 18
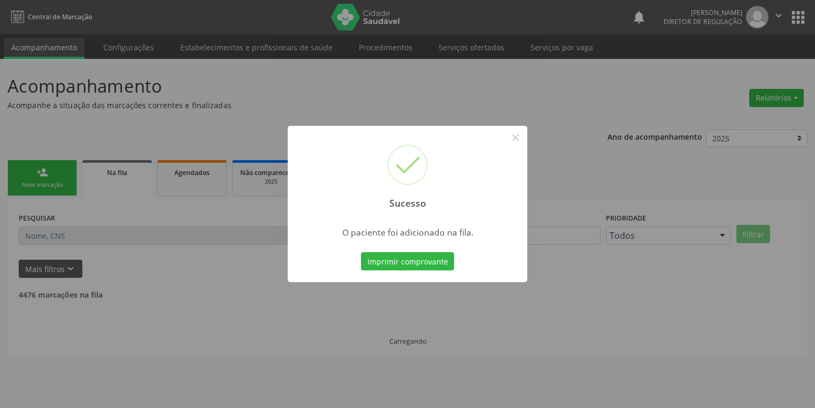
scroll to position [0, 0]
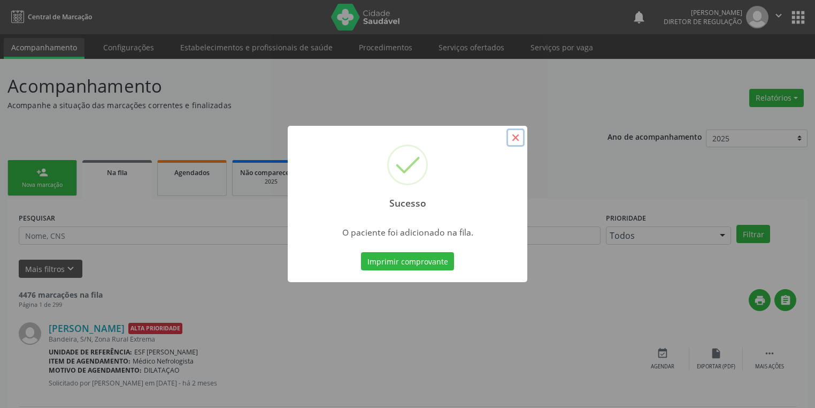
click at [512, 139] on button "×" at bounding box center [516, 137] width 18 height 18
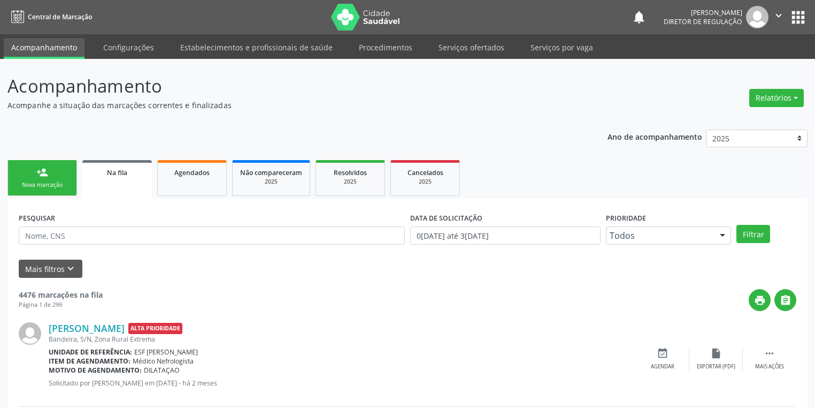
click at [58, 181] on div "Nova marcação" at bounding box center [43, 185] width 54 height 8
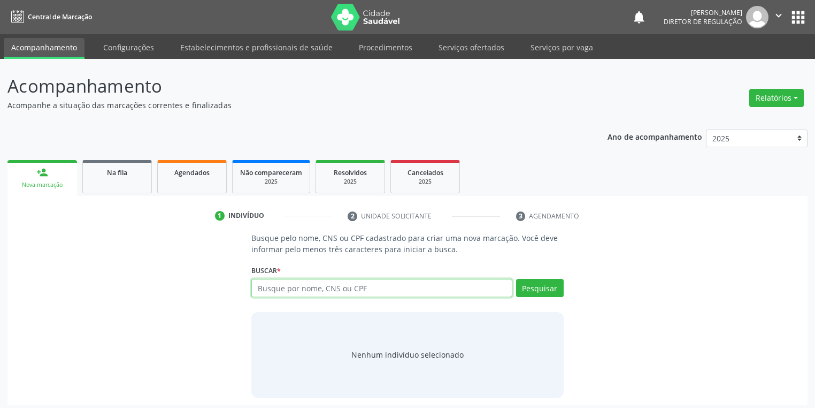
click at [295, 294] on input "text" at bounding box center [381, 288] width 261 height 18
type input "11472056477"
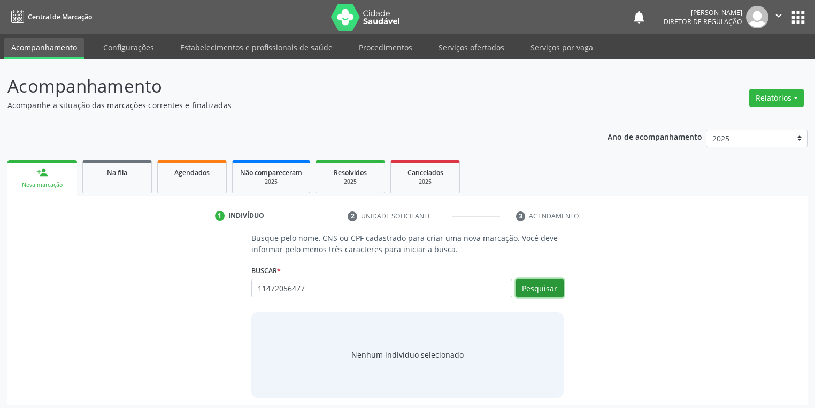
click at [536, 289] on button "Pesquisar" at bounding box center [540, 288] width 48 height 18
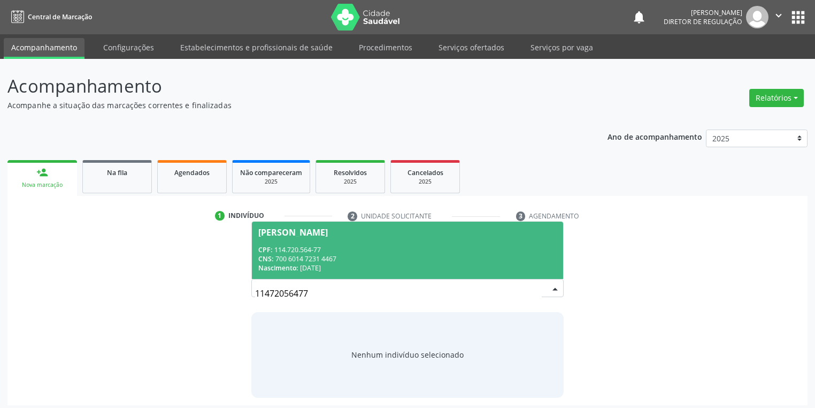
click at [332, 246] on div "CPF: 114.720.564-77" at bounding box center [407, 249] width 299 height 9
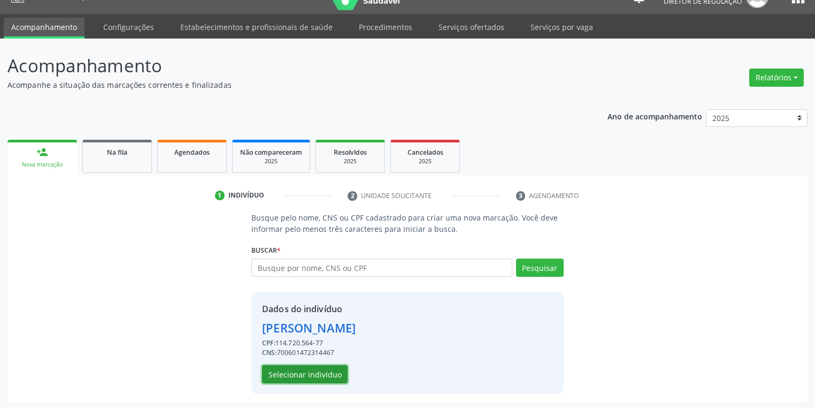
click at [310, 373] on button "Selecionar indivíduo" at bounding box center [305, 374] width 86 height 18
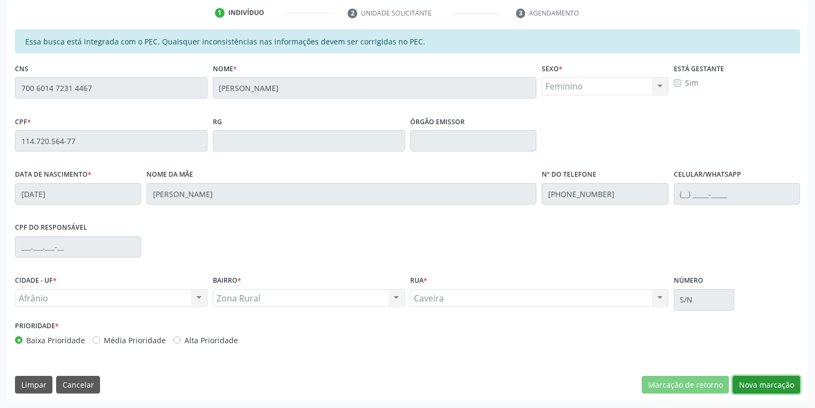
click at [745, 380] on button "Nova marcação" at bounding box center [766, 385] width 67 height 18
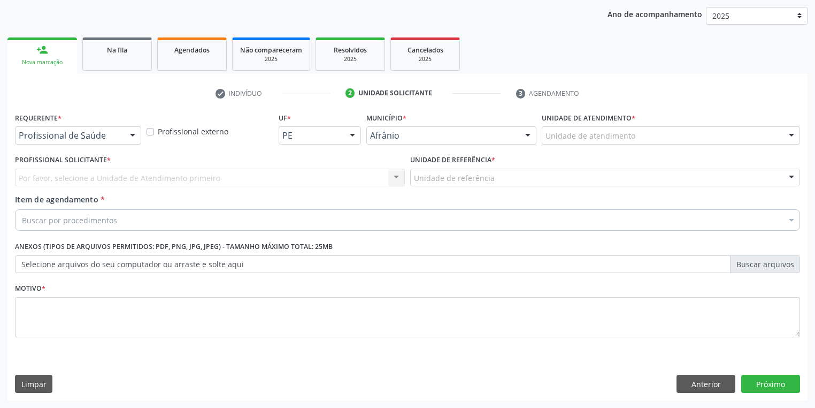
scroll to position [122, 0]
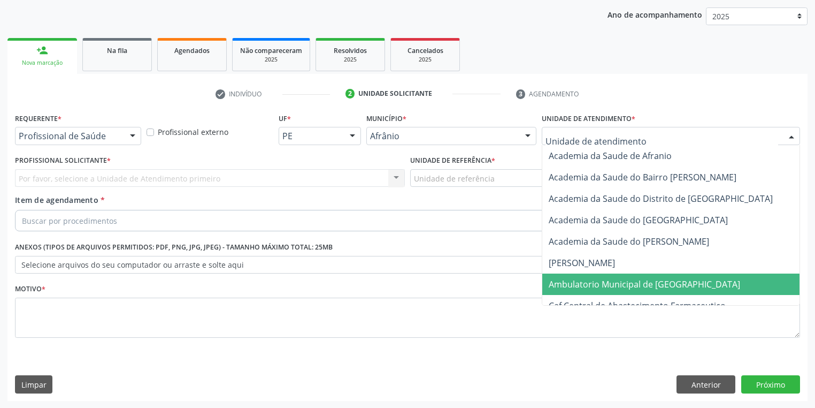
click at [585, 280] on span "Ambulatorio Municipal de [GEOGRAPHIC_DATA]" at bounding box center [645, 284] width 192 height 12
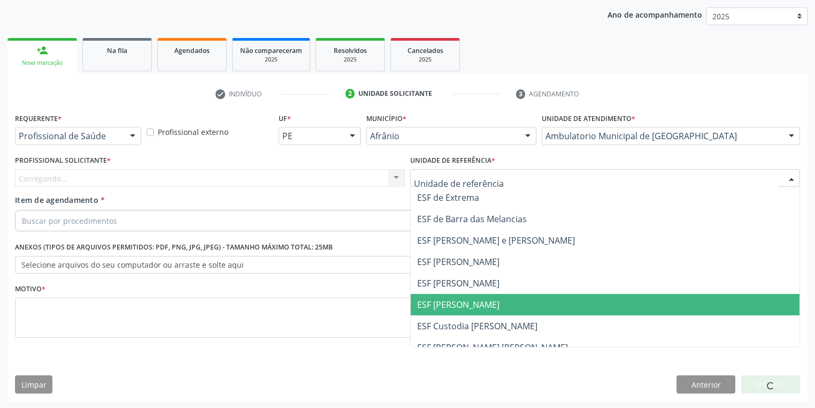
drag, startPoint x: 457, startPoint y: 306, endPoint x: 357, endPoint y: 265, distance: 108.7
click at [457, 306] on span "ESF [PERSON_NAME]" at bounding box center [458, 305] width 82 height 12
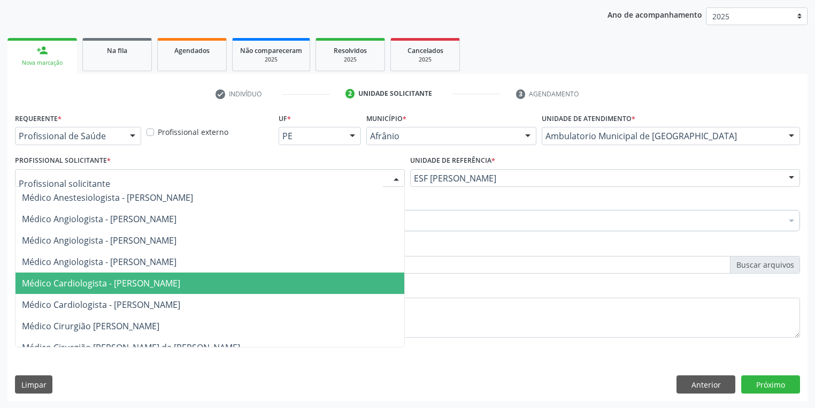
click at [82, 278] on span "Médico Cardiologista - [PERSON_NAME]" at bounding box center [101, 283] width 158 height 12
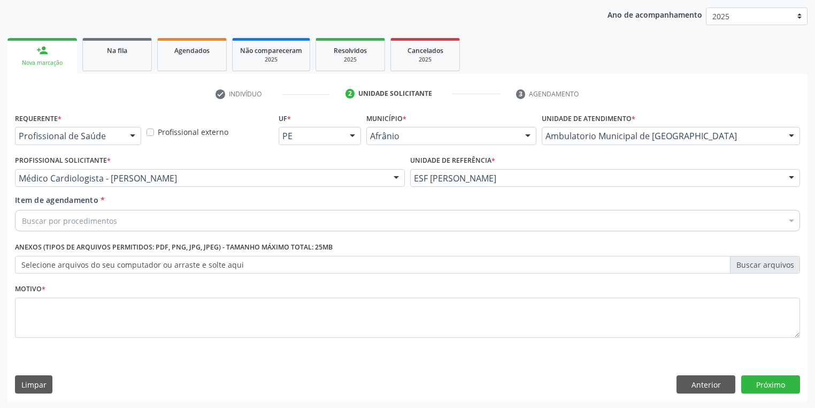
click at [53, 227] on div "Buscar por procedimentos" at bounding box center [407, 220] width 785 height 21
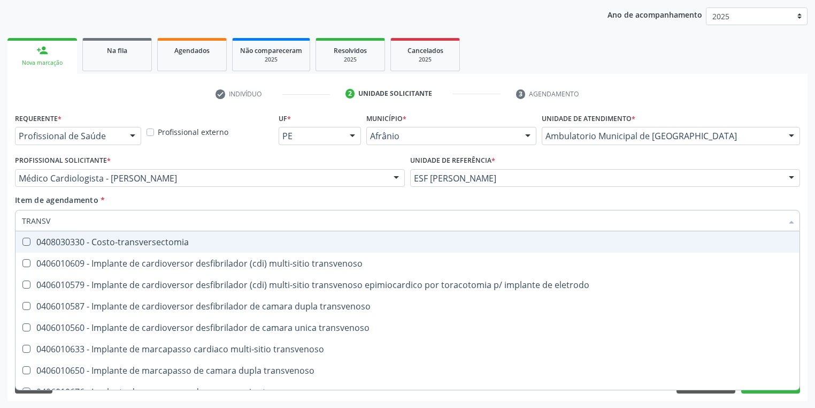
type input "TRANSVA"
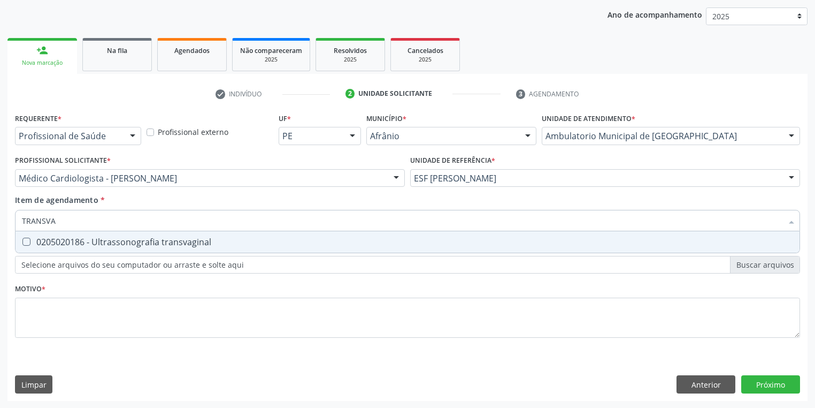
click at [75, 238] on div "0205020186 - Ultrassonografia transvaginal" at bounding box center [408, 242] width 772 height 9
checkbox transvaginal "true"
click at [43, 312] on div "Requerente * Profissional de Saúde Profissional de Saúde Paciente Nenhum result…" at bounding box center [407, 231] width 785 height 242
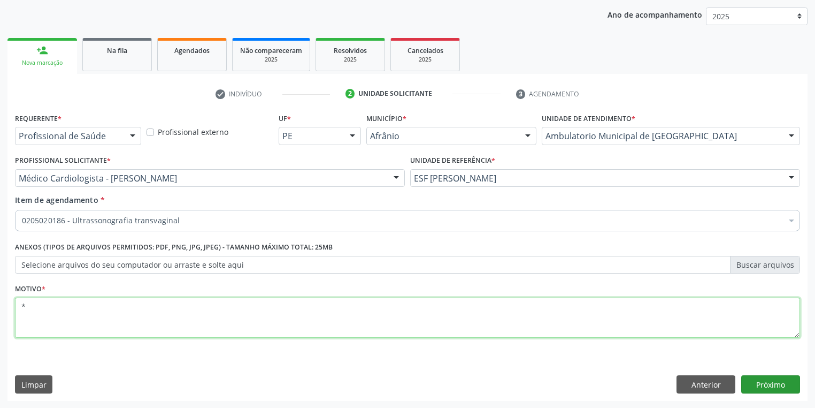
type textarea "*"
click at [776, 379] on button "Próximo" at bounding box center [771, 384] width 59 height 18
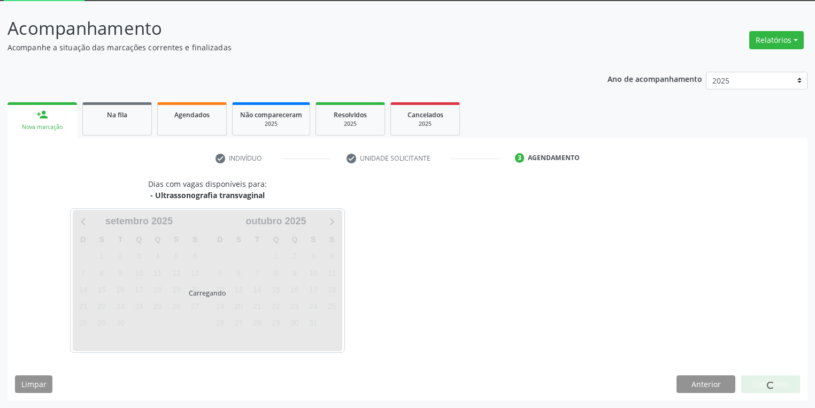
scroll to position [57, 0]
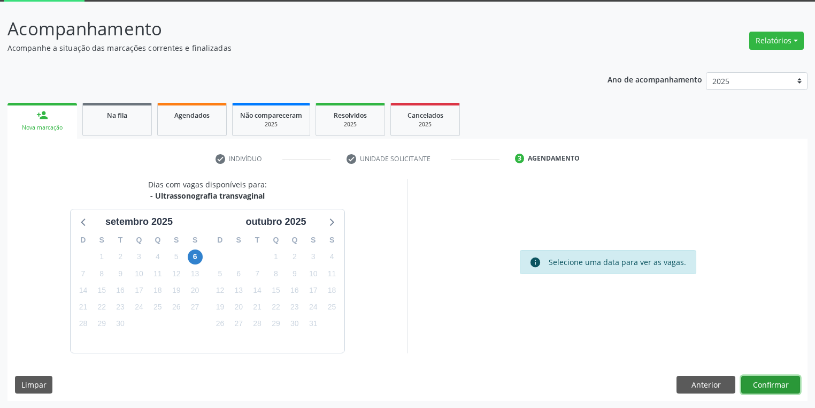
click at [755, 380] on button "Confirmar" at bounding box center [771, 385] width 59 height 18
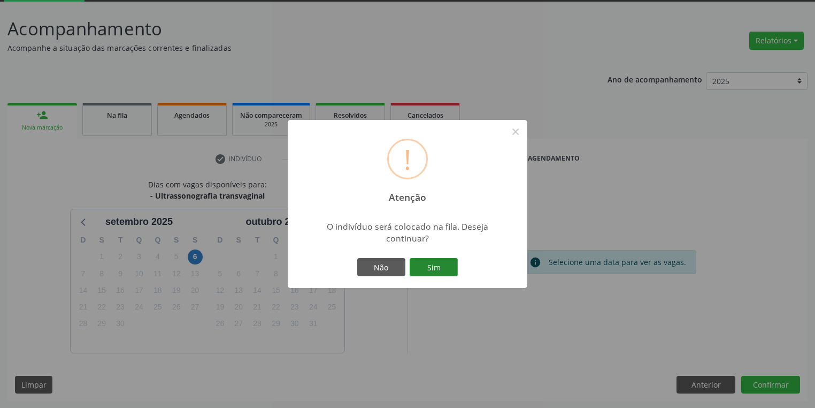
click at [432, 263] on button "Sim" at bounding box center [434, 267] width 48 height 18
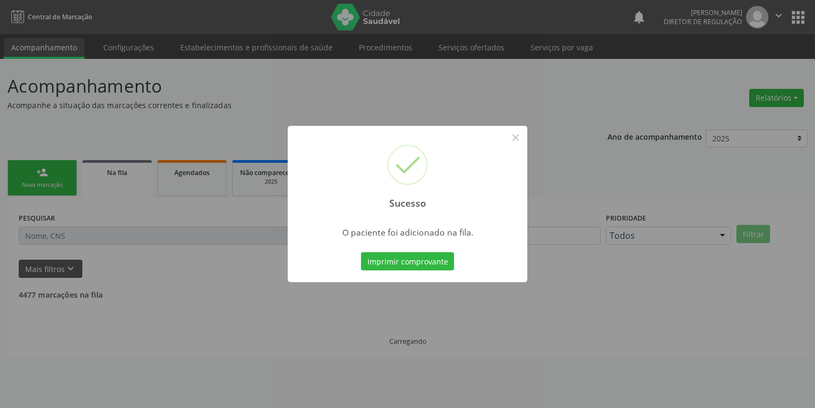
scroll to position [0, 0]
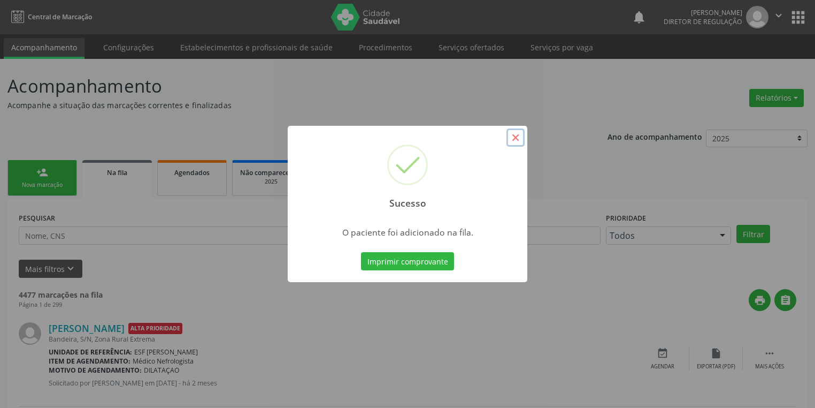
click at [516, 139] on button "×" at bounding box center [516, 137] width 18 height 18
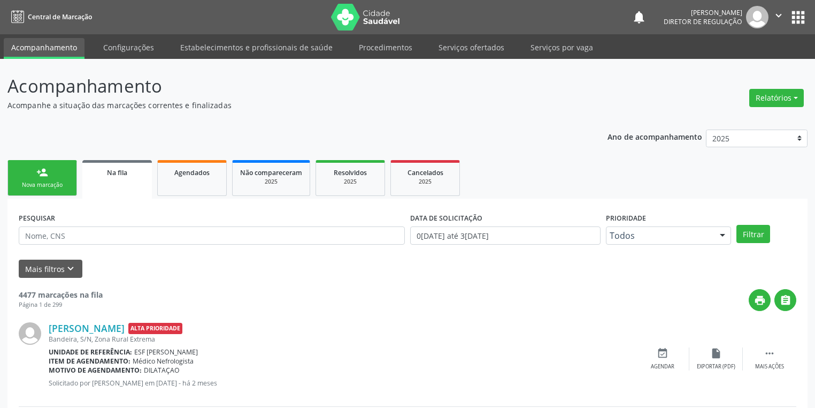
click at [52, 178] on link "person_add Nova marcação" at bounding box center [42, 178] width 70 height 36
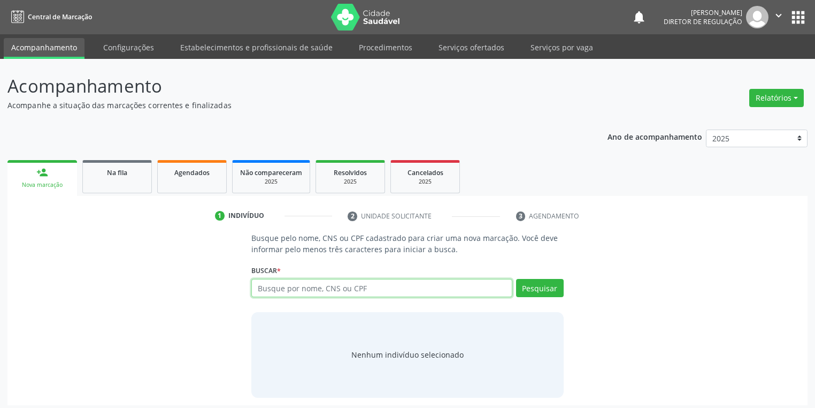
click at [271, 289] on input "text" at bounding box center [381, 288] width 261 height 18
type input "706900157645539"
click at [539, 286] on button "Pesquisar" at bounding box center [540, 288] width 48 height 18
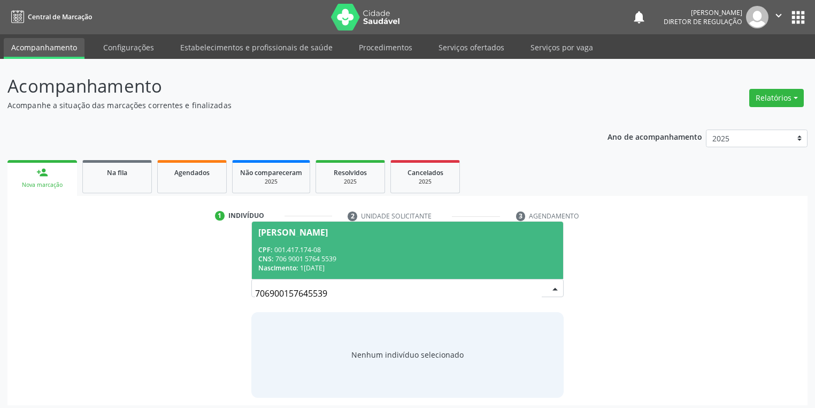
click at [297, 231] on div "Benjamin da Silva Lacerda" at bounding box center [293, 232] width 70 height 9
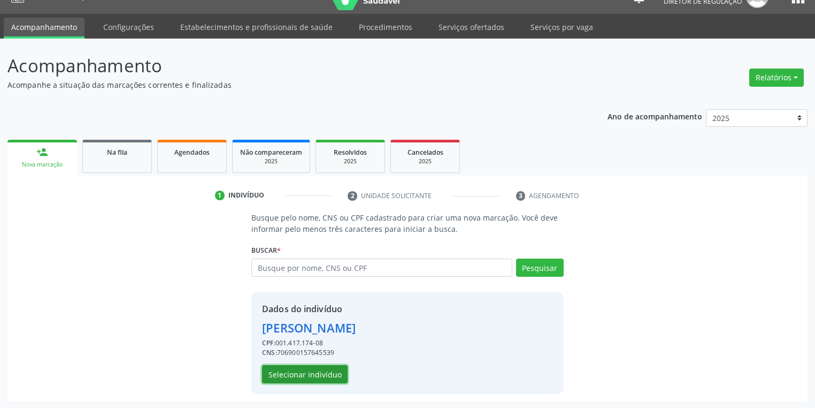
click at [315, 377] on button "Selecionar indivíduo" at bounding box center [305, 374] width 86 height 18
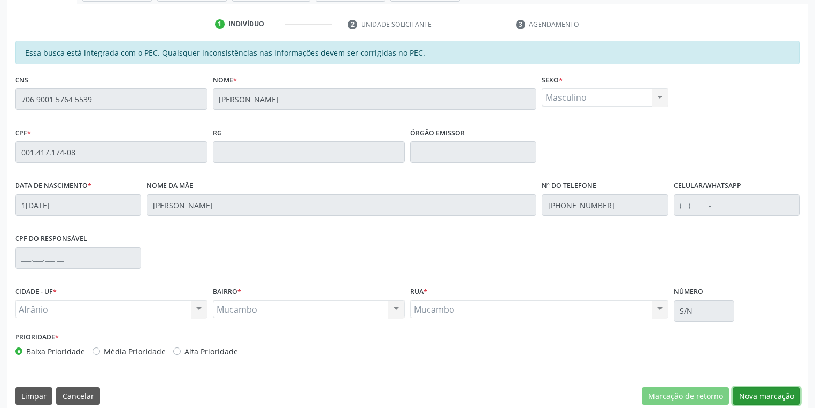
click at [745, 392] on button "Nova marcação" at bounding box center [766, 396] width 67 height 18
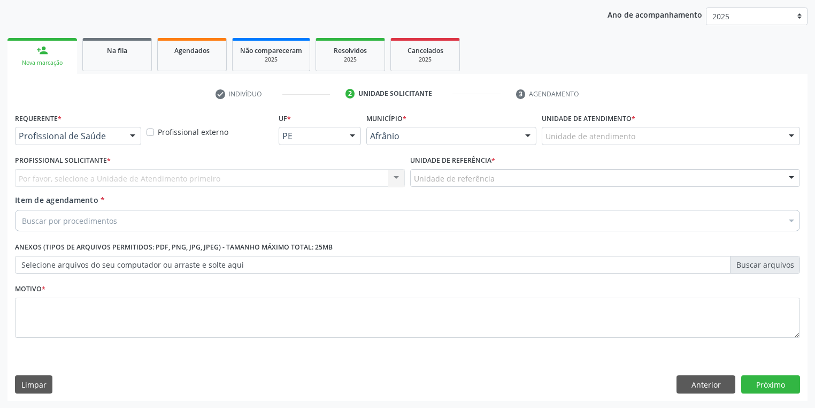
drag, startPoint x: 548, startPoint y: 135, endPoint x: 549, endPoint y: 147, distance: 12.4
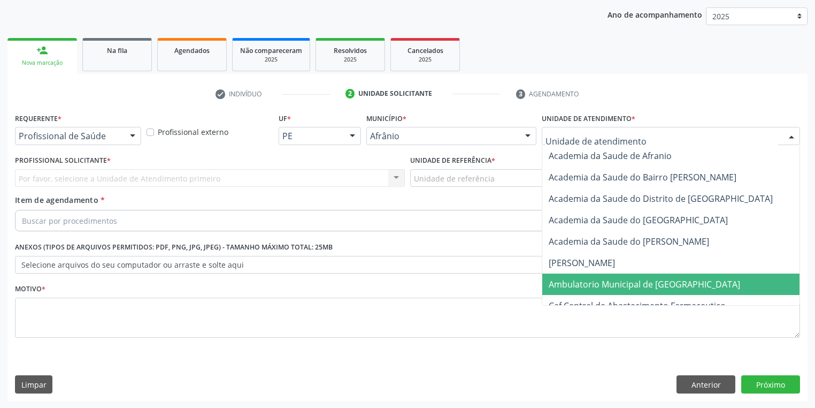
drag, startPoint x: 573, startPoint y: 283, endPoint x: 494, endPoint y: 225, distance: 97.6
click at [573, 283] on span "Ambulatorio Municipal de [GEOGRAPHIC_DATA]" at bounding box center [645, 284] width 192 height 12
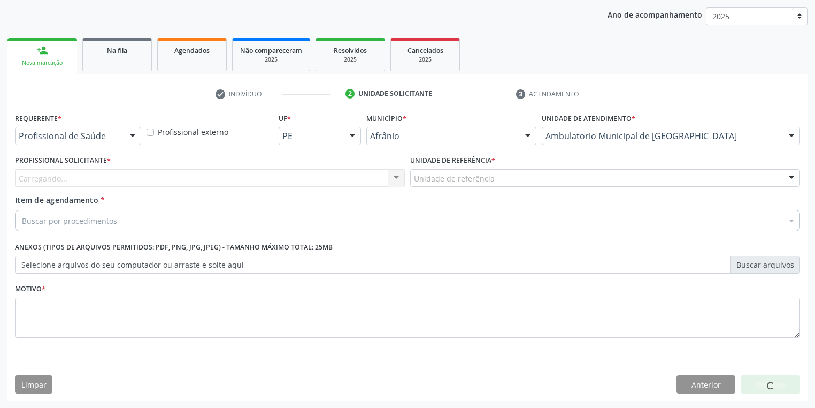
drag, startPoint x: 432, startPoint y: 176, endPoint x: 432, endPoint y: 211, distance: 34.8
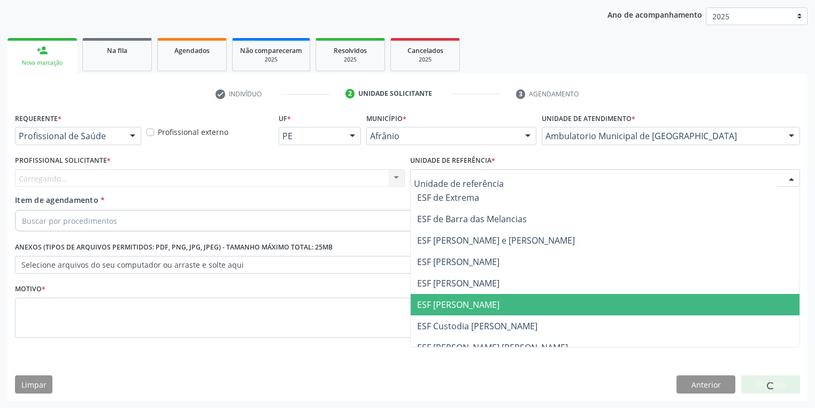
click at [439, 303] on span "ESF [PERSON_NAME]" at bounding box center [458, 305] width 82 height 12
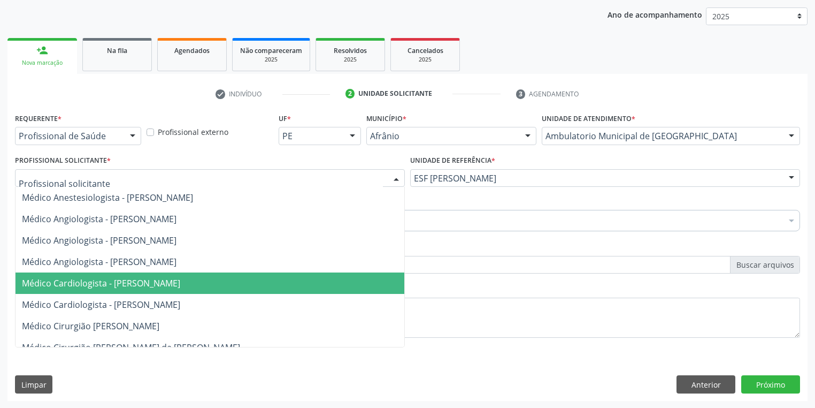
drag, startPoint x: 96, startPoint y: 291, endPoint x: 96, endPoint y: 281, distance: 9.6
click at [96, 289] on span "Médico Cardiologista - [PERSON_NAME]" at bounding box center [210, 282] width 389 height 21
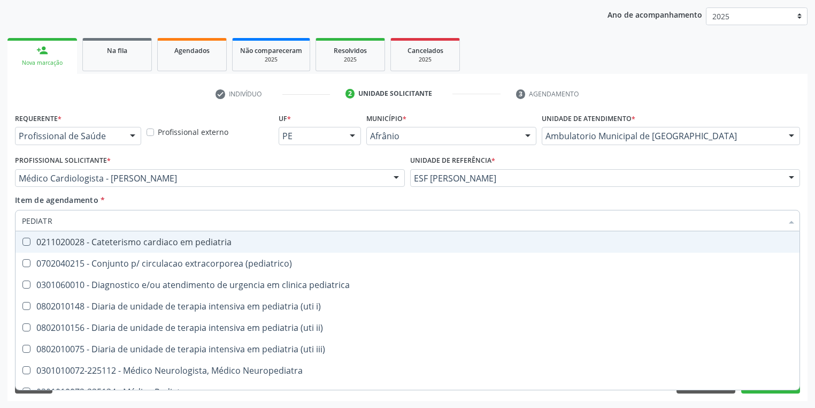
type input "PEDIATRA"
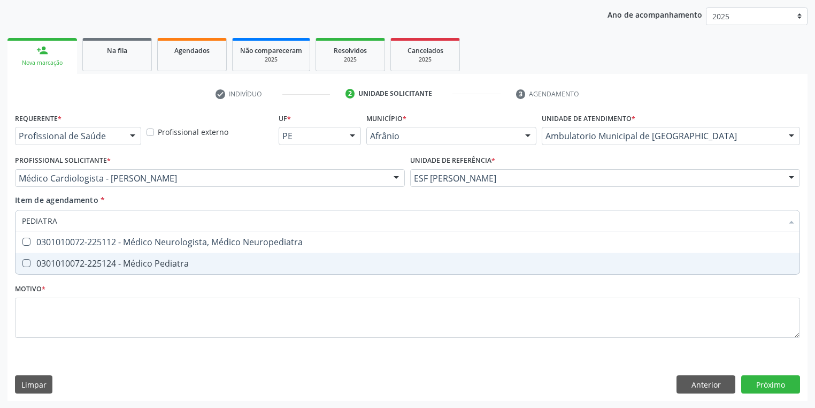
click at [79, 261] on div "0301010072-225124 - Médico Pediatra" at bounding box center [408, 263] width 772 height 9
checkbox Pediatra "true"
click at [67, 322] on div "Requerente * Profissional de Saúde Profissional de Saúde Paciente Nenhum result…" at bounding box center [407, 231] width 785 height 242
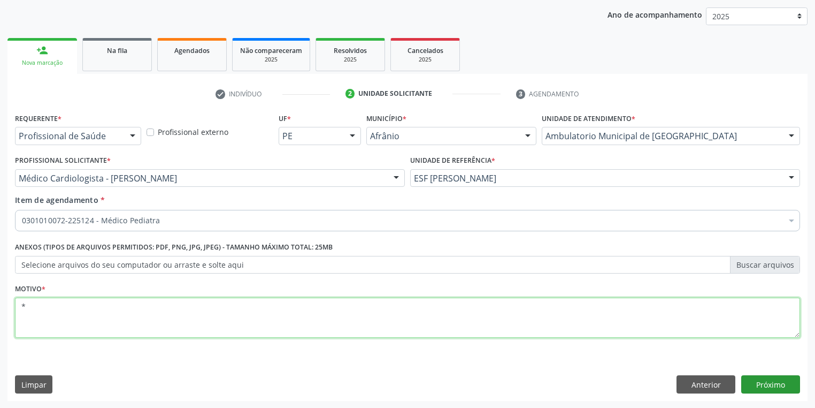
type textarea "*"
click at [773, 382] on button "Próximo" at bounding box center [771, 384] width 59 height 18
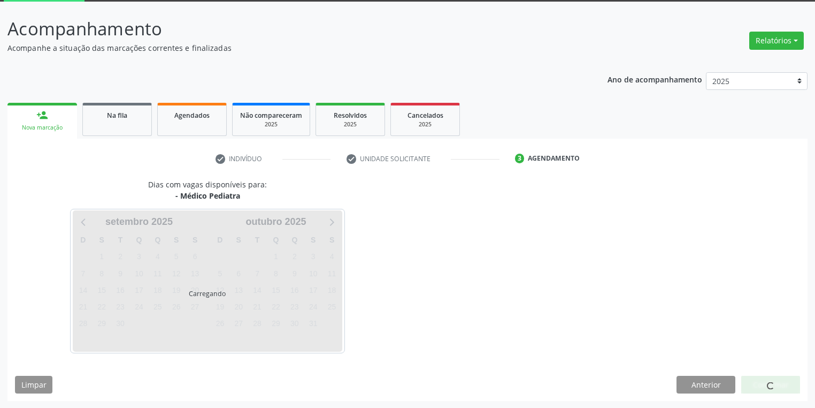
scroll to position [88, 0]
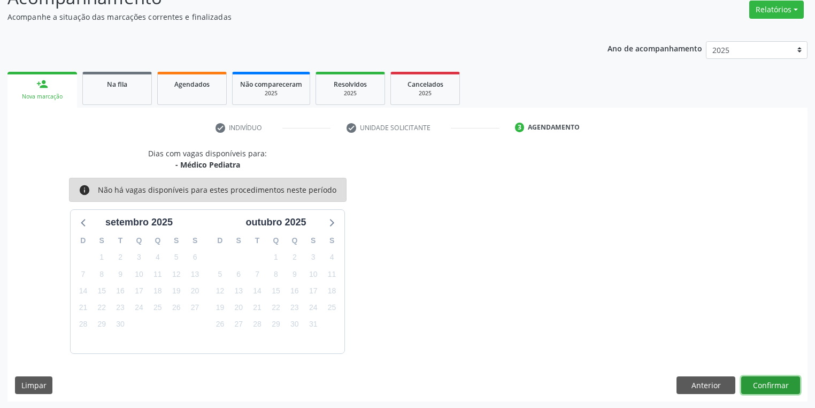
click at [744, 385] on button "Confirmar" at bounding box center [771, 385] width 59 height 18
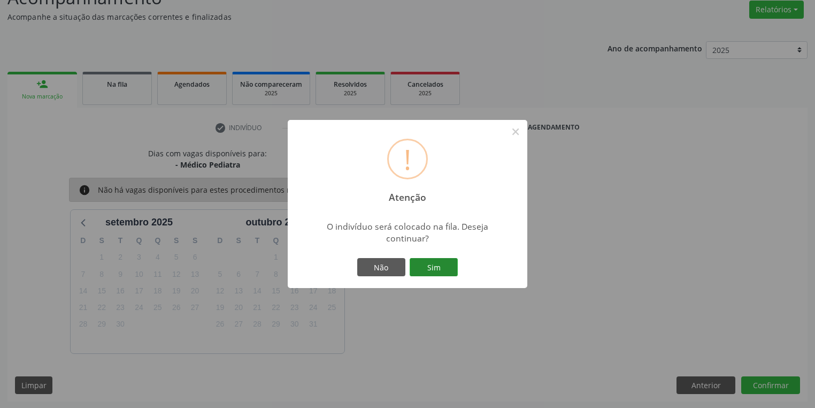
click at [436, 266] on button "Sim" at bounding box center [434, 267] width 48 height 18
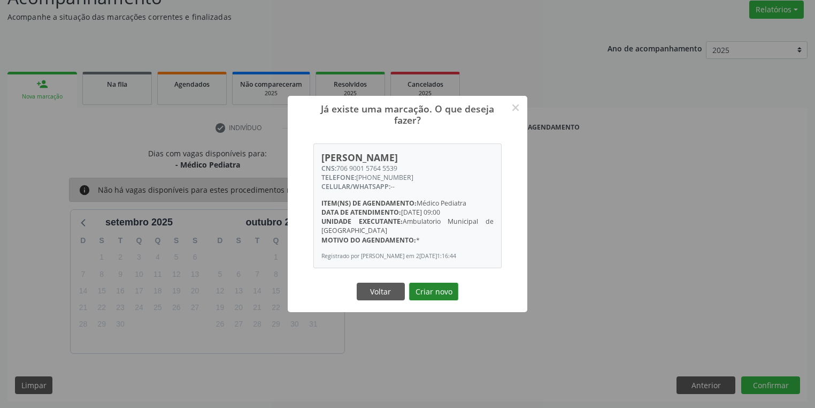
click at [423, 294] on button "Criar novo" at bounding box center [433, 292] width 49 height 18
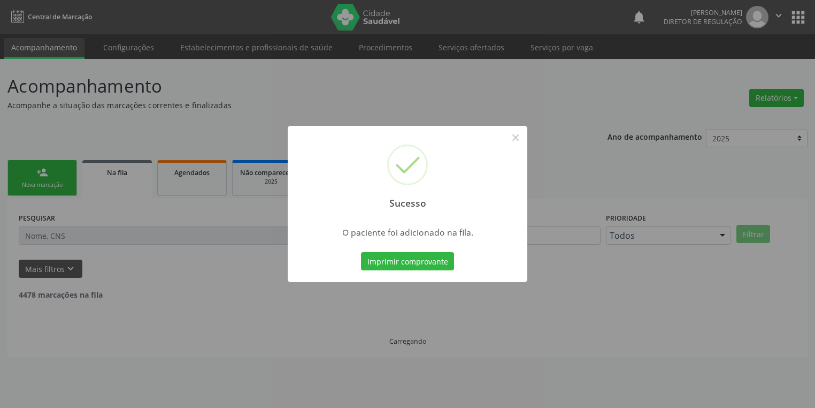
scroll to position [0, 0]
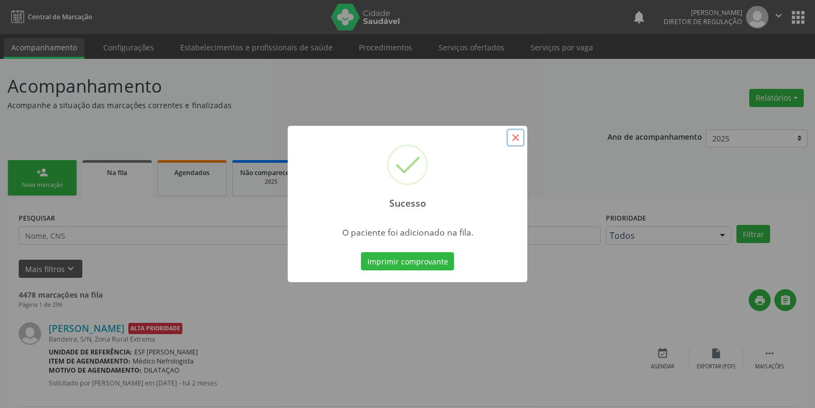
click at [521, 136] on button "×" at bounding box center [516, 137] width 18 height 18
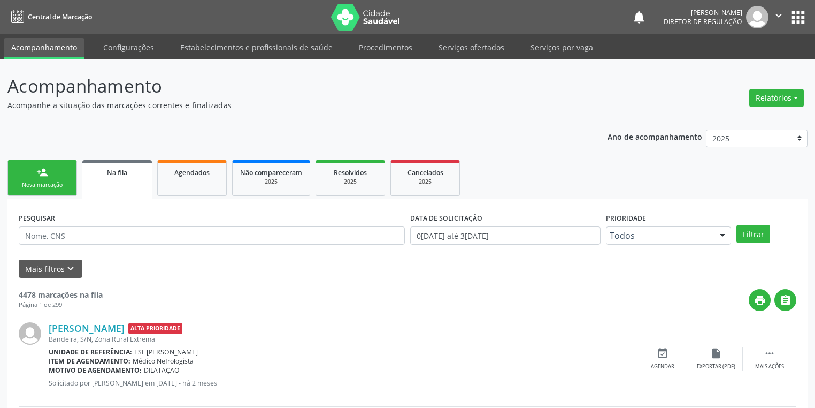
click at [71, 179] on link "person_add Nova marcação" at bounding box center [42, 178] width 70 height 36
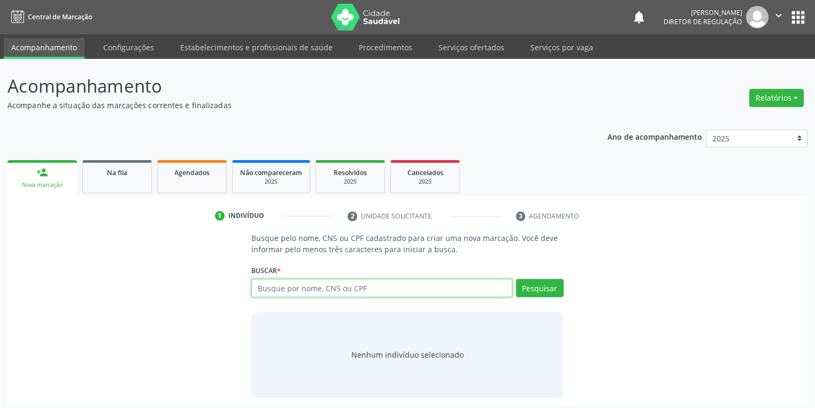
click at [271, 293] on input "text" at bounding box center [381, 288] width 261 height 18
type input "702006302879583"
click at [537, 284] on button "Pesquisar" at bounding box center [540, 288] width 48 height 18
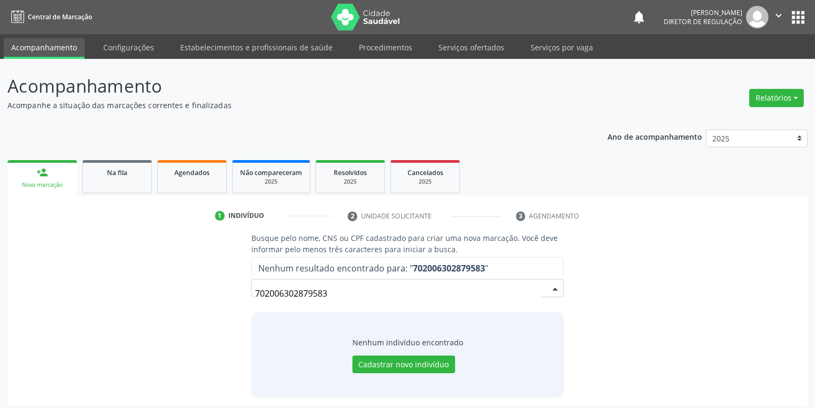
click at [342, 293] on input "702006302879583" at bounding box center [398, 293] width 287 height 21
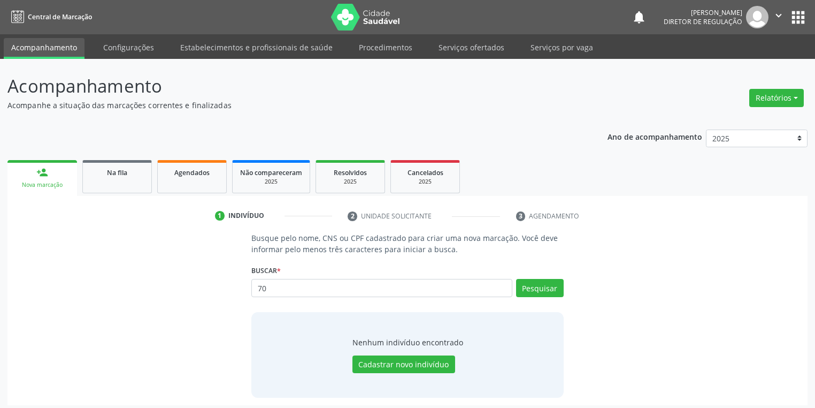
type input "7"
click at [533, 288] on button "Pesquisar" at bounding box center [540, 288] width 48 height 18
click at [323, 281] on input "ALERRANDRO" at bounding box center [381, 288] width 261 height 18
type input "ALERRANDR"
type input "A"
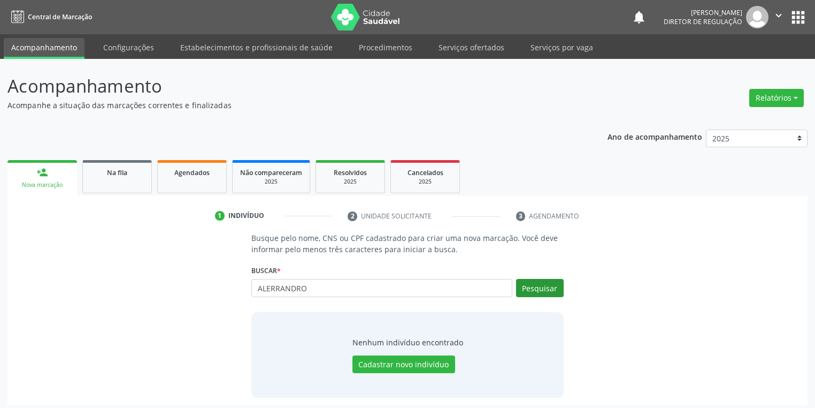
type input "ALERRANDRO"
click at [536, 287] on button "Pesquisar" at bounding box center [540, 288] width 48 height 18
type input "ALERRANDRO"
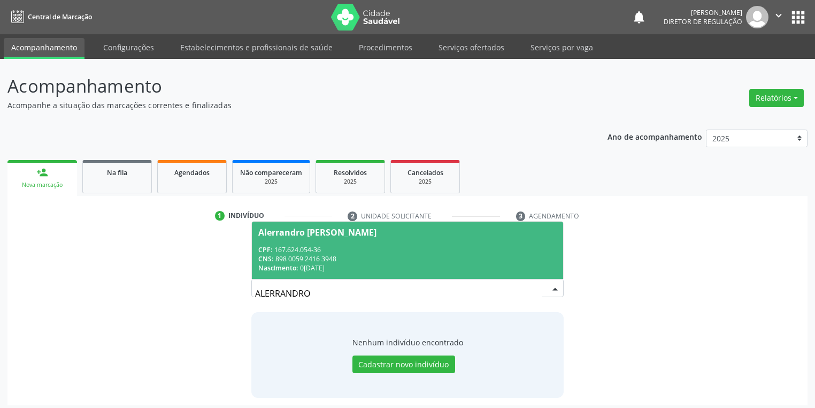
click at [342, 253] on div "CPF: 167.624.054-36" at bounding box center [407, 249] width 299 height 9
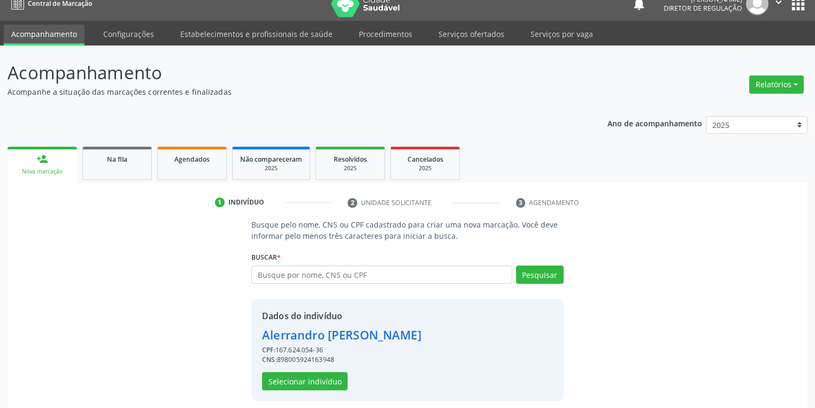
scroll to position [20, 0]
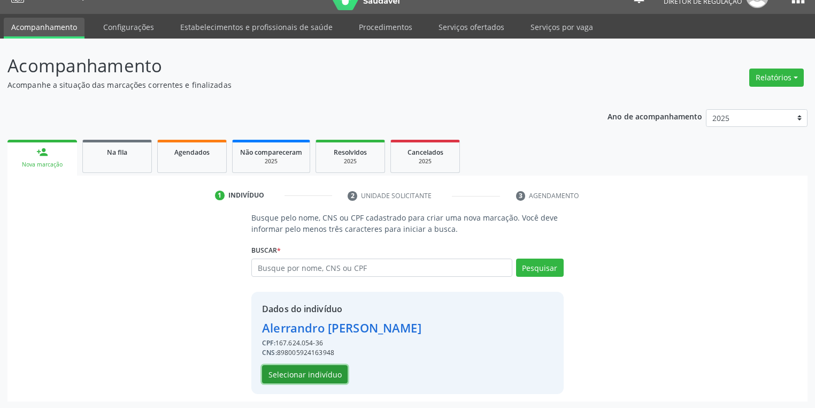
click at [307, 376] on button "Selecionar indivíduo" at bounding box center [305, 374] width 86 height 18
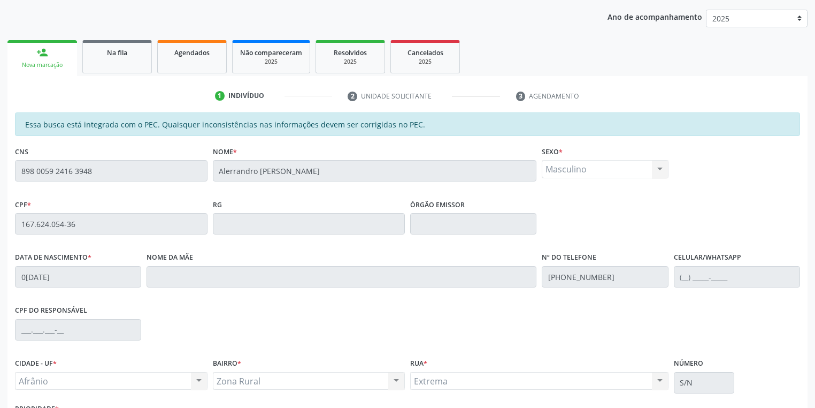
scroll to position [203, 0]
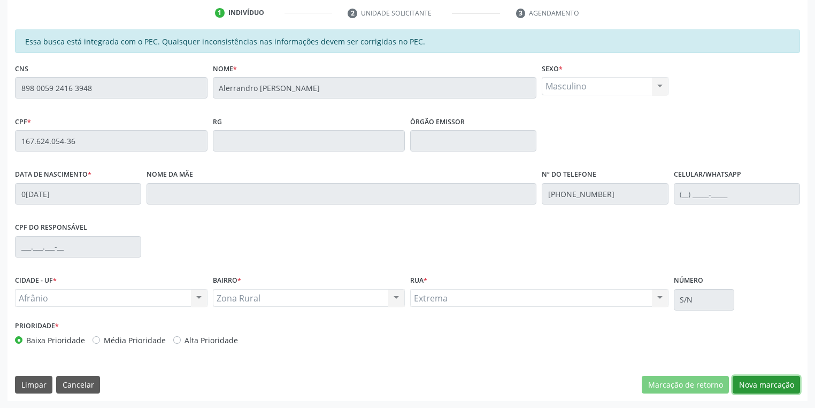
click at [751, 383] on button "Nova marcação" at bounding box center [766, 385] width 67 height 18
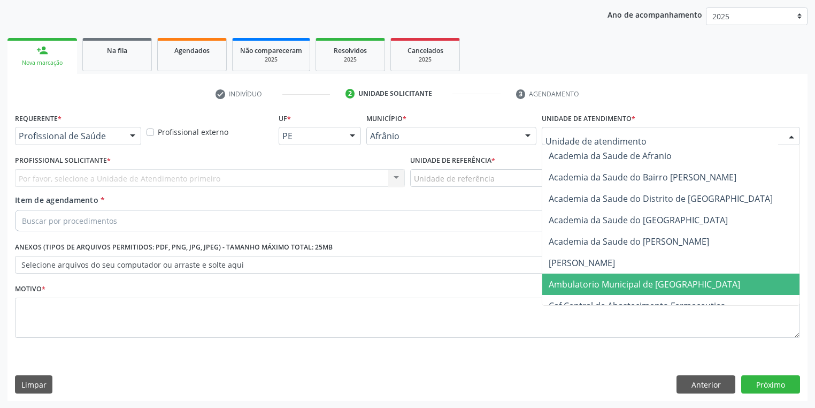
click at [590, 285] on span "Ambulatorio Municipal de [GEOGRAPHIC_DATA]" at bounding box center [645, 284] width 192 height 12
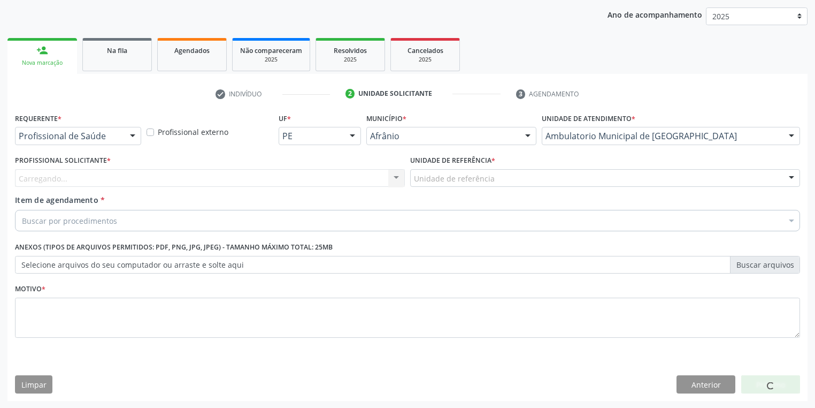
drag, startPoint x: 421, startPoint y: 182, endPoint x: 441, endPoint y: 241, distance: 62.6
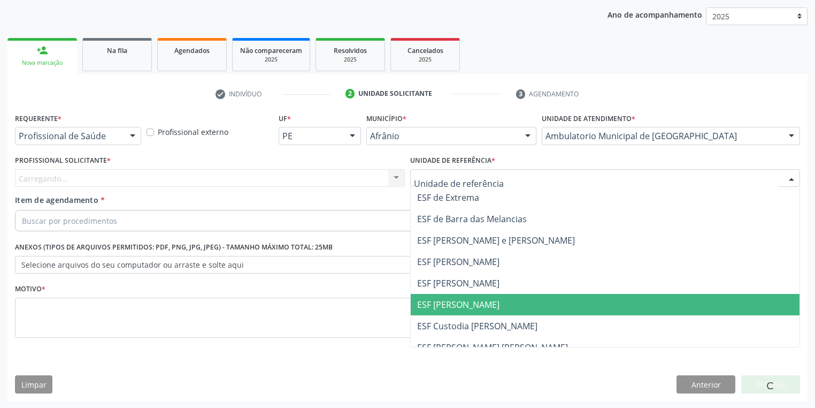
drag, startPoint x: 456, startPoint y: 300, endPoint x: 443, endPoint y: 290, distance: 16.5
click at [456, 299] on span "ESF [PERSON_NAME]" at bounding box center [458, 305] width 82 height 12
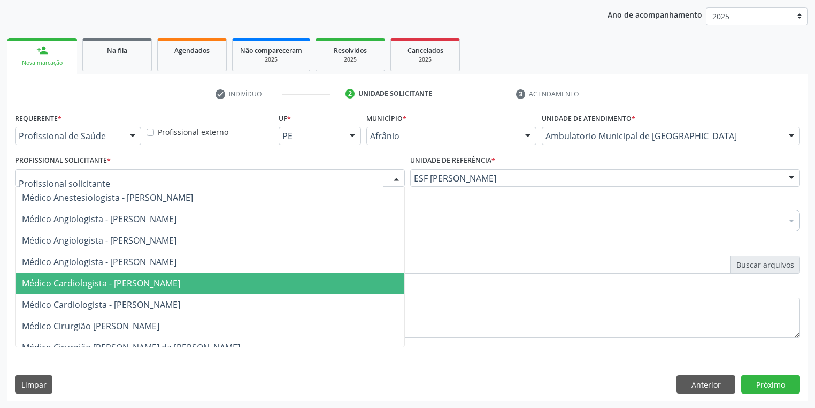
click at [106, 285] on span "Médico Cardiologista - [PERSON_NAME]" at bounding box center [101, 283] width 158 height 12
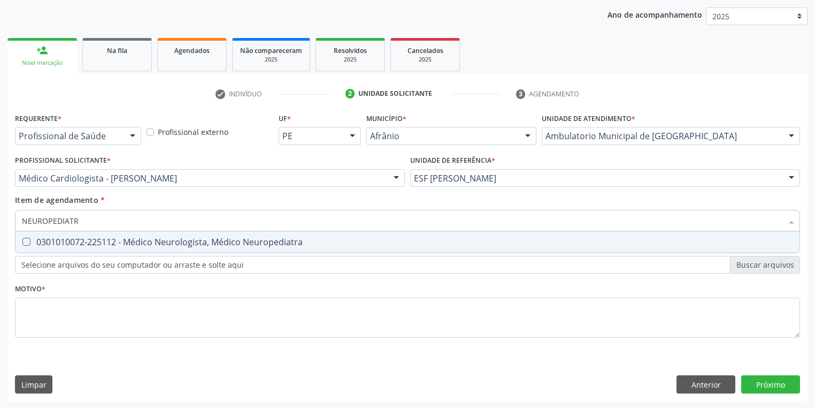
type input "NEUROPEDIATRA"
click at [33, 238] on div "0301010072-225112 - Médico Neurologista, Médico Neuropediatra" at bounding box center [408, 242] width 772 height 9
checkbox Neuropediatra "true"
click at [64, 325] on div "Requerente * Profissional de Saúde Profissional de Saúde Paciente Nenhum result…" at bounding box center [407, 231] width 785 height 242
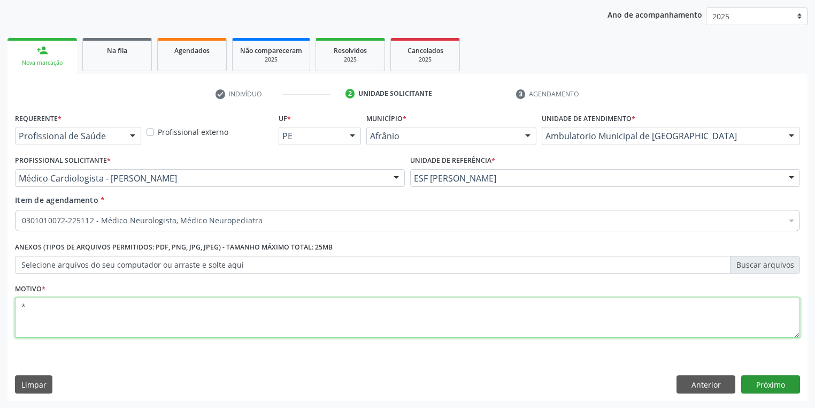
type textarea "*"
click at [754, 381] on button "Próximo" at bounding box center [771, 384] width 59 height 18
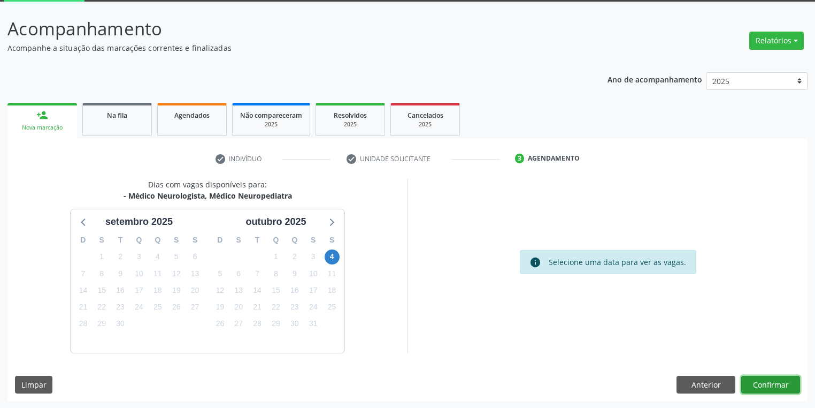
click at [761, 385] on button "Confirmar" at bounding box center [771, 385] width 59 height 18
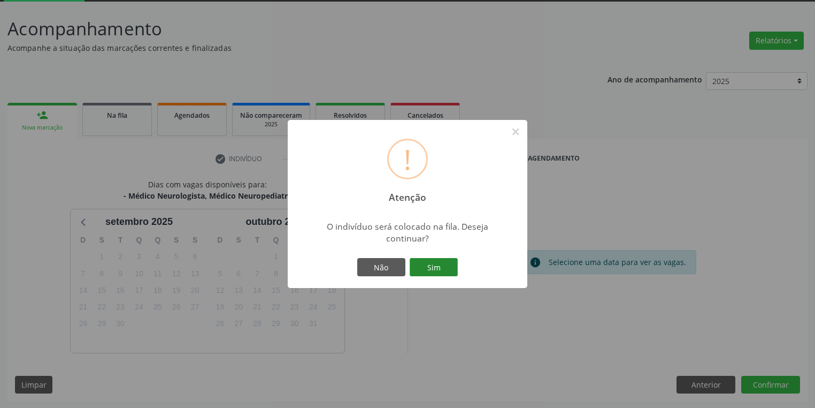
click at [445, 268] on button "Sim" at bounding box center [434, 267] width 48 height 18
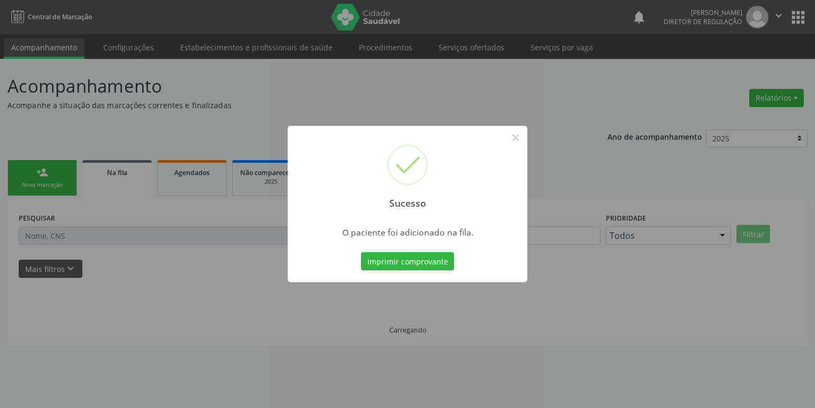
scroll to position [0, 0]
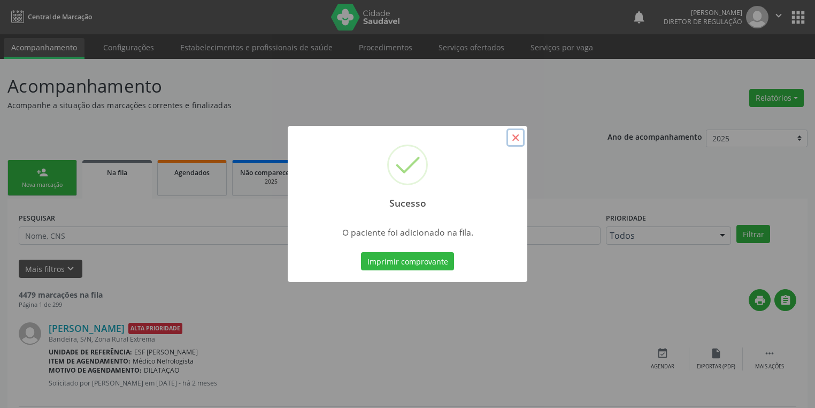
click at [518, 135] on button "×" at bounding box center [516, 137] width 18 height 18
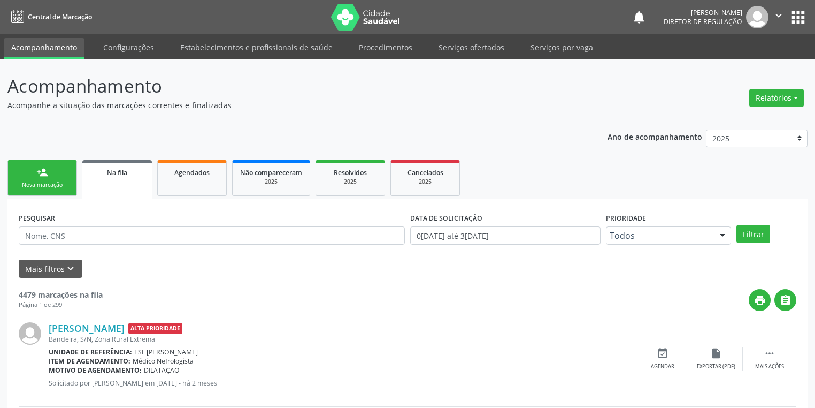
click at [49, 182] on div "Nova marcação" at bounding box center [43, 185] width 54 height 8
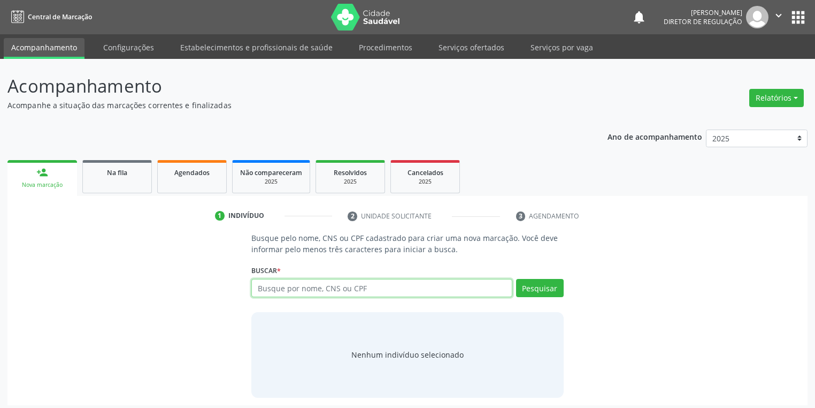
click at [262, 281] on input "text" at bounding box center [381, 288] width 261 height 18
type input "01884337406"
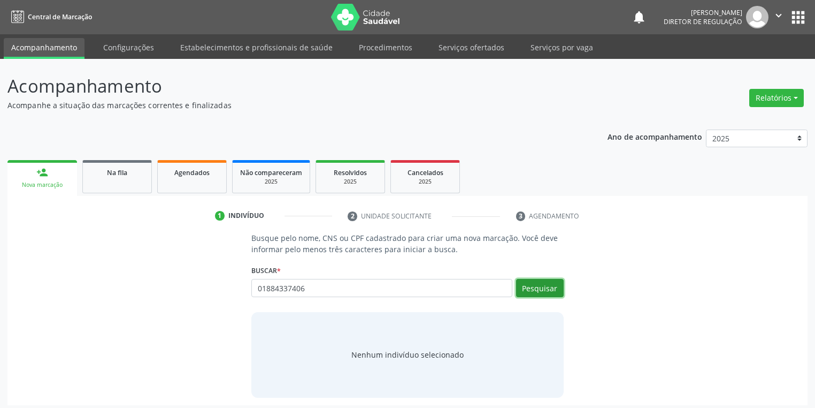
click at [533, 289] on button "Pesquisar" at bounding box center [540, 288] width 48 height 18
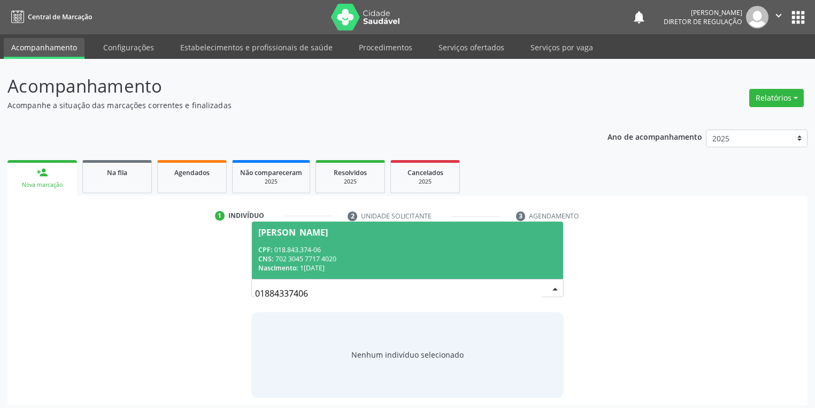
click at [332, 250] on div "CPF: 018.843.374-06" at bounding box center [407, 249] width 299 height 9
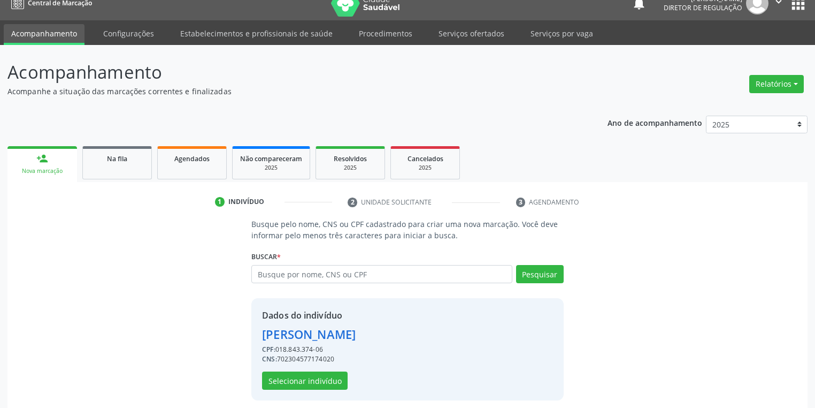
scroll to position [20, 0]
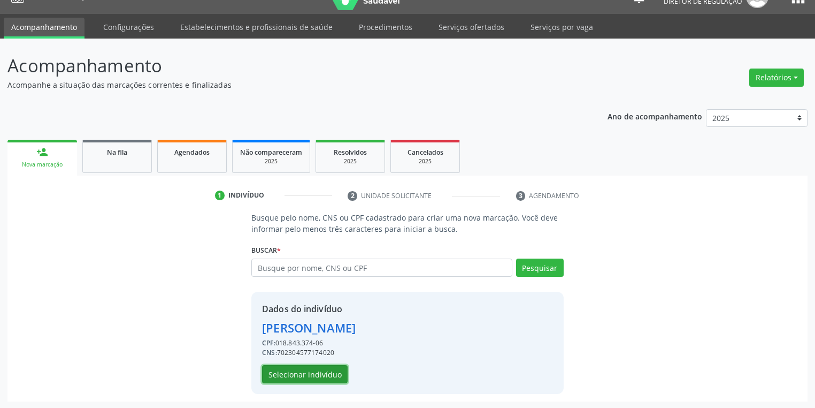
click at [285, 372] on button "Selecionar indivíduo" at bounding box center [305, 374] width 86 height 18
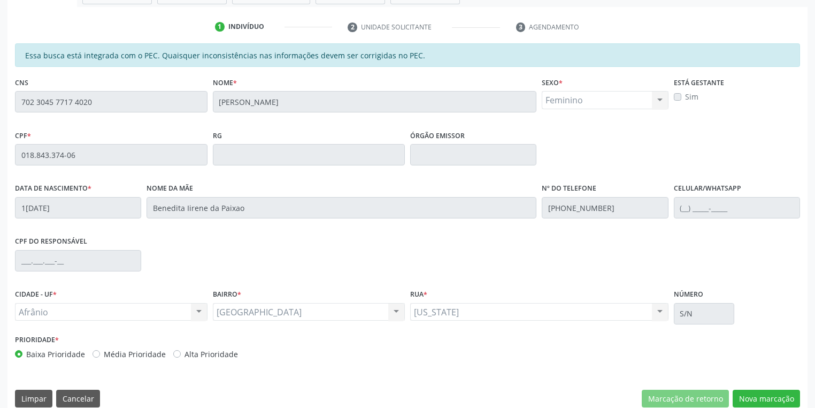
scroll to position [203, 0]
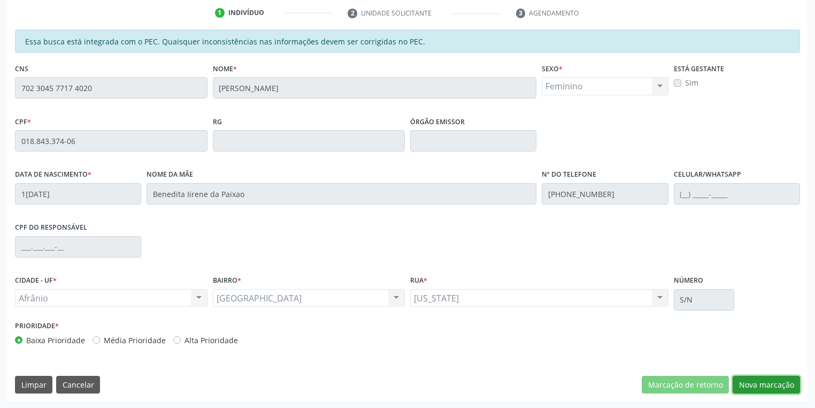
click at [760, 381] on button "Nova marcação" at bounding box center [766, 385] width 67 height 18
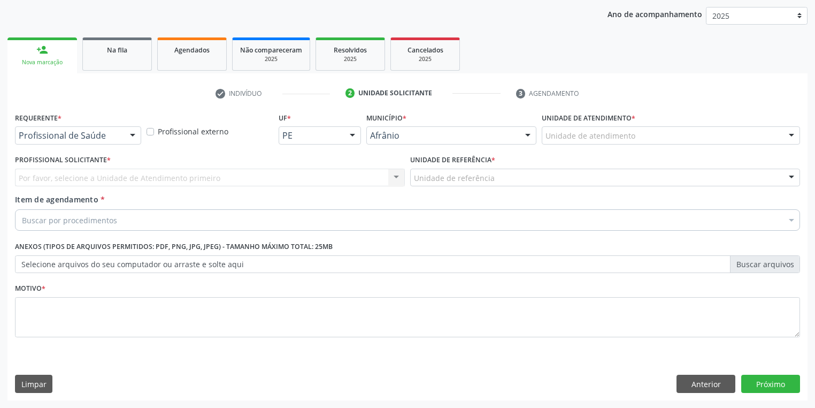
scroll to position [122, 0]
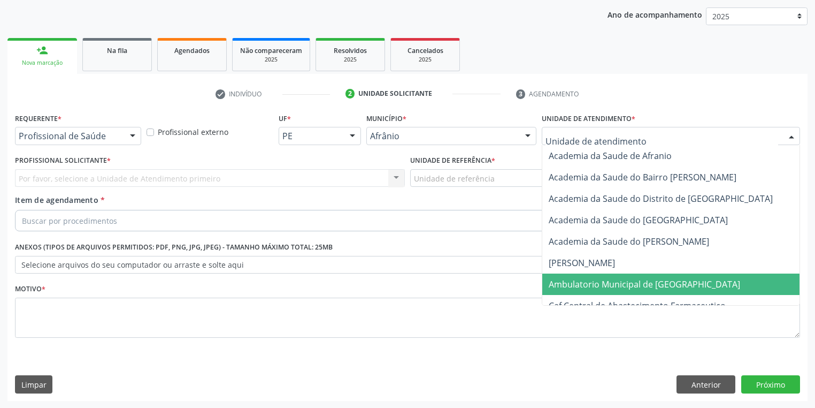
click at [563, 284] on span "Ambulatorio Municipal de [GEOGRAPHIC_DATA]" at bounding box center [645, 284] width 192 height 12
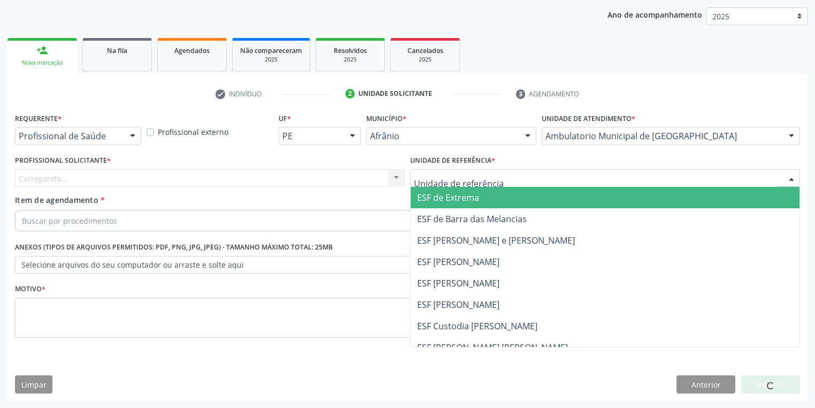
drag, startPoint x: 433, startPoint y: 173, endPoint x: 431, endPoint y: 198, distance: 24.8
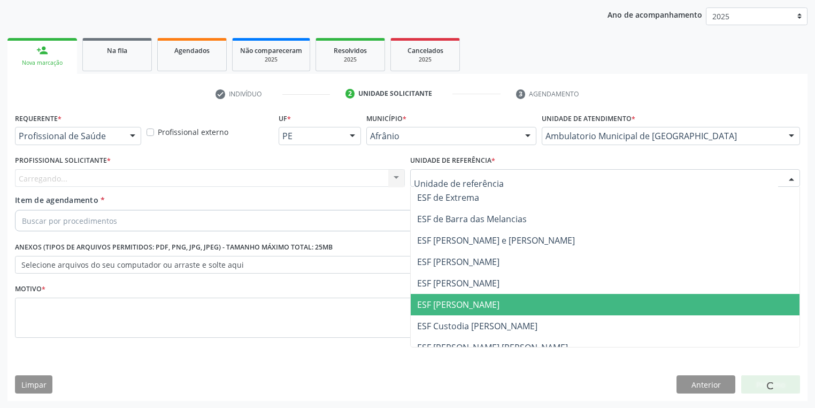
click at [446, 302] on span "ESF [PERSON_NAME]" at bounding box center [458, 305] width 82 height 12
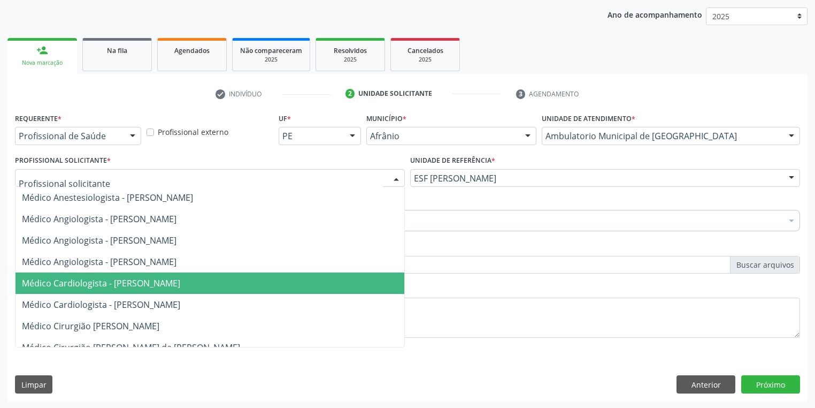
drag, startPoint x: 138, startPoint y: 288, endPoint x: 117, endPoint y: 256, distance: 39.0
click at [138, 289] on span "Médico Cardiologista - [PERSON_NAME]" at bounding box center [210, 282] width 389 height 21
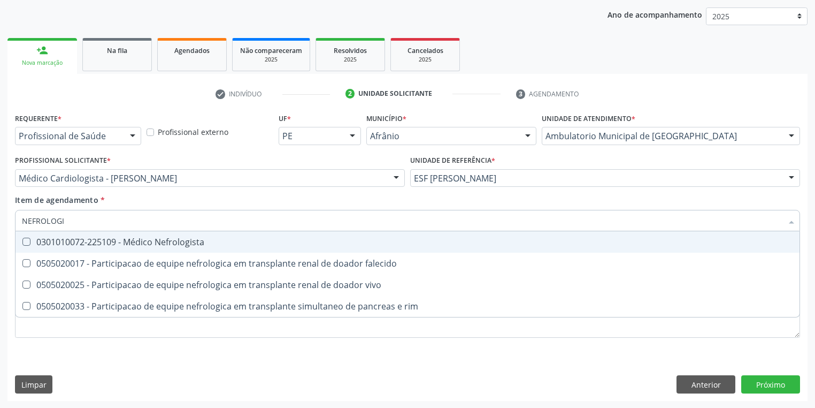
type input "NEFROLOGIS"
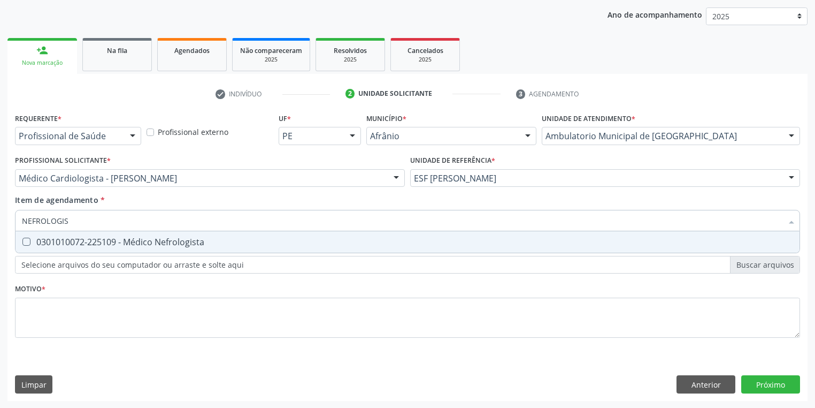
click at [88, 240] on div "0301010072-225109 - Médico Nefrologista" at bounding box center [408, 242] width 772 height 9
checkbox Nefrologista "true"
click at [52, 314] on div "Requerente * Profissional de Saúde Profissional de Saúde Paciente Nenhum result…" at bounding box center [407, 231] width 785 height 242
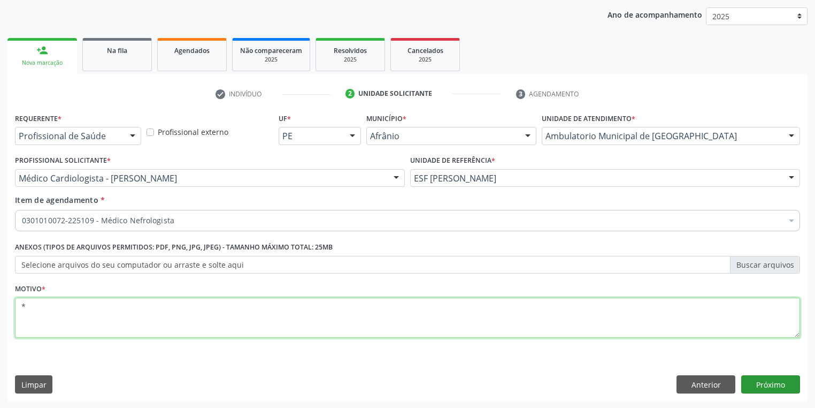
type textarea "*"
click at [751, 379] on button "Próximo" at bounding box center [771, 384] width 59 height 18
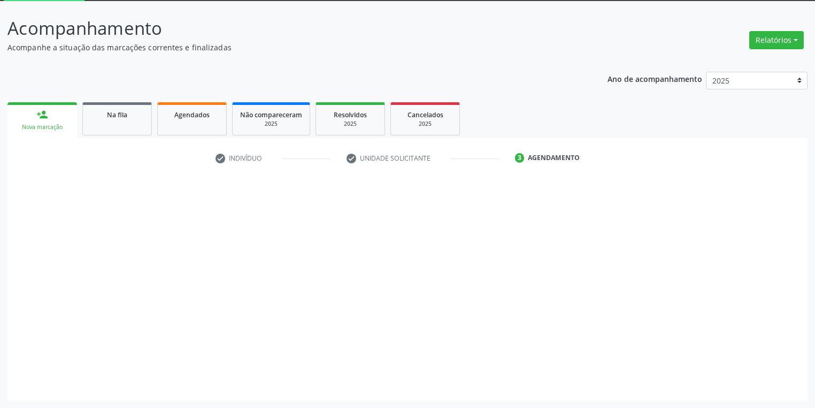
scroll to position [57, 0]
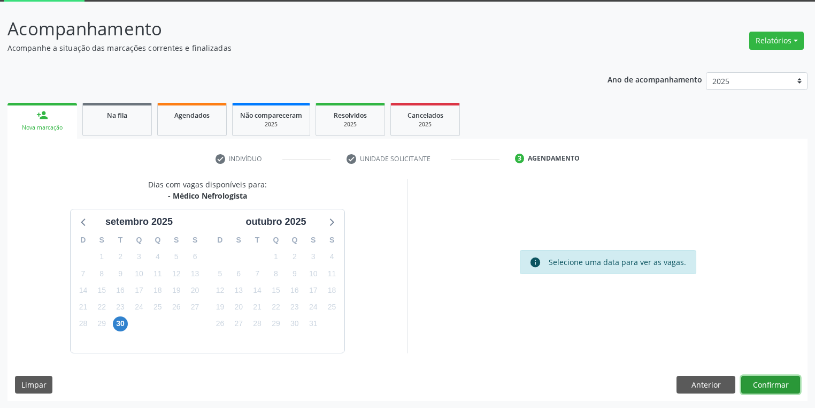
click at [773, 386] on button "Confirmar" at bounding box center [771, 385] width 59 height 18
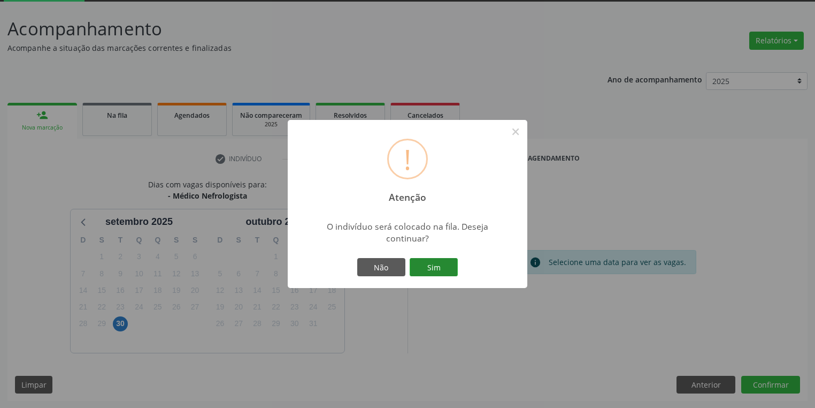
drag, startPoint x: 428, startPoint y: 267, endPoint x: 435, endPoint y: 259, distance: 10.2
click at [428, 266] on button "Sim" at bounding box center [434, 267] width 48 height 18
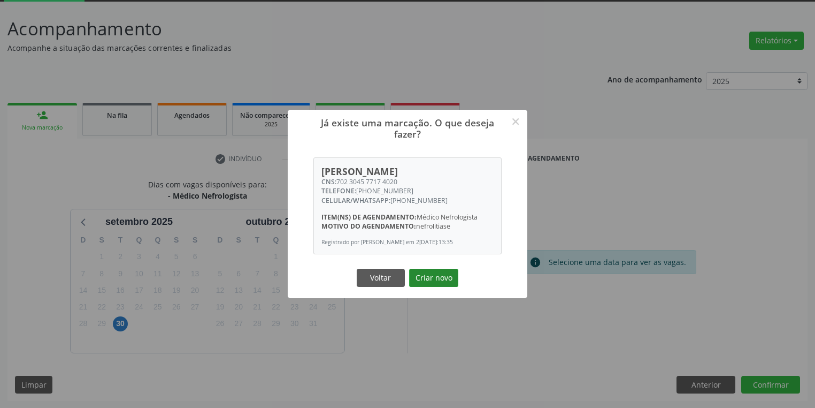
click at [423, 282] on button "Criar novo" at bounding box center [433, 278] width 49 height 18
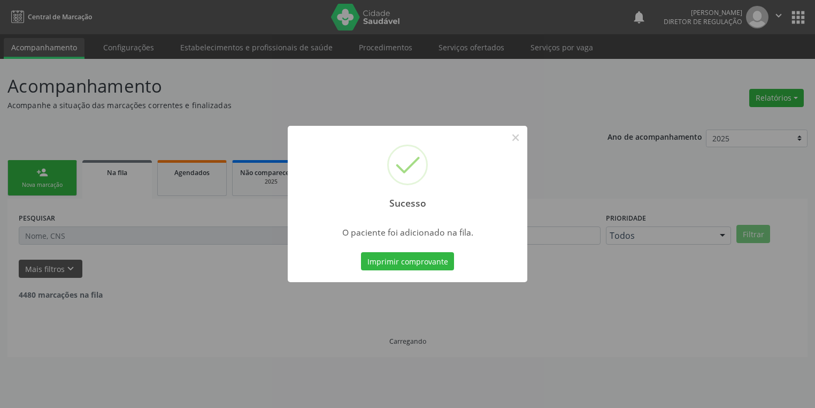
scroll to position [0, 0]
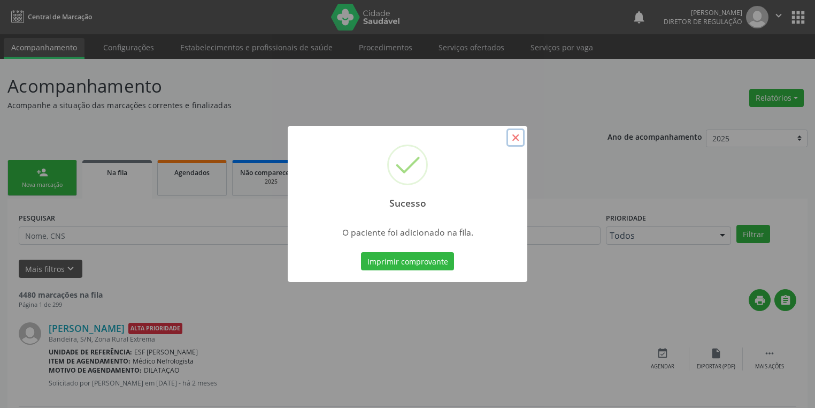
drag, startPoint x: 517, startPoint y: 138, endPoint x: 512, endPoint y: 138, distance: 5.9
click at [517, 138] on button "×" at bounding box center [516, 137] width 18 height 18
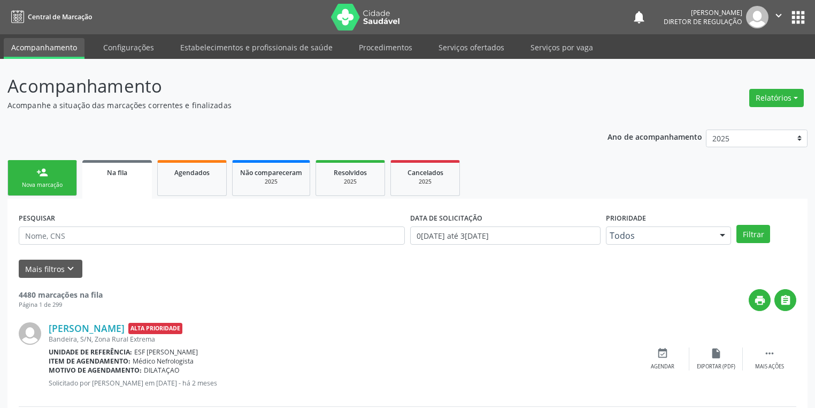
click at [47, 175] on div "person_add" at bounding box center [42, 172] width 12 height 12
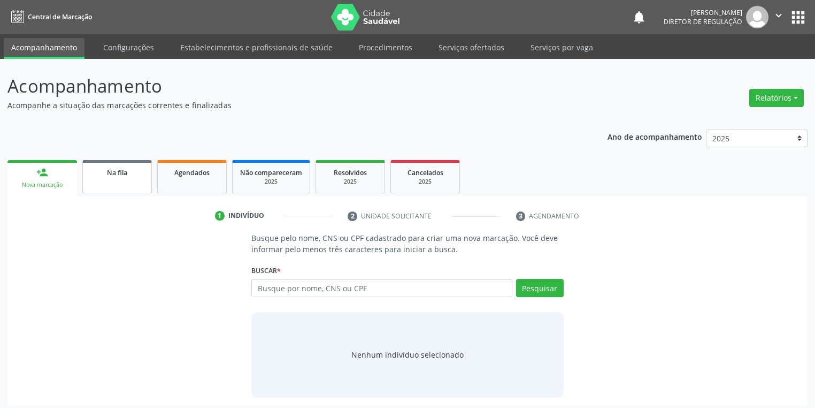
click at [117, 182] on link "Na fila" at bounding box center [117, 176] width 70 height 33
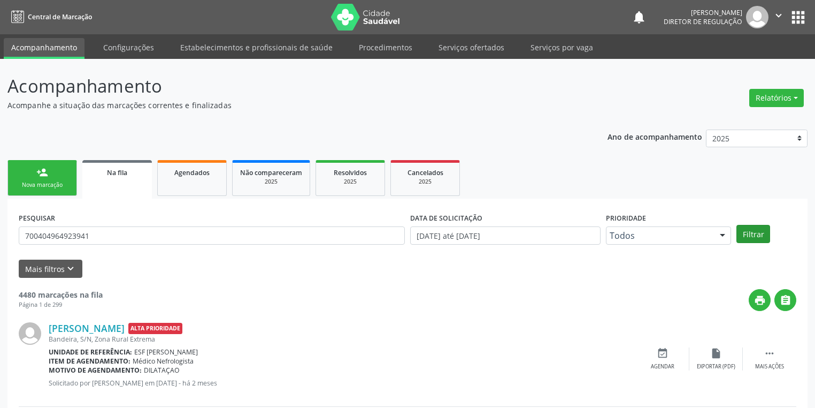
type input "700404964923941"
click at [748, 233] on button "Filtrar" at bounding box center [754, 234] width 34 height 18
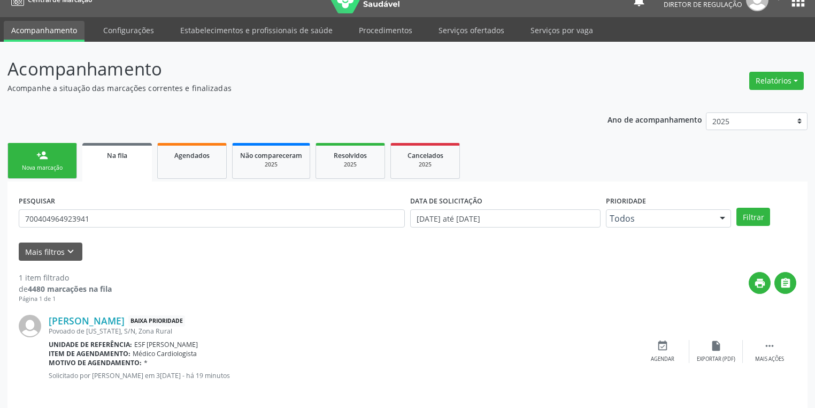
scroll to position [26, 0]
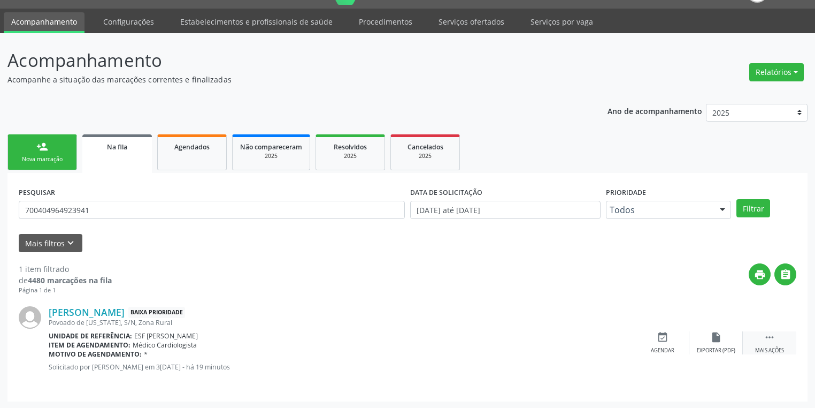
click at [764, 338] on div " Mais ações" at bounding box center [770, 342] width 54 height 23
click at [512, 345] on div "event_available Agendar" at bounding box center [503, 342] width 54 height 23
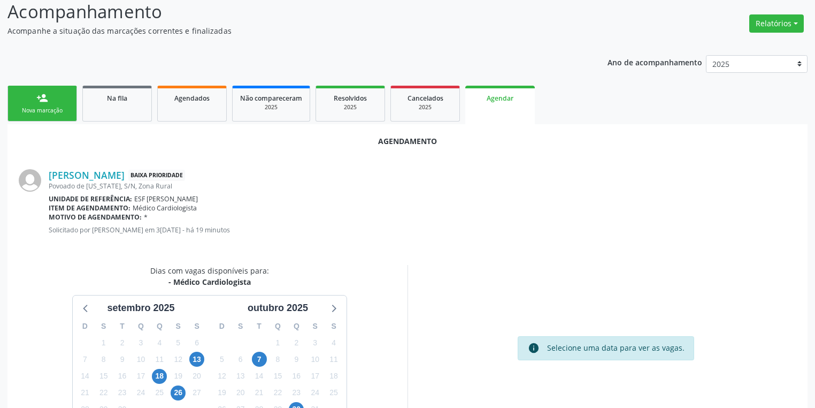
scroll to position [148, 0]
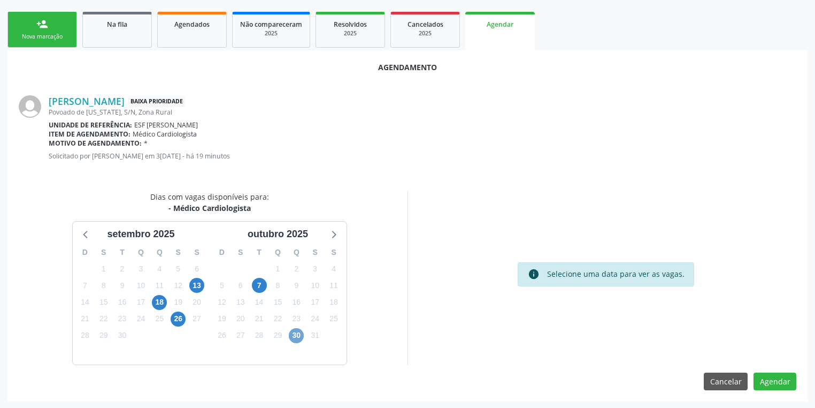
click at [298, 334] on span "30" at bounding box center [296, 335] width 15 height 15
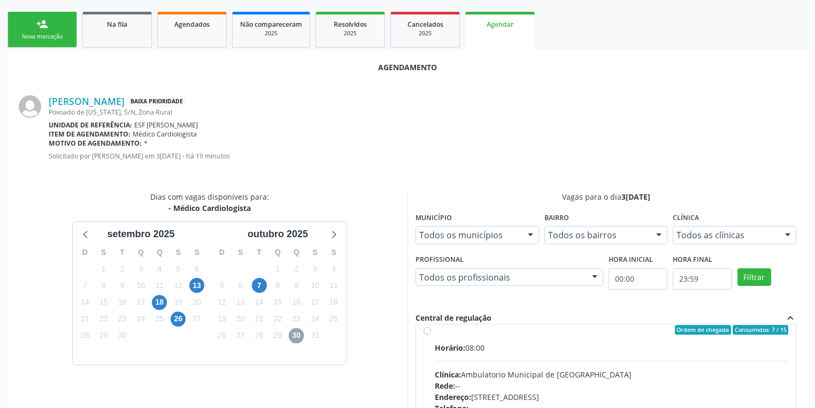
scroll to position [0, 0]
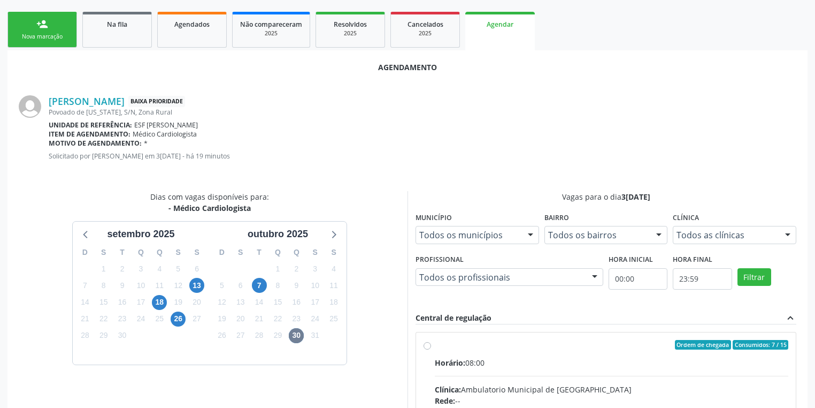
click at [495, 358] on div "Horário: 08:00" at bounding box center [612, 362] width 354 height 11
click at [431, 349] on input "Ordem de chegada Consumidos: 7 / 15 Horário: 08:00 Clínica: Ambulatorio Municip…" at bounding box center [427, 345] width 7 height 10
radio input "true"
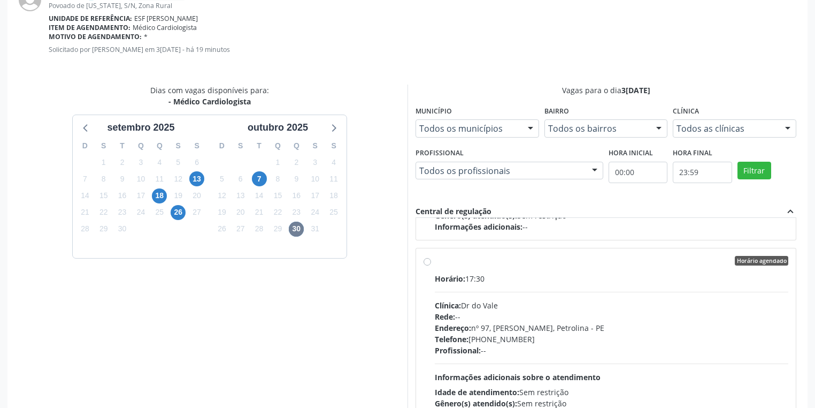
scroll to position [322, 0]
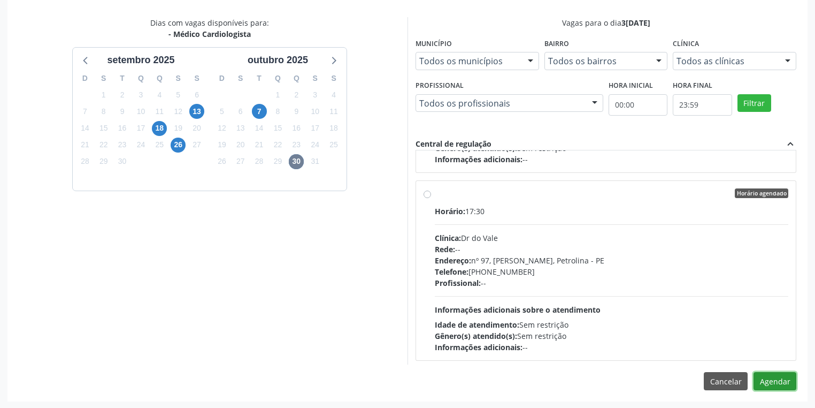
click at [777, 381] on button "Agendar" at bounding box center [775, 381] width 43 height 18
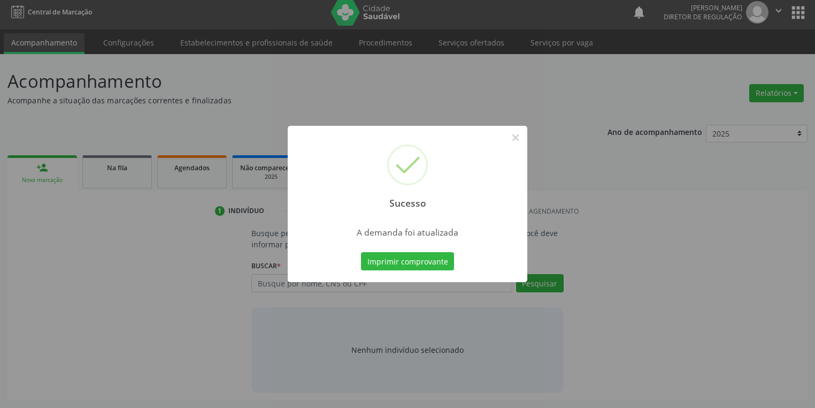
scroll to position [4, 0]
click at [400, 255] on button "Imprimir comprovante" at bounding box center [407, 261] width 93 height 18
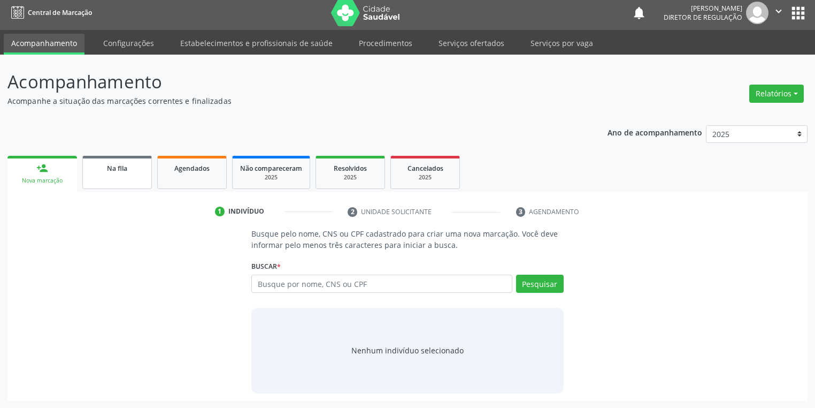
click at [111, 177] on link "Na fila" at bounding box center [117, 172] width 70 height 33
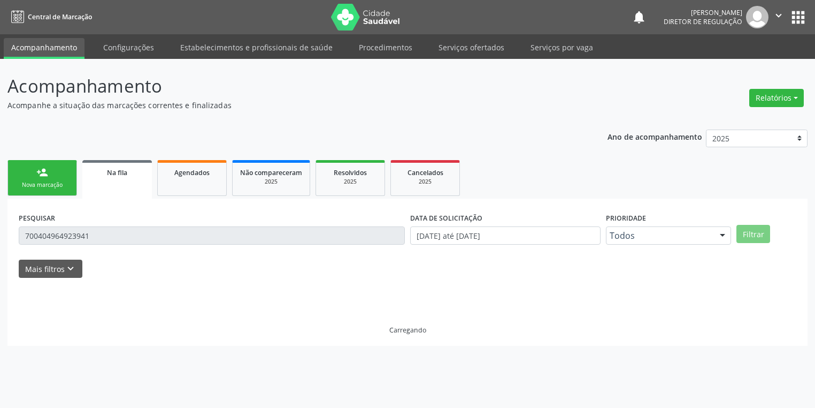
scroll to position [0, 0]
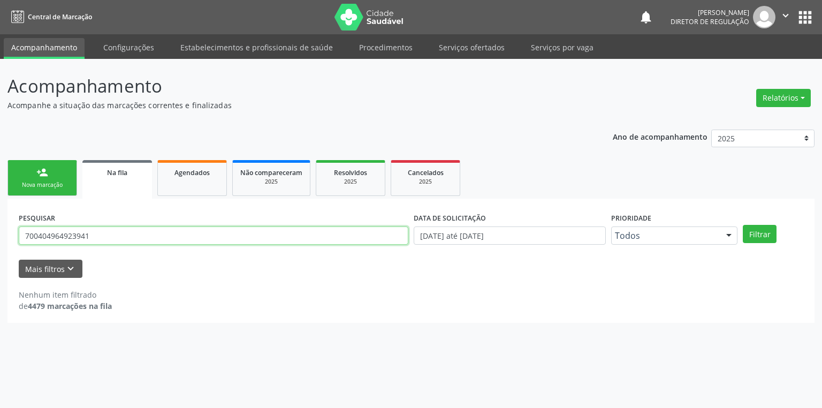
click at [107, 236] on input "700404964923941" at bounding box center [214, 235] width 390 height 18
type input "7"
type input "708700170506197"
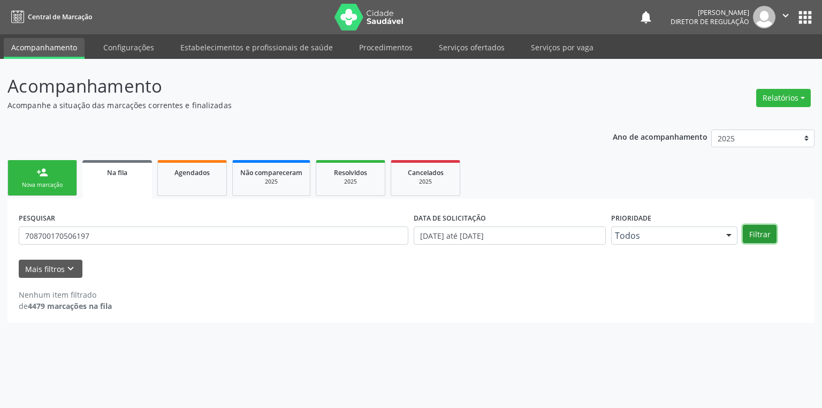
click at [765, 235] on button "Filtrar" at bounding box center [760, 234] width 34 height 18
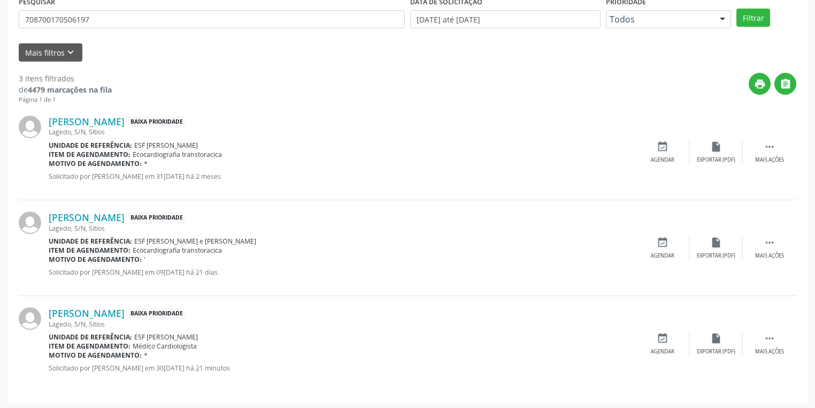
scroll to position [217, 0]
click at [768, 334] on icon "" at bounding box center [770, 337] width 12 height 12
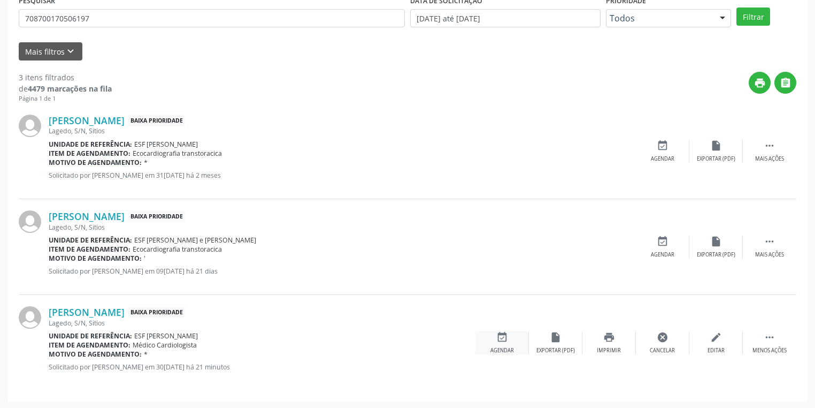
click at [505, 347] on div "Agendar" at bounding box center [503, 350] width 24 height 7
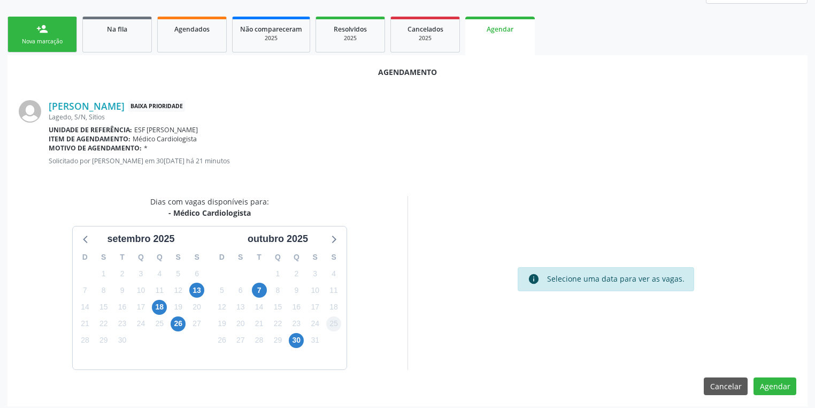
scroll to position [148, 0]
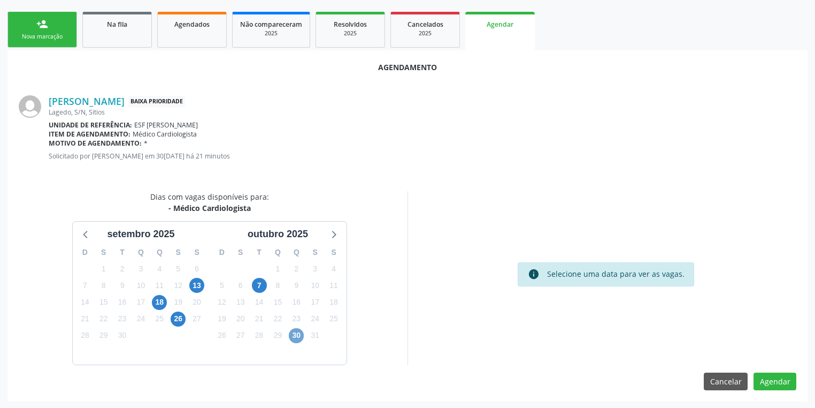
click at [297, 335] on span "30" at bounding box center [296, 335] width 15 height 15
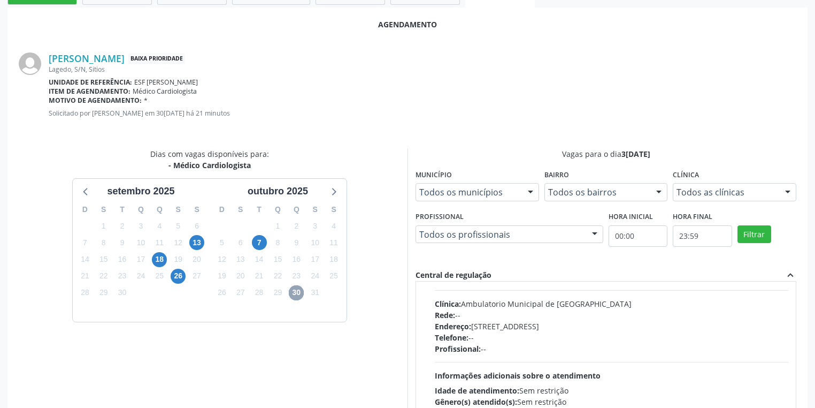
scroll to position [0, 0]
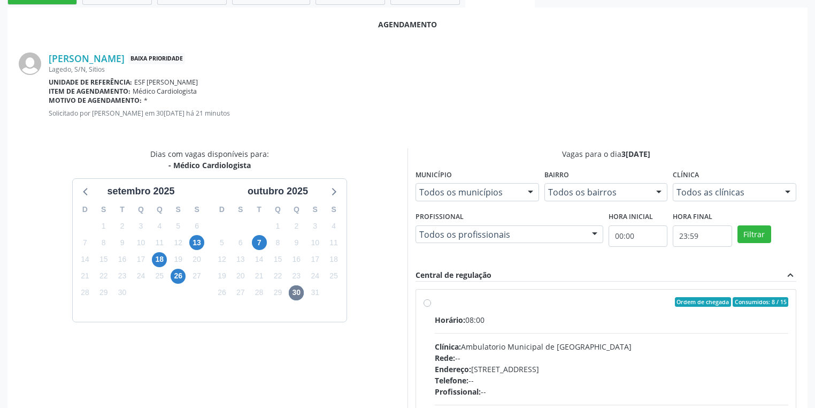
click at [593, 352] on div "Rede: --" at bounding box center [612, 357] width 354 height 11
click at [431, 307] on input "Ordem de chegada Consumidos: 8 / 15 Horário: 08:00 Clínica: Ambulatorio Municip…" at bounding box center [427, 302] width 7 height 10
radio input "true"
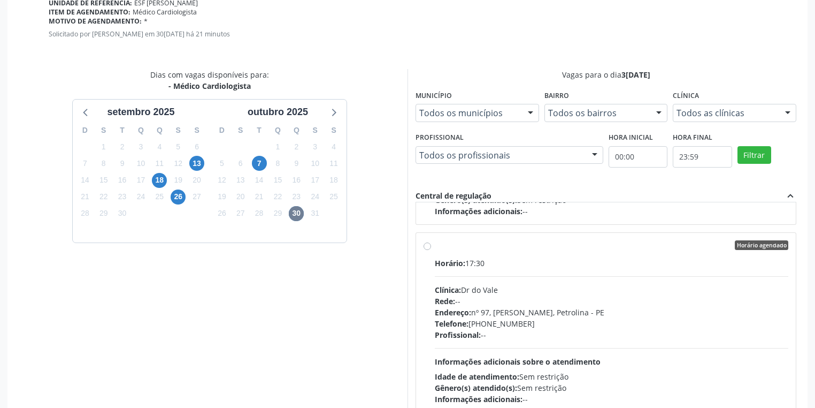
scroll to position [322, 0]
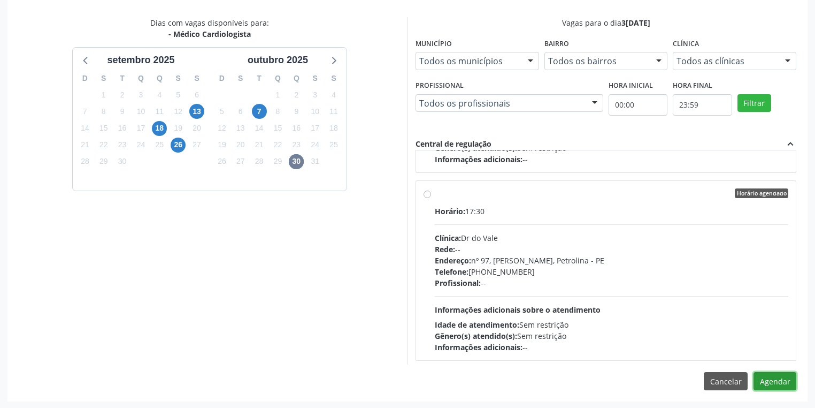
click at [767, 380] on button "Agendar" at bounding box center [775, 381] width 43 height 18
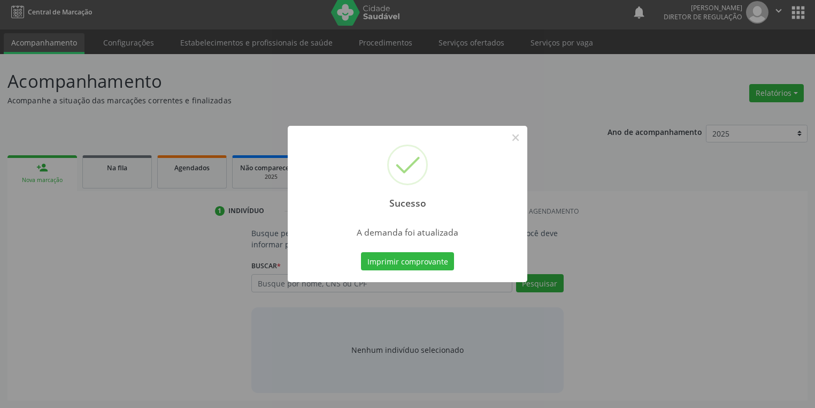
scroll to position [4, 0]
click at [394, 263] on button "Imprimir comprovante" at bounding box center [407, 261] width 93 height 18
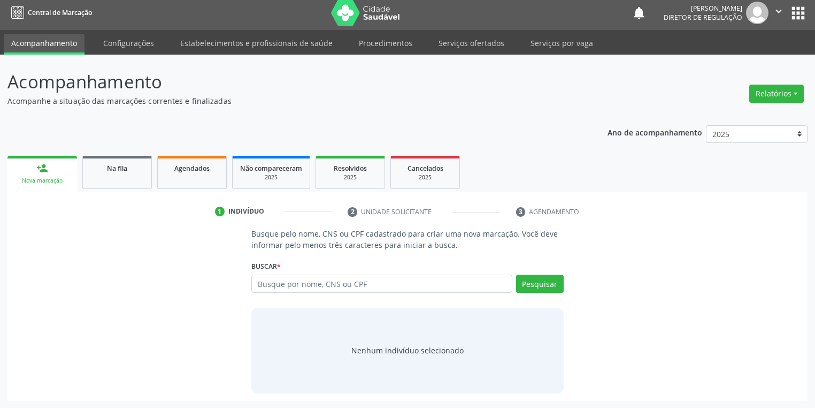
click at [40, 172] on div "person_add" at bounding box center [42, 168] width 12 height 12
click at [278, 287] on input "text" at bounding box center [381, 283] width 261 height 18
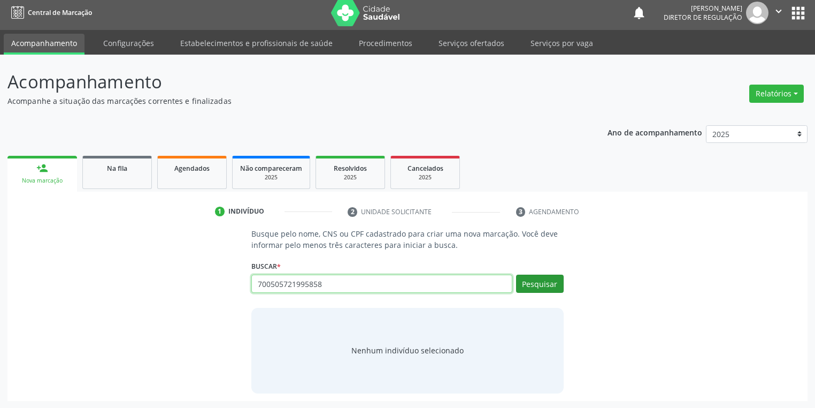
type input "700505721995858"
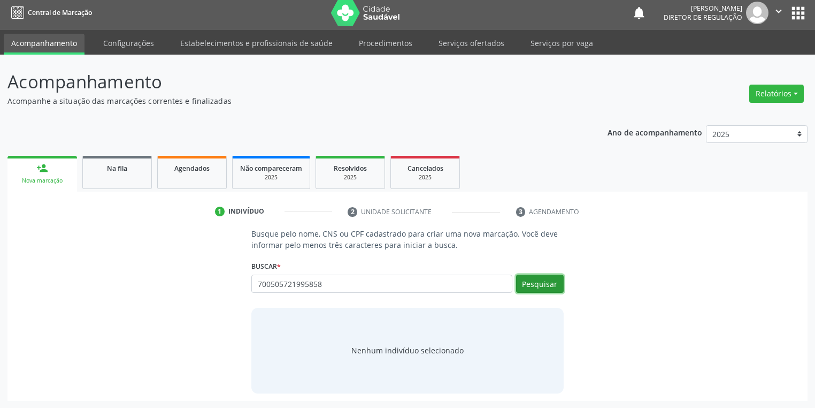
click at [535, 280] on button "Pesquisar" at bounding box center [540, 283] width 48 height 18
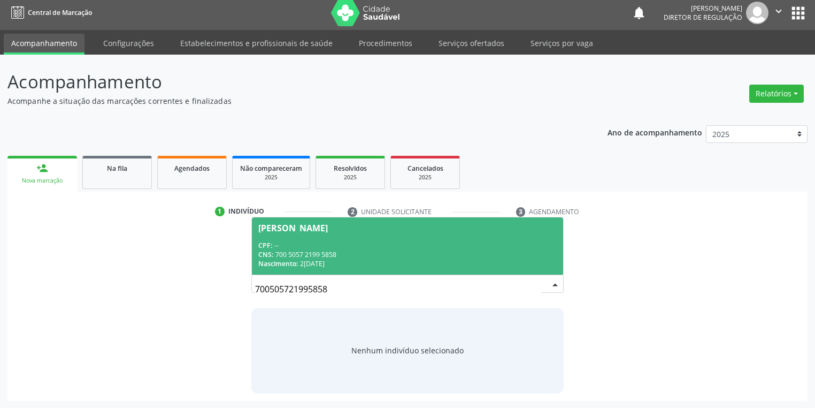
click at [314, 254] on div "CNS: 700 5057 2199 5858" at bounding box center [407, 254] width 299 height 9
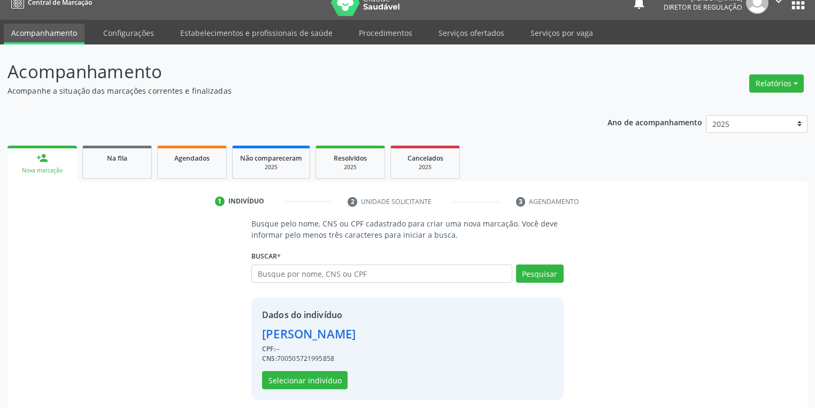
scroll to position [20, 0]
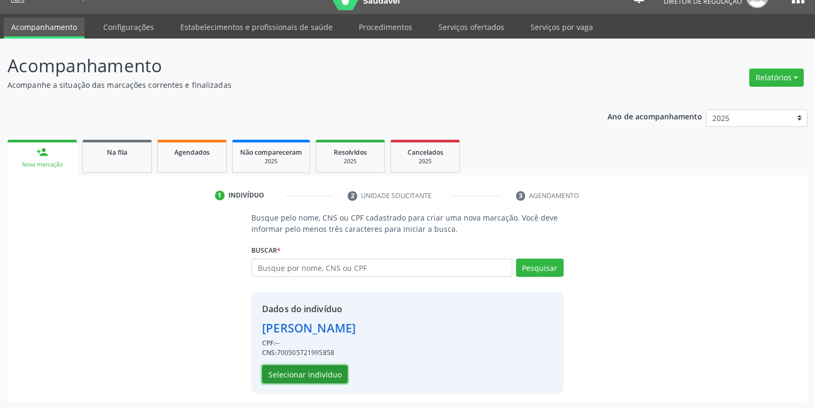
click at [308, 370] on button "Selecionar indivíduo" at bounding box center [305, 374] width 86 height 18
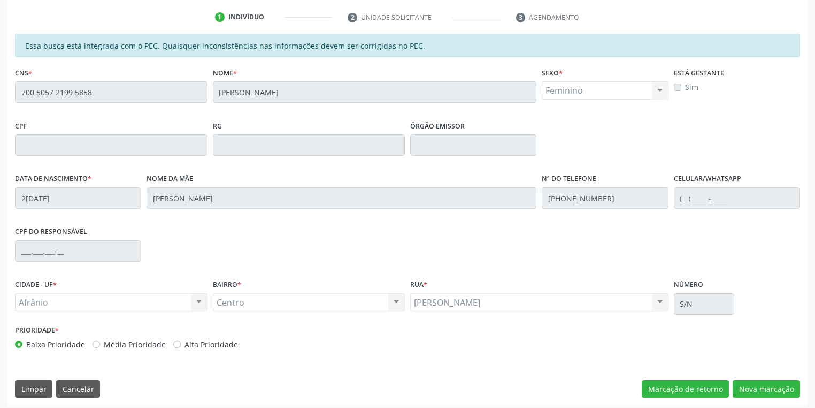
scroll to position [203, 0]
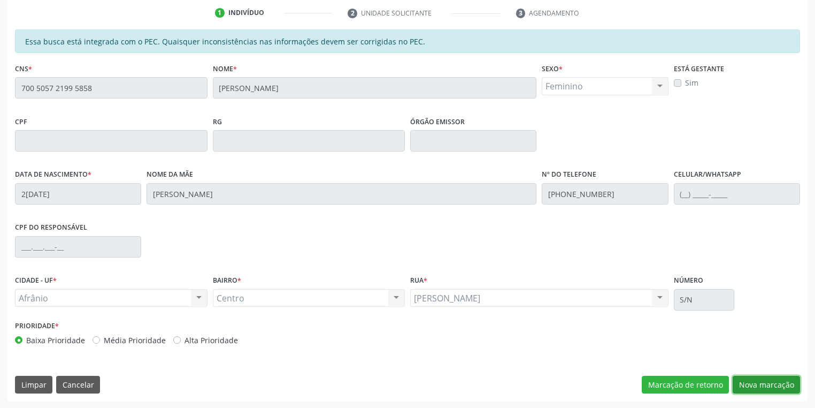
drag, startPoint x: 759, startPoint y: 385, endPoint x: 710, endPoint y: 341, distance: 66.3
click at [757, 384] on button "Nova marcação" at bounding box center [766, 385] width 67 height 18
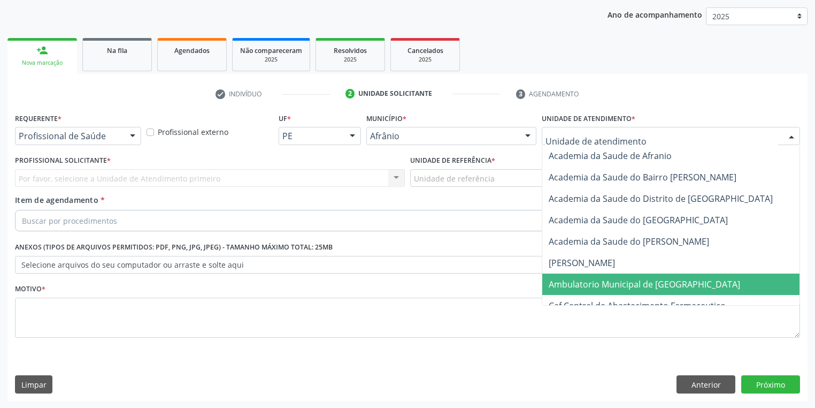
drag, startPoint x: 566, startPoint y: 279, endPoint x: 422, endPoint y: 195, distance: 166.8
click at [565, 278] on span "Ambulatorio Municipal de [GEOGRAPHIC_DATA]" at bounding box center [645, 284] width 192 height 12
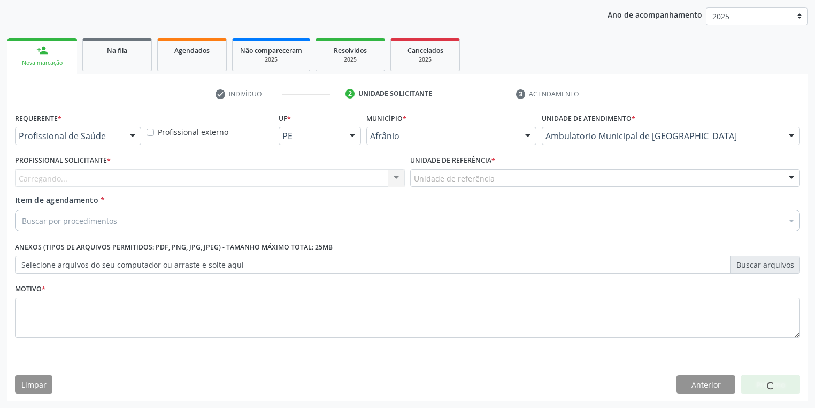
drag, startPoint x: 410, startPoint y: 173, endPoint x: 418, endPoint y: 184, distance: 13.4
click at [411, 176] on div "Unidade de referência" at bounding box center [605, 178] width 390 height 18
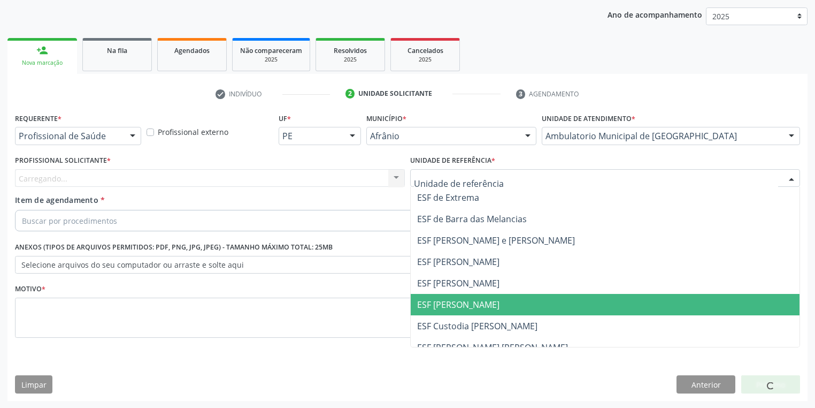
drag, startPoint x: 446, startPoint y: 310, endPoint x: 415, endPoint y: 293, distance: 34.7
click at [445, 310] on span "ESF [PERSON_NAME]" at bounding box center [605, 304] width 389 height 21
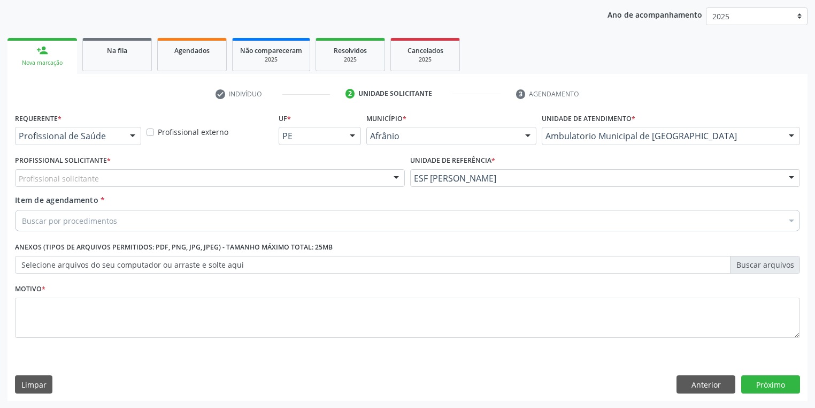
drag, startPoint x: 95, startPoint y: 178, endPoint x: 95, endPoint y: 186, distance: 8.0
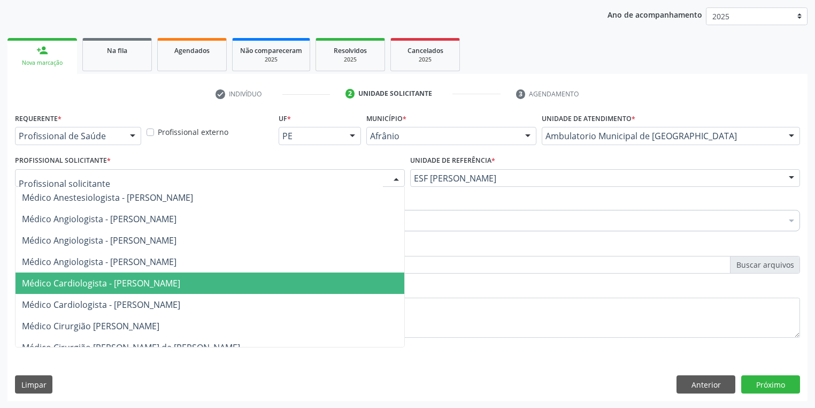
click at [131, 280] on span "Médico Cardiologista - [PERSON_NAME]" at bounding box center [101, 283] width 158 height 12
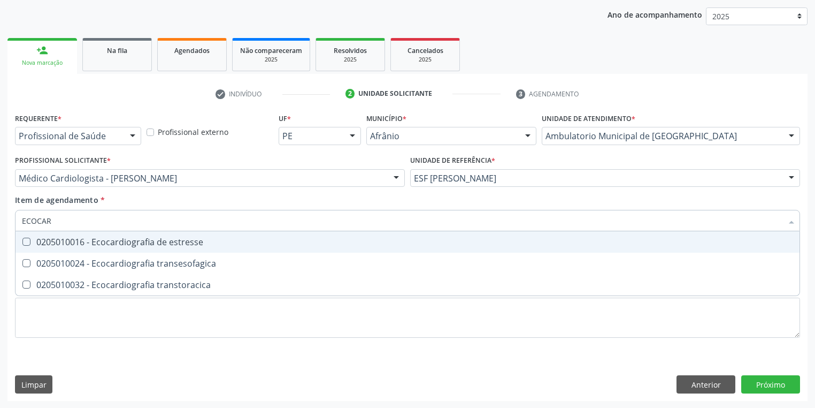
type input "ECOCARD"
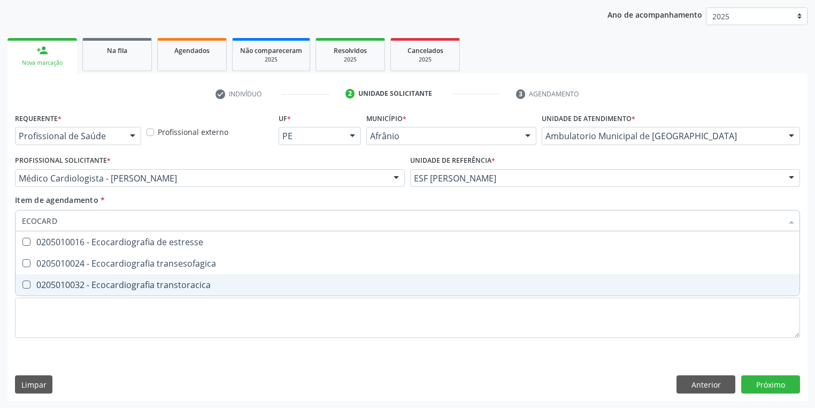
click at [101, 286] on div "0205010032 - Ecocardiografia transtoracica" at bounding box center [408, 284] width 772 height 9
checkbox transtoracica "true"
click at [56, 308] on div "Requerente * Profissional de Saúde Profissional de Saúde Paciente Nenhum result…" at bounding box center [407, 231] width 785 height 242
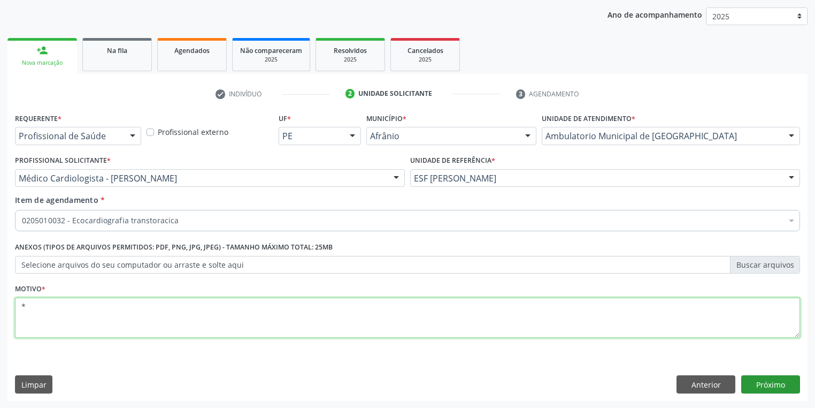
type textarea "*"
click at [764, 388] on button "Próximo" at bounding box center [771, 384] width 59 height 18
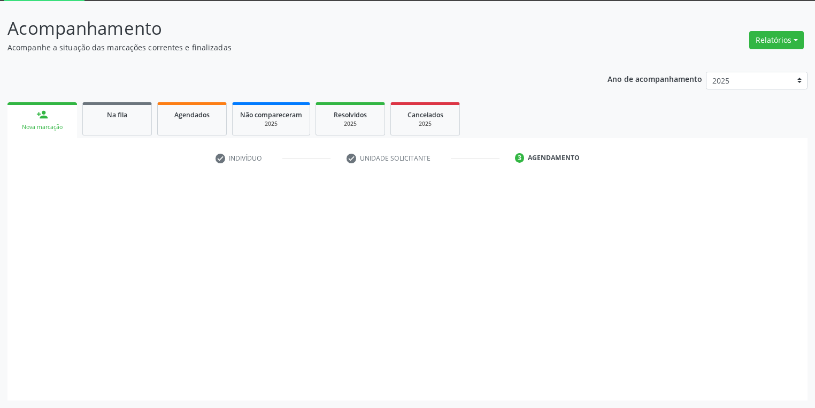
scroll to position [57, 0]
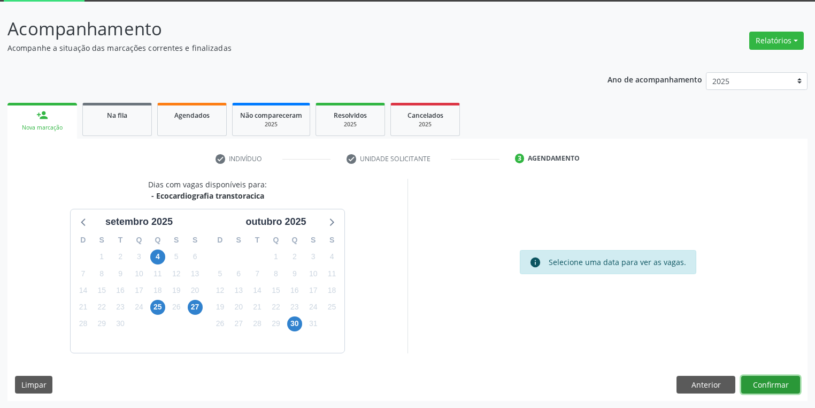
click at [758, 383] on button "Confirmar" at bounding box center [771, 385] width 59 height 18
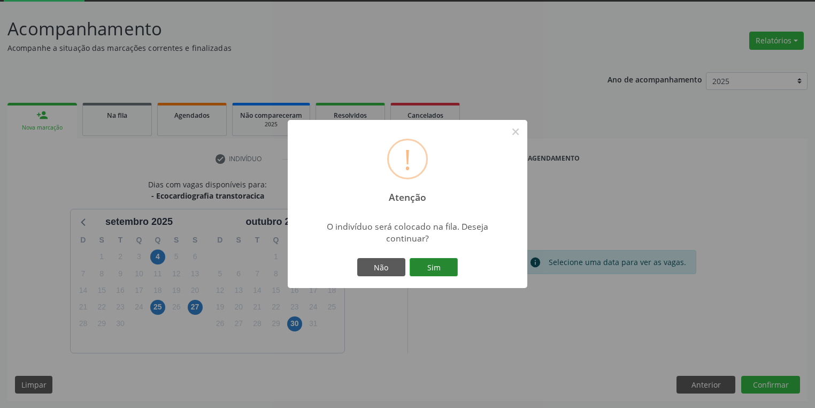
click at [448, 269] on button "Sim" at bounding box center [434, 267] width 48 height 18
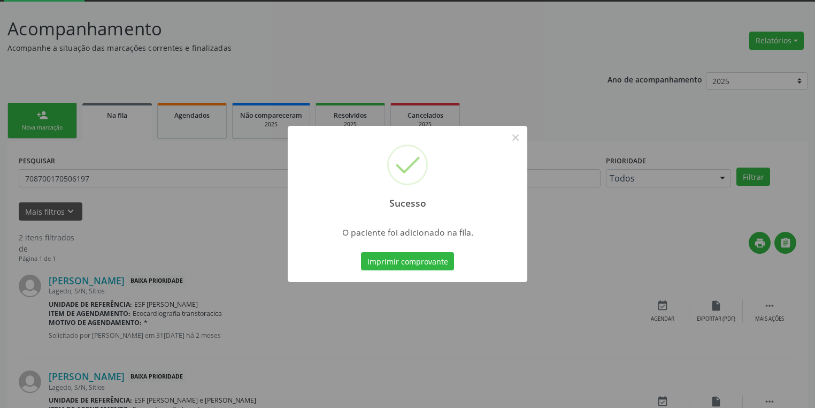
scroll to position [0, 0]
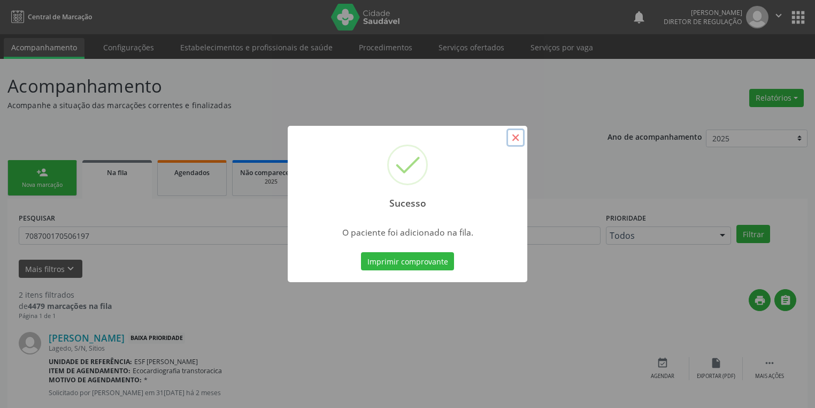
click at [514, 139] on button "×" at bounding box center [516, 137] width 18 height 18
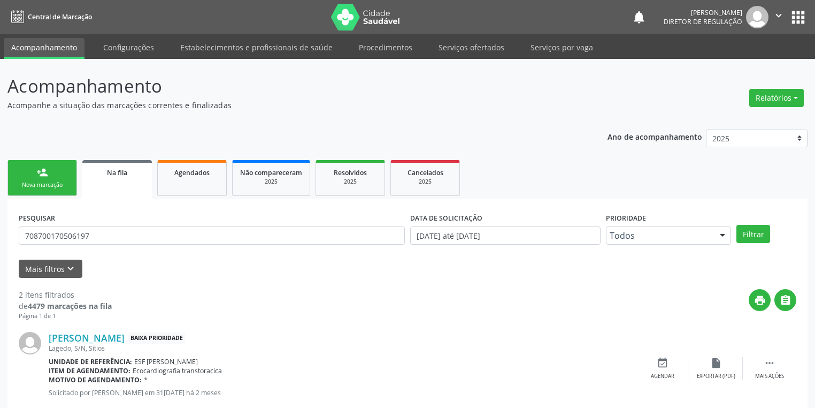
click at [40, 179] on link "person_add Nova marcação" at bounding box center [42, 178] width 70 height 36
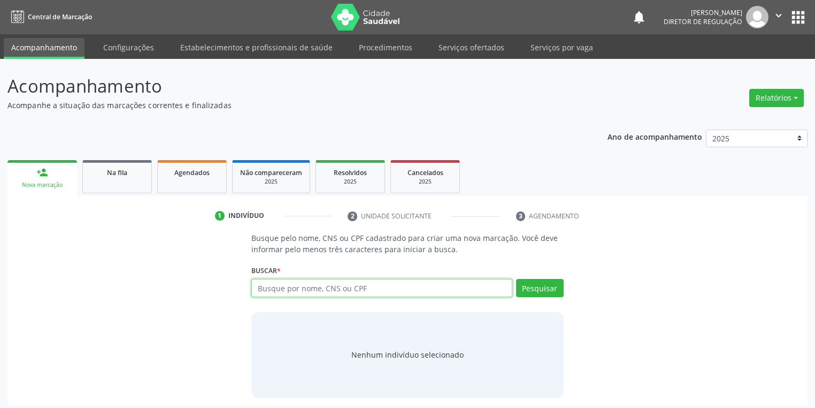
click at [280, 283] on input "text" at bounding box center [381, 288] width 261 height 18
type input "700505721995858"
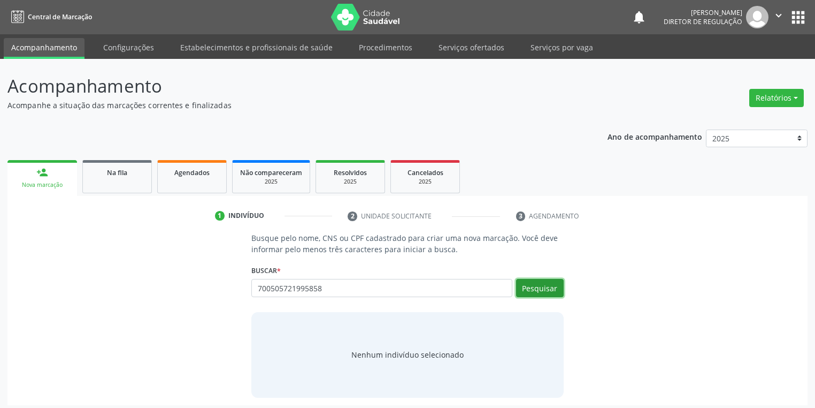
click at [530, 287] on button "Pesquisar" at bounding box center [540, 288] width 48 height 18
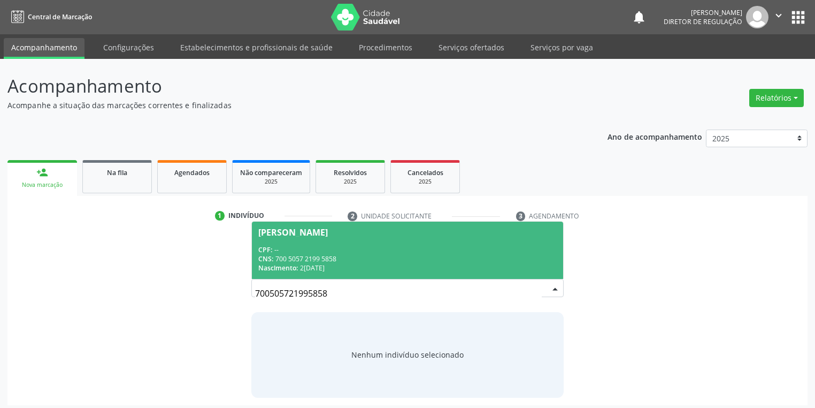
click at [304, 251] on div "CPF: --" at bounding box center [407, 249] width 299 height 9
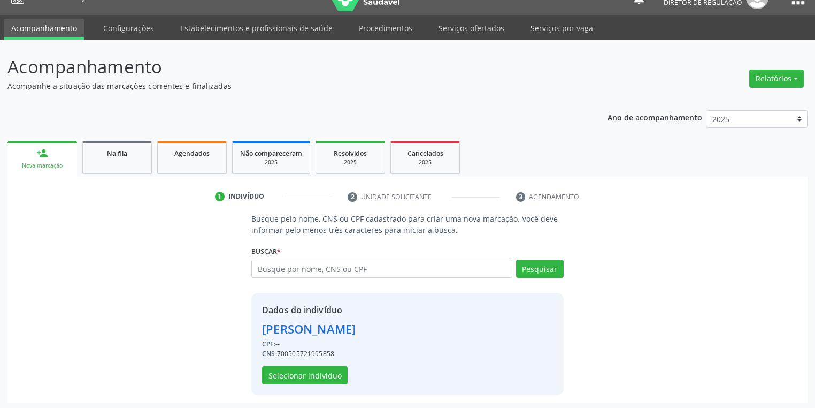
scroll to position [20, 0]
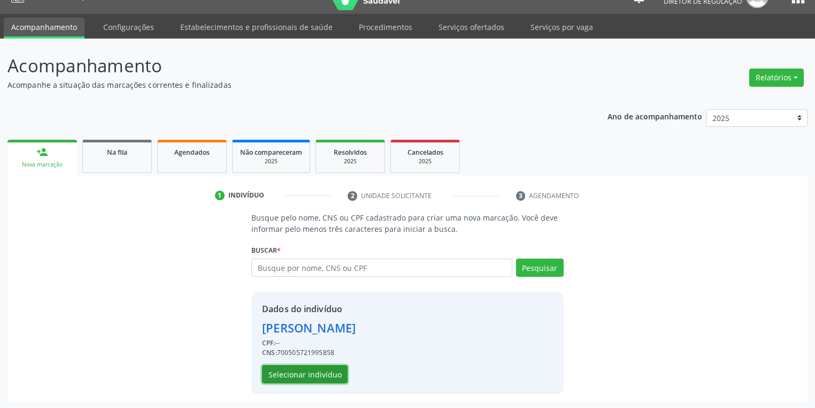
click at [311, 368] on button "Selecionar indivíduo" at bounding box center [305, 374] width 86 height 18
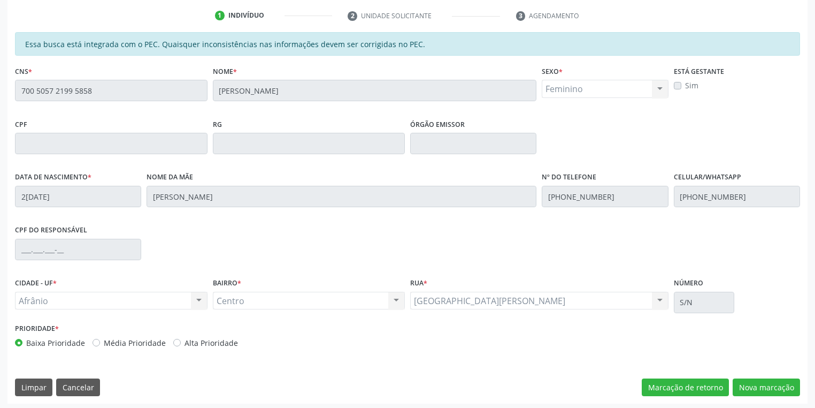
scroll to position [203, 0]
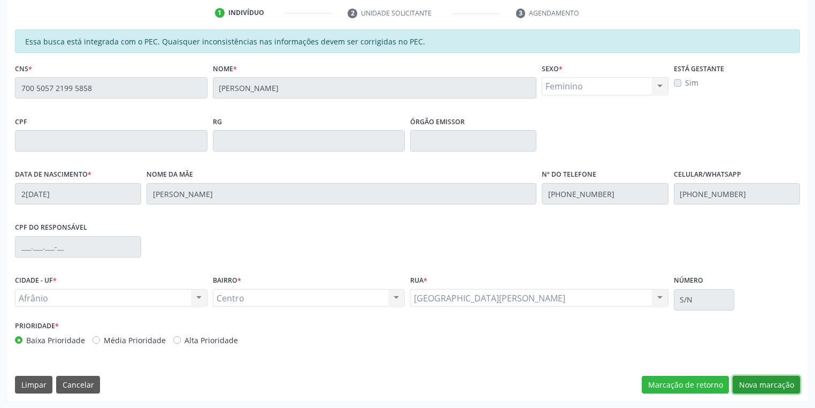
click at [755, 384] on button "Nova marcação" at bounding box center [766, 385] width 67 height 18
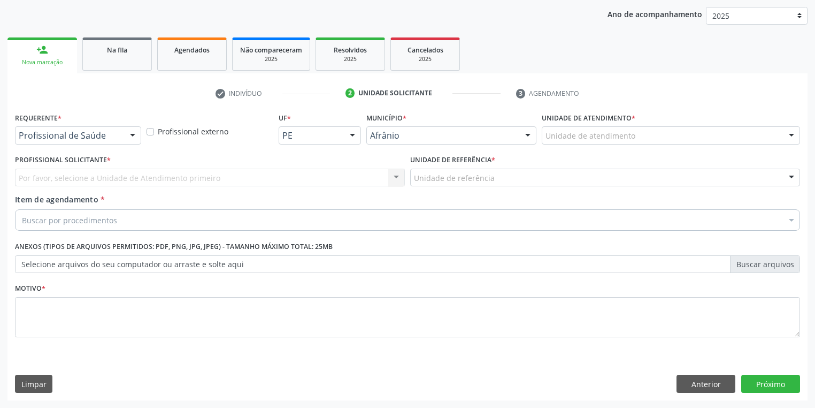
scroll to position [122, 0]
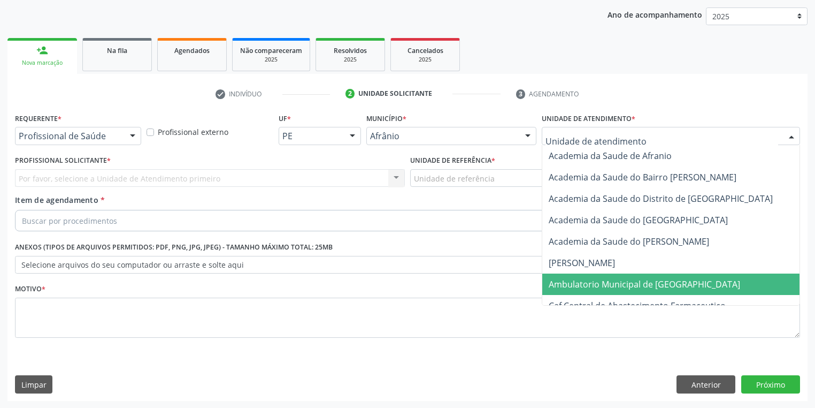
drag, startPoint x: 578, startPoint y: 280, endPoint x: 490, endPoint y: 233, distance: 99.8
click at [577, 280] on span "Ambulatorio Municipal de [GEOGRAPHIC_DATA]" at bounding box center [645, 284] width 192 height 12
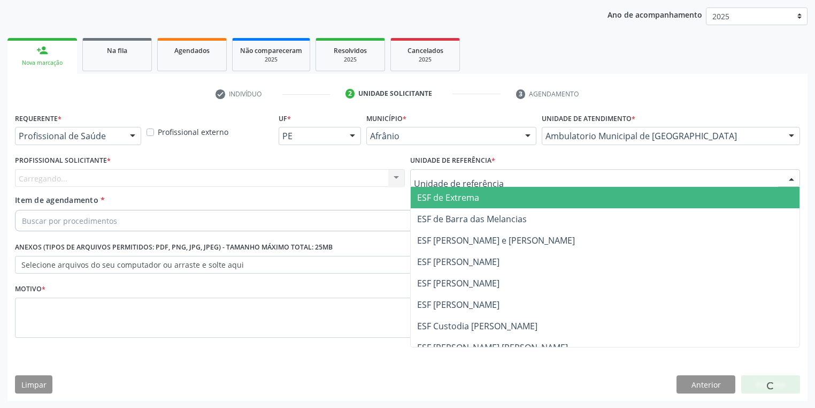
drag, startPoint x: 445, startPoint y: 177, endPoint x: 452, endPoint y: 233, distance: 56.1
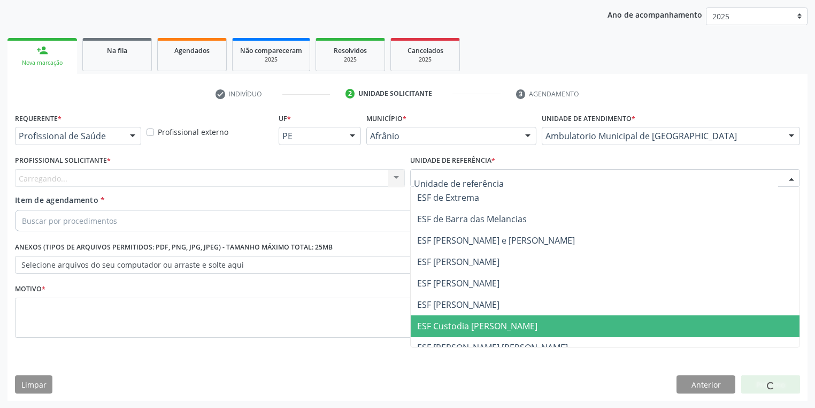
click at [452, 306] on span "ESF [PERSON_NAME]" at bounding box center [458, 305] width 82 height 12
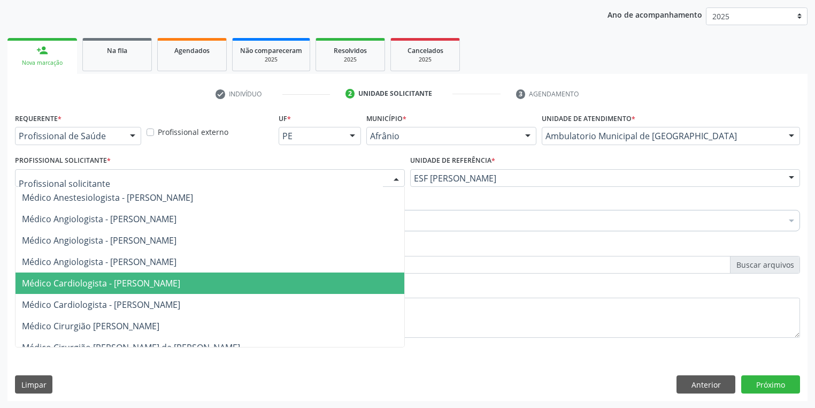
click at [87, 286] on span "Médico Cardiologista - [PERSON_NAME]" at bounding box center [101, 283] width 158 height 12
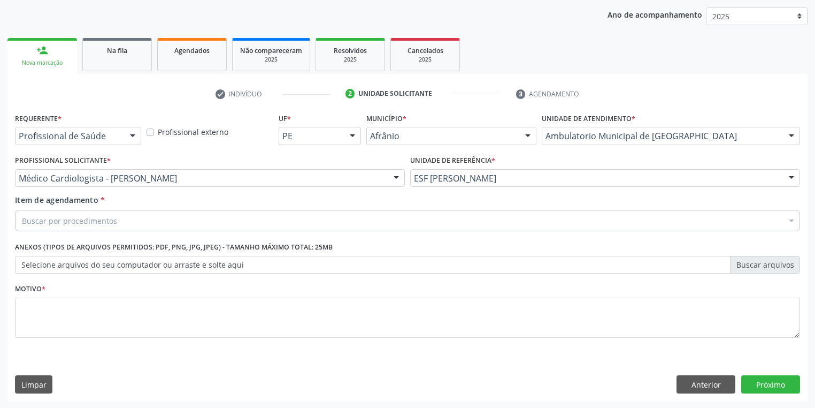
click at [31, 210] on div "Buscar por procedimentos" at bounding box center [407, 220] width 785 height 21
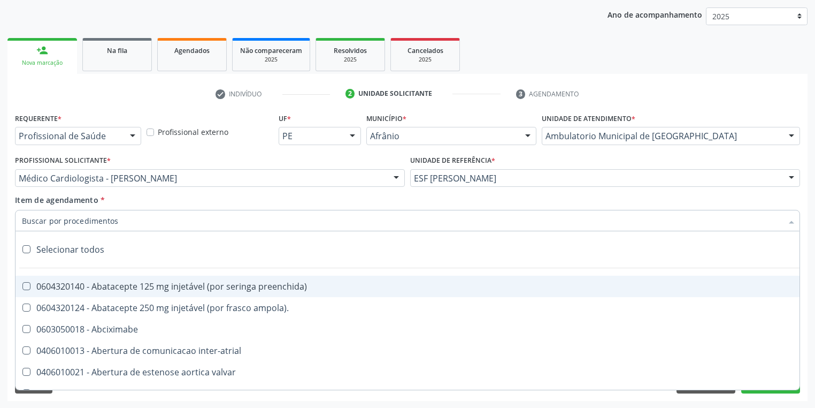
click at [38, 223] on input "Item de agendamento *" at bounding box center [402, 220] width 761 height 21
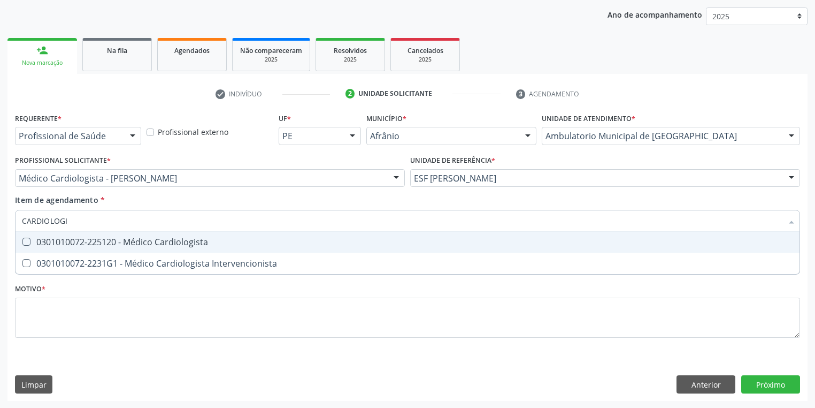
type input "CARDIOLOGIS"
drag, startPoint x: 51, startPoint y: 240, endPoint x: 52, endPoint y: 247, distance: 7.0
click at [51, 240] on div "0301010072-225120 - Médico Cardiologista" at bounding box center [408, 242] width 772 height 9
checkbox Cardiologista "true"
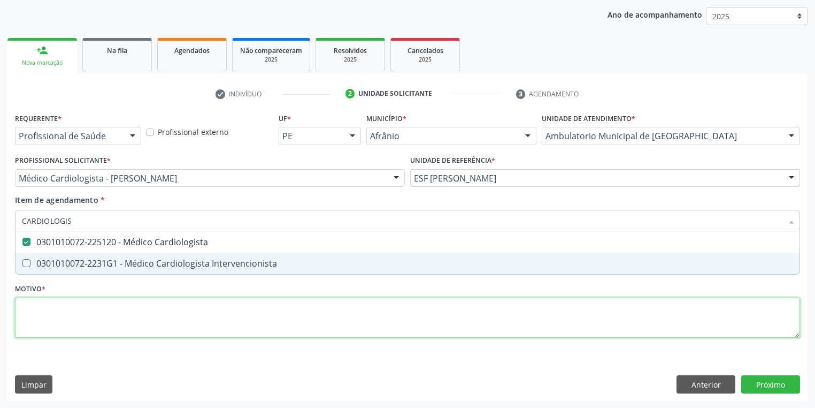
click at [46, 318] on div "Requerente * Profissional de Saúde Profissional de Saúde Paciente Nenhum result…" at bounding box center [407, 231] width 785 height 242
checkbox Intervencionista "true"
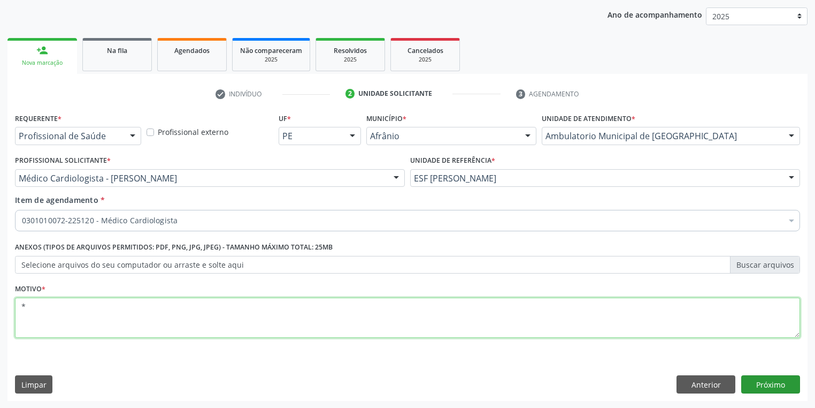
type textarea "*"
click at [765, 386] on button "Próximo" at bounding box center [771, 384] width 59 height 18
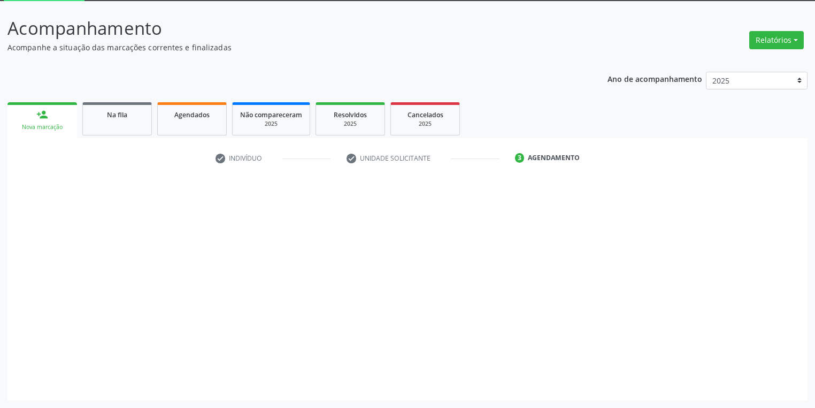
scroll to position [57, 0]
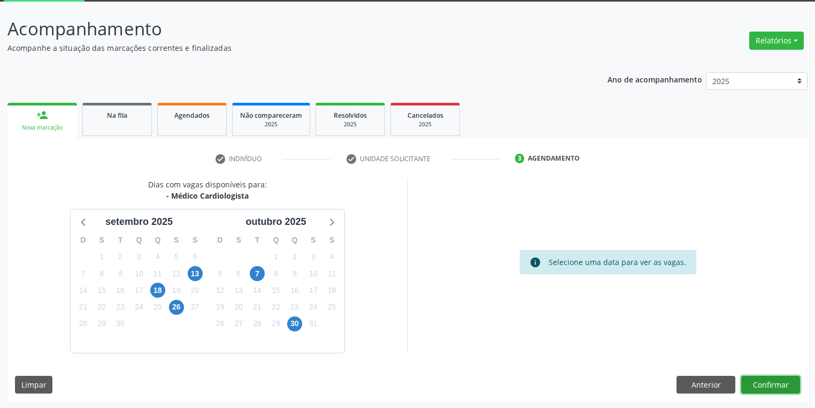
click at [779, 388] on button "Confirmar" at bounding box center [771, 385] width 59 height 18
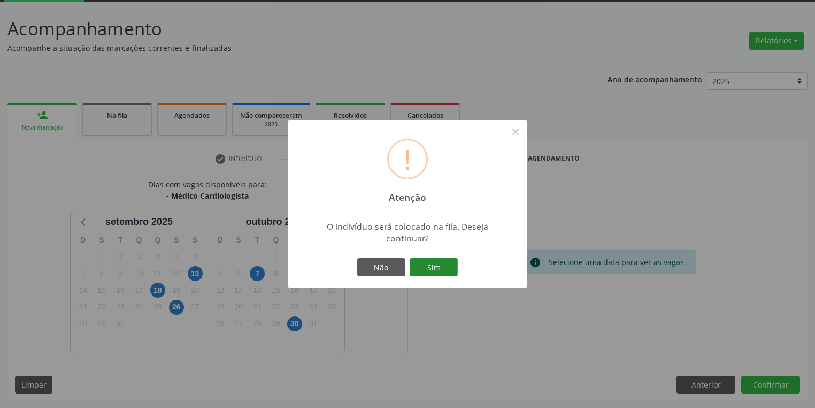
click at [446, 270] on button "Sim" at bounding box center [434, 267] width 48 height 18
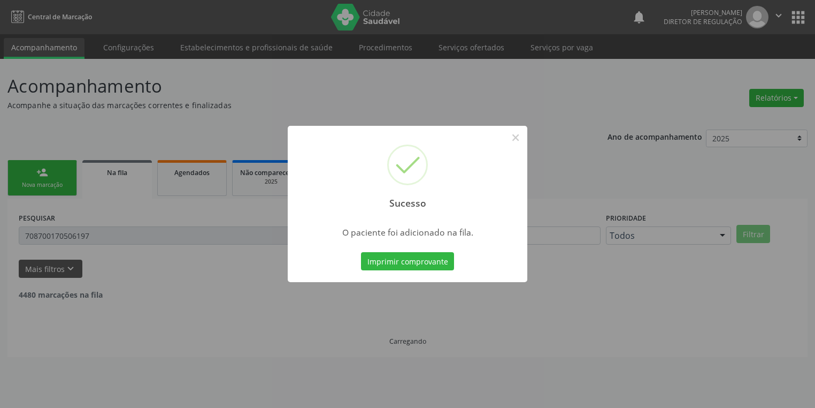
scroll to position [0, 0]
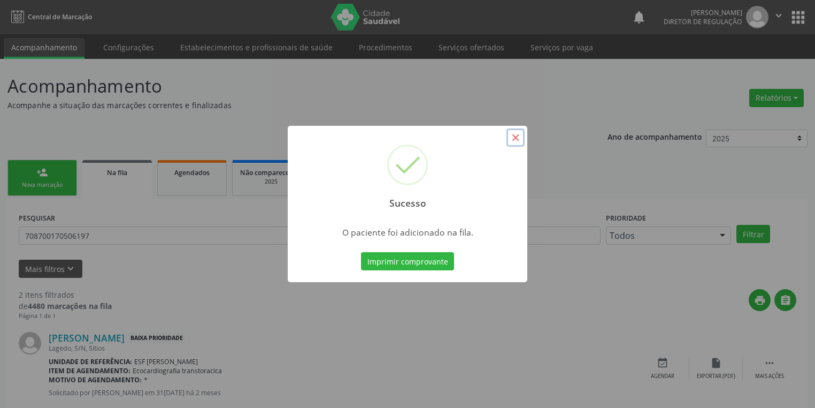
click at [510, 136] on button "×" at bounding box center [516, 137] width 18 height 18
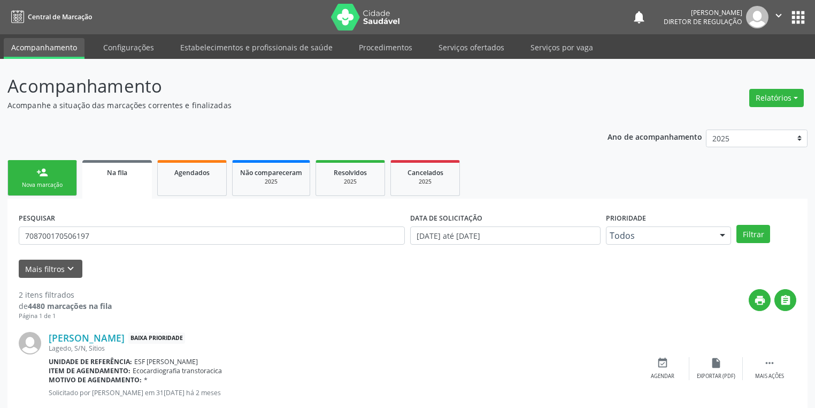
click at [55, 176] on link "person_add Nova marcação" at bounding box center [42, 178] width 70 height 36
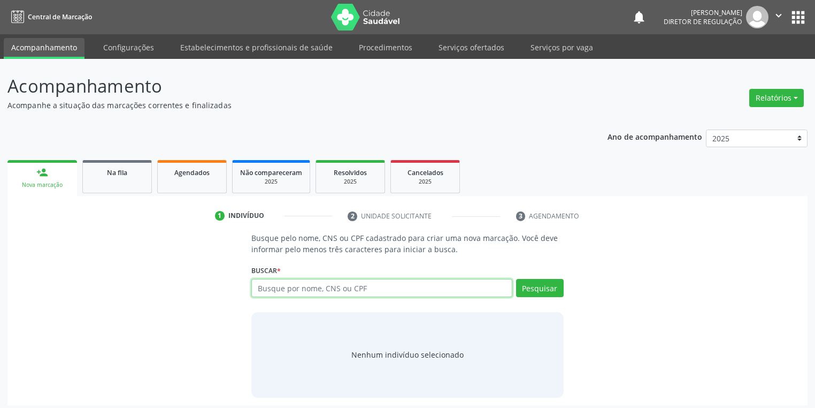
click at [281, 285] on input "text" at bounding box center [381, 288] width 261 height 18
type input "700500168229153"
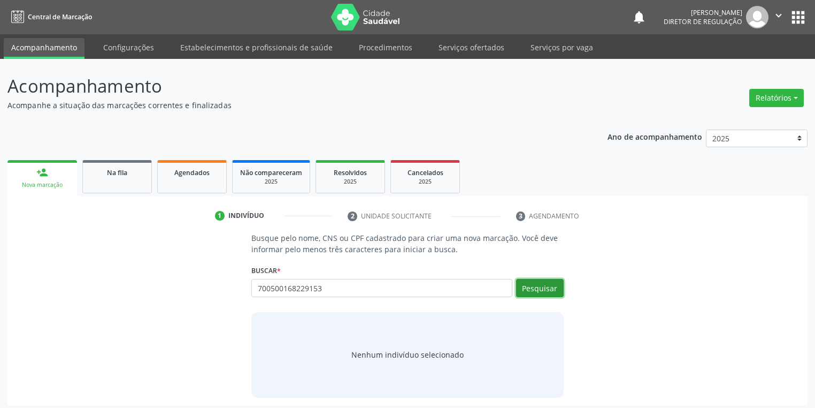
click at [537, 285] on button "Pesquisar" at bounding box center [540, 288] width 48 height 18
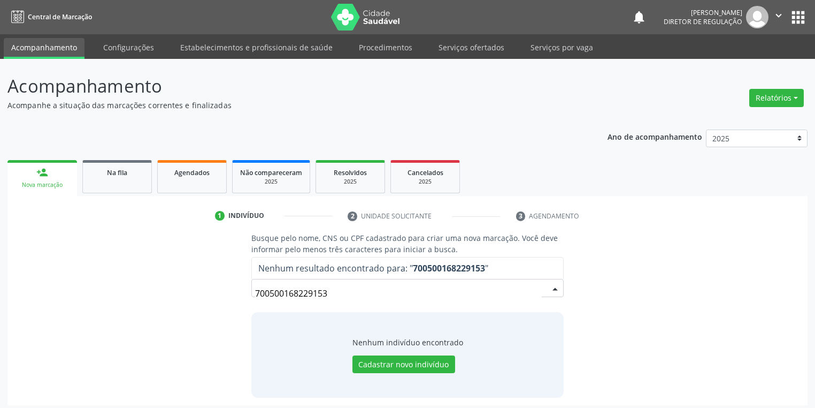
click at [337, 297] on input "700500168229153" at bounding box center [398, 293] width 287 height 21
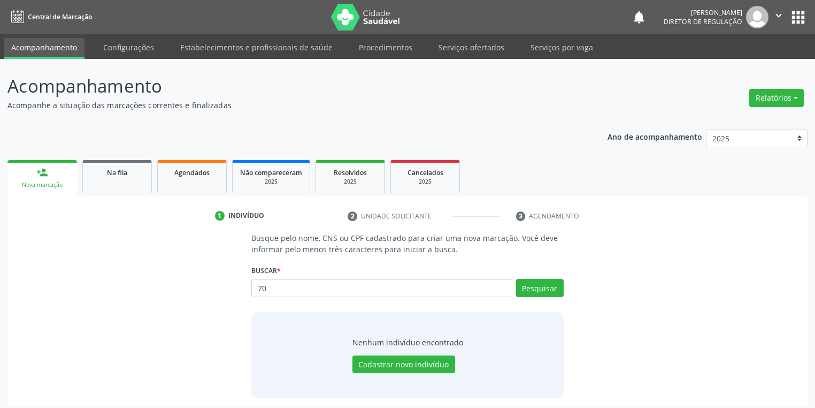
type input "7"
type input "700500168229153"
click at [539, 286] on button "Pesquisar" at bounding box center [540, 288] width 48 height 18
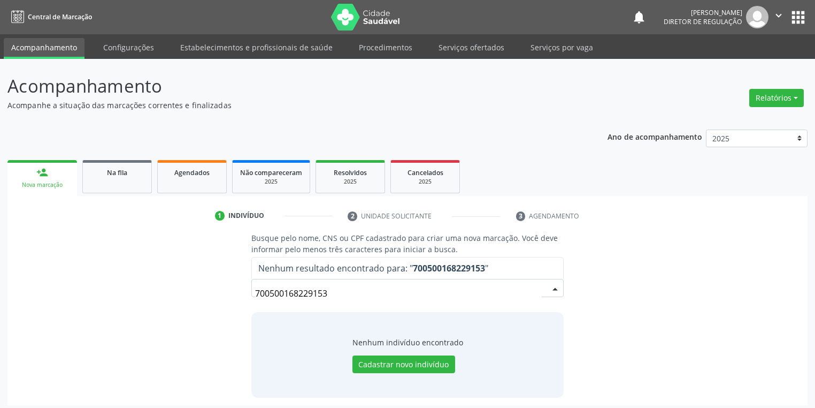
click at [338, 291] on input "700500168229153" at bounding box center [398, 293] width 287 height 21
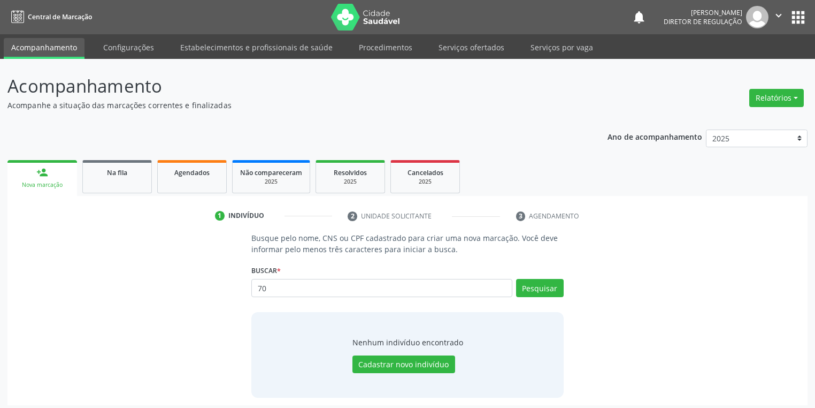
type input "7"
type input "MARIA APARECIDA GOMES FERREIRA"
click at [546, 289] on button "Pesquisar" at bounding box center [540, 288] width 48 height 18
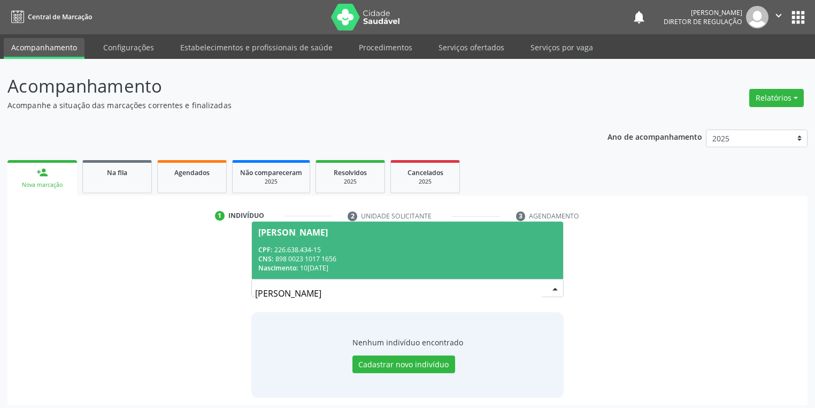
click at [349, 261] on div "CNS: 898 0023 1017 1656" at bounding box center [407, 258] width 299 height 9
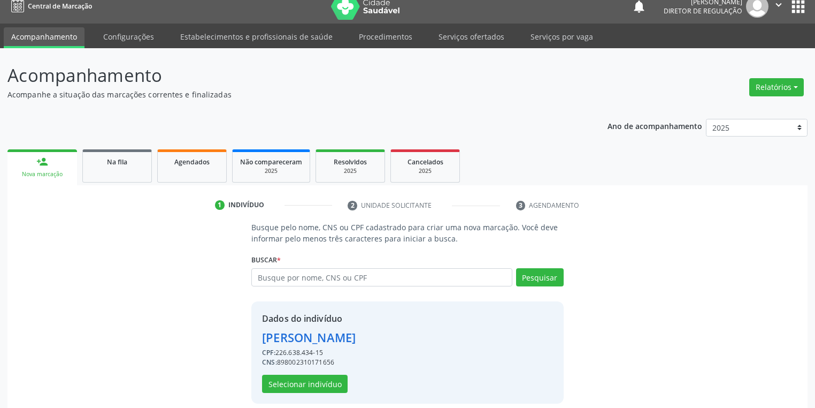
scroll to position [20, 0]
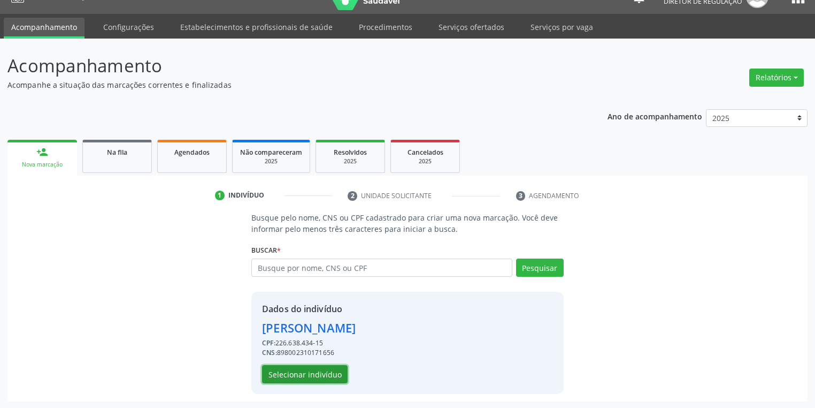
click at [296, 376] on button "Selecionar indivíduo" at bounding box center [305, 374] width 86 height 18
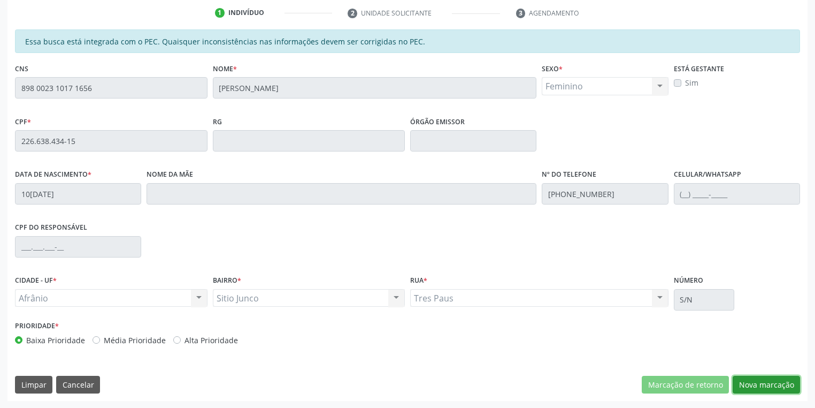
drag, startPoint x: 769, startPoint y: 385, endPoint x: 739, endPoint y: 382, distance: 30.1
click at [768, 385] on button "Nova marcação" at bounding box center [766, 385] width 67 height 18
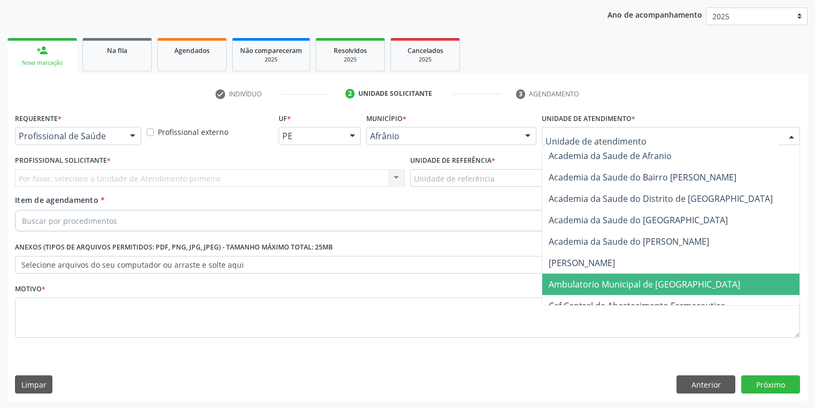
click at [574, 279] on span "Ambulatorio Municipal de [GEOGRAPHIC_DATA]" at bounding box center [645, 284] width 192 height 12
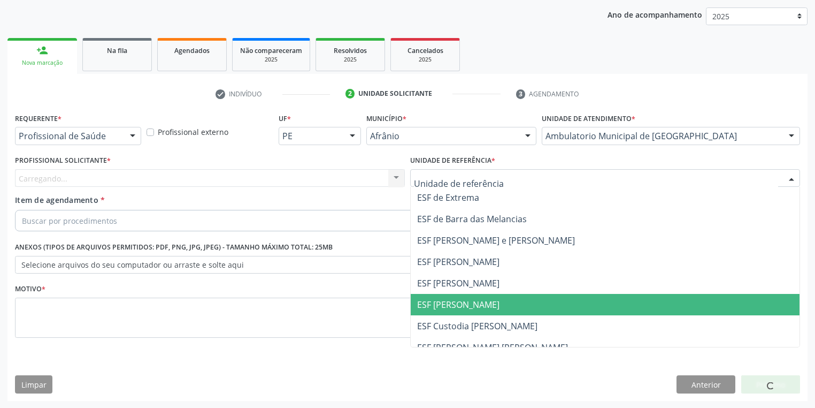
click at [441, 303] on span "ESF [PERSON_NAME]" at bounding box center [458, 305] width 82 height 12
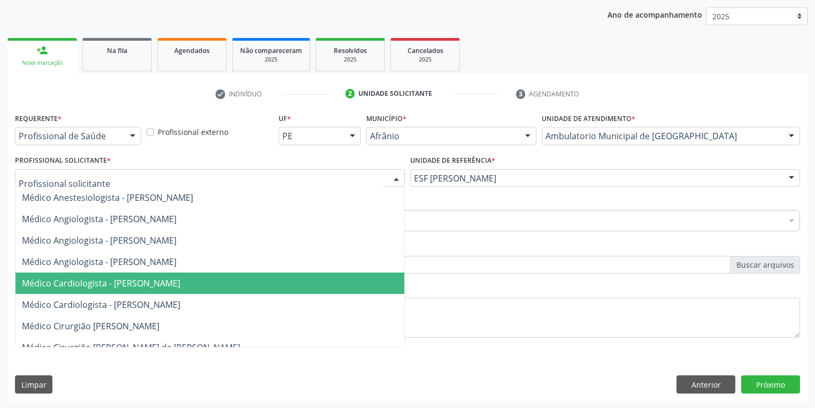
click at [81, 282] on span "Médico Cardiologista - [PERSON_NAME]" at bounding box center [101, 283] width 158 height 12
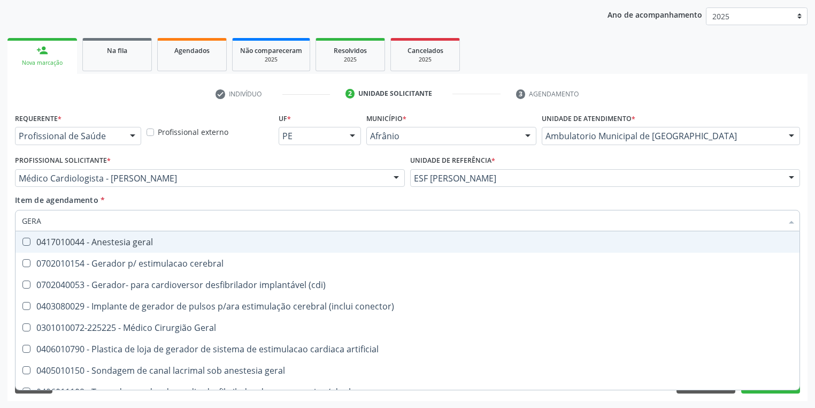
type input "GERAL"
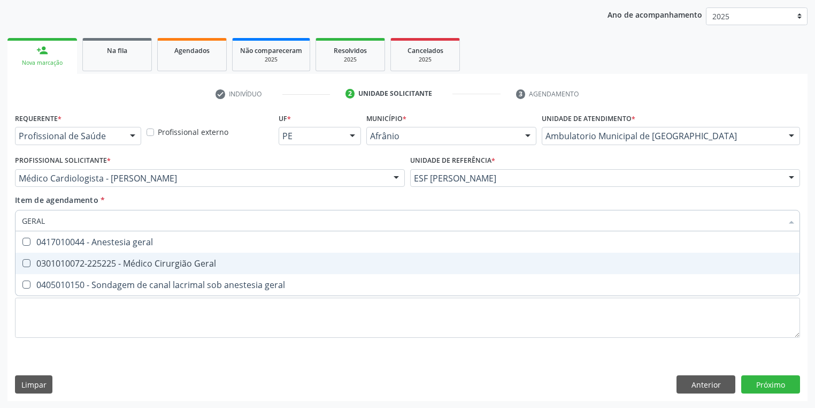
drag, startPoint x: 50, startPoint y: 260, endPoint x: 49, endPoint y: 271, distance: 10.8
click at [49, 261] on div "0301010072-225225 - Médico Cirurgião Geral" at bounding box center [408, 263] width 772 height 9
checkbox Geral "true"
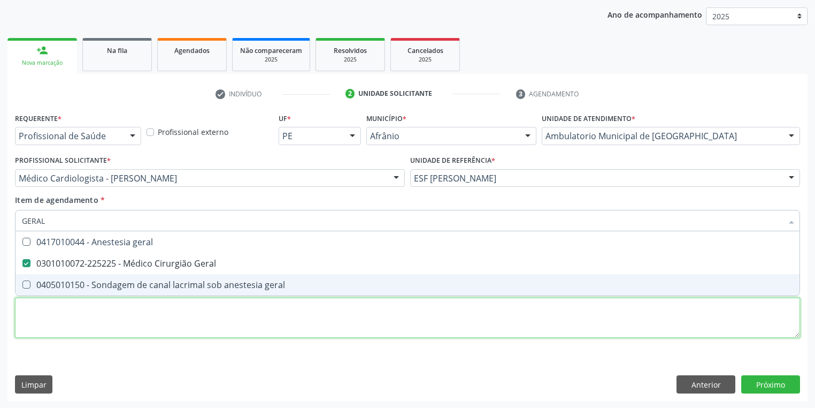
click at [51, 319] on div "Requerente * Profissional de Saúde Profissional de Saúde Paciente Nenhum result…" at bounding box center [407, 231] width 785 height 242
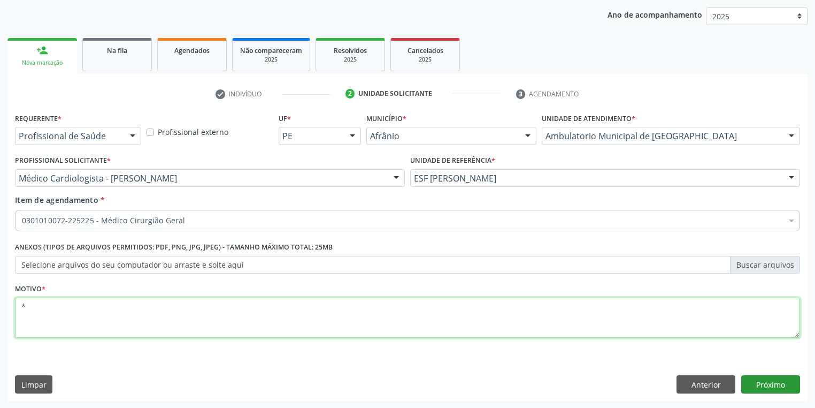
type textarea "*"
click at [763, 384] on button "Próximo" at bounding box center [771, 384] width 59 height 18
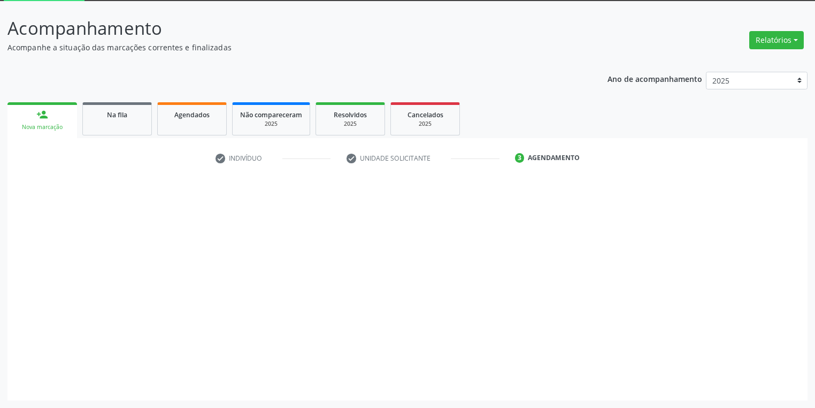
scroll to position [57, 0]
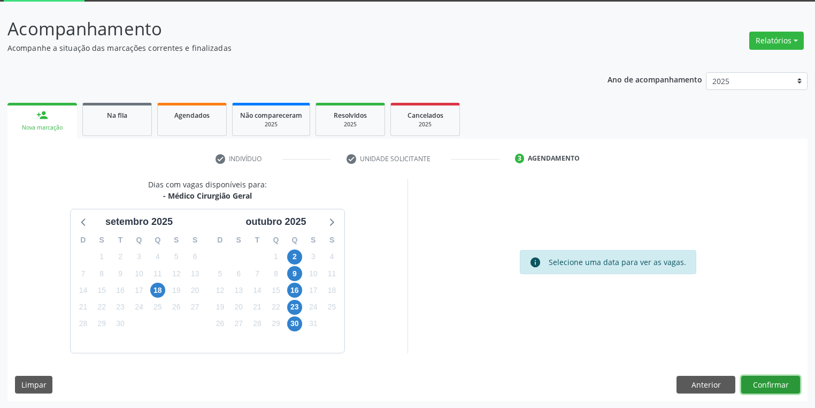
click at [762, 383] on button "Confirmar" at bounding box center [771, 385] width 59 height 18
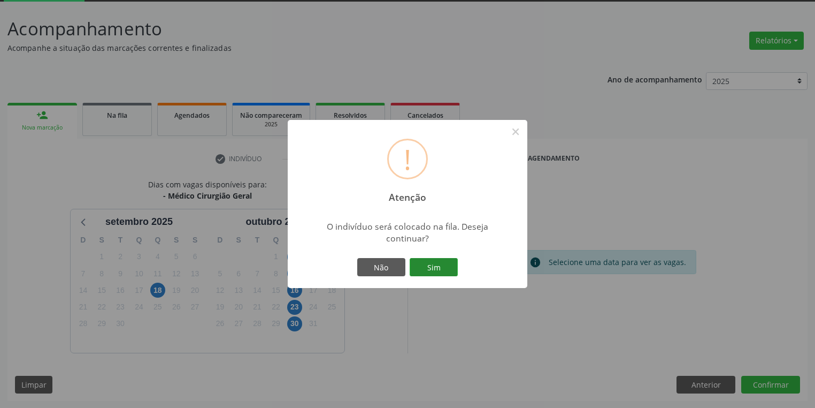
click at [434, 267] on button "Sim" at bounding box center [434, 267] width 48 height 18
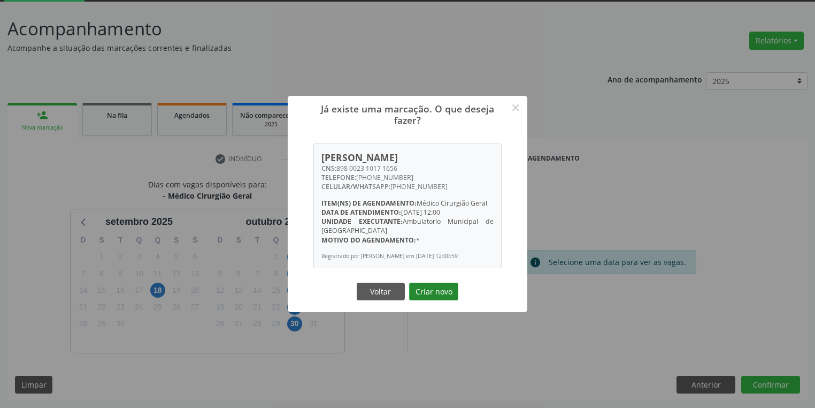
click at [432, 296] on button "Criar novo" at bounding box center [433, 292] width 49 height 18
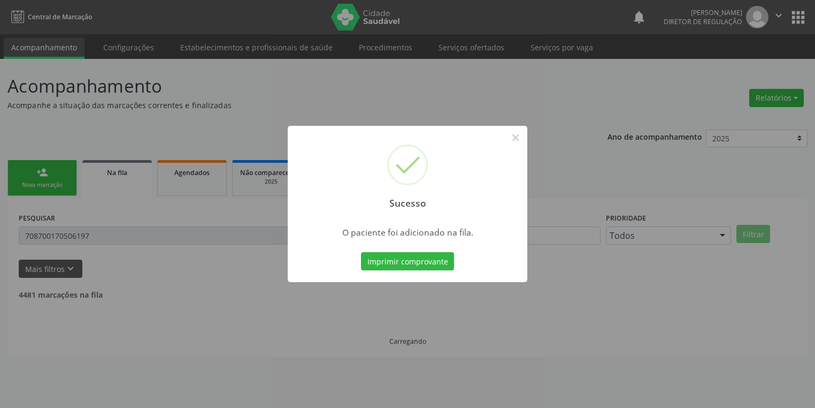
scroll to position [0, 0]
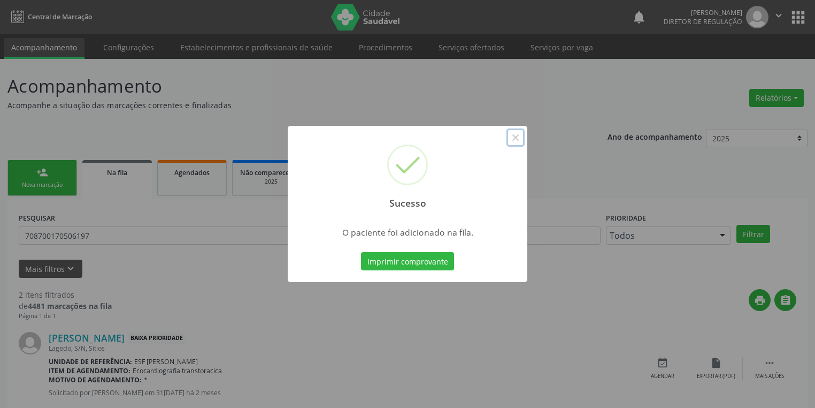
drag, startPoint x: 516, startPoint y: 140, endPoint x: 326, endPoint y: 148, distance: 190.6
click at [514, 139] on button "×" at bounding box center [516, 137] width 18 height 18
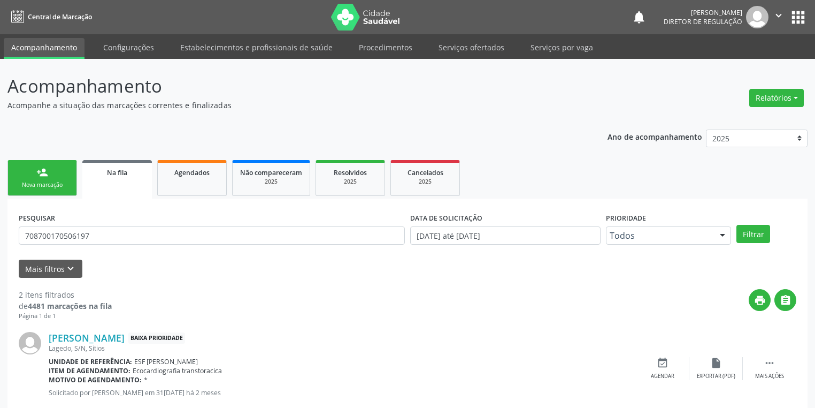
click at [37, 179] on link "person_add Nova marcação" at bounding box center [42, 178] width 70 height 36
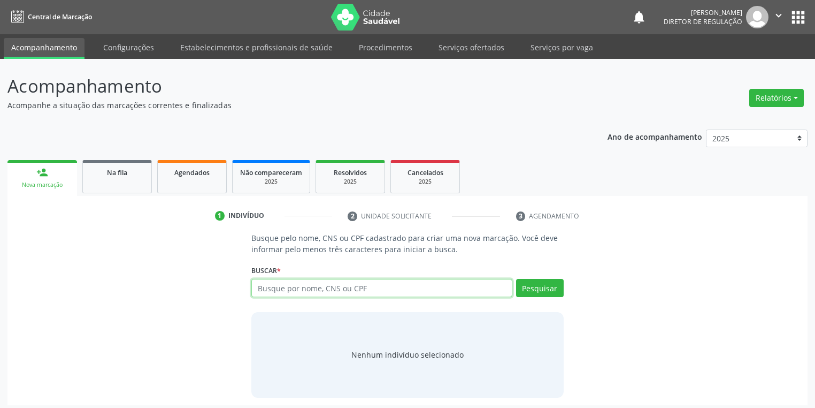
click at [294, 292] on input "text" at bounding box center [381, 288] width 261 height 18
type input "704801539930246"
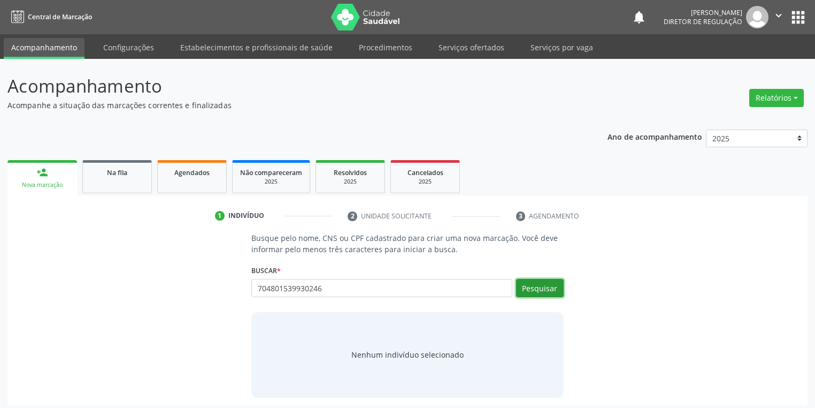
click at [533, 291] on button "Pesquisar" at bounding box center [540, 288] width 48 height 18
type input "704801539930246"
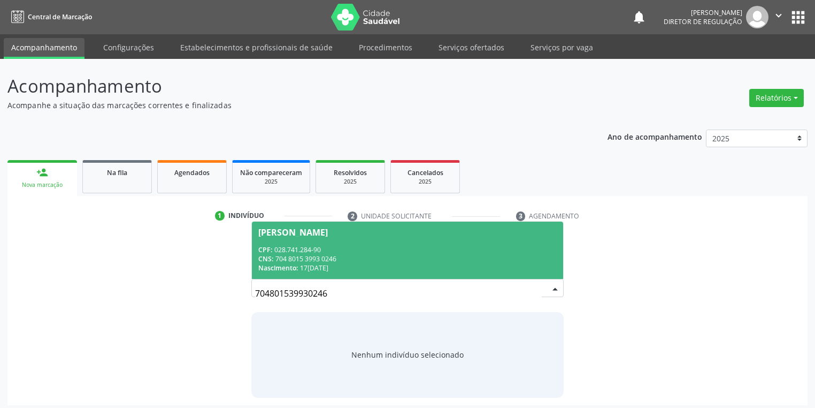
click at [348, 253] on div "CPF: 028.741.284-90" at bounding box center [407, 249] width 299 height 9
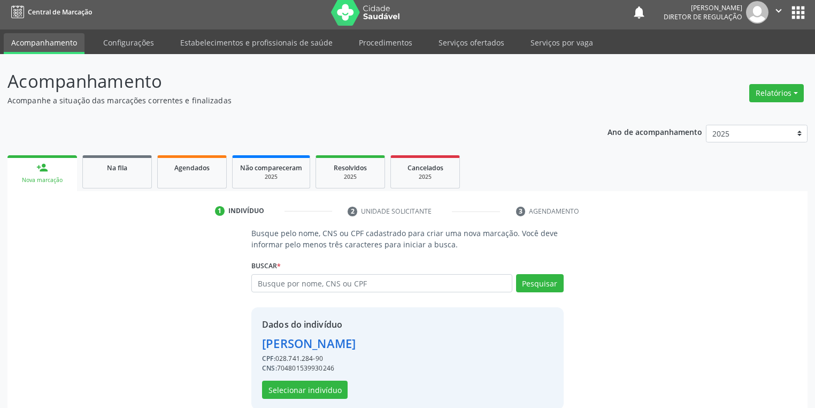
scroll to position [20, 0]
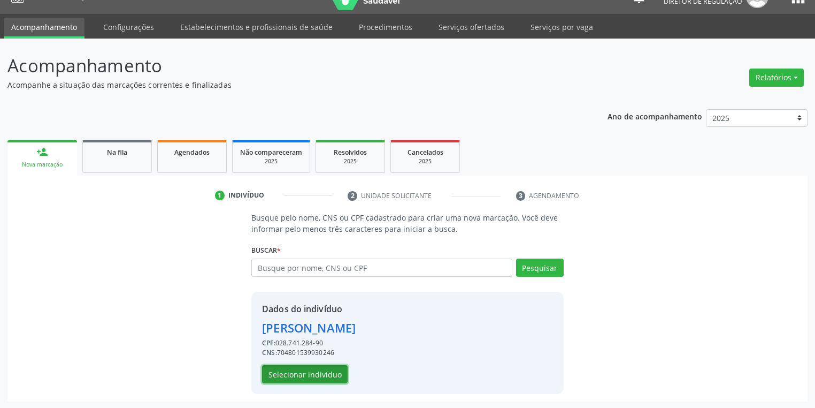
click at [304, 370] on button "Selecionar indivíduo" at bounding box center [305, 374] width 86 height 18
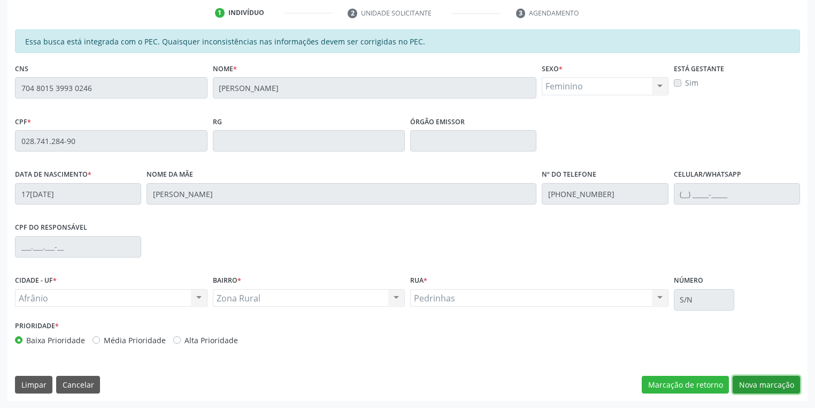
click at [753, 383] on button "Nova marcação" at bounding box center [766, 385] width 67 height 18
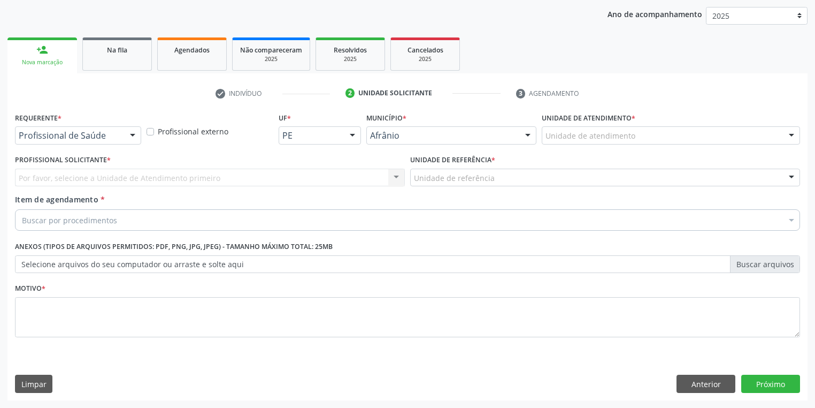
scroll to position [122, 0]
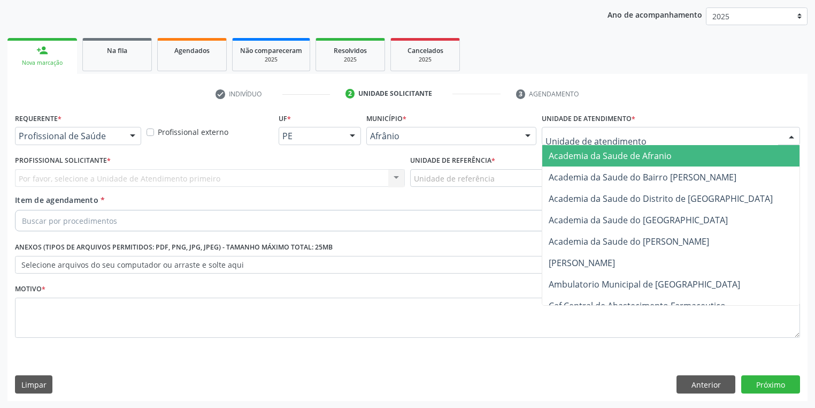
drag, startPoint x: 561, startPoint y: 133, endPoint x: 570, endPoint y: 193, distance: 60.7
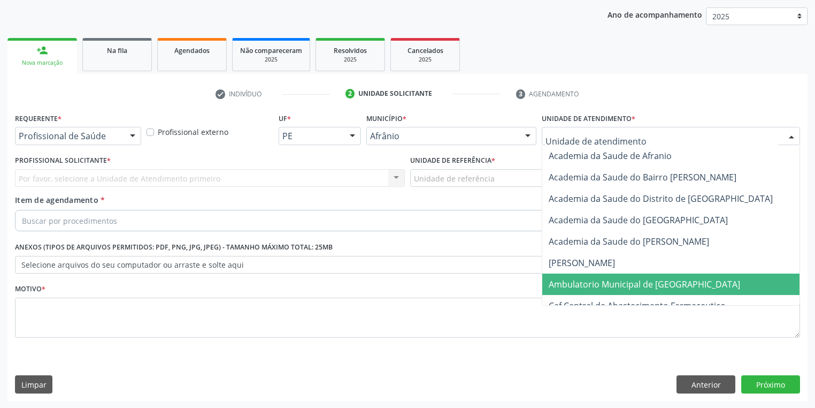
click at [578, 274] on span "Ambulatorio Municipal de [GEOGRAPHIC_DATA]" at bounding box center [673, 283] width 261 height 21
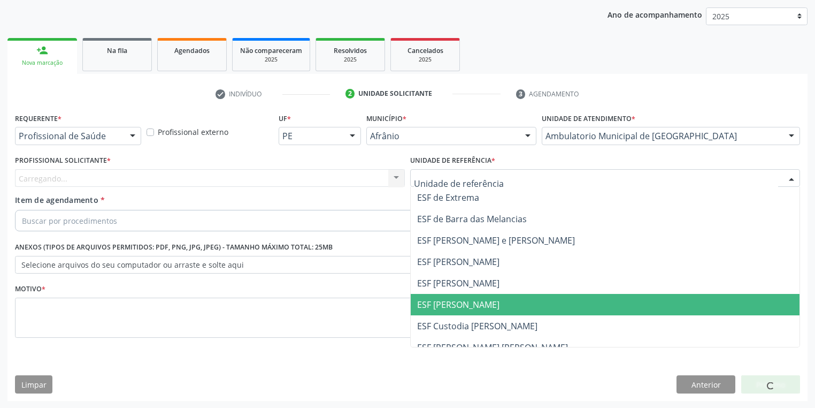
click at [445, 295] on span "ESF [PERSON_NAME]" at bounding box center [605, 304] width 389 height 21
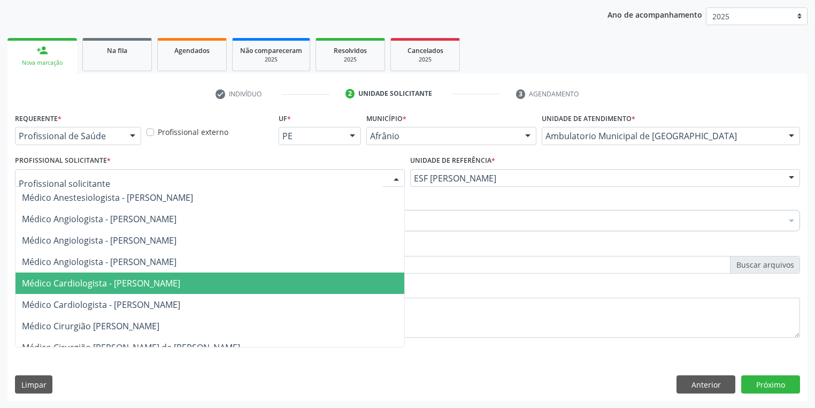
drag, startPoint x: 78, startPoint y: 282, endPoint x: 70, endPoint y: 245, distance: 38.3
click at [78, 281] on span "Médico Cardiologista - [PERSON_NAME]" at bounding box center [101, 283] width 158 height 12
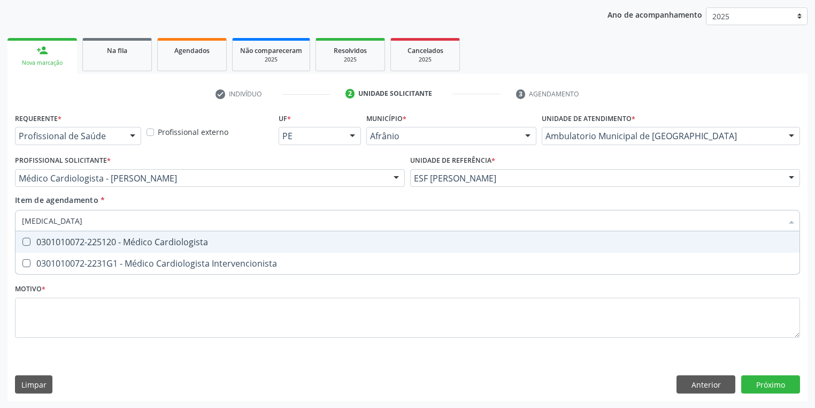
type input "CARDIOLOGISTA"
click at [60, 242] on div "0301010072-225120 - Médico Cardiologista" at bounding box center [408, 242] width 772 height 9
checkbox Cardiologista "true"
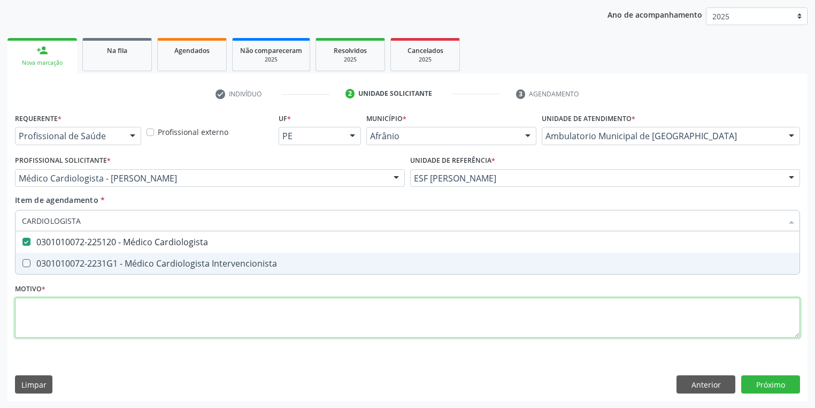
click at [80, 315] on div "Requerente * Profissional de Saúde Profissional de Saúde Paciente Nenhum result…" at bounding box center [407, 231] width 785 height 242
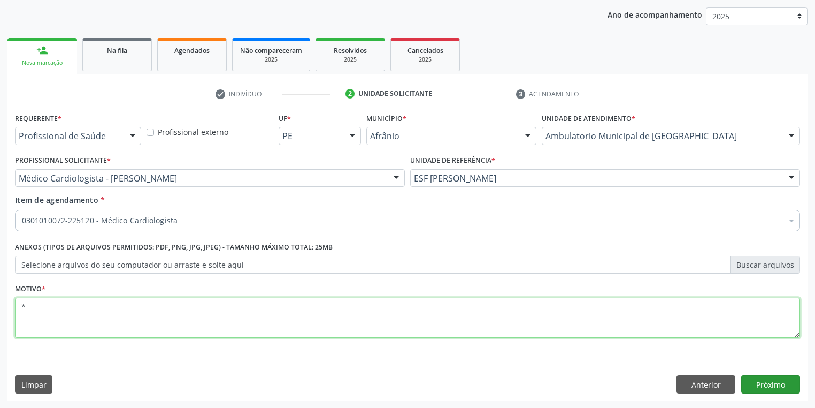
type textarea "*"
click at [759, 381] on button "Próximo" at bounding box center [771, 384] width 59 height 18
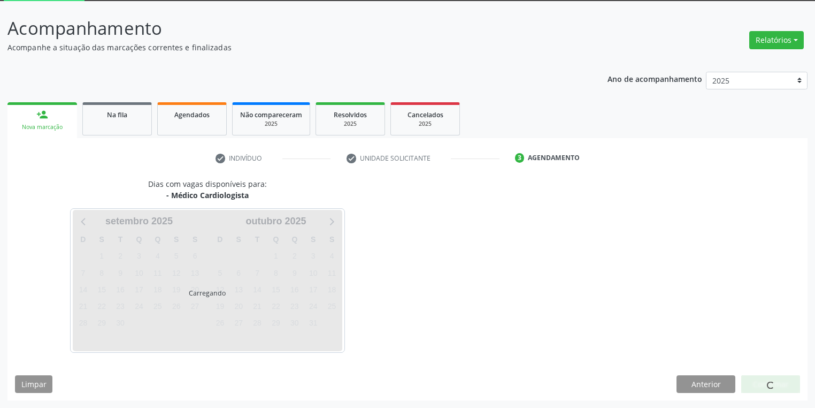
scroll to position [57, 0]
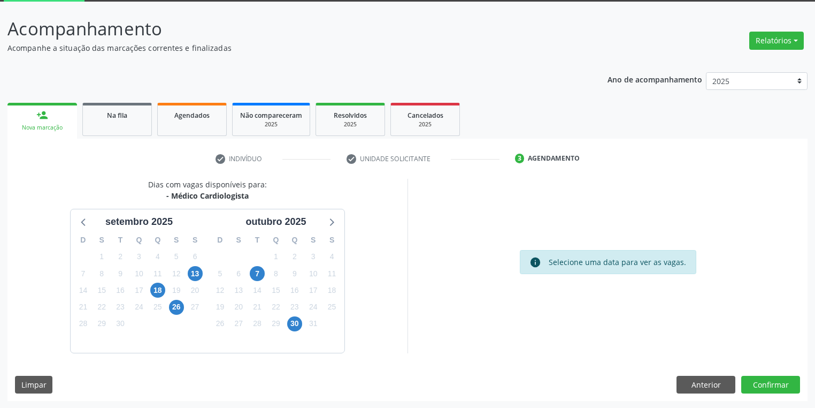
click at [761, 398] on div "Dias com vagas disponíveis para: - Médico Cardiologista setembro 2025 D S T Q Q…" at bounding box center [407, 290] width 800 height 222
click at [762, 385] on button "Confirmar" at bounding box center [771, 385] width 59 height 18
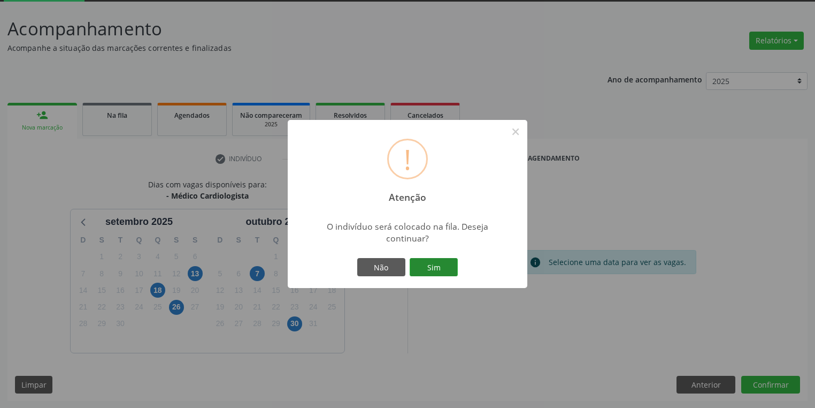
click at [440, 264] on button "Sim" at bounding box center [434, 267] width 48 height 18
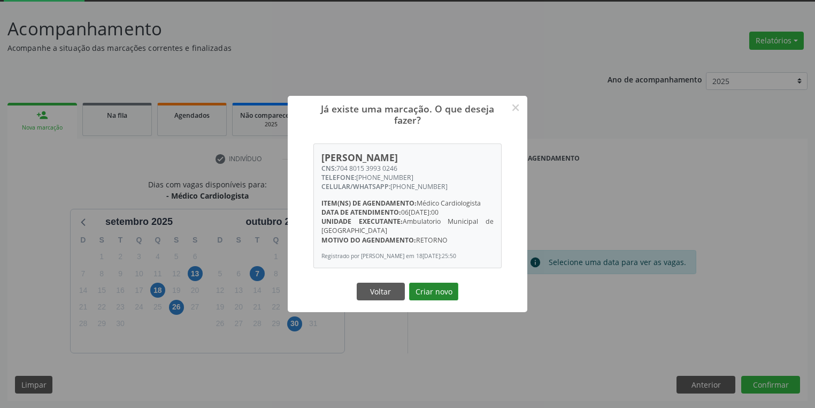
click at [438, 294] on button "Criar novo" at bounding box center [433, 292] width 49 height 18
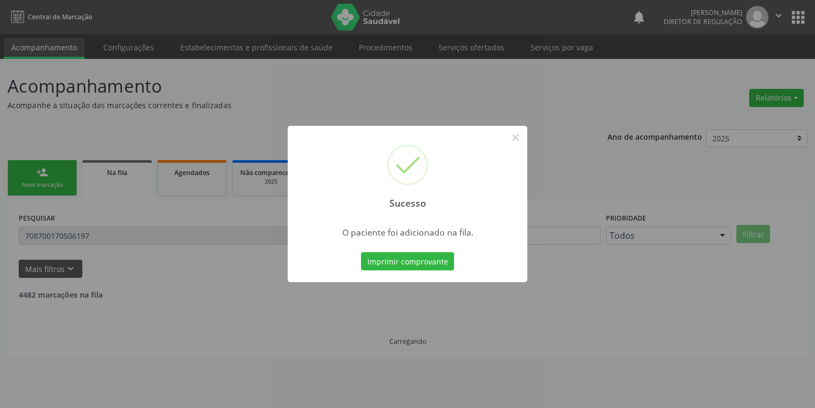
scroll to position [0, 0]
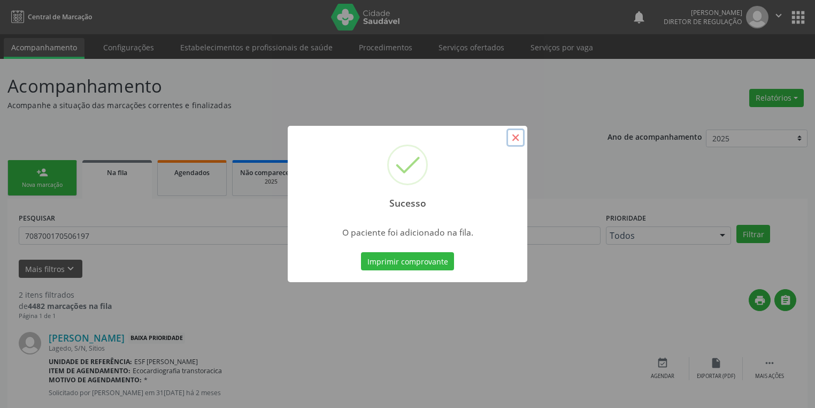
click at [514, 135] on button "×" at bounding box center [516, 137] width 18 height 18
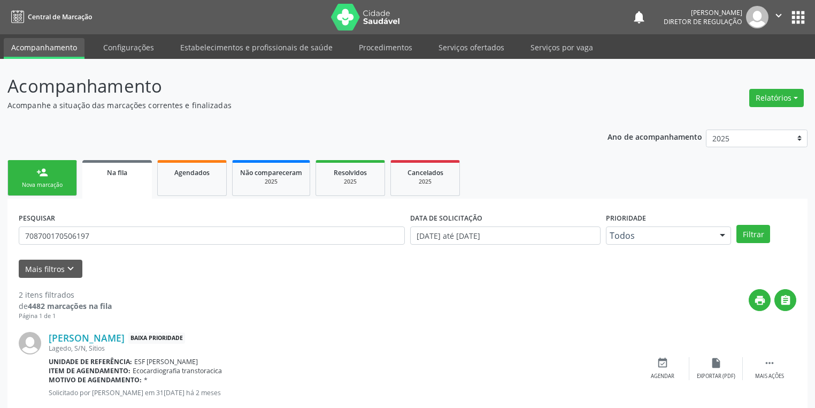
click at [46, 173] on div "person_add" at bounding box center [42, 172] width 12 height 12
drag, startPoint x: 46, startPoint y: 173, endPoint x: 86, endPoint y: 168, distance: 40.5
click at [45, 173] on div "person_add" at bounding box center [42, 172] width 12 height 12
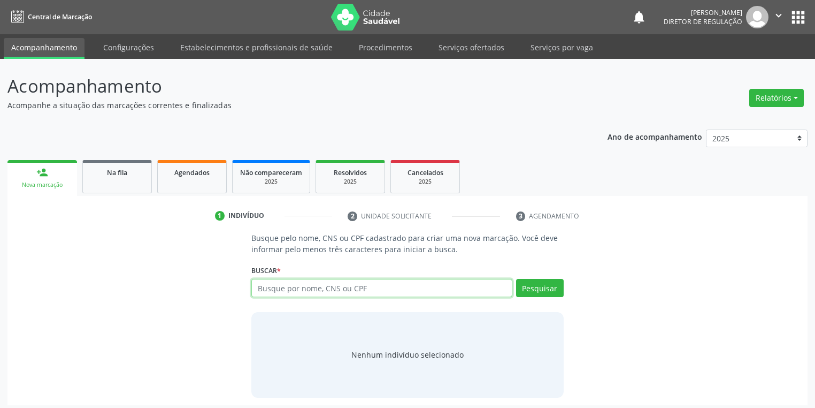
click at [287, 287] on input "text" at bounding box center [381, 288] width 261 height 18
type input "702400524727527"
click at [541, 289] on button "Pesquisar" at bounding box center [540, 288] width 48 height 18
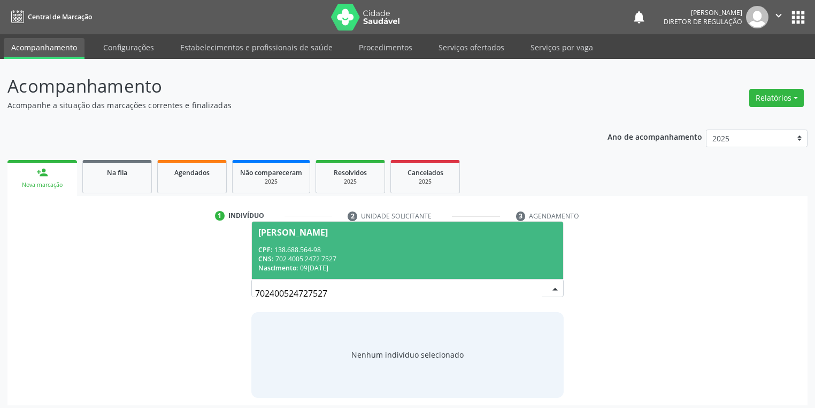
click at [317, 256] on div "CNS: 702 4005 2472 7527" at bounding box center [407, 258] width 299 height 9
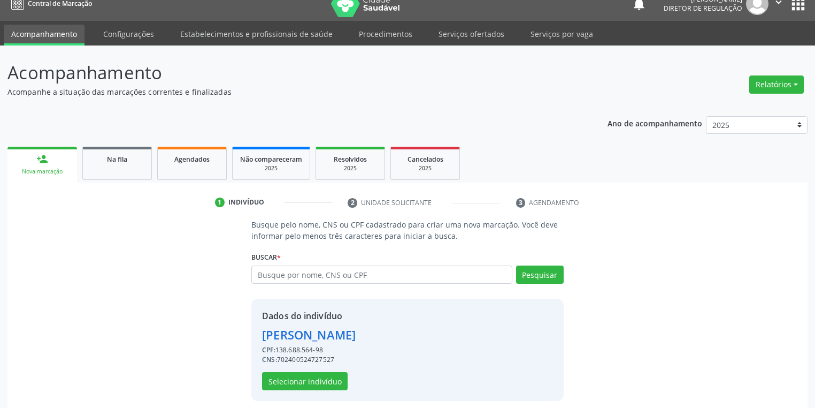
scroll to position [20, 0]
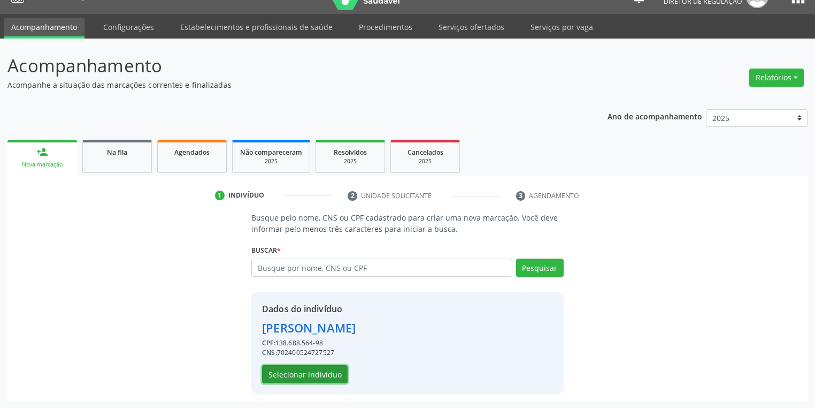
click at [315, 365] on button "Selecionar indivíduo" at bounding box center [305, 374] width 86 height 18
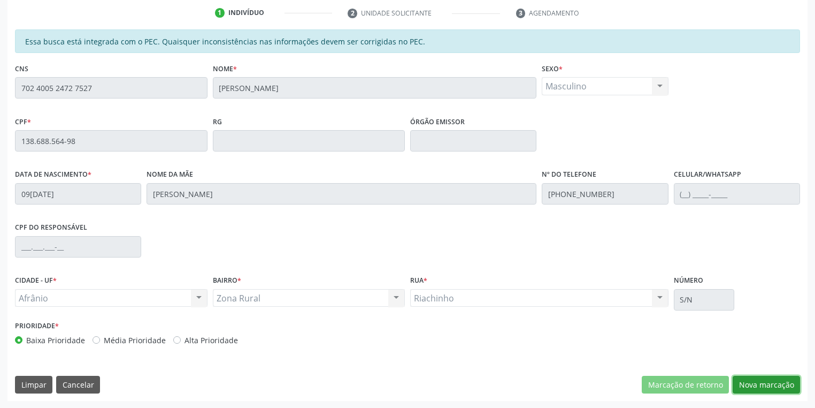
click at [751, 385] on button "Nova marcação" at bounding box center [766, 385] width 67 height 18
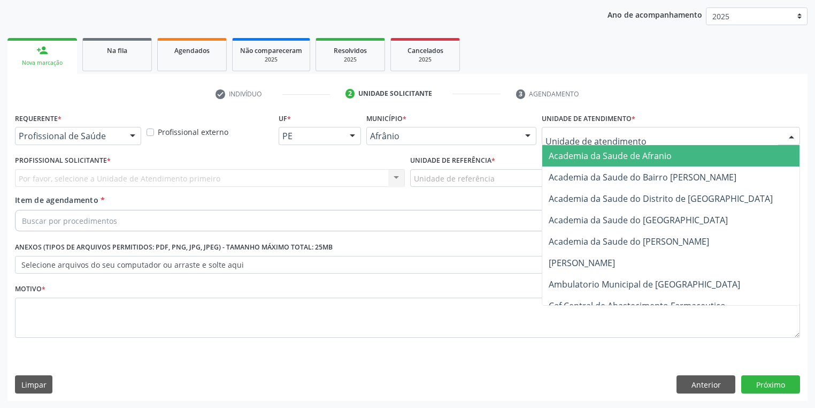
drag, startPoint x: 554, startPoint y: 138, endPoint x: 561, endPoint y: 203, distance: 65.6
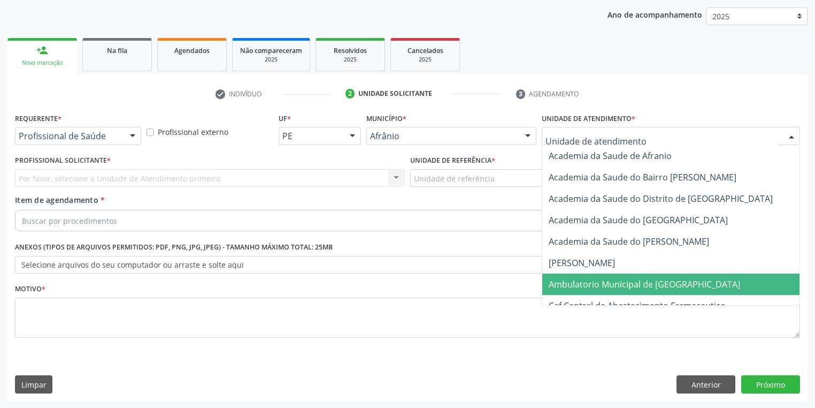
click at [564, 286] on span "Ambulatorio Municipal de [GEOGRAPHIC_DATA]" at bounding box center [645, 284] width 192 height 12
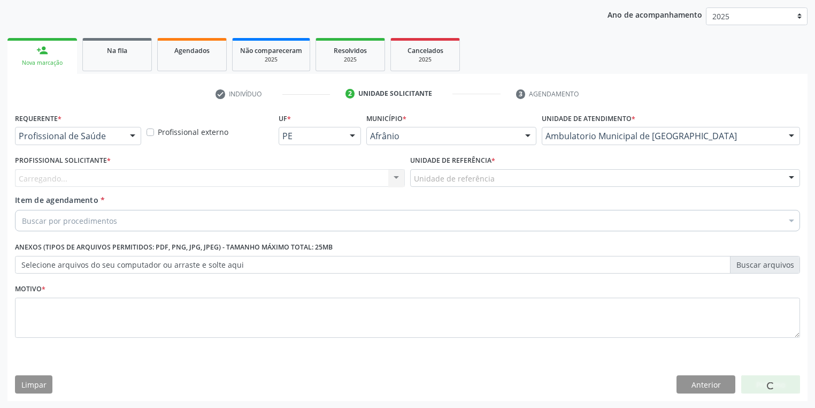
drag, startPoint x: 425, startPoint y: 173, endPoint x: 426, endPoint y: 199, distance: 25.7
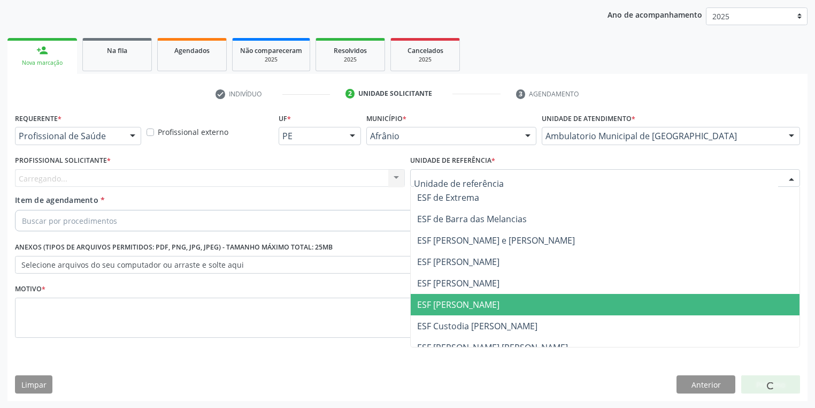
click at [440, 310] on span "ESF [PERSON_NAME]" at bounding box center [605, 304] width 389 height 21
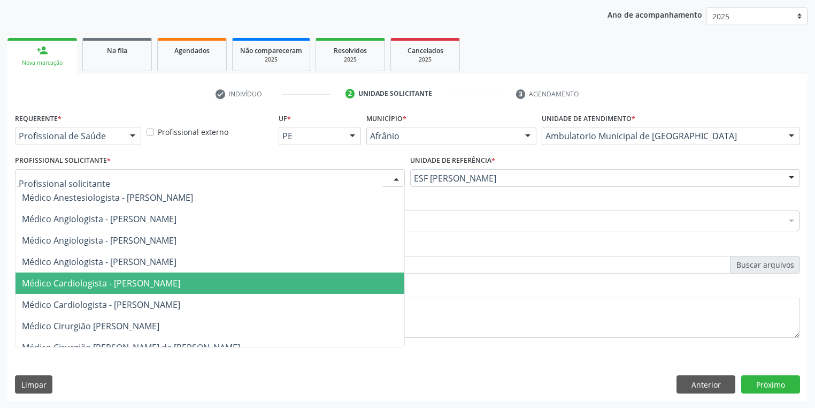
click at [92, 288] on span "Médico Cardiologista - [PERSON_NAME]" at bounding box center [101, 283] width 158 height 12
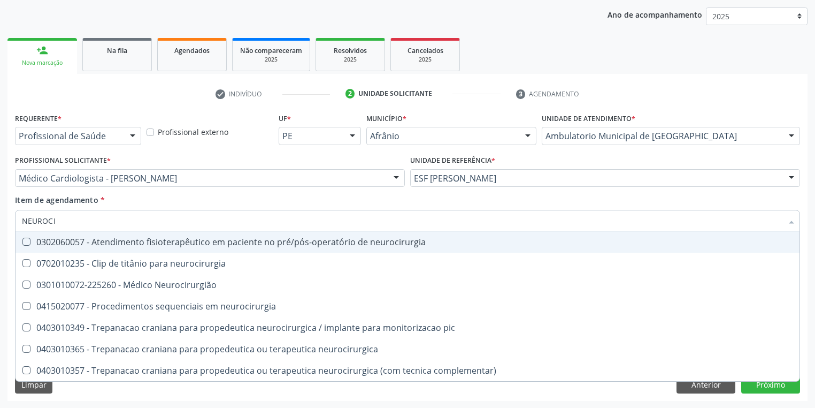
type input "NEUROCIR"
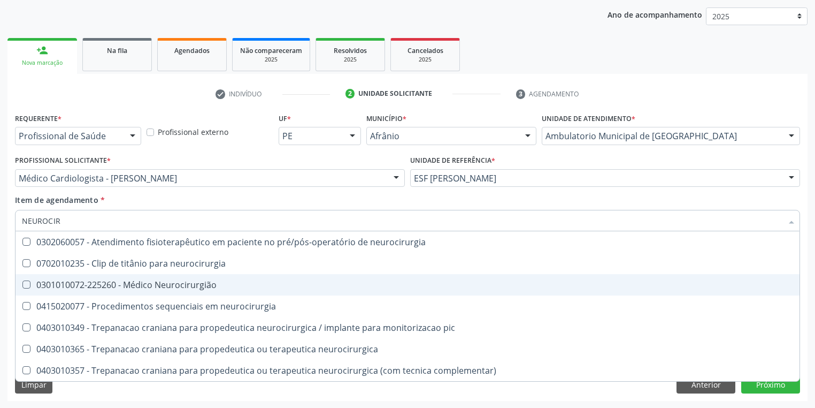
drag, startPoint x: 78, startPoint y: 282, endPoint x: 111, endPoint y: 297, distance: 36.4
click at [78, 281] on div "0301010072-225260 - Médico Neurocirurgião" at bounding box center [408, 284] width 772 height 9
checkbox Neurocirurgião "true"
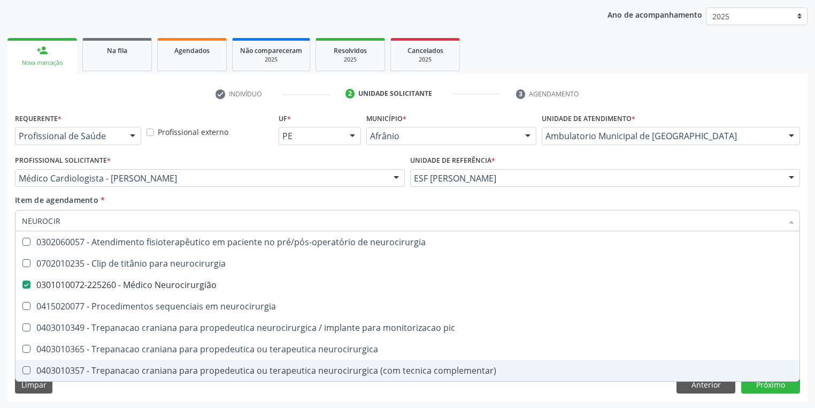
click at [83, 396] on div "Requerente * Profissional de Saúde Profissional de Saúde Paciente Nenhum result…" at bounding box center [407, 255] width 800 height 291
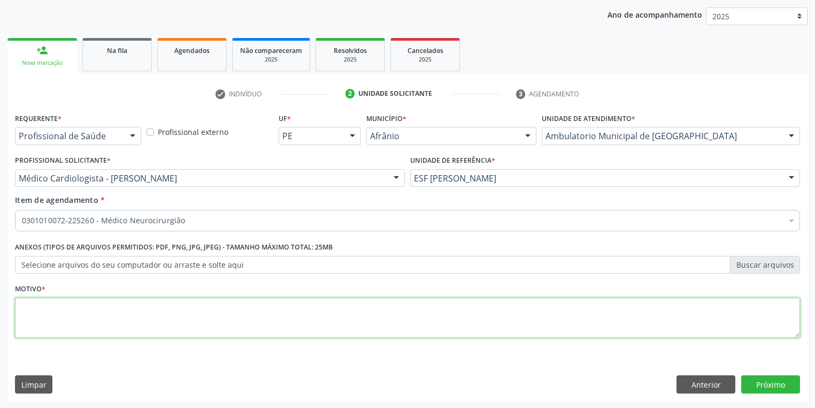
drag, startPoint x: 49, startPoint y: 317, endPoint x: 44, endPoint y: 314, distance: 5.5
click at [44, 314] on textarea at bounding box center [407, 317] width 785 height 41
type textarea "*"
click at [780, 379] on button "Próximo" at bounding box center [771, 384] width 59 height 18
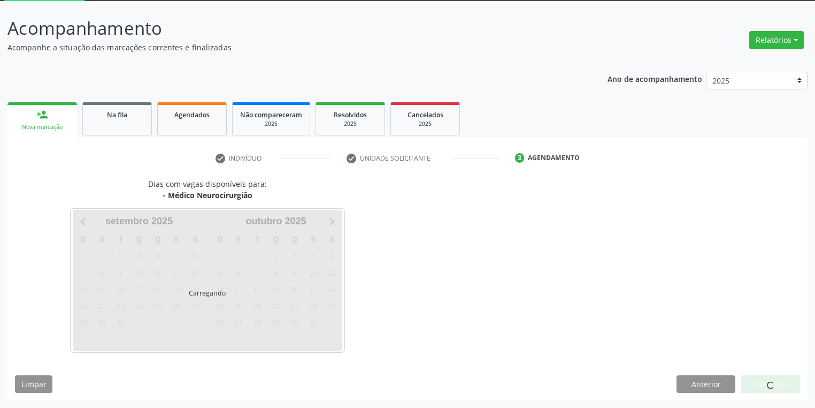
scroll to position [57, 0]
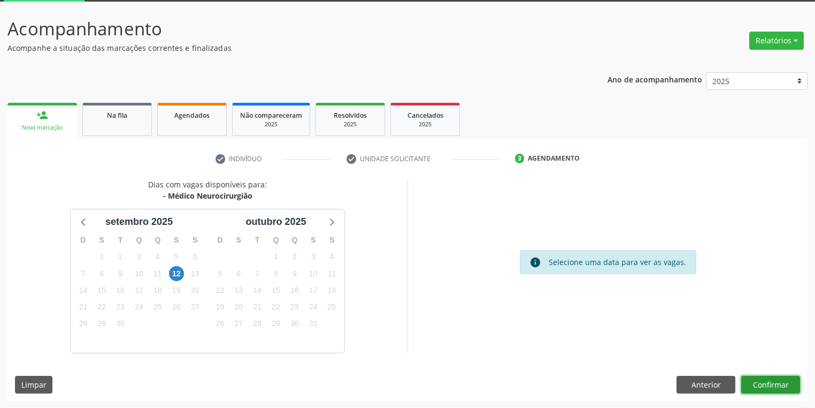
click at [759, 381] on button "Confirmar" at bounding box center [771, 385] width 59 height 18
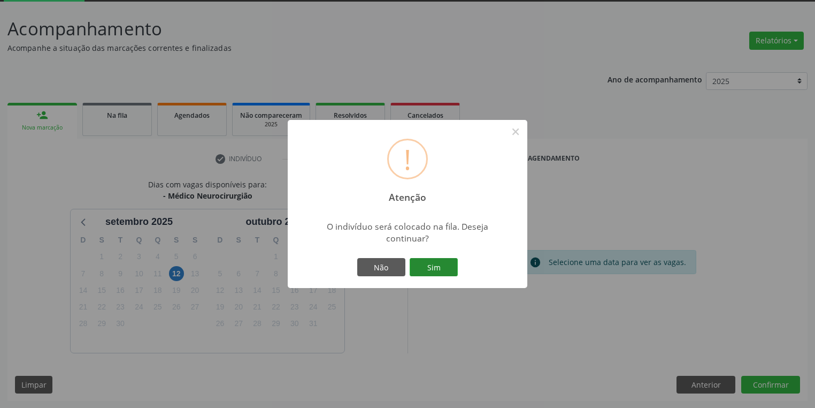
click at [416, 265] on button "Sim" at bounding box center [434, 267] width 48 height 18
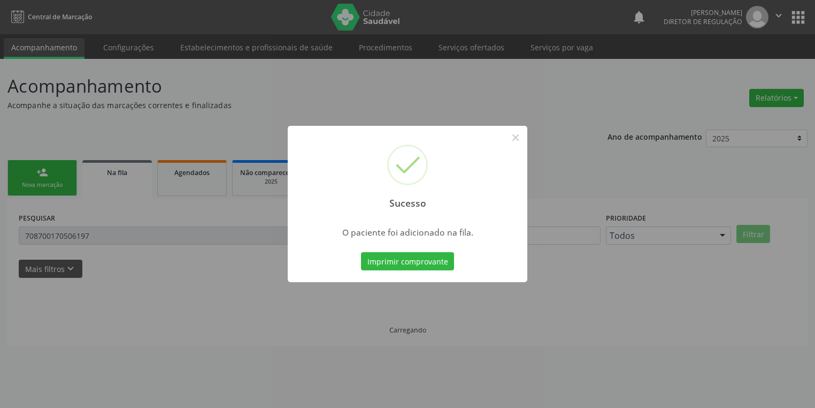
scroll to position [0, 0]
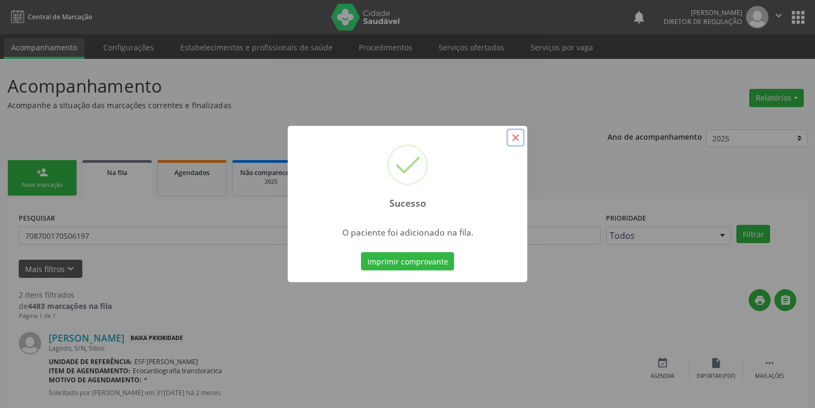
click at [515, 138] on button "×" at bounding box center [516, 137] width 18 height 18
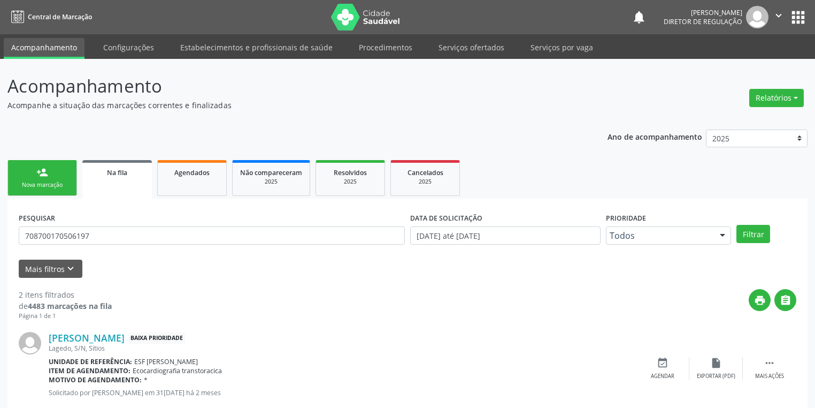
click at [59, 177] on link "person_add Nova marcação" at bounding box center [42, 178] width 70 height 36
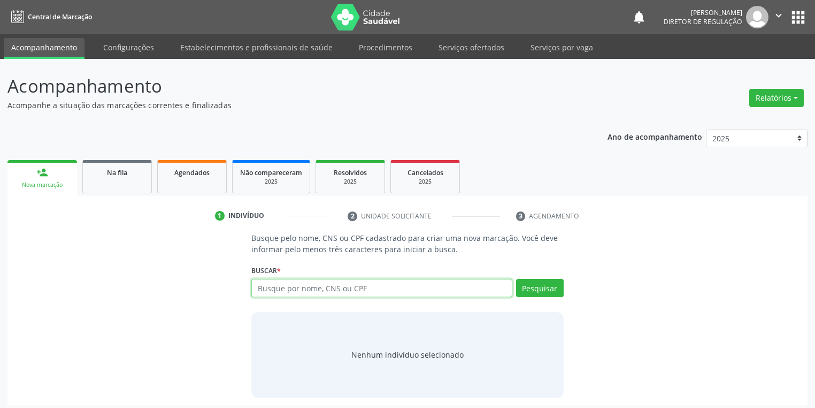
click at [281, 289] on input "text" at bounding box center [381, 288] width 261 height 18
type input "703209692424194"
click at [533, 291] on button "Pesquisar" at bounding box center [540, 288] width 48 height 18
type input "7"
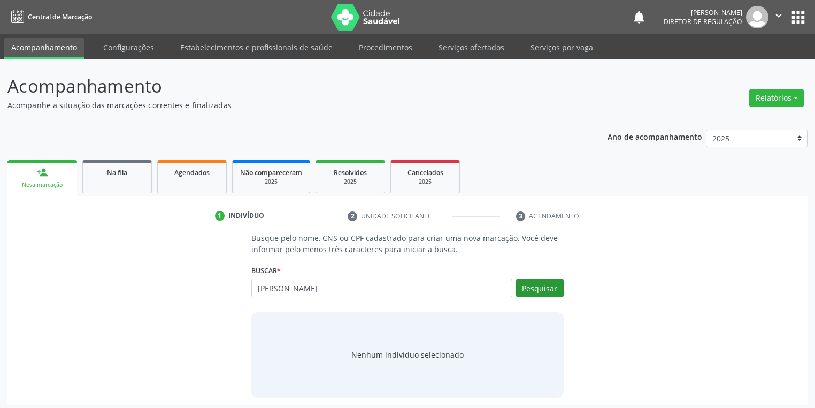
type input "ANA SANDRA"
click at [540, 283] on button "Pesquisar" at bounding box center [540, 288] width 48 height 18
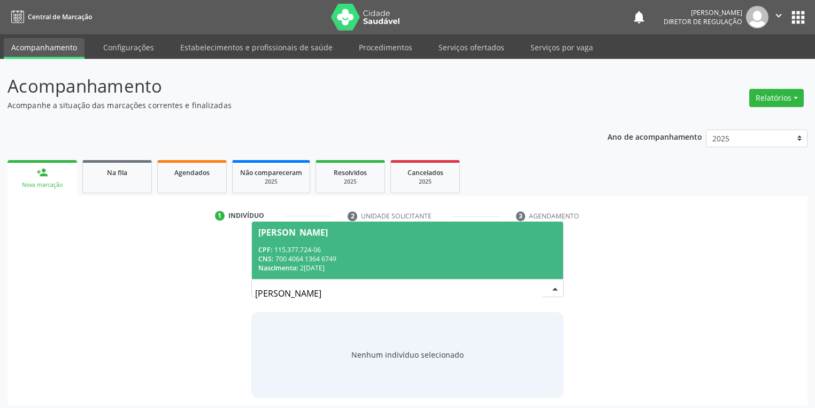
click at [311, 248] on div "CPF: 115.377.724-06" at bounding box center [407, 249] width 299 height 9
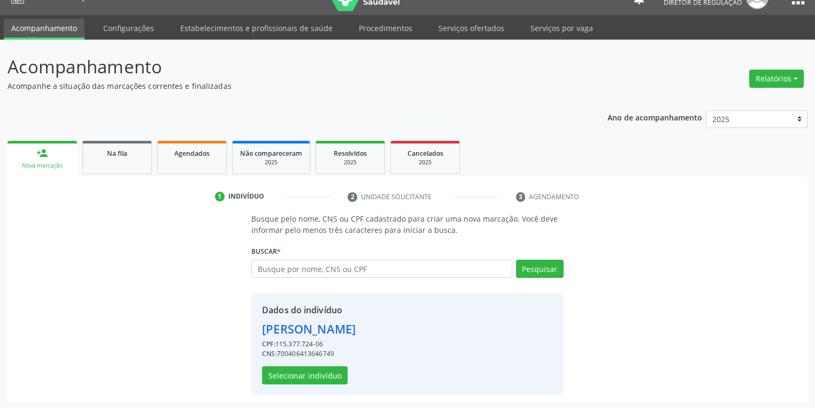
scroll to position [20, 0]
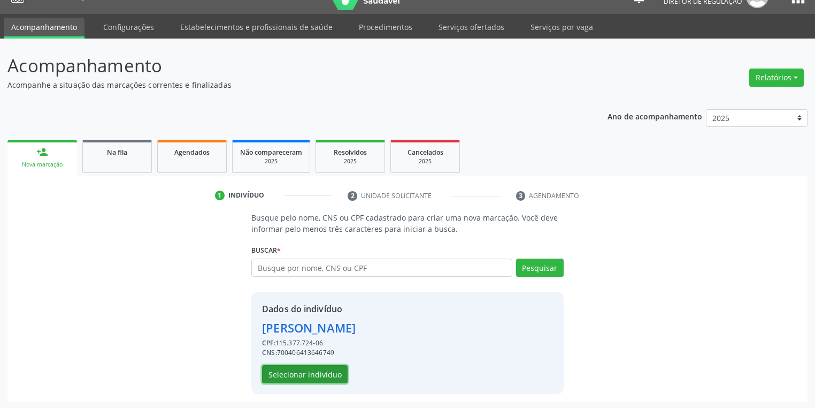
click at [319, 370] on button "Selecionar indivíduo" at bounding box center [305, 374] width 86 height 18
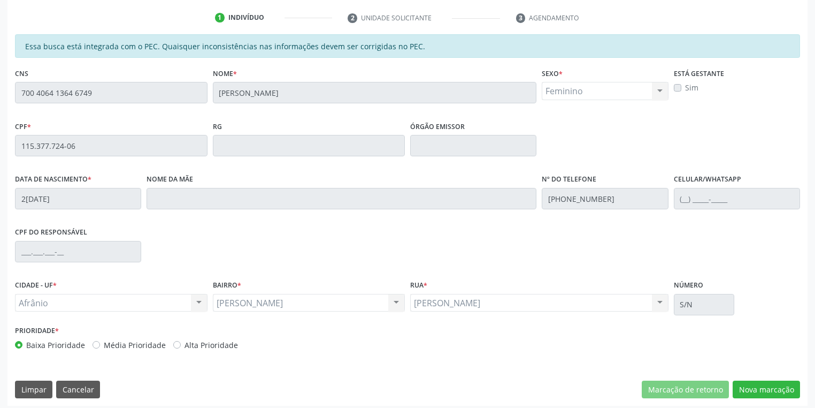
scroll to position [203, 0]
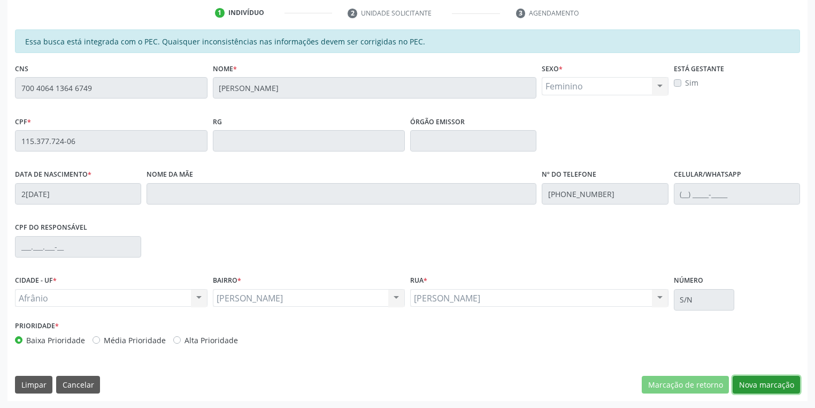
click at [758, 383] on button "Nova marcação" at bounding box center [766, 385] width 67 height 18
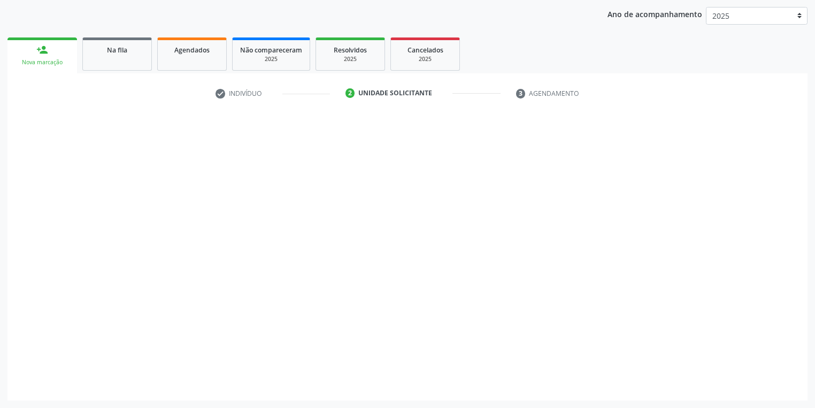
scroll to position [122, 0]
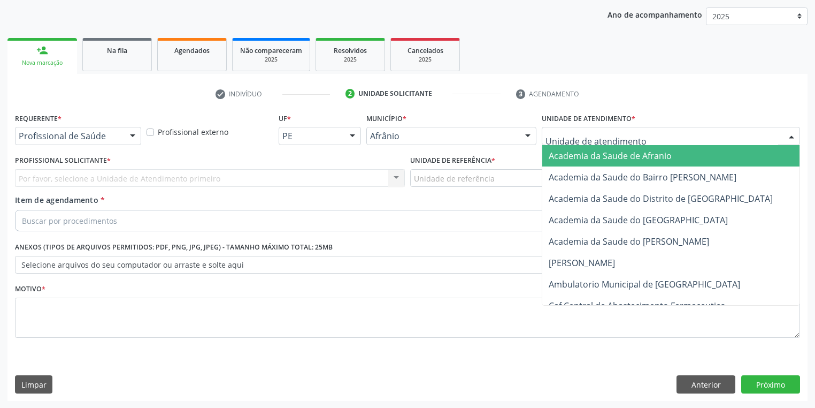
drag, startPoint x: 560, startPoint y: 136, endPoint x: 569, endPoint y: 197, distance: 61.6
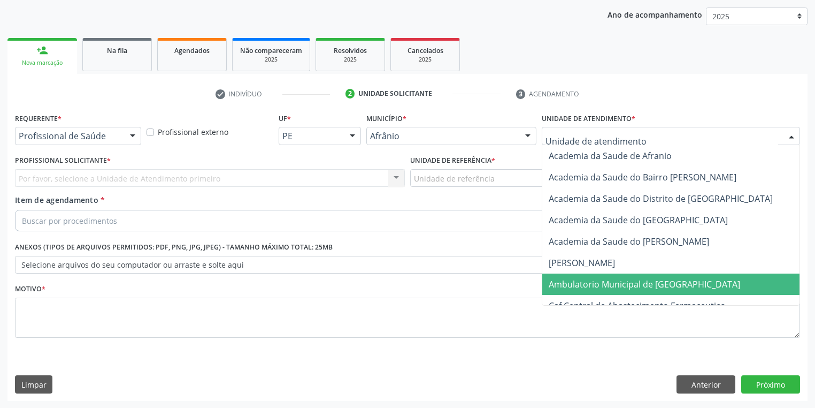
drag, startPoint x: 576, startPoint y: 281, endPoint x: 465, endPoint y: 218, distance: 126.8
click at [571, 279] on span "Ambulatorio Municipal de [GEOGRAPHIC_DATA]" at bounding box center [645, 284] width 192 height 12
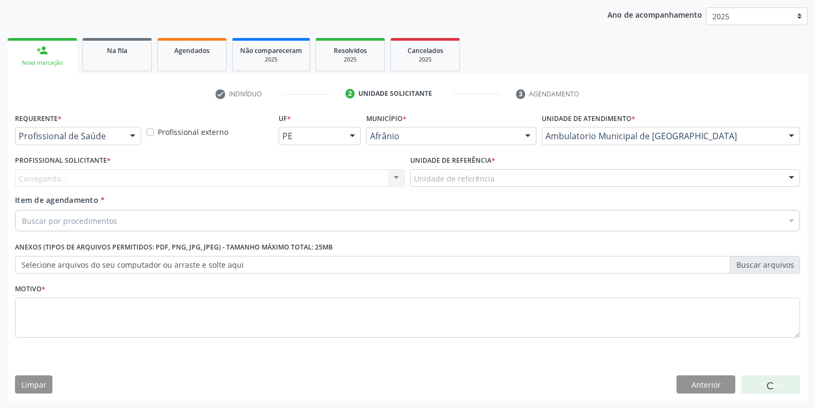
drag, startPoint x: 426, startPoint y: 178, endPoint x: 430, endPoint y: 199, distance: 21.2
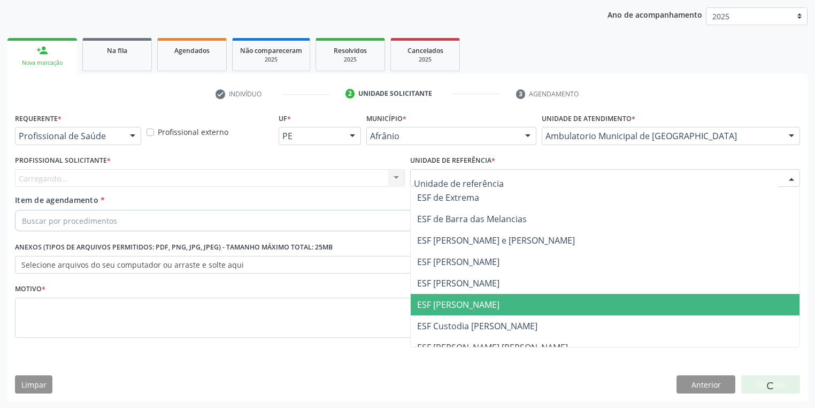
click at [440, 302] on span "ESF [PERSON_NAME]" at bounding box center [458, 305] width 82 height 12
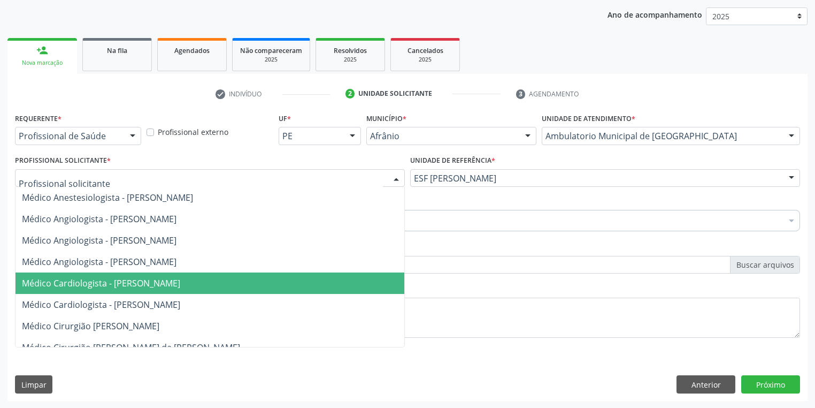
click at [124, 287] on span "Médico Cardiologista - [PERSON_NAME]" at bounding box center [101, 283] width 158 height 12
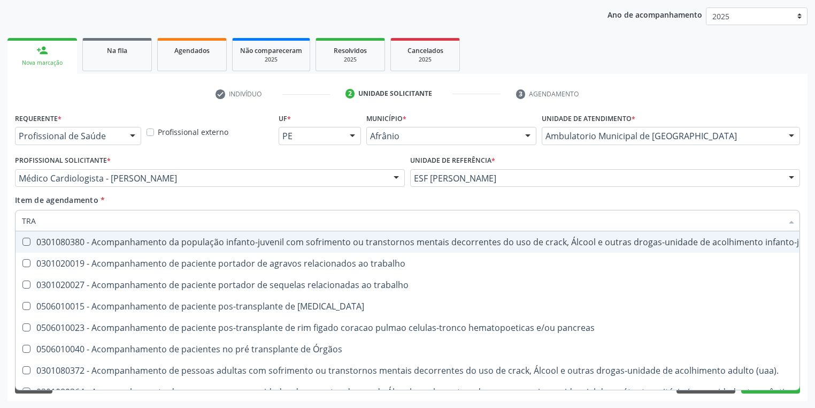
type input "TRAN"
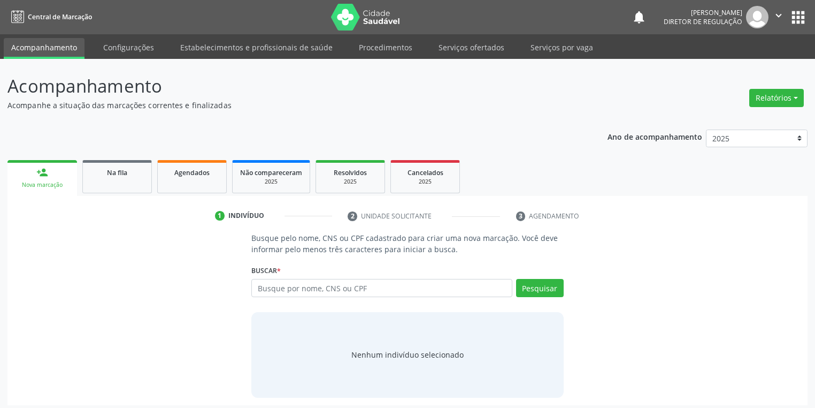
click at [288, 292] on input "text" at bounding box center [381, 288] width 261 height 18
type input "706807282023324"
click at [540, 285] on button "Pesquisar" at bounding box center [540, 288] width 48 height 18
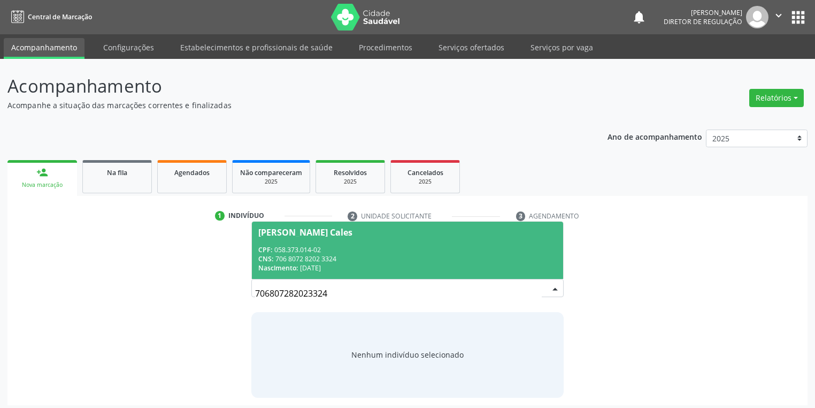
click at [292, 240] on span "[PERSON_NAME] Cales CPF: 058.373.014-02 CNS: 706 8072 8202 3324 Nascimento: 15[…" at bounding box center [407, 250] width 311 height 57
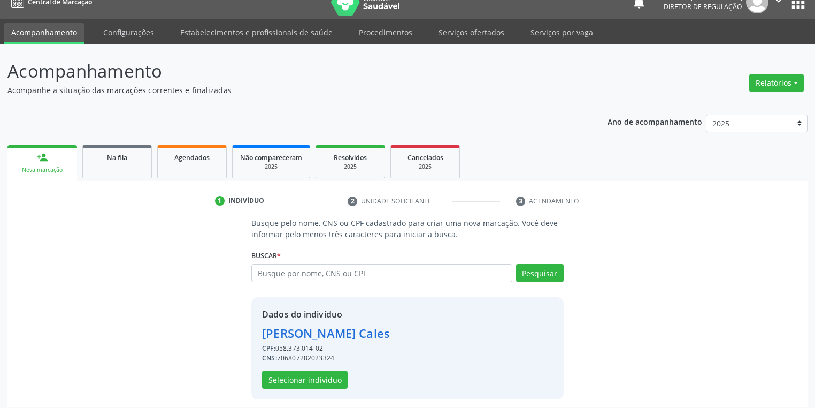
scroll to position [20, 0]
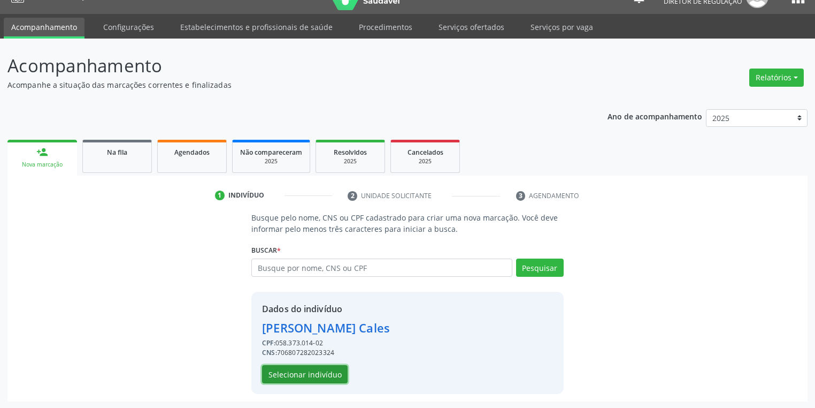
click at [296, 375] on button "Selecionar indivíduo" at bounding box center [305, 374] width 86 height 18
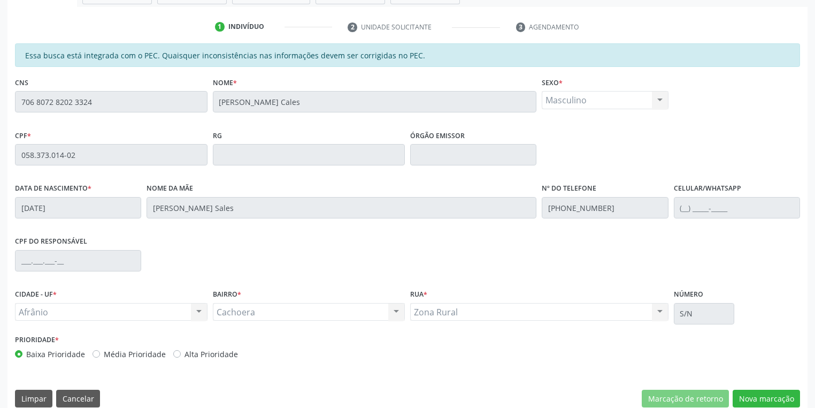
scroll to position [203, 0]
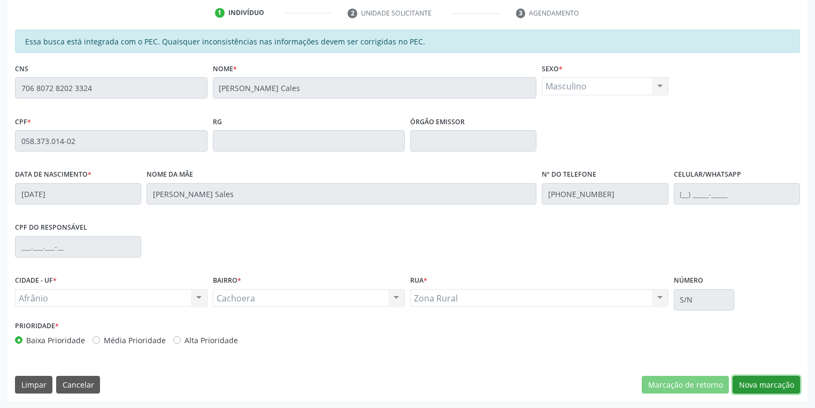
drag, startPoint x: 742, startPoint y: 383, endPoint x: 725, endPoint y: 341, distance: 45.6
click at [742, 383] on button "Nova marcação" at bounding box center [766, 385] width 67 height 18
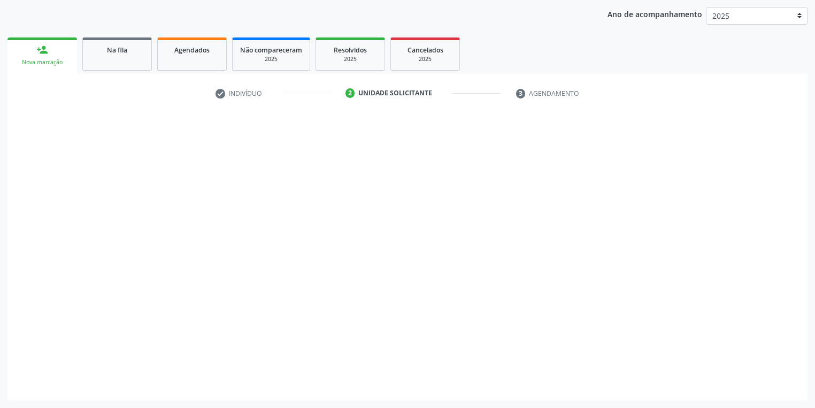
scroll to position [122, 0]
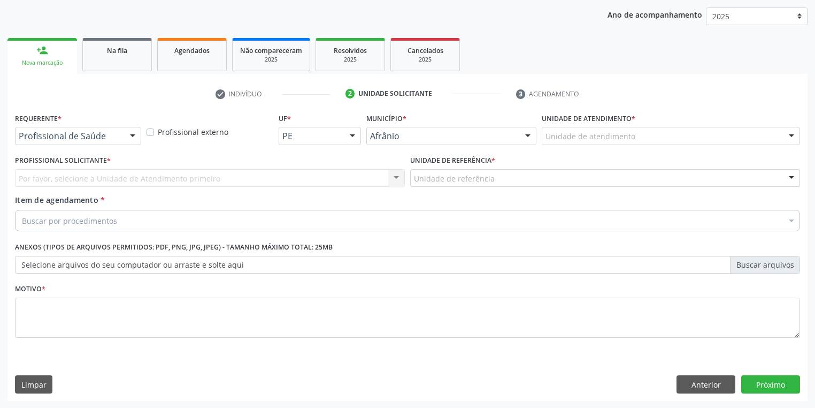
click at [573, 129] on div "Unidade de atendimento" at bounding box center [671, 136] width 258 height 18
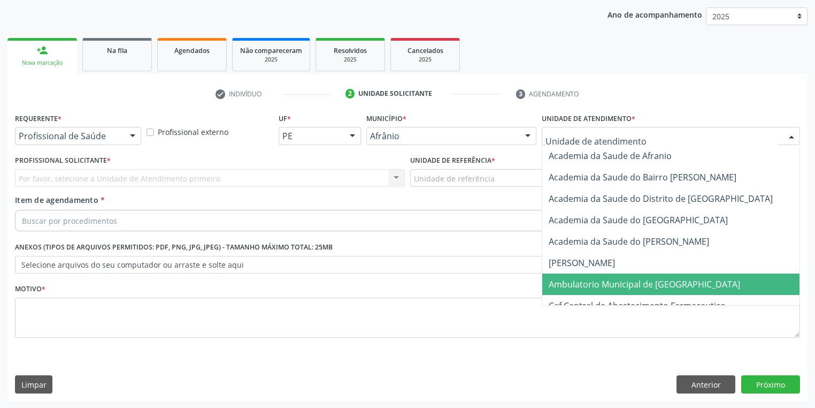
click at [586, 286] on span "Ambulatorio Municipal de [GEOGRAPHIC_DATA]" at bounding box center [645, 284] width 192 height 12
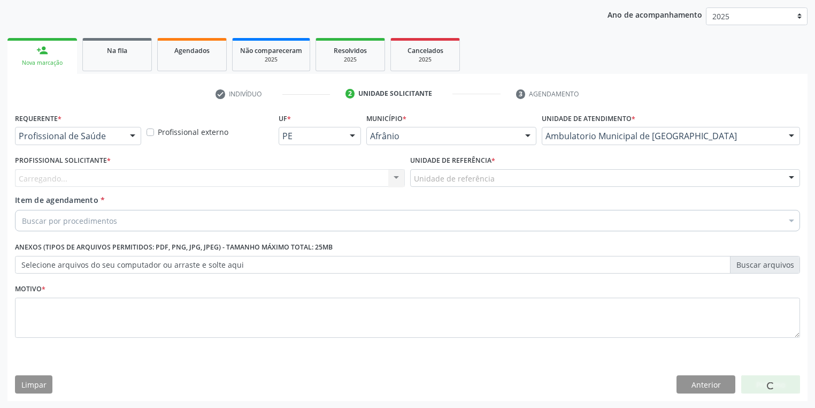
drag, startPoint x: 449, startPoint y: 179, endPoint x: 448, endPoint y: 193, distance: 14.0
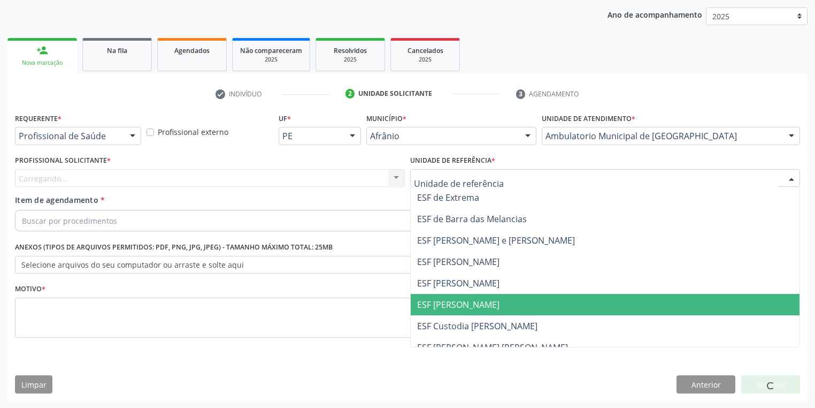
click at [456, 306] on span "ESF [PERSON_NAME]" at bounding box center [458, 305] width 82 height 12
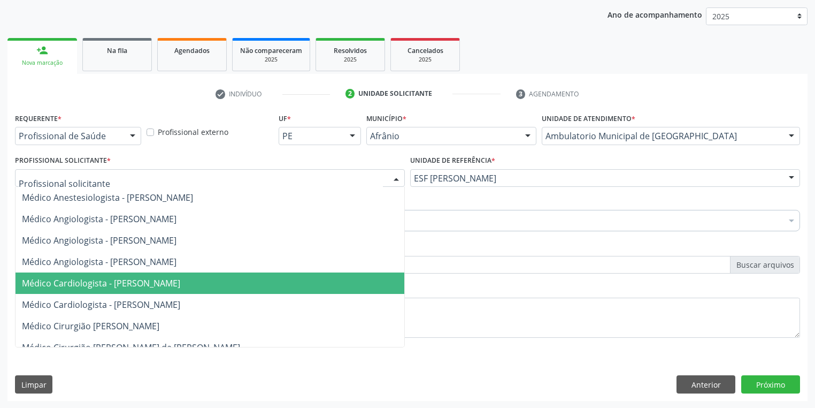
click at [141, 287] on span "Médico Cardiologista - [PERSON_NAME]" at bounding box center [101, 283] width 158 height 12
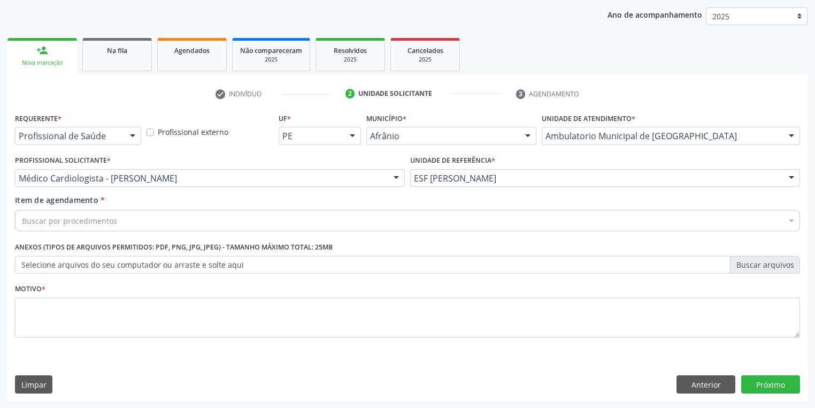
click at [110, 226] on div "Buscar por procedimentos" at bounding box center [407, 220] width 785 height 21
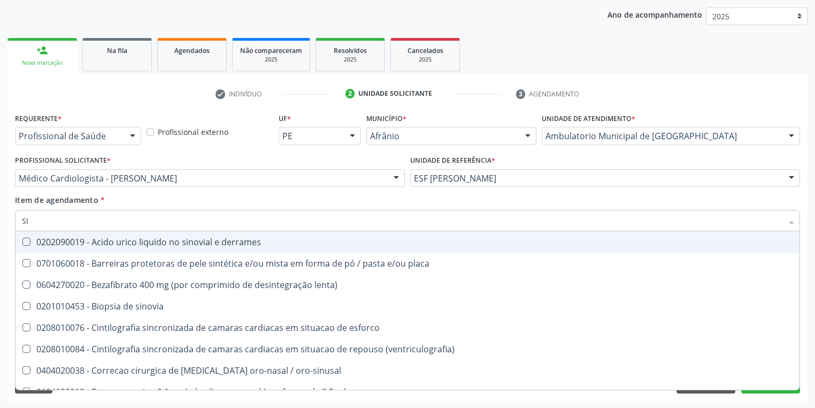
type input "S"
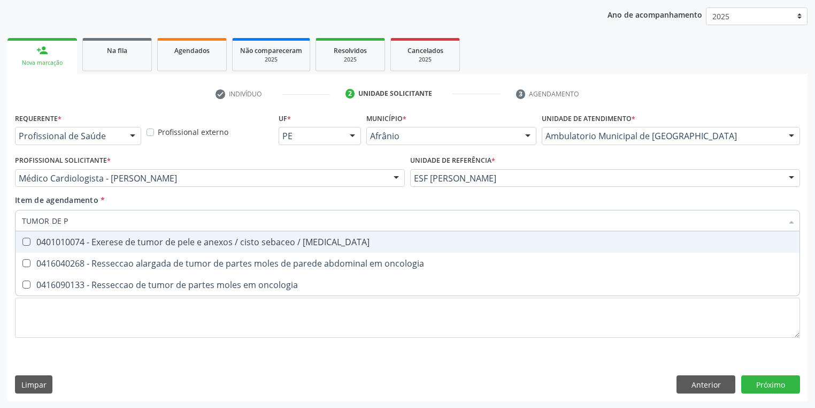
type input "TUMOR DE PE"
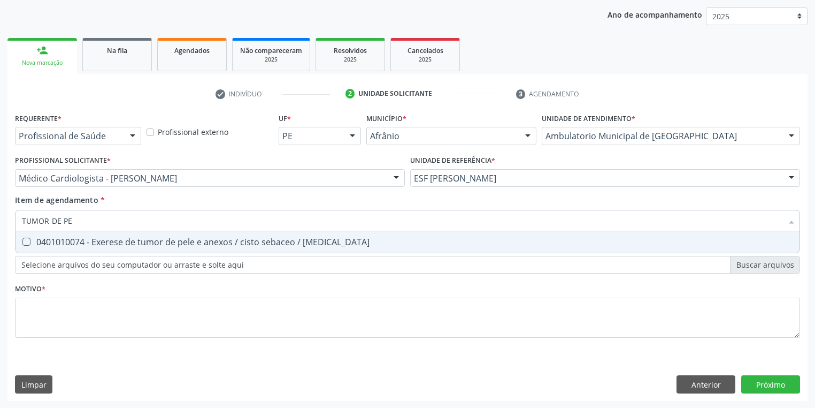
click at [116, 240] on div "0401010074 - Exerese de tumor de pele e anexos / cisto sebaceo / [MEDICAL_DATA]" at bounding box center [408, 242] width 772 height 9
checkbox lipoma "true"
click at [77, 312] on div "Requerente * Profissional de Saúde Profissional de Saúde Paciente Nenhum result…" at bounding box center [407, 231] width 785 height 242
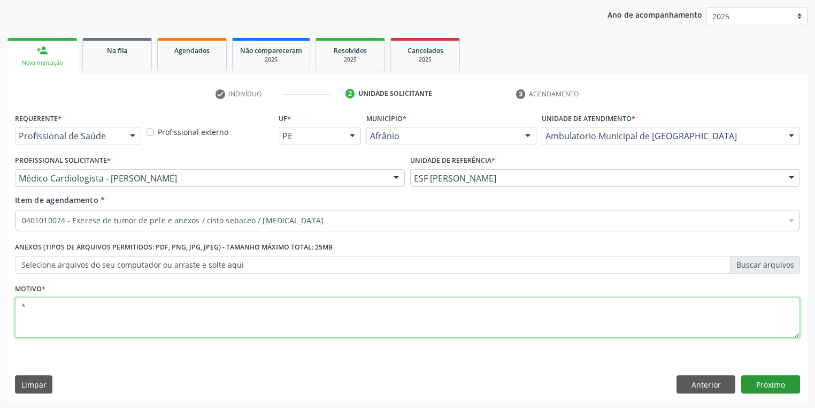
type textarea "*"
click at [761, 383] on button "Próximo" at bounding box center [771, 384] width 59 height 18
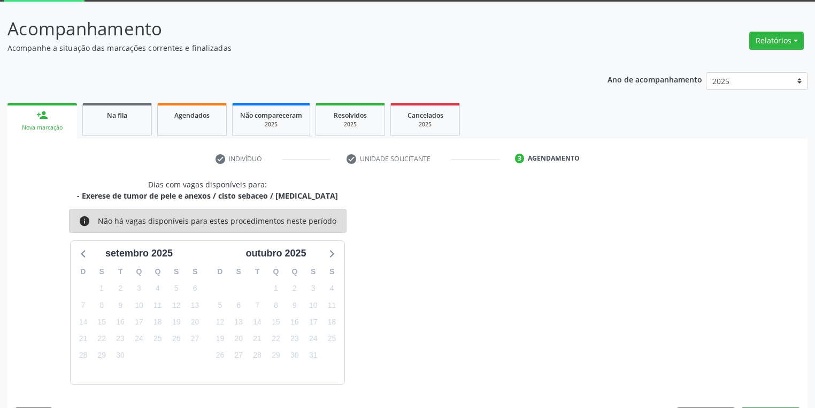
scroll to position [88, 0]
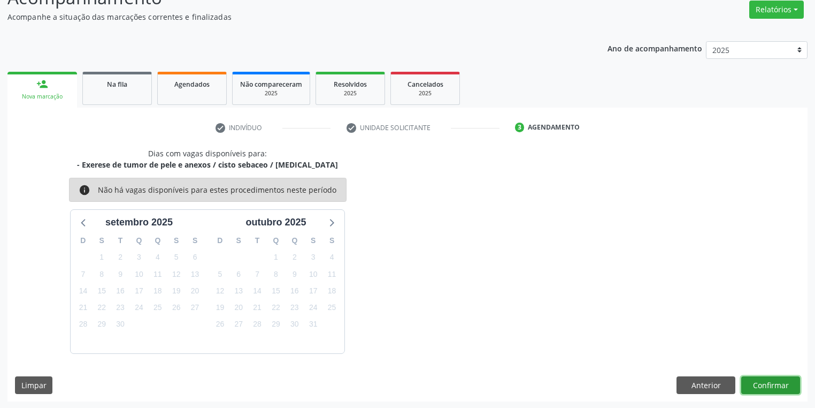
click at [769, 383] on button "Confirmar" at bounding box center [771, 385] width 59 height 18
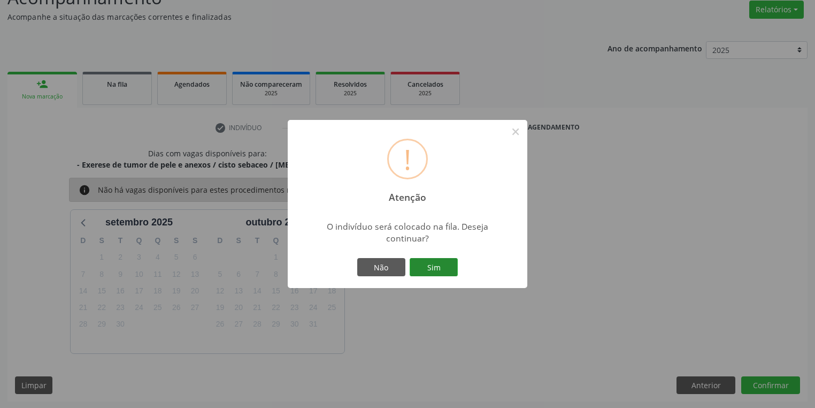
click at [431, 265] on button "Sim" at bounding box center [434, 267] width 48 height 18
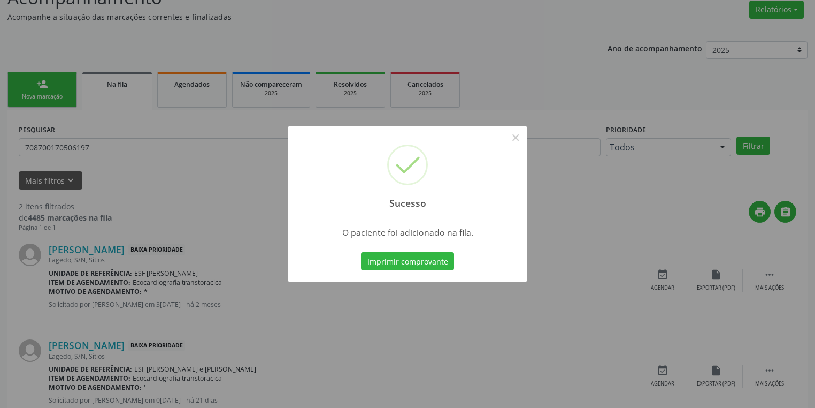
scroll to position [0, 0]
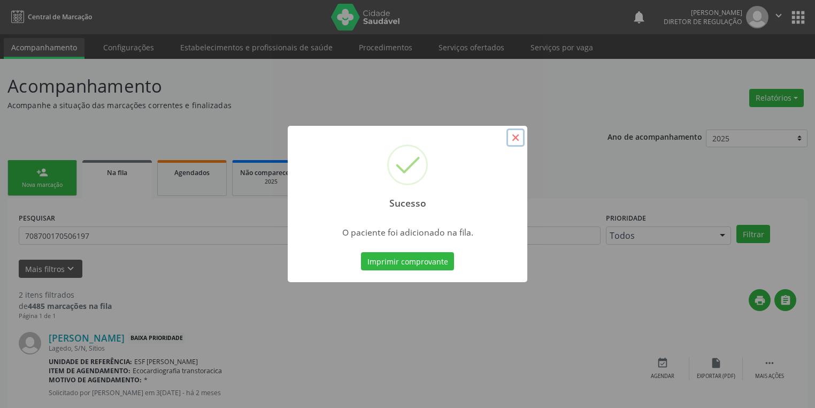
click at [516, 137] on button "×" at bounding box center [516, 137] width 18 height 18
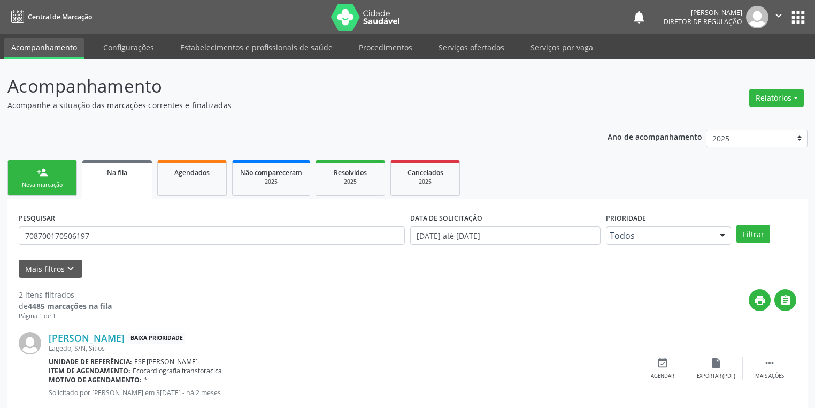
click at [43, 181] on div "Nova marcação" at bounding box center [43, 185] width 54 height 8
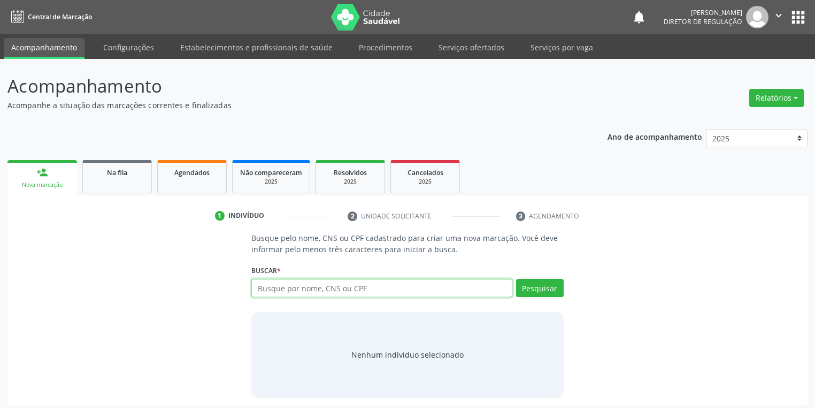
click at [284, 295] on input "text" at bounding box center [381, 288] width 261 height 18
type input "705606419641012"
click at [535, 293] on button "Pesquisar" at bounding box center [540, 288] width 48 height 18
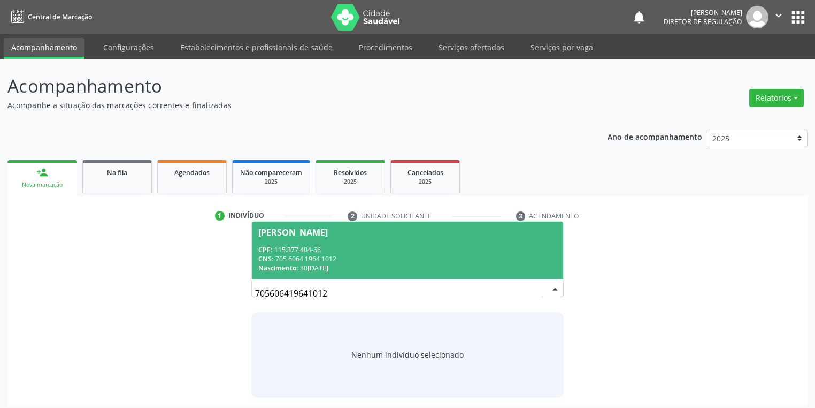
click at [347, 233] on div "[PERSON_NAME]" at bounding box center [407, 232] width 299 height 9
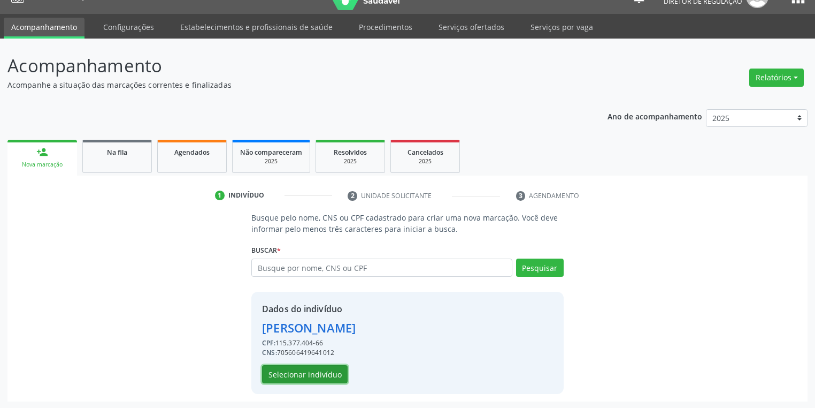
click at [285, 376] on button "Selecionar indivíduo" at bounding box center [305, 374] width 86 height 18
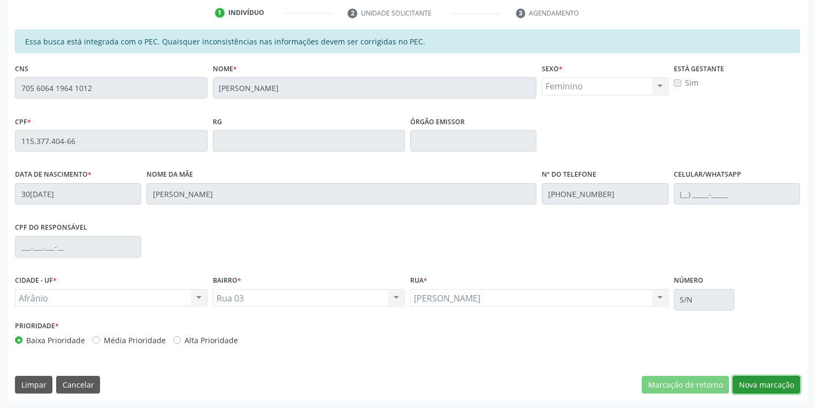
click at [747, 385] on button "Nova marcação" at bounding box center [766, 385] width 67 height 18
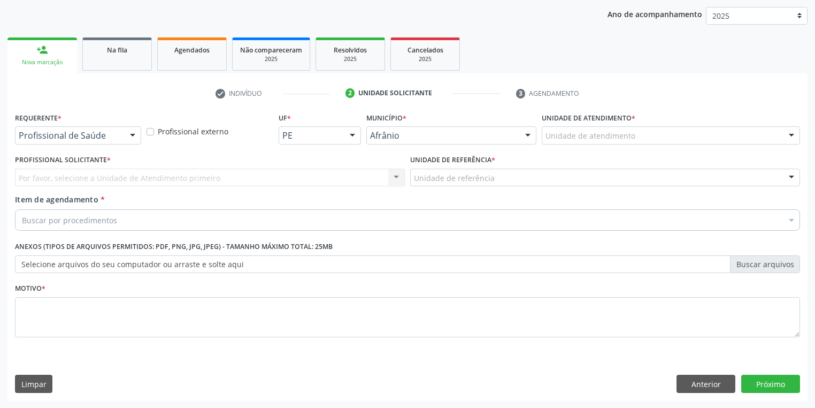
scroll to position [122, 0]
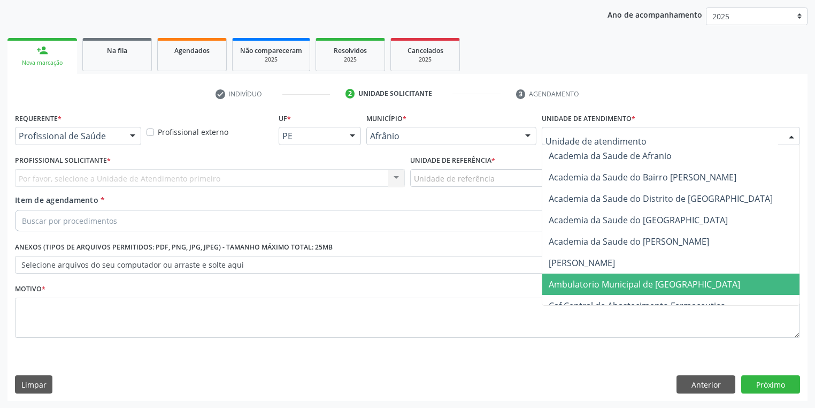
click at [567, 283] on span "Ambulatorio Municipal de [GEOGRAPHIC_DATA]" at bounding box center [645, 284] width 192 height 12
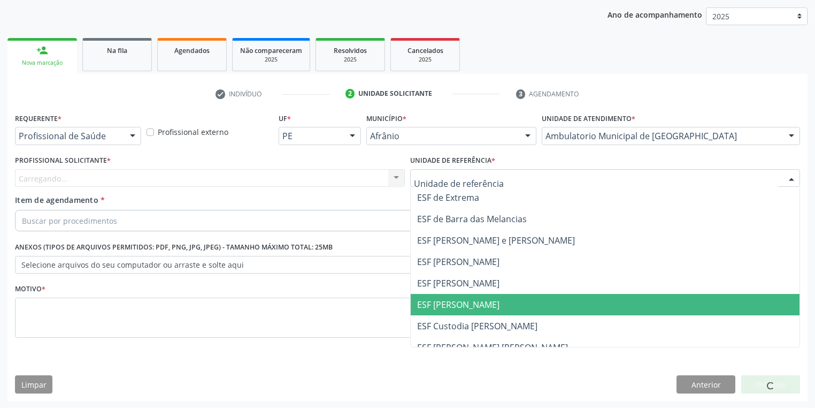
click at [464, 308] on span "ESF [PERSON_NAME]" at bounding box center [458, 305] width 82 height 12
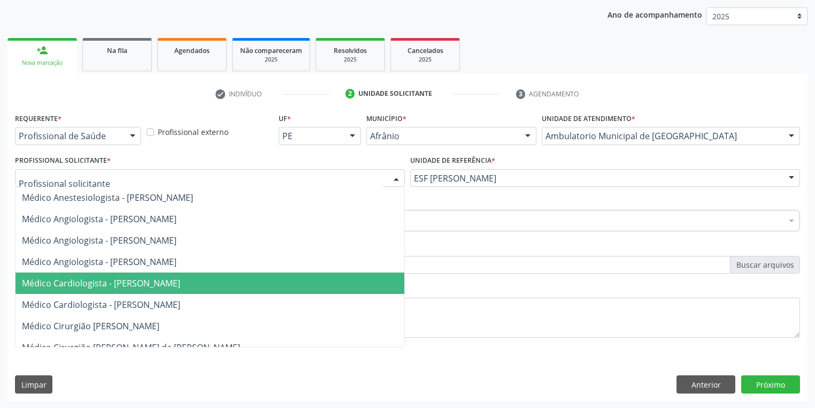
click at [86, 285] on span "Médico Cardiologista - [PERSON_NAME]" at bounding box center [101, 283] width 158 height 12
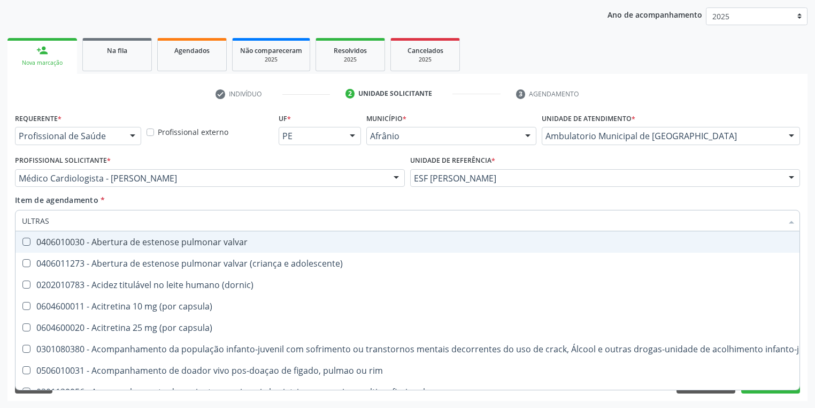
type input "ULTRASS"
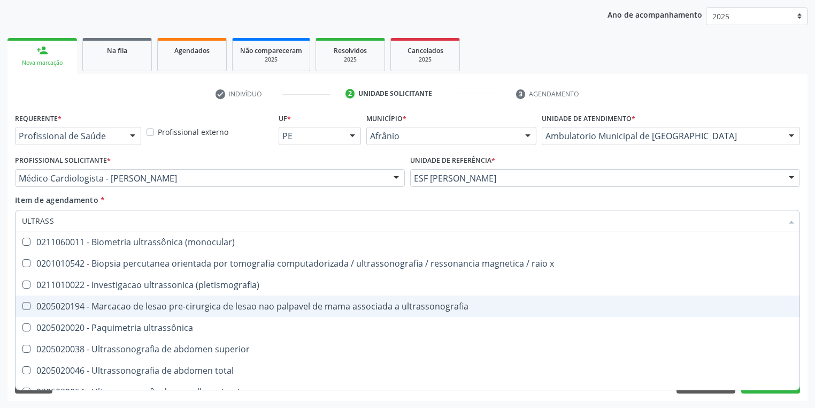
scroll to position [86, 0]
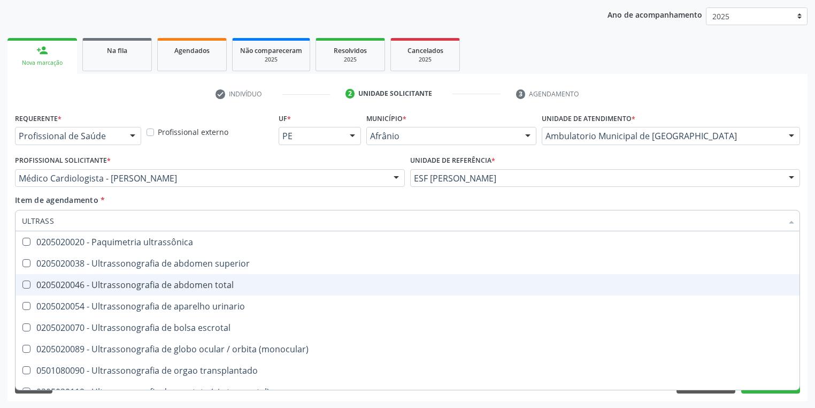
click at [188, 290] on span "0205020046 - Ultrassonografia de abdomen total" at bounding box center [408, 284] width 784 height 21
checkbox total "true"
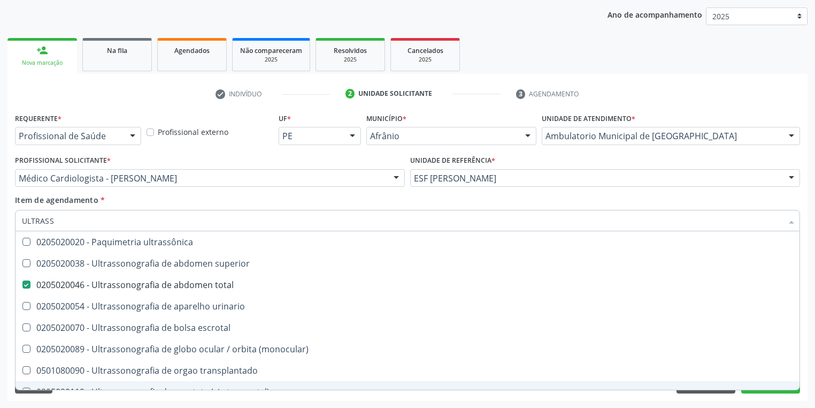
click at [87, 397] on div "Requerente * Profissional de Saúde Profissional de Saúde Paciente Nenhum result…" at bounding box center [407, 255] width 800 height 291
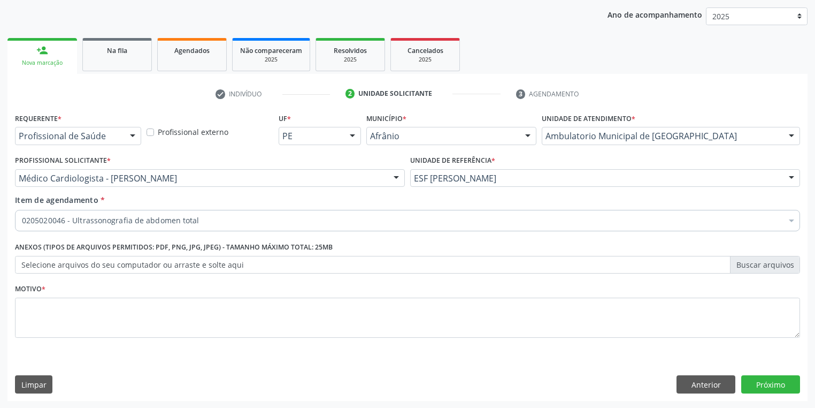
click at [51, 398] on div "Requerente * Profissional de Saúde Profissional de Saúde Paciente Nenhum result…" at bounding box center [407, 255] width 800 height 291
click at [47, 344] on fieldset "Motivo *" at bounding box center [407, 313] width 785 height 64
click at [53, 323] on textarea at bounding box center [407, 317] width 785 height 41
type textarea "*"
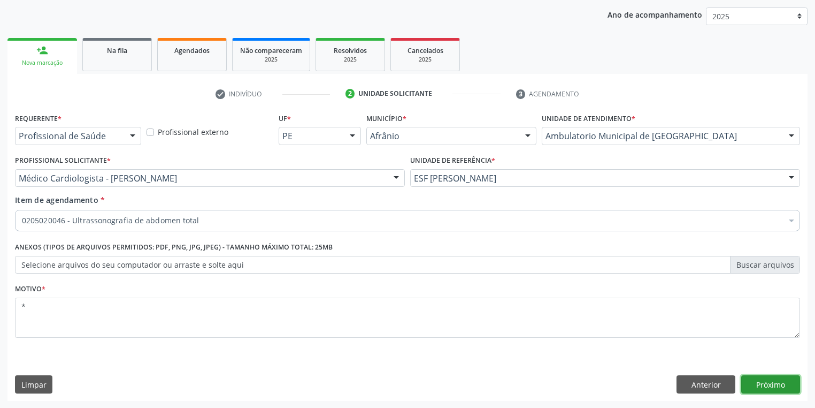
click at [767, 384] on button "Próximo" at bounding box center [771, 384] width 59 height 18
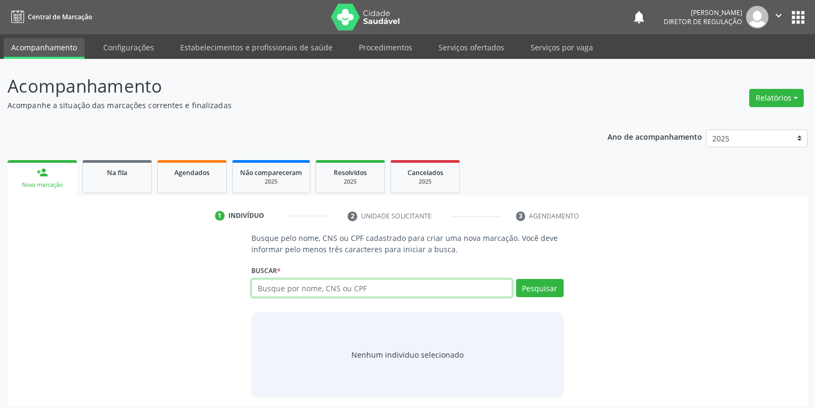
click at [268, 288] on input "text" at bounding box center [381, 288] width 261 height 18
type input "704203282291685"
click at [521, 287] on button "Pesquisar" at bounding box center [540, 288] width 48 height 18
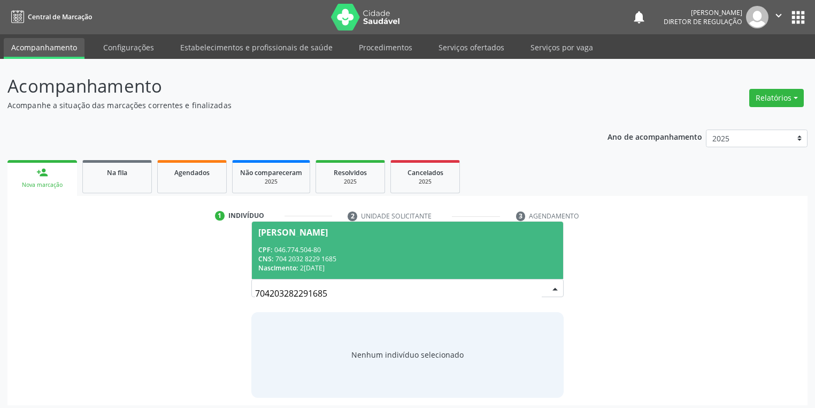
click at [303, 254] on div "CNS: 704 2032 8229 1685" at bounding box center [407, 258] width 299 height 9
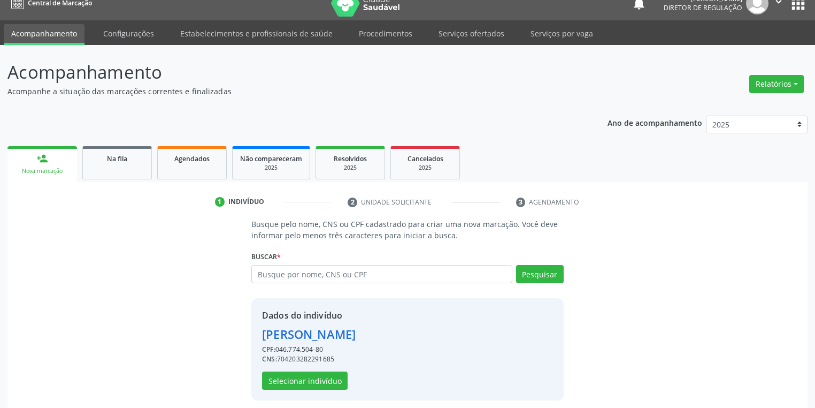
scroll to position [20, 0]
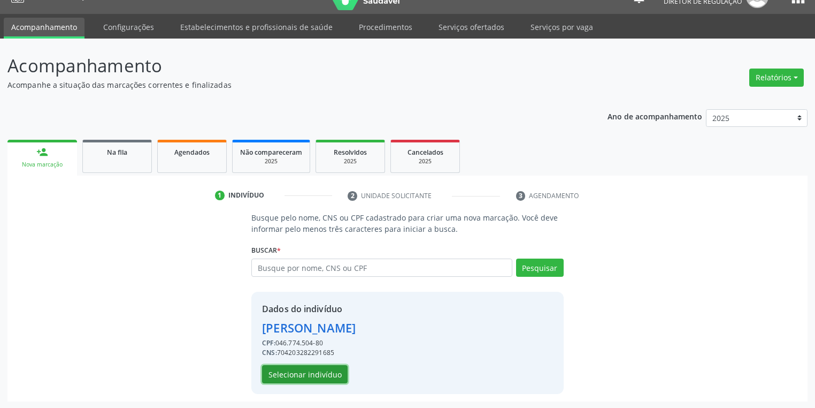
click at [297, 376] on button "Selecionar indivíduo" at bounding box center [305, 374] width 86 height 18
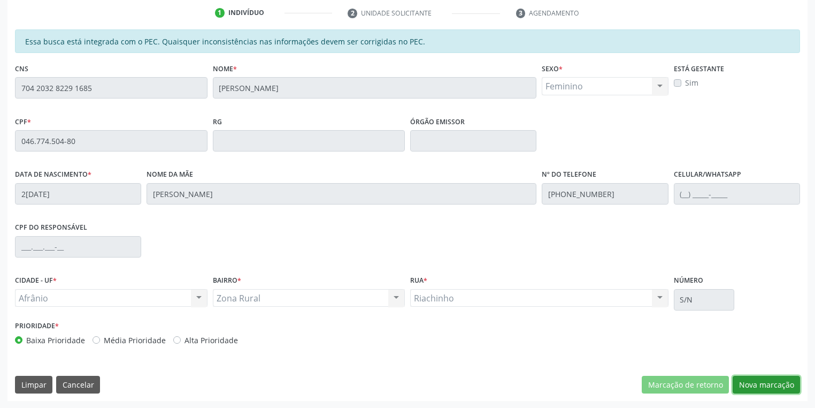
click at [764, 391] on button "Nova marcação" at bounding box center [766, 385] width 67 height 18
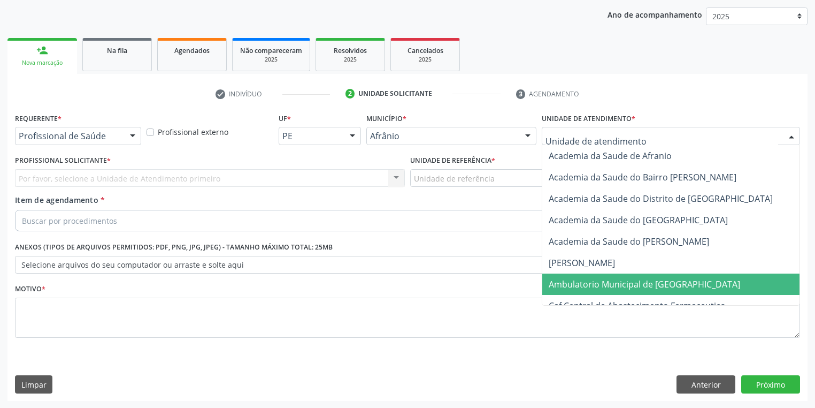
click at [583, 287] on span "Ambulatorio Municipal de [GEOGRAPHIC_DATA]" at bounding box center [645, 284] width 192 height 12
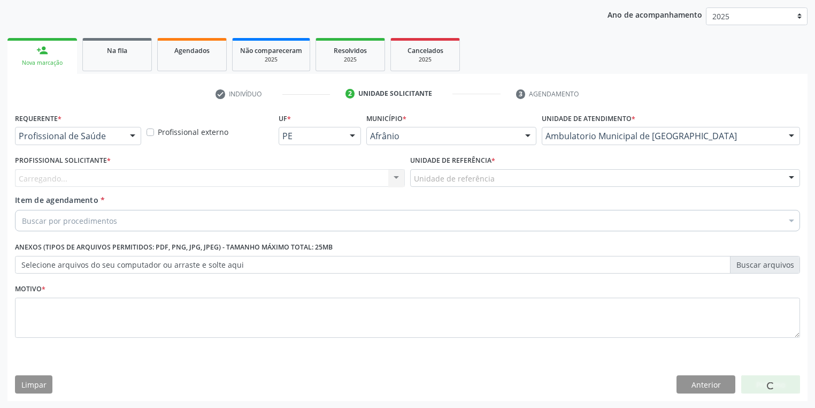
drag, startPoint x: 425, startPoint y: 174, endPoint x: 424, endPoint y: 184, distance: 10.2
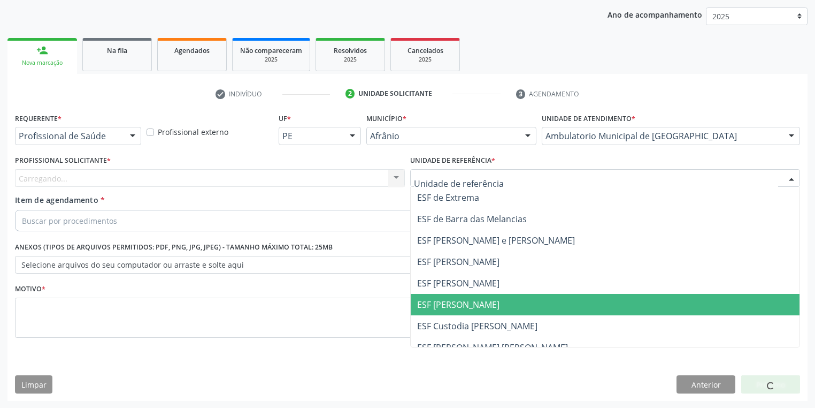
click at [451, 299] on span "ESF [PERSON_NAME]" at bounding box center [458, 305] width 82 height 12
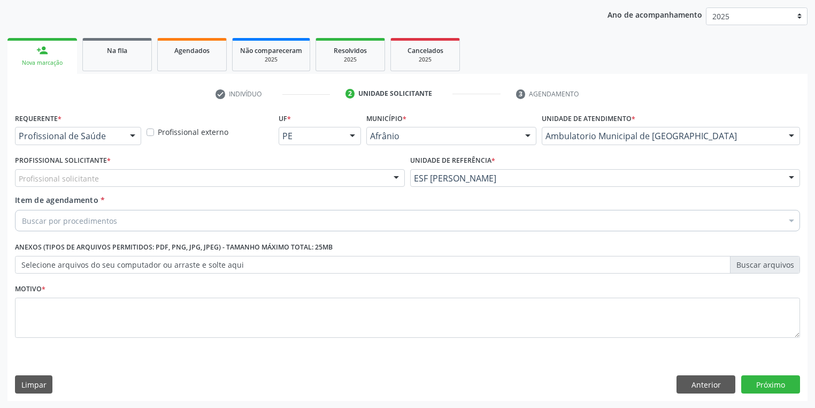
drag, startPoint x: 46, startPoint y: 173, endPoint x: 47, endPoint y: 191, distance: 17.7
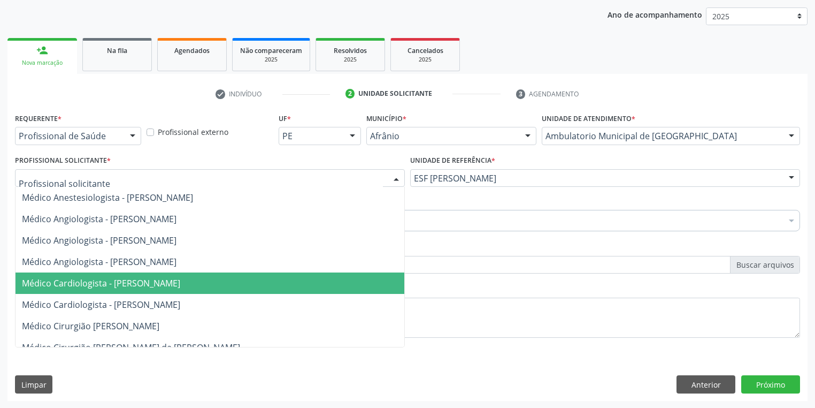
click at [82, 281] on span "Médico Cardiologista - [PERSON_NAME]" at bounding box center [101, 283] width 158 height 12
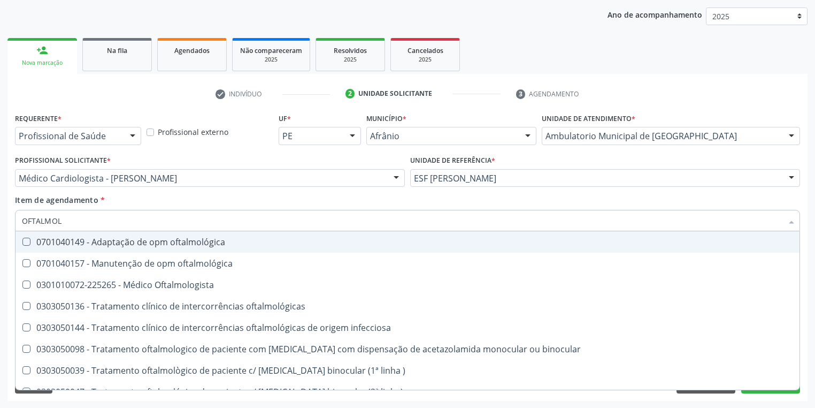
type input "OFTALMOLO"
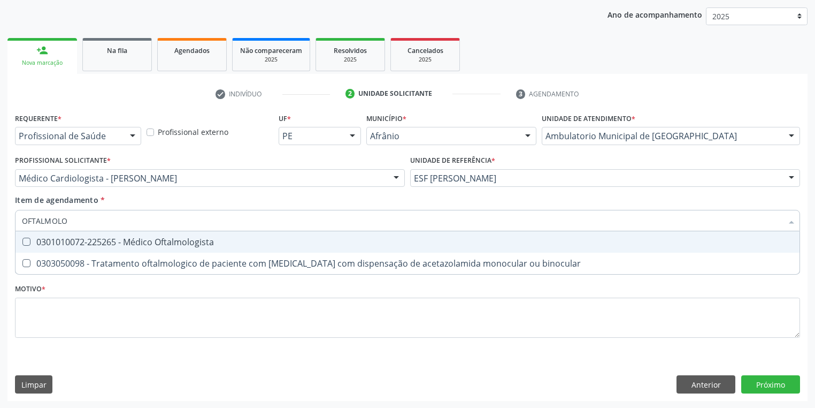
click at [76, 245] on div "0301010072-225265 - Médico Oftalmologista" at bounding box center [408, 242] width 772 height 9
checkbox Oftalmologista "true"
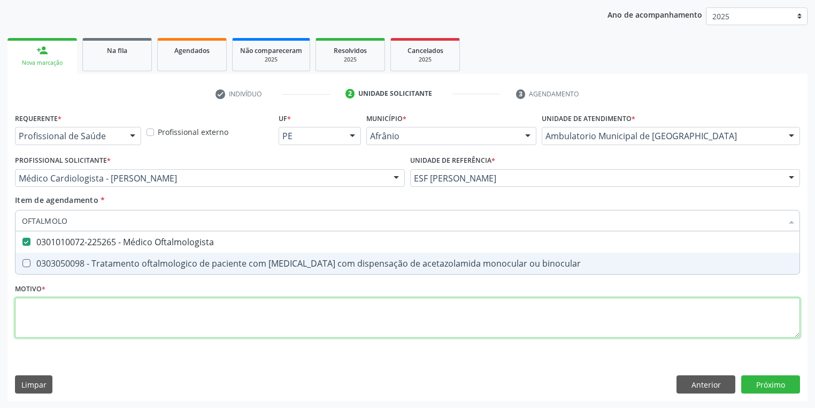
click at [51, 314] on div "Requerente * Profissional de Saúde Profissional de Saúde Paciente Nenhum result…" at bounding box center [407, 231] width 785 height 242
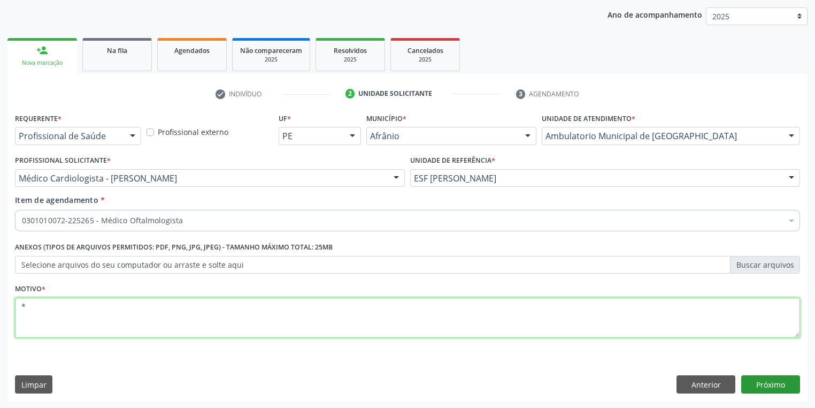
type textarea "*"
click at [753, 379] on button "Próximo" at bounding box center [771, 384] width 59 height 18
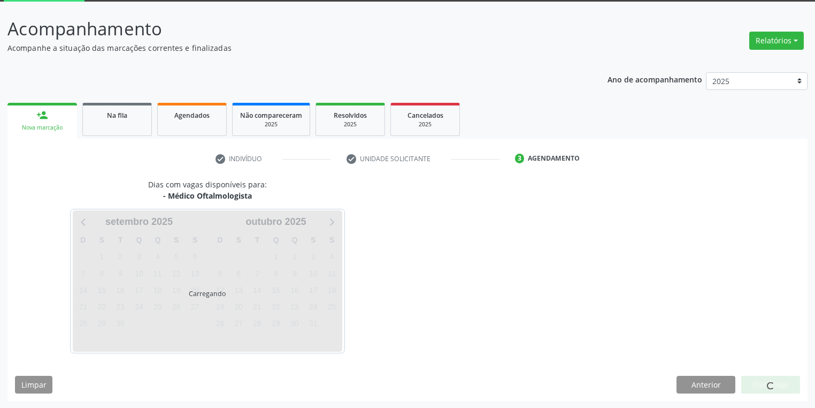
scroll to position [88, 0]
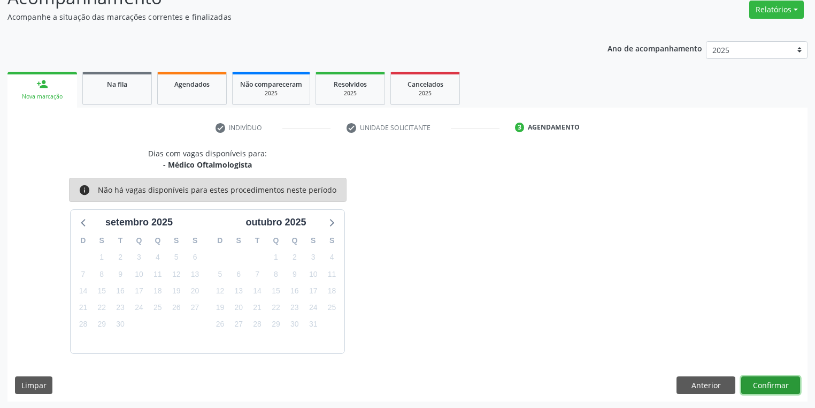
click at [782, 384] on button "Confirmar" at bounding box center [771, 385] width 59 height 18
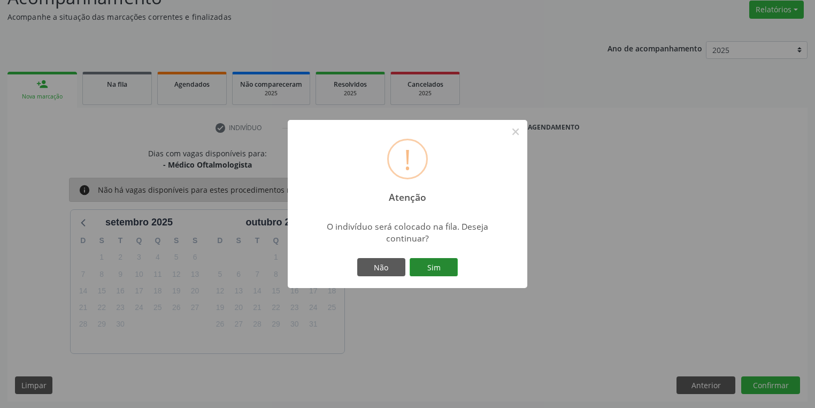
click at [443, 267] on button "Sim" at bounding box center [434, 267] width 48 height 18
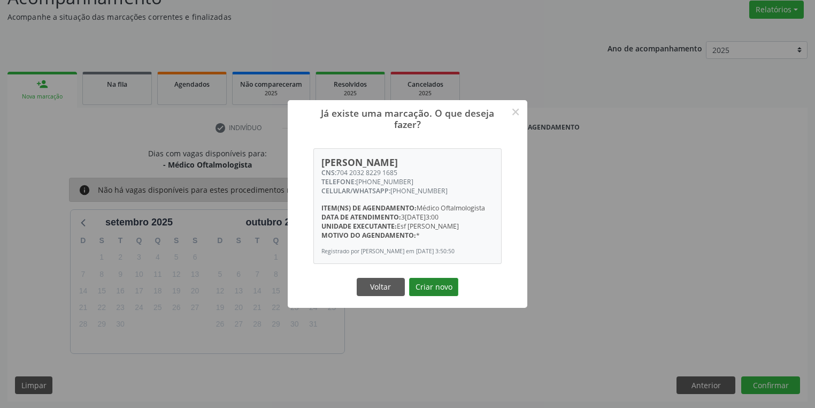
click at [438, 289] on button "Criar novo" at bounding box center [433, 287] width 49 height 18
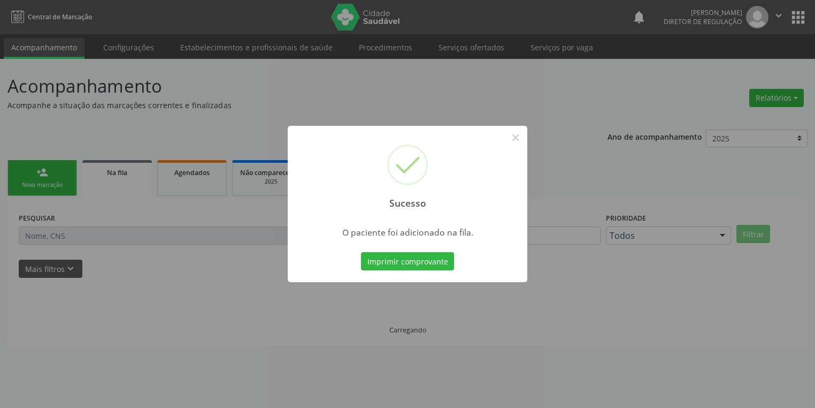
scroll to position [0, 0]
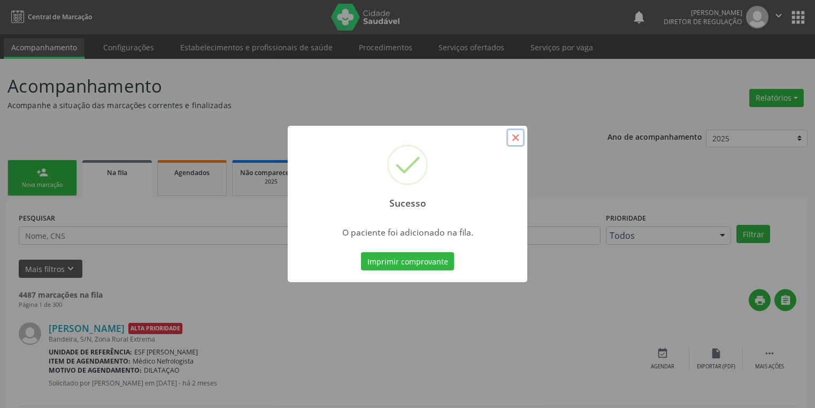
click at [511, 139] on button "×" at bounding box center [516, 137] width 18 height 18
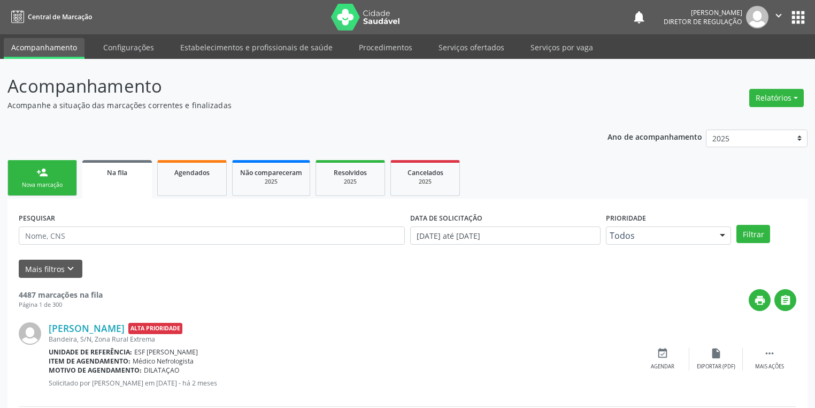
click at [56, 185] on div "Nova marcação" at bounding box center [43, 185] width 54 height 8
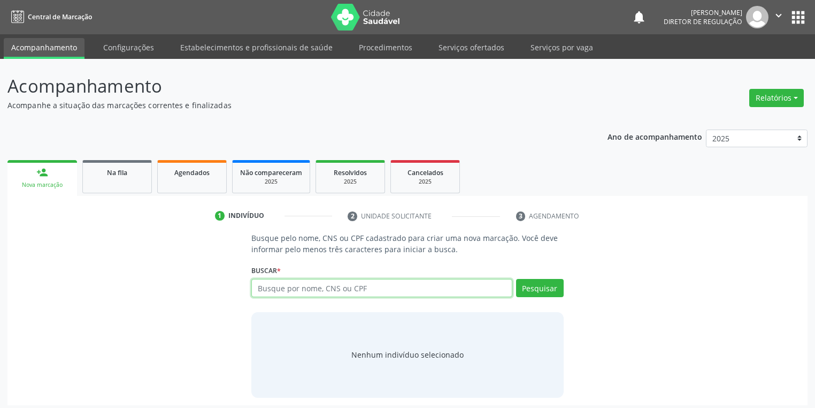
click at [277, 283] on input "text" at bounding box center [381, 288] width 261 height 18
type input "702408566854125"
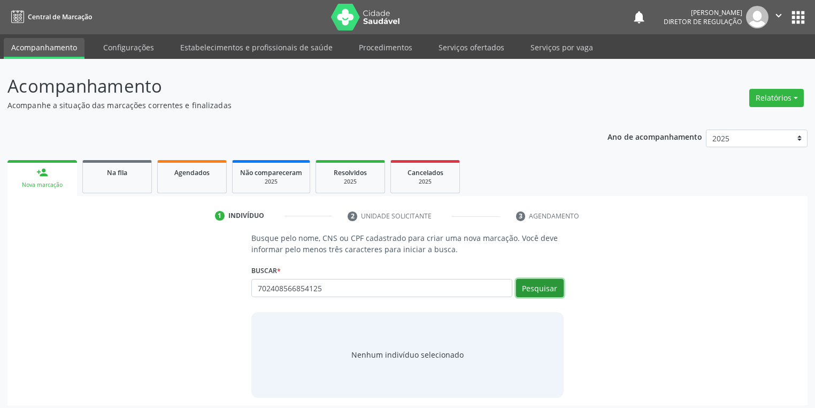
click at [530, 291] on button "Pesquisar" at bounding box center [540, 288] width 48 height 18
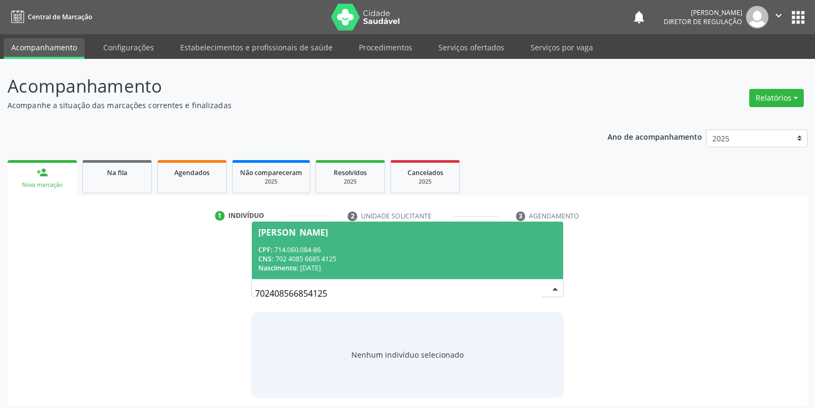
click at [345, 261] on div "CNS: 702 4085 6685 4125" at bounding box center [407, 258] width 299 height 9
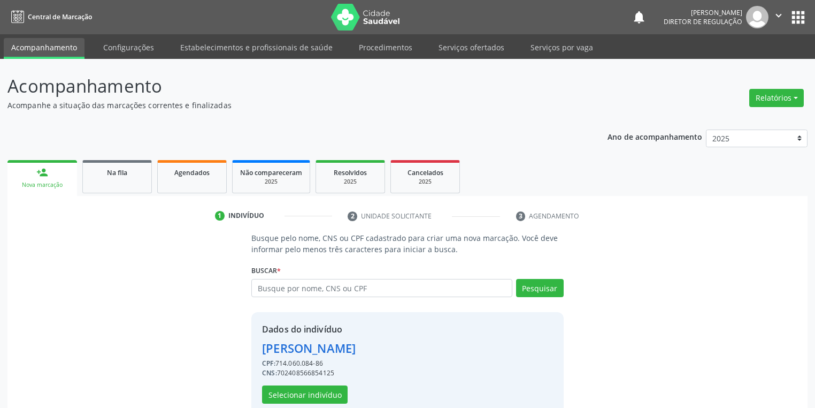
scroll to position [20, 0]
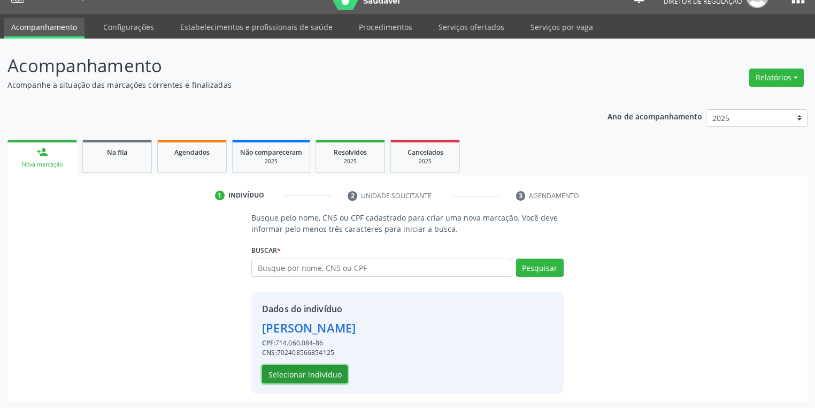
click at [302, 371] on button "Selecionar indivíduo" at bounding box center [305, 374] width 86 height 18
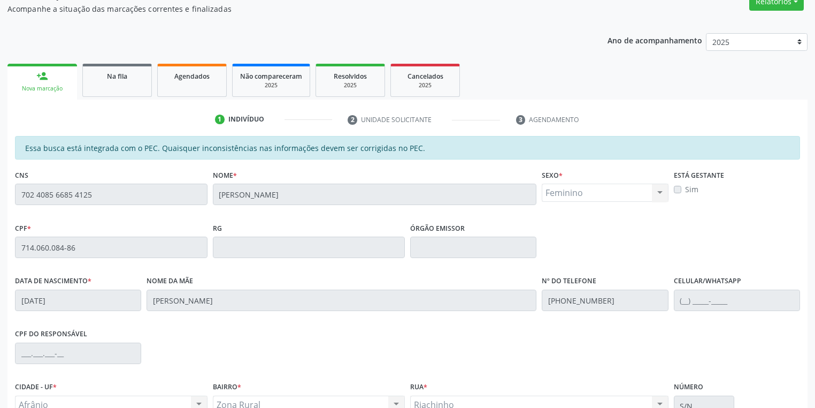
scroll to position [203, 0]
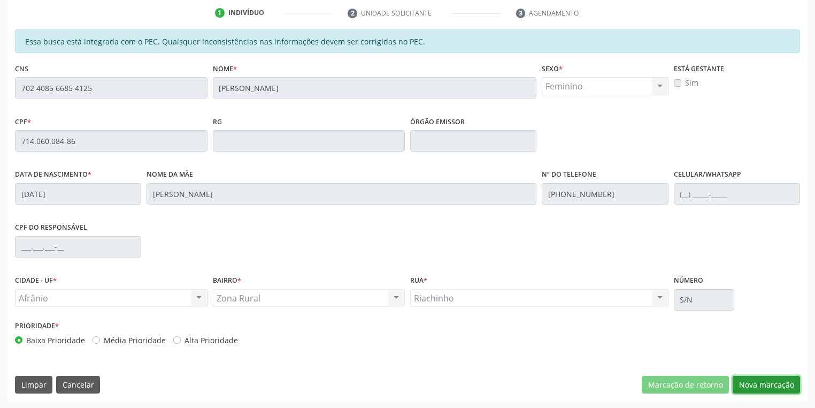
click at [755, 383] on button "Nova marcação" at bounding box center [766, 385] width 67 height 18
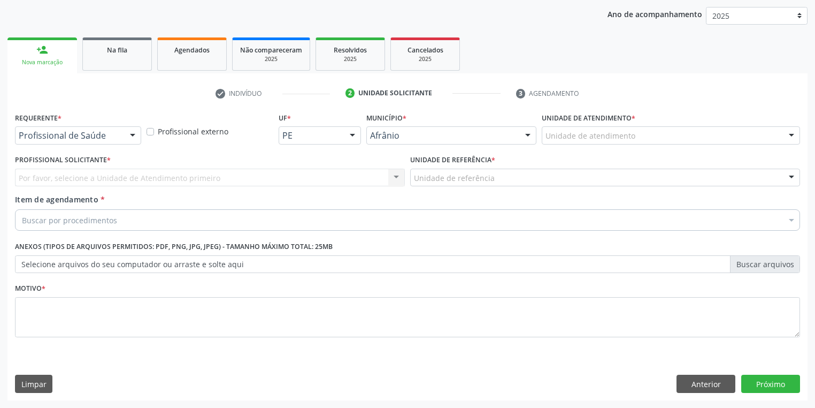
scroll to position [122, 0]
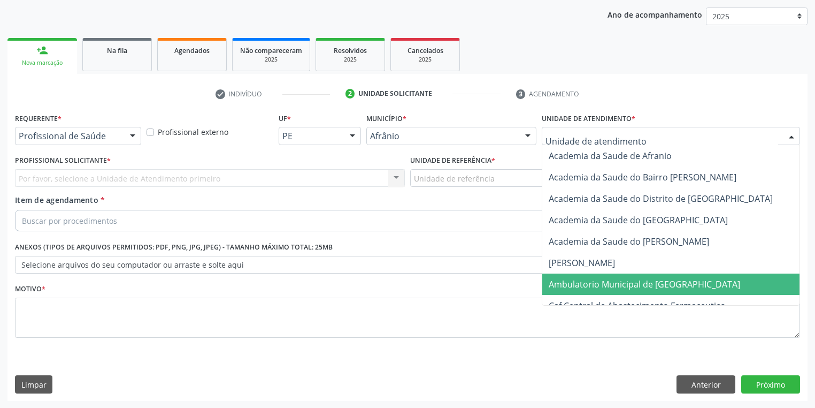
click at [576, 280] on span "Ambulatorio Municipal de [GEOGRAPHIC_DATA]" at bounding box center [645, 284] width 192 height 12
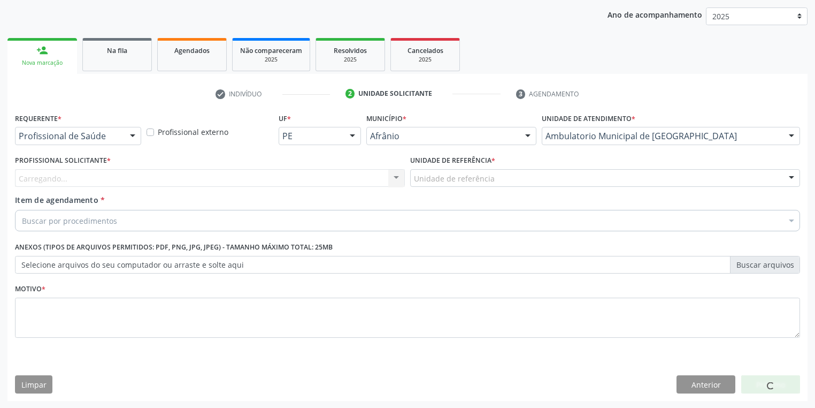
drag, startPoint x: 432, startPoint y: 173, endPoint x: 432, endPoint y: 203, distance: 30.5
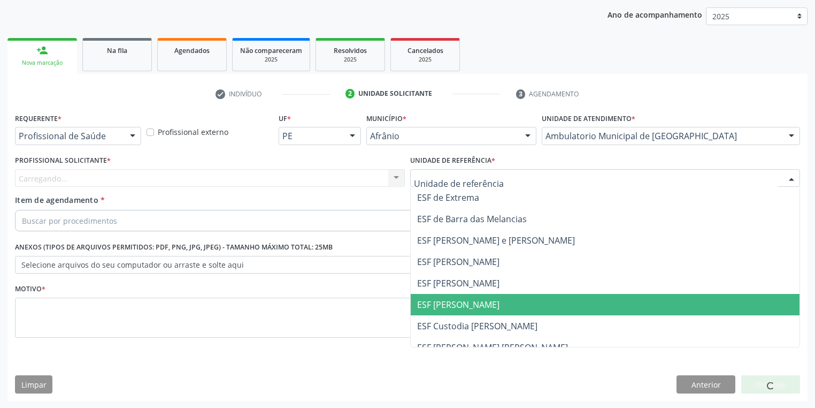
click at [448, 299] on span "ESF [PERSON_NAME]" at bounding box center [458, 305] width 82 height 12
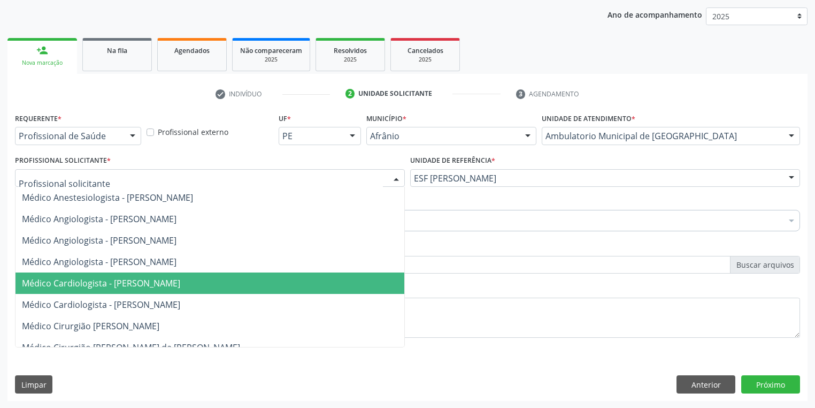
click at [118, 285] on span "Médico Cardiologista - [PERSON_NAME]" at bounding box center [101, 283] width 158 height 12
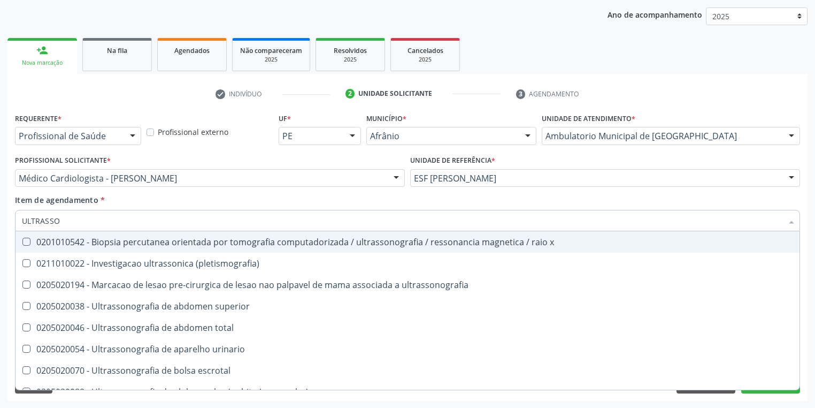
type input "ULTRASSON"
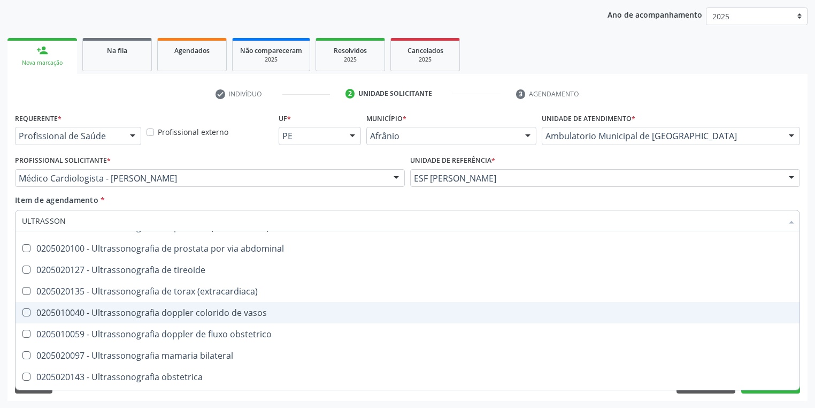
scroll to position [257, 0]
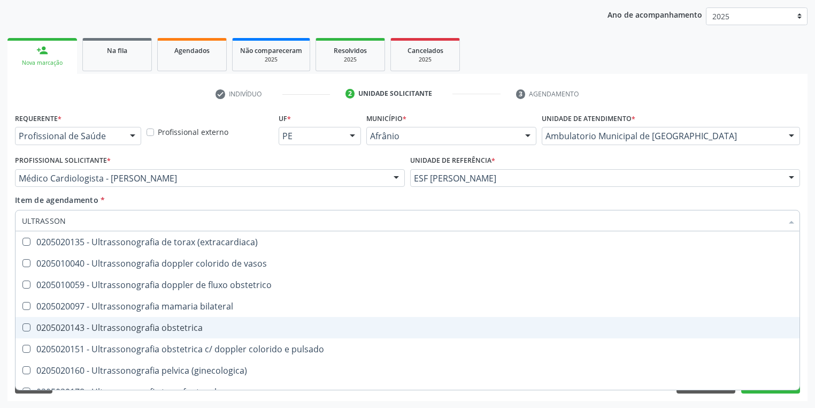
click at [159, 332] on div "0205020143 - Ultrassonografia obstetrica" at bounding box center [408, 327] width 772 height 9
checkbox obstetrica "true"
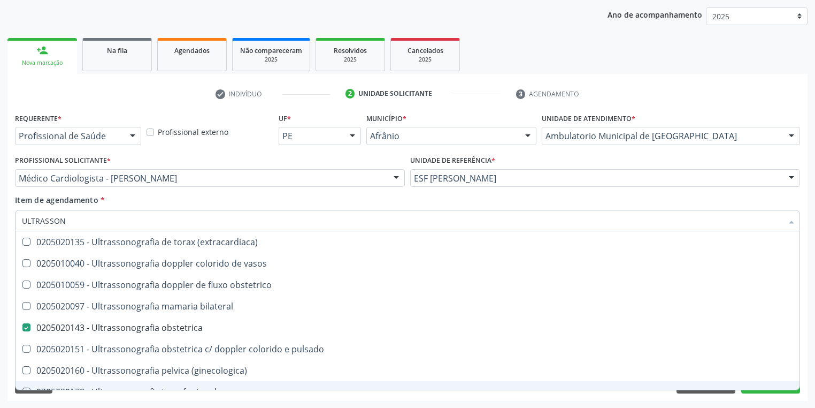
click at [150, 396] on div "Requerente * Profissional de Saúde Profissional de Saúde Paciente Nenhum result…" at bounding box center [407, 255] width 800 height 291
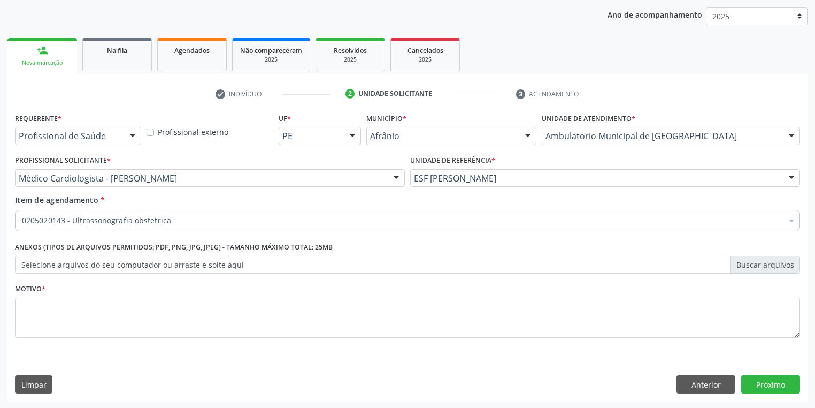
scroll to position [0, 0]
click at [24, 303] on textarea at bounding box center [407, 317] width 785 height 41
type textarea "*"
click at [770, 378] on button "Próximo" at bounding box center [771, 384] width 59 height 18
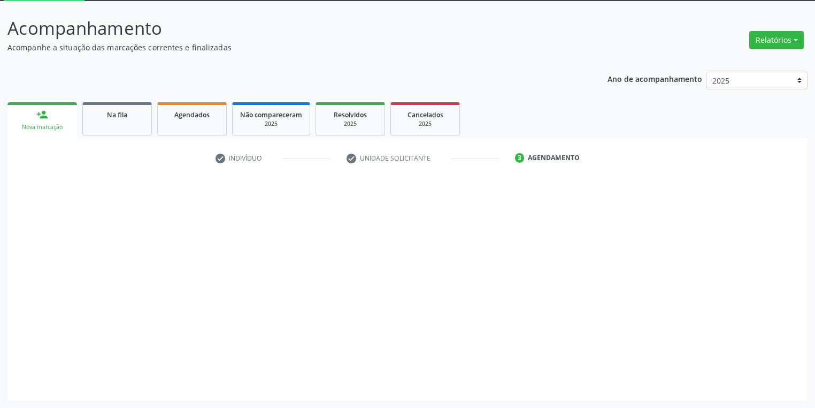
scroll to position [57, 0]
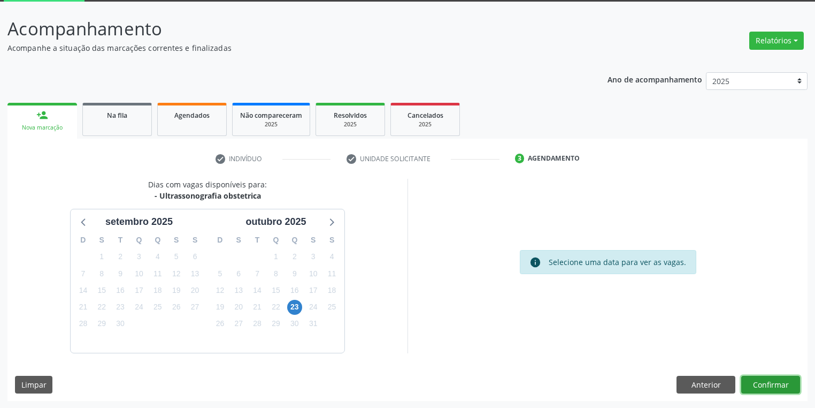
click at [772, 384] on button "Confirmar" at bounding box center [771, 385] width 59 height 18
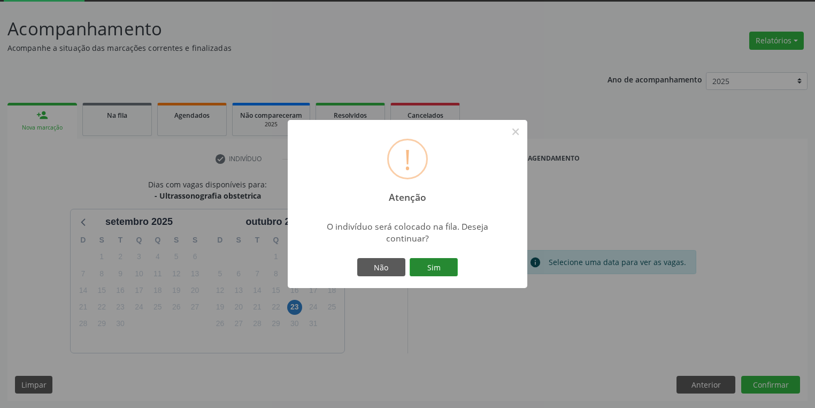
click at [448, 269] on button "Sim" at bounding box center [434, 267] width 48 height 18
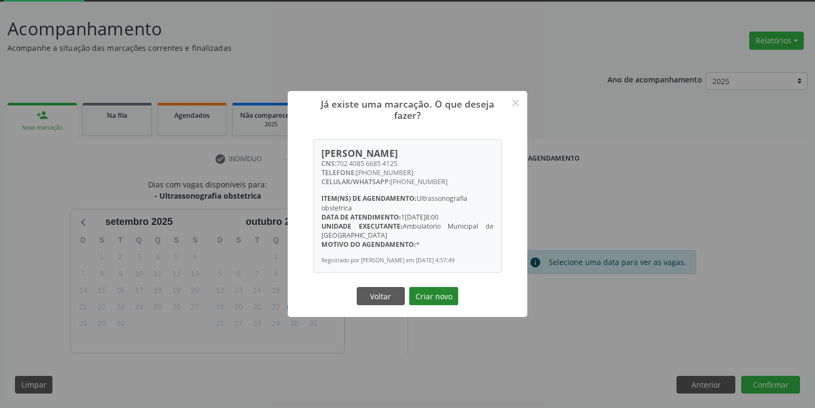
click at [427, 300] on button "Criar novo" at bounding box center [433, 296] width 49 height 18
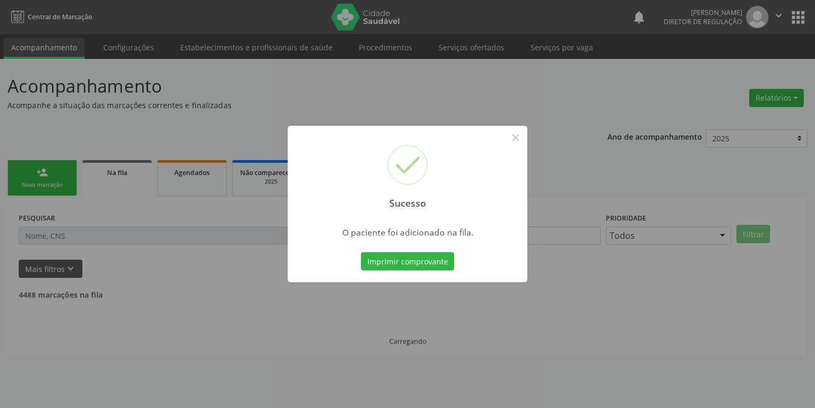
scroll to position [0, 0]
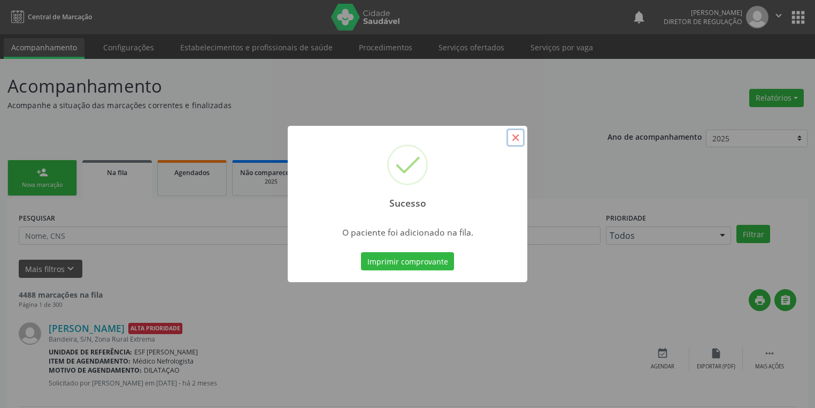
click at [515, 135] on button "×" at bounding box center [516, 137] width 18 height 18
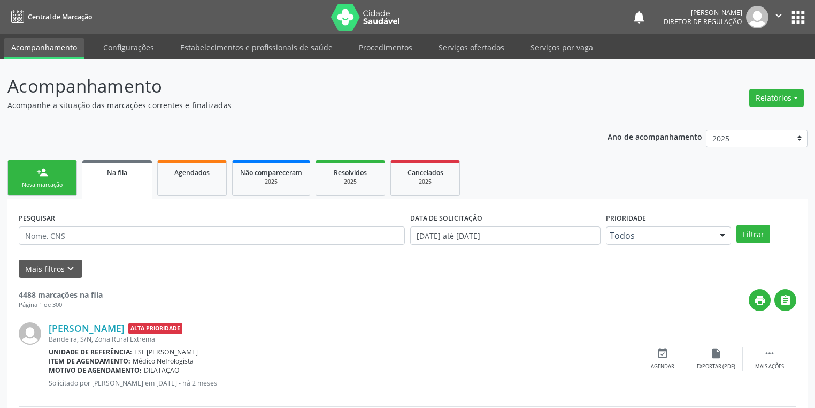
click at [42, 174] on div "person_add" at bounding box center [42, 172] width 12 height 12
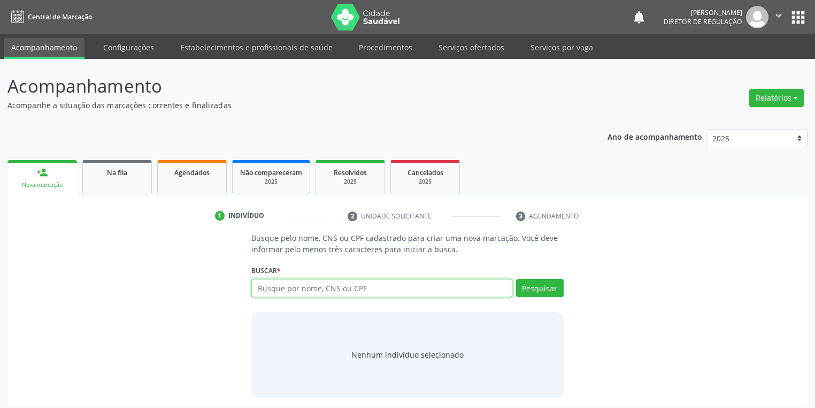
click at [258, 280] on input "text" at bounding box center [381, 288] width 261 height 18
type input "07669822465"
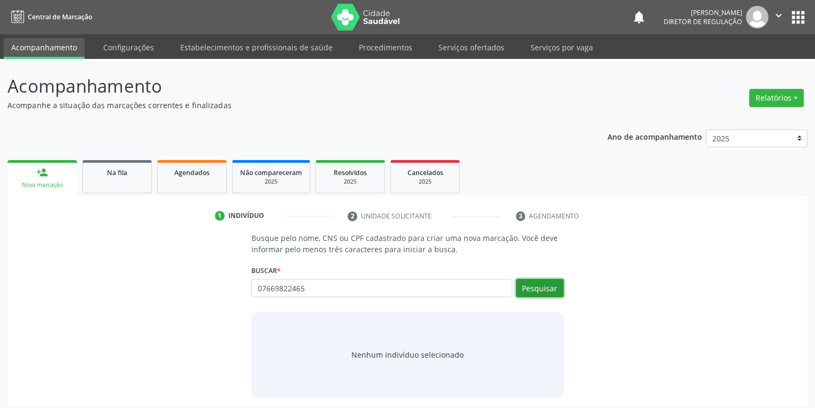
click at [526, 283] on button "Pesquisar" at bounding box center [540, 288] width 48 height 18
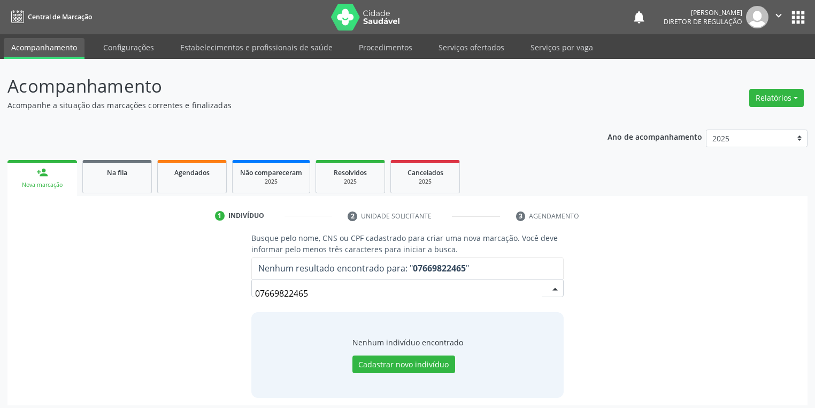
click at [323, 293] on input "07669822465" at bounding box center [398, 293] width 287 height 21
type input "0"
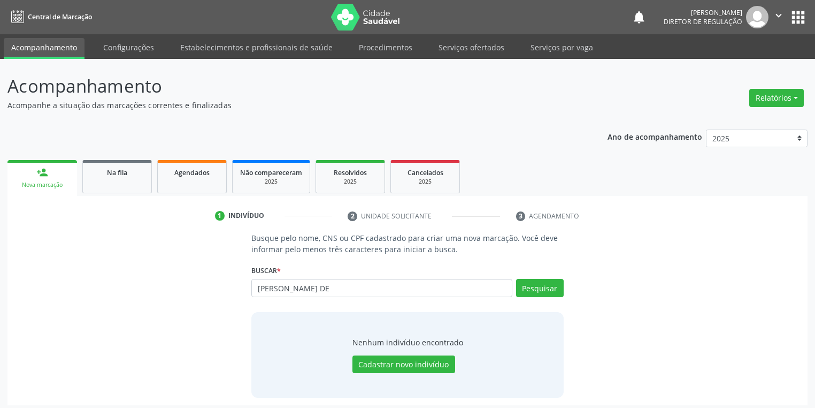
drag, startPoint x: 281, startPoint y: 285, endPoint x: 281, endPoint y: 306, distance: 21.4
click at [281, 287] on input "[PERSON_NAME] DE" at bounding box center [381, 288] width 261 height 18
type input "[PERSON_NAME] DE"
click at [540, 282] on button "Pesquisar" at bounding box center [540, 288] width 48 height 18
type input "[PERSON_NAME] DE"
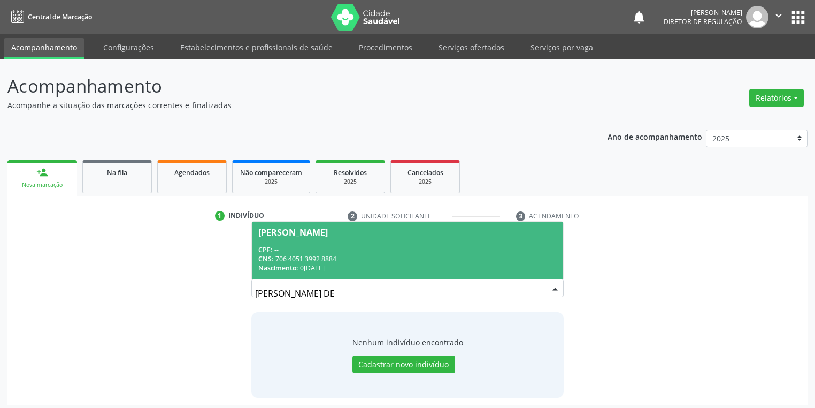
click at [353, 269] on div "Nascimento: [DATE]" at bounding box center [407, 267] width 299 height 9
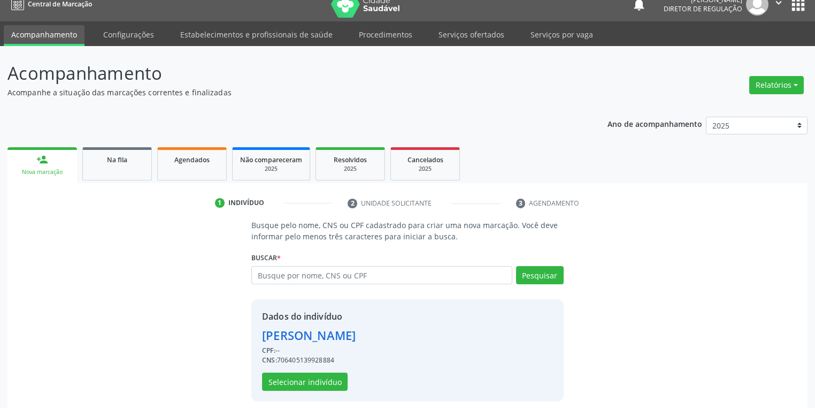
scroll to position [20, 0]
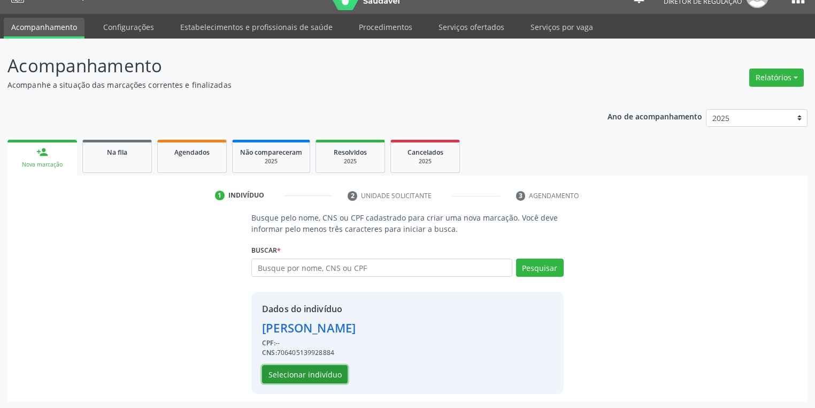
click at [289, 376] on button "Selecionar indivíduo" at bounding box center [305, 374] width 86 height 18
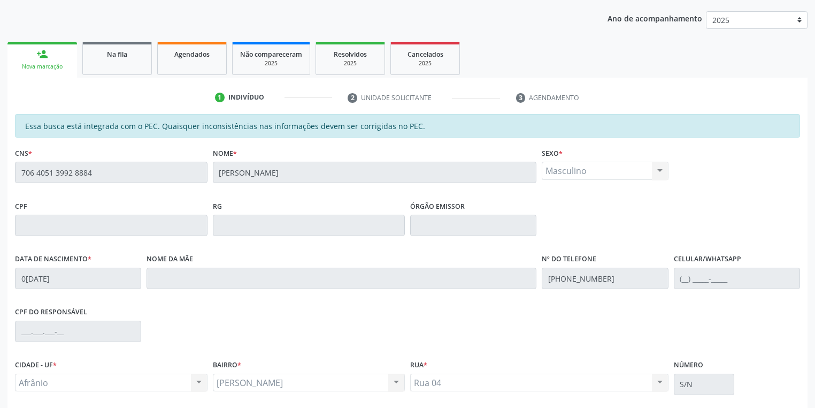
scroll to position [203, 0]
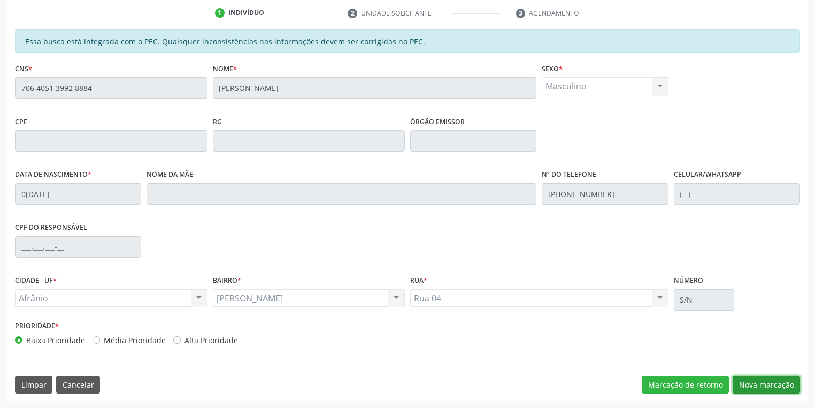
click at [740, 379] on button "Nova marcação" at bounding box center [766, 385] width 67 height 18
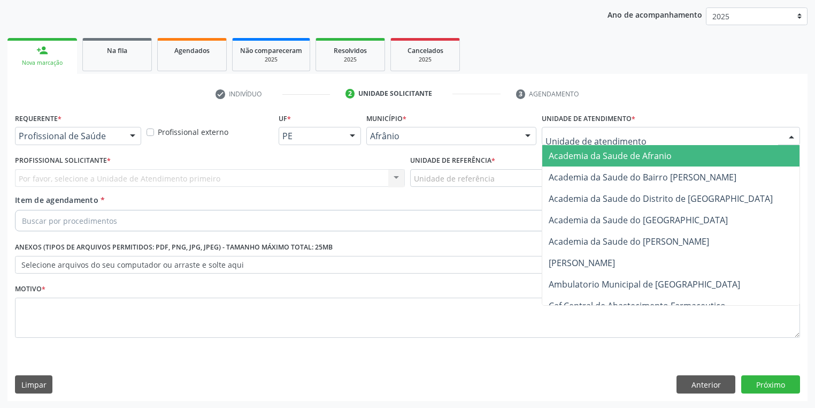
drag, startPoint x: 566, startPoint y: 140, endPoint x: 578, endPoint y: 174, distance: 36.2
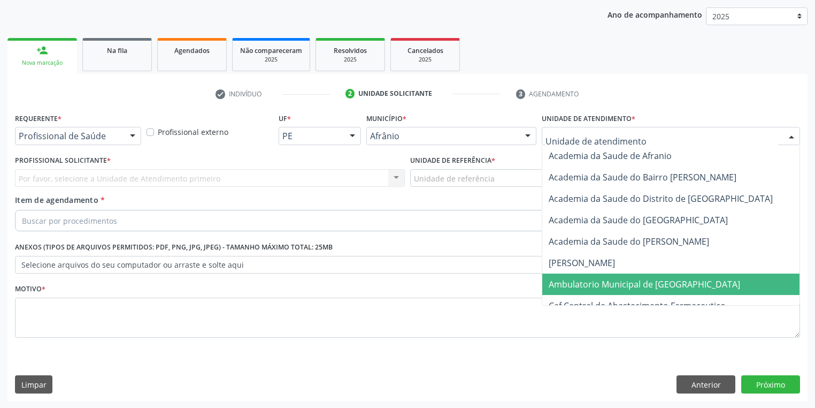
click at [582, 285] on span "Ambulatorio Municipal de [GEOGRAPHIC_DATA]" at bounding box center [645, 284] width 192 height 12
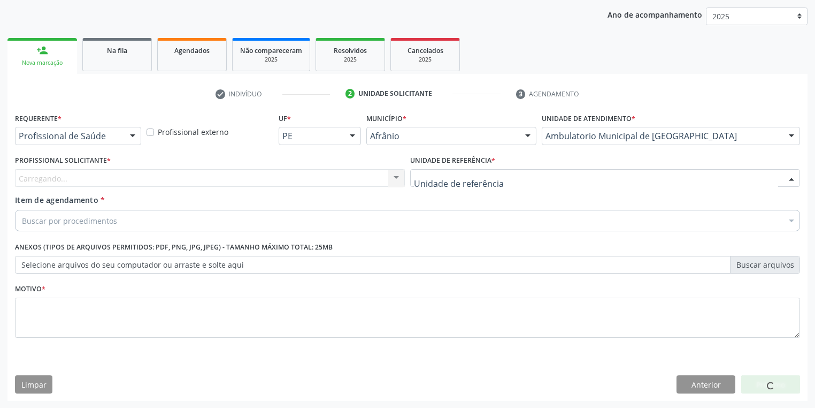
drag, startPoint x: 426, startPoint y: 176, endPoint x: 434, endPoint y: 190, distance: 16.1
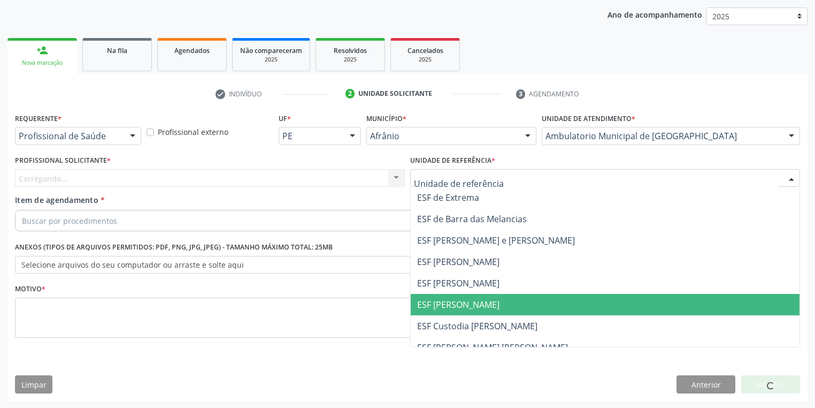
click at [458, 300] on span "ESF [PERSON_NAME]" at bounding box center [458, 305] width 82 height 12
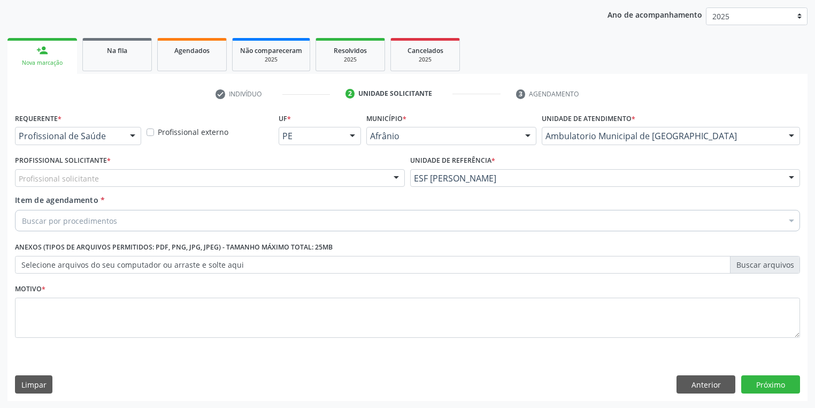
drag, startPoint x: 86, startPoint y: 183, endPoint x: 86, endPoint y: 193, distance: 9.6
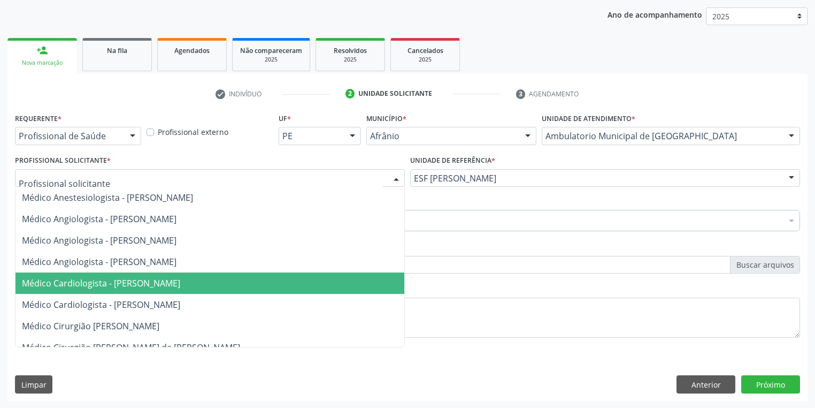
click at [99, 282] on span "Médico Cardiologista - [PERSON_NAME]" at bounding box center [101, 283] width 158 height 12
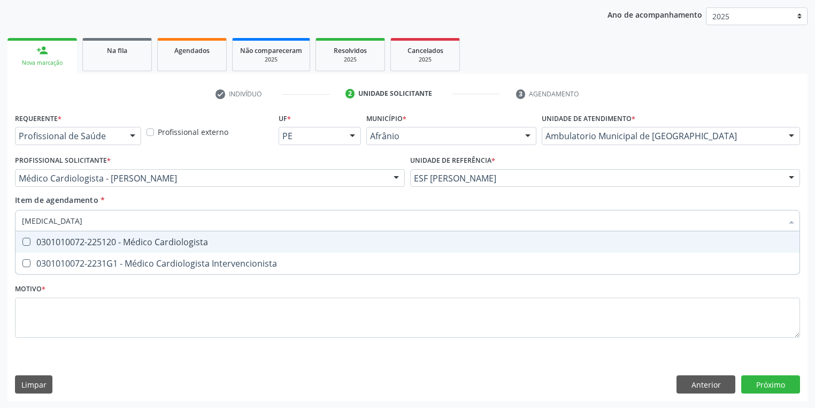
type input "CARDIOLOGISTA"
click at [40, 238] on div "0301010072-225120 - Médico Cardiologista" at bounding box center [408, 242] width 772 height 9
checkbox Cardiologista "true"
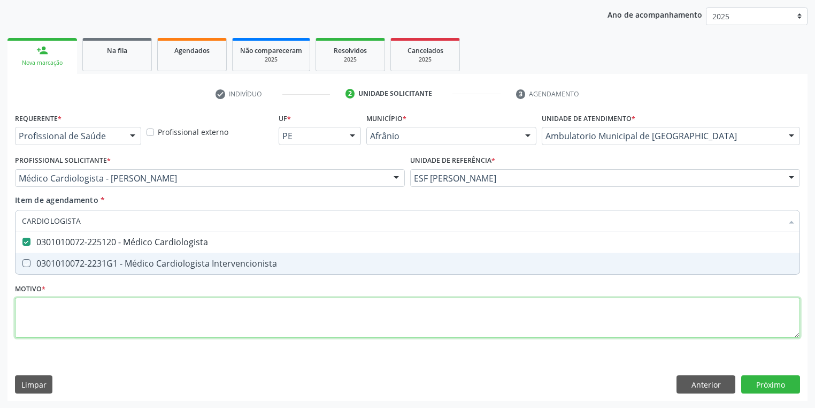
click at [43, 317] on div "Requerente * Profissional de Saúde Profissional de Saúde Paciente Nenhum result…" at bounding box center [407, 231] width 785 height 242
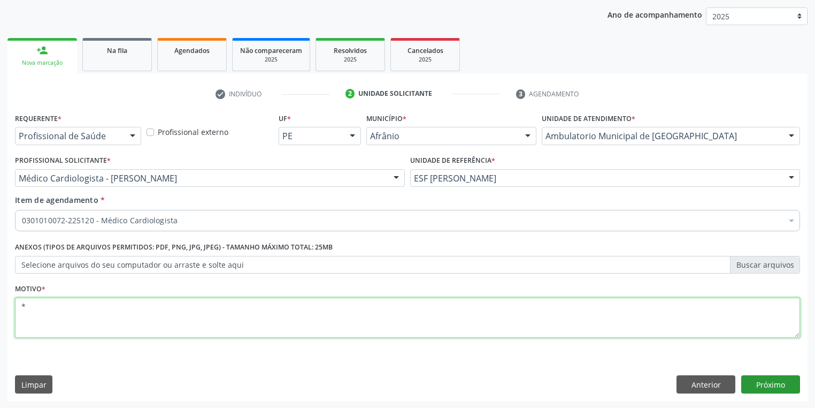
type textarea "*"
click at [762, 385] on button "Próximo" at bounding box center [771, 384] width 59 height 18
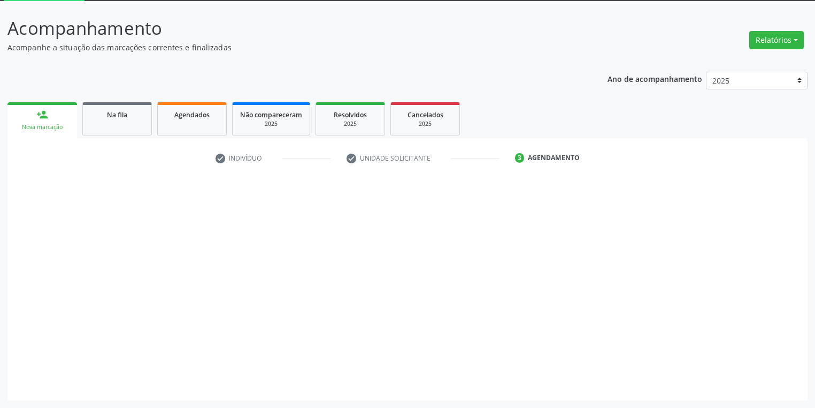
scroll to position [57, 0]
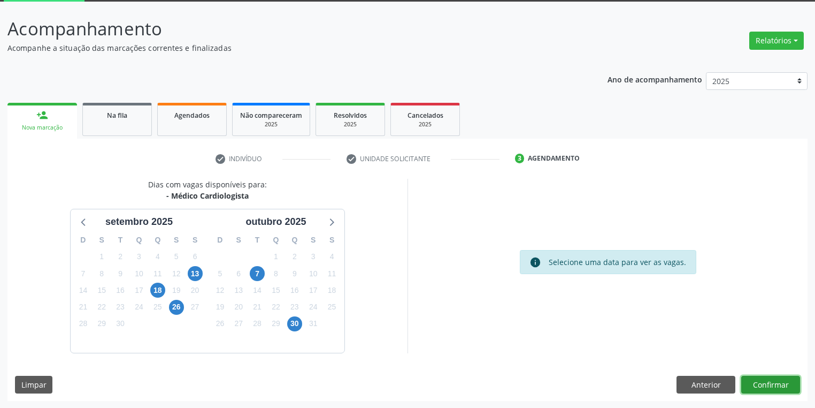
click at [773, 383] on button "Confirmar" at bounding box center [771, 385] width 59 height 18
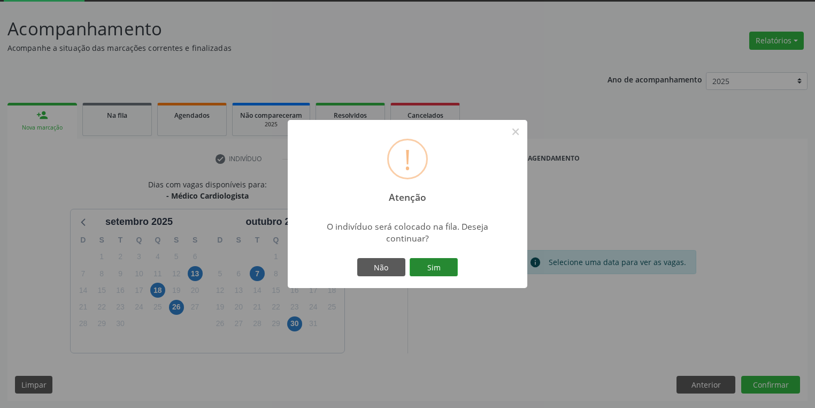
click at [434, 265] on button "Sim" at bounding box center [434, 267] width 48 height 18
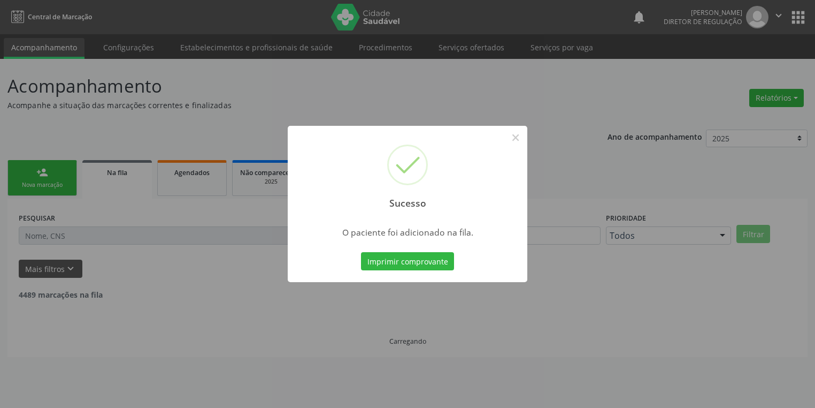
scroll to position [0, 0]
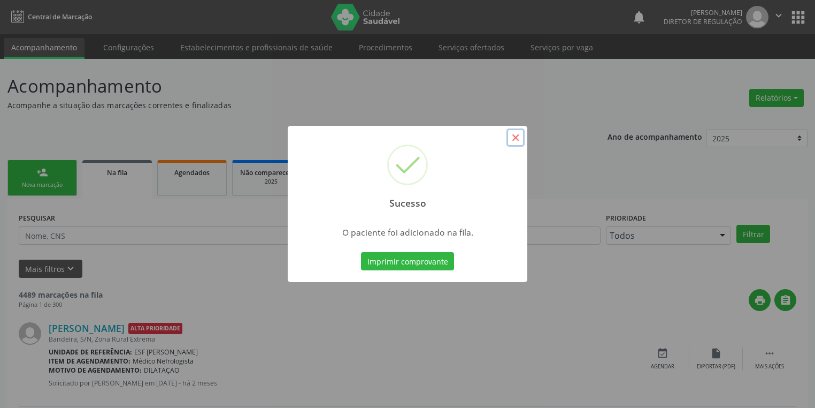
click at [517, 138] on button "×" at bounding box center [516, 137] width 18 height 18
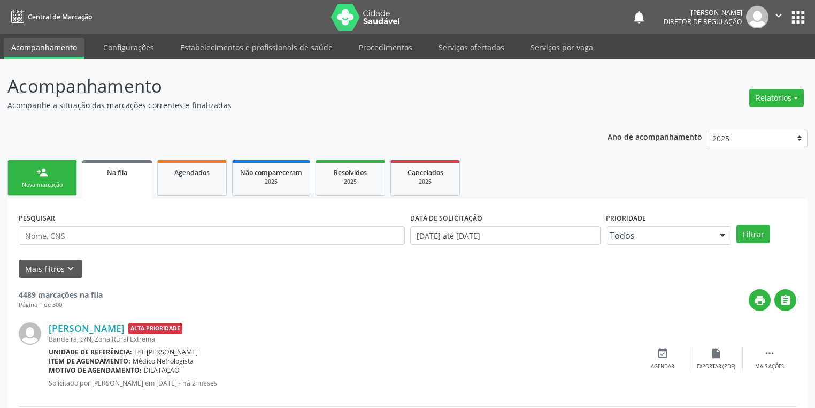
click at [47, 179] on link "person_add Nova marcação" at bounding box center [42, 178] width 70 height 36
click at [47, 178] on link "person_add Nova marcação" at bounding box center [42, 178] width 70 height 36
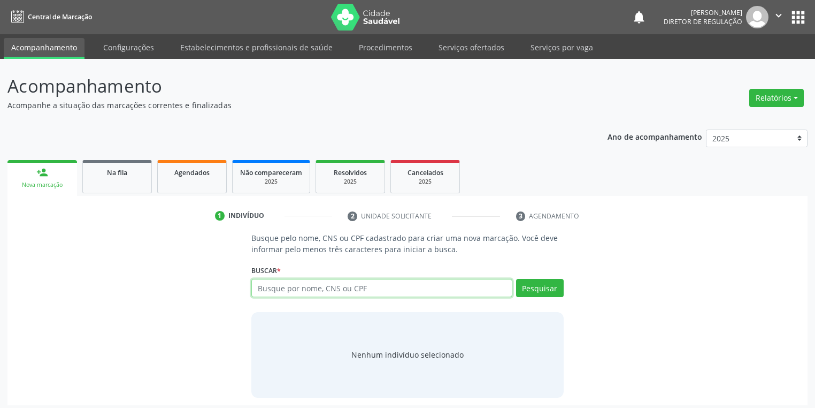
click at [289, 289] on input "text" at bounding box center [381, 288] width 261 height 18
type input "07669822465"
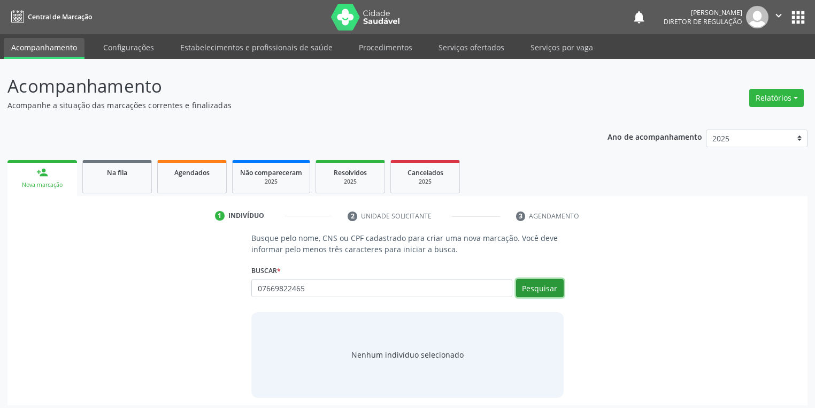
click at [524, 288] on button "Pesquisar" at bounding box center [540, 288] width 48 height 18
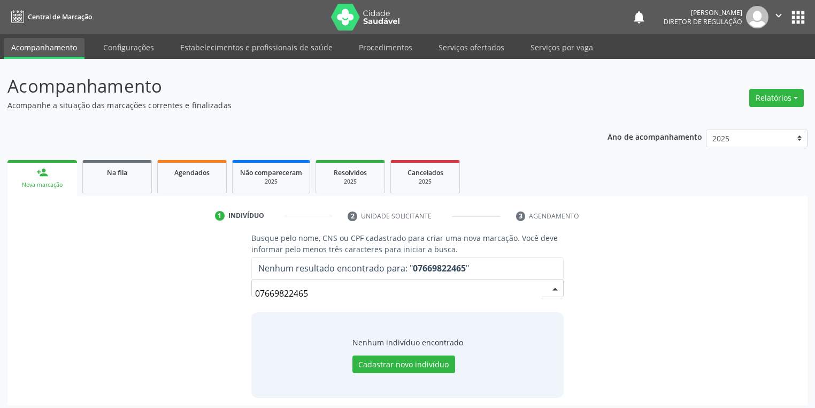
click at [323, 294] on input "07669822465" at bounding box center [398, 293] width 287 height 21
type input "0"
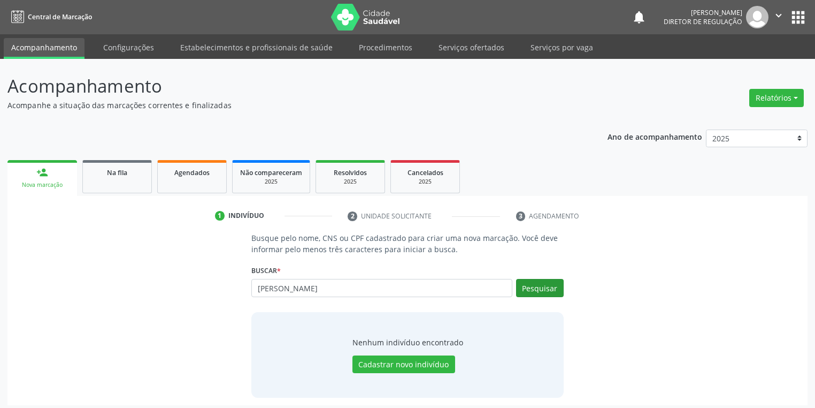
type input "FABRICIO VIEIRA"
click at [536, 285] on button "Pesquisar" at bounding box center [540, 288] width 48 height 18
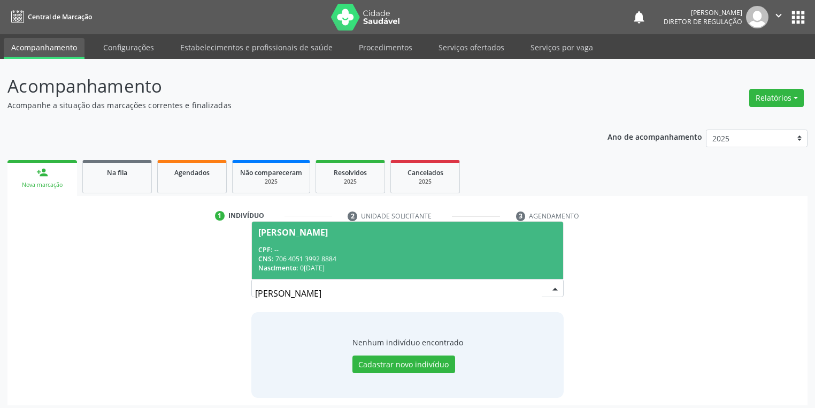
drag, startPoint x: 376, startPoint y: 248, endPoint x: 387, endPoint y: 248, distance: 10.7
click at [377, 248] on div "CPF: --" at bounding box center [407, 249] width 299 height 9
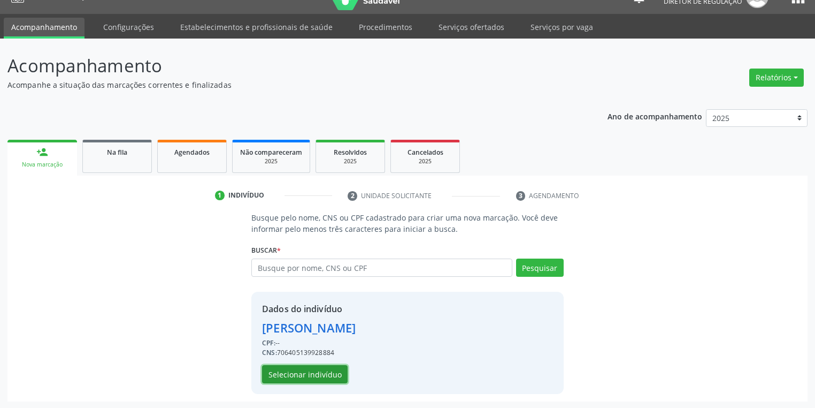
click at [297, 374] on button "Selecionar indivíduo" at bounding box center [305, 374] width 86 height 18
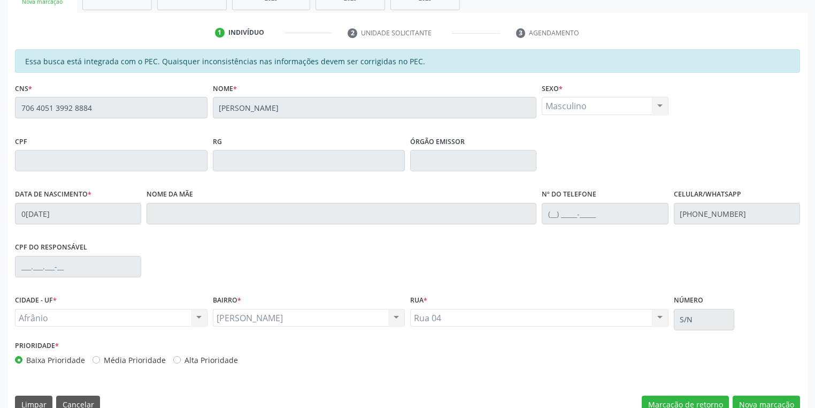
scroll to position [203, 0]
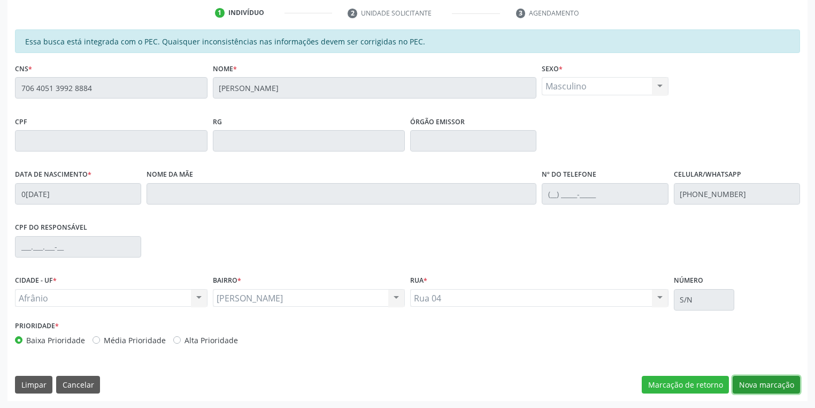
click at [745, 390] on button "Nova marcação" at bounding box center [766, 385] width 67 height 18
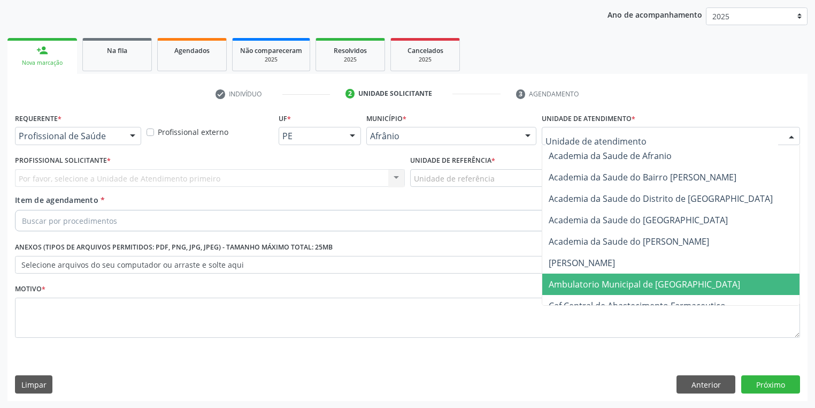
click at [592, 287] on span "Ambulatorio Municipal de [GEOGRAPHIC_DATA]" at bounding box center [645, 284] width 192 height 12
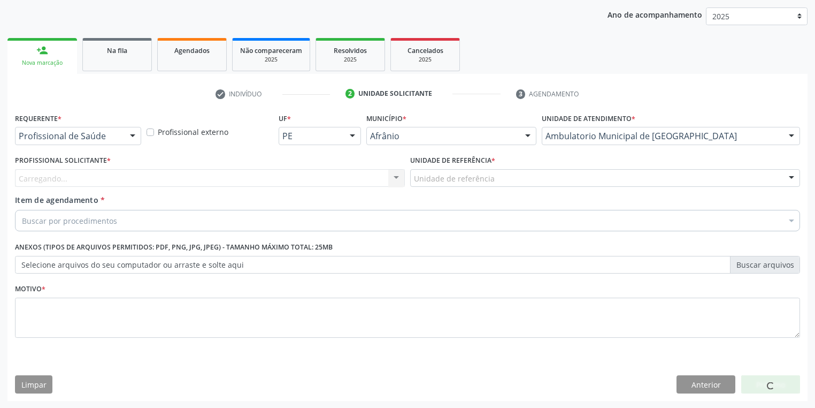
drag, startPoint x: 424, startPoint y: 180, endPoint x: 429, endPoint y: 214, distance: 34.1
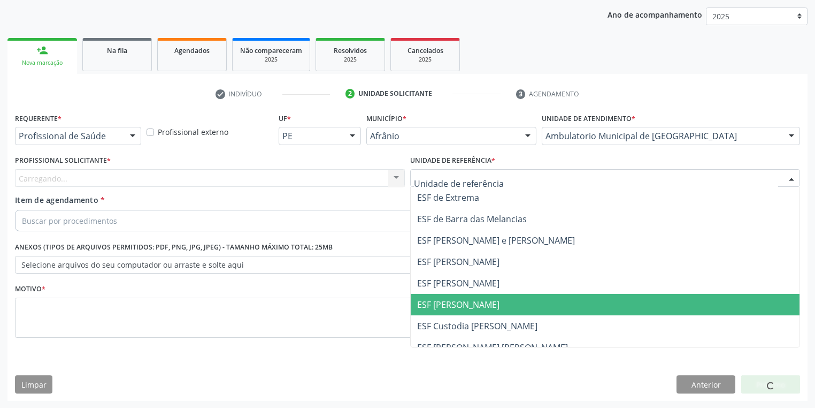
click at [444, 299] on span "ESF [PERSON_NAME]" at bounding box center [458, 305] width 82 height 12
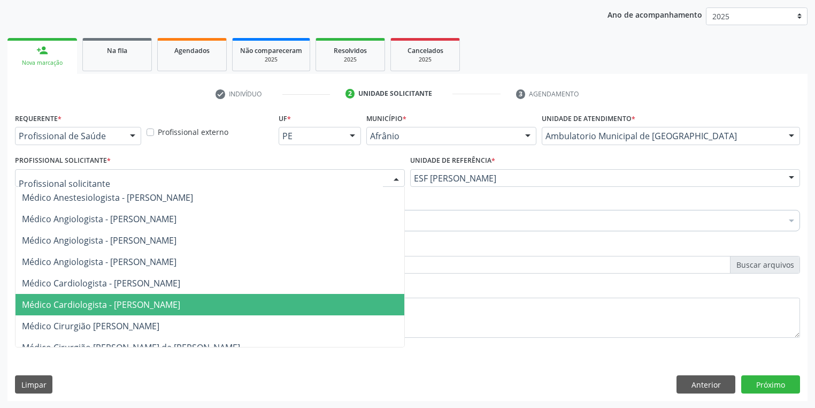
click at [82, 302] on span "Médico Cardiologista - [PERSON_NAME]" at bounding box center [101, 305] width 158 height 12
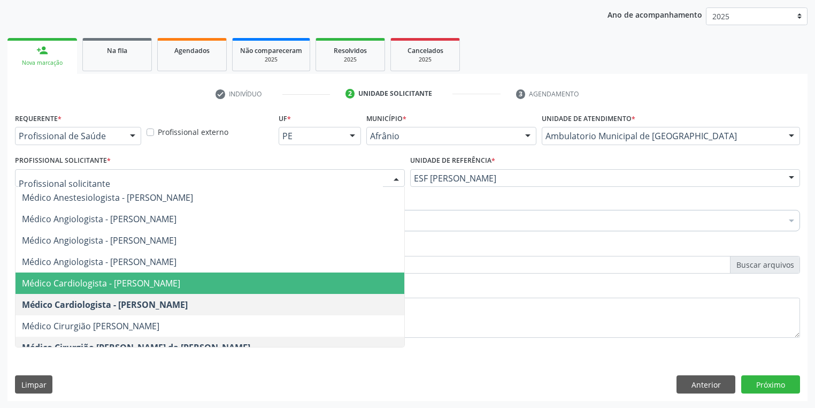
click at [101, 280] on span "Médico Cardiologista - [PERSON_NAME]" at bounding box center [101, 283] width 158 height 12
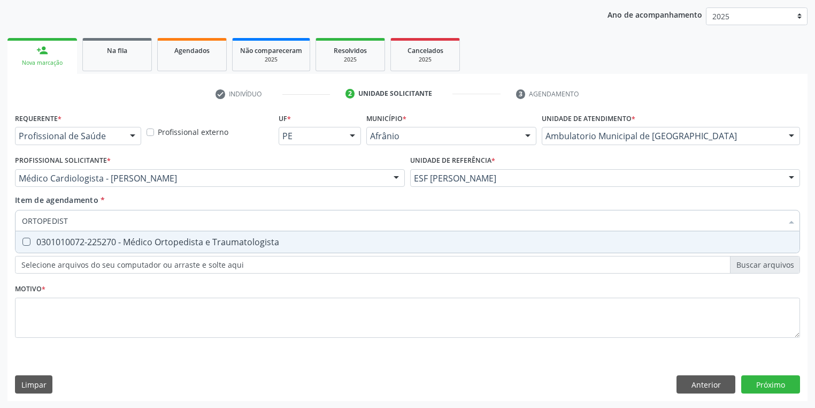
type input "ORTOPEDISTA"
click at [63, 241] on div "0301010072-225270 - Médico Ortopedista e Traumatologista" at bounding box center [408, 242] width 772 height 9
checkbox Traumatologista "true"
click at [79, 313] on div "Requerente * Profissional de Saúde Profissional de Saúde Paciente Nenhum result…" at bounding box center [407, 231] width 785 height 242
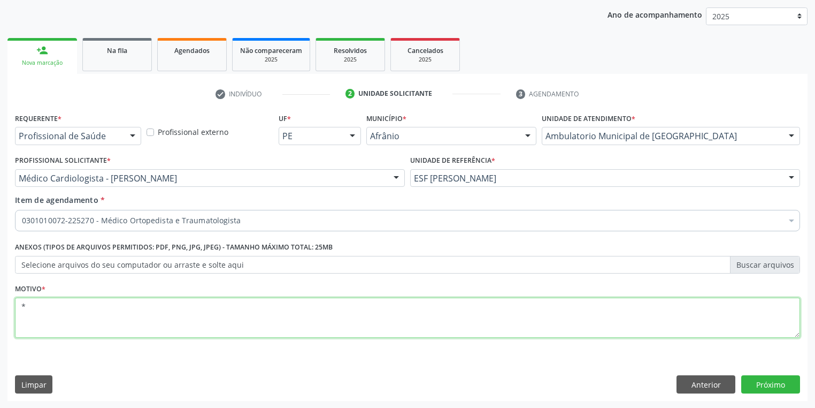
type textarea "*"
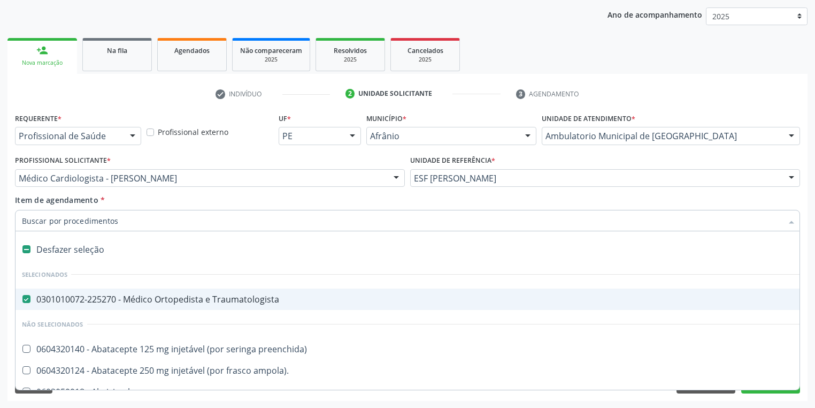
click at [81, 299] on div "0301010072-225270 - Médico Ortopedista e Traumatologista" at bounding box center [433, 299] width 823 height 9
checkbox Traumatologista "true"
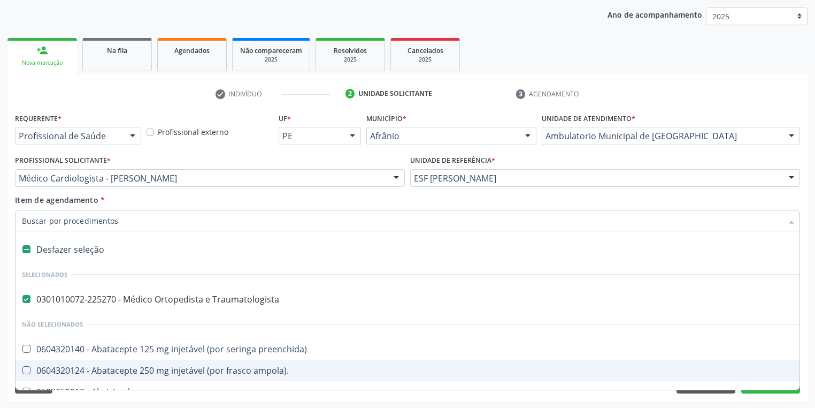
click at [60, 392] on div "Limpar Anterior Próximo" at bounding box center [407, 384] width 785 height 18
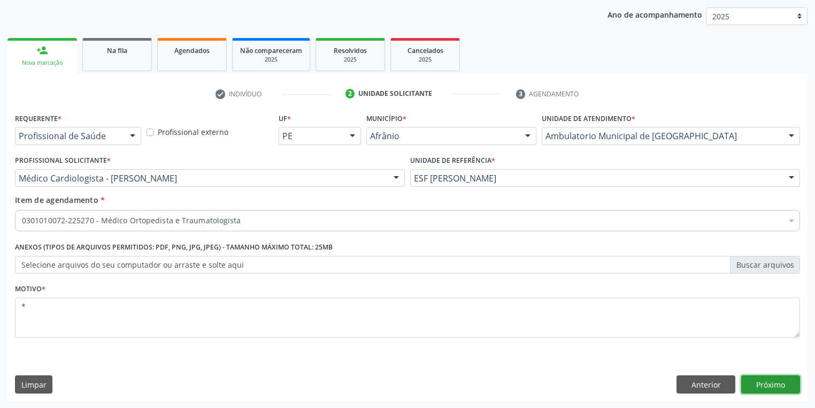
click at [758, 388] on button "Próximo" at bounding box center [771, 384] width 59 height 18
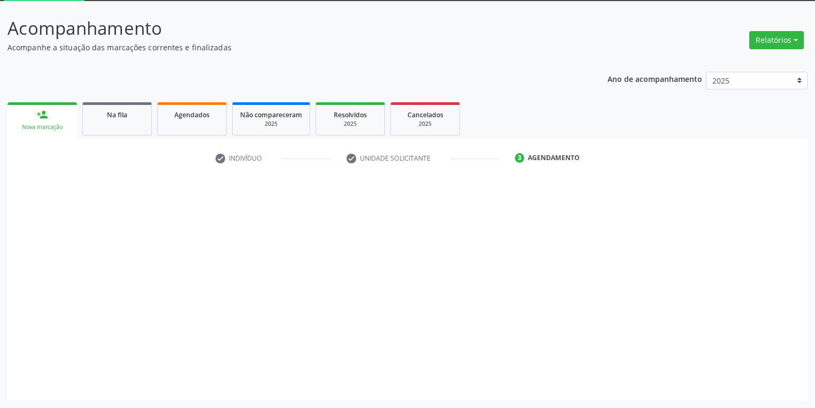
scroll to position [57, 0]
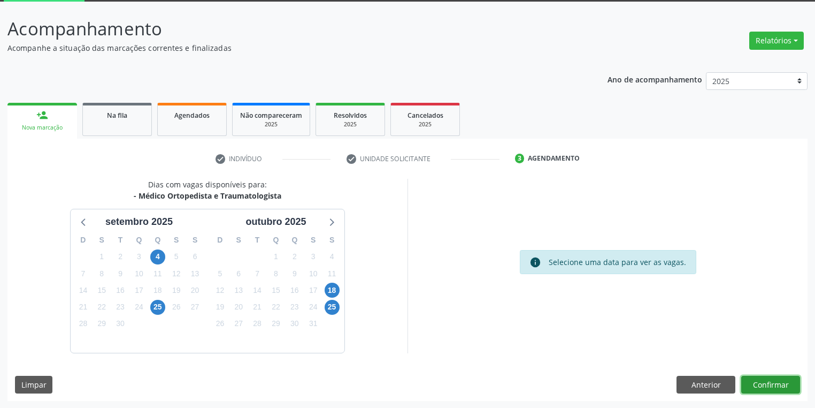
click at [768, 381] on button "Confirmar" at bounding box center [771, 385] width 59 height 18
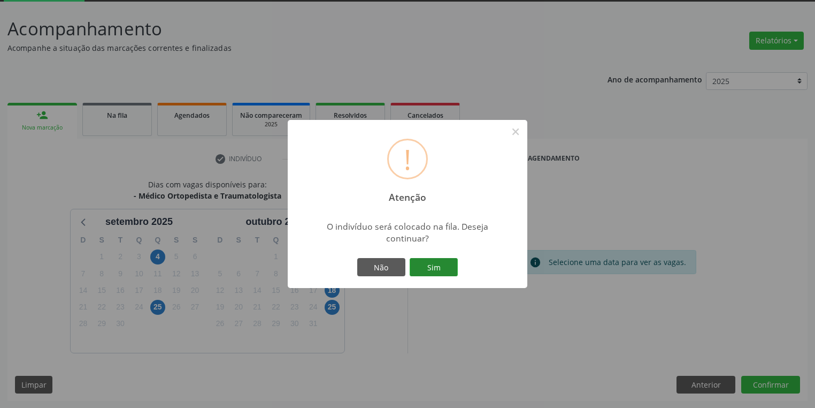
click at [421, 261] on button "Sim" at bounding box center [434, 267] width 48 height 18
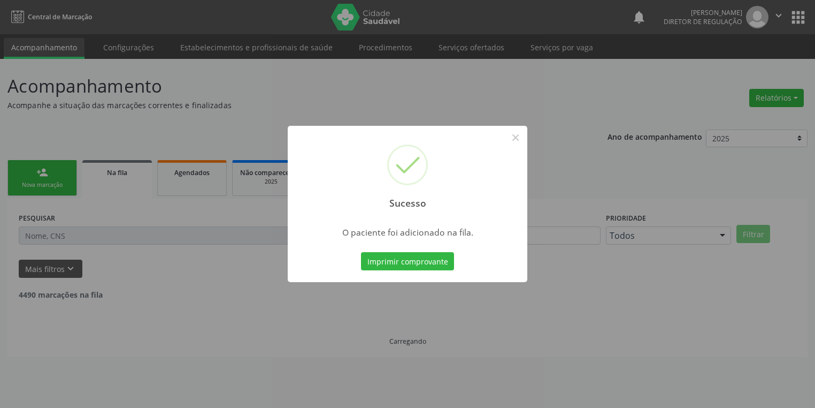
scroll to position [0, 0]
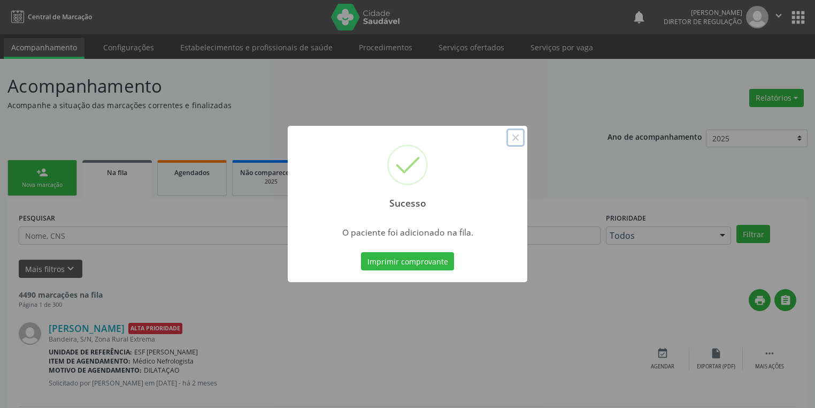
drag, startPoint x: 512, startPoint y: 136, endPoint x: 388, endPoint y: 137, distance: 123.6
click at [507, 137] on button "×" at bounding box center [516, 137] width 18 height 18
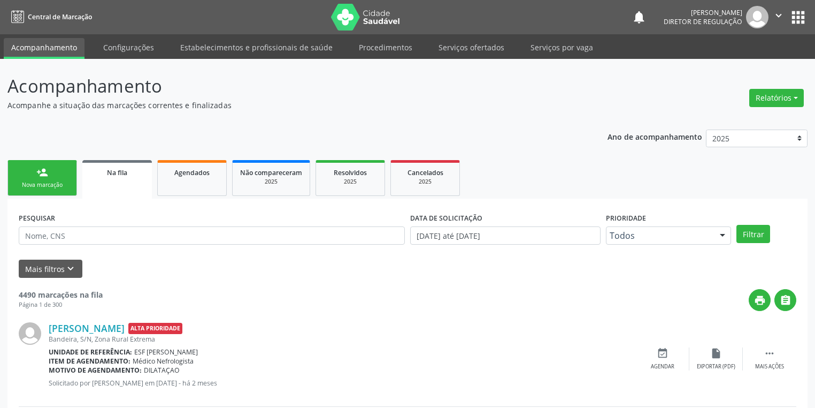
click at [41, 174] on div "person_add" at bounding box center [42, 172] width 12 height 12
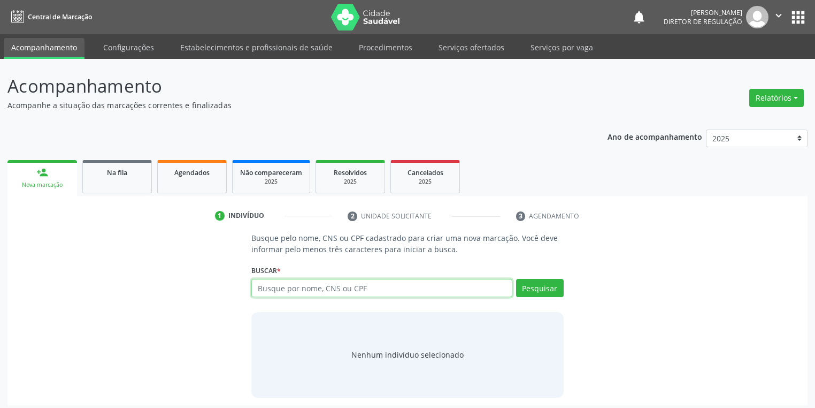
click at [289, 289] on input "text" at bounding box center [381, 288] width 261 height 18
type input "000833817400"
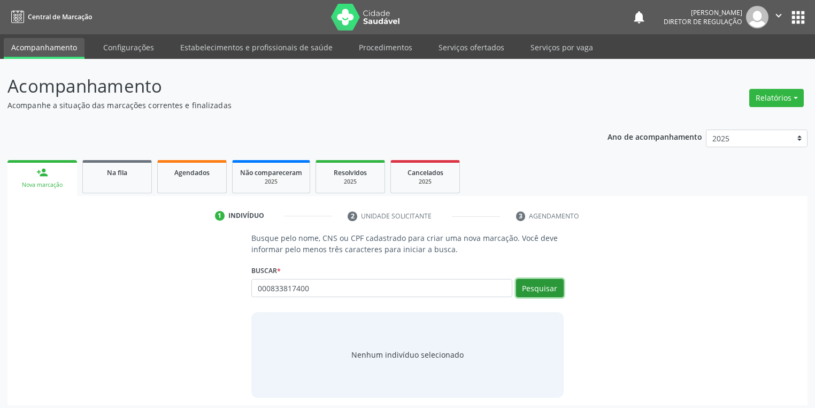
click at [539, 288] on button "Pesquisar" at bounding box center [540, 288] width 48 height 18
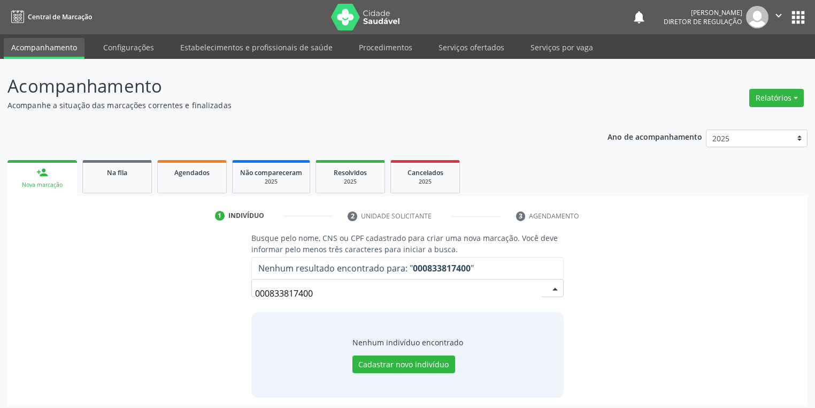
click at [326, 295] on input "000833817400" at bounding box center [398, 293] width 287 height 21
type input "0"
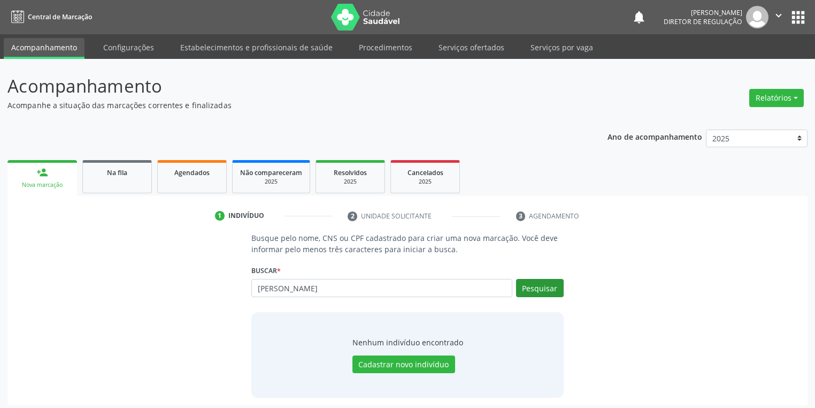
type input "CELMA GOMES"
click at [548, 288] on button "Pesquisar" at bounding box center [540, 288] width 48 height 18
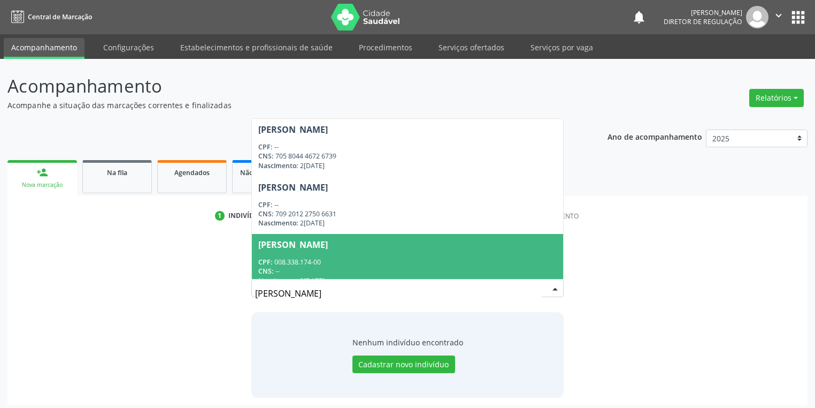
click at [309, 258] on div "CPF: 008.338.174-00" at bounding box center [407, 261] width 299 height 9
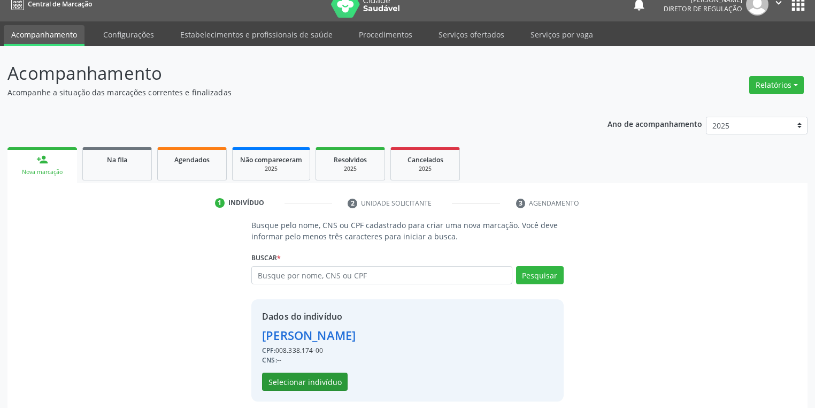
scroll to position [20, 0]
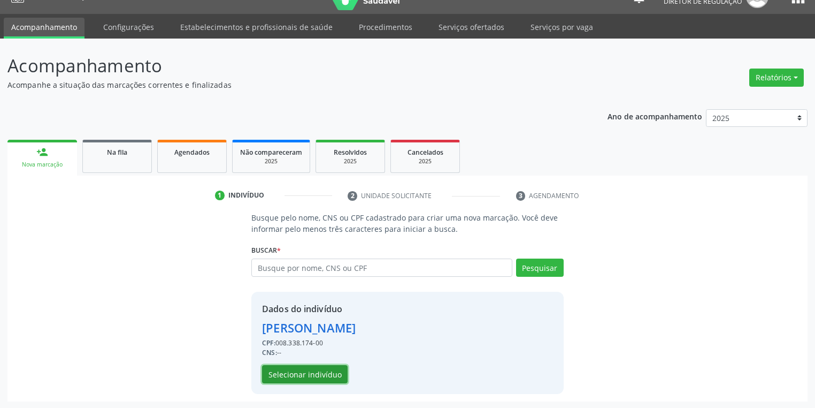
click at [274, 372] on button "Selecionar indivíduo" at bounding box center [305, 374] width 86 height 18
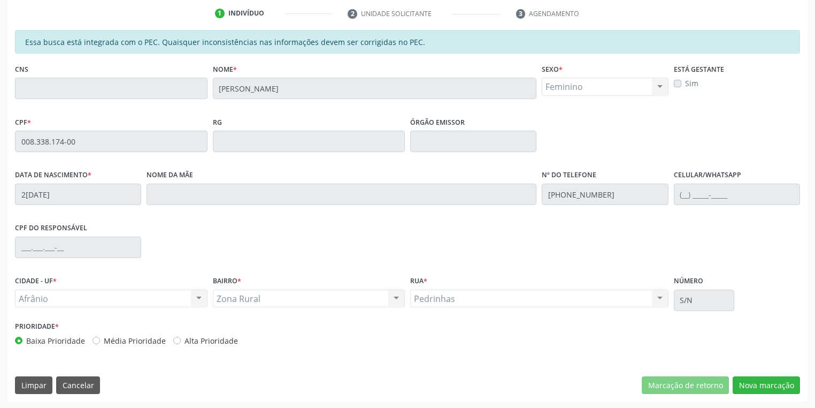
scroll to position [203, 0]
click at [755, 384] on button "Nova marcação" at bounding box center [766, 385] width 67 height 18
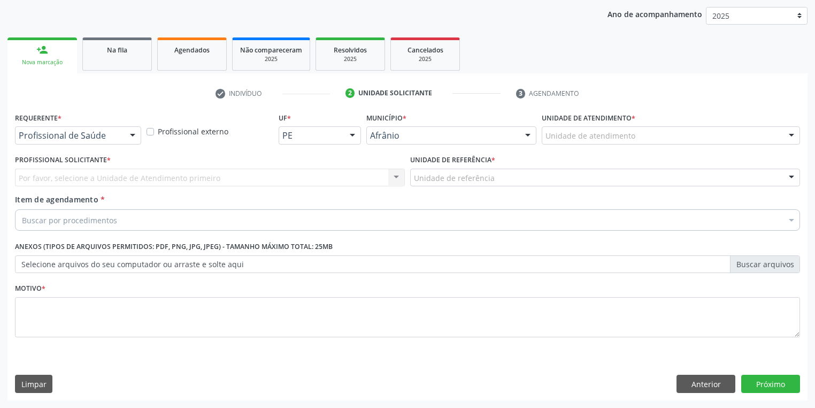
scroll to position [122, 0]
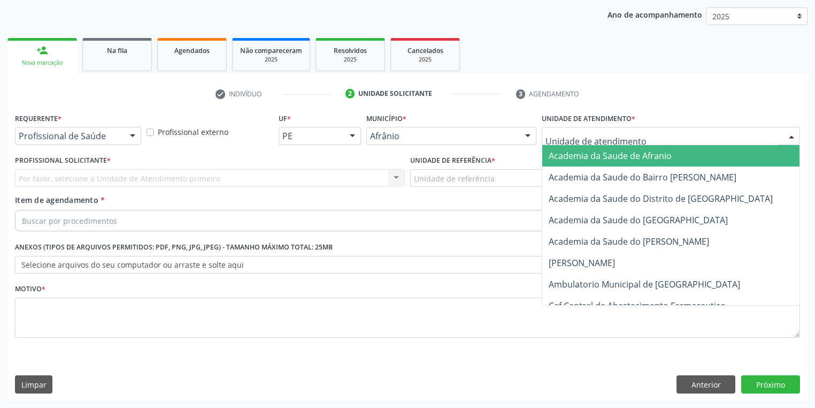
drag, startPoint x: 567, startPoint y: 137, endPoint x: 582, endPoint y: 204, distance: 68.4
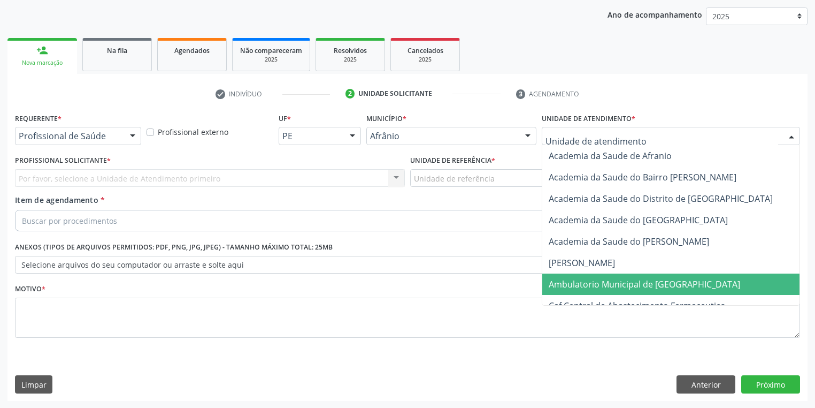
drag, startPoint x: 584, startPoint y: 285, endPoint x: 493, endPoint y: 255, distance: 95.8
click at [579, 285] on span "Ambulatorio Municipal de [GEOGRAPHIC_DATA]" at bounding box center [645, 284] width 192 height 12
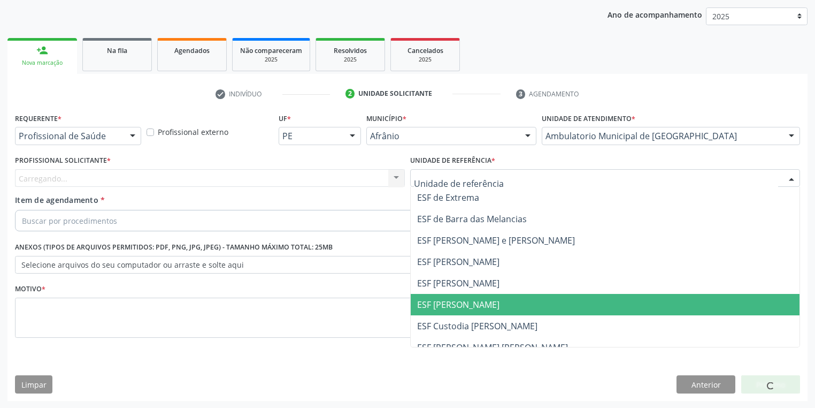
drag, startPoint x: 444, startPoint y: 300, endPoint x: 394, endPoint y: 280, distance: 53.9
click at [443, 300] on span "ESF [PERSON_NAME]" at bounding box center [458, 305] width 82 height 12
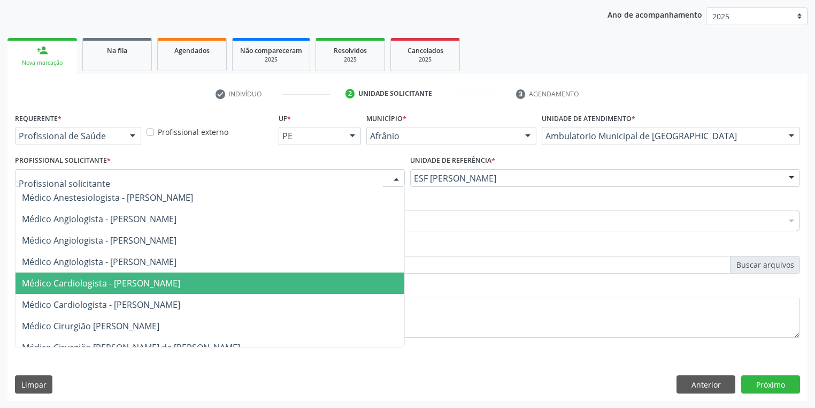
click at [96, 286] on span "Médico Cardiologista - [PERSON_NAME]" at bounding box center [101, 283] width 158 height 12
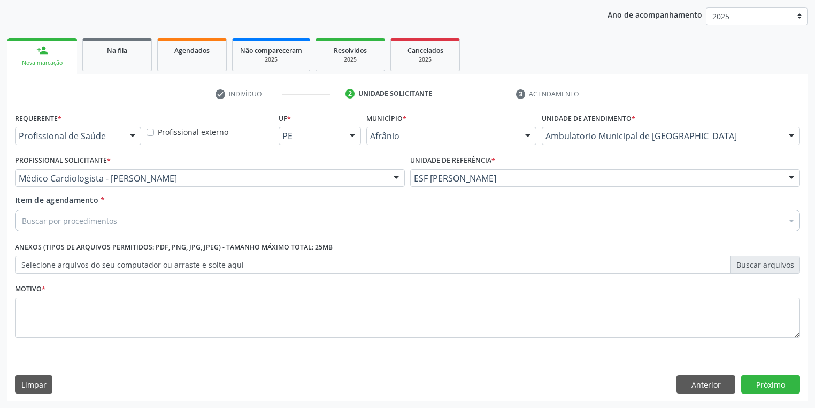
click at [48, 209] on div "Item de agendamento * Buscar por procedimentos Selecionar todos 0604320140 - Ab…" at bounding box center [407, 211] width 785 height 34
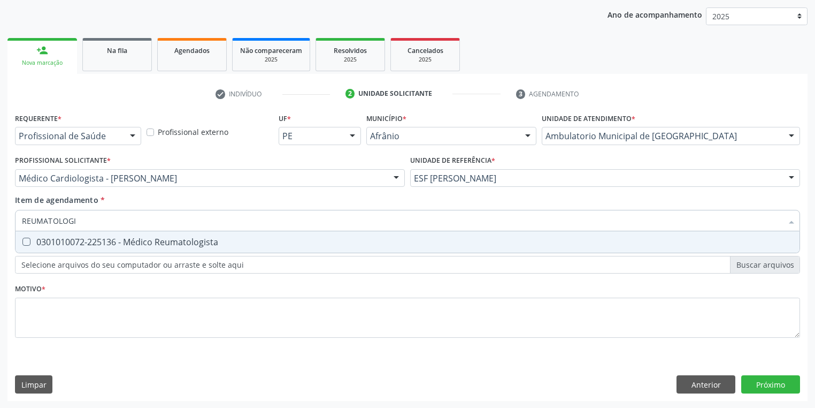
type input "REUMATOLOGIS"
click at [24, 240] on Reumatologista at bounding box center [26, 242] width 8 height 8
click at [22, 240] on Reumatologista "checkbox" at bounding box center [19, 241] width 7 height 7
checkbox Reumatologista "true"
click at [62, 311] on div "Requerente * Profissional de Saúde Profissional de Saúde Paciente Nenhum result…" at bounding box center [407, 231] width 785 height 242
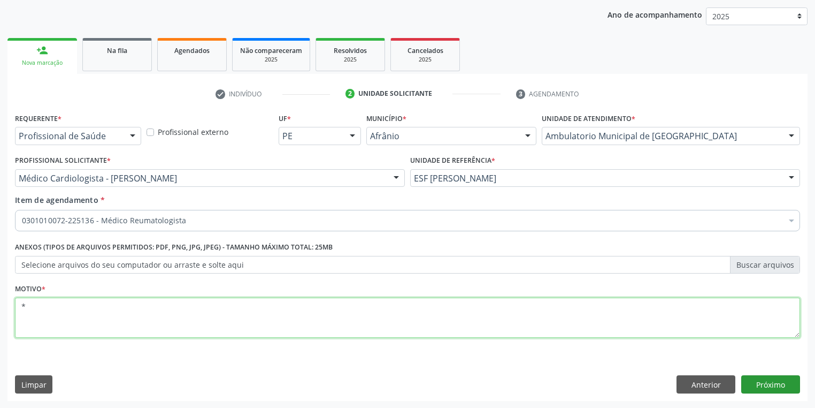
type textarea "*"
click at [760, 385] on button "Próximo" at bounding box center [771, 384] width 59 height 18
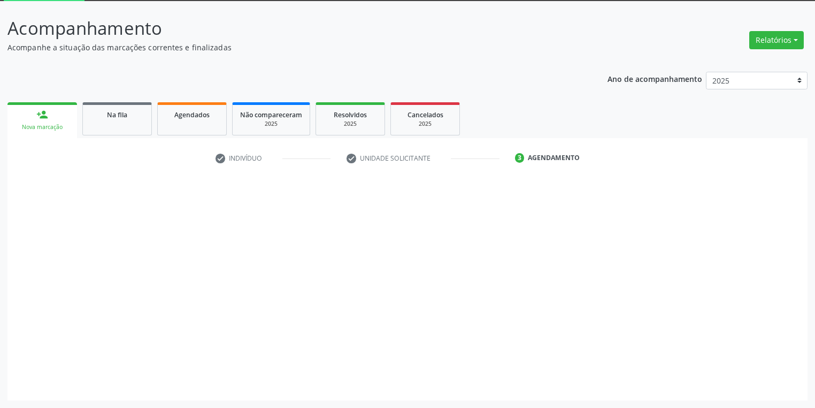
scroll to position [57, 0]
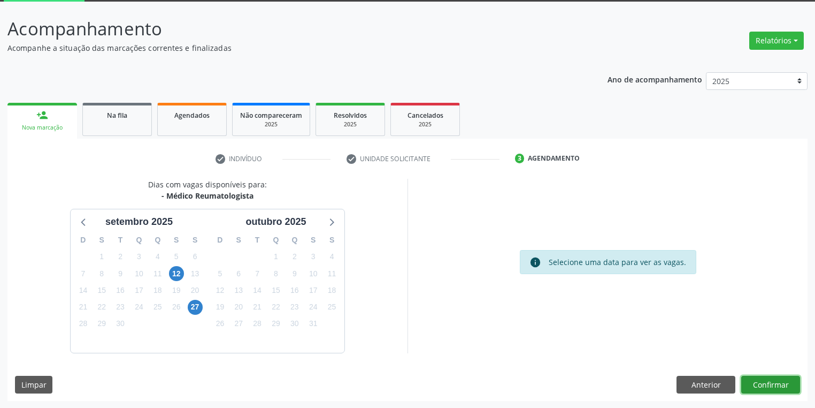
click at [745, 378] on button "Confirmar" at bounding box center [771, 385] width 59 height 18
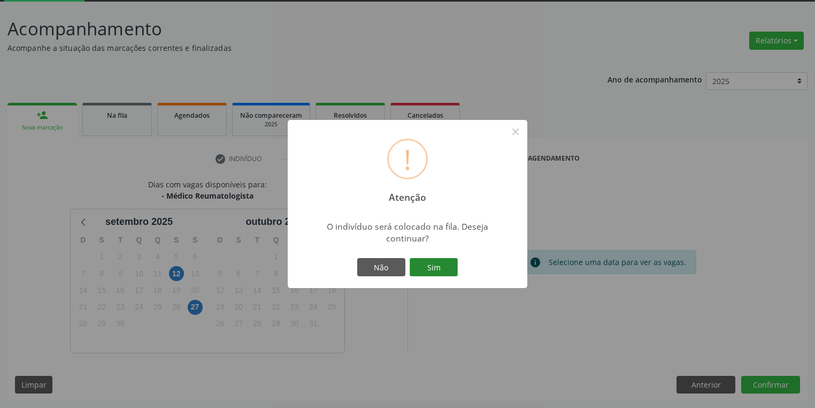
click at [437, 263] on button "Sim" at bounding box center [434, 267] width 48 height 18
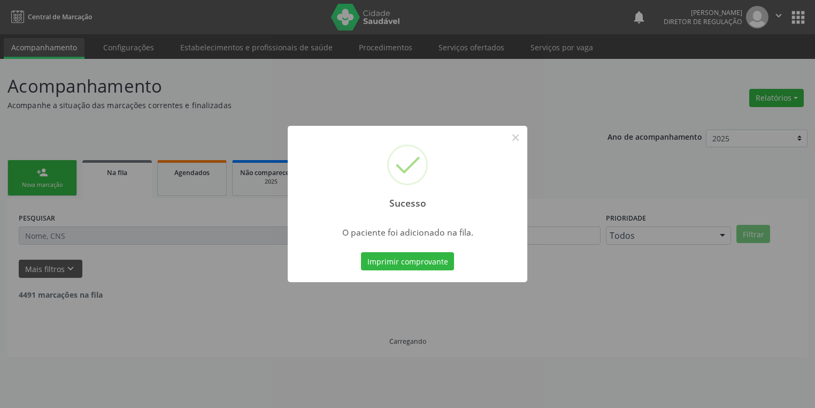
scroll to position [0, 0]
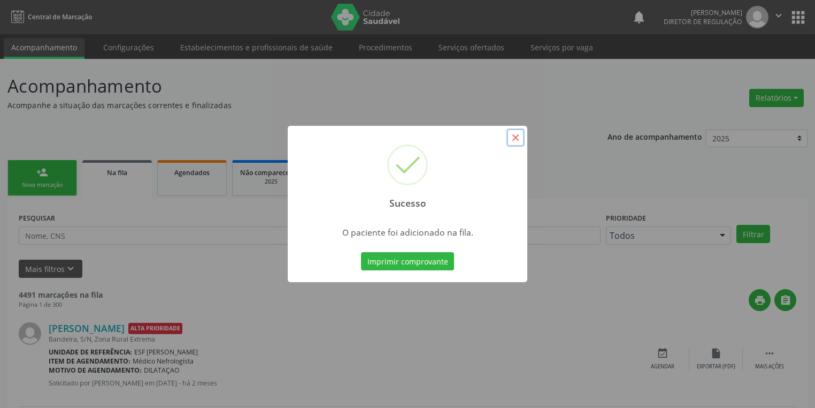
click at [518, 136] on button "×" at bounding box center [516, 137] width 18 height 18
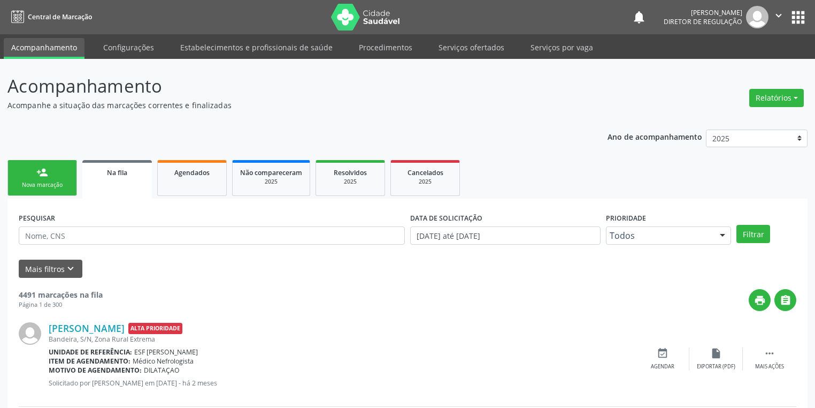
click at [40, 188] on div "Nova marcação" at bounding box center [43, 185] width 54 height 8
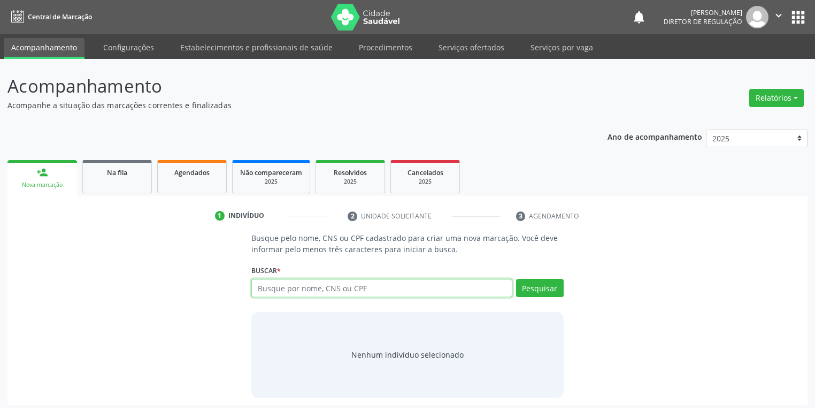
click at [288, 291] on input "text" at bounding box center [381, 288] width 261 height 18
type input "00833817400"
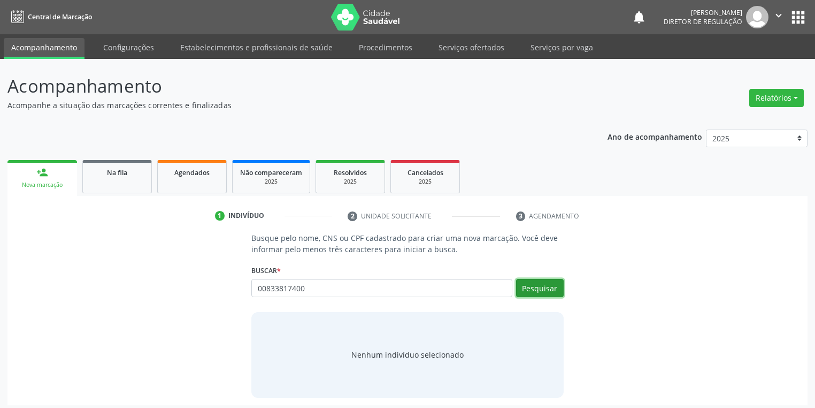
click at [526, 284] on button "Pesquisar" at bounding box center [540, 288] width 48 height 18
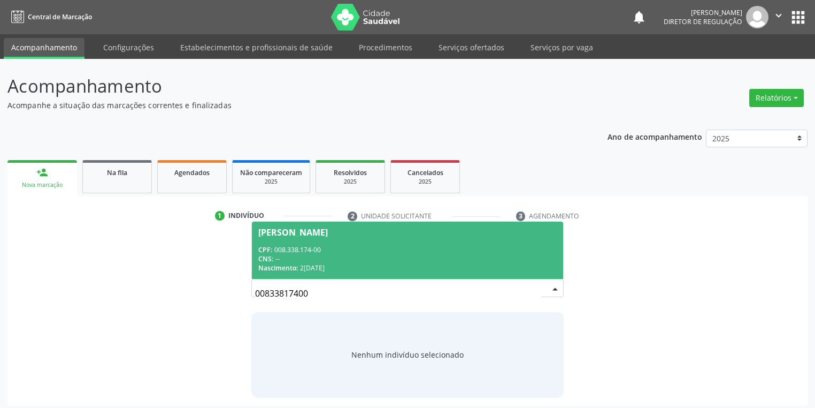
click at [308, 256] on div "CNS: --" at bounding box center [407, 258] width 299 height 9
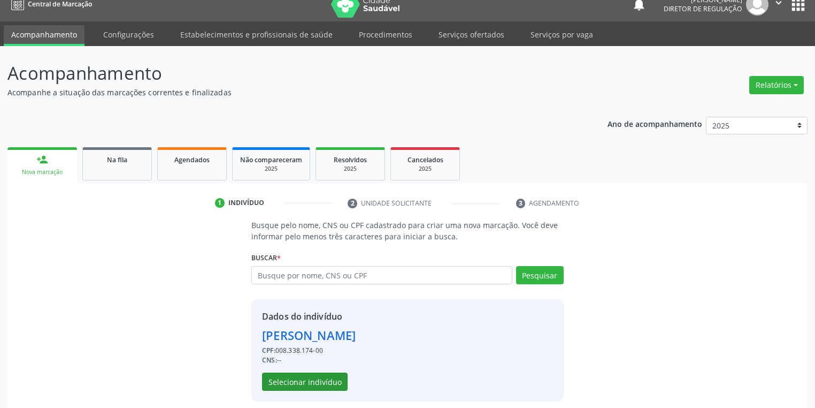
scroll to position [20, 0]
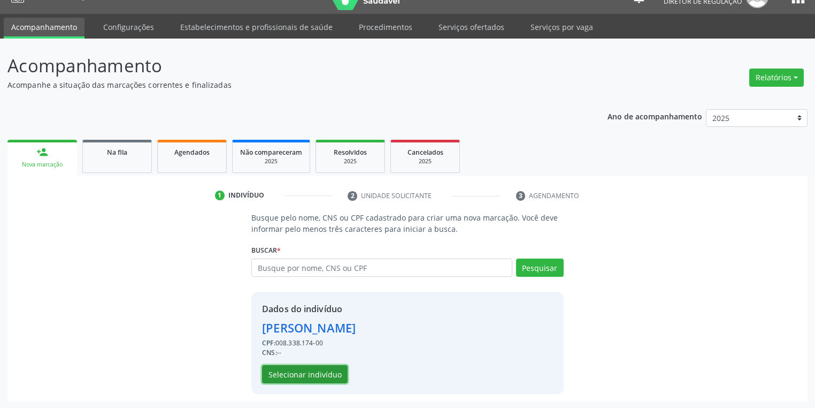
click at [301, 375] on button "Selecionar indivíduo" at bounding box center [305, 374] width 86 height 18
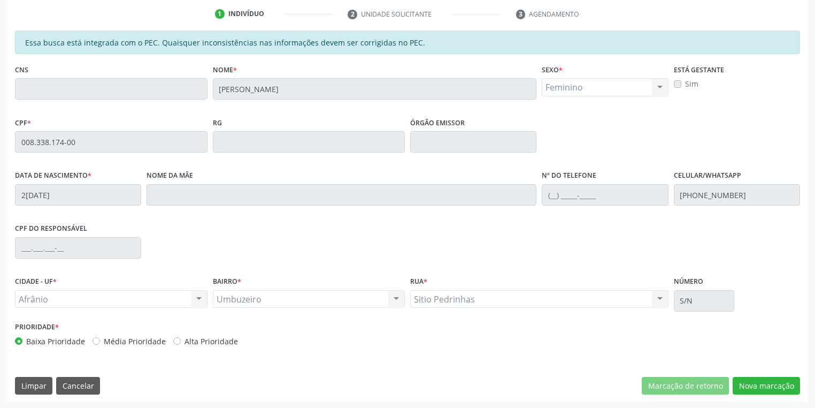
scroll to position [203, 0]
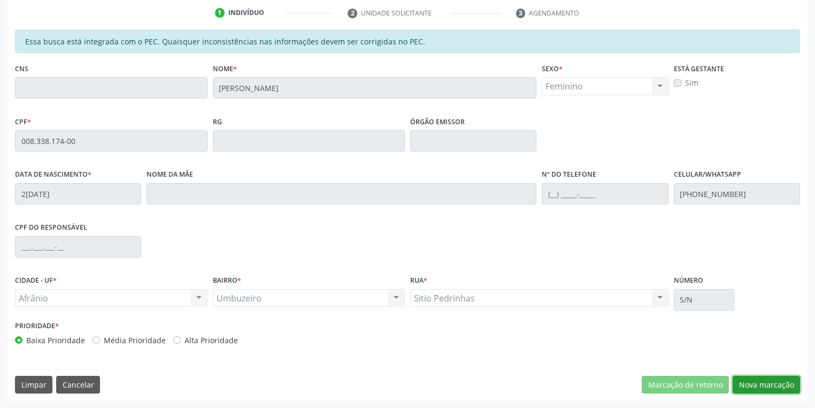
click at [745, 383] on button "Nova marcação" at bounding box center [766, 385] width 67 height 18
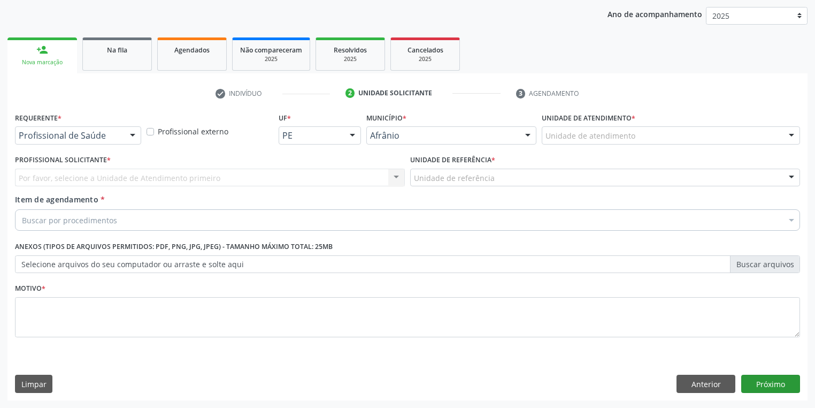
scroll to position [122, 0]
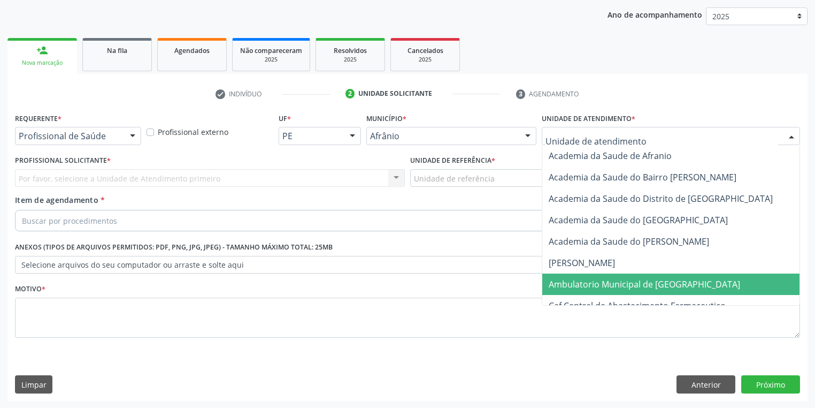
click at [575, 281] on span "Ambulatorio Municipal de [GEOGRAPHIC_DATA]" at bounding box center [645, 284] width 192 height 12
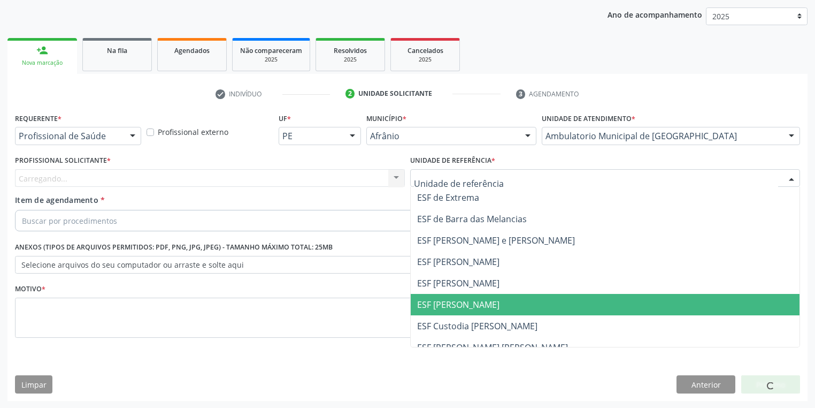
click at [453, 299] on span "ESF [PERSON_NAME]" at bounding box center [458, 305] width 82 height 12
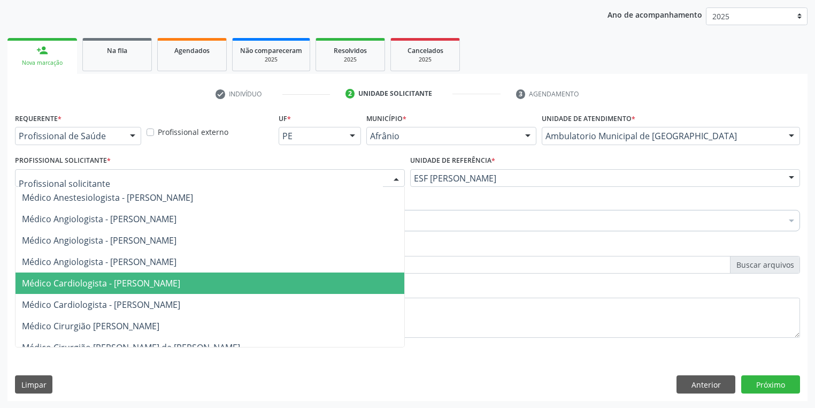
click at [107, 279] on span "Médico Cardiologista - [PERSON_NAME]" at bounding box center [101, 283] width 158 height 12
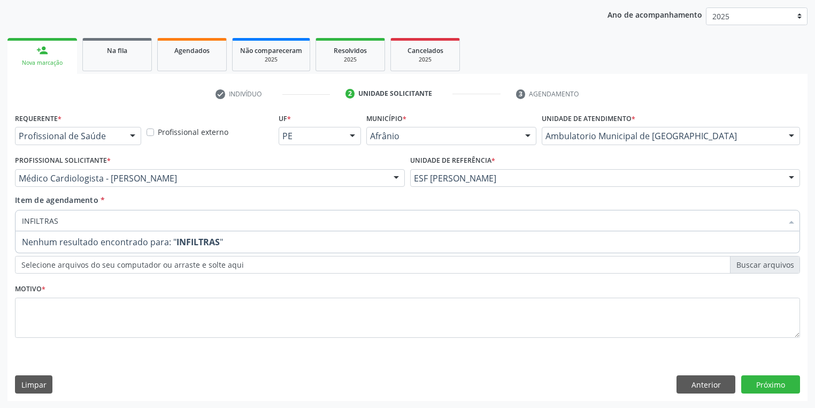
type input "INFILTRA"
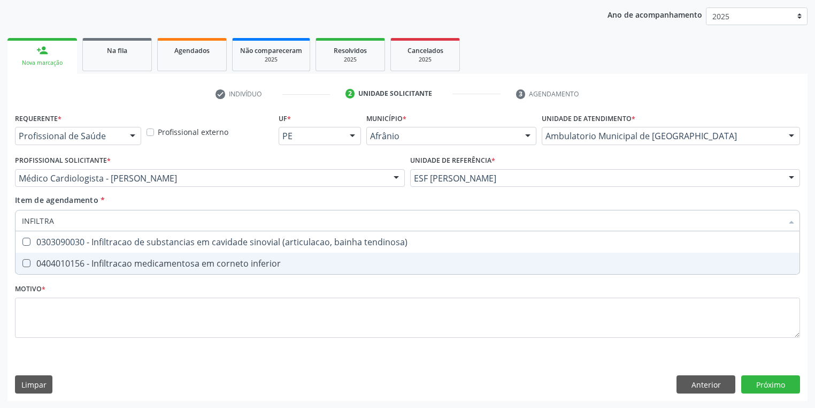
click at [81, 259] on div "0404010156 - Infiltracao medicamentosa em corneto inferior" at bounding box center [408, 263] width 772 height 9
checkbox inferior "true"
click at [58, 312] on div "Requerente * Profissional de Saúde Profissional de Saúde Paciente Nenhum result…" at bounding box center [407, 231] width 785 height 242
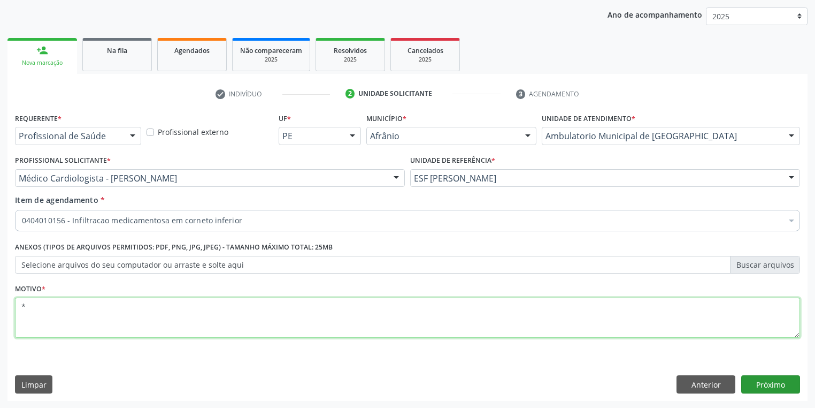
type textarea "*"
click at [757, 381] on button "Próximo" at bounding box center [771, 384] width 59 height 18
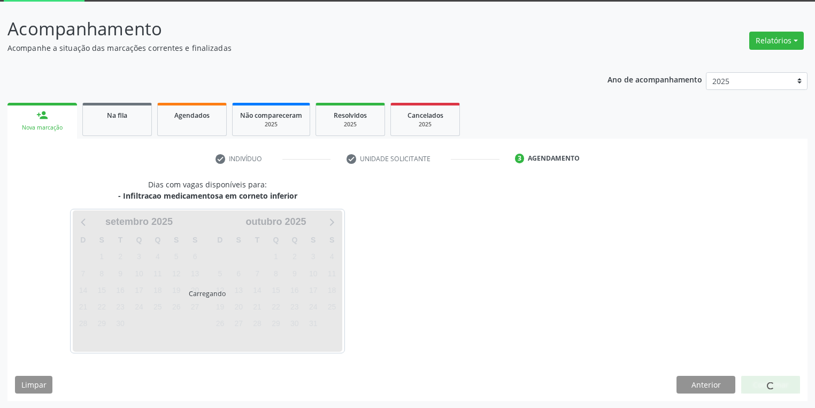
scroll to position [88, 0]
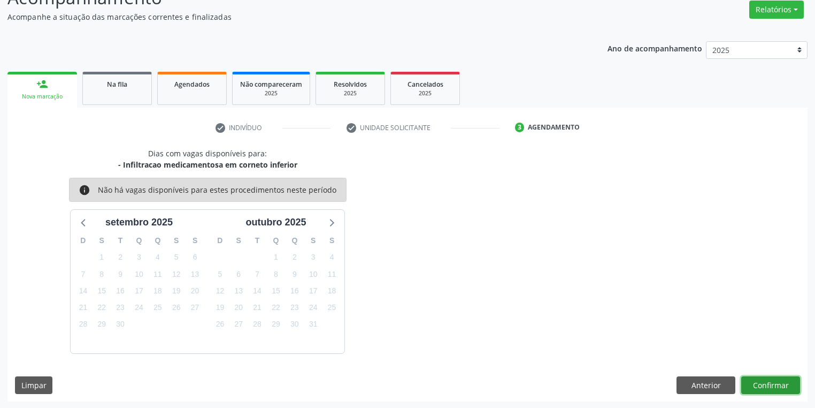
click at [760, 390] on button "Confirmar" at bounding box center [771, 385] width 59 height 18
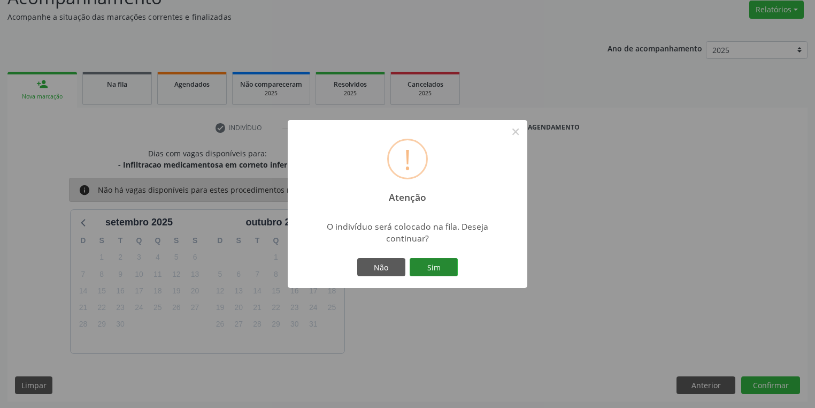
click at [451, 263] on button "Sim" at bounding box center [434, 267] width 48 height 18
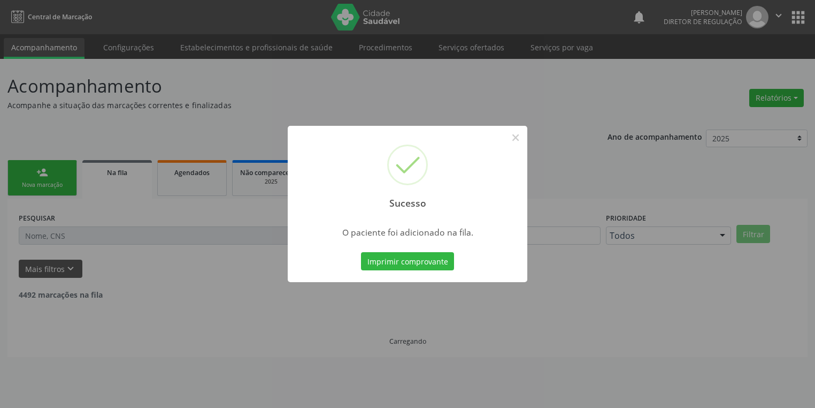
scroll to position [0, 0]
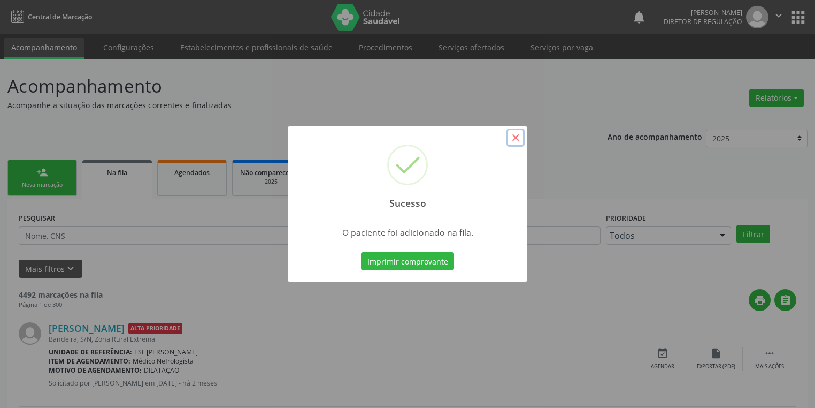
click at [517, 138] on button "×" at bounding box center [516, 137] width 18 height 18
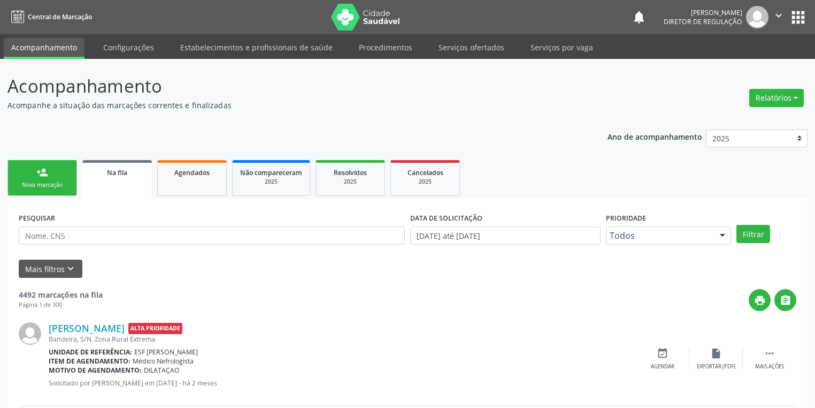
click at [59, 175] on link "person_add Nova marcação" at bounding box center [42, 178] width 70 height 36
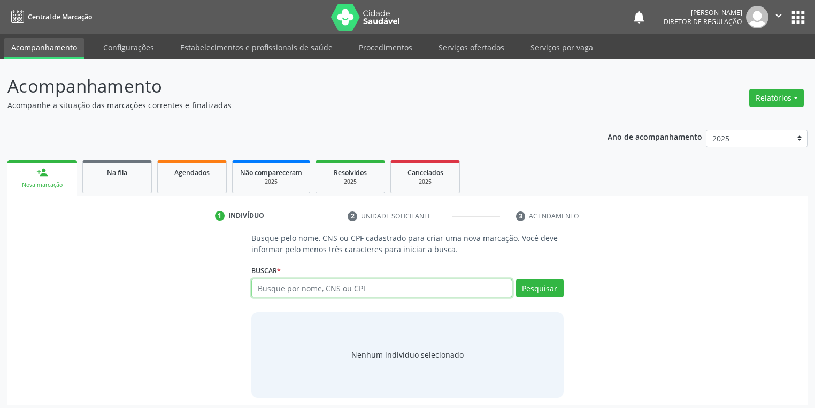
click at [271, 292] on input "text" at bounding box center [381, 288] width 261 height 18
type input "ANA CARLA PEREIRA"
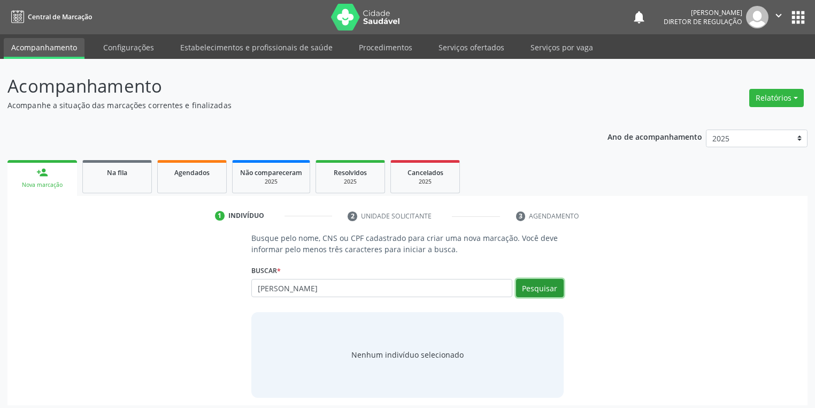
click at [525, 287] on button "Pesquisar" at bounding box center [540, 288] width 48 height 18
click at [341, 288] on input "ANA CARLA PEREIRA" at bounding box center [381, 288] width 261 height 18
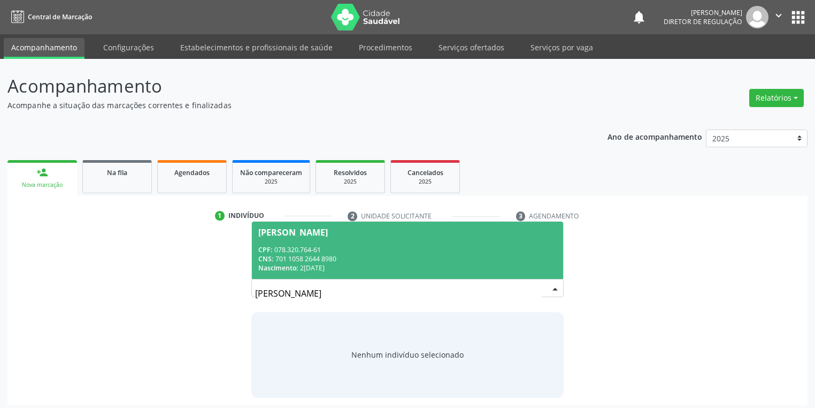
click at [316, 248] on div "CPF: 078.320.764-61" at bounding box center [407, 249] width 299 height 9
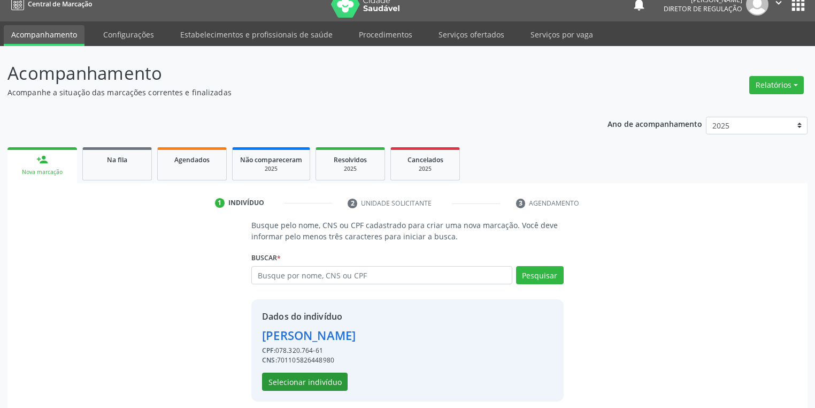
scroll to position [20, 0]
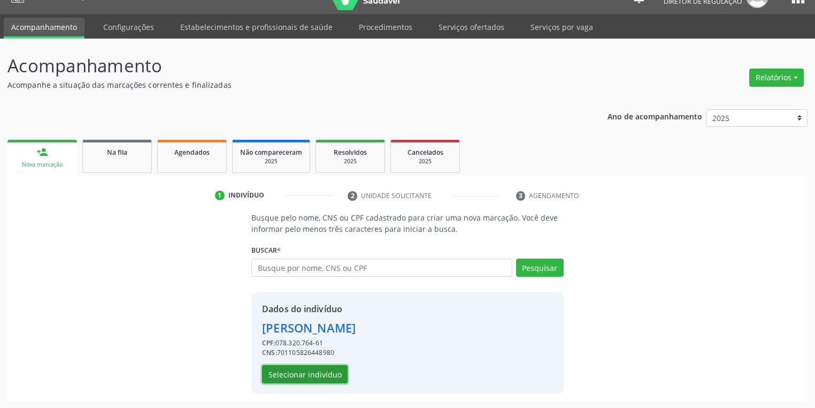
click at [304, 373] on button "Selecionar indivíduo" at bounding box center [305, 374] width 86 height 18
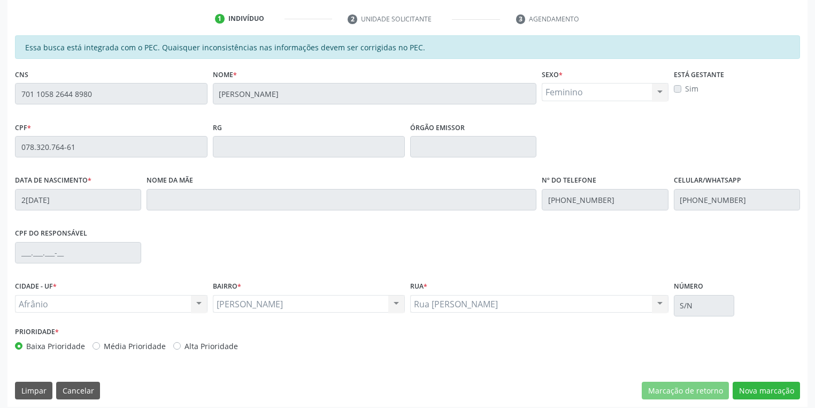
scroll to position [203, 0]
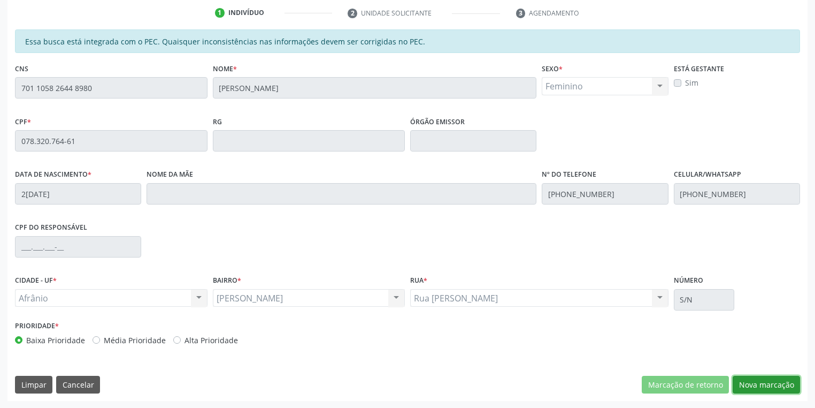
click at [766, 388] on button "Nova marcação" at bounding box center [766, 385] width 67 height 18
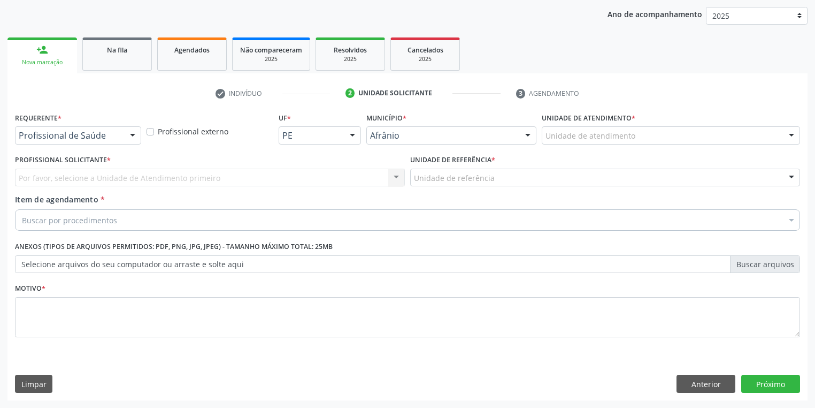
scroll to position [122, 0]
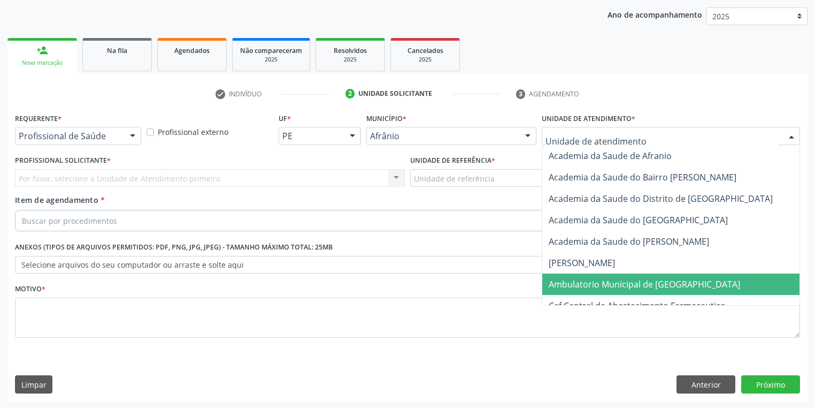
click at [581, 281] on span "Ambulatorio Municipal de [GEOGRAPHIC_DATA]" at bounding box center [645, 284] width 192 height 12
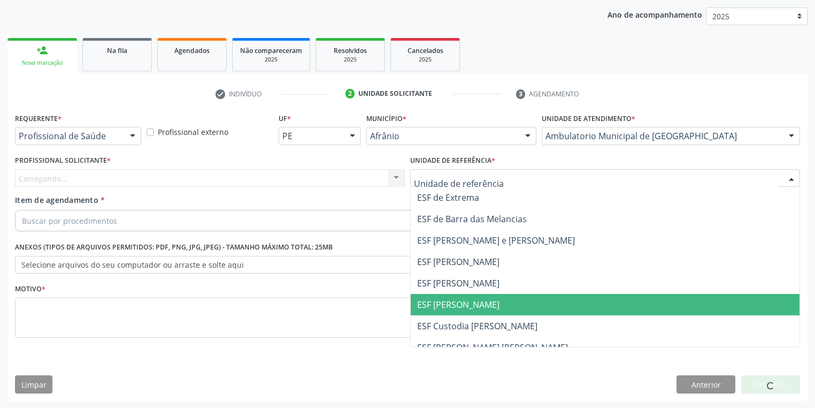
click at [441, 305] on span "ESF [PERSON_NAME]" at bounding box center [458, 305] width 82 height 12
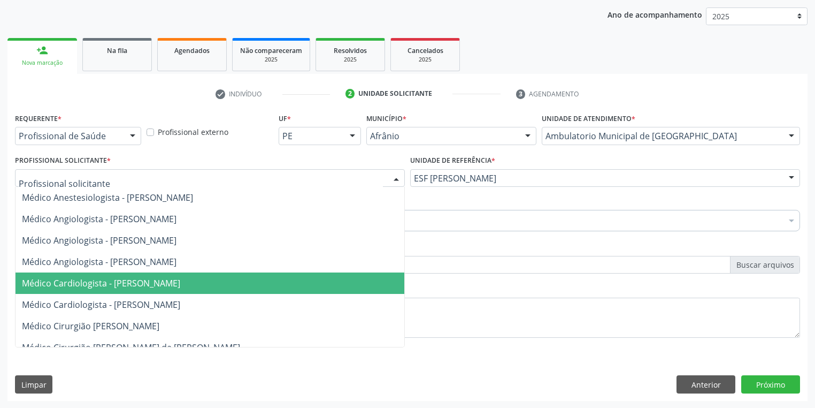
click at [113, 288] on span "Médico Cardiologista - [PERSON_NAME]" at bounding box center [210, 282] width 389 height 21
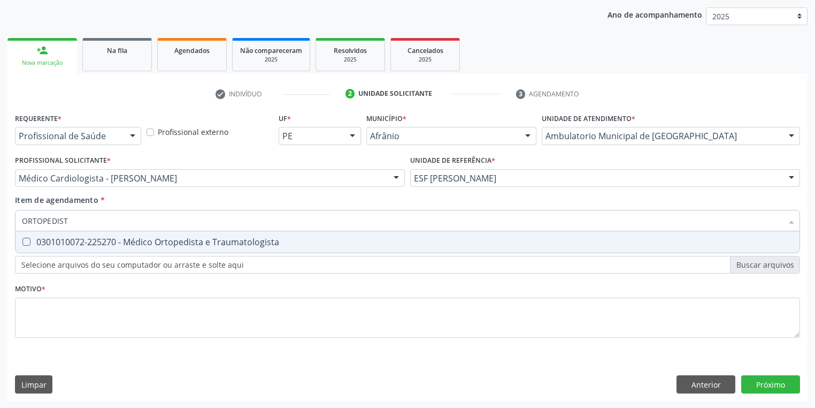
type input "ORTOPEDISTA"
click at [66, 250] on span "0301010072-225270 - Médico Ortopedista e Traumatologista" at bounding box center [408, 241] width 784 height 21
checkbox Traumatologista "true"
click at [60, 305] on div "Requerente * Profissional de Saúde Profissional de Saúde Paciente Nenhum result…" at bounding box center [407, 231] width 785 height 242
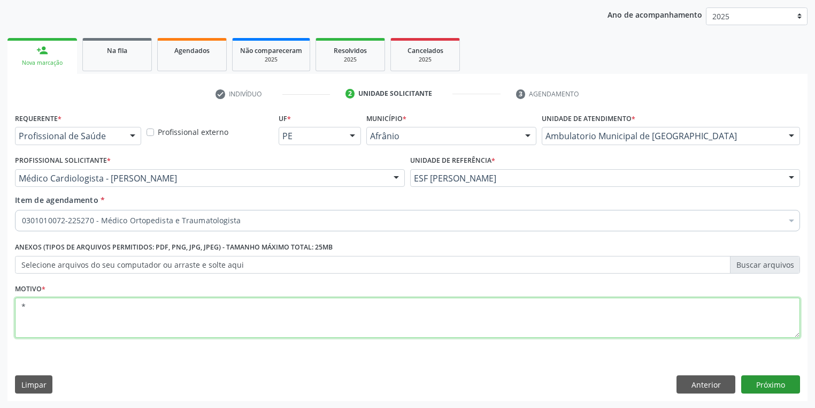
type textarea "*"
click at [765, 380] on button "Próximo" at bounding box center [771, 384] width 59 height 18
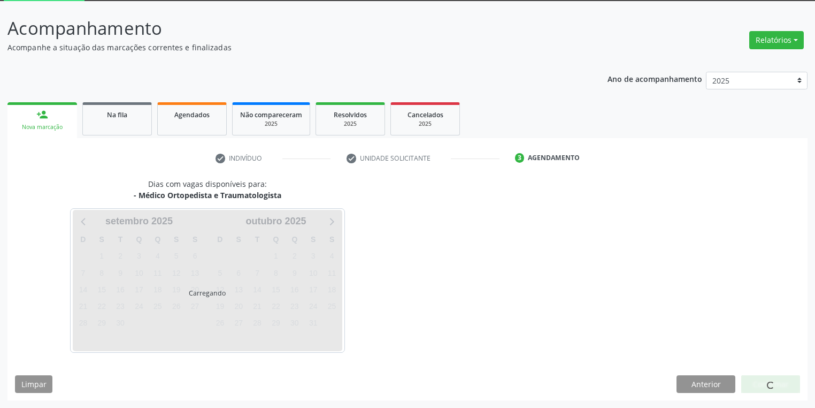
scroll to position [57, 0]
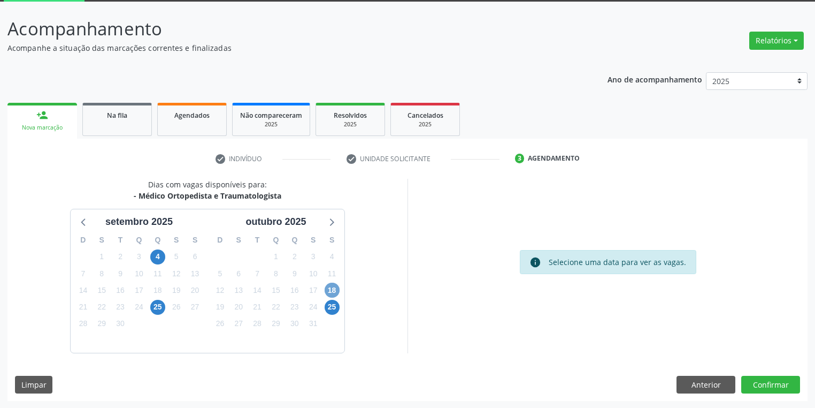
click at [333, 292] on span "18" at bounding box center [332, 290] width 15 height 15
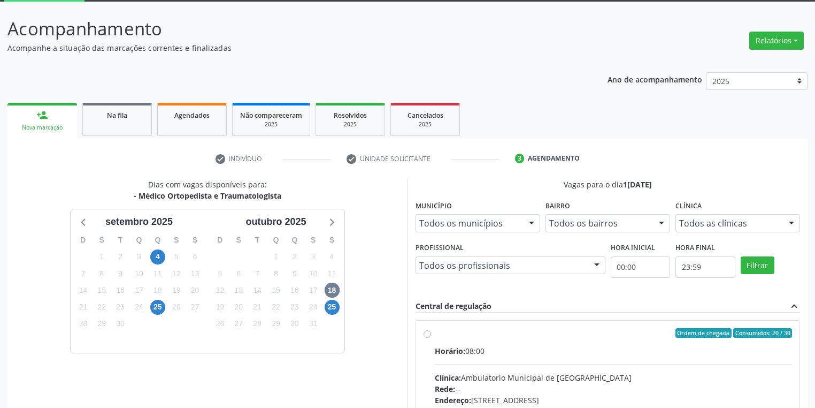
click at [431, 338] on input "Ordem de chegada Consumidos: 20 / 30 Horário: 08:00 Clínica: Ambulatorio Munici…" at bounding box center [427, 333] width 7 height 10
radio input "true"
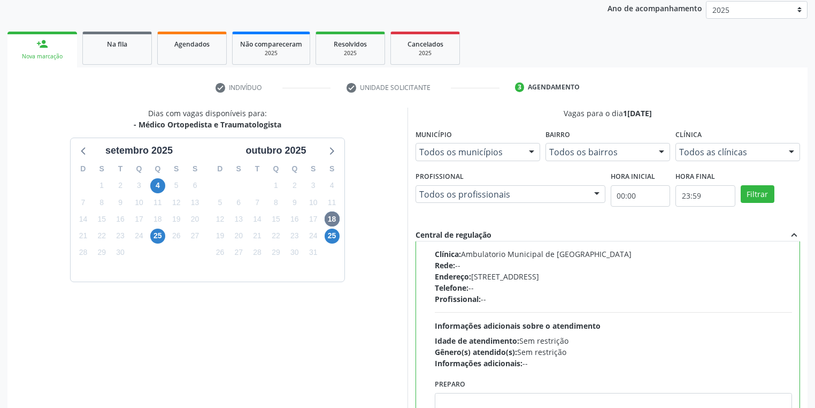
scroll to position [228, 0]
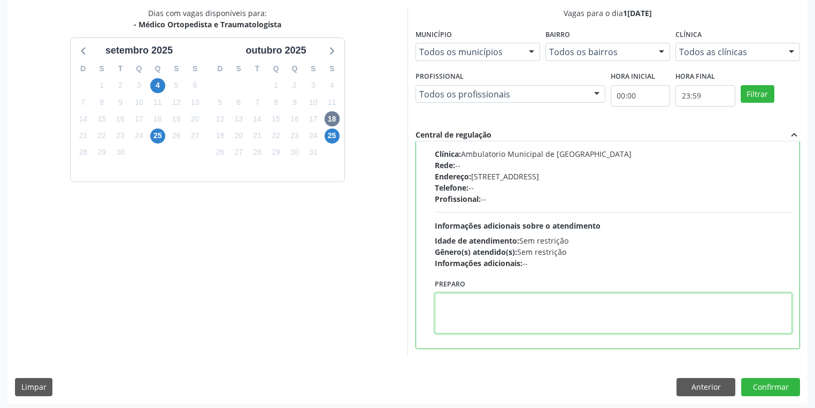
click at [504, 307] on textarea at bounding box center [613, 313] width 357 height 41
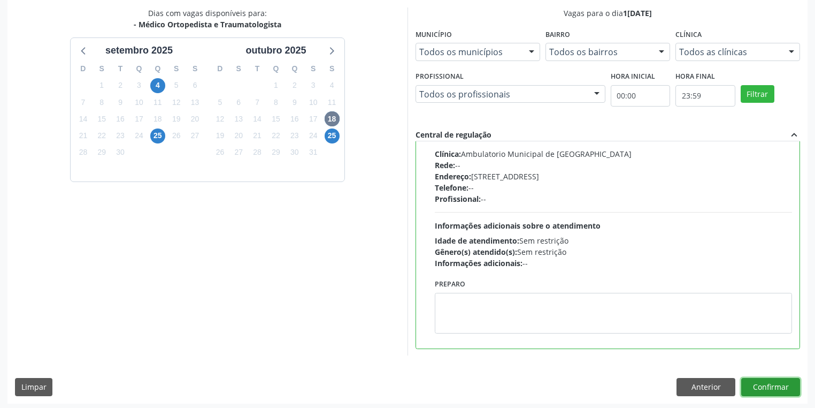
click at [769, 388] on button "Confirmar" at bounding box center [771, 387] width 59 height 18
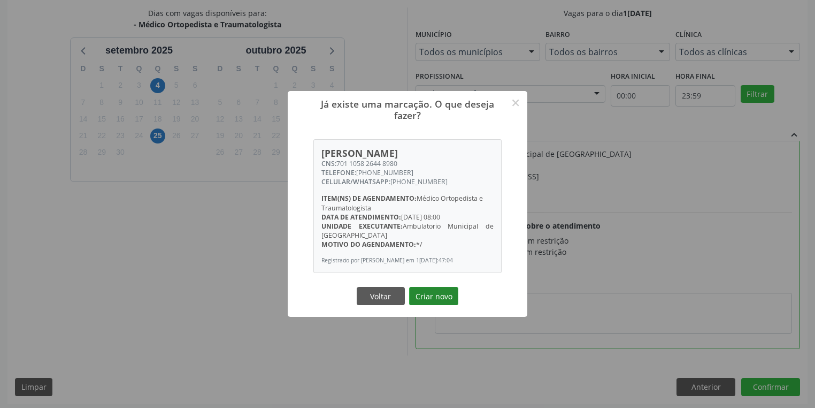
click at [445, 300] on button "Criar novo" at bounding box center [433, 296] width 49 height 18
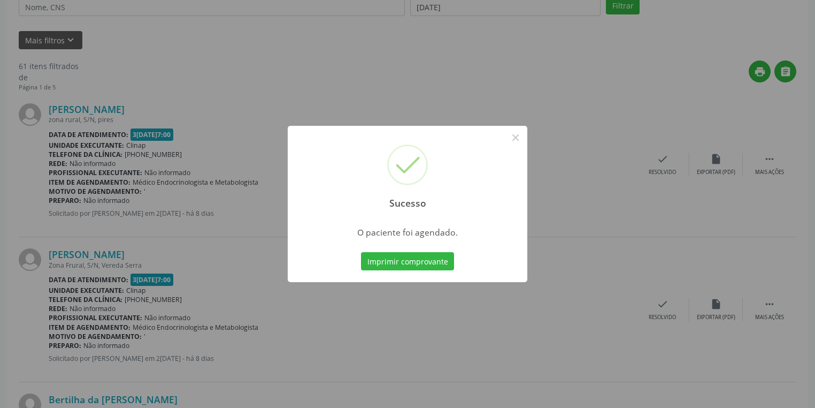
scroll to position [0, 0]
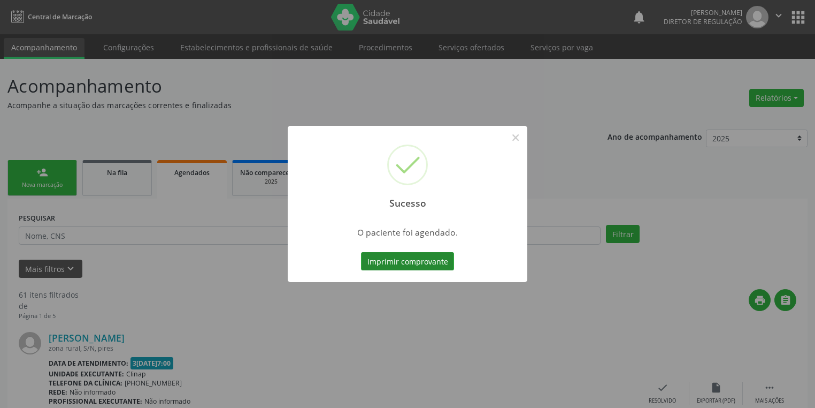
click at [407, 261] on button "Imprimir comprovante" at bounding box center [407, 261] width 93 height 18
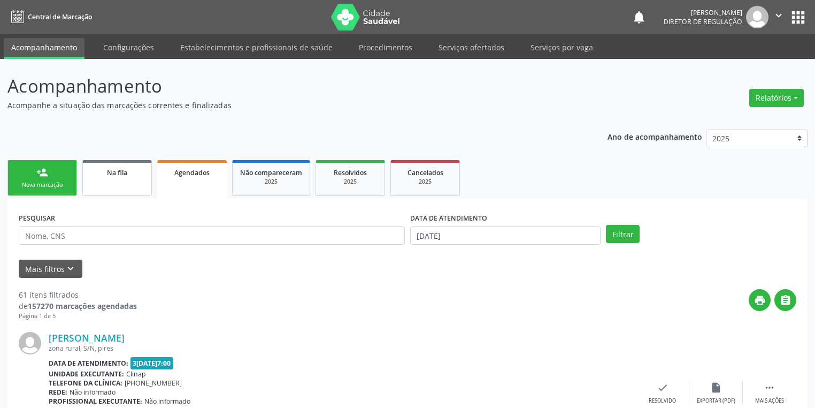
click at [137, 179] on link "Na fila" at bounding box center [117, 178] width 70 height 36
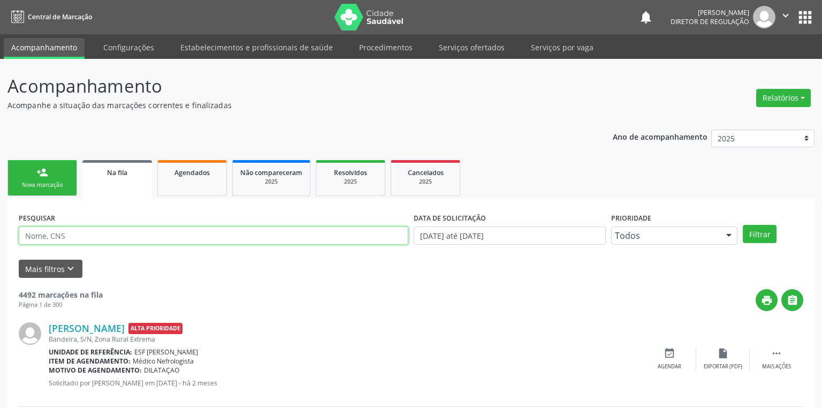
click at [68, 230] on input "text" at bounding box center [214, 235] width 390 height 18
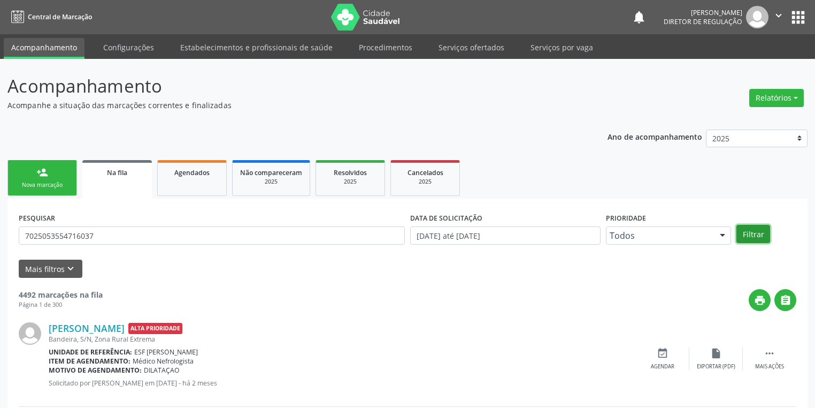
click at [743, 238] on button "Filtrar" at bounding box center [754, 234] width 34 height 18
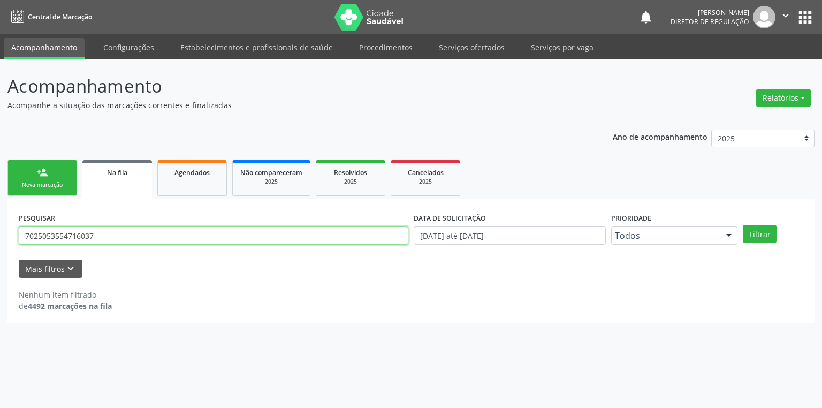
click at [114, 232] on input "7025053554716037" at bounding box center [214, 235] width 390 height 18
type input "7"
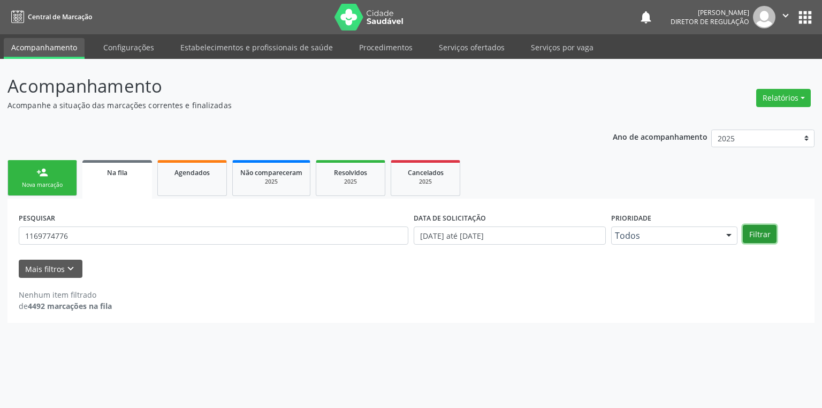
click at [752, 232] on button "Filtrar" at bounding box center [760, 234] width 34 height 18
click at [96, 237] on input "1169774776" at bounding box center [214, 235] width 390 height 18
click at [97, 239] on input "1169774776" at bounding box center [214, 235] width 390 height 18
type input "1"
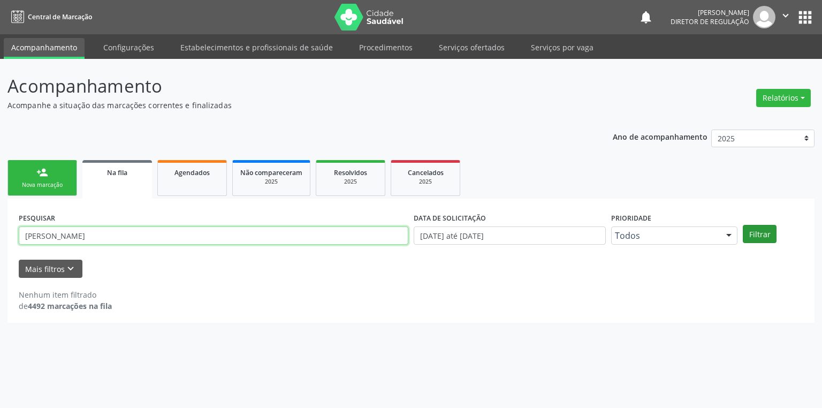
type input "MARIA DAS DORES DE SOUSA RODRIGUES"
click at [758, 229] on button "Filtrar" at bounding box center [760, 234] width 34 height 18
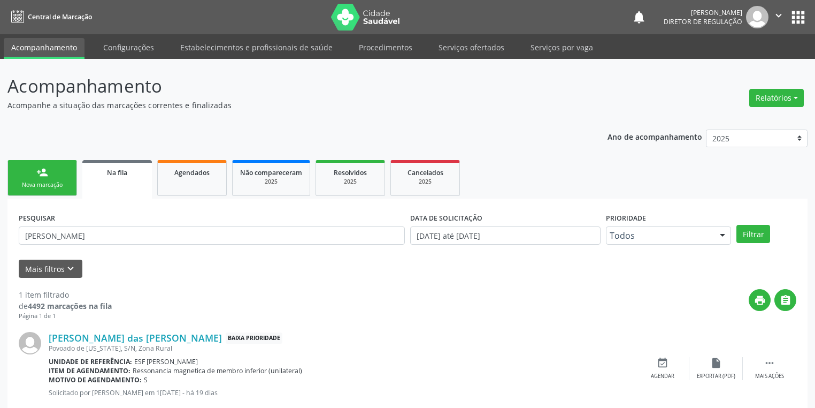
scroll to position [26, 0]
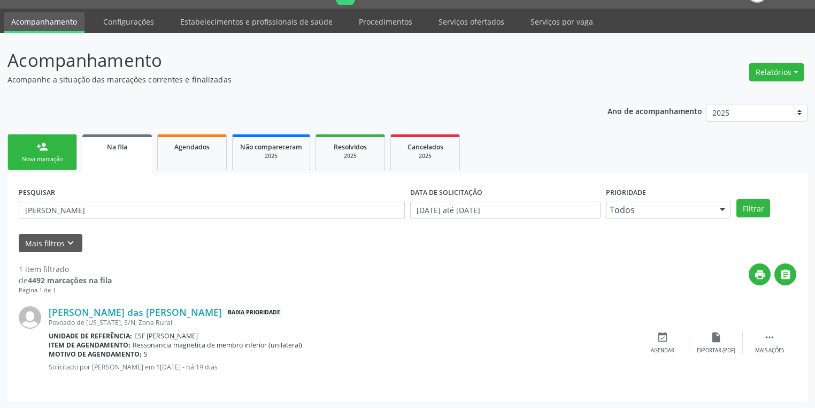
click at [49, 161] on div "Nova marcação" at bounding box center [43, 159] width 54 height 8
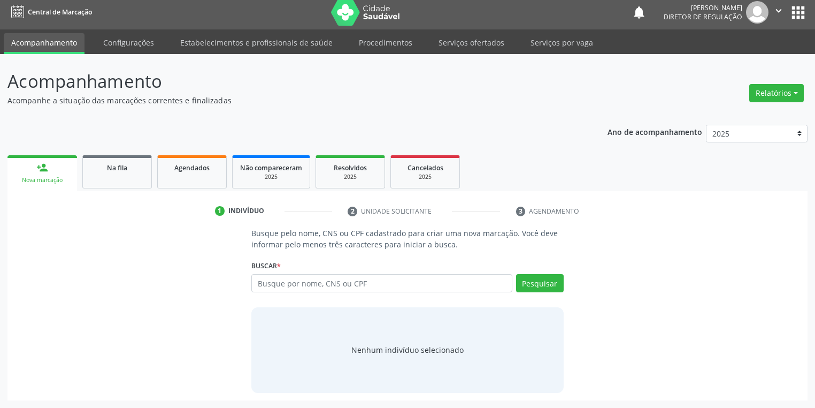
scroll to position [4, 0]
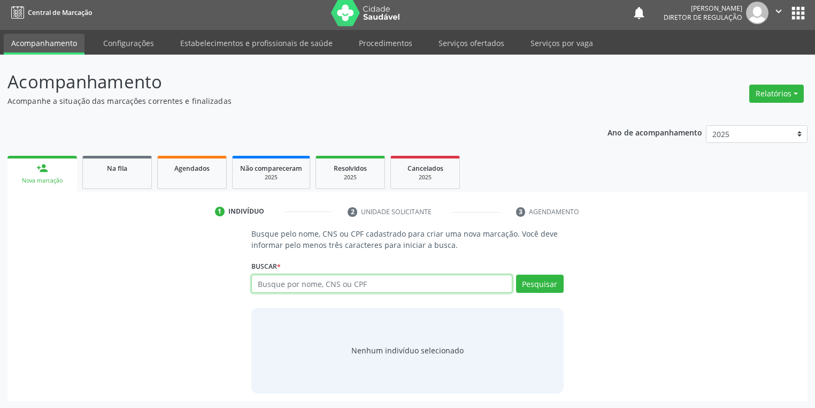
click at [292, 280] on input "text" at bounding box center [381, 283] width 261 height 18
type input "708001899963820"
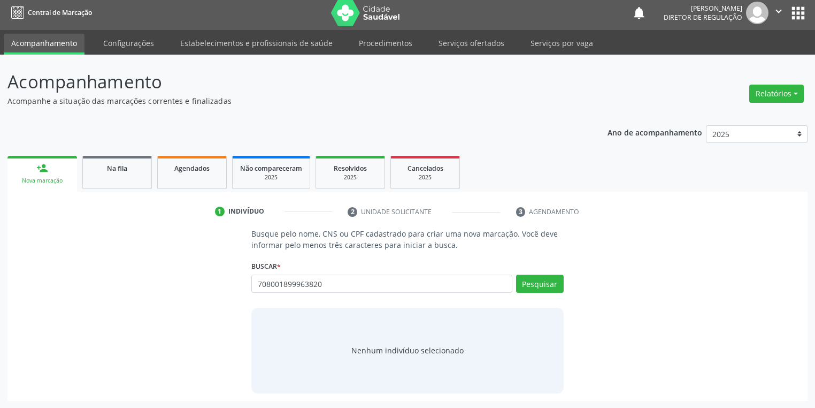
click at [524, 293] on div "Pesquisar" at bounding box center [538, 287] width 51 height 26
click at [529, 288] on button "Pesquisar" at bounding box center [540, 283] width 48 height 18
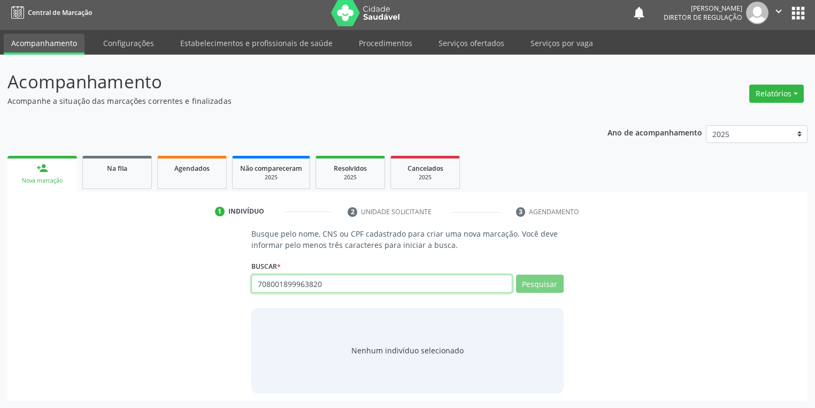
click at [331, 278] on input "708001899963820" at bounding box center [381, 283] width 261 height 18
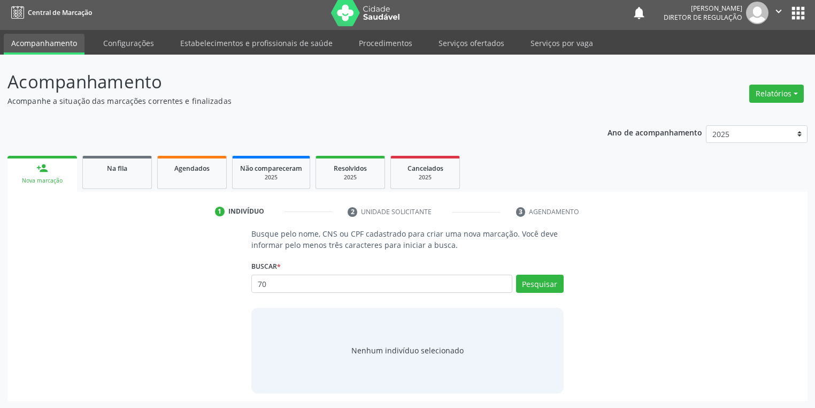
type input "7"
type input "JACIRA RODRIGUES DA PURIFICAÇAO"
click at [545, 286] on button "Pesquisar" at bounding box center [540, 283] width 48 height 18
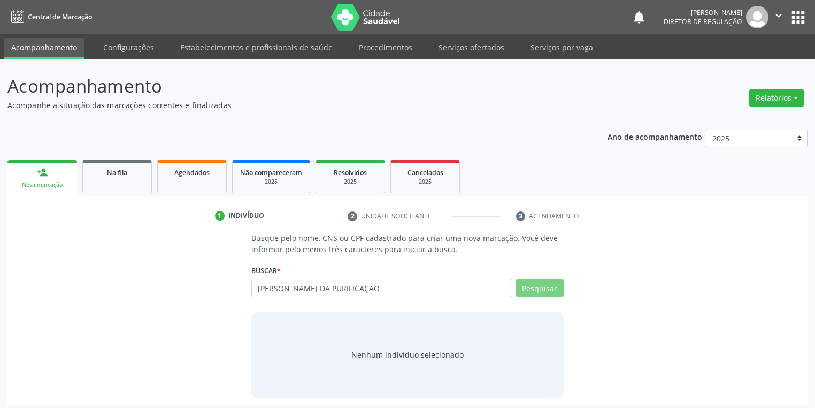
scroll to position [4, 0]
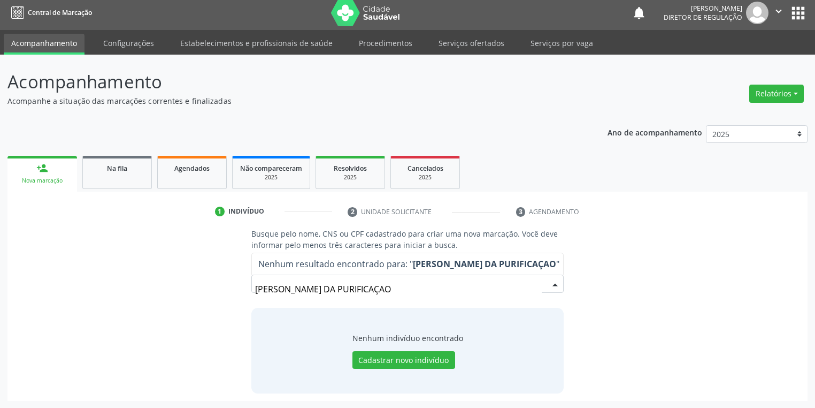
click at [415, 286] on input "[PERSON_NAME] DA PURIFICAÇAO" at bounding box center [398, 288] width 287 height 21
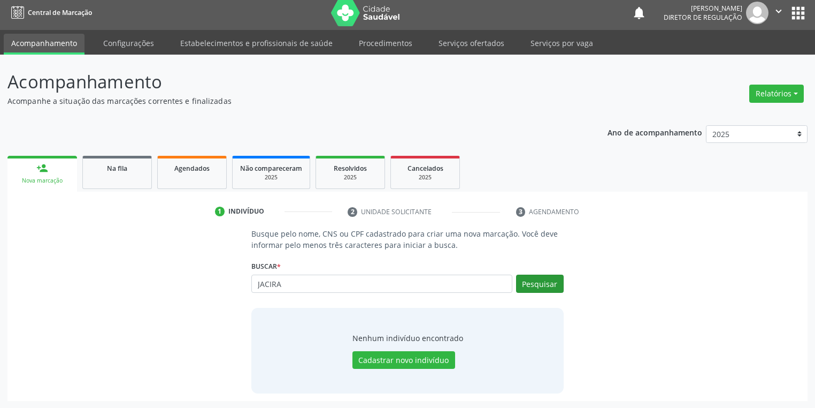
type input "JACIRA"
click at [546, 281] on button "Pesquisar" at bounding box center [540, 283] width 48 height 18
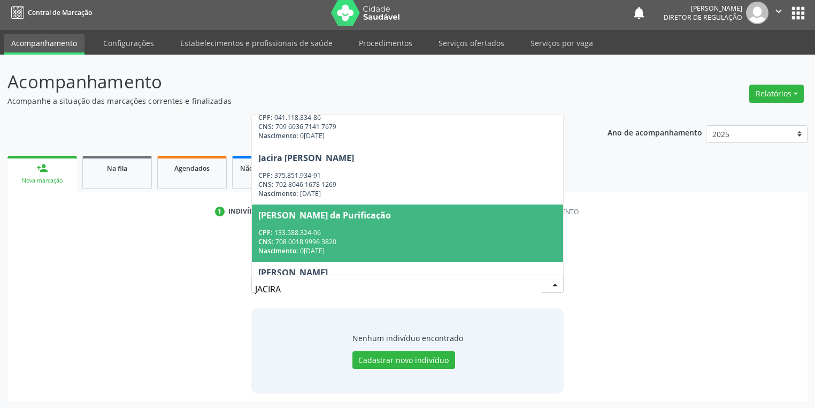
scroll to position [385, 0]
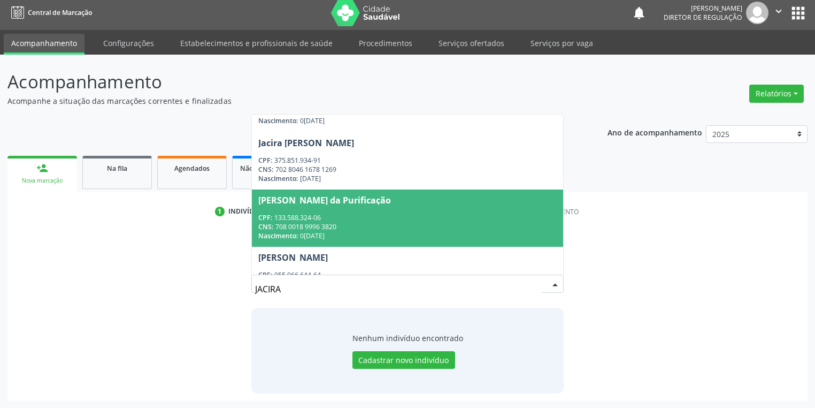
click at [336, 228] on div "CNS: 708 0018 9996 3820" at bounding box center [407, 226] width 299 height 9
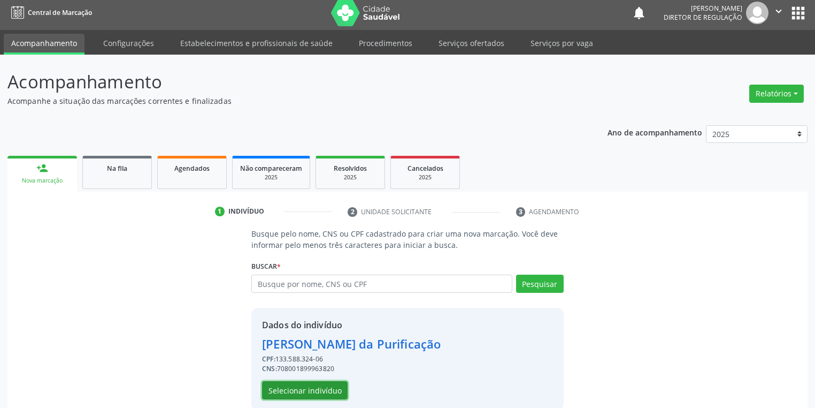
click at [315, 392] on button "Selecionar indivíduo" at bounding box center [305, 390] width 86 height 18
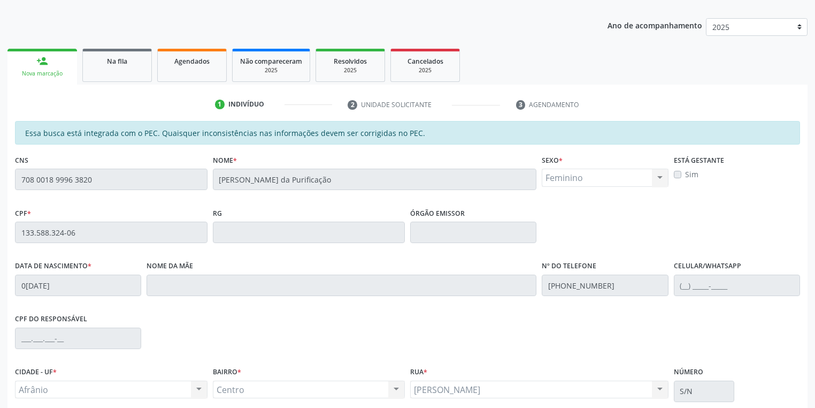
scroll to position [203, 0]
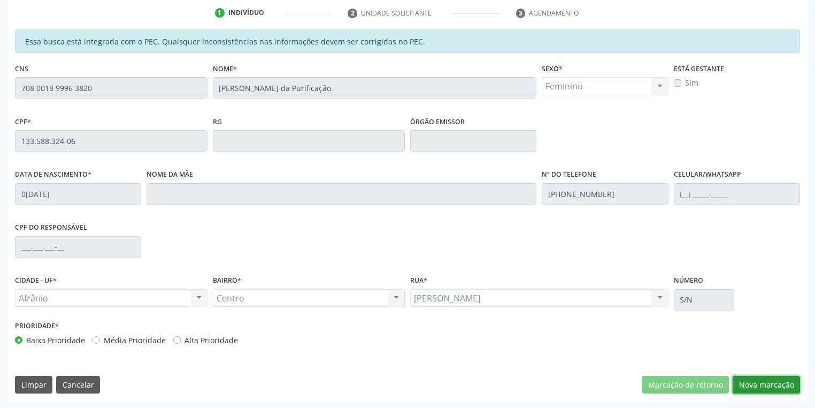
click at [743, 386] on button "Nova marcação" at bounding box center [766, 385] width 67 height 18
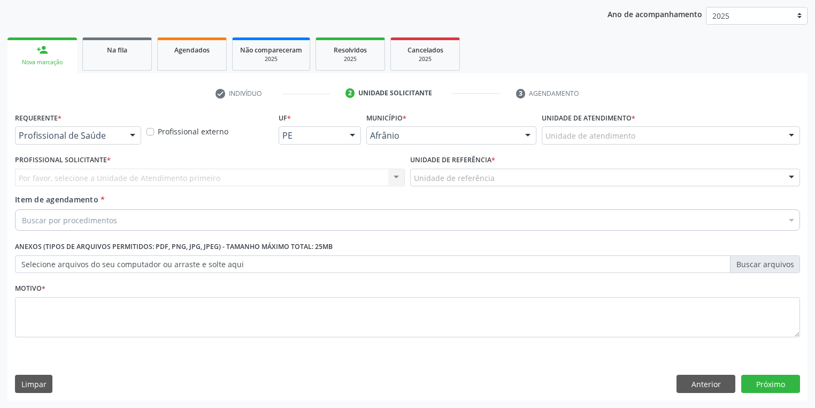
scroll to position [122, 0]
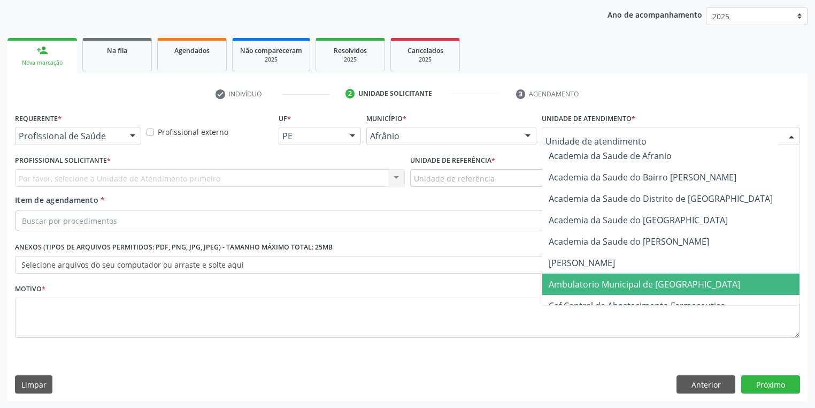
drag, startPoint x: 561, startPoint y: 283, endPoint x: 508, endPoint y: 254, distance: 60.6
click at [560, 283] on span "Ambulatorio Municipal de [GEOGRAPHIC_DATA]" at bounding box center [645, 284] width 192 height 12
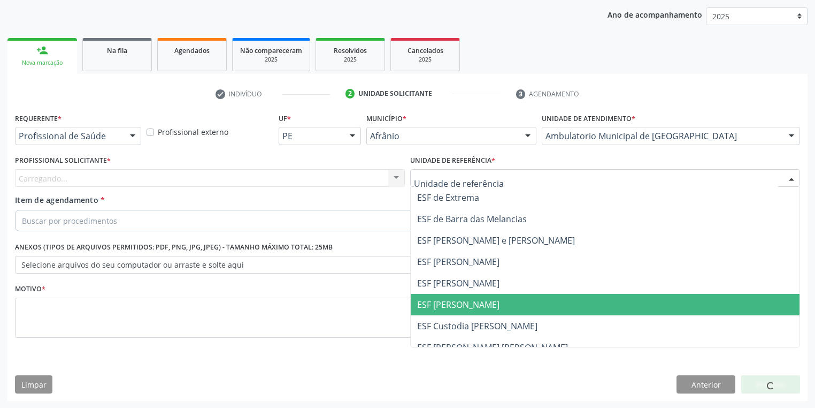
click at [444, 297] on span "ESF [PERSON_NAME]" at bounding box center [605, 304] width 389 height 21
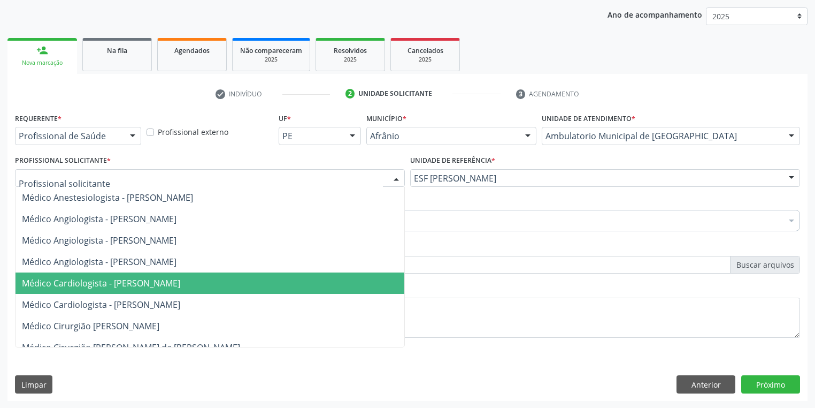
drag, startPoint x: 98, startPoint y: 286, endPoint x: 71, endPoint y: 257, distance: 40.1
click at [98, 286] on span "Médico Cardiologista - [PERSON_NAME]" at bounding box center [101, 283] width 158 height 12
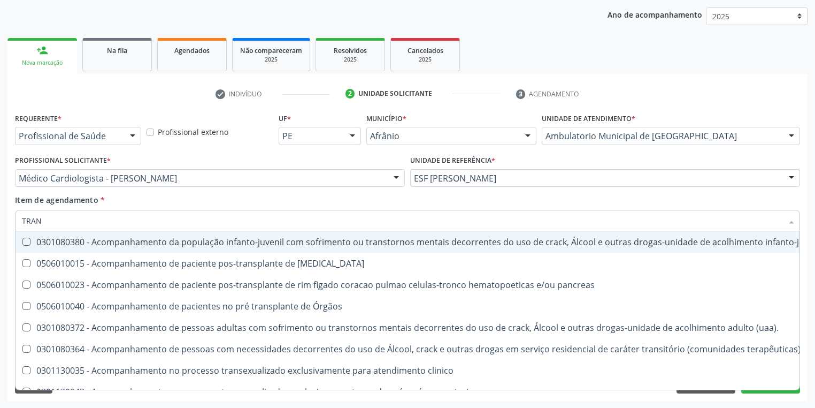
type input "TRANS"
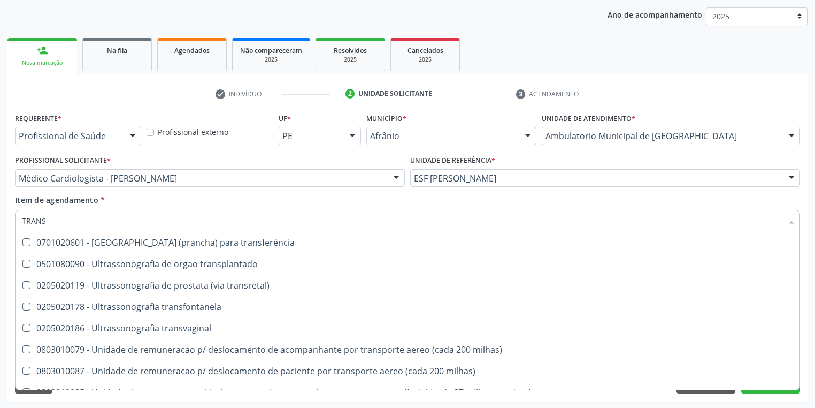
scroll to position [5477, 0]
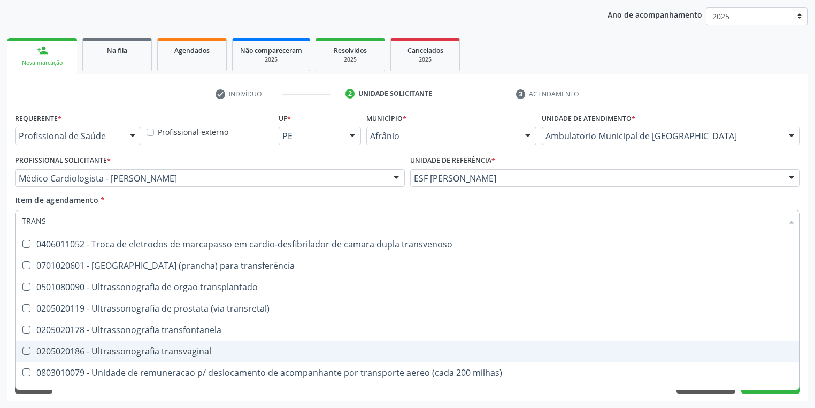
drag, startPoint x: 145, startPoint y: 348, endPoint x: 122, endPoint y: 348, distance: 23.0
click at [144, 348] on div "0205020186 - Ultrassonografia transvaginal" at bounding box center [581, 351] width 1118 height 9
checkbox transvaginal "true"
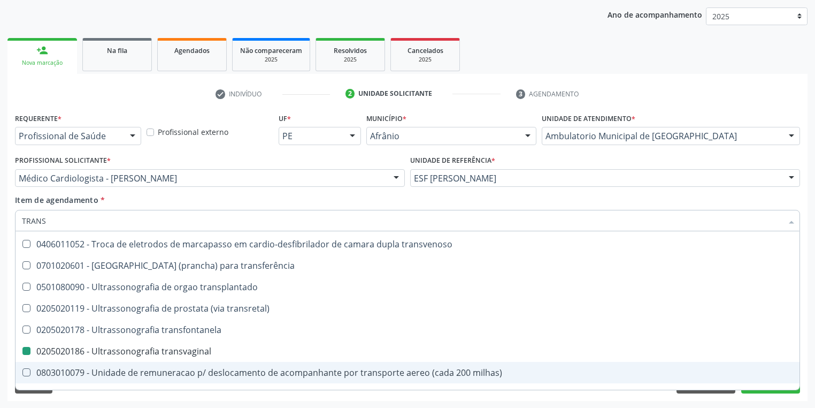
drag, startPoint x: 77, startPoint y: 393, endPoint x: 85, endPoint y: 363, distance: 30.9
click at [78, 393] on div "Requerente * Profissional de Saúde Profissional de Saúde Paciente Nenhum result…" at bounding box center [407, 255] width 800 height 291
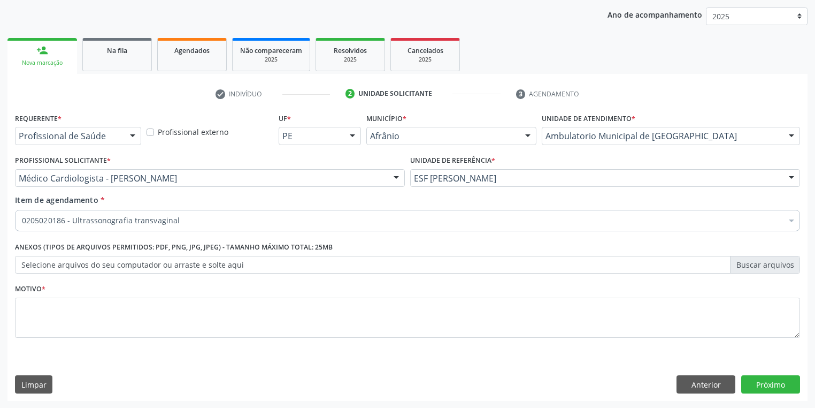
scroll to position [0, 0]
click at [70, 302] on textarea at bounding box center [407, 317] width 785 height 41
type textarea "*"
click at [755, 381] on button "Próximo" at bounding box center [771, 384] width 59 height 18
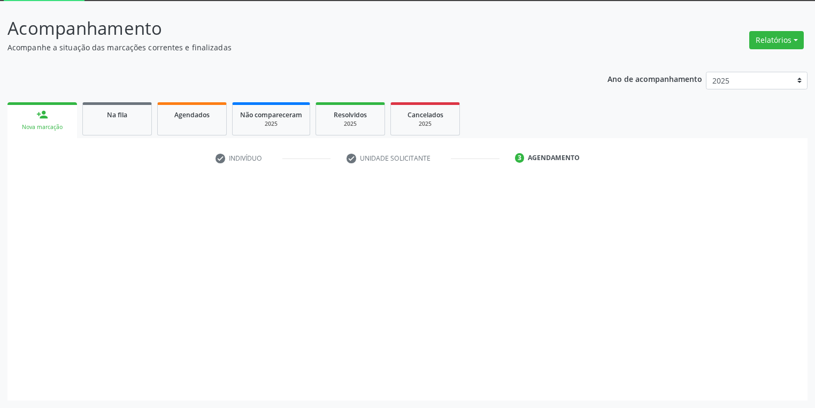
scroll to position [57, 0]
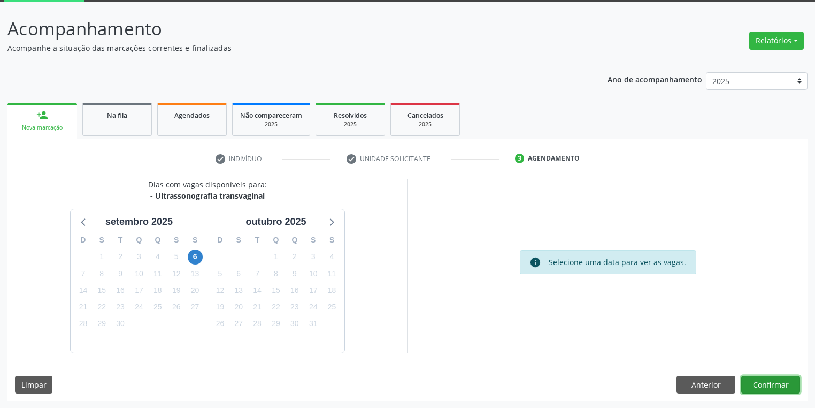
click at [760, 383] on button "Confirmar" at bounding box center [771, 385] width 59 height 18
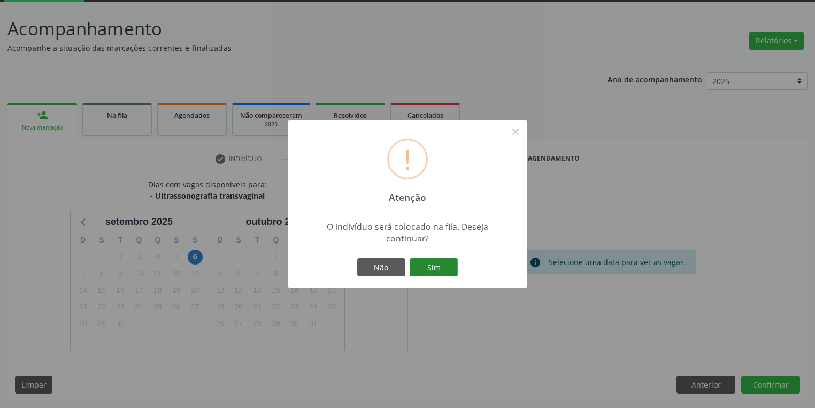
click at [442, 263] on button "Sim" at bounding box center [434, 267] width 48 height 18
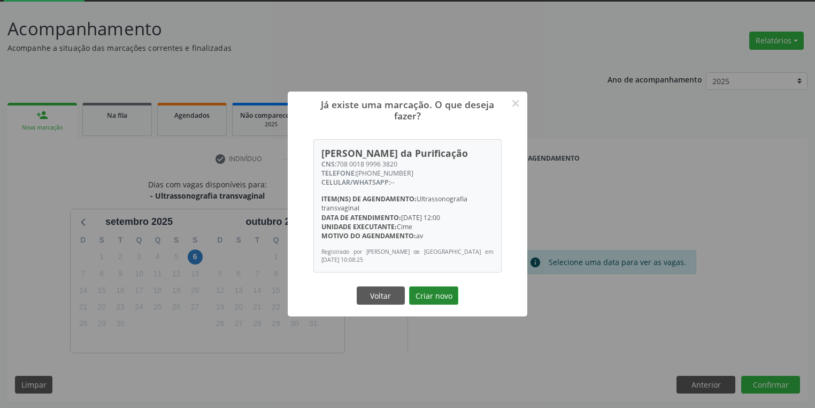
click at [437, 296] on button "Criar novo" at bounding box center [433, 295] width 49 height 18
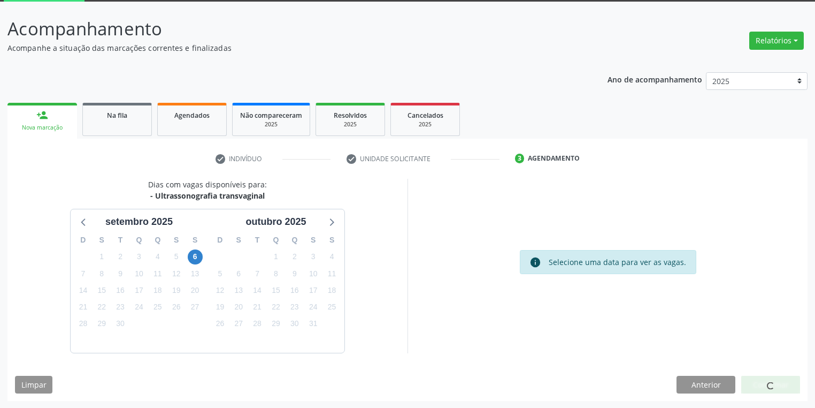
scroll to position [0, 0]
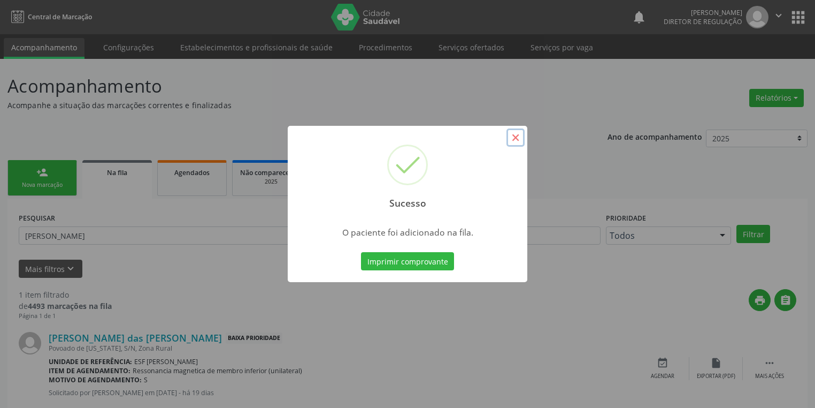
click at [514, 139] on button "×" at bounding box center [516, 137] width 18 height 18
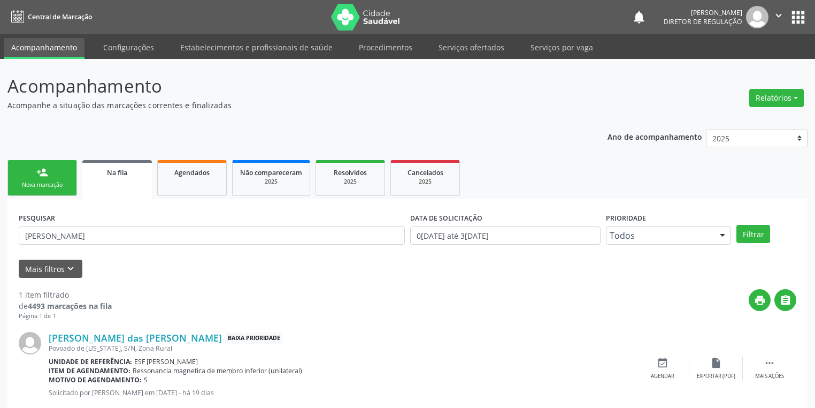
drag, startPoint x: 40, startPoint y: 182, endPoint x: 63, endPoint y: 178, distance: 22.9
click at [39, 181] on div "Nova marcação" at bounding box center [43, 185] width 54 height 8
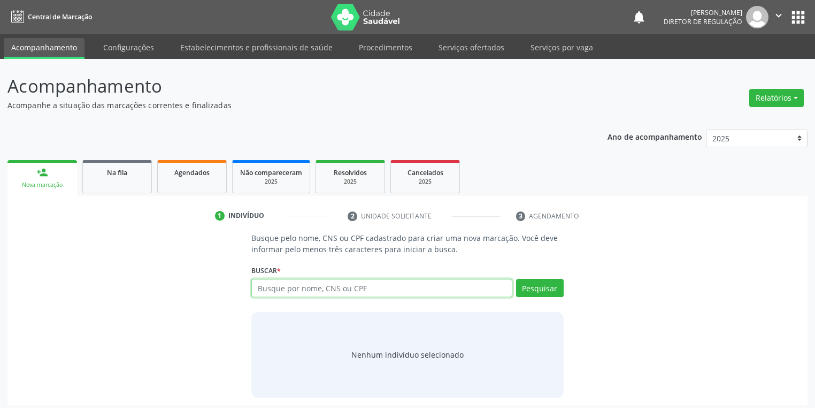
click at [283, 291] on input "text" at bounding box center [381, 288] width 261 height 18
type input "12234436800"
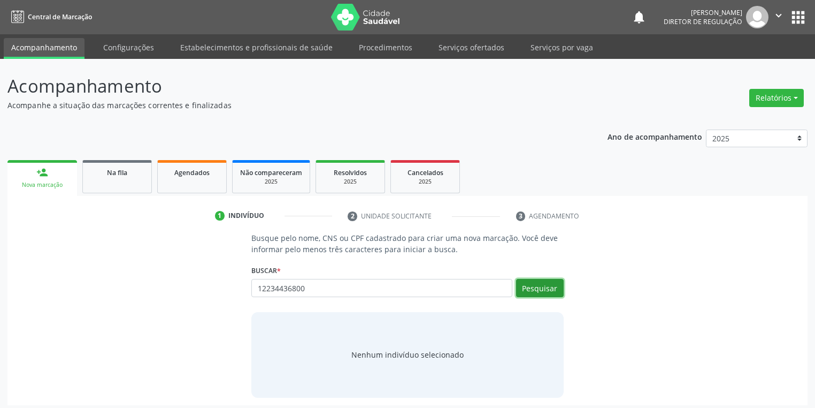
click at [539, 291] on button "Pesquisar" at bounding box center [540, 288] width 48 height 18
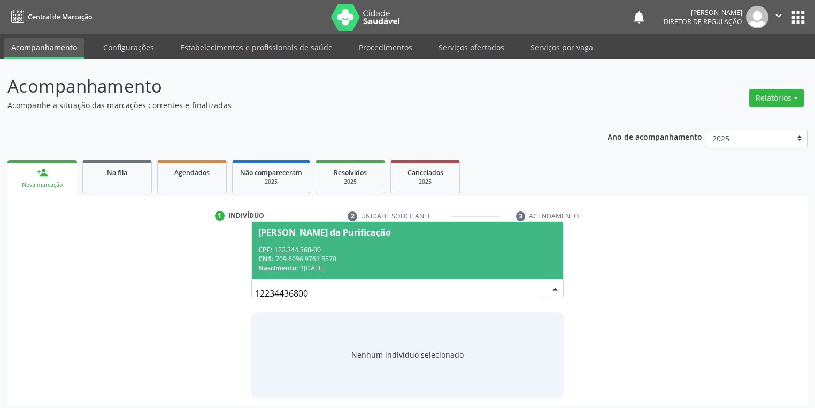
click at [404, 250] on div "CPF: 122.344.368-00" at bounding box center [407, 249] width 299 height 9
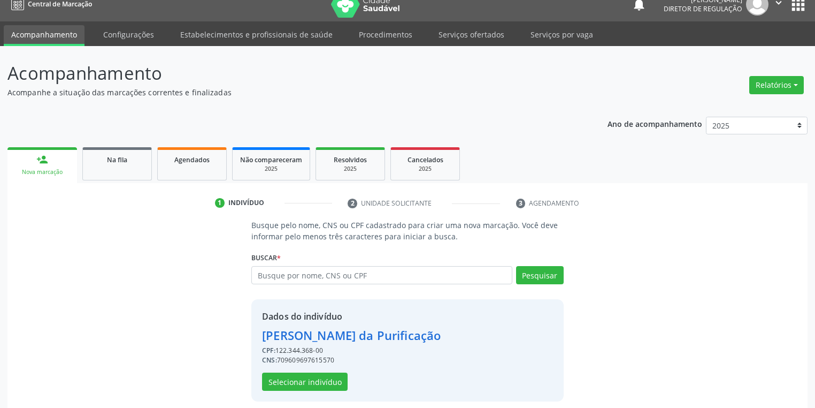
scroll to position [20, 0]
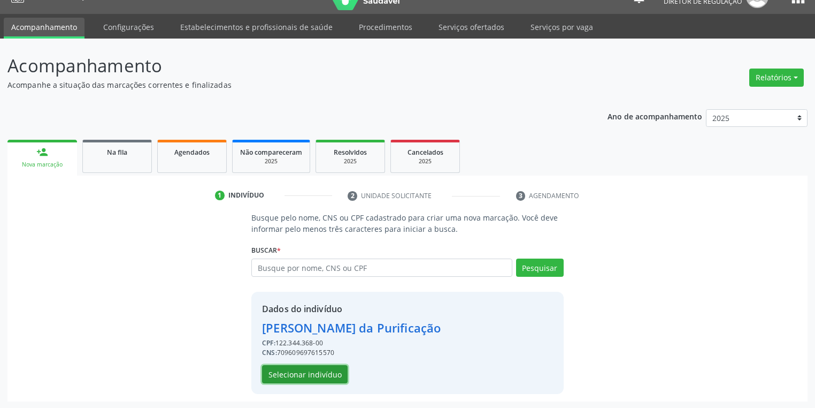
click at [305, 377] on button "Selecionar indivíduo" at bounding box center [305, 374] width 86 height 18
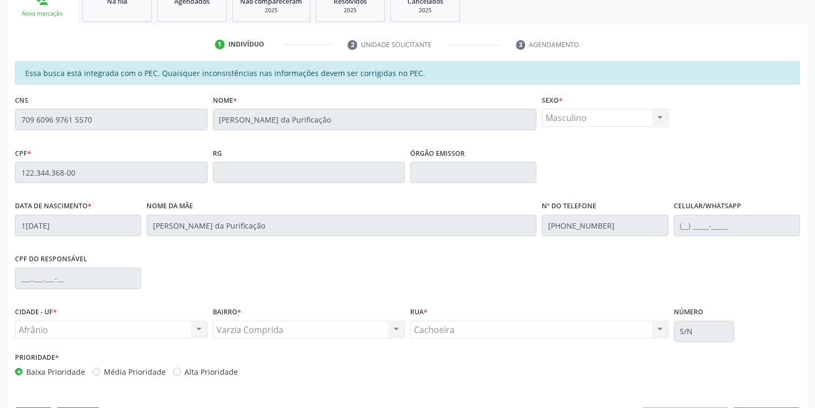
scroll to position [203, 0]
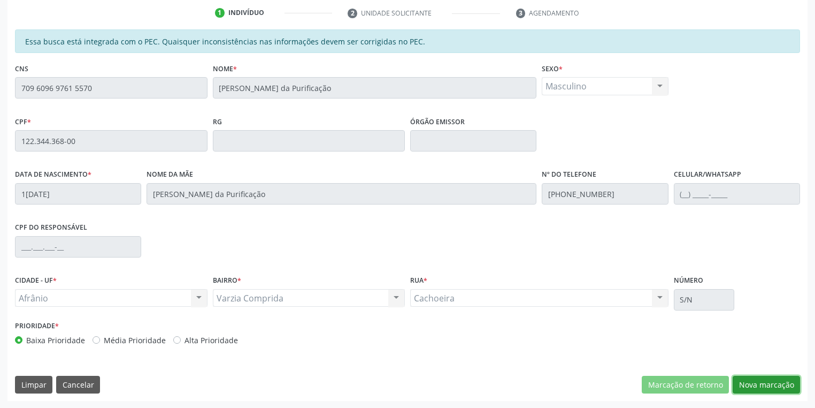
click at [751, 382] on button "Nova marcação" at bounding box center [766, 385] width 67 height 18
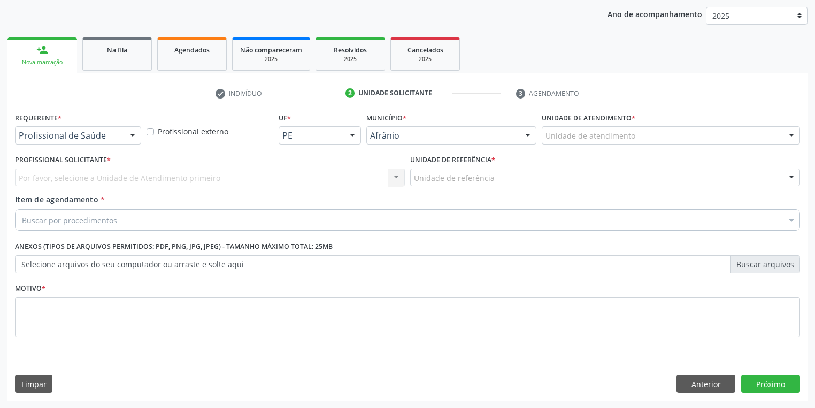
scroll to position [122, 0]
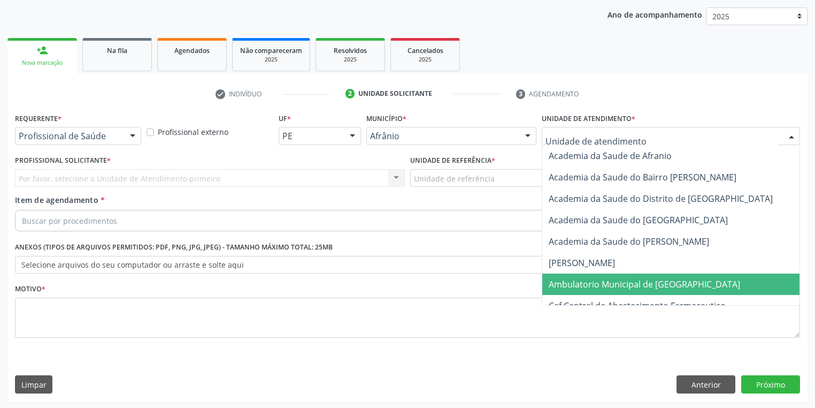
click at [569, 283] on span "Ambulatorio Municipal de [GEOGRAPHIC_DATA]" at bounding box center [645, 284] width 192 height 12
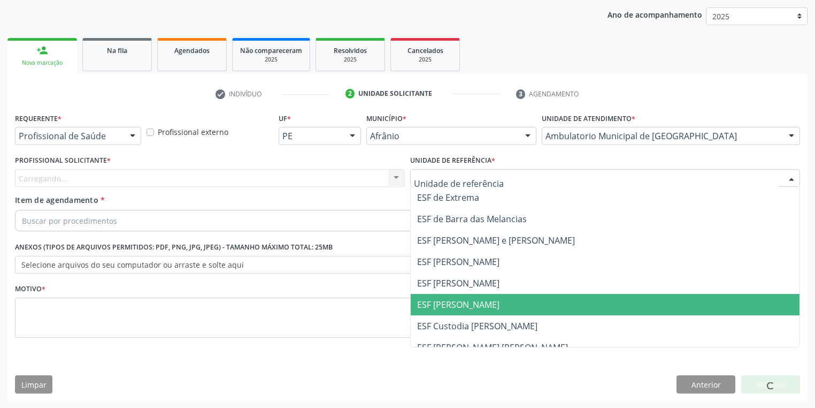
drag, startPoint x: 449, startPoint y: 309, endPoint x: 414, endPoint y: 307, distance: 35.9
click at [448, 309] on span "ESF [PERSON_NAME]" at bounding box center [458, 305] width 82 height 12
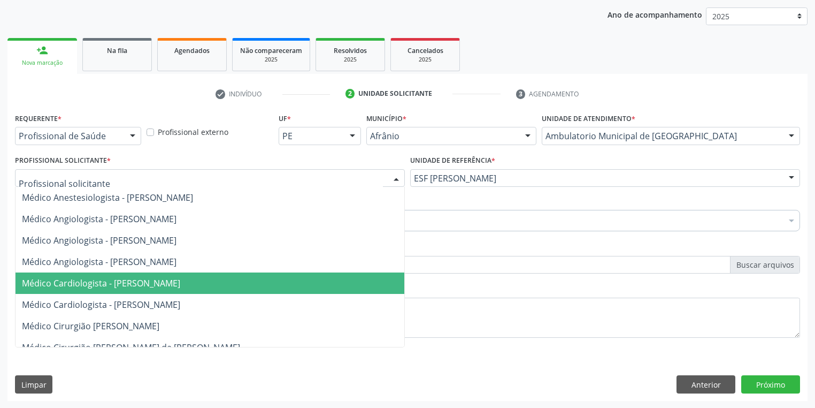
click at [102, 287] on span "Médico Cardiologista - [PERSON_NAME]" at bounding box center [101, 283] width 158 height 12
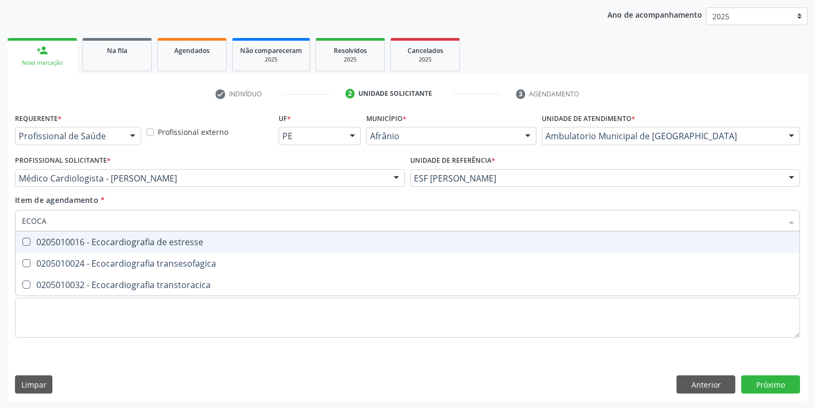
type input "ECOCAR"
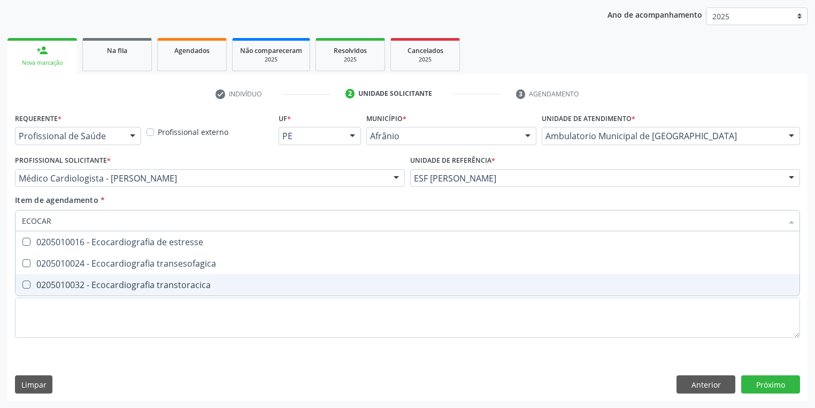
click at [116, 284] on div "0205010032 - Ecocardiografia transtoracica" at bounding box center [408, 284] width 772 height 9
checkbox transtoracica "true"
click at [102, 326] on div "Requerente * Profissional de Saúde Profissional de Saúde Paciente Nenhum result…" at bounding box center [407, 231] width 785 height 242
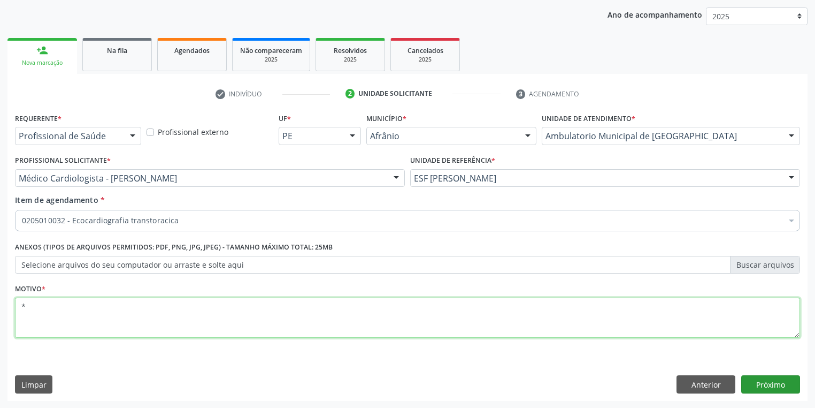
type textarea "*"
click at [777, 384] on button "Próximo" at bounding box center [771, 384] width 59 height 18
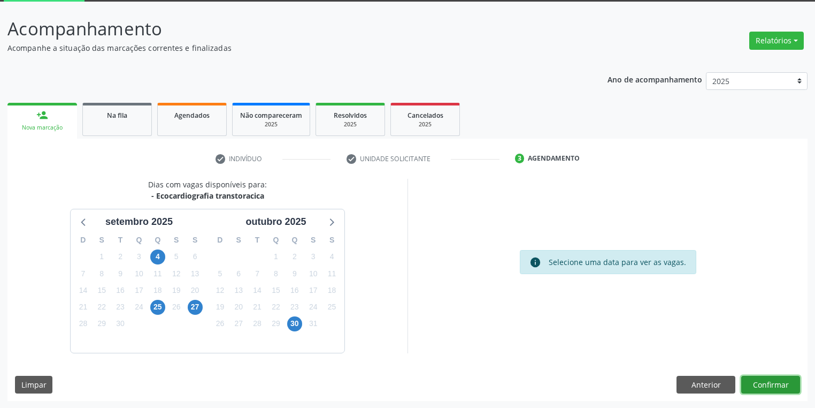
click at [760, 377] on button "Confirmar" at bounding box center [771, 385] width 59 height 18
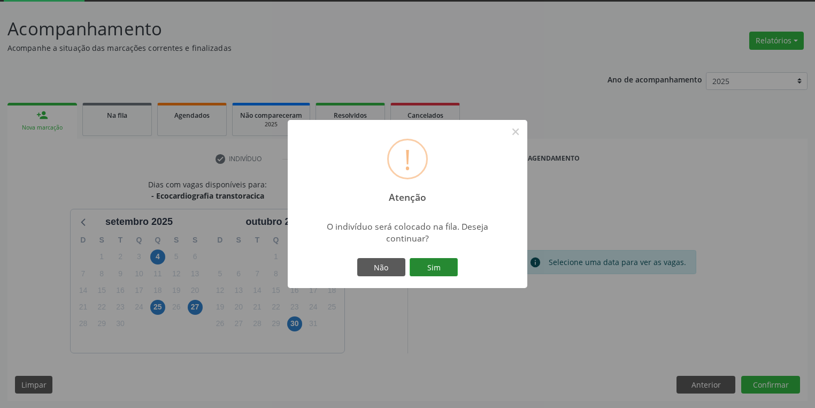
click at [437, 266] on button "Sim" at bounding box center [434, 267] width 48 height 18
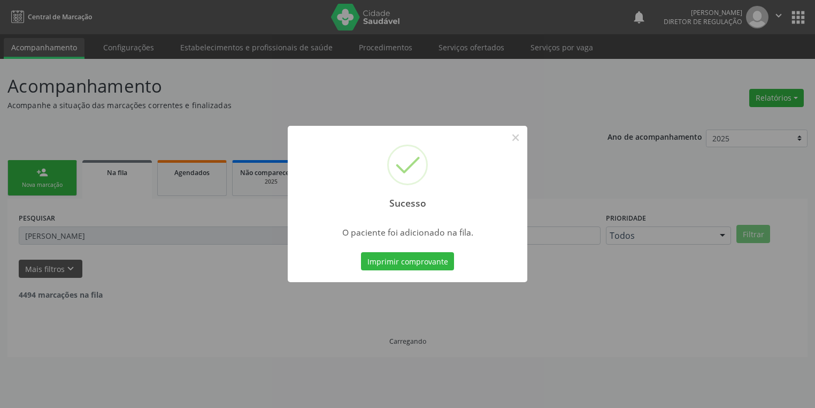
scroll to position [0, 0]
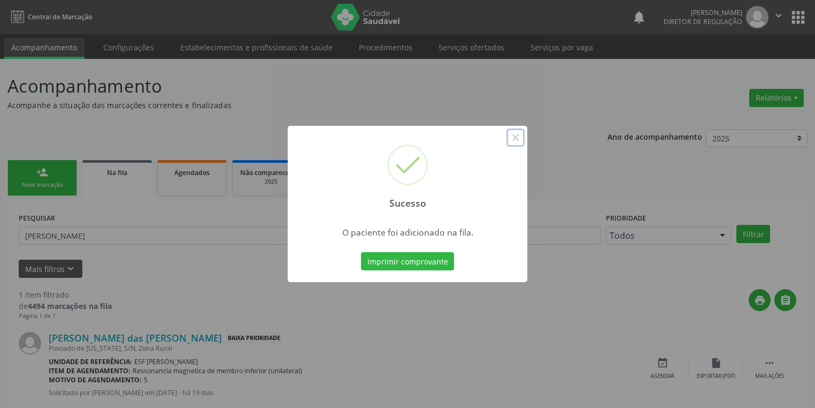
drag, startPoint x: 517, startPoint y: 137, endPoint x: 365, endPoint y: 146, distance: 152.2
click at [516, 137] on button "×" at bounding box center [516, 137] width 18 height 18
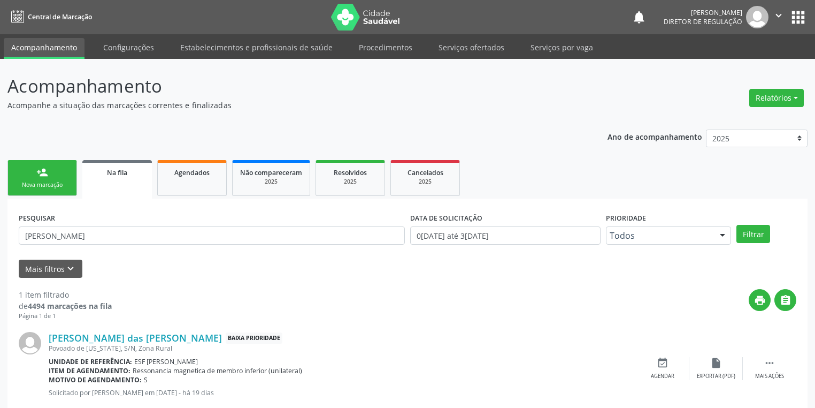
click at [49, 181] on div "Nova marcação" at bounding box center [43, 185] width 54 height 8
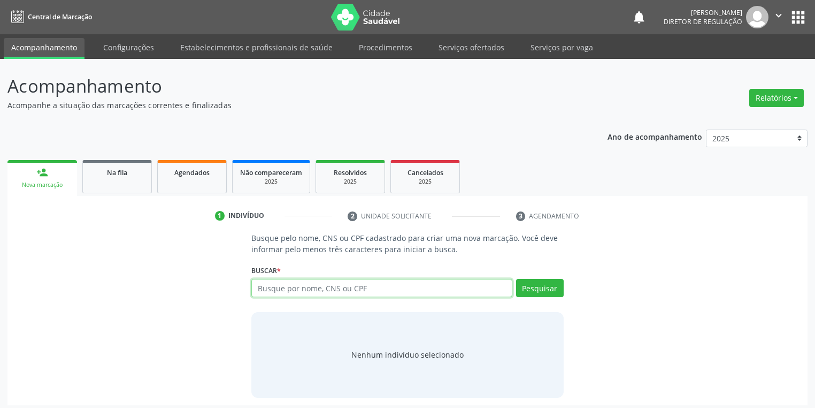
click at [284, 290] on input "text" at bounding box center [381, 288] width 261 height 18
type input "12234436800"
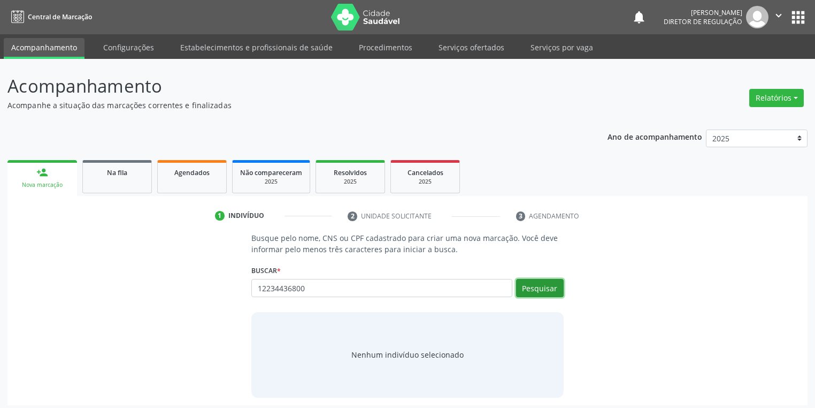
click at [537, 283] on button "Pesquisar" at bounding box center [540, 288] width 48 height 18
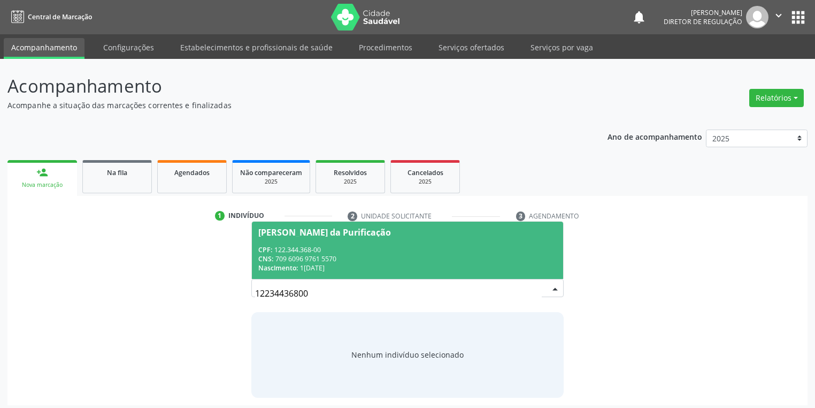
click at [315, 249] on div "CPF: 122.344.368-00" at bounding box center [407, 249] width 299 height 9
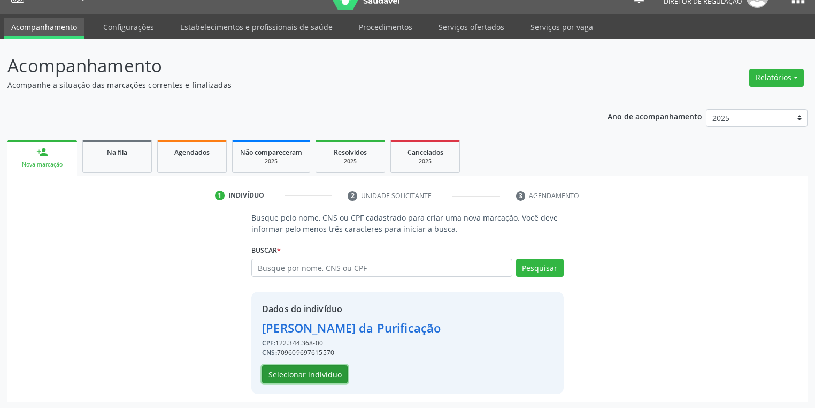
click at [303, 370] on button "Selecionar indivíduo" at bounding box center [305, 374] width 86 height 18
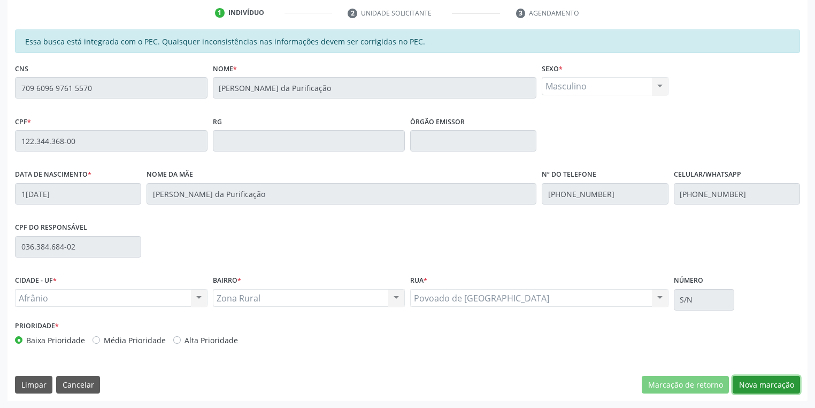
click at [761, 381] on button "Nova marcação" at bounding box center [766, 385] width 67 height 18
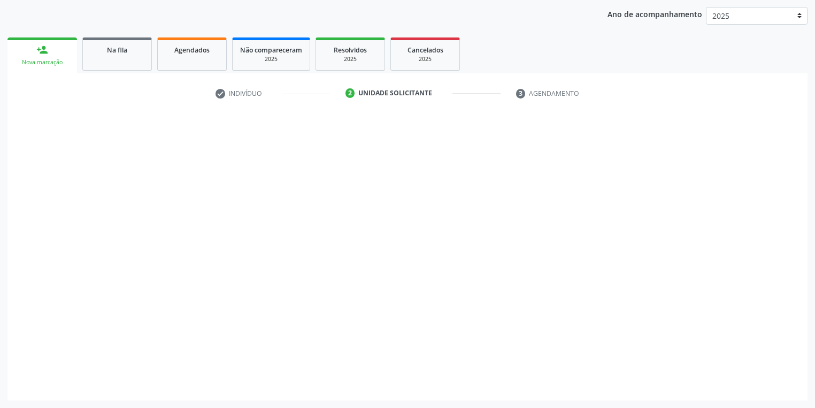
scroll to position [122, 0]
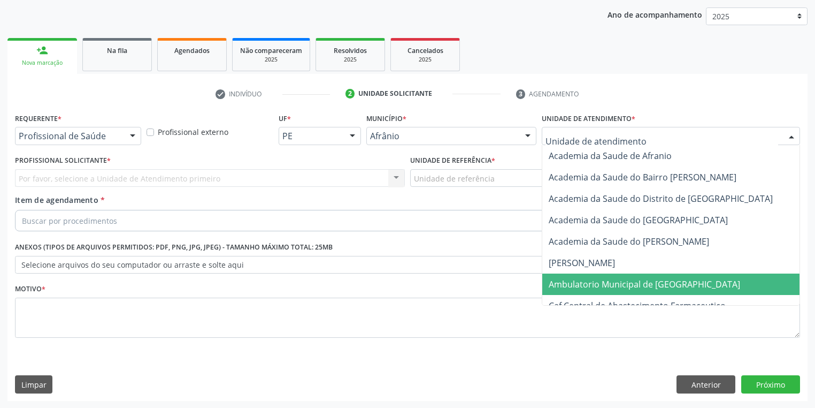
click at [566, 289] on span "Ambulatorio Municipal de [GEOGRAPHIC_DATA]" at bounding box center [645, 284] width 192 height 12
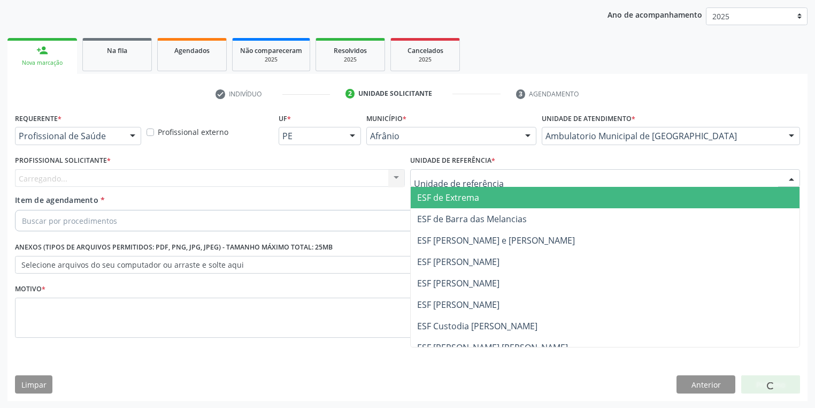
click at [425, 184] on div at bounding box center [605, 178] width 390 height 18
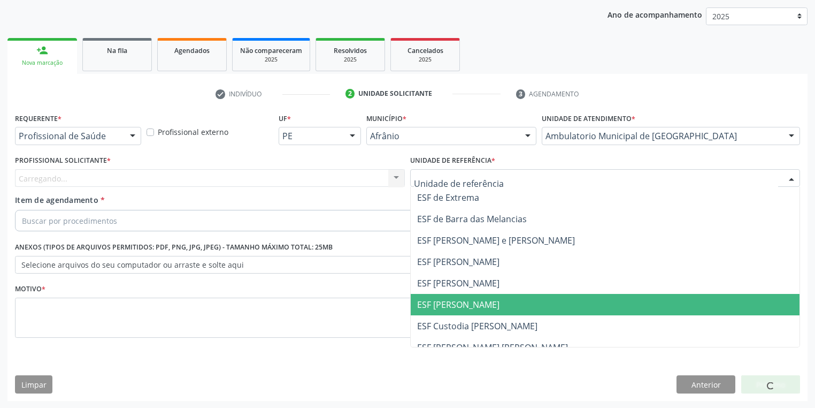
drag, startPoint x: 447, startPoint y: 308, endPoint x: 320, endPoint y: 258, distance: 136.7
click at [445, 306] on span "ESF [PERSON_NAME]" at bounding box center [458, 305] width 82 height 12
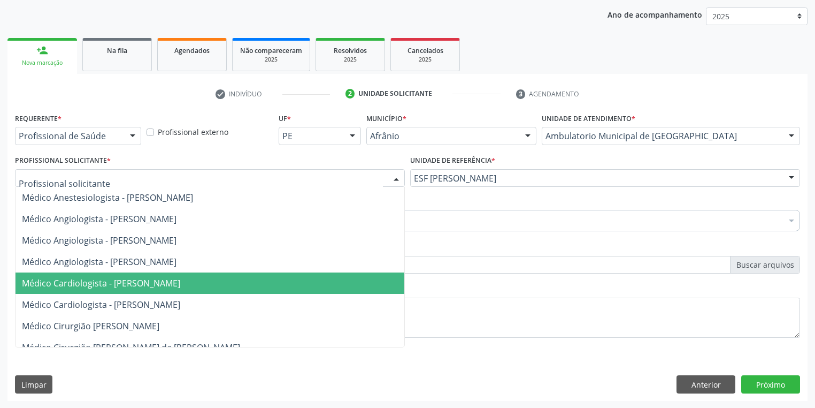
click at [89, 281] on span "Médico Cardiologista - [PERSON_NAME]" at bounding box center [101, 283] width 158 height 12
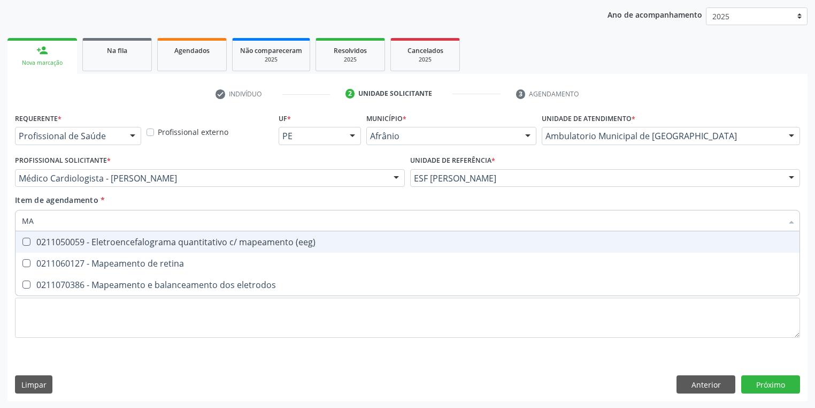
type input "M"
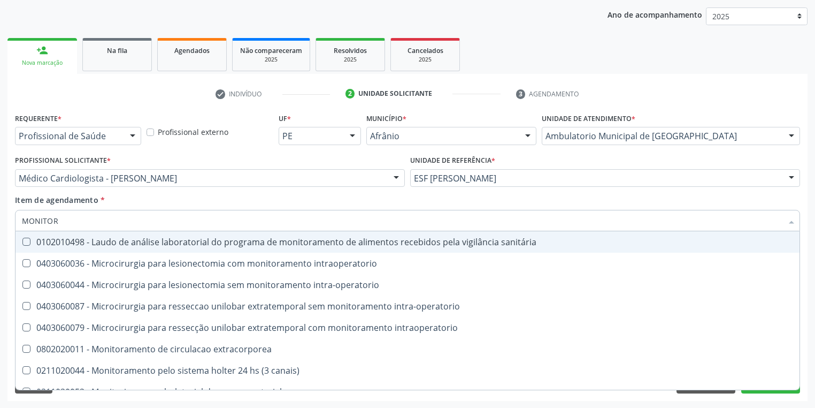
type input "MONITORI"
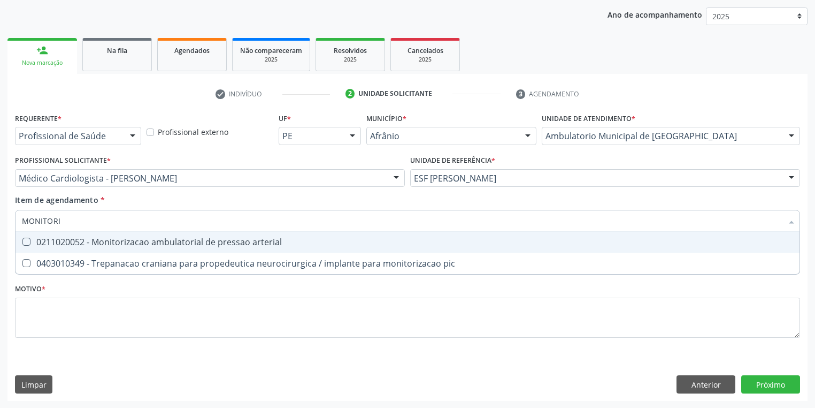
click at [38, 243] on div "0211020052 - Monitorizacao ambulatorial de pressao arterial" at bounding box center [408, 242] width 772 height 9
checkbox arterial "true"
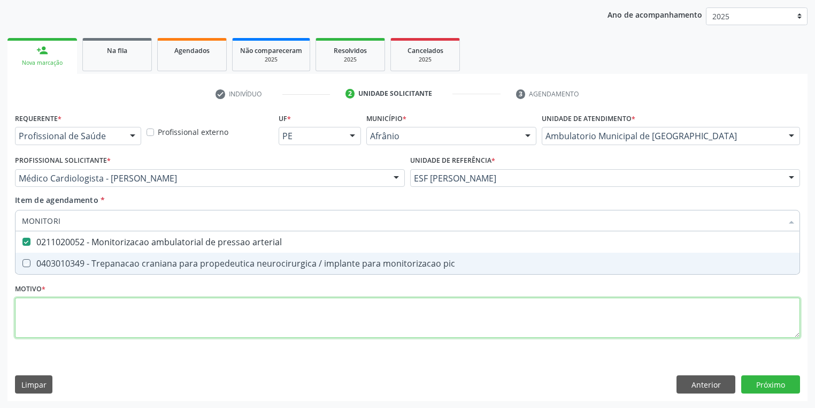
click at [36, 315] on div "Requerente * Profissional de Saúde Profissional de Saúde Paciente Nenhum result…" at bounding box center [407, 231] width 785 height 242
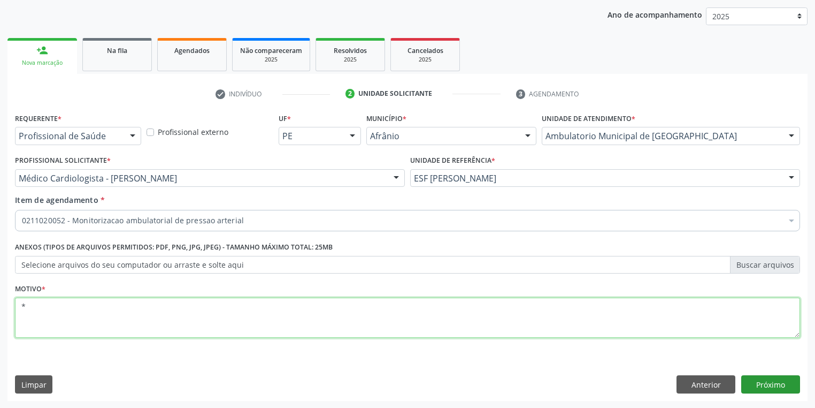
type textarea "*"
click at [778, 380] on button "Próximo" at bounding box center [771, 384] width 59 height 18
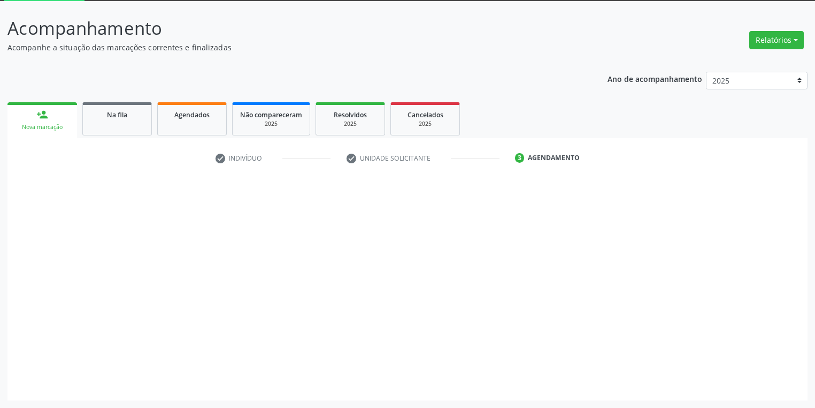
scroll to position [57, 0]
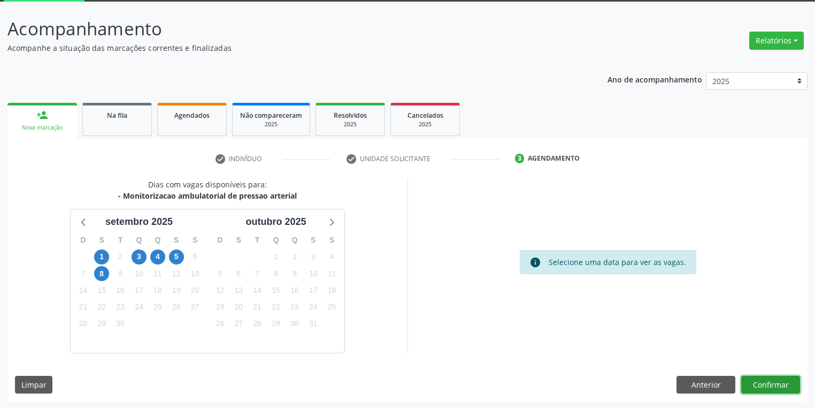
click at [753, 380] on button "Confirmar" at bounding box center [771, 385] width 59 height 18
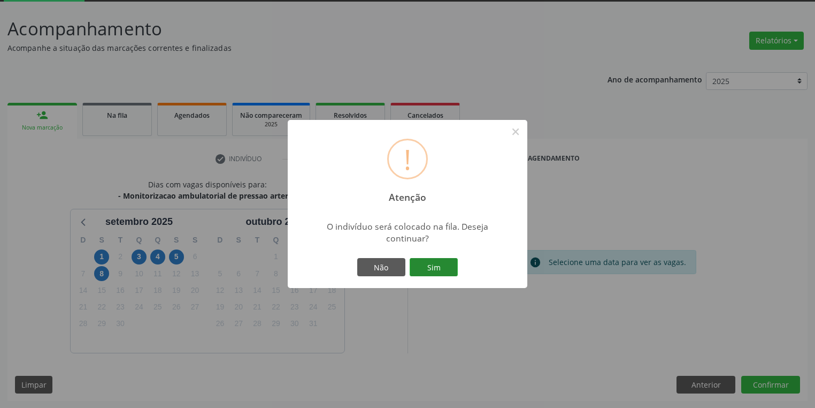
click at [437, 259] on button "Sim" at bounding box center [434, 267] width 48 height 18
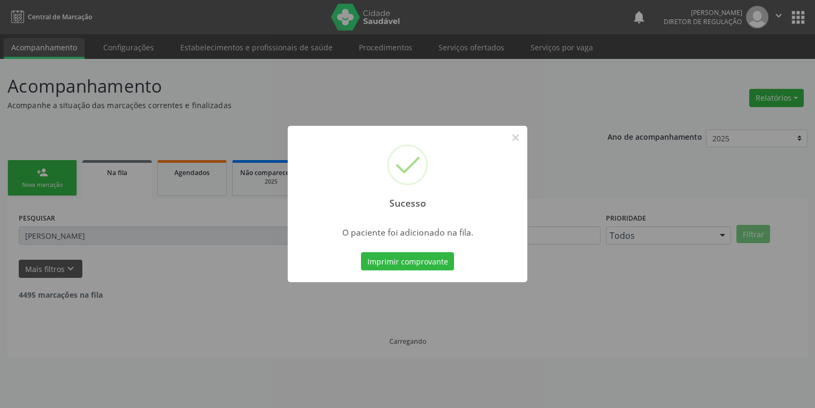
scroll to position [0, 0]
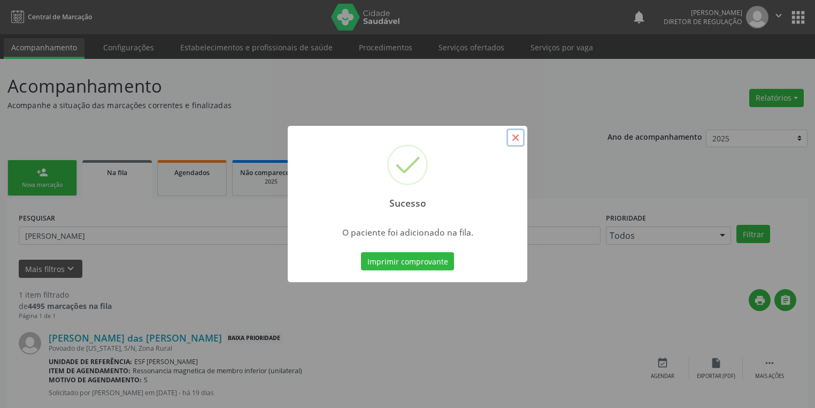
click at [513, 139] on button "×" at bounding box center [516, 137] width 18 height 18
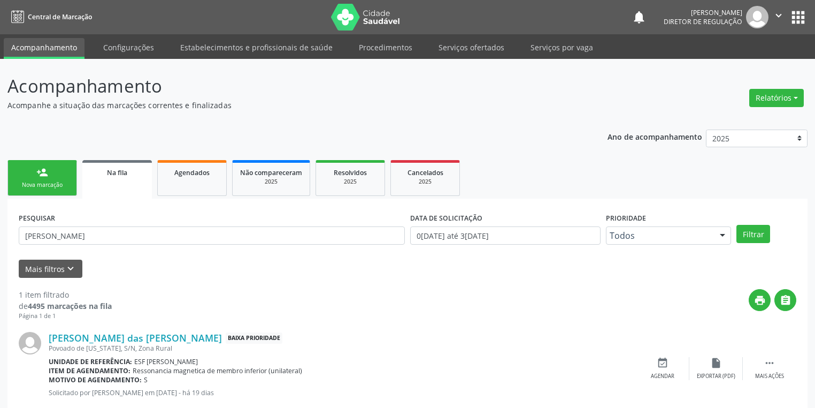
click at [54, 197] on ul "person_add Nova marcação Na fila Agendados Não compareceram 2025 Resolvidos 202…" at bounding box center [407, 177] width 800 height 41
click at [58, 188] on div "Nova marcação" at bounding box center [43, 185] width 54 height 8
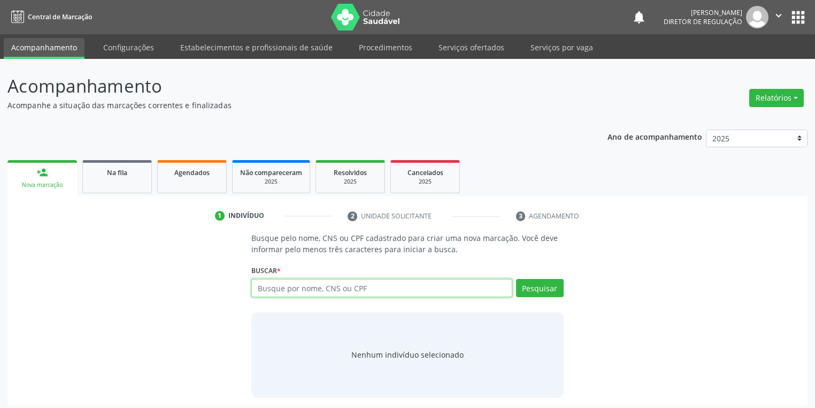
click at [289, 284] on input "text" at bounding box center [381, 288] width 261 height 18
type input "7088008319626625"
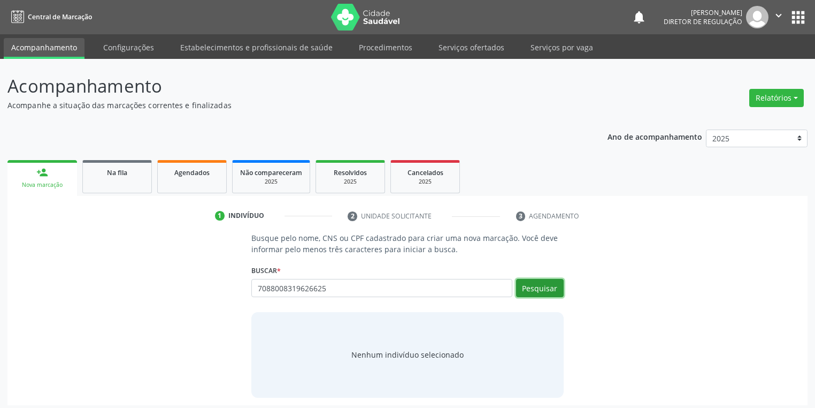
click at [552, 286] on button "Pesquisar" at bounding box center [540, 288] width 48 height 18
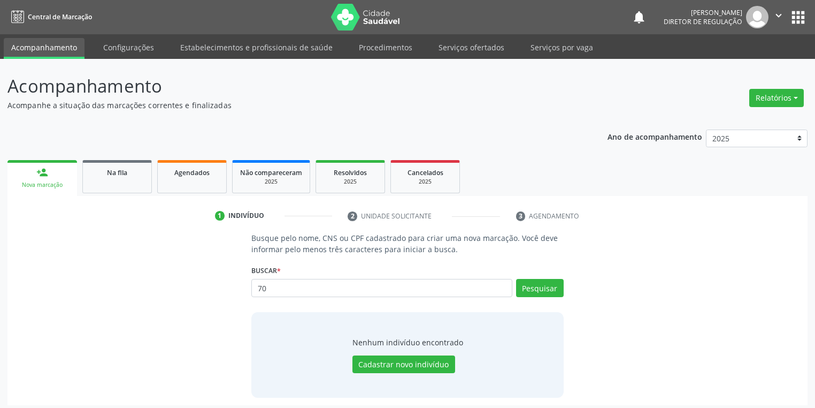
type input "7"
type input "708008319626625"
click at [550, 288] on button "Pesquisar" at bounding box center [540, 288] width 48 height 18
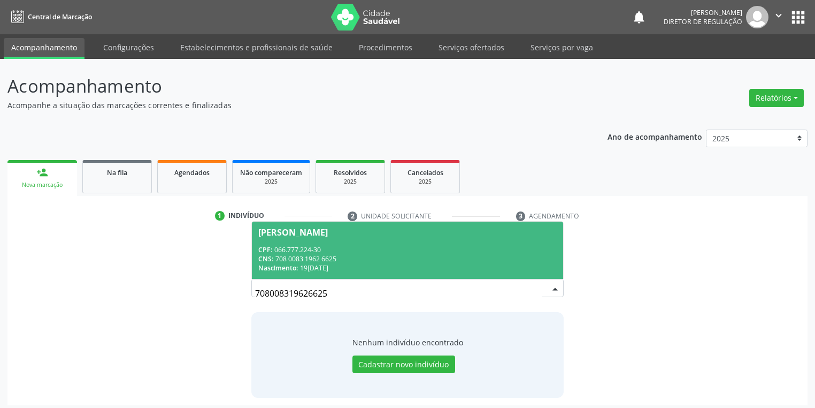
click at [325, 254] on div "CNS: 708 0083 1962 6625" at bounding box center [407, 258] width 299 height 9
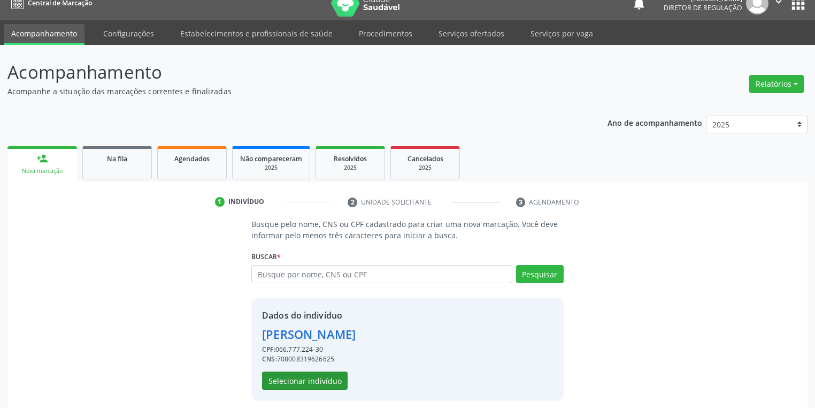
scroll to position [20, 0]
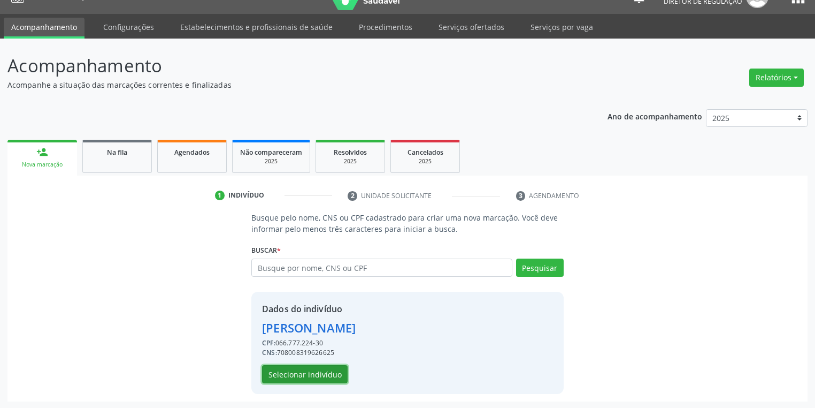
click at [309, 367] on button "Selecionar indivíduo" at bounding box center [305, 374] width 86 height 18
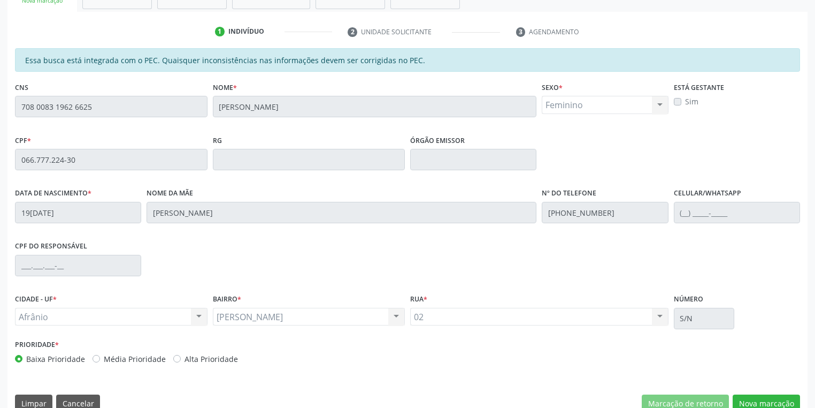
scroll to position [203, 0]
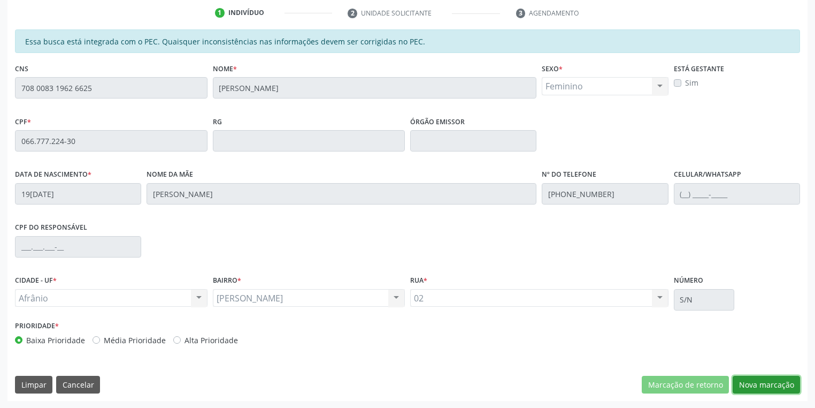
drag, startPoint x: 749, startPoint y: 380, endPoint x: 706, endPoint y: 364, distance: 45.2
click at [746, 379] on button "Nova marcação" at bounding box center [766, 385] width 67 height 18
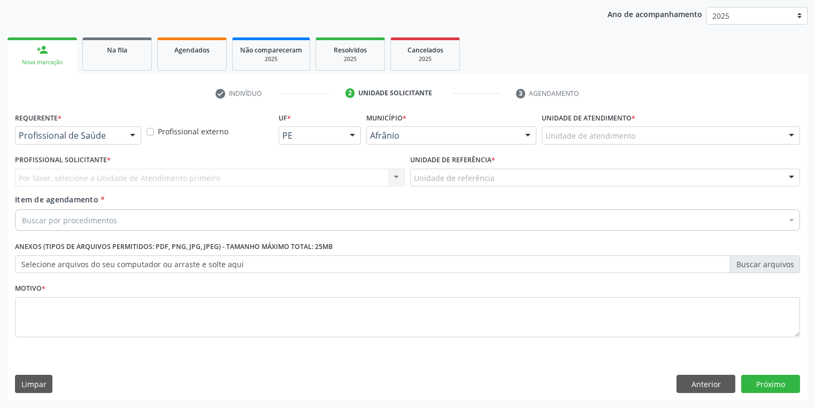
scroll to position [122, 0]
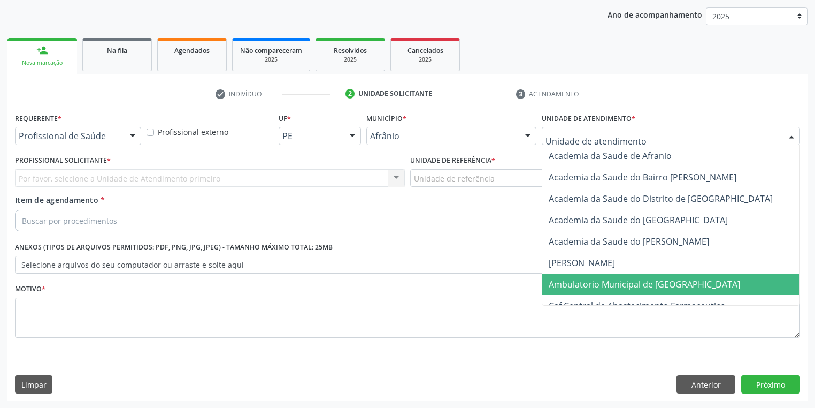
click at [558, 279] on span "Ambulatorio Municipal de [GEOGRAPHIC_DATA]" at bounding box center [645, 284] width 192 height 12
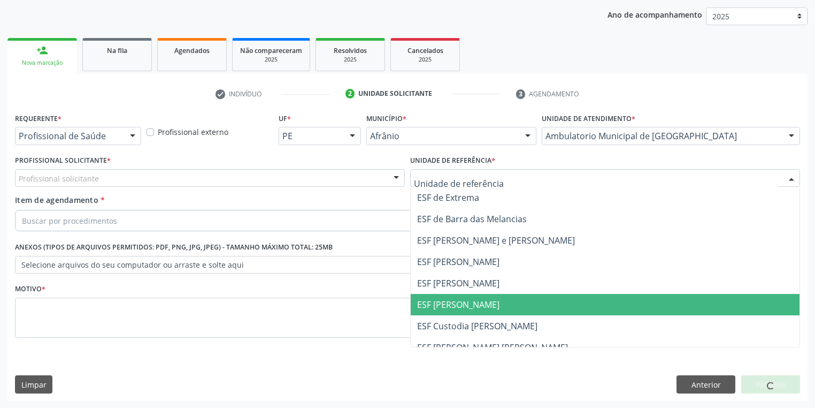
click at [438, 307] on span "ESF [PERSON_NAME]" at bounding box center [458, 305] width 82 height 12
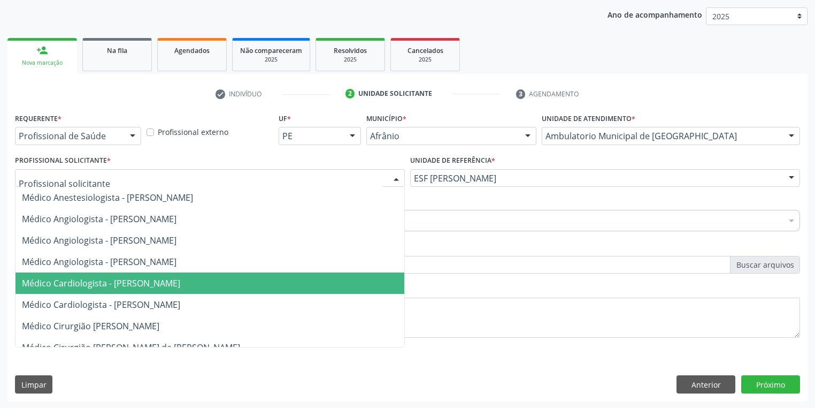
click at [86, 287] on span "Médico Cardiologista - [PERSON_NAME]" at bounding box center [101, 283] width 158 height 12
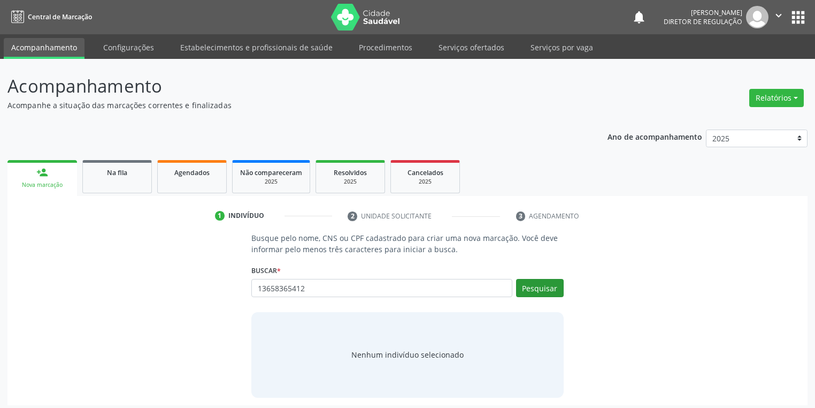
type input "13658365412"
click at [524, 288] on button "Pesquisar" at bounding box center [540, 288] width 48 height 18
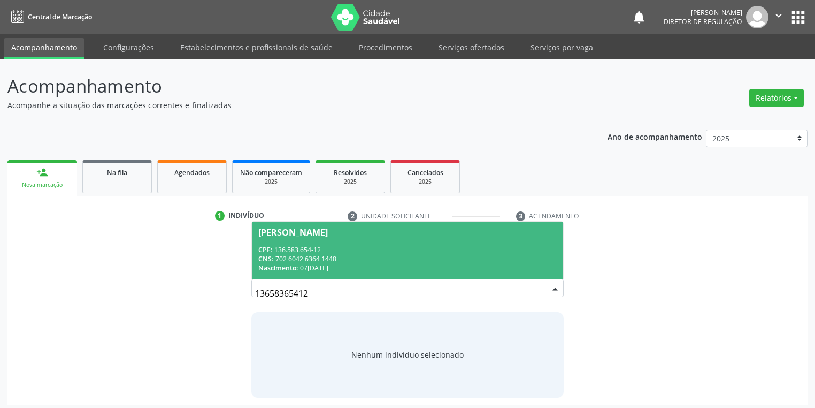
click at [297, 257] on div "CNS: 702 6042 6364 1448" at bounding box center [407, 258] width 299 height 9
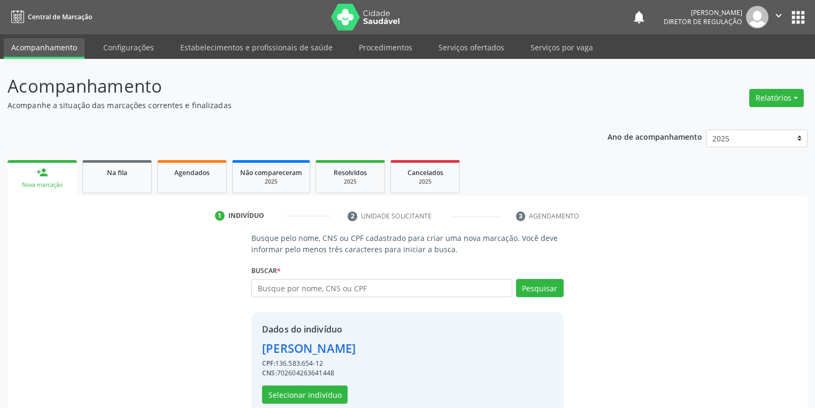
scroll to position [20, 0]
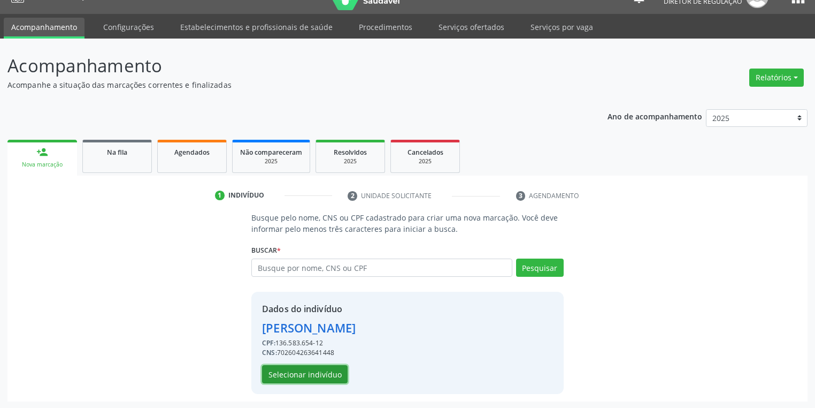
click at [296, 371] on button "Selecionar indivíduo" at bounding box center [305, 374] width 86 height 18
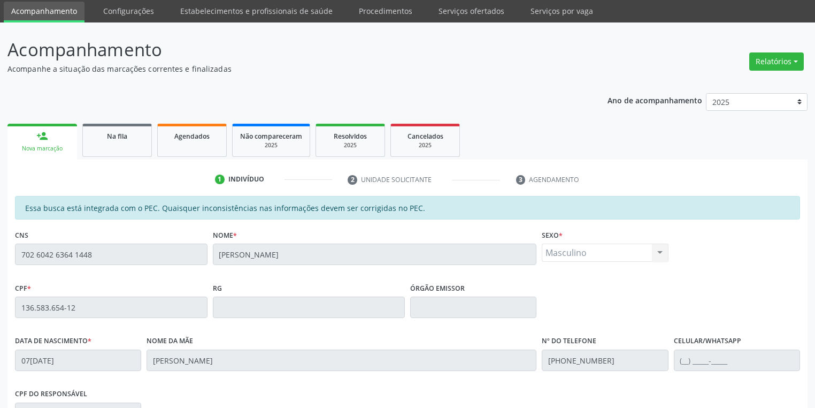
scroll to position [203, 0]
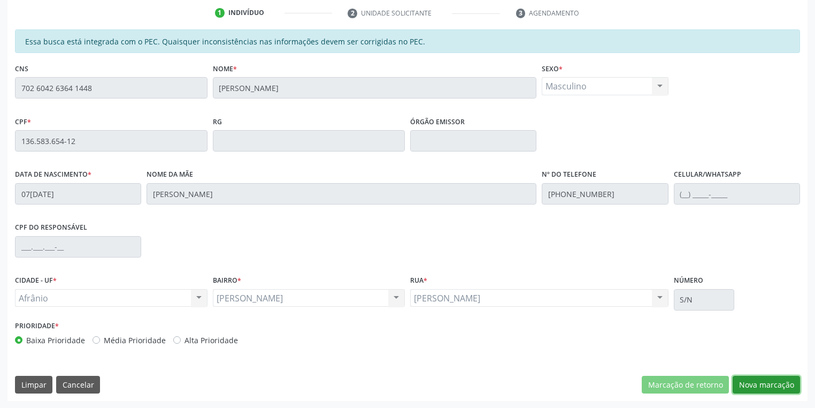
click at [758, 387] on button "Nova marcação" at bounding box center [766, 385] width 67 height 18
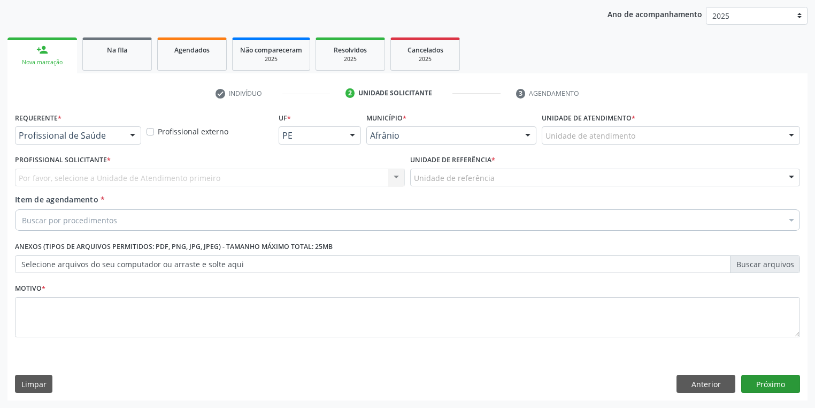
scroll to position [122, 0]
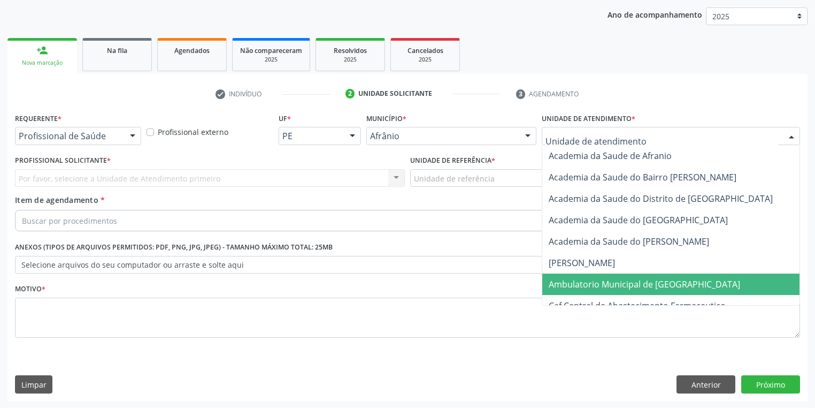
click at [596, 285] on span "Ambulatorio Municipal de [GEOGRAPHIC_DATA]" at bounding box center [645, 284] width 192 height 12
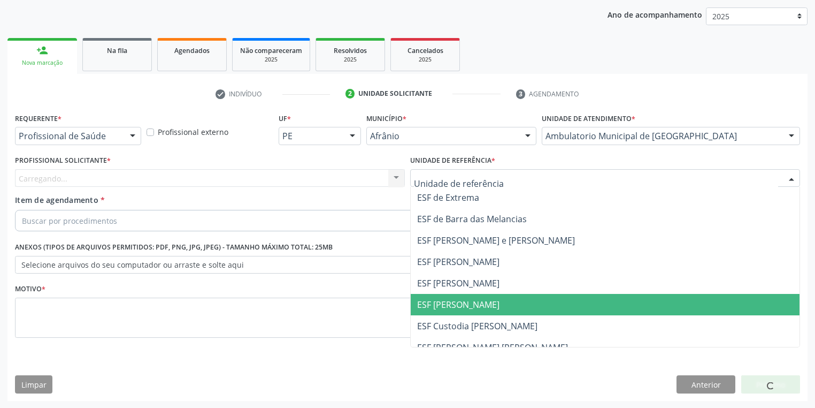
click at [454, 304] on span "ESF [PERSON_NAME]" at bounding box center [458, 305] width 82 height 12
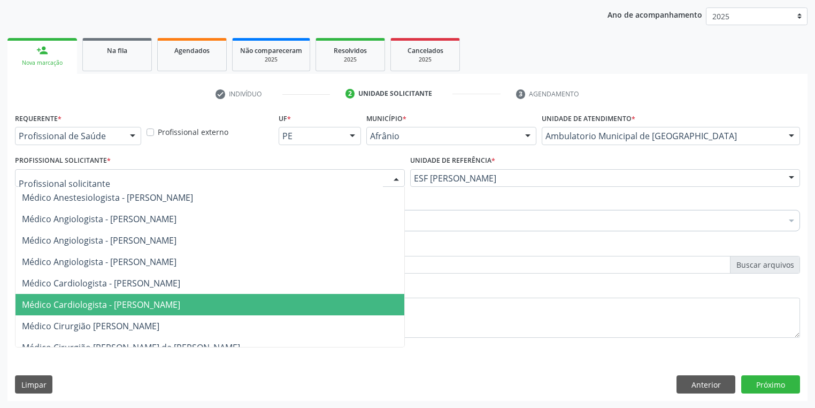
click at [80, 304] on span "Médico Cardiologista - [PERSON_NAME]" at bounding box center [101, 305] width 158 height 12
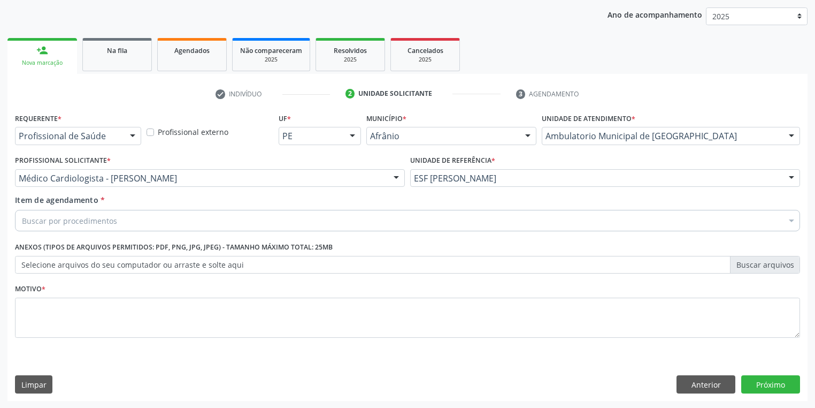
click at [53, 213] on div "Buscar por procedimentos" at bounding box center [407, 220] width 785 height 21
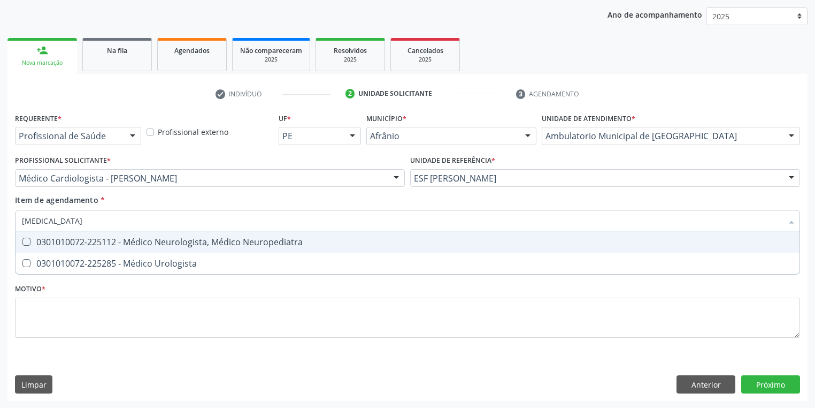
type input "UROLOGISTA"
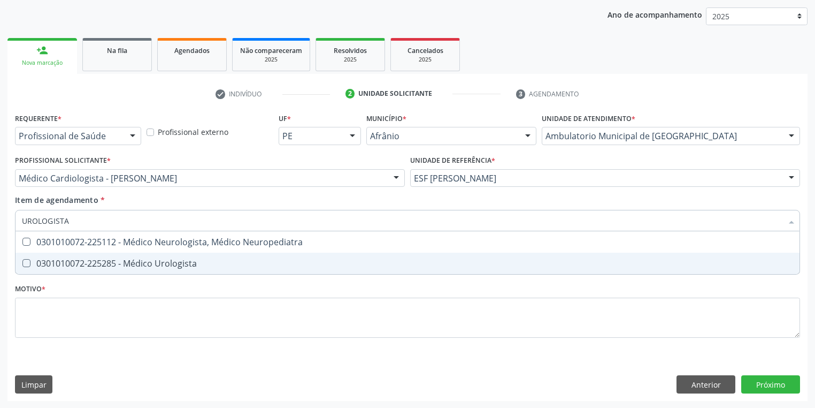
click at [77, 269] on span "0301010072-225285 - Médico Urologista" at bounding box center [408, 263] width 784 height 21
checkbox Urologista "true"
click at [44, 316] on div "Requerente * Profissional de Saúde Profissional de Saúde Paciente Nenhum result…" at bounding box center [407, 231] width 785 height 242
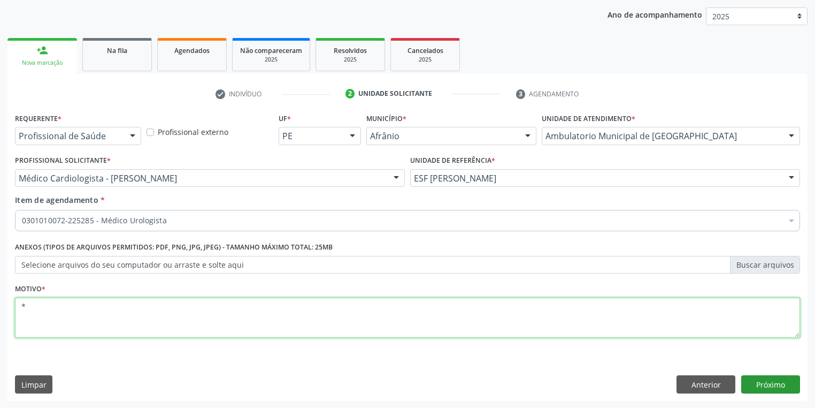
type textarea "*"
click at [765, 380] on button "Próximo" at bounding box center [771, 384] width 59 height 18
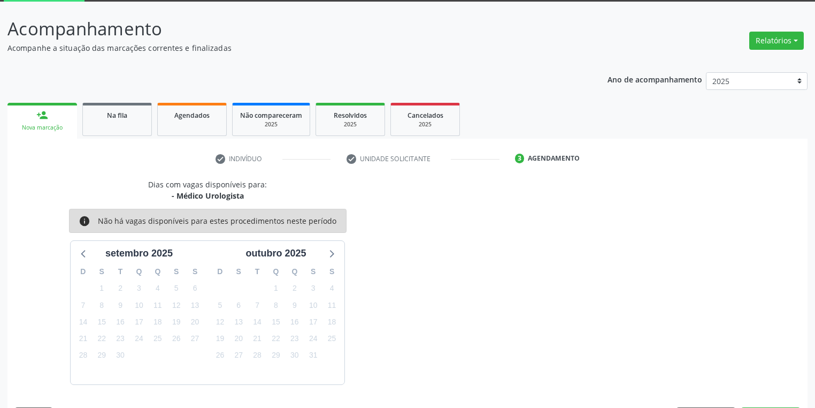
scroll to position [88, 0]
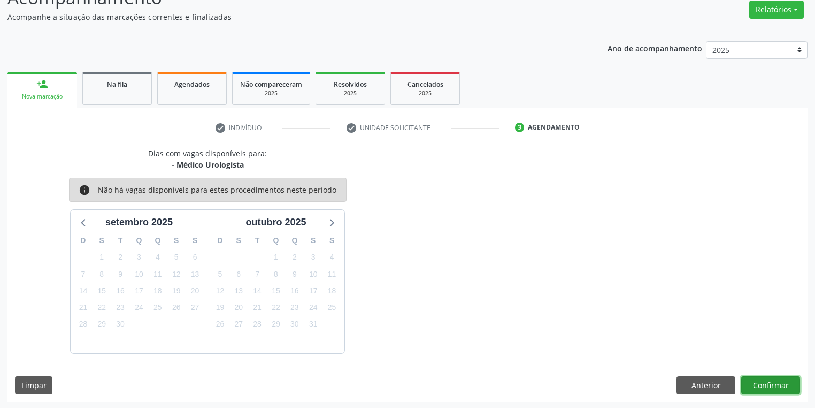
click at [758, 383] on button "Confirmar" at bounding box center [771, 385] width 59 height 18
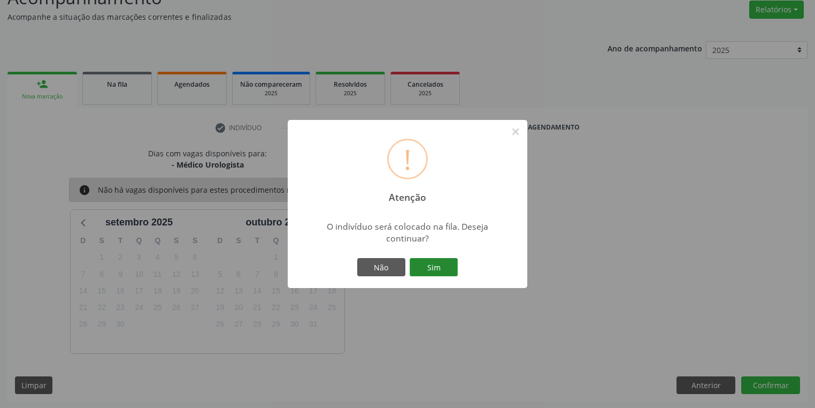
click at [430, 259] on button "Sim" at bounding box center [434, 267] width 48 height 18
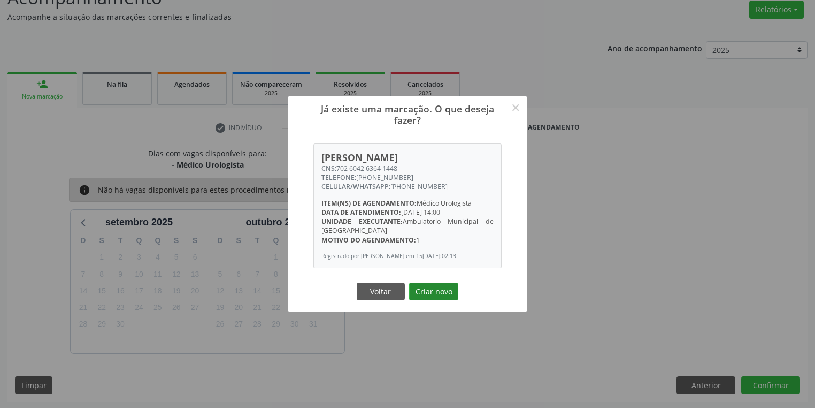
click at [433, 294] on button "Criar novo" at bounding box center [433, 292] width 49 height 18
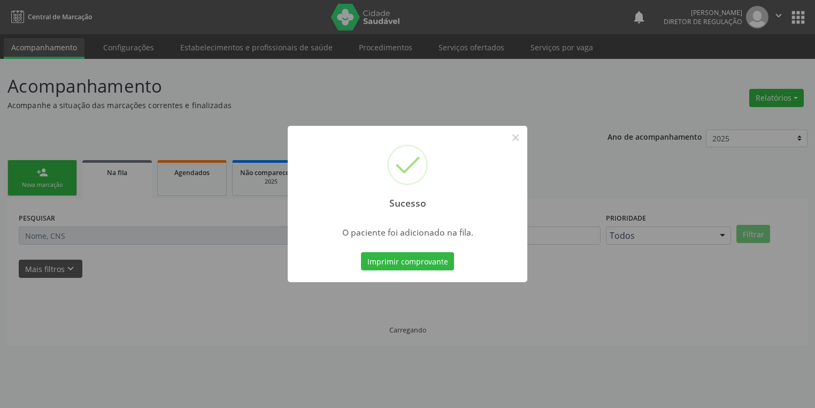
scroll to position [0, 0]
click at [520, 137] on button "×" at bounding box center [519, 137] width 18 height 18
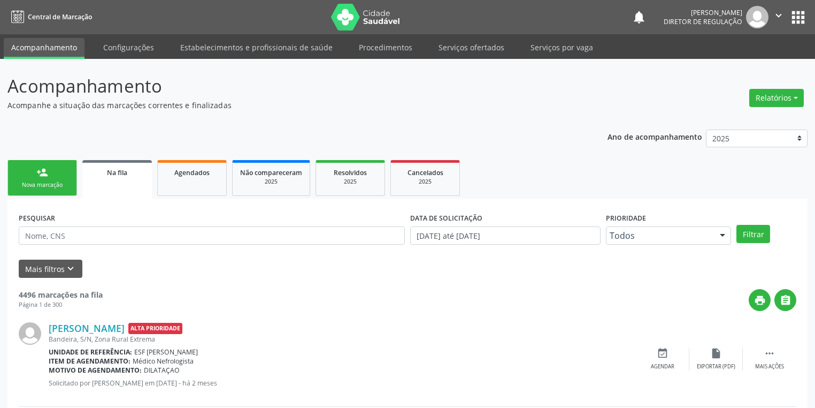
click at [25, 183] on div "Nova marcação" at bounding box center [43, 185] width 54 height 8
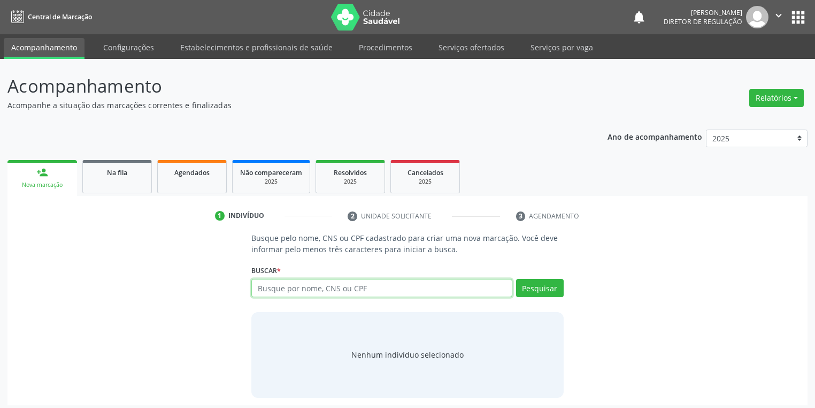
click at [288, 293] on input "text" at bounding box center [381, 288] width 261 height 18
type input "30163790400"
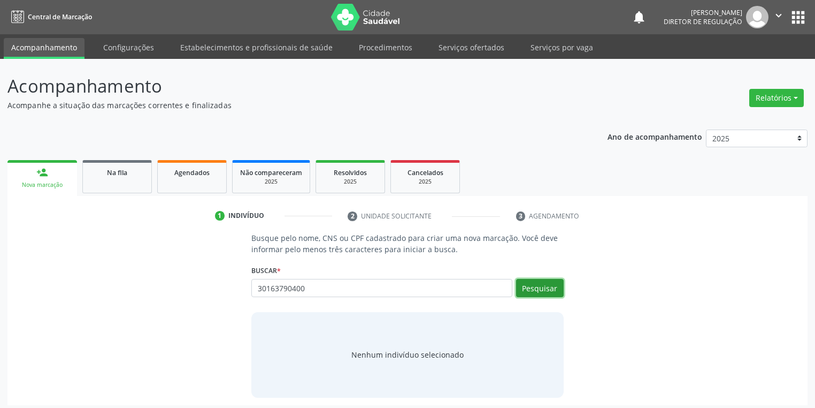
click at [528, 289] on button "Pesquisar" at bounding box center [540, 288] width 48 height 18
type input "30163790400"
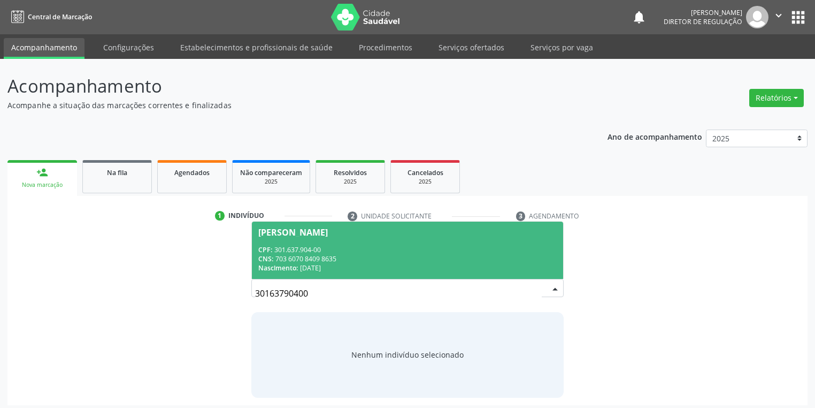
click at [317, 258] on div "CNS: 703 6070 8409 8635" at bounding box center [407, 258] width 299 height 9
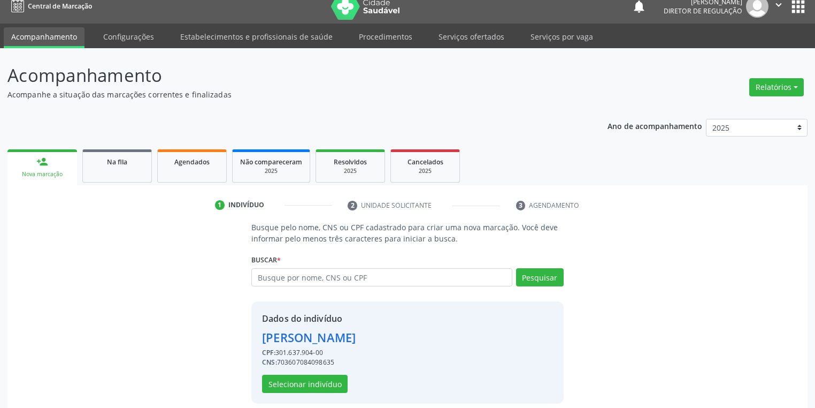
scroll to position [20, 0]
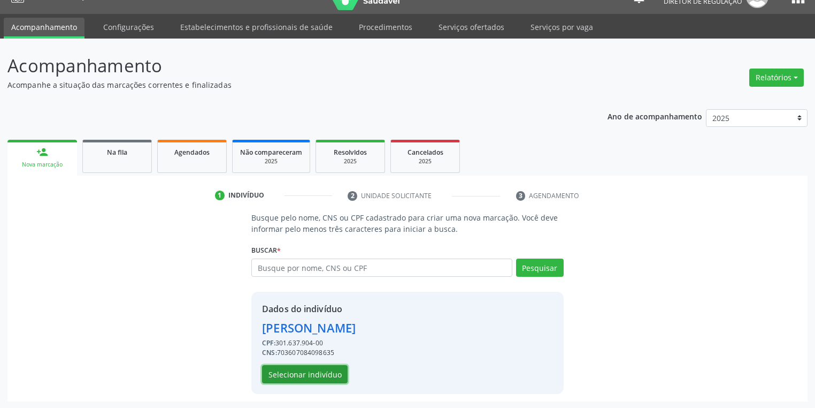
click at [278, 375] on button "Selecionar indivíduo" at bounding box center [305, 374] width 86 height 18
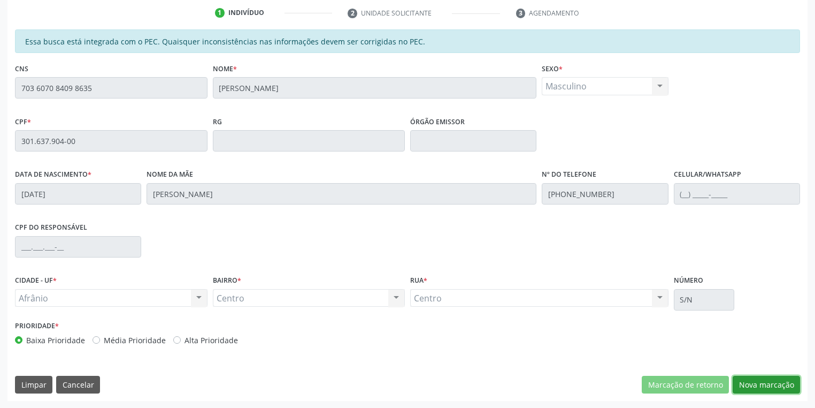
click at [744, 386] on button "Nova marcação" at bounding box center [766, 385] width 67 height 18
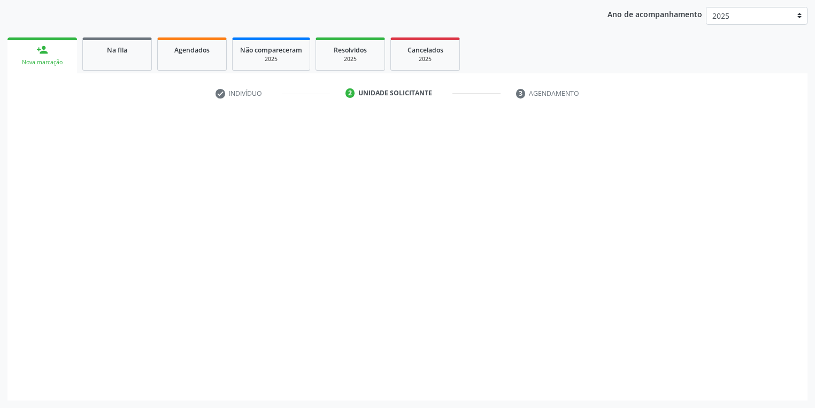
scroll to position [122, 0]
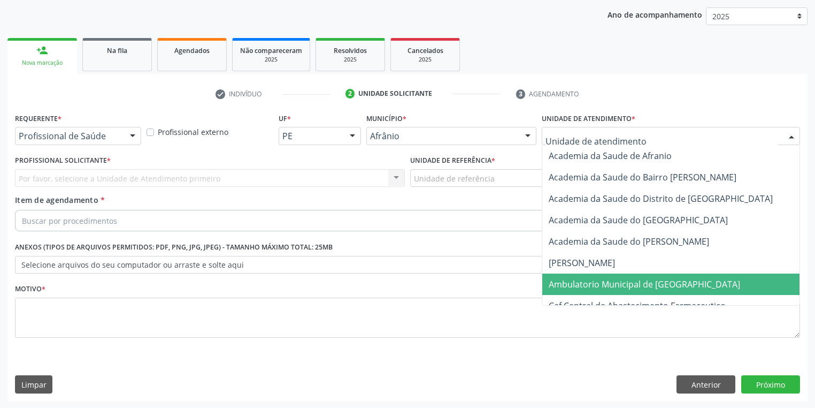
click at [580, 279] on span "Ambulatorio Municipal de [GEOGRAPHIC_DATA]" at bounding box center [645, 284] width 192 height 12
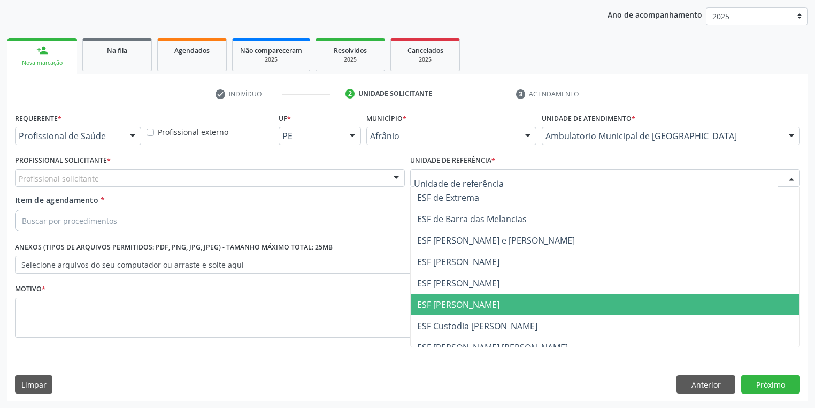
drag, startPoint x: 458, startPoint y: 303, endPoint x: 379, endPoint y: 285, distance: 81.4
click at [456, 302] on span "ESF [PERSON_NAME]" at bounding box center [458, 305] width 82 height 12
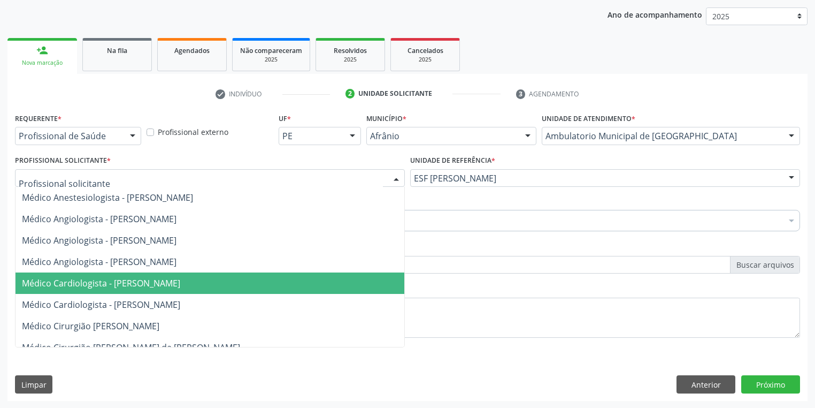
click at [102, 281] on span "Médico Cardiologista - [PERSON_NAME]" at bounding box center [101, 283] width 158 height 12
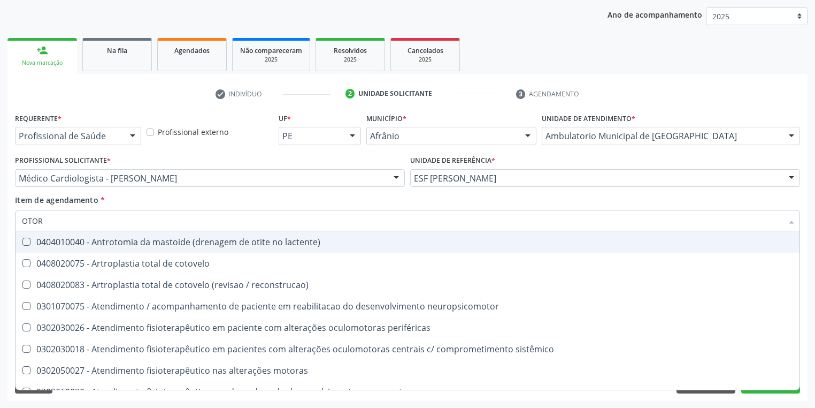
type input "OTORR"
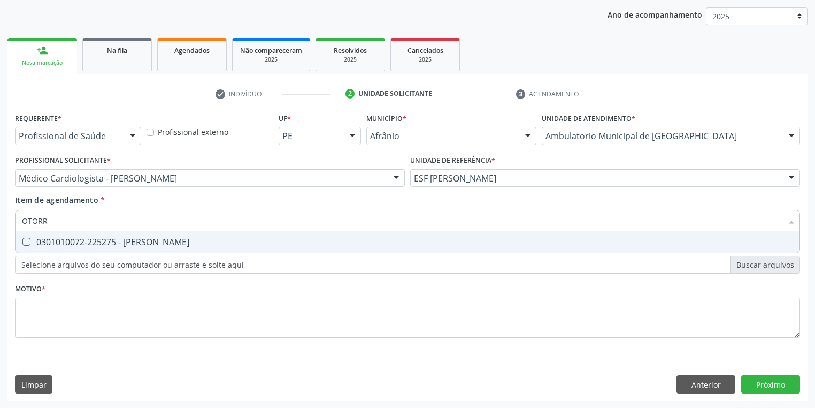
click at [118, 243] on div "0301010072-225275 - [PERSON_NAME]" at bounding box center [408, 242] width 772 height 9
checkbox Otorrinolaringologista "true"
click at [75, 312] on div "Requerente * Profissional de Saúde Profissional de Saúde Paciente Nenhum result…" at bounding box center [407, 231] width 785 height 242
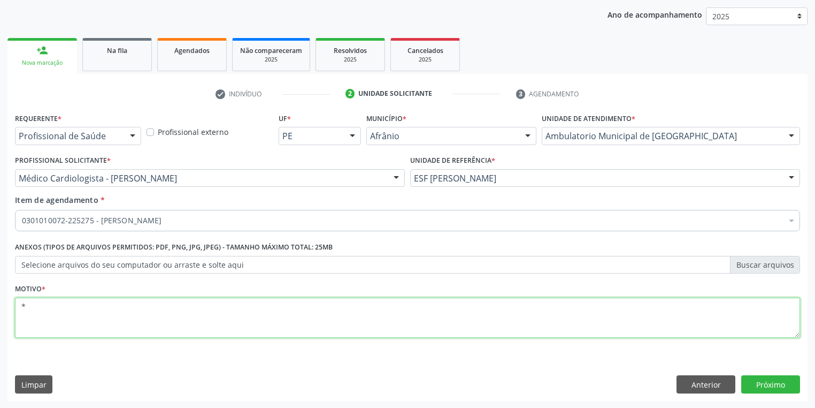
type textarea "*"
click at [773, 381] on button "Próximo" at bounding box center [771, 384] width 59 height 18
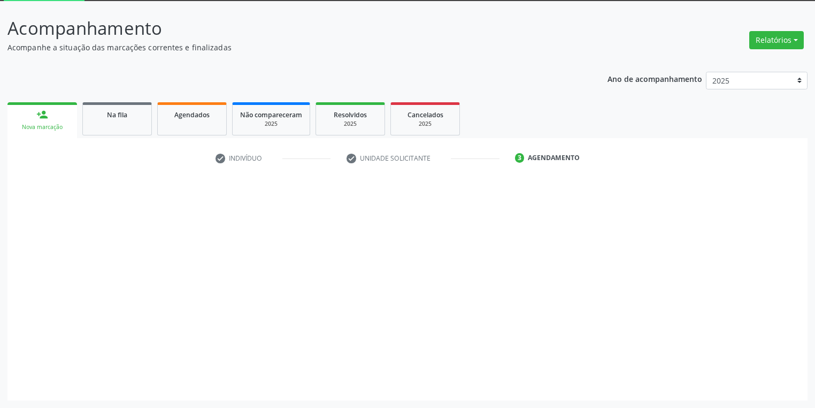
scroll to position [57, 0]
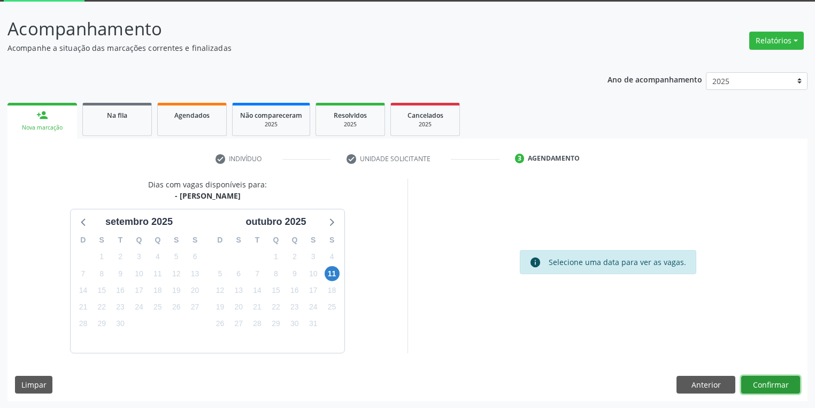
click at [770, 385] on button "Confirmar" at bounding box center [771, 385] width 59 height 18
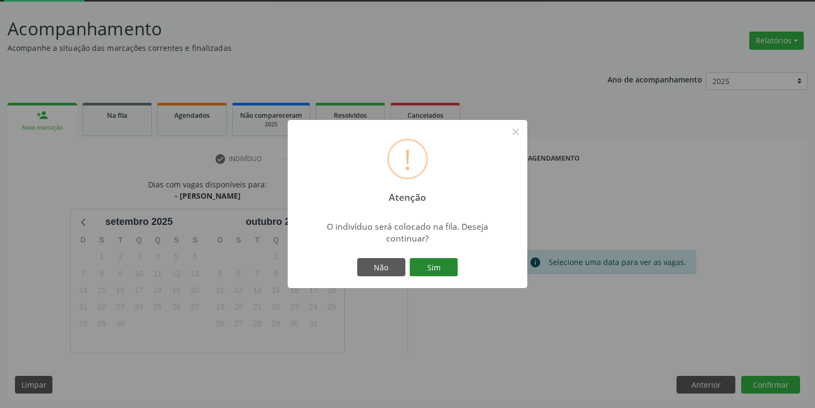
click at [444, 269] on button "Sim" at bounding box center [434, 267] width 48 height 18
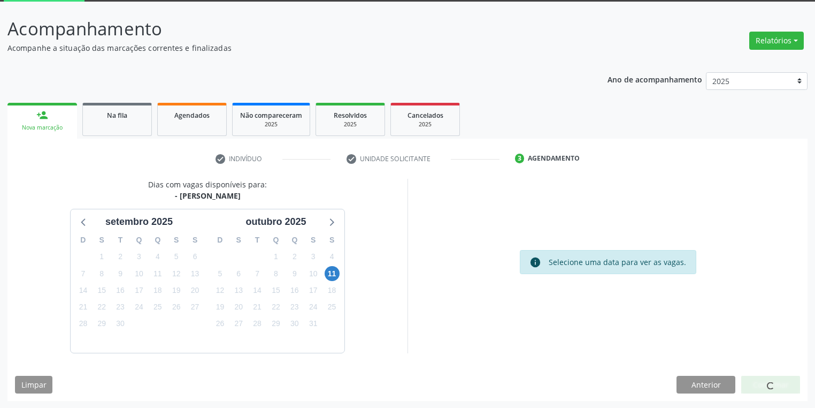
scroll to position [0, 0]
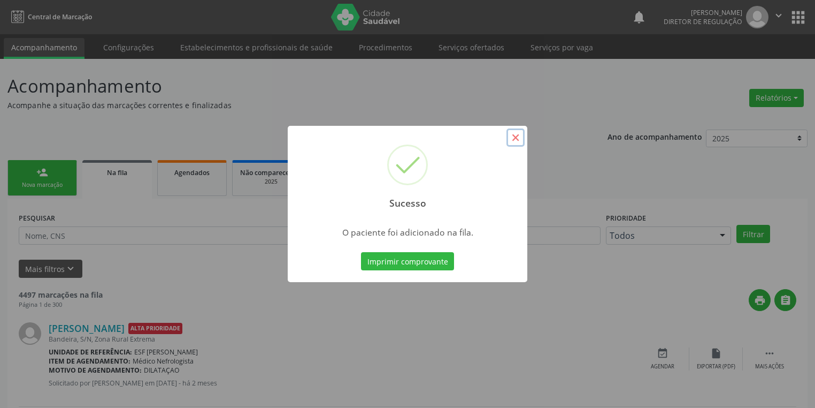
click at [514, 138] on button "×" at bounding box center [516, 137] width 18 height 18
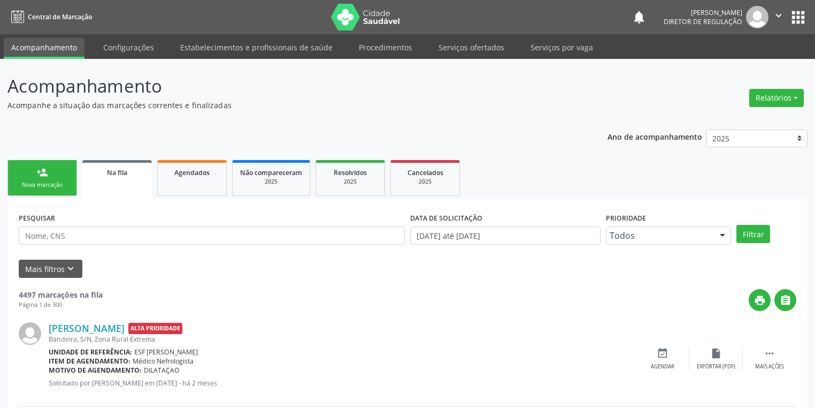
click at [42, 189] on link "person_add Nova marcação" at bounding box center [42, 178] width 70 height 36
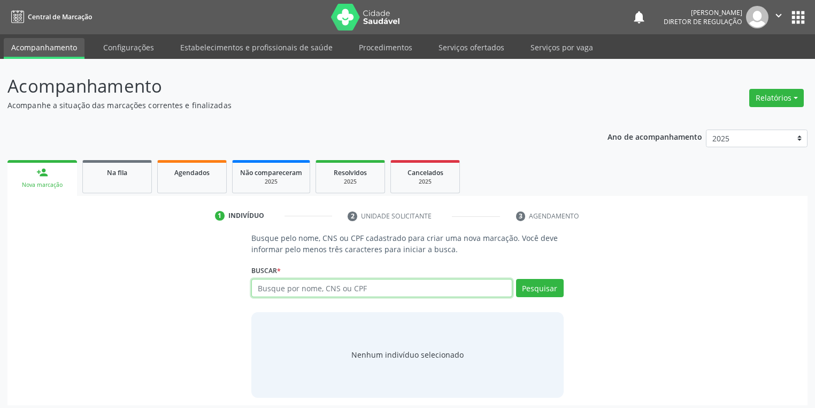
click at [279, 288] on input "text" at bounding box center [381, 288] width 261 height 18
type input "05855805450"
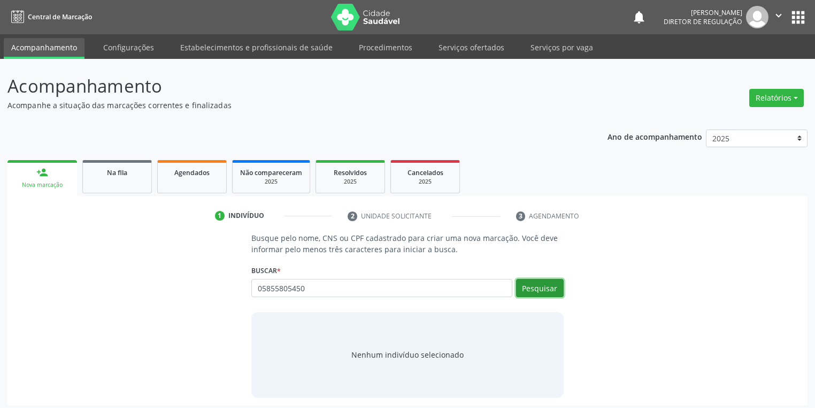
click at [533, 285] on button "Pesquisar" at bounding box center [540, 288] width 48 height 18
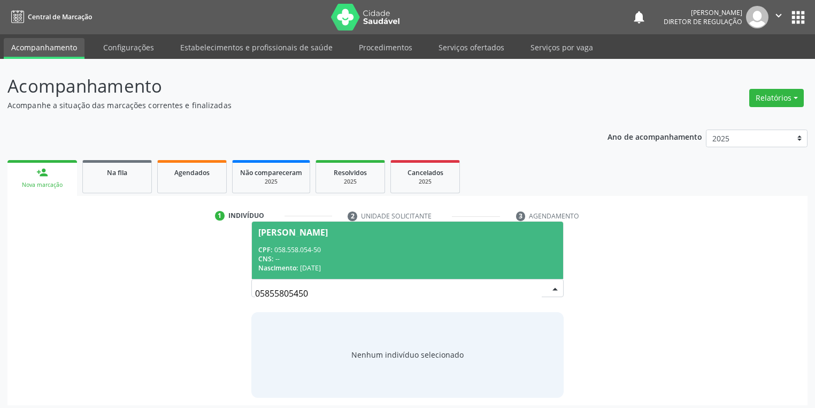
click at [327, 254] on div "CNS: --" at bounding box center [407, 258] width 299 height 9
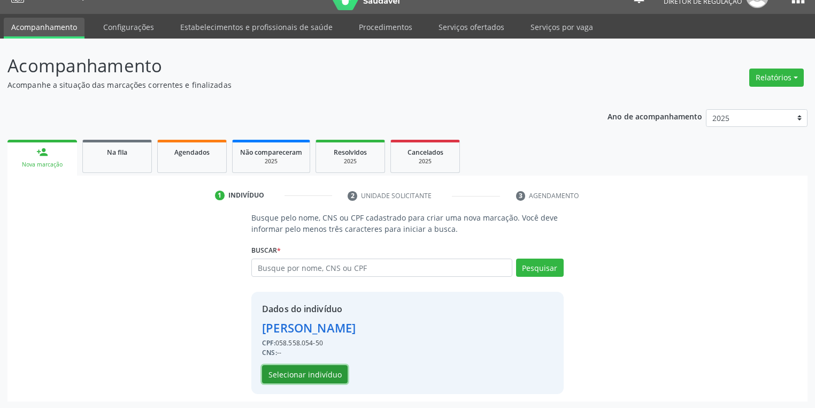
click at [310, 368] on button "Selecionar indivíduo" at bounding box center [305, 374] width 86 height 18
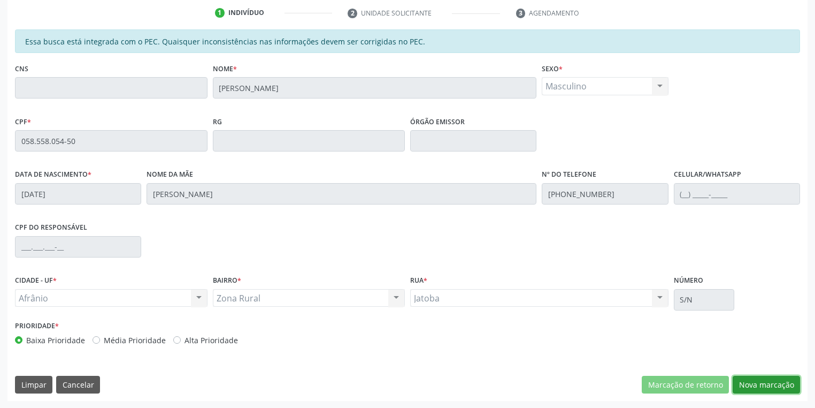
drag, startPoint x: 757, startPoint y: 384, endPoint x: 722, endPoint y: 362, distance: 41.4
click at [755, 384] on button "Nova marcação" at bounding box center [766, 385] width 67 height 18
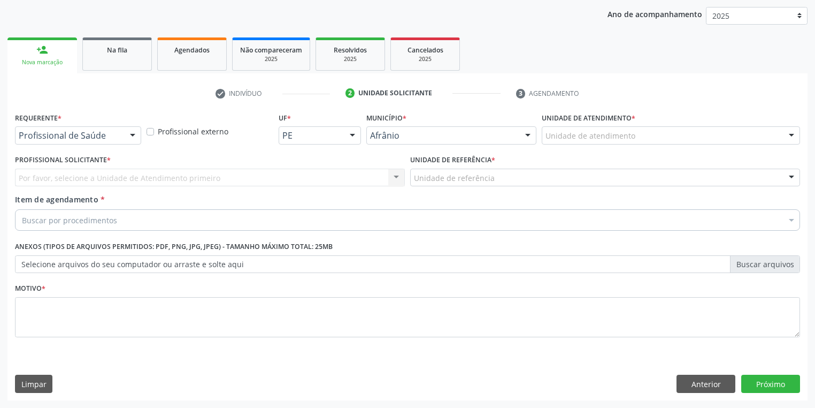
scroll to position [122, 0]
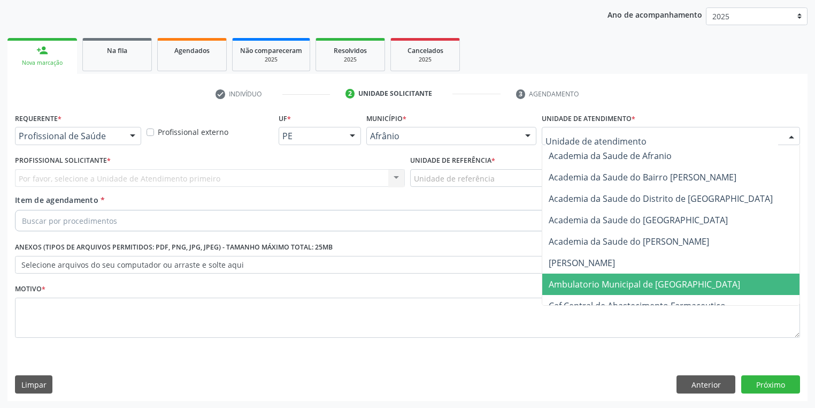
click at [571, 279] on span "Ambulatorio Municipal de [GEOGRAPHIC_DATA]" at bounding box center [645, 284] width 192 height 12
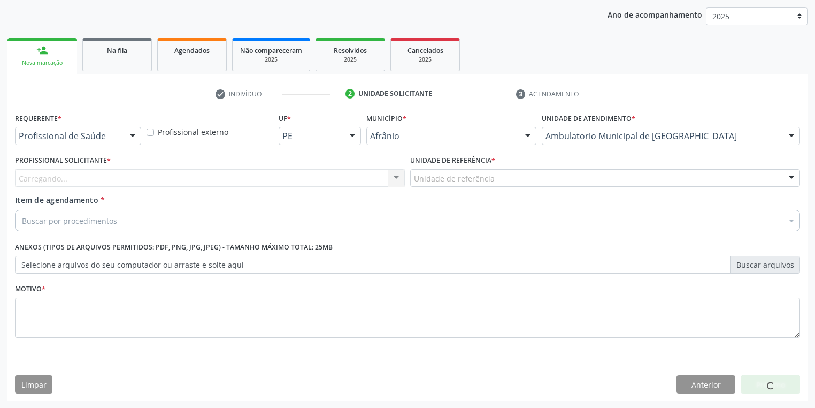
click at [413, 172] on div "Unidade de referência" at bounding box center [605, 178] width 390 height 18
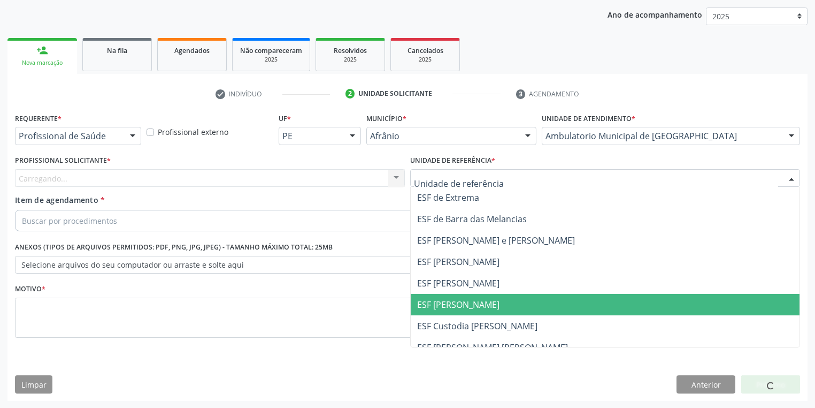
click at [438, 300] on span "ESF [PERSON_NAME]" at bounding box center [458, 305] width 82 height 12
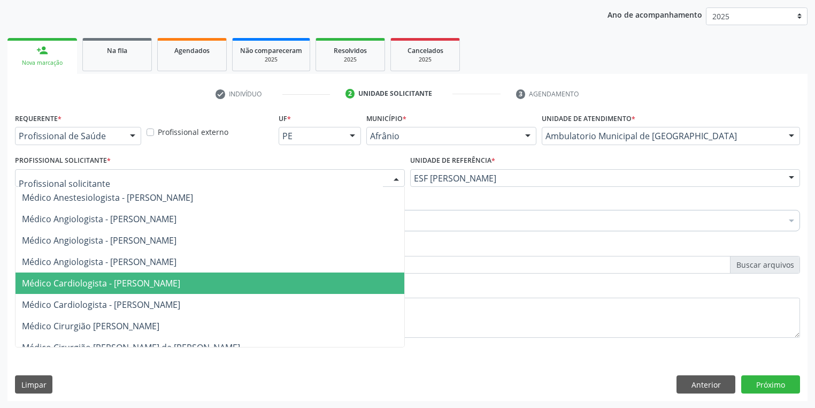
click at [128, 286] on span "Médico Cardiologista - [PERSON_NAME]" at bounding box center [101, 283] width 158 height 12
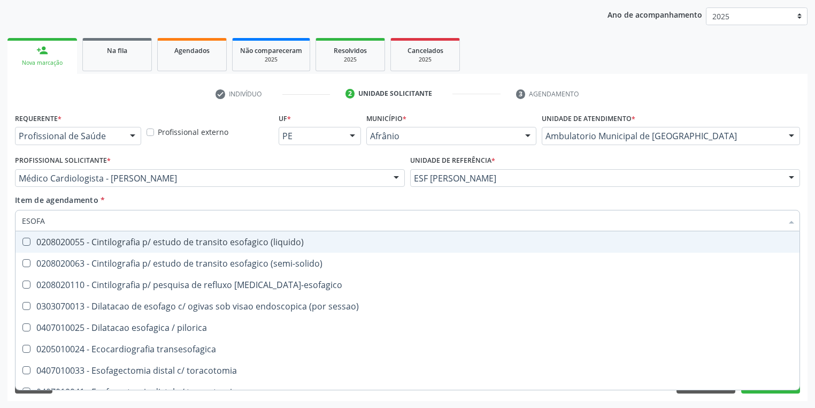
type input "ESOFAG"
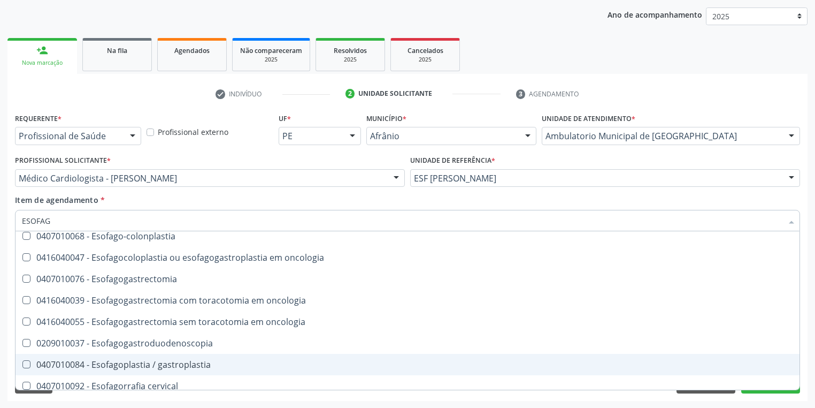
scroll to position [214, 0]
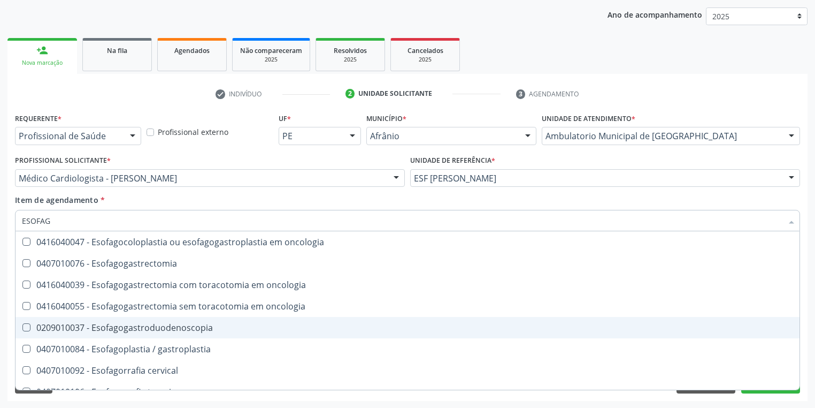
click at [163, 335] on span "0209010037 - Esofagogastroduodenoscopia" at bounding box center [408, 327] width 784 height 21
checkbox Esofagogastroduodenoscopia "true"
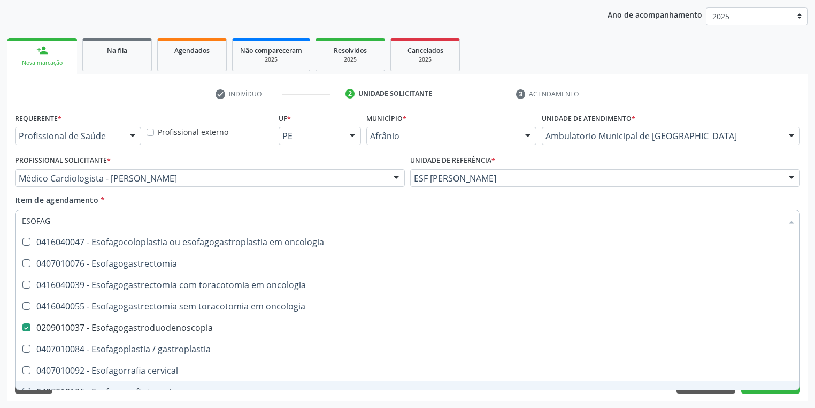
click at [171, 395] on div "Requerente * Profissional de Saúde Profissional de Saúde Paciente Nenhum result…" at bounding box center [407, 255] width 800 height 291
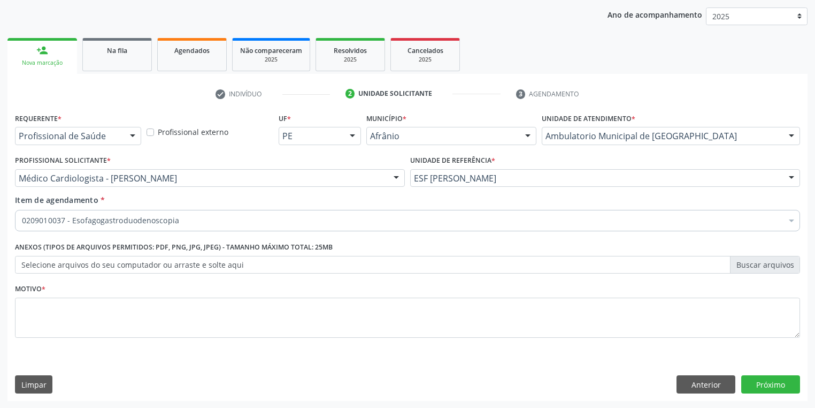
scroll to position [0, 0]
click at [70, 315] on textarea at bounding box center [407, 317] width 785 height 41
type textarea "*"
click at [764, 381] on button "Próximo" at bounding box center [771, 384] width 59 height 18
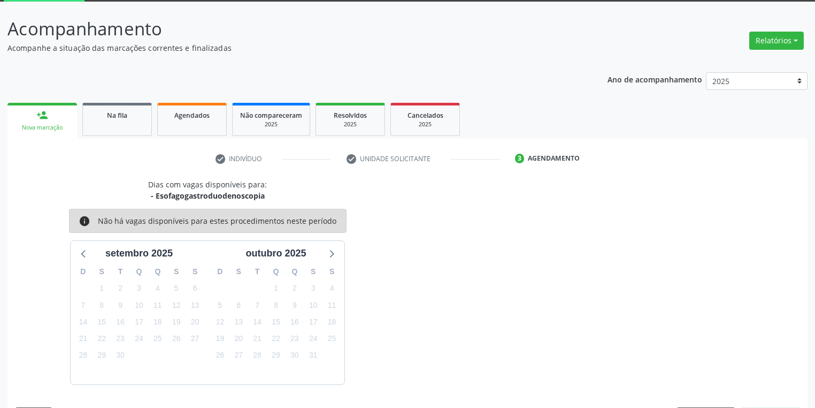
scroll to position [88, 0]
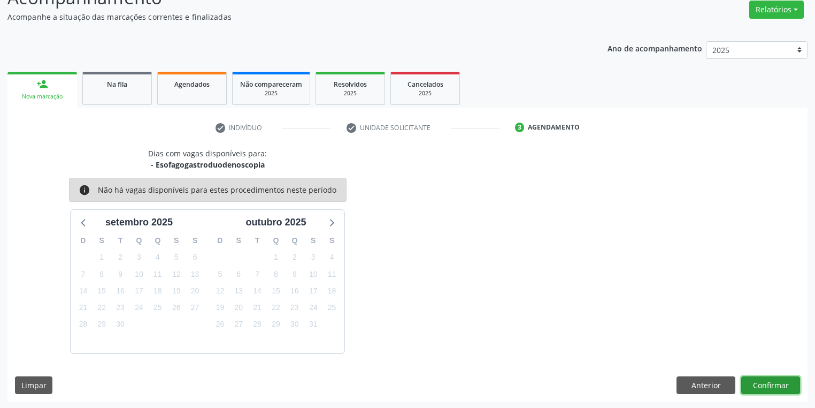
click at [751, 380] on button "Confirmar" at bounding box center [771, 385] width 59 height 18
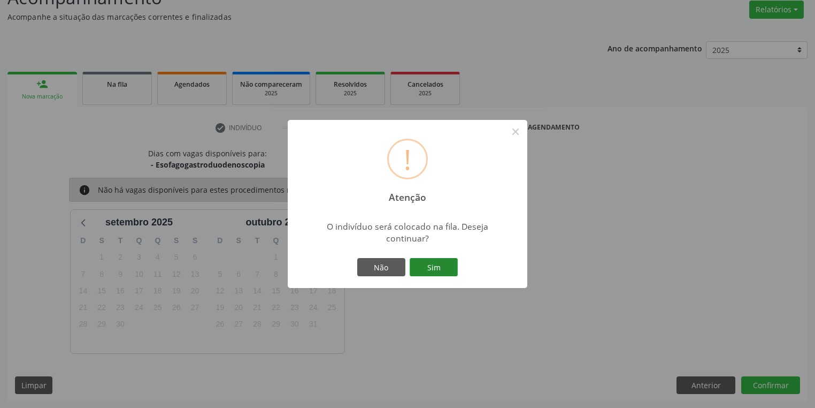
click at [441, 266] on button "Sim" at bounding box center [434, 267] width 48 height 18
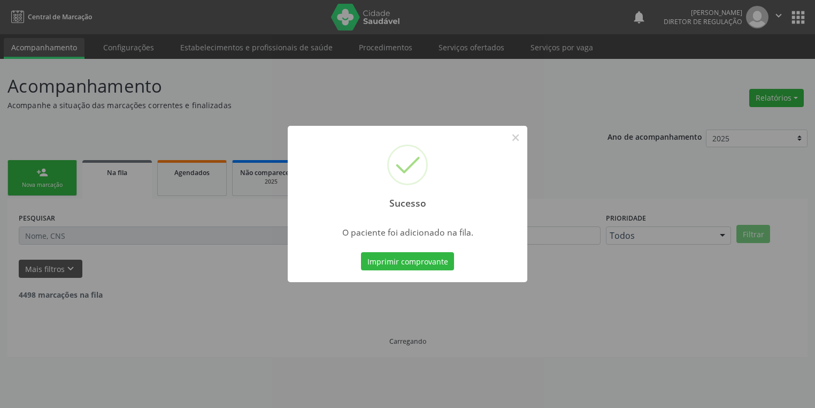
scroll to position [0, 0]
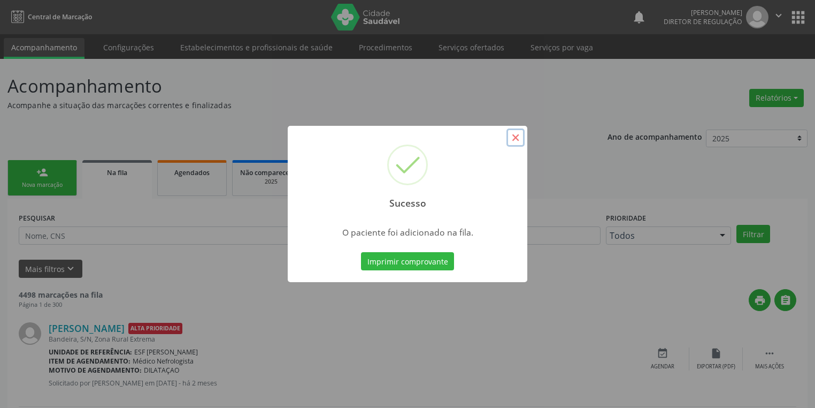
click at [515, 138] on button "×" at bounding box center [516, 137] width 18 height 18
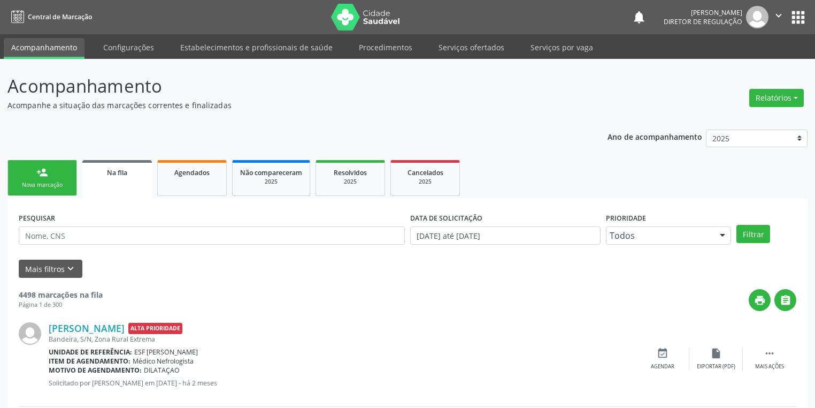
click at [54, 178] on link "person_add Nova marcação" at bounding box center [42, 178] width 70 height 36
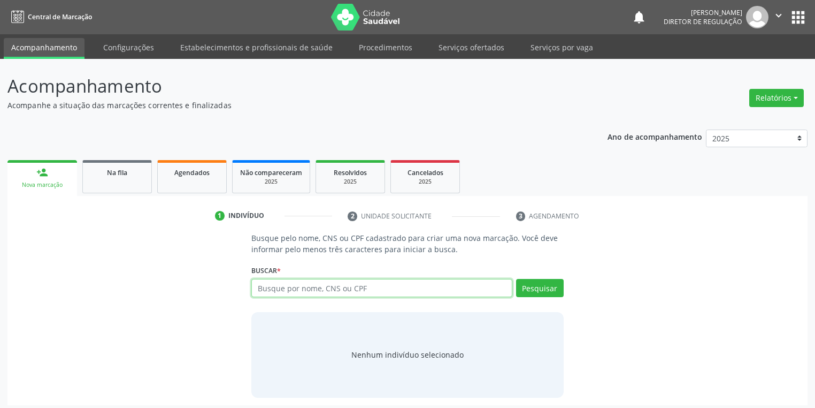
click at [274, 287] on input "text" at bounding box center [381, 288] width 261 height 18
type input "706904170124036"
click at [547, 289] on button "Pesquisar" at bounding box center [540, 288] width 48 height 18
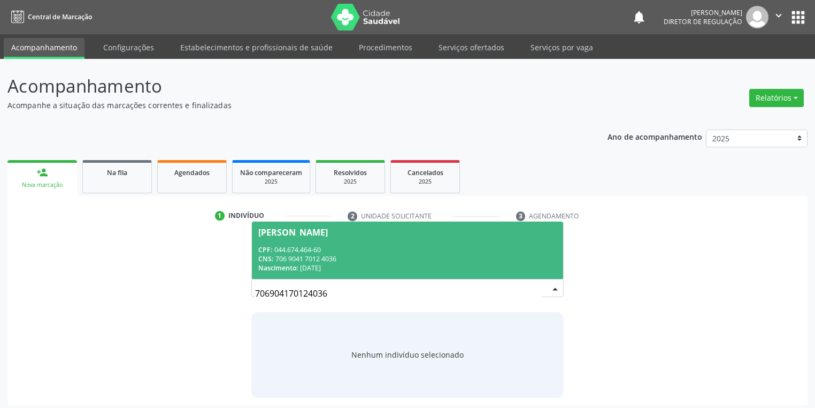
click at [331, 253] on div "CPF: 044.674.464-60" at bounding box center [407, 249] width 299 height 9
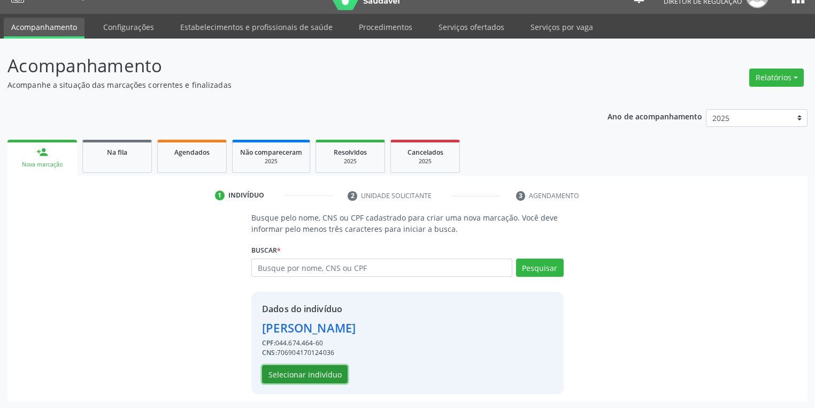
click at [311, 375] on button "Selecionar indivíduo" at bounding box center [305, 374] width 86 height 18
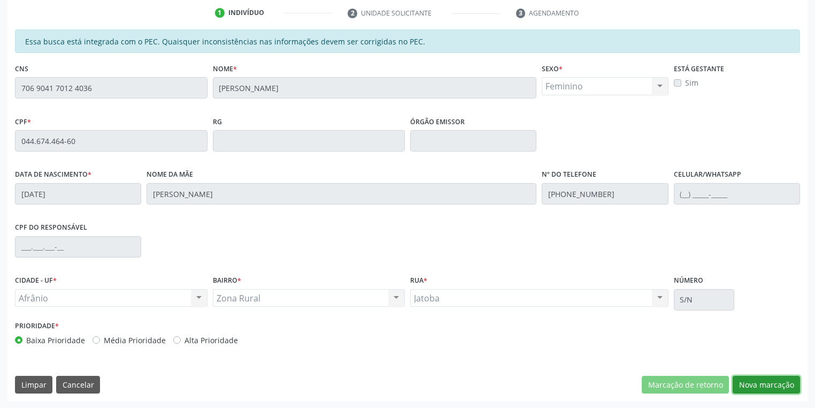
click at [759, 384] on button "Nova marcação" at bounding box center [766, 385] width 67 height 18
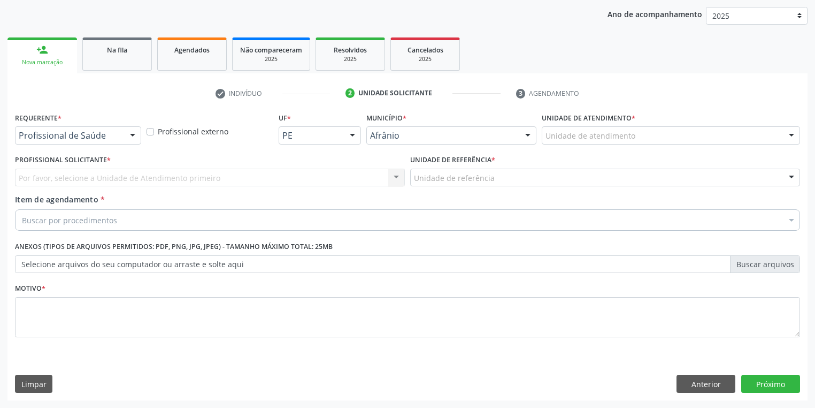
scroll to position [122, 0]
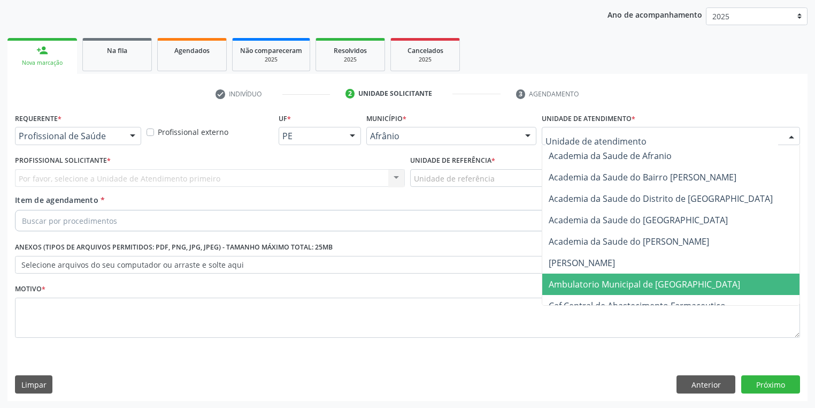
drag, startPoint x: 568, startPoint y: 282, endPoint x: 516, endPoint y: 231, distance: 73.0
click at [568, 283] on span "Ambulatorio Municipal de [GEOGRAPHIC_DATA]" at bounding box center [645, 284] width 192 height 12
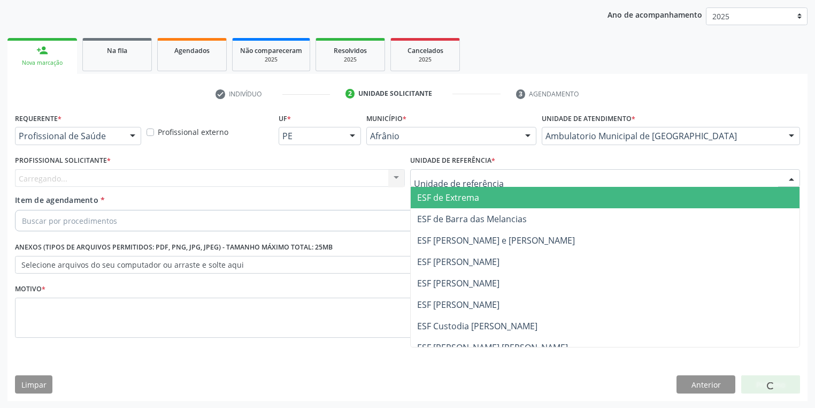
drag, startPoint x: 439, startPoint y: 173, endPoint x: 434, endPoint y: 210, distance: 37.2
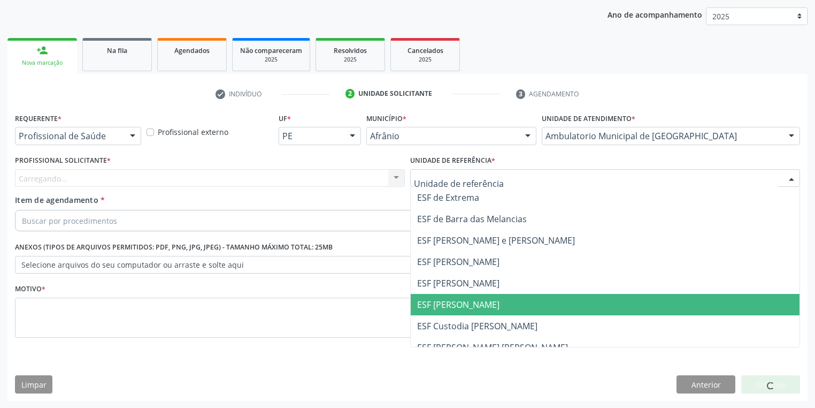
click at [437, 304] on span "ESF [PERSON_NAME]" at bounding box center [458, 305] width 82 height 12
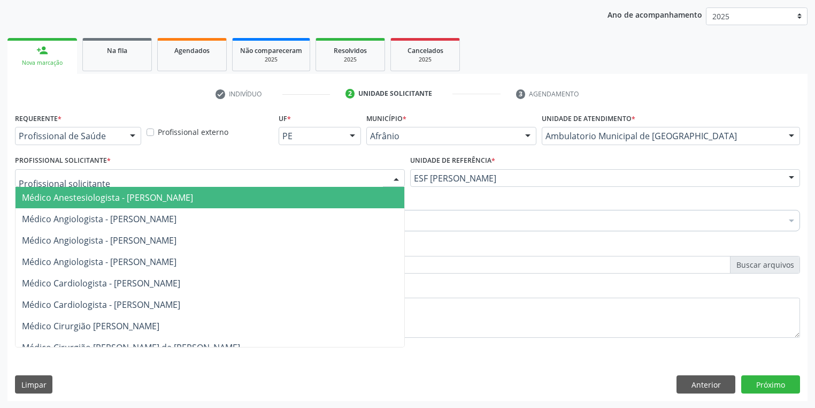
click at [116, 182] on div at bounding box center [210, 178] width 390 height 18
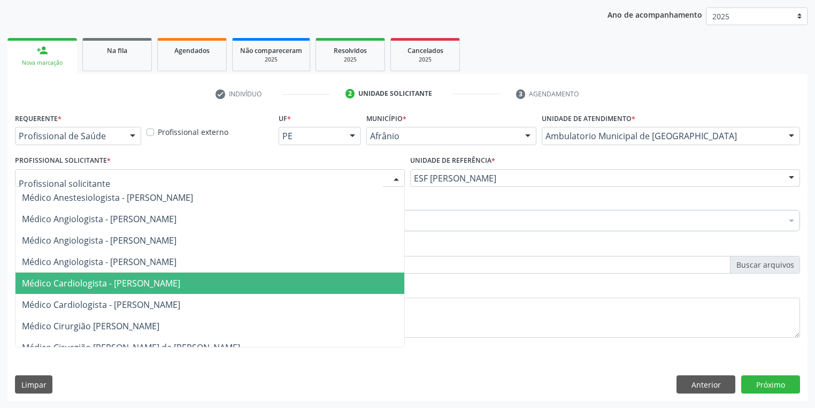
click at [126, 279] on span "Médico Cardiologista - [PERSON_NAME]" at bounding box center [101, 283] width 158 height 12
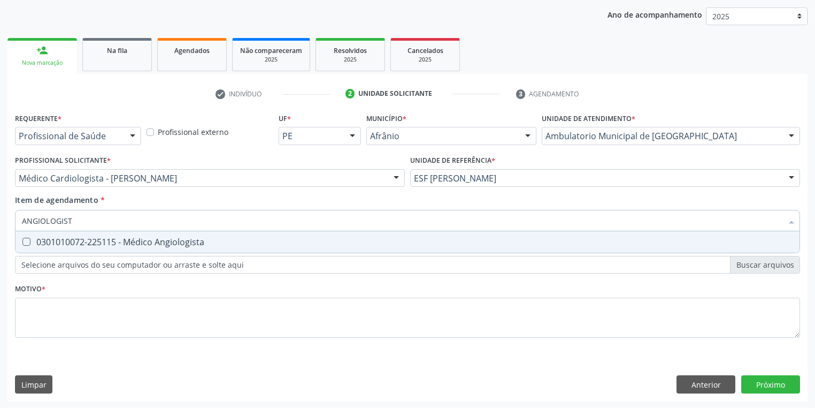
type input "ANGIOLOGISTA"
click at [51, 242] on div "0301010072-225115 - Médico Angiologista" at bounding box center [408, 242] width 772 height 9
checkbox Angiologista "true"
click at [57, 317] on div "Requerente * Profissional de Saúde Profissional de Saúde Paciente Nenhum result…" at bounding box center [407, 231] width 785 height 242
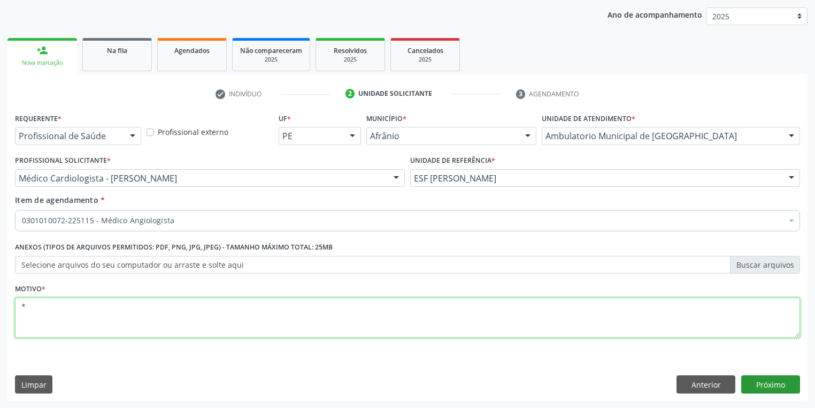
type textarea "*"
click at [753, 387] on button "Próximo" at bounding box center [771, 384] width 59 height 18
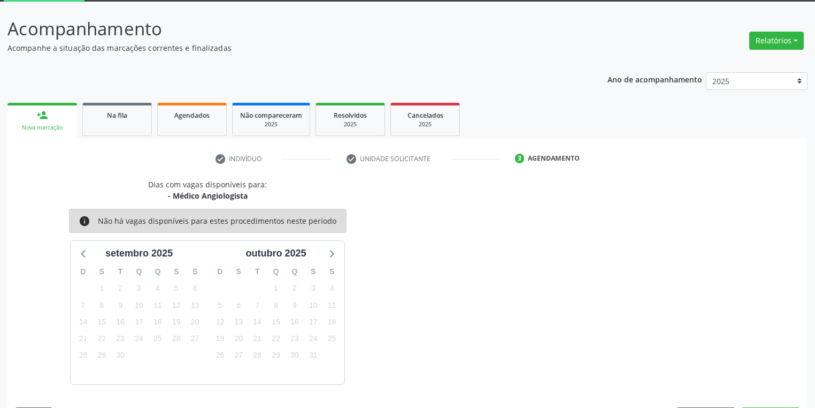
scroll to position [88, 0]
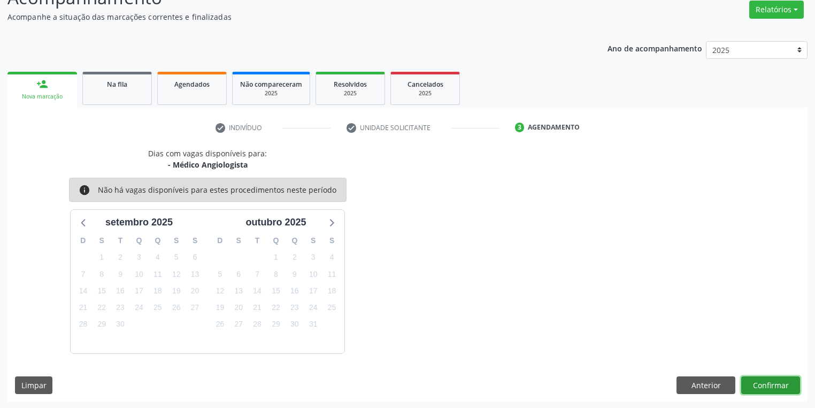
click at [769, 384] on button "Confirmar" at bounding box center [771, 385] width 59 height 18
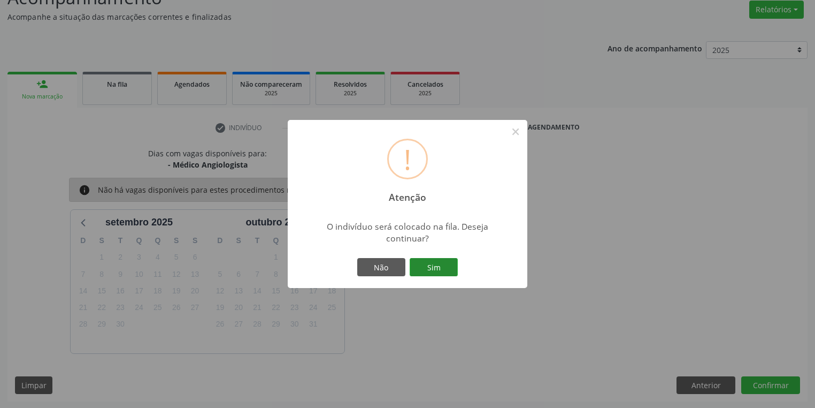
click at [437, 262] on button "Sim" at bounding box center [434, 267] width 48 height 18
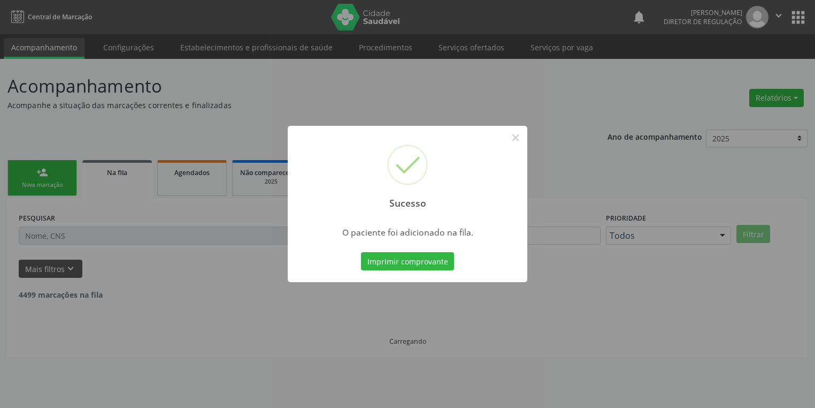
scroll to position [0, 0]
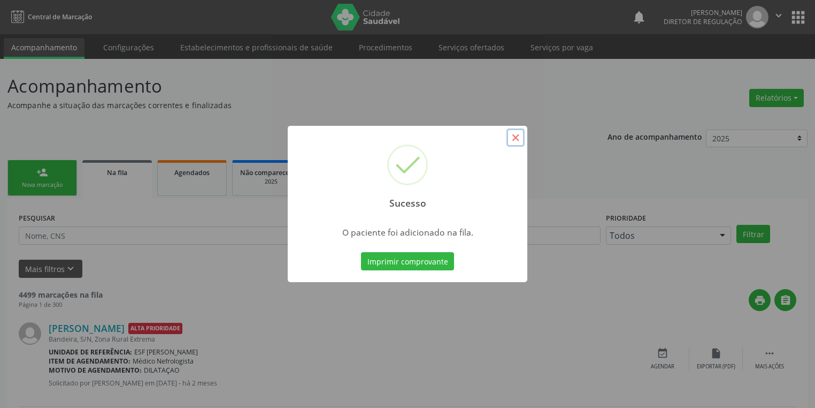
click at [515, 140] on button "×" at bounding box center [516, 137] width 18 height 18
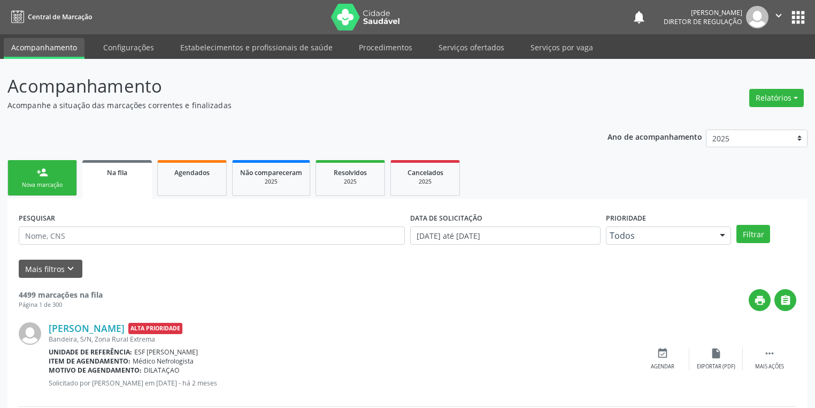
click at [42, 185] on div "Nova marcação" at bounding box center [43, 185] width 54 height 8
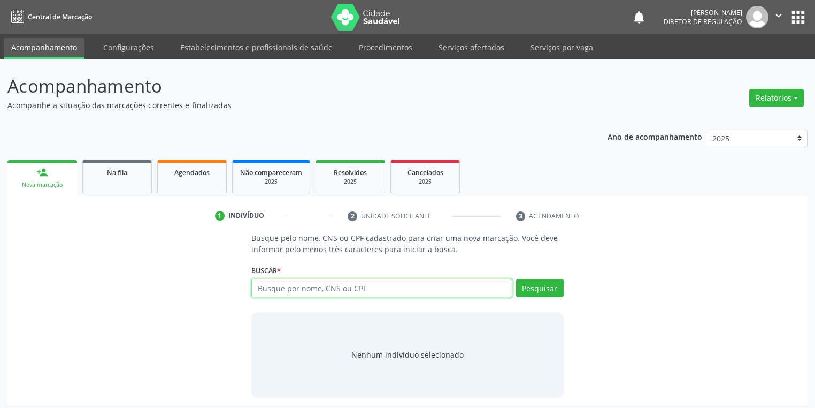
click at [263, 292] on input "text" at bounding box center [381, 288] width 261 height 18
type input "61053992866"
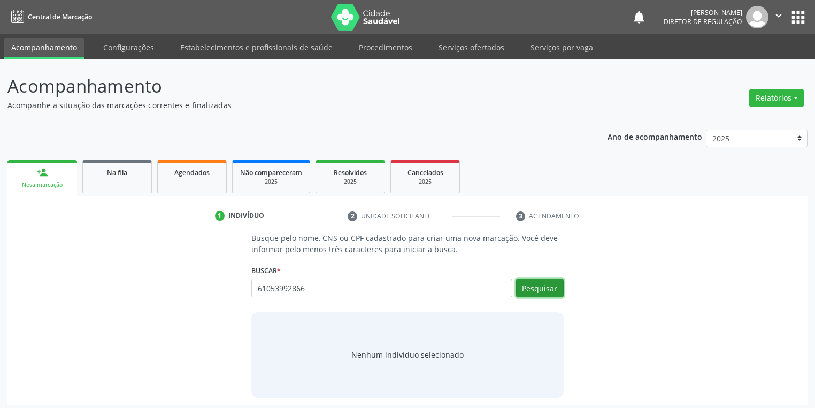
click at [537, 286] on button "Pesquisar" at bounding box center [540, 288] width 48 height 18
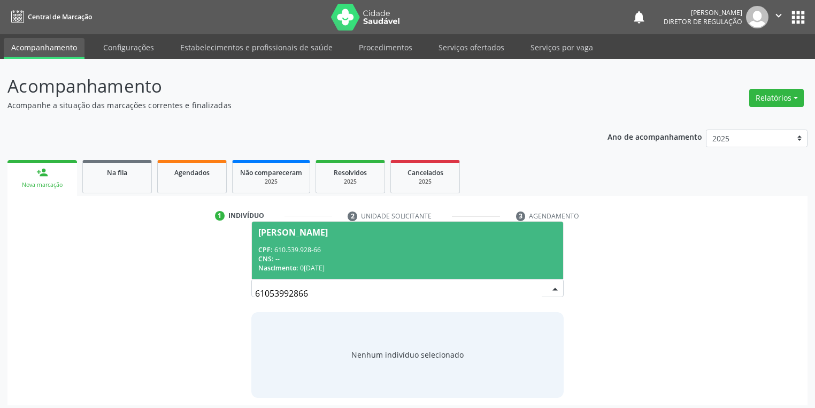
click at [361, 242] on span "[PERSON_NAME] CPF: 610.539.928-66 CNS: -- Nascimento: 0[DATE]" at bounding box center [407, 250] width 311 height 57
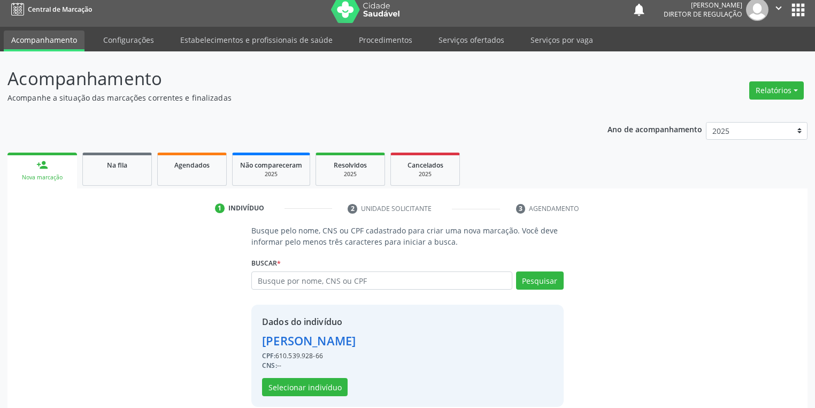
scroll to position [20, 0]
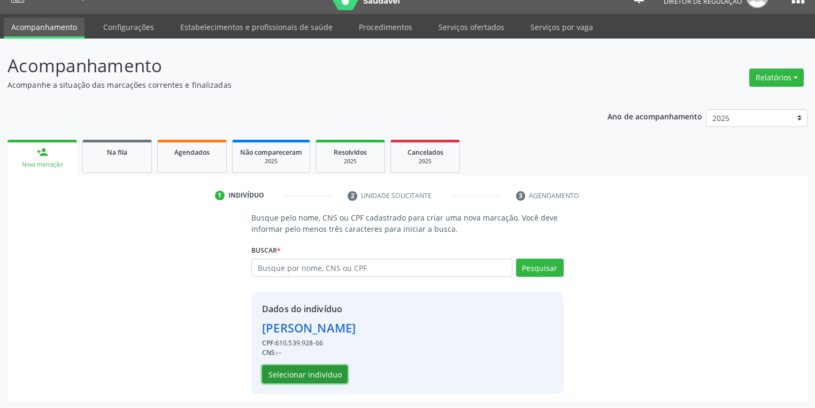
click at [310, 372] on button "Selecionar indivíduo" at bounding box center [305, 374] width 86 height 18
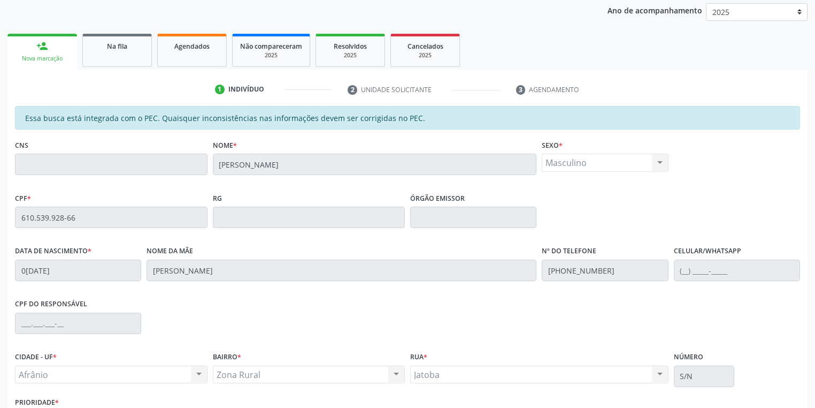
scroll to position [192, 0]
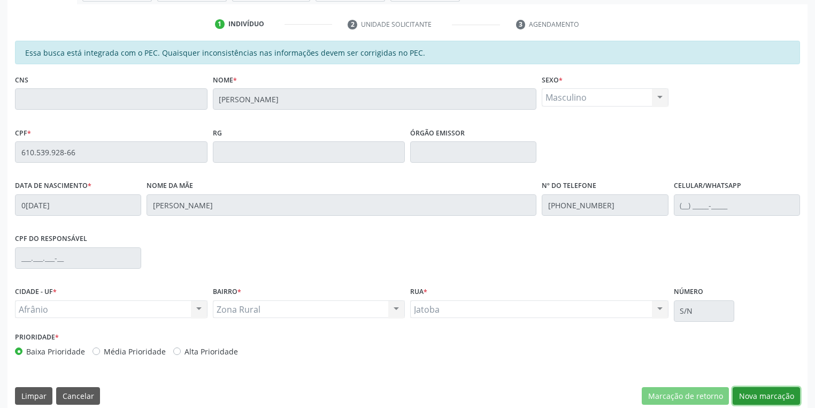
click at [757, 395] on button "Nova marcação" at bounding box center [766, 396] width 67 height 18
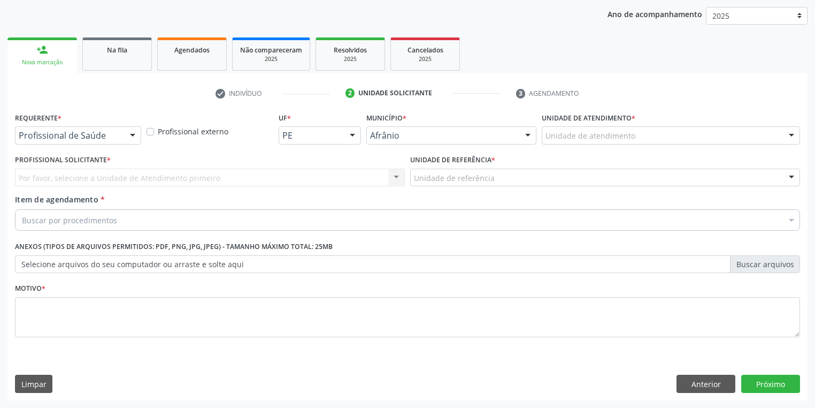
scroll to position [122, 0]
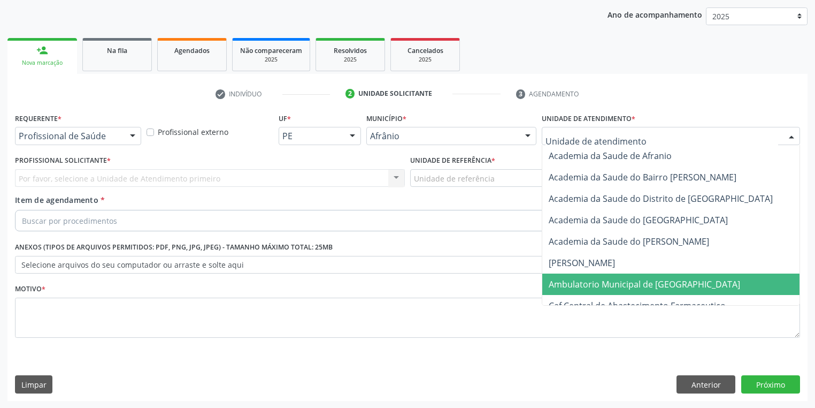
click at [584, 283] on span "Ambulatorio Municipal de [GEOGRAPHIC_DATA]" at bounding box center [645, 284] width 192 height 12
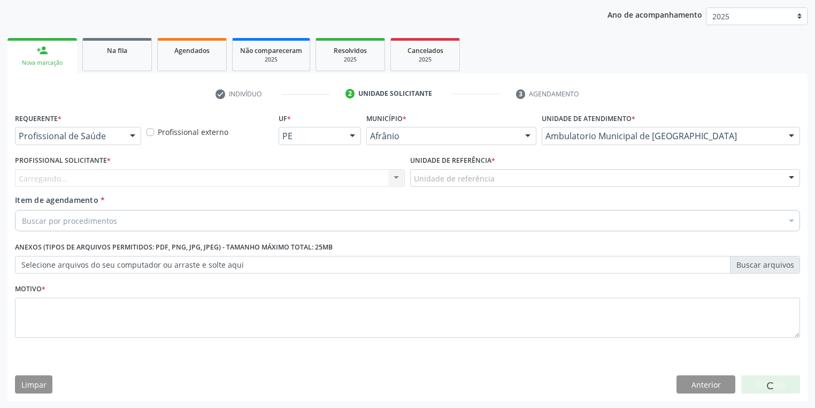
click at [47, 174] on div "Carregando... Nenhum resultado encontrado para: " " Não há nenhuma opção para s…" at bounding box center [210, 178] width 390 height 18
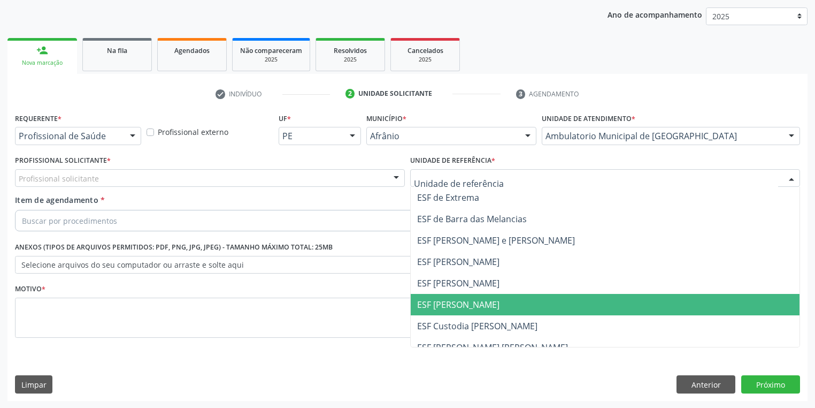
drag, startPoint x: 433, startPoint y: 309, endPoint x: 396, endPoint y: 293, distance: 40.0
click at [433, 308] on span "ESF [PERSON_NAME]" at bounding box center [458, 305] width 82 height 12
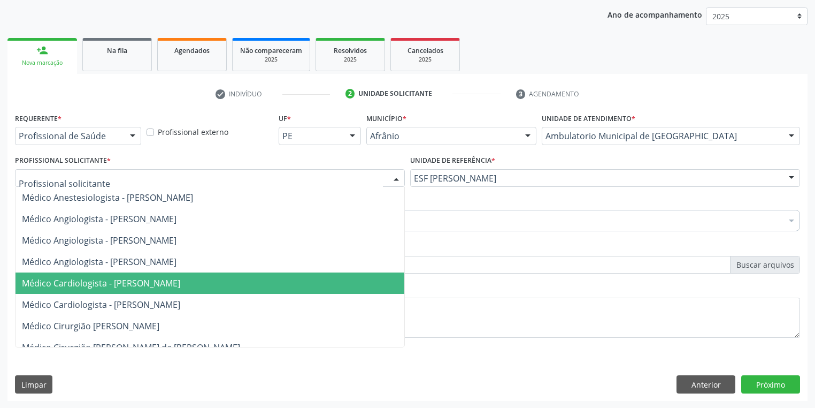
drag, startPoint x: 101, startPoint y: 282, endPoint x: 73, endPoint y: 247, distance: 44.2
click at [101, 280] on span "Médico Cardiologista - [PERSON_NAME]" at bounding box center [101, 283] width 158 height 12
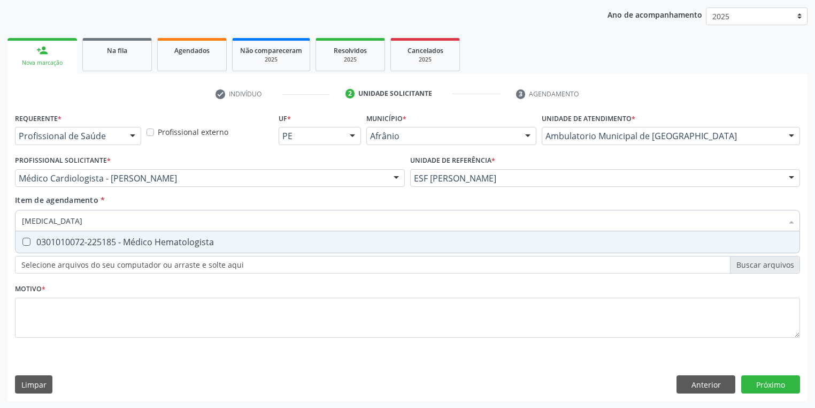
type input "HEMATOLOGISTA"
click at [47, 241] on div "0301010072-225185 - Médico Hematologista" at bounding box center [408, 242] width 772 height 9
checkbox Hematologista "true"
click at [43, 314] on div "Requerente * Profissional de Saúde Profissional de Saúde Paciente Nenhum result…" at bounding box center [407, 231] width 785 height 242
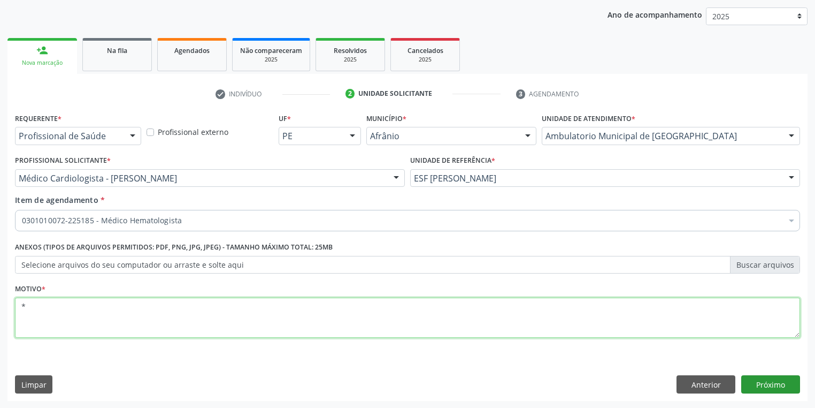
type textarea "*"
click at [757, 377] on button "Próximo" at bounding box center [771, 384] width 59 height 18
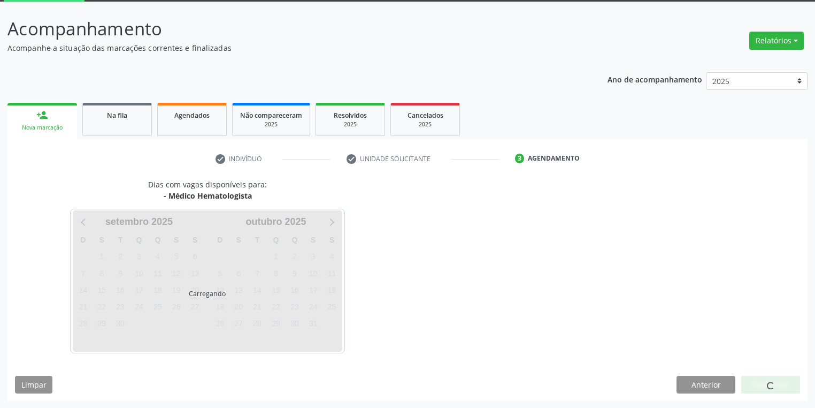
scroll to position [88, 0]
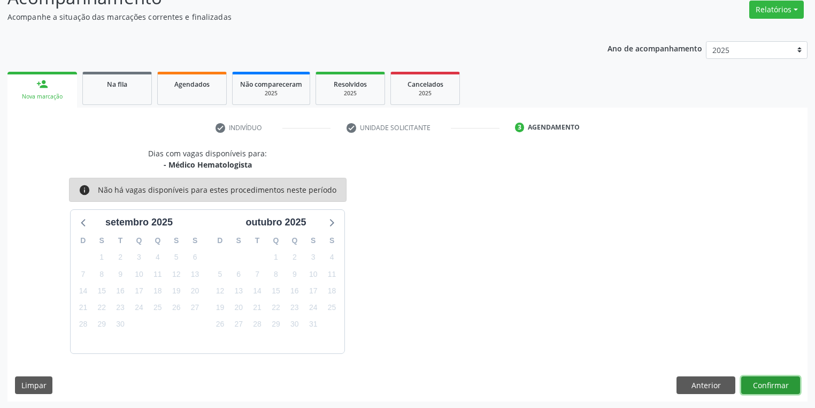
click at [758, 382] on button "Confirmar" at bounding box center [771, 385] width 59 height 18
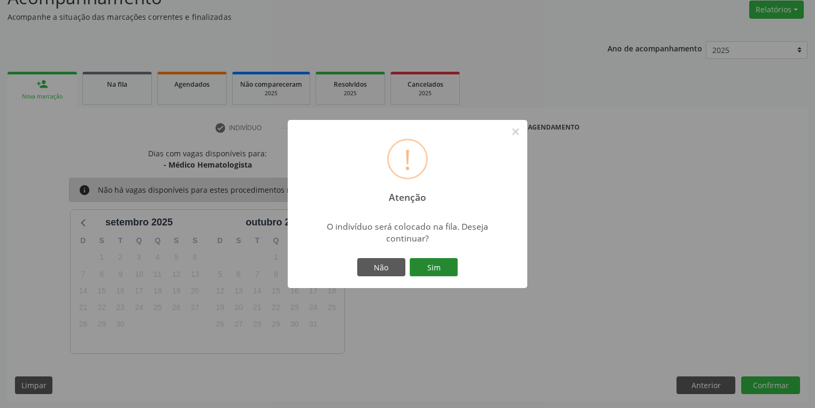
click at [426, 263] on button "Sim" at bounding box center [434, 267] width 48 height 18
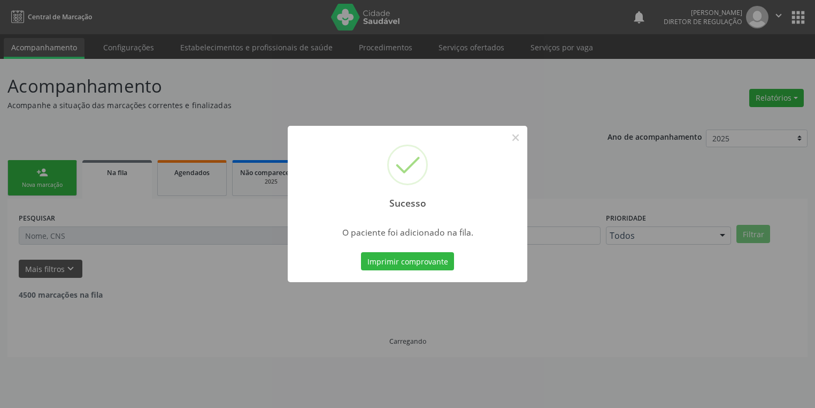
scroll to position [0, 0]
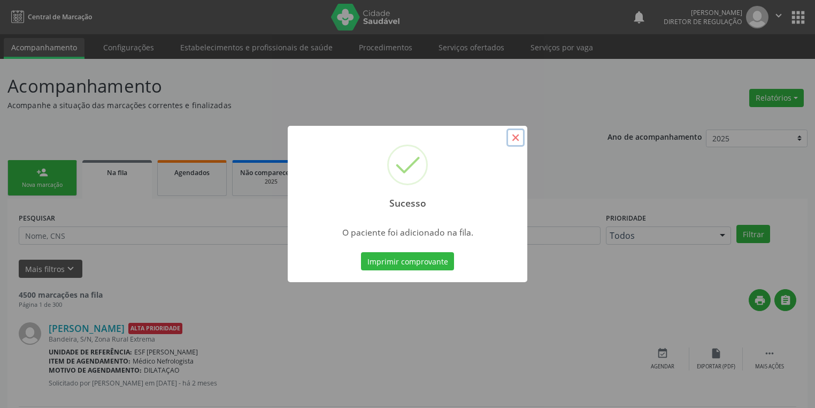
click at [515, 138] on button "×" at bounding box center [516, 137] width 18 height 18
